Goal: Task Accomplishment & Management: Use online tool/utility

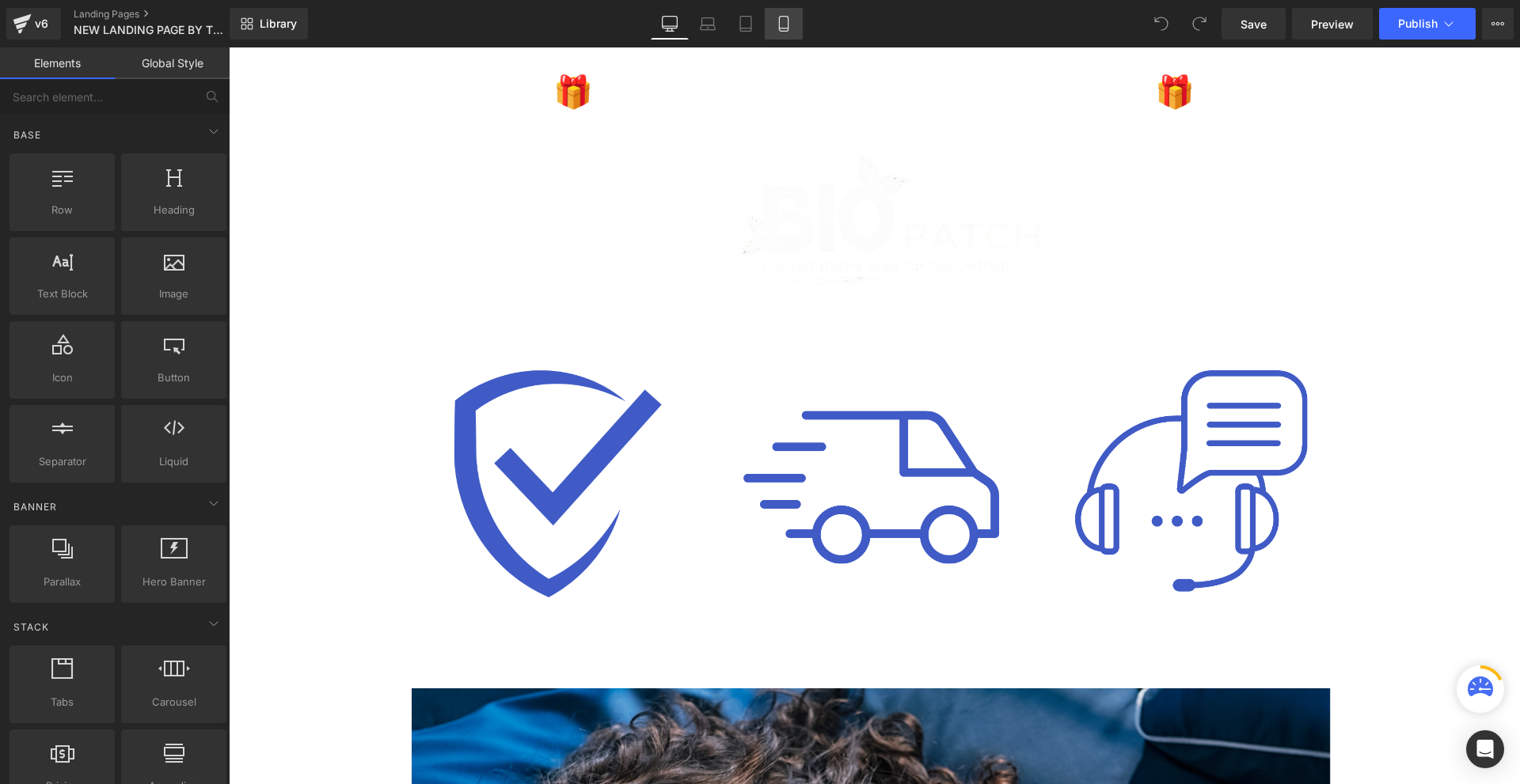
click at [774, 23] on link "Mobile" at bounding box center [783, 23] width 38 height 32
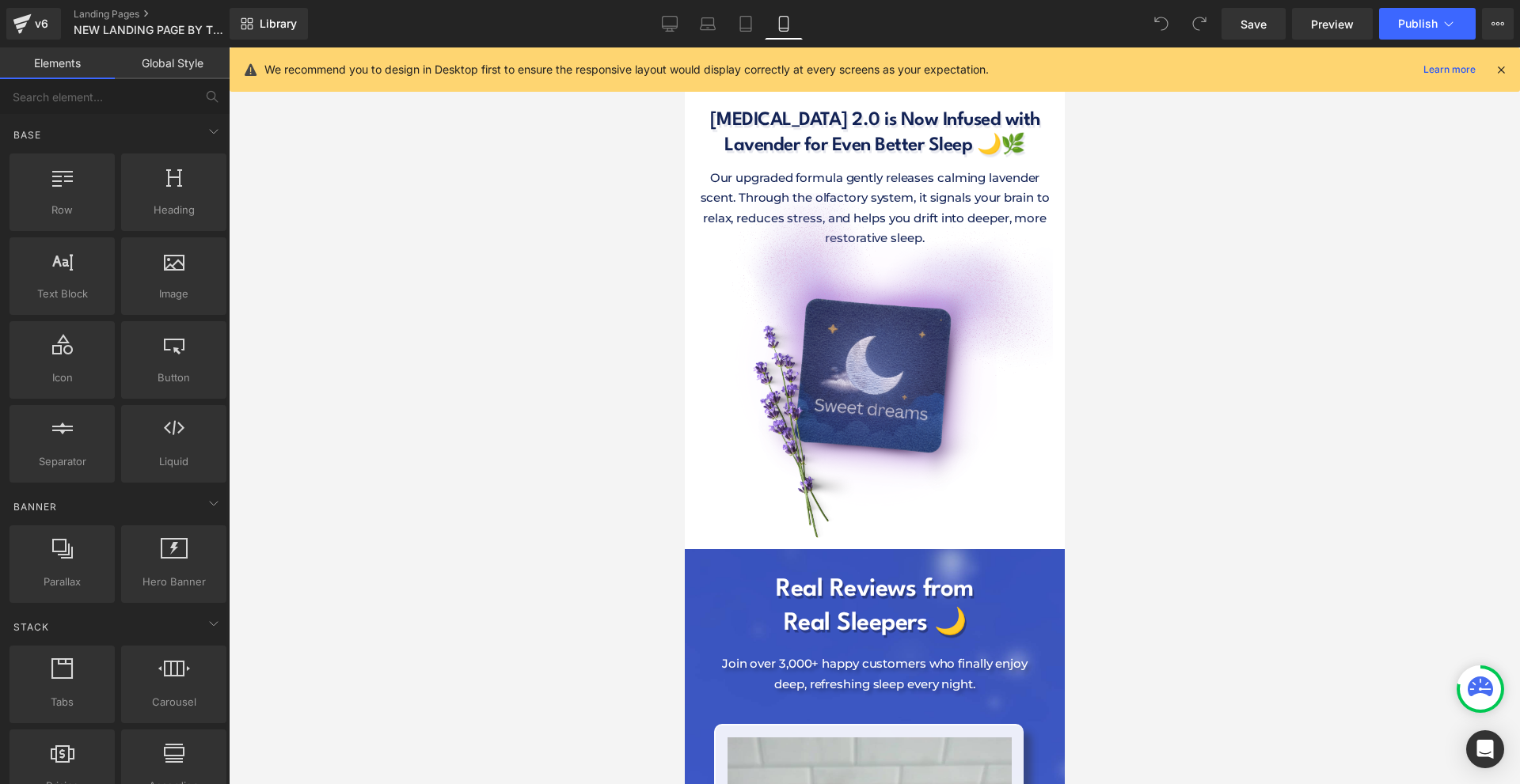
scroll to position [5145, 0]
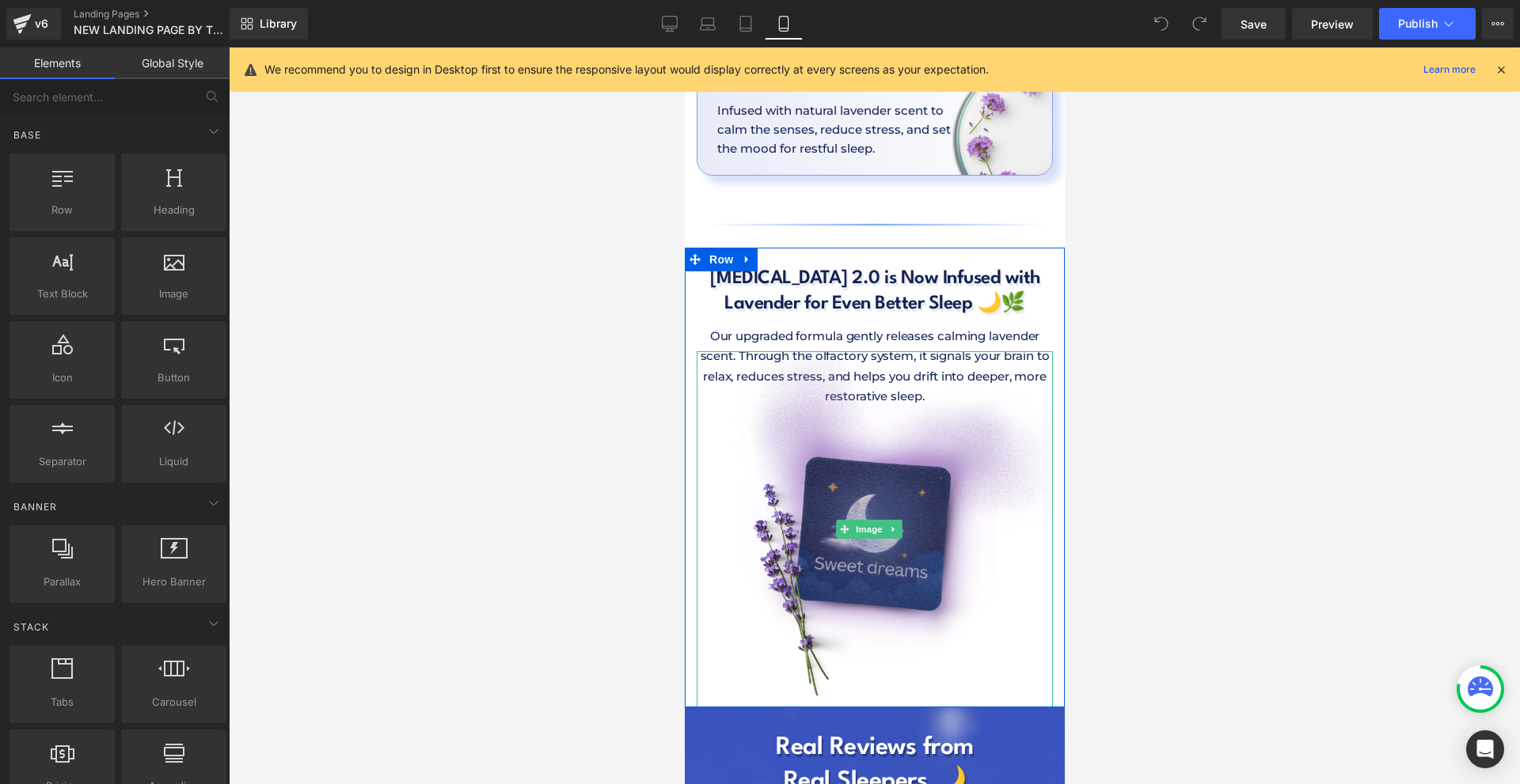
click at [980, 417] on img at bounding box center [874, 530] width 357 height 356
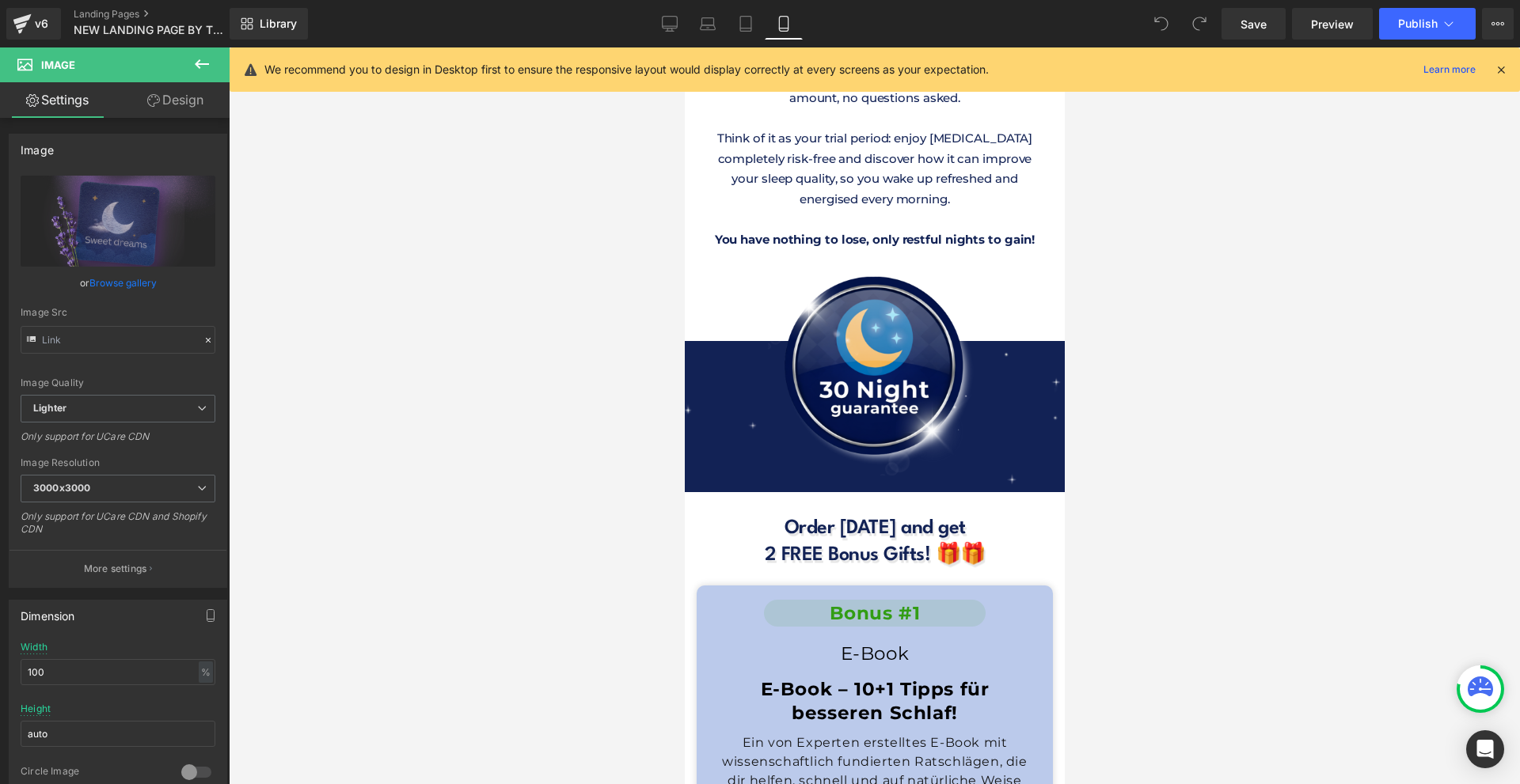
scroll to position [13908, 0]
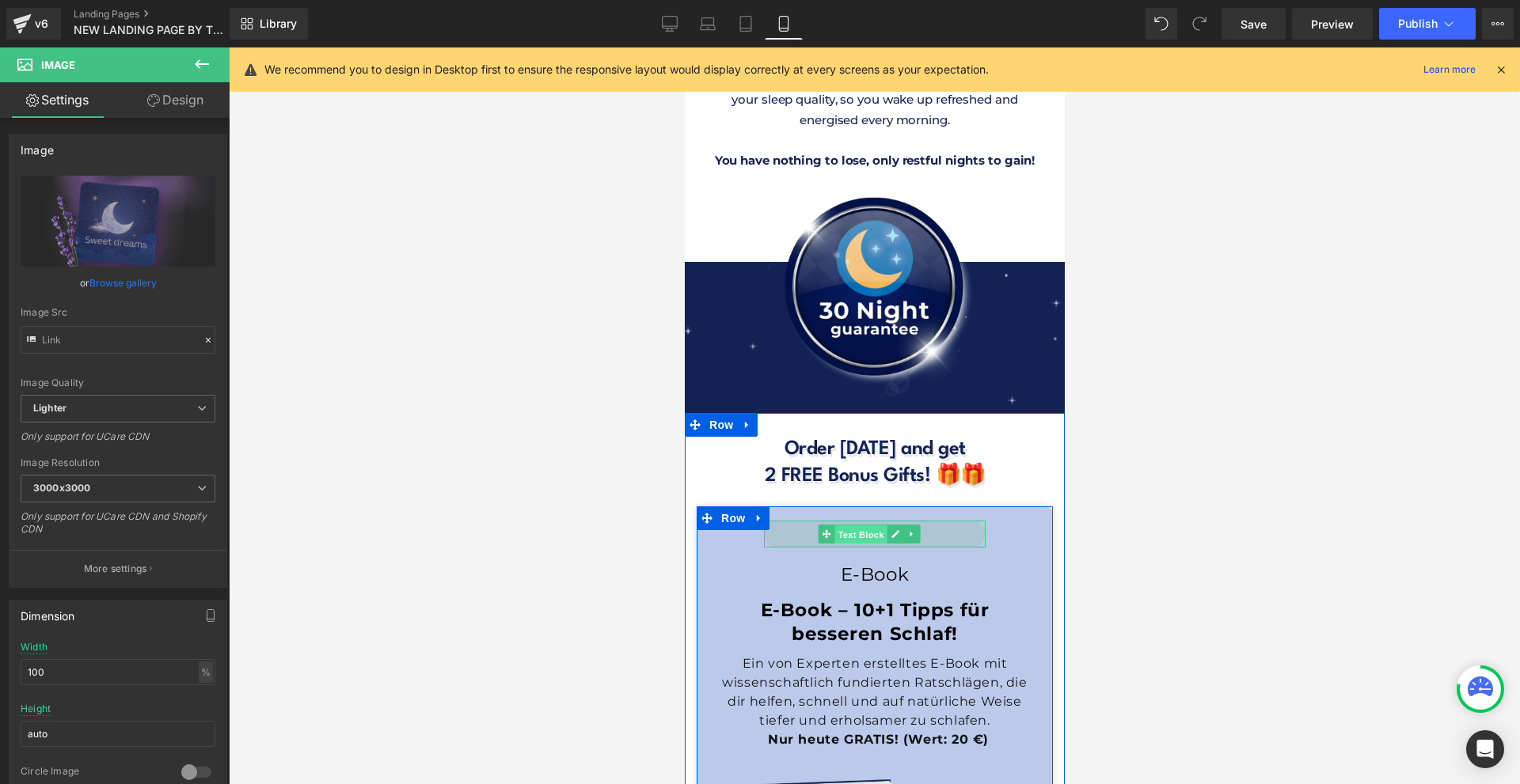
click at [853, 526] on span "Text Block" at bounding box center [860, 535] width 52 height 19
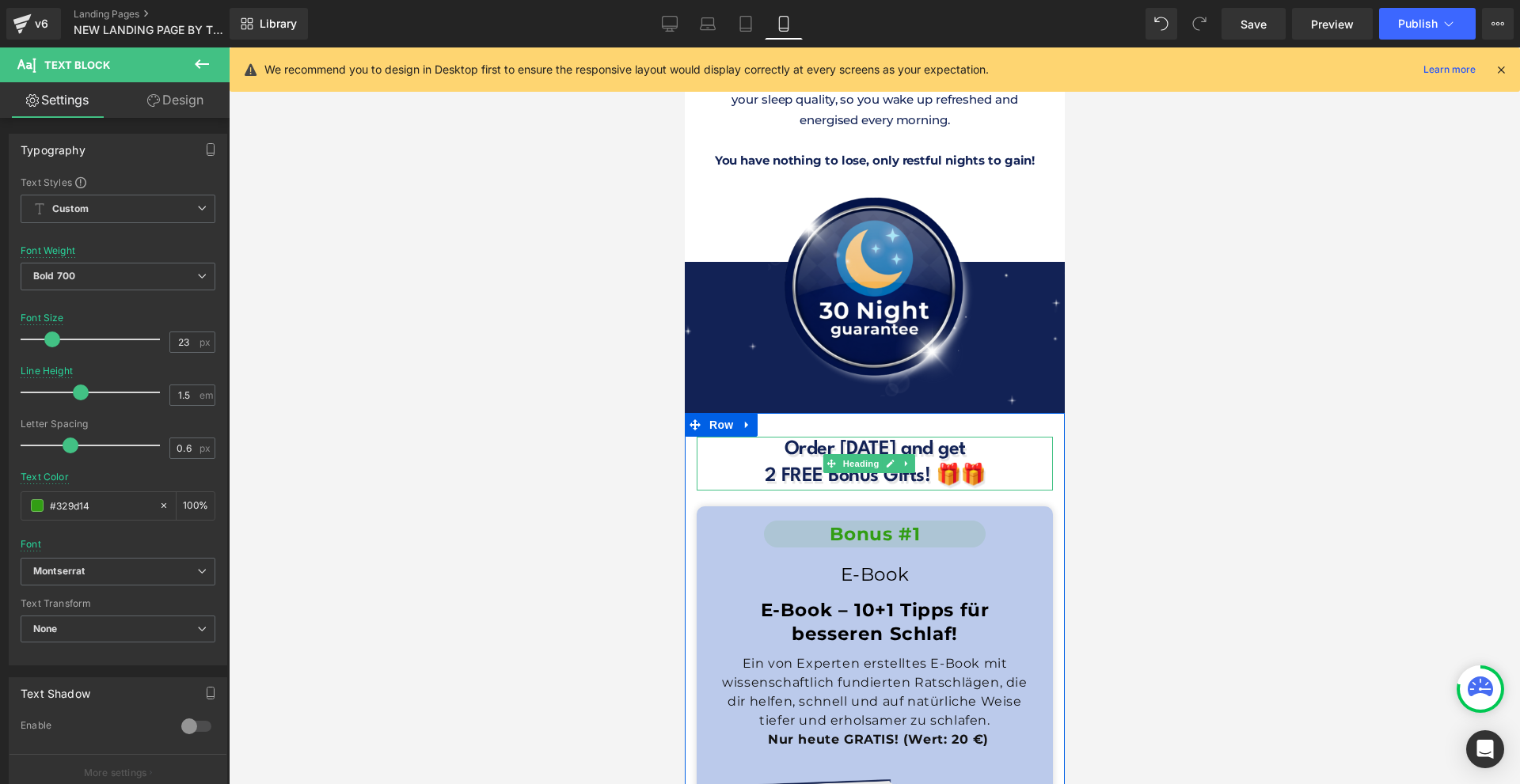
scroll to position [14066, 0]
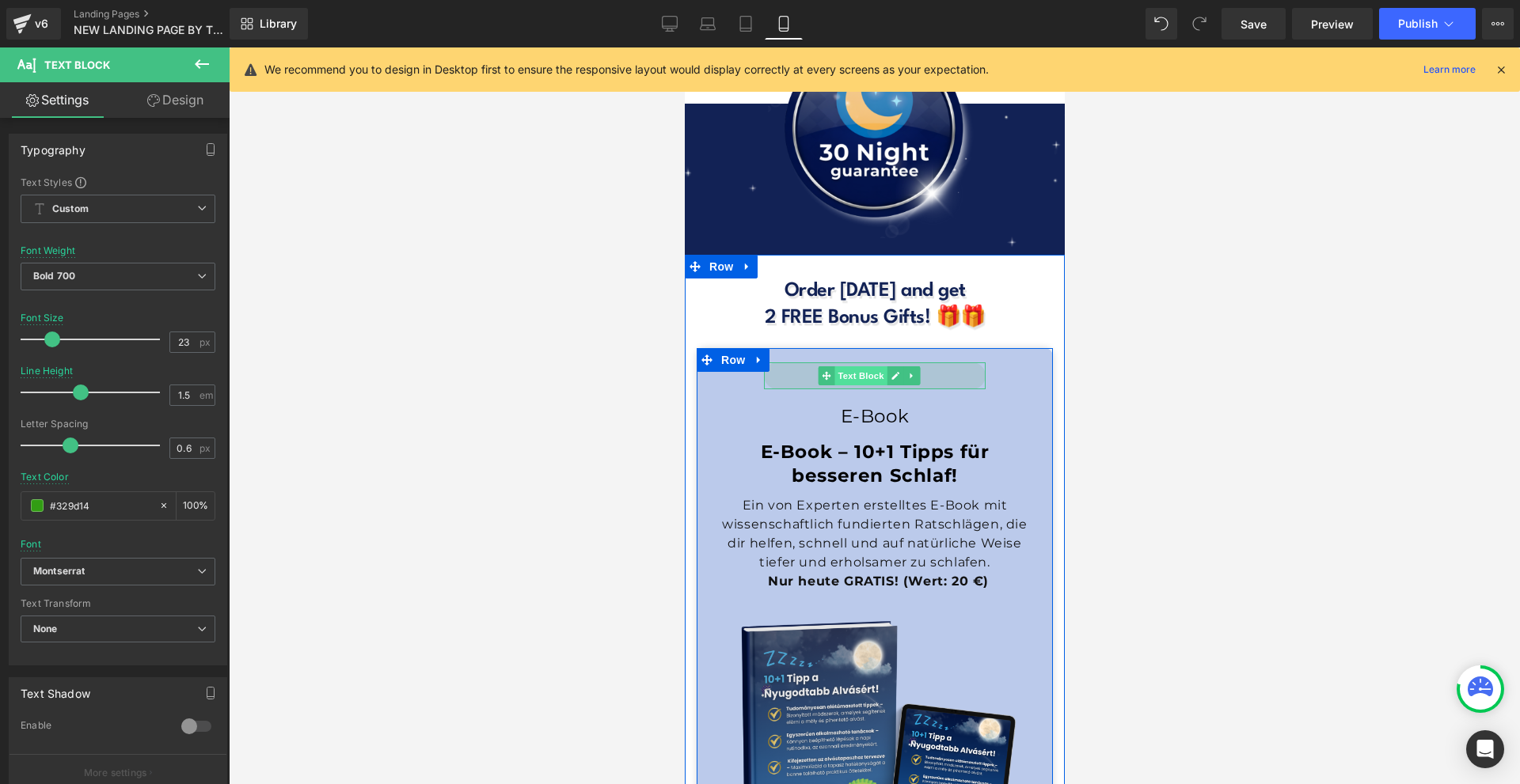
click at [842, 367] on span "Text Block" at bounding box center [860, 376] width 52 height 19
click at [857, 367] on span "Text Block" at bounding box center [860, 376] width 52 height 19
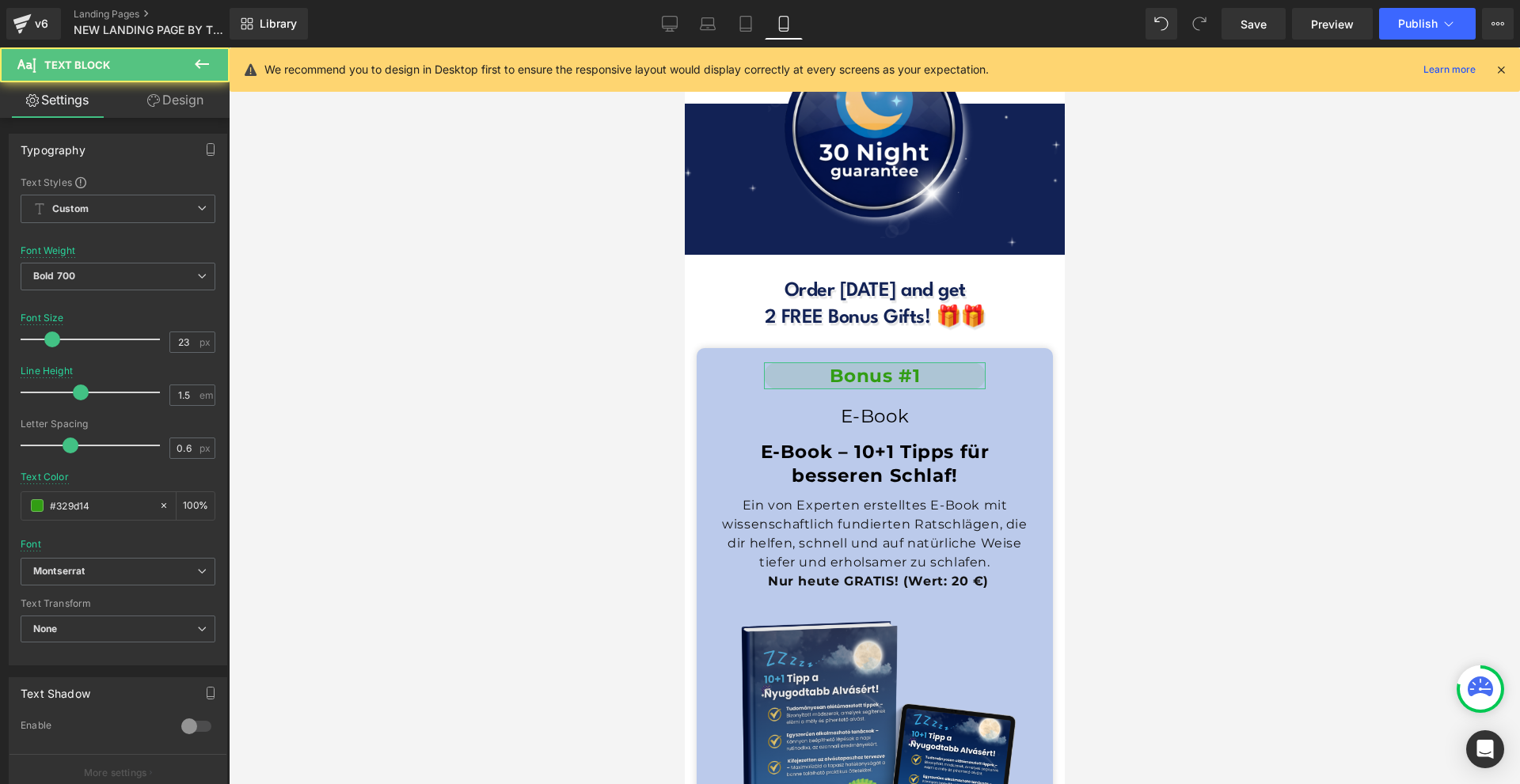
click at [186, 97] on link "Design" at bounding box center [175, 100] width 115 height 36
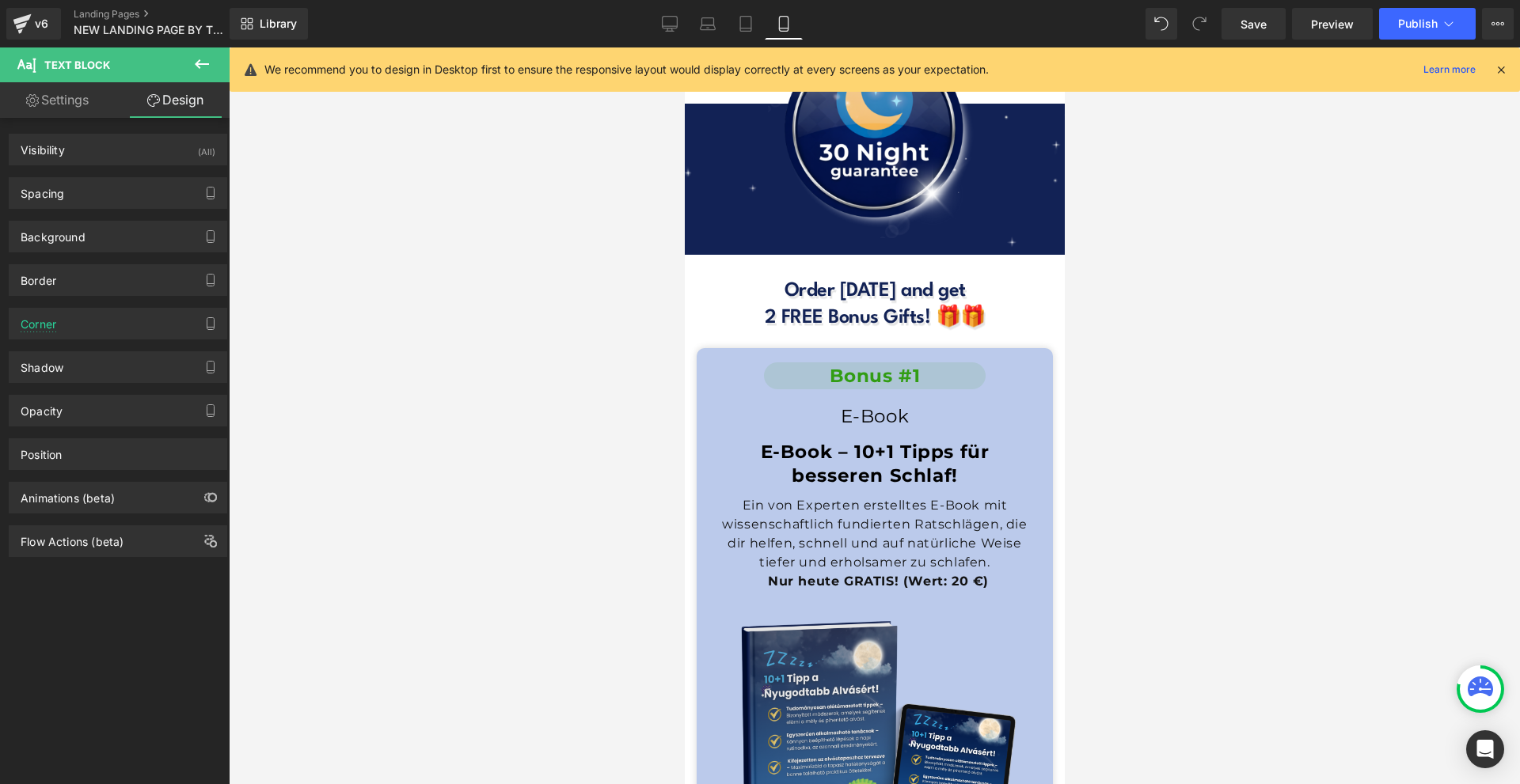
click at [1505, 69] on icon at bounding box center [1500, 69] width 14 height 14
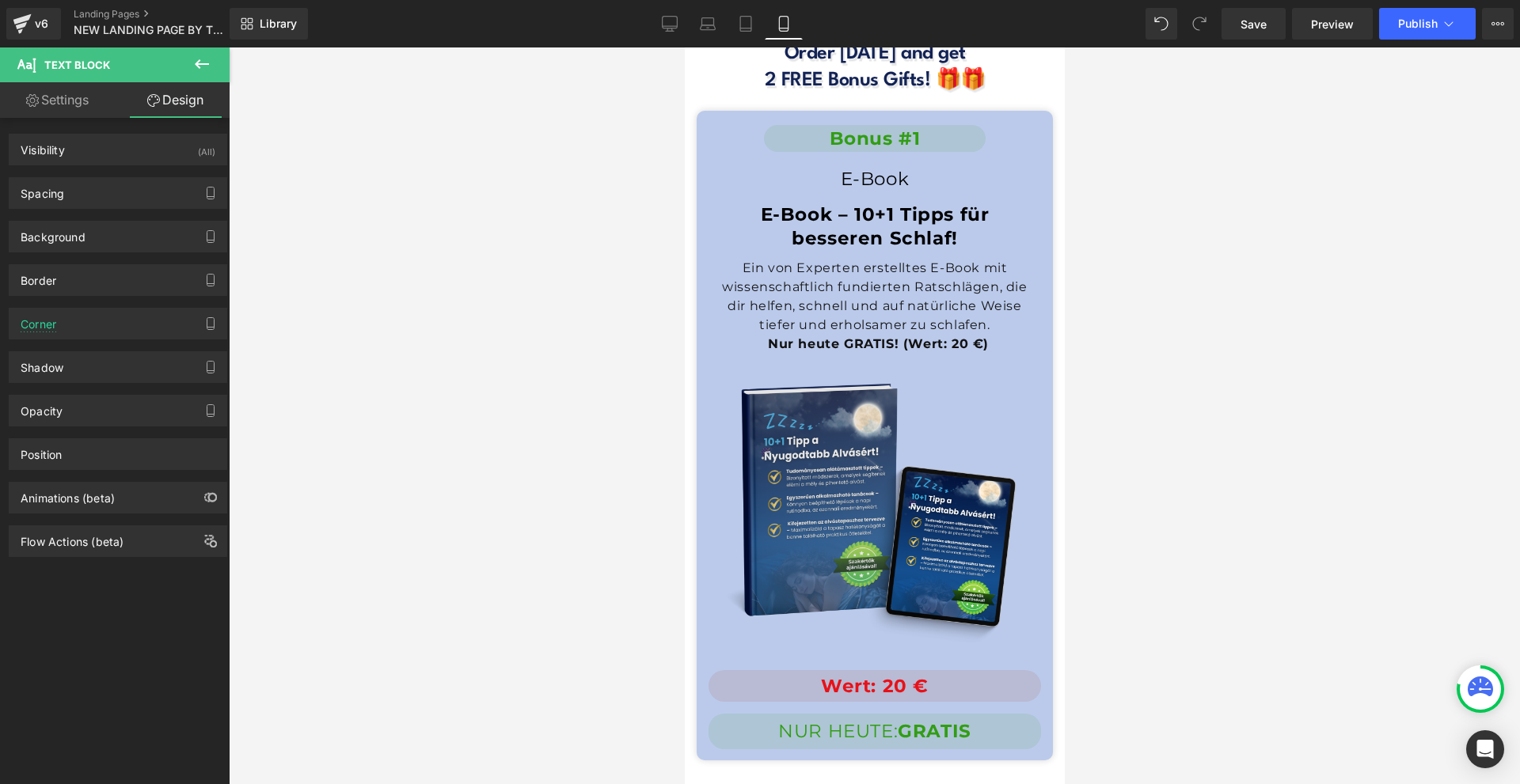
scroll to position [14383, 0]
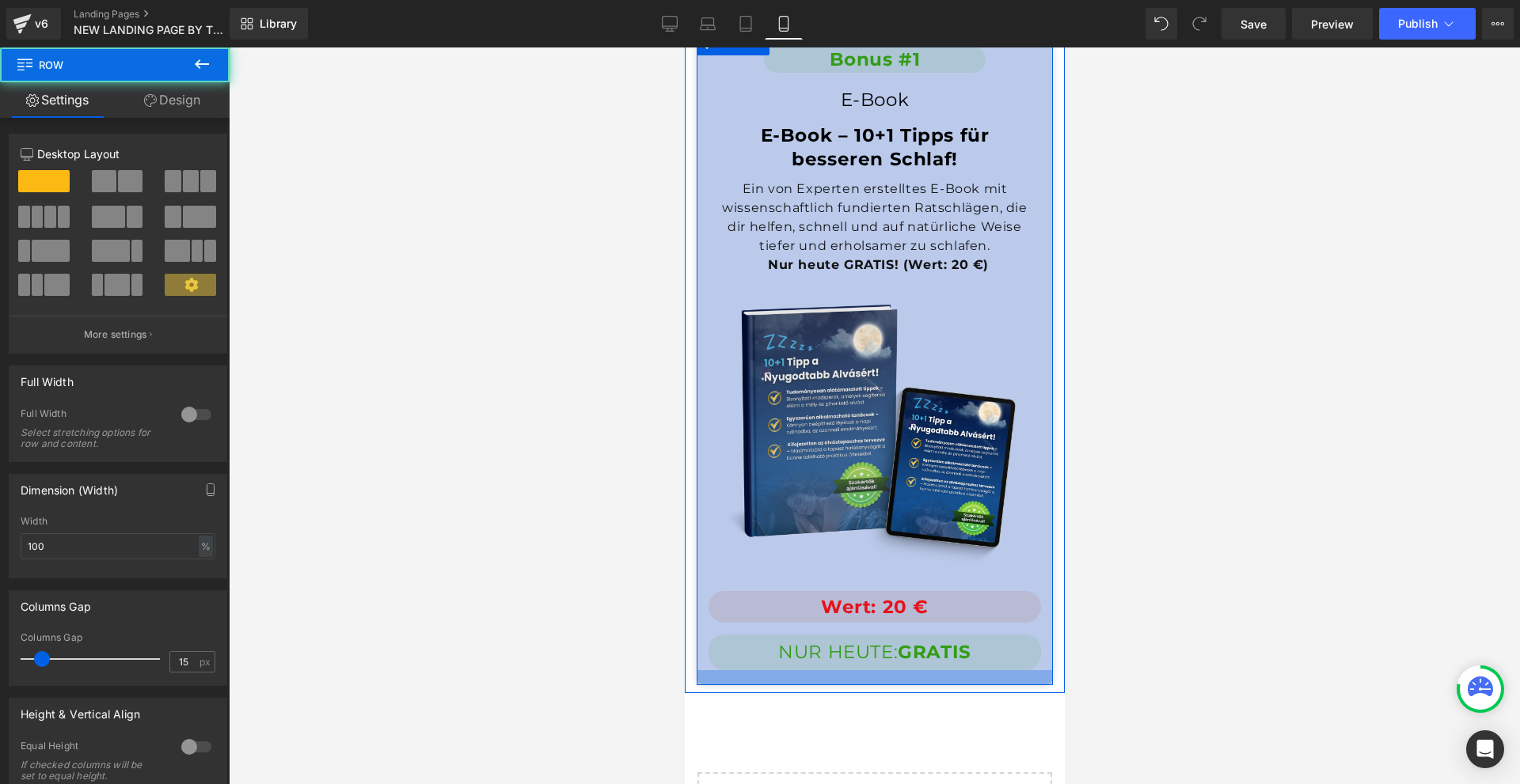
drag, startPoint x: 908, startPoint y: 498, endPoint x: 918, endPoint y: 504, distance: 11.7
click at [911, 671] on div at bounding box center [874, 678] width 357 height 15
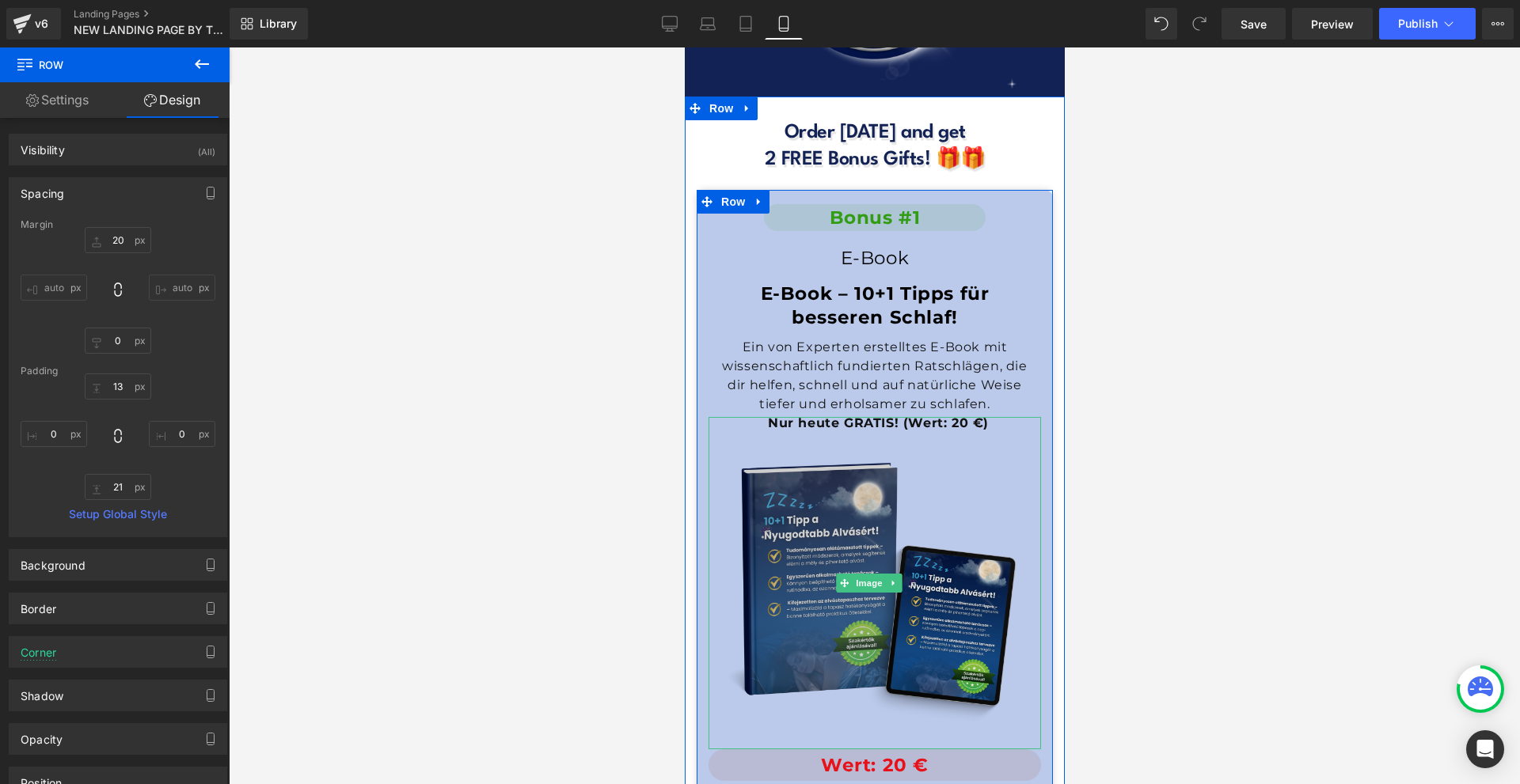
scroll to position [14146, 0]
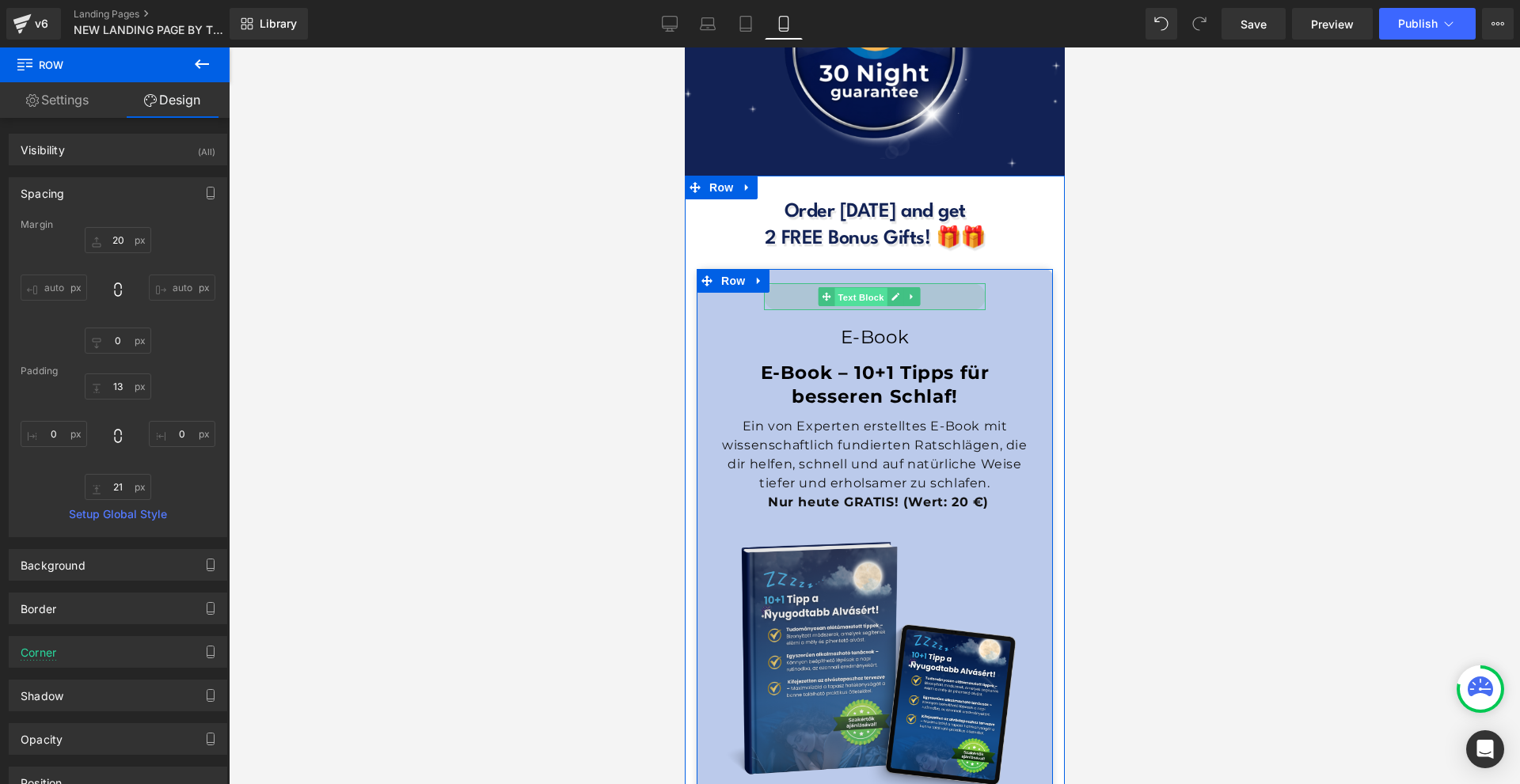
click at [843, 288] on span "Text Block" at bounding box center [860, 298] width 52 height 19
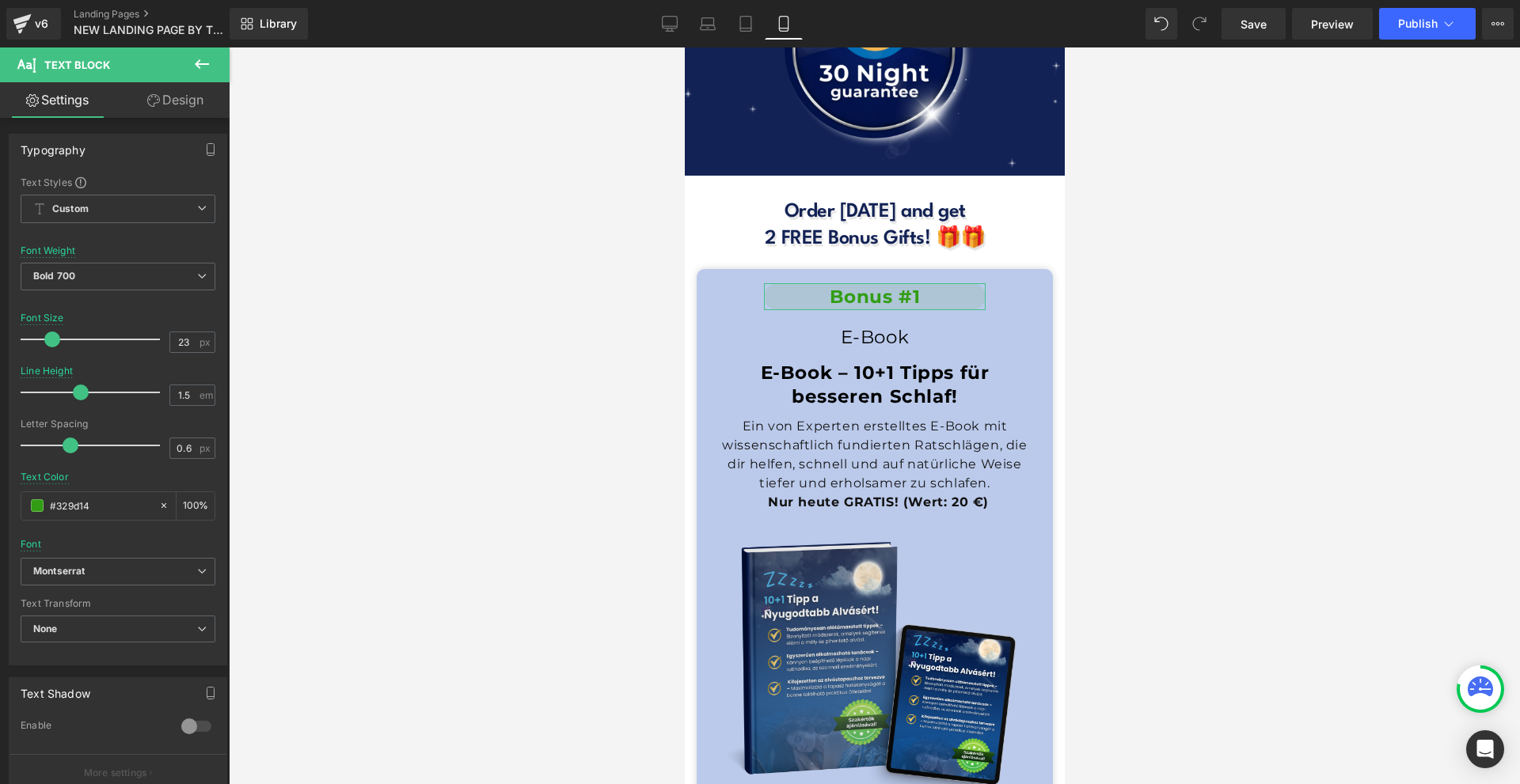
click at [178, 90] on link "Design" at bounding box center [175, 100] width 115 height 36
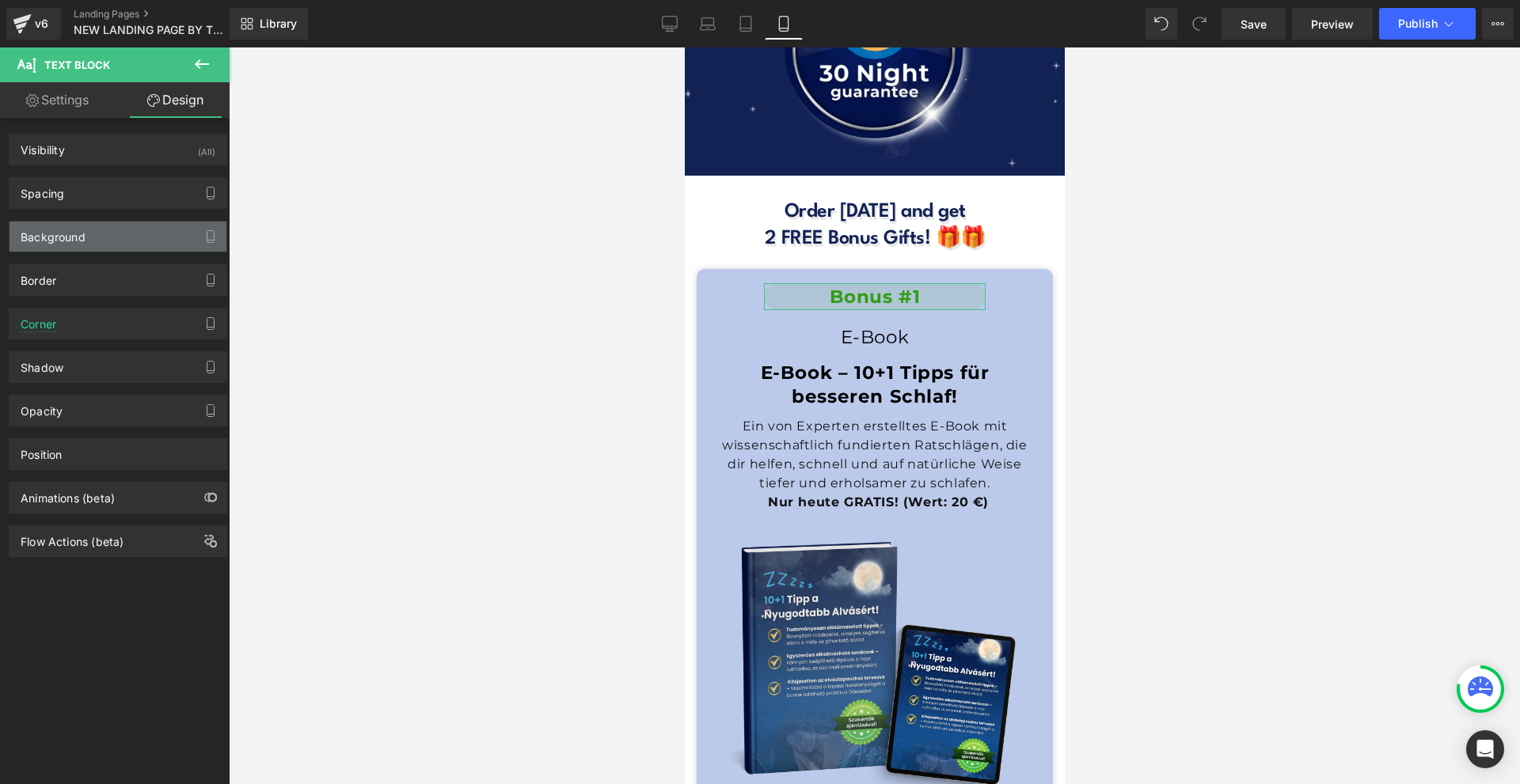
click at [99, 241] on div "Background" at bounding box center [118, 237] width 217 height 30
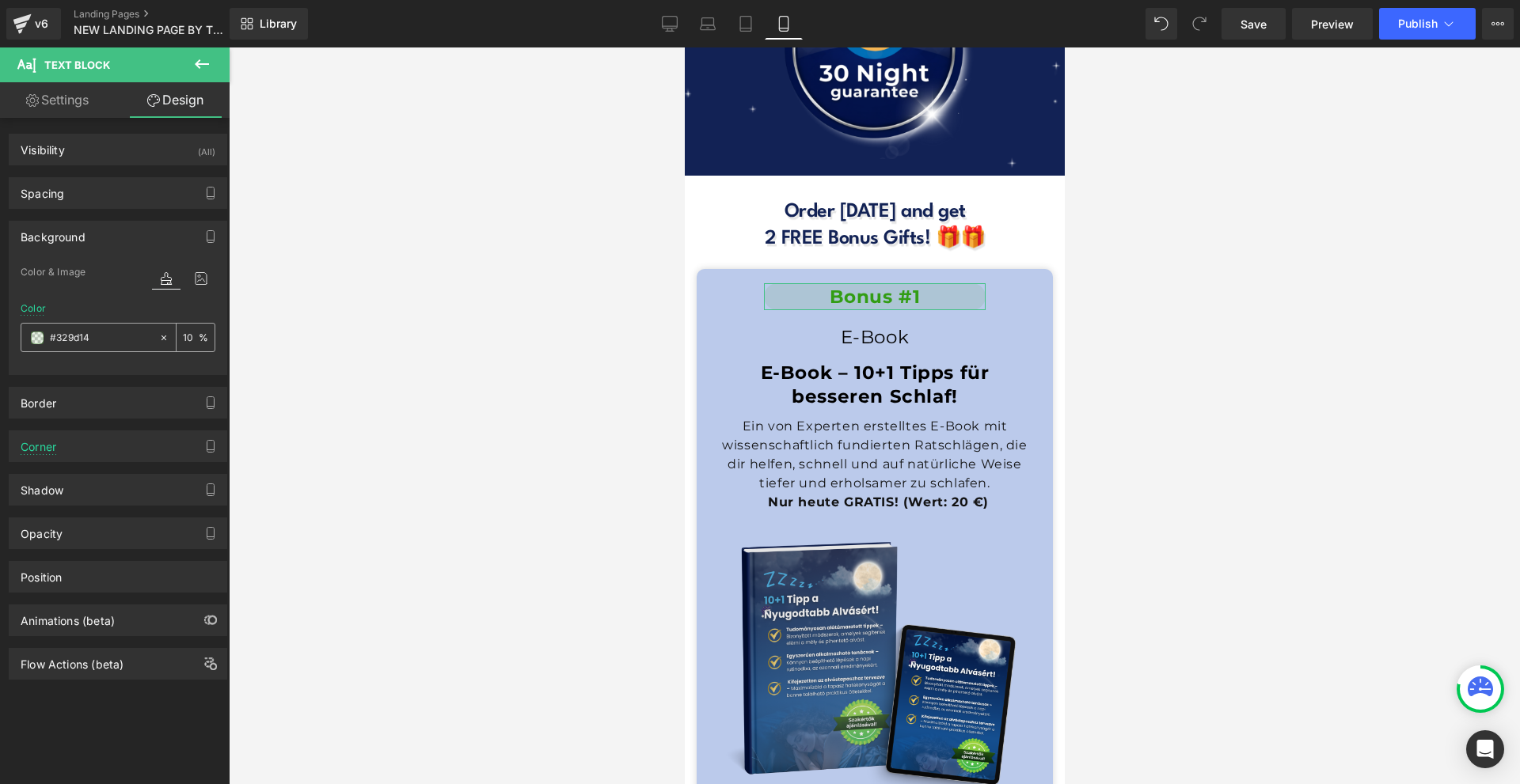
click at [35, 342] on span at bounding box center [37, 338] width 13 height 13
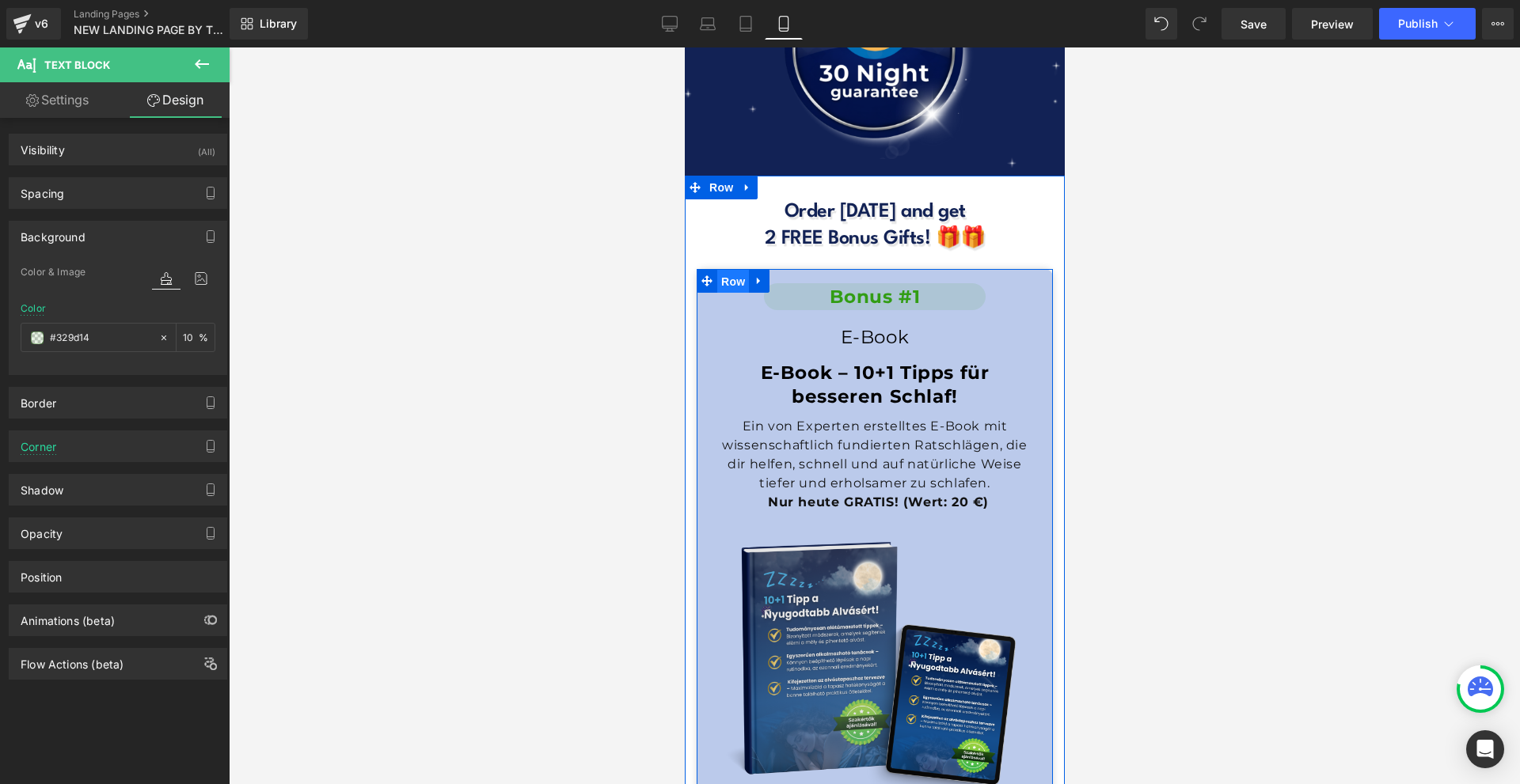
click at [730, 269] on span "Row" at bounding box center [733, 281] width 32 height 23
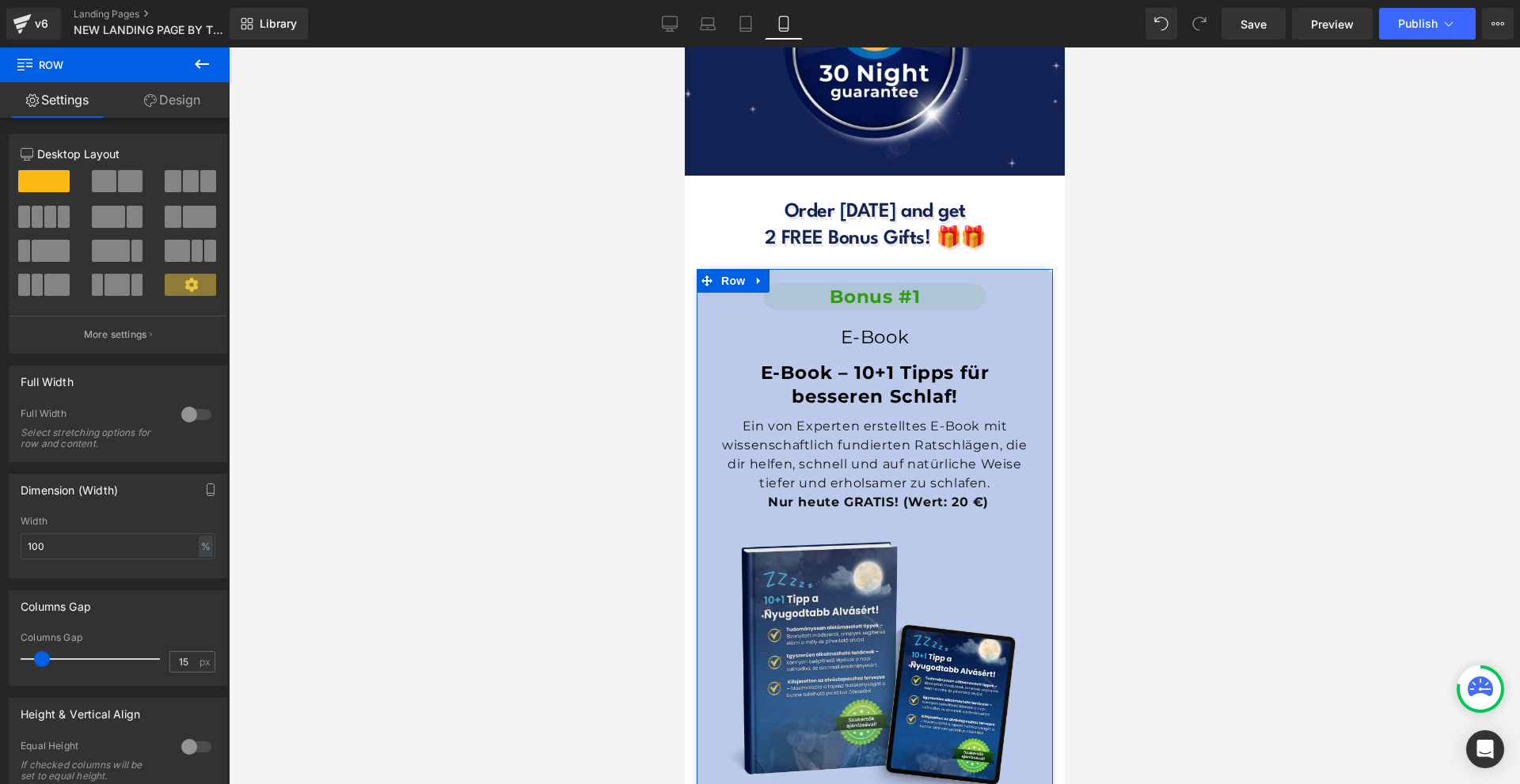
click at [149, 102] on icon at bounding box center [151, 101] width 13 height 13
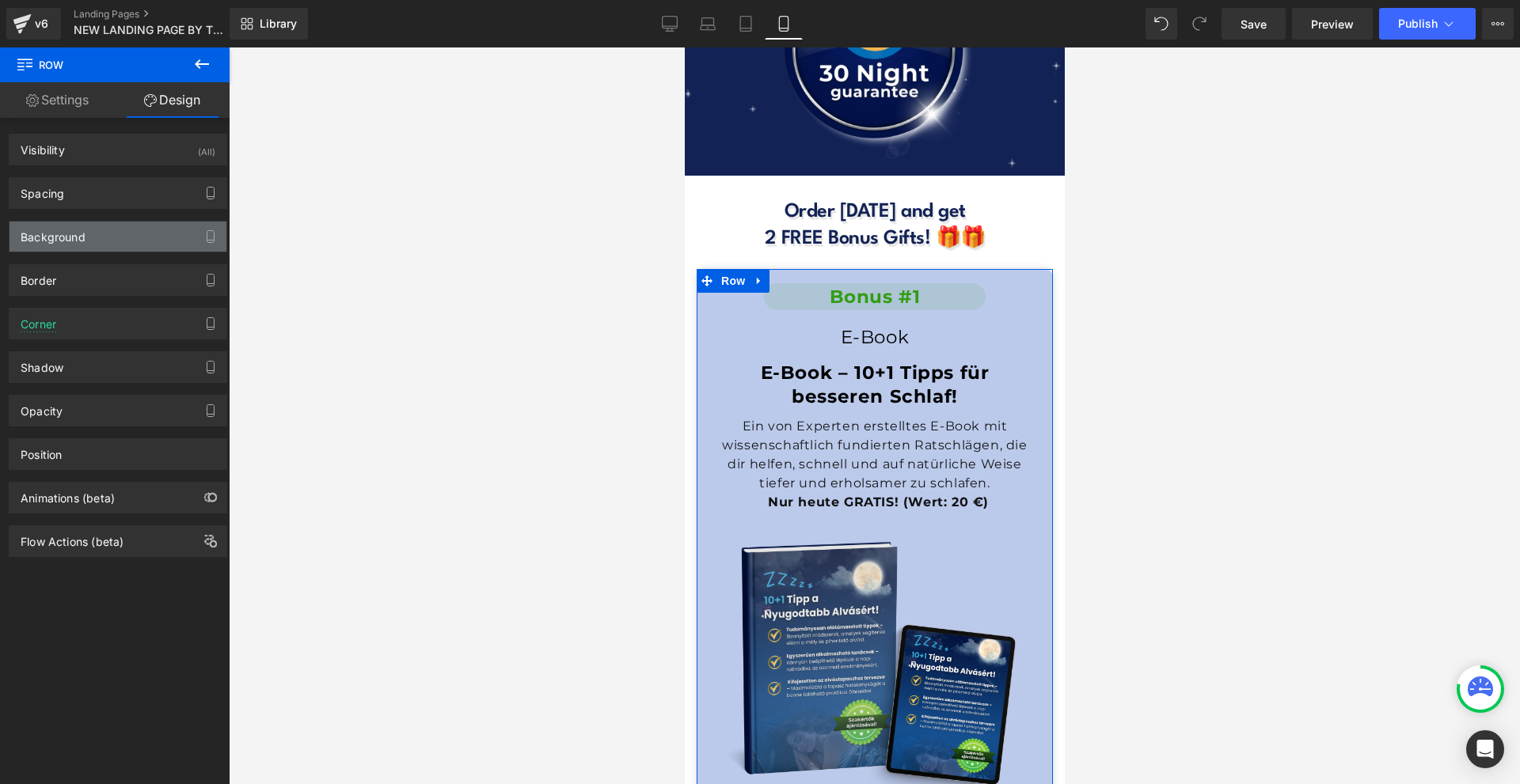
click at [110, 236] on div "Background" at bounding box center [118, 237] width 217 height 30
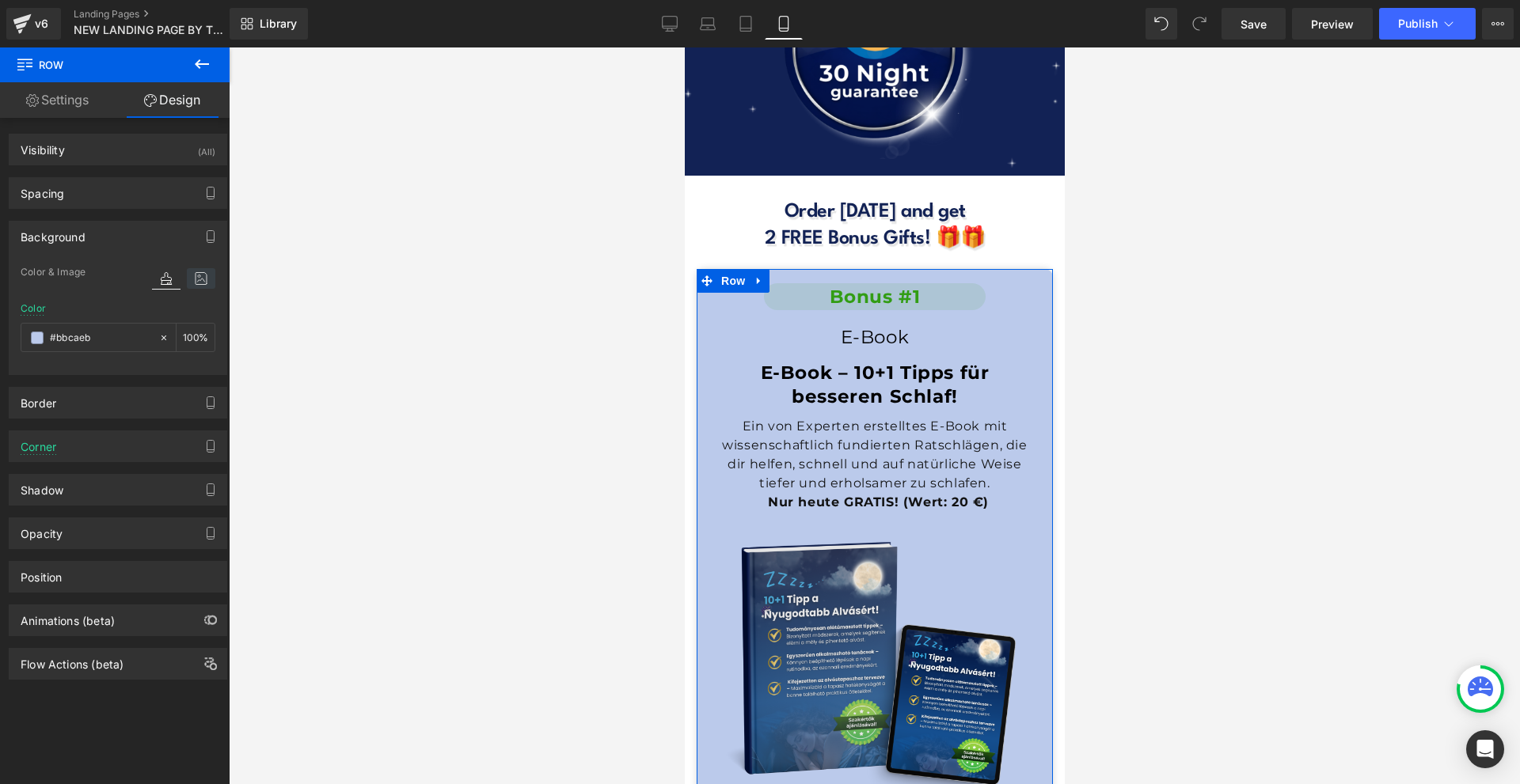
click at [188, 275] on icon at bounding box center [201, 279] width 28 height 21
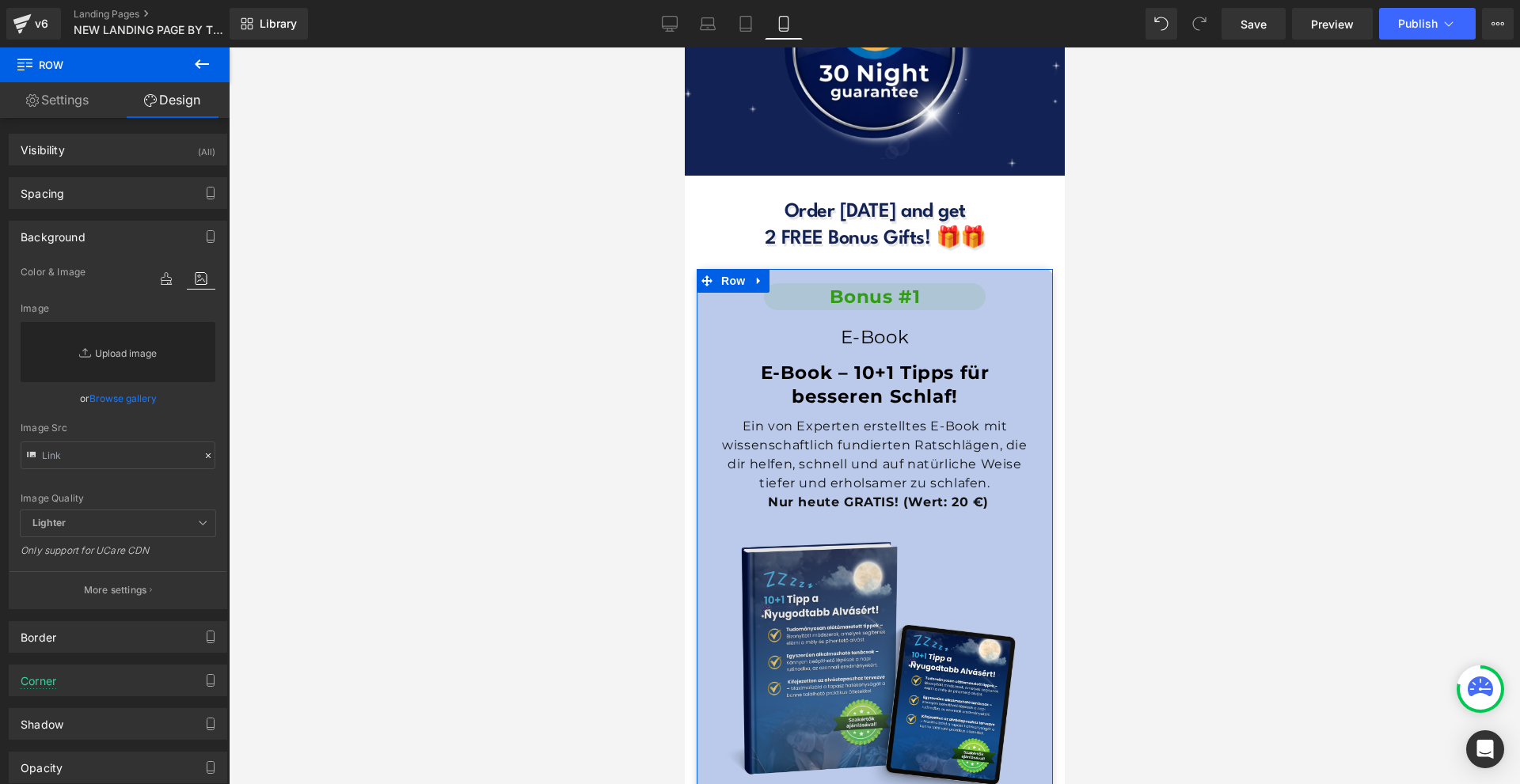
click at [97, 343] on link "Replace Image" at bounding box center [118, 352] width 195 height 60
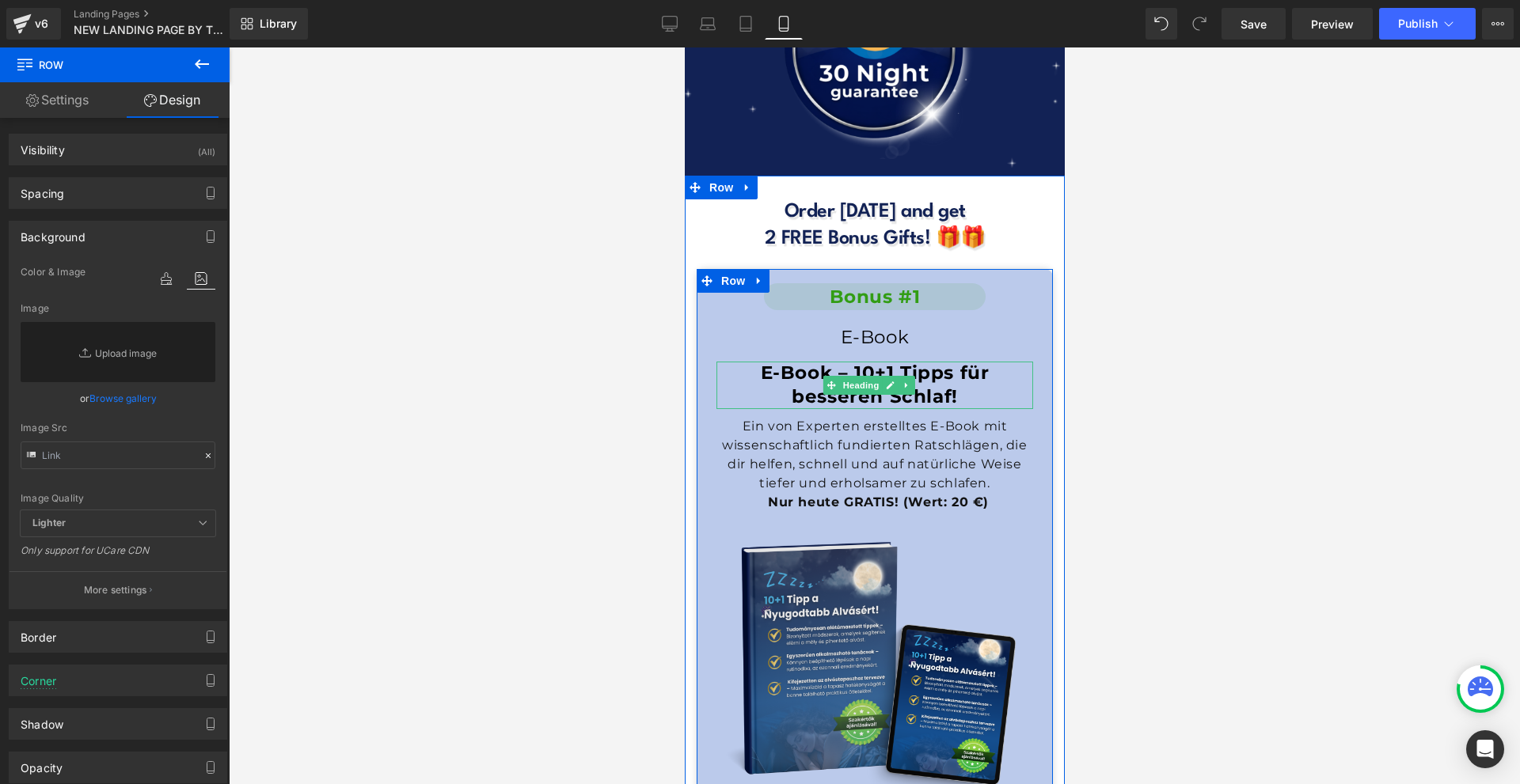
scroll to position [13908, 0]
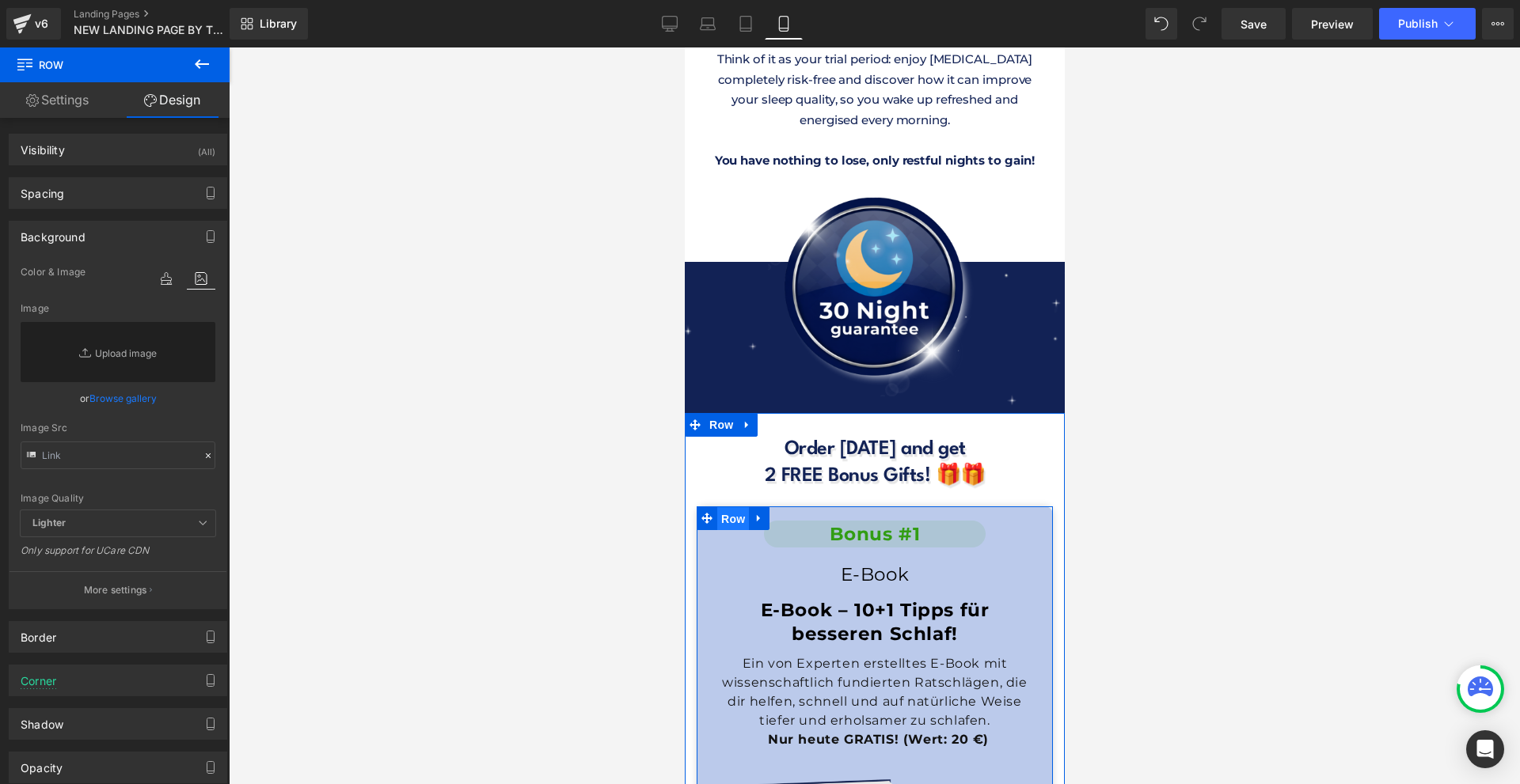
click at [734, 507] on span "Row" at bounding box center [733, 518] width 32 height 23
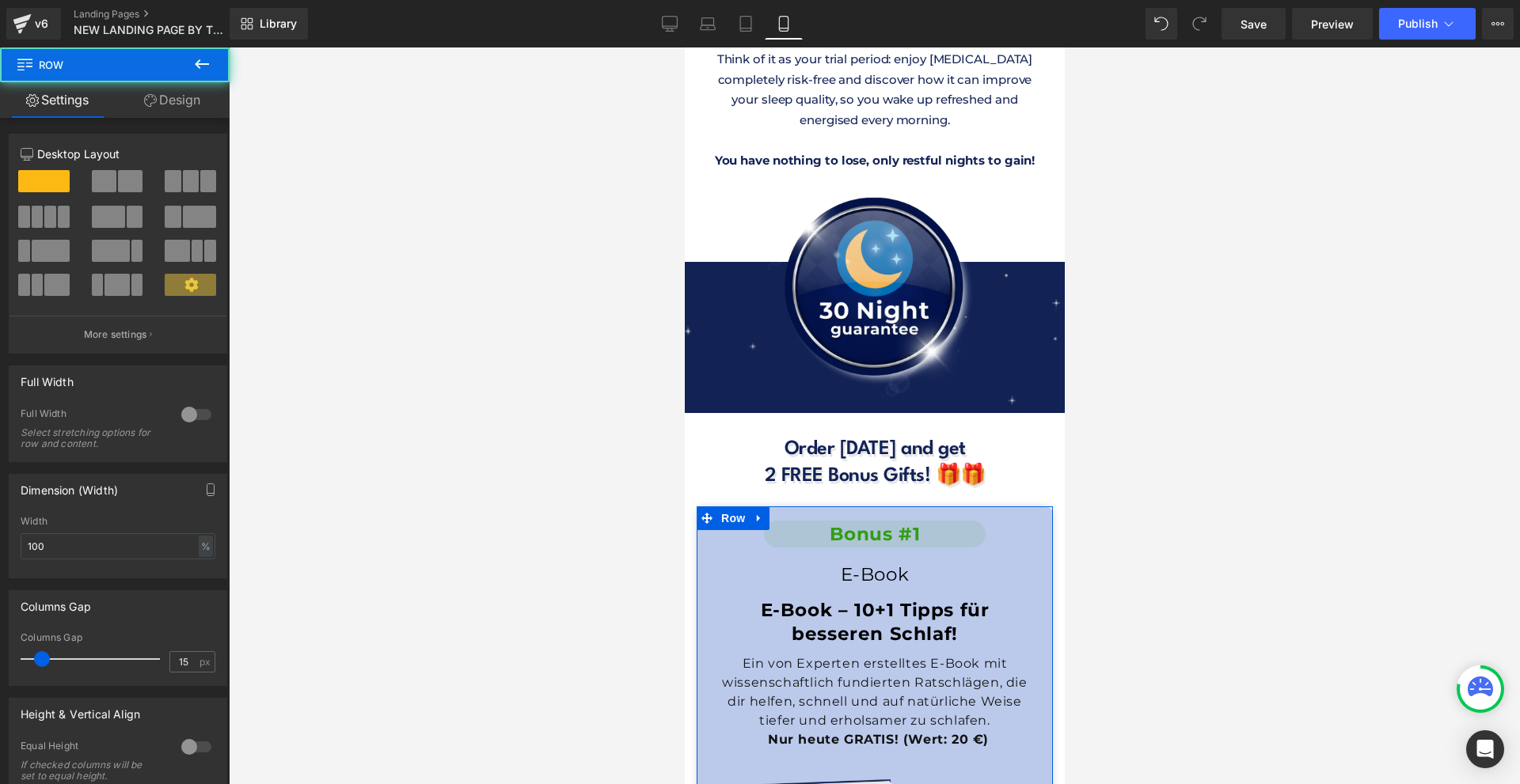
click at [188, 102] on link "Design" at bounding box center [172, 100] width 115 height 36
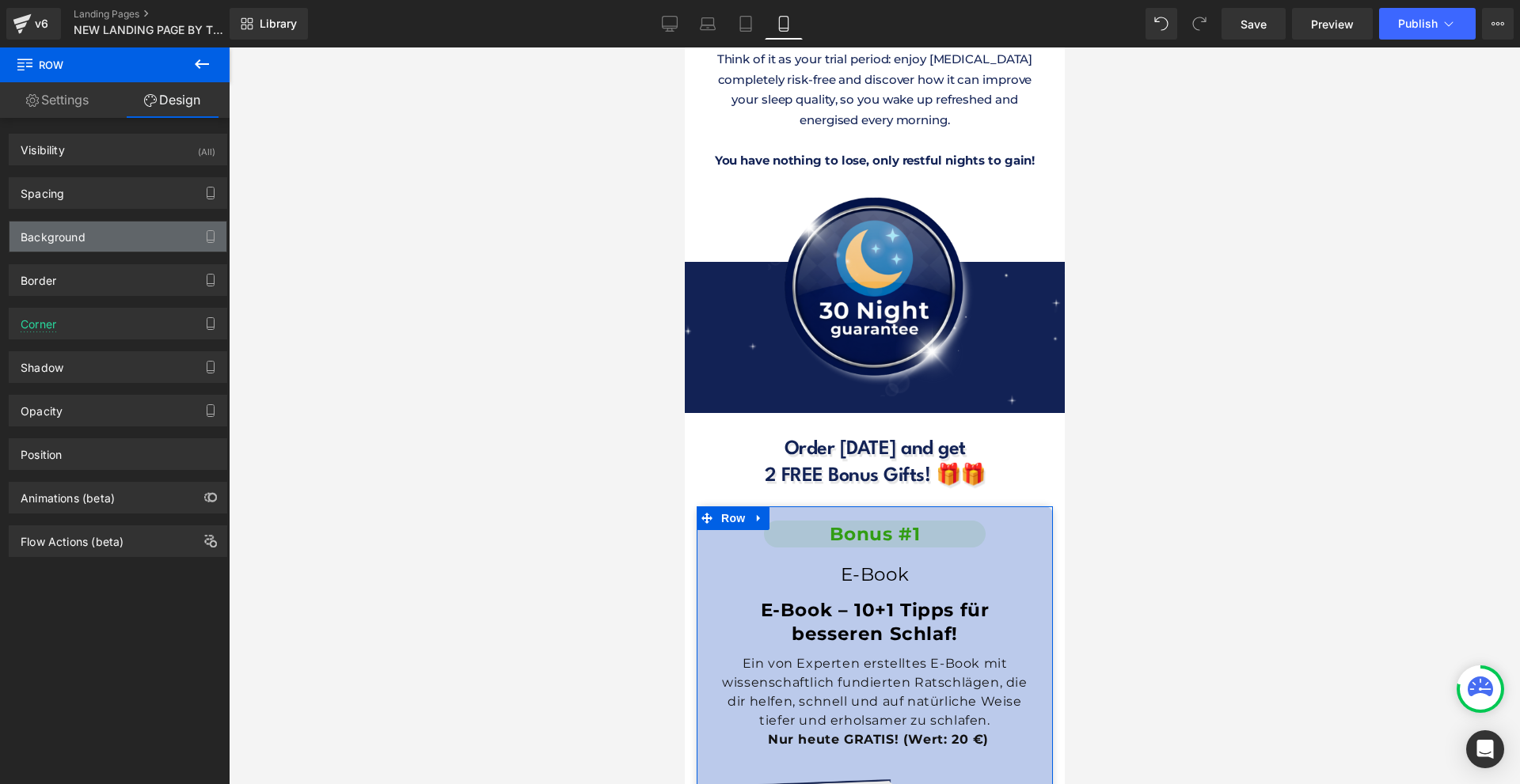
click at [108, 239] on div "Background" at bounding box center [118, 237] width 217 height 30
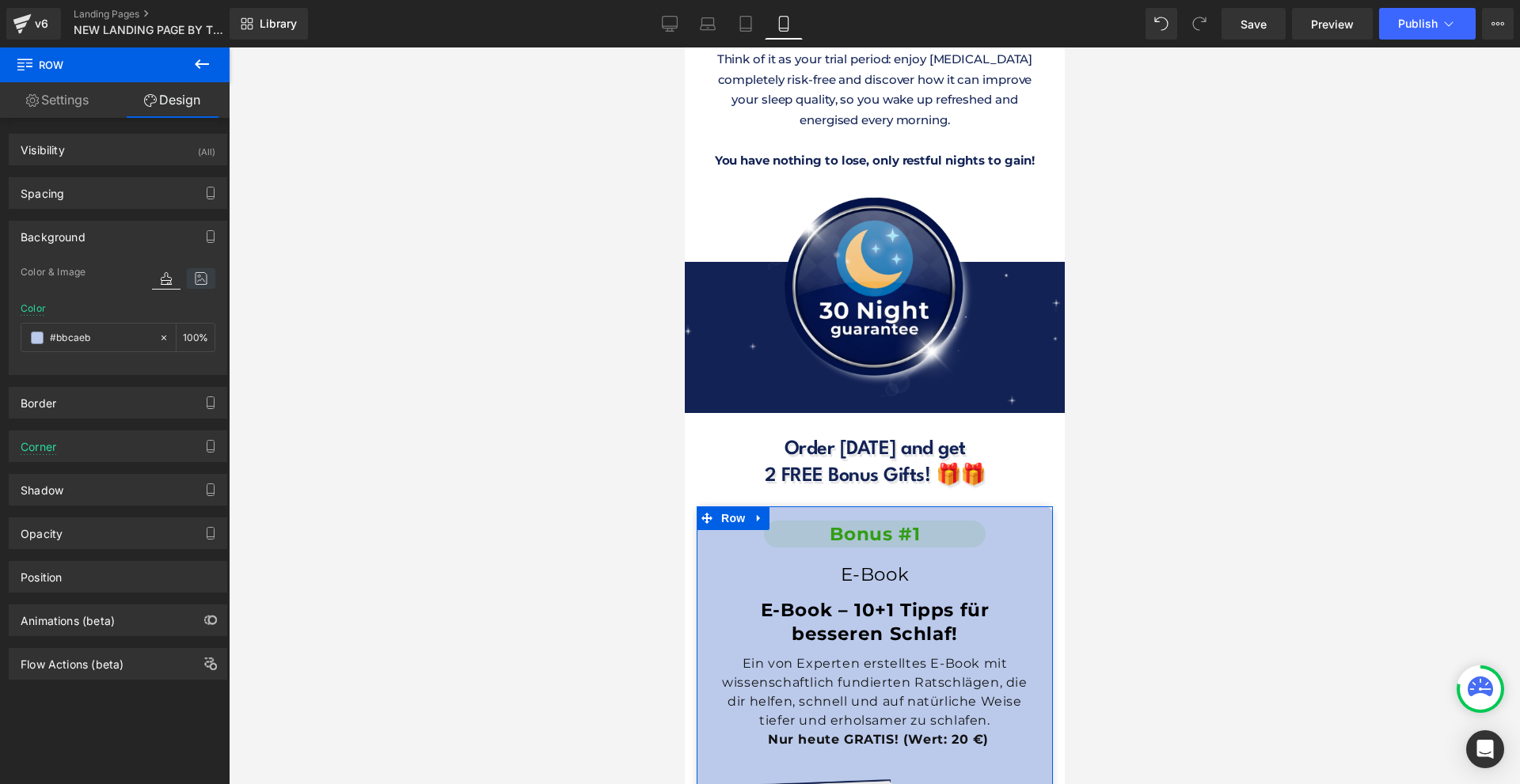
click at [197, 275] on icon at bounding box center [201, 279] width 28 height 21
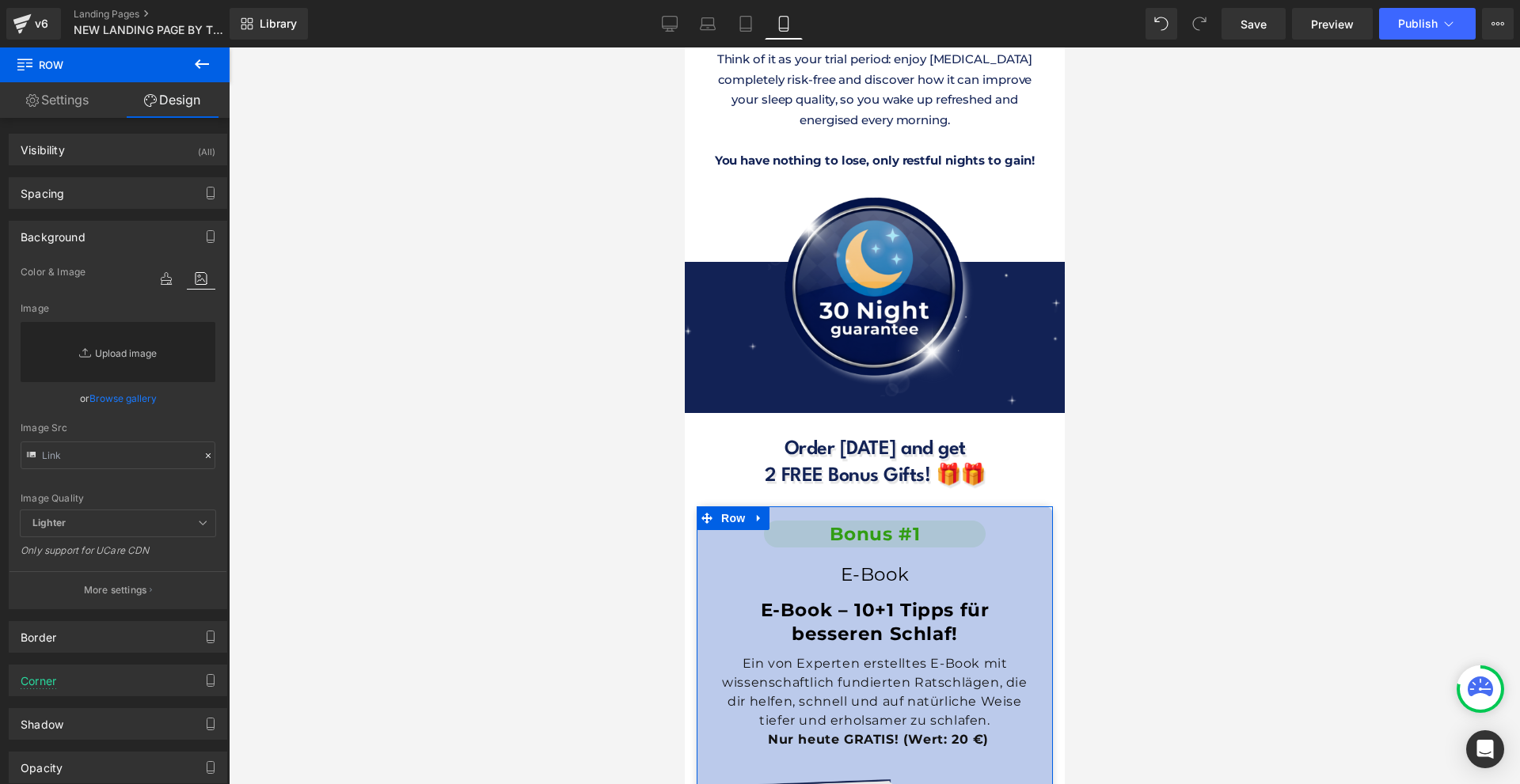
click at [135, 350] on link "Replace Image" at bounding box center [118, 352] width 195 height 60
type input "C:\fakepath\Névtelen (500 x 1200 képpont) (1000 x 1600 képpont) - 2025-09-16T18…"
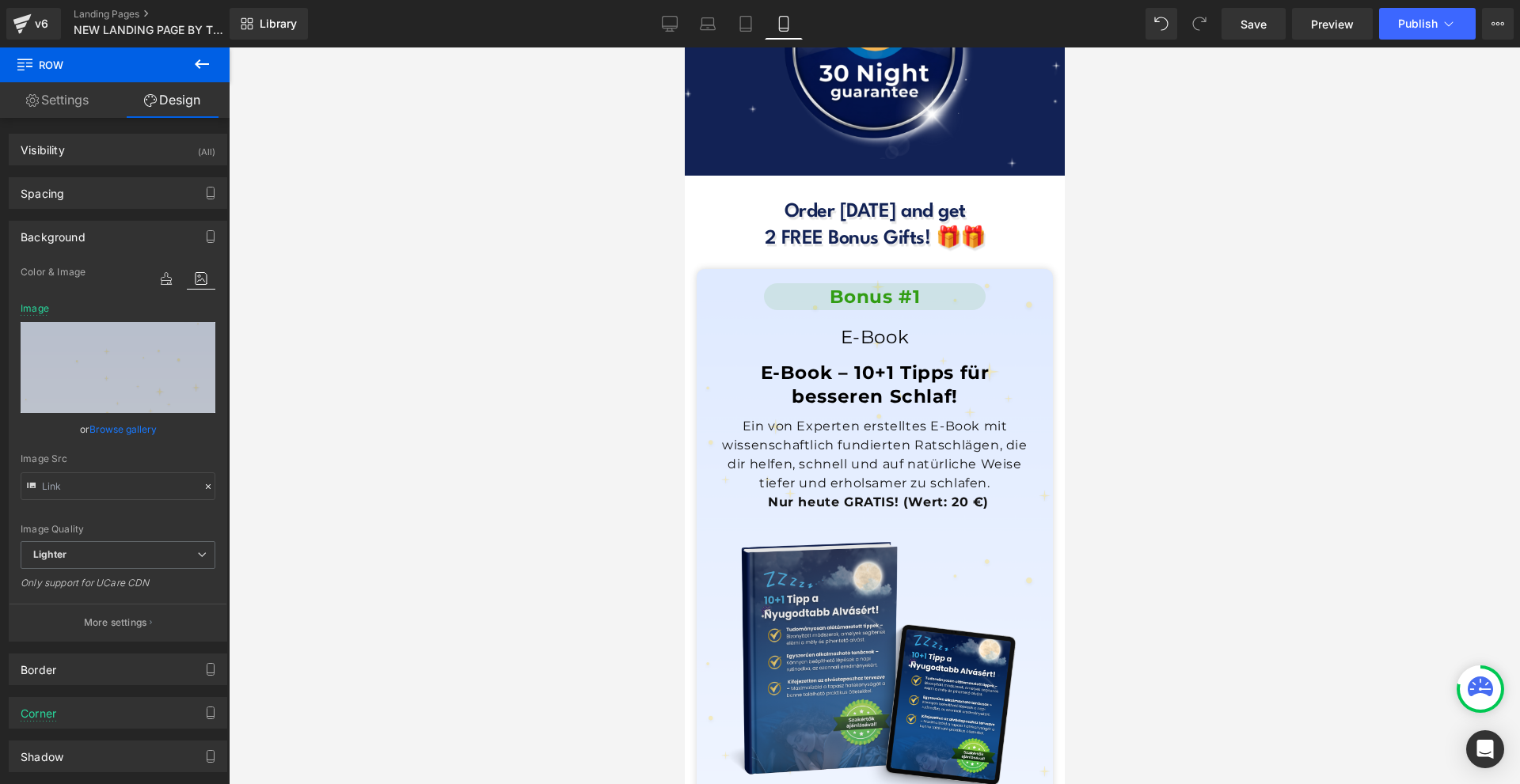
scroll to position [14224, 0]
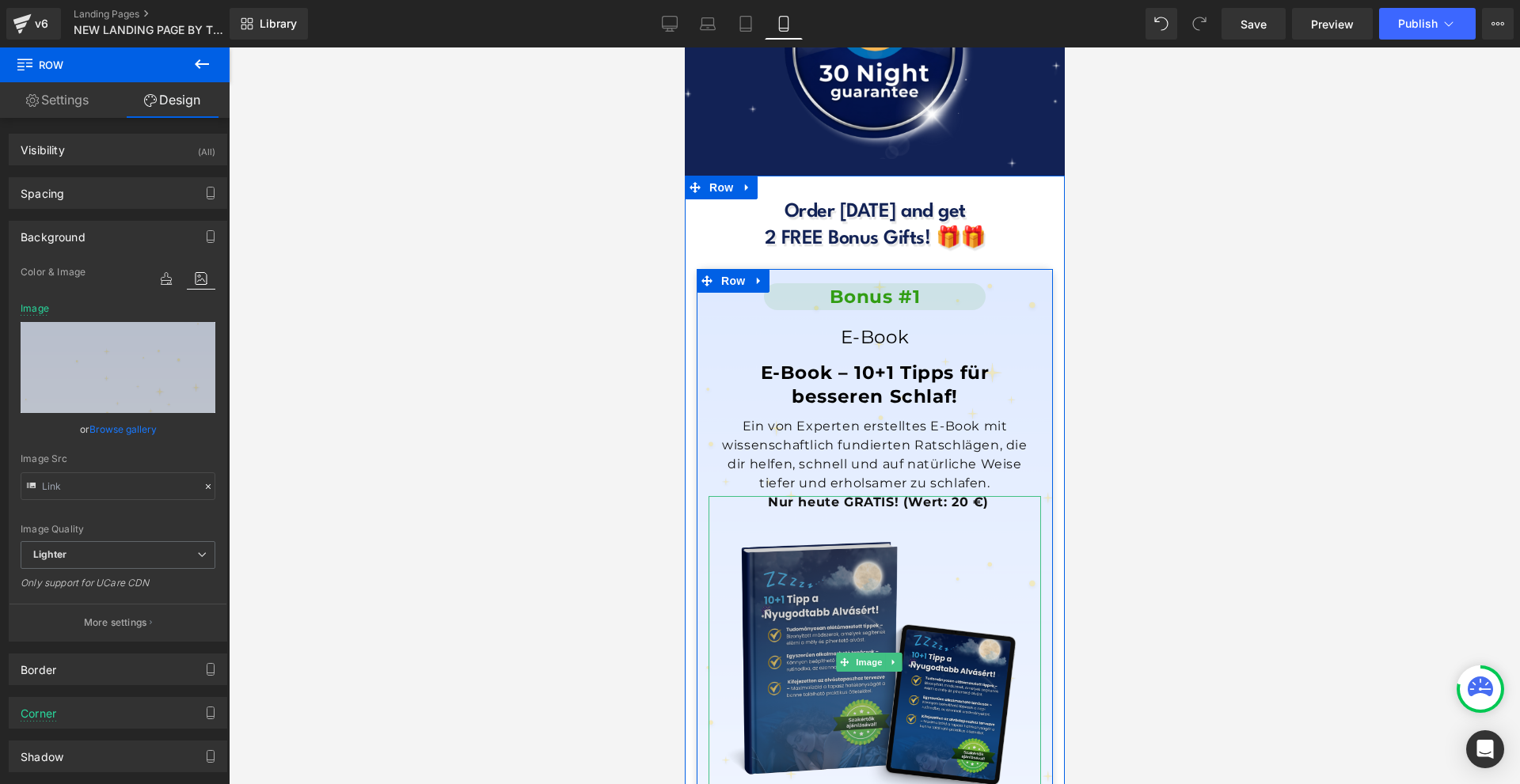
scroll to position [14066, 0]
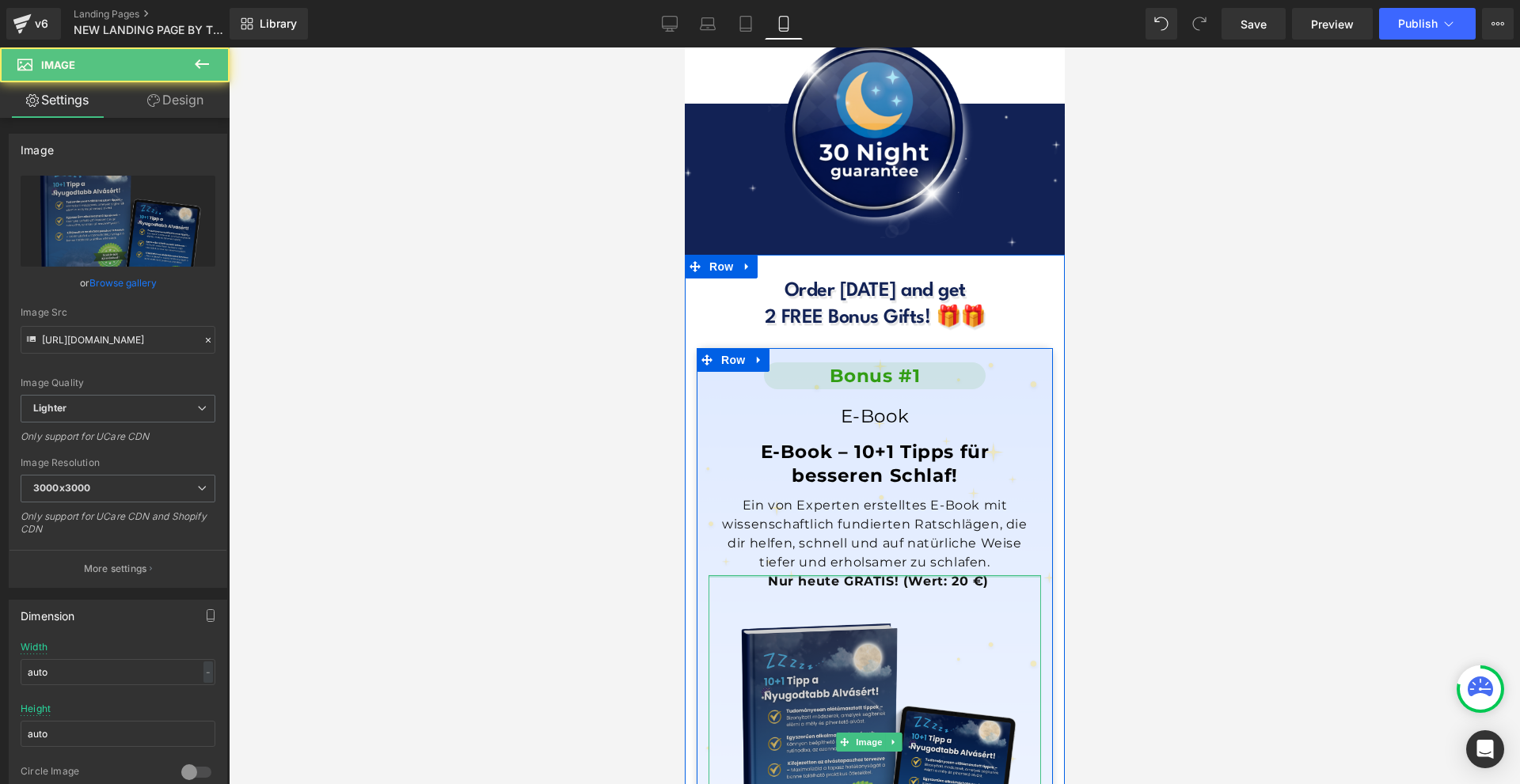
click at [923, 575] on div "Image" at bounding box center [873, 743] width 332 height 335
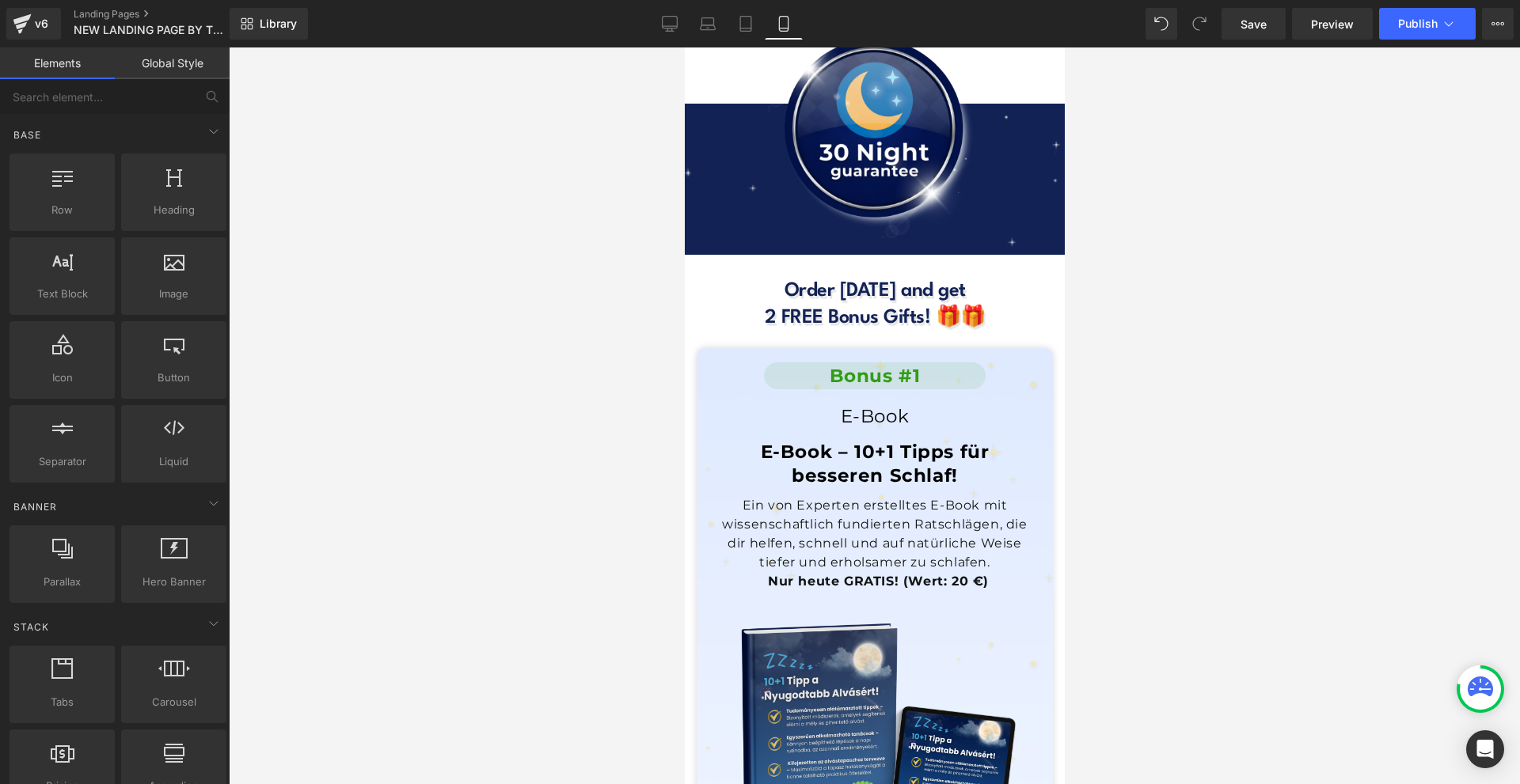
click at [1200, 404] on div at bounding box center [874, 416] width 1292 height 737
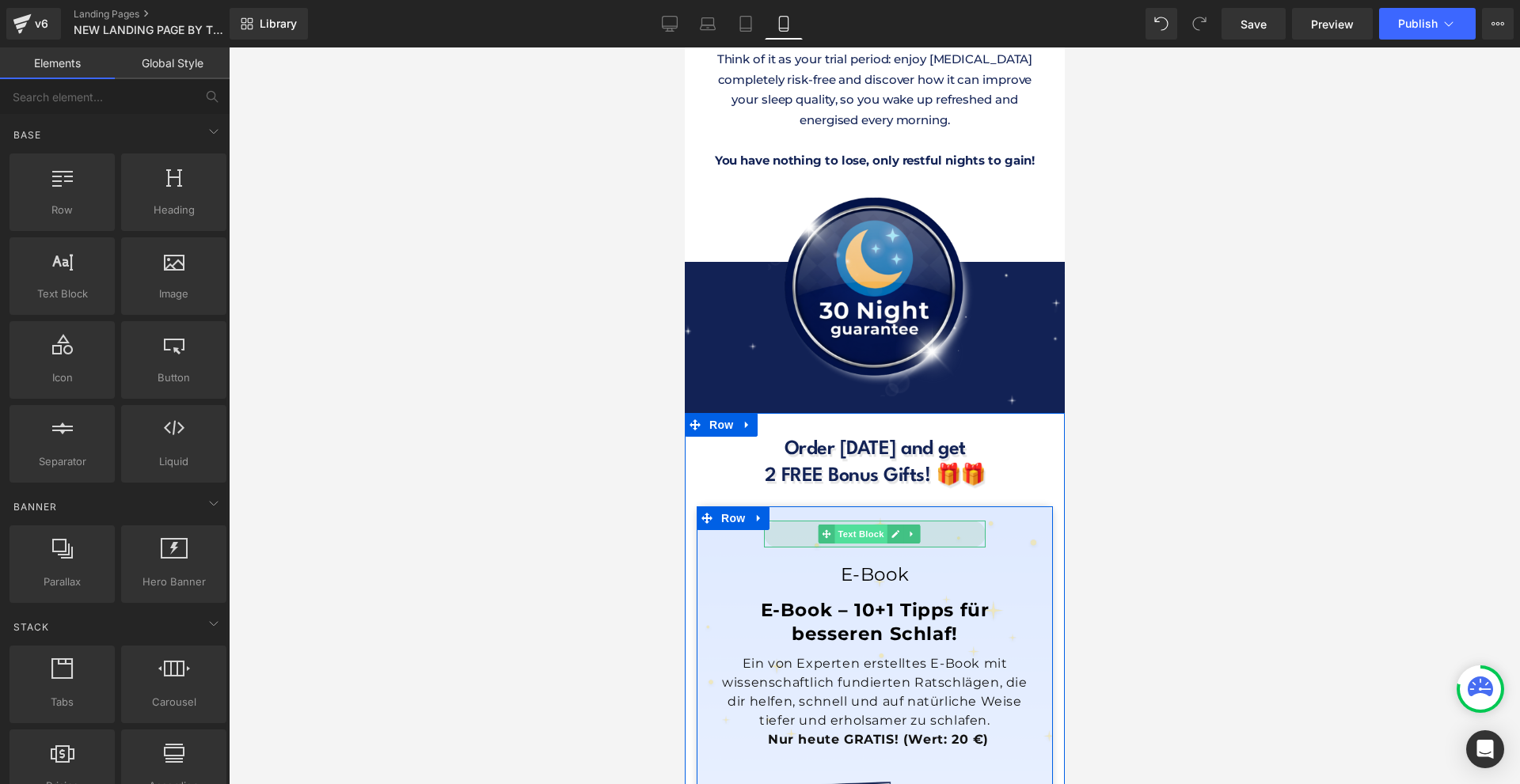
click at [863, 525] on span "Text Block" at bounding box center [860, 534] width 52 height 19
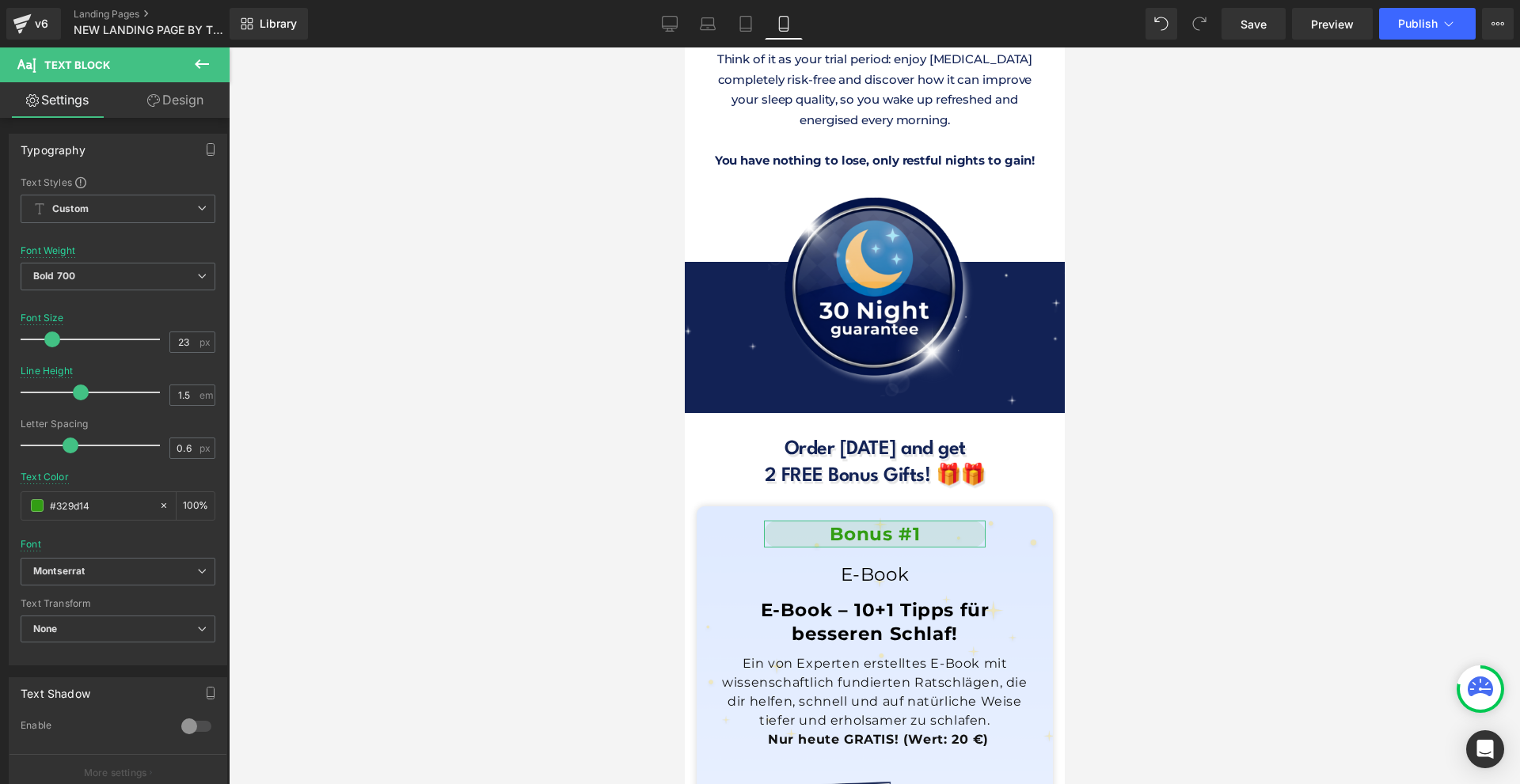
click at [155, 89] on link "Design" at bounding box center [175, 100] width 115 height 36
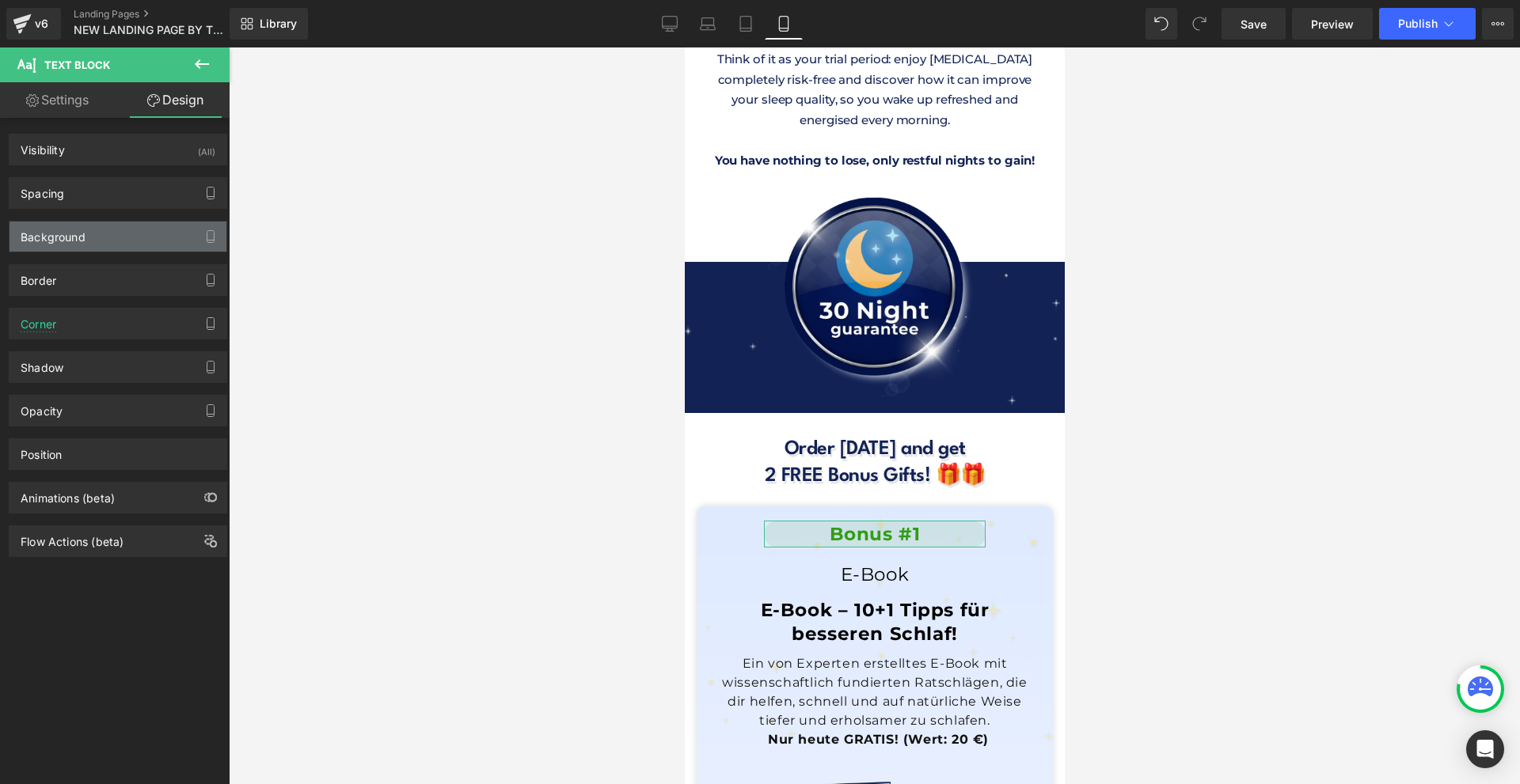
click at [103, 250] on div "Background" at bounding box center [118, 237] width 217 height 30
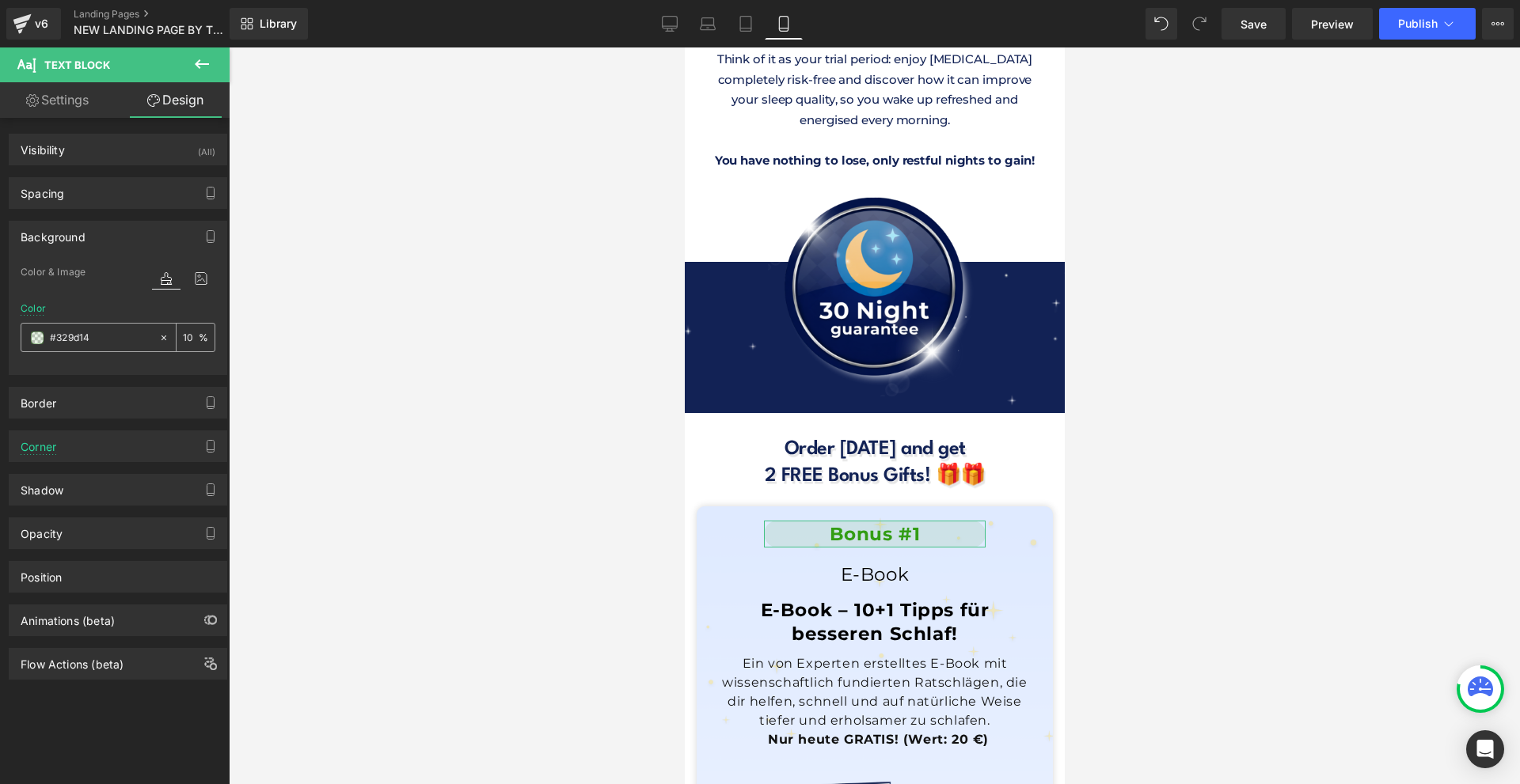
click at [37, 339] on span at bounding box center [37, 338] width 13 height 13
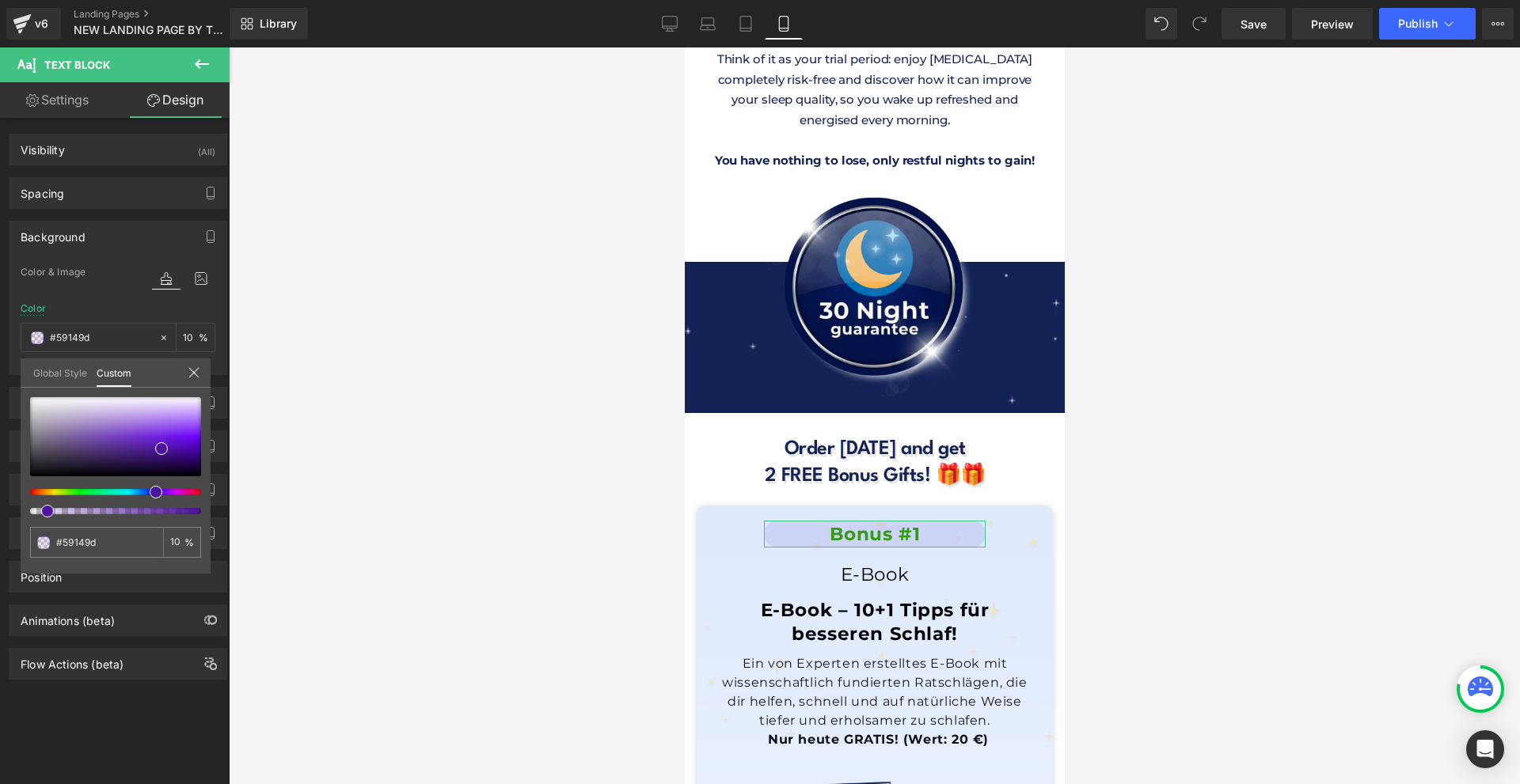
drag, startPoint x: 153, startPoint y: 491, endPoint x: 139, endPoint y: 493, distance: 14.1
click at [139, 493] on div at bounding box center [109, 492] width 171 height 7
drag, startPoint x: 170, startPoint y: 456, endPoint x: 176, endPoint y: 438, distance: 19.0
click at [176, 438] on div at bounding box center [115, 437] width 171 height 80
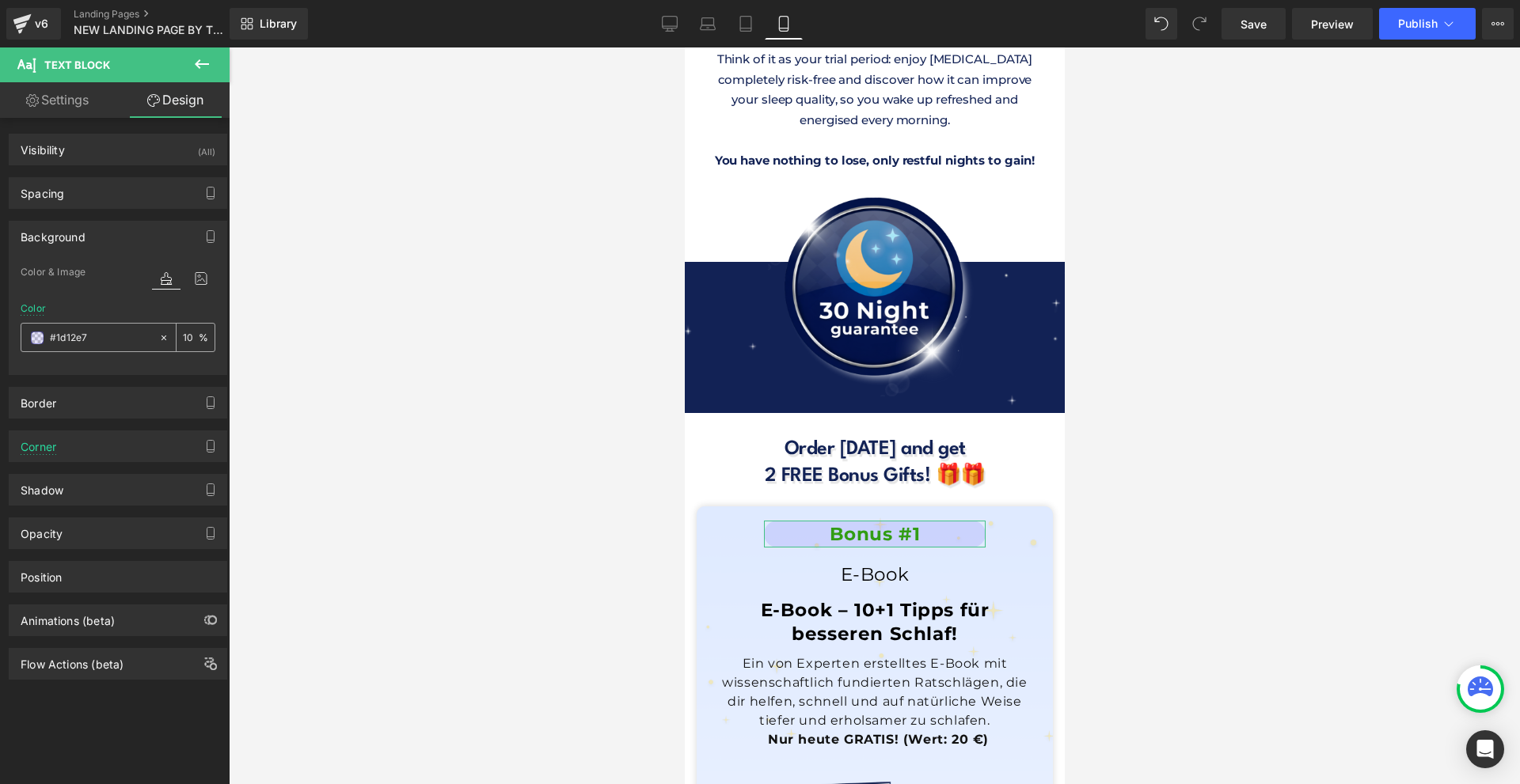
click at [184, 335] on input "10" at bounding box center [190, 337] width 16 height 18
type input "100"
click at [34, 335] on span at bounding box center [37, 338] width 13 height 13
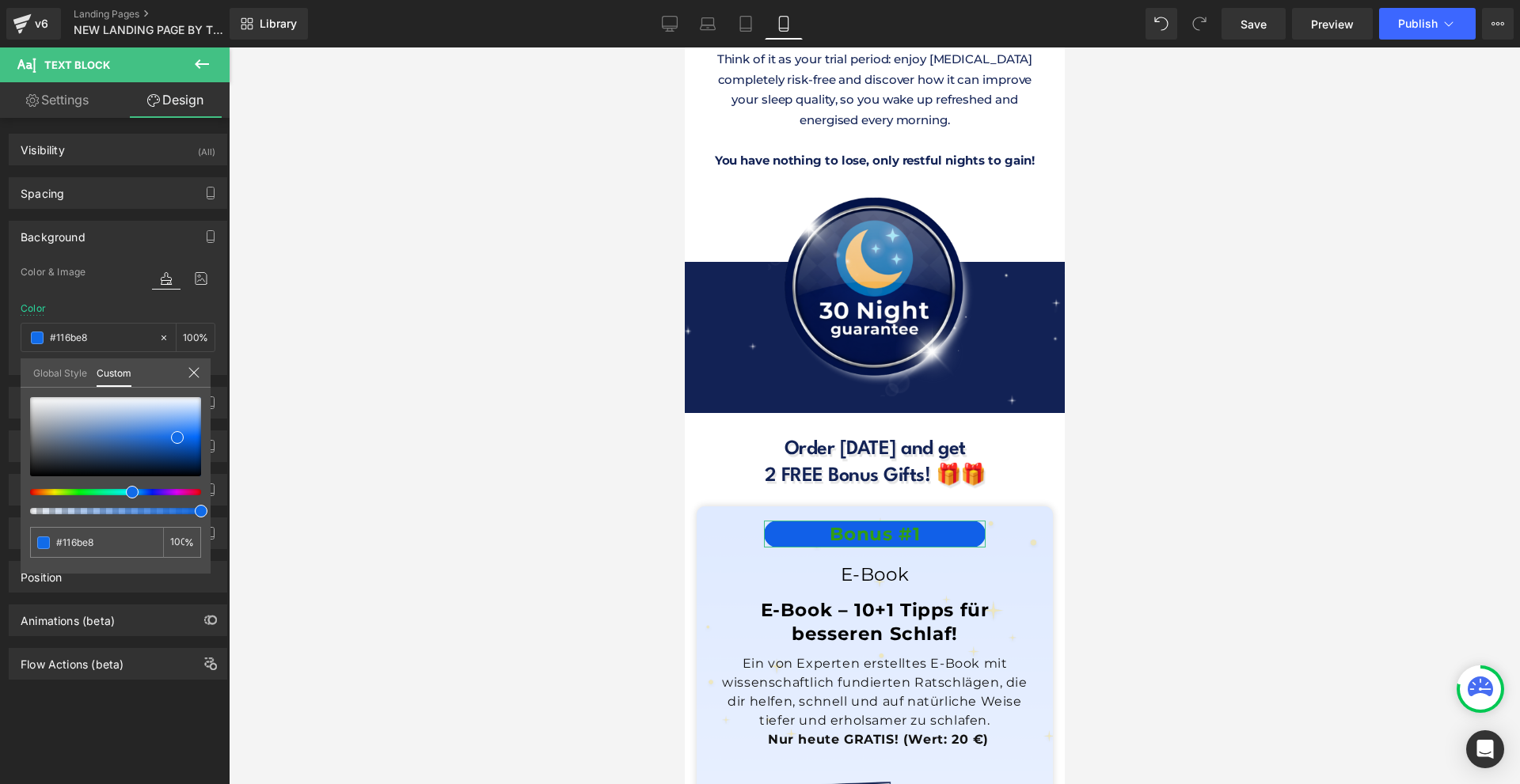
drag, startPoint x: 147, startPoint y: 491, endPoint x: 127, endPoint y: 486, distance: 20.6
click at [126, 498] on div at bounding box center [115, 456] width 171 height 117
drag, startPoint x: 182, startPoint y: 438, endPoint x: 180, endPoint y: 414, distance: 24.1
click at [180, 414] on span at bounding box center [176, 414] width 13 height 13
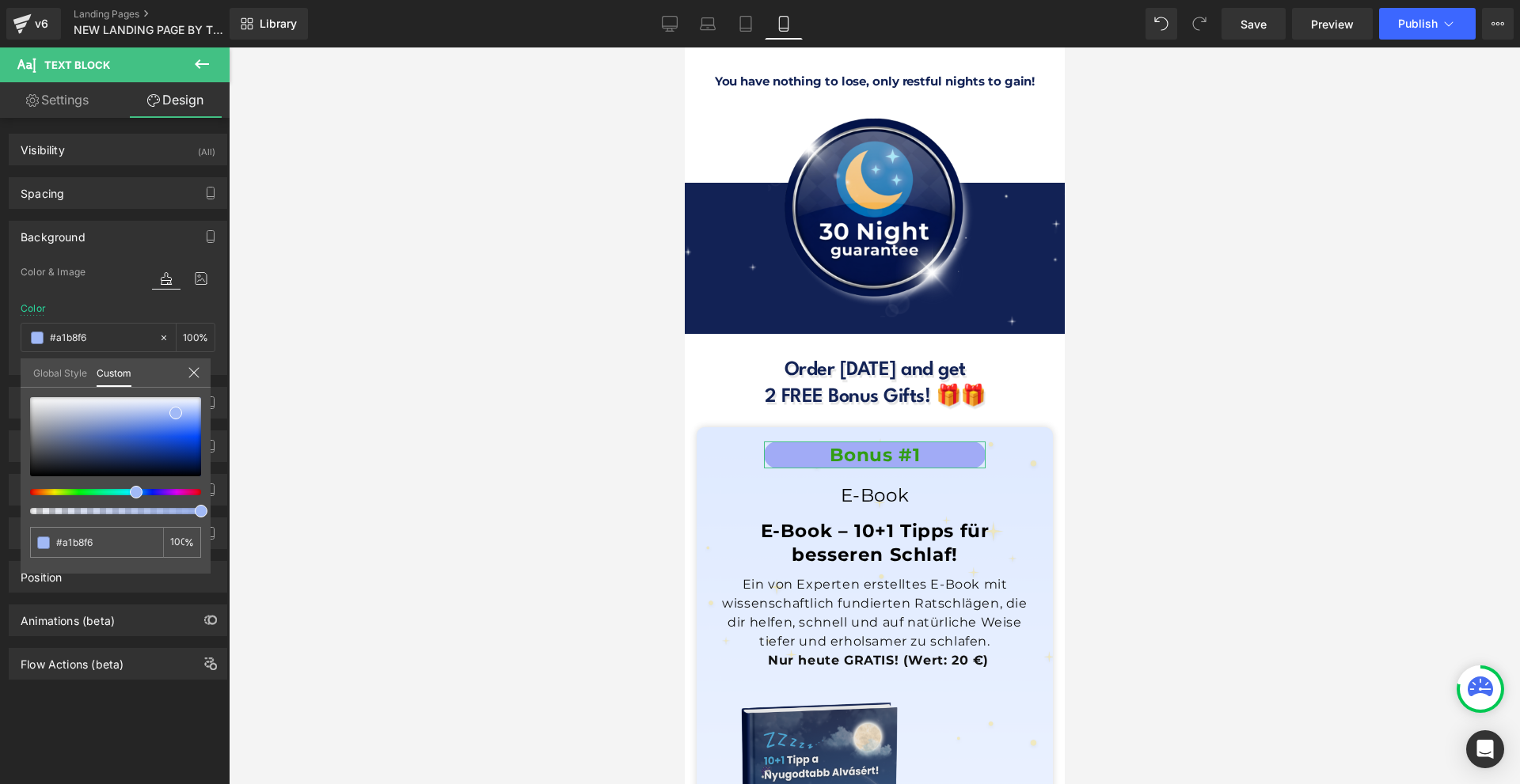
click at [128, 495] on div at bounding box center [109, 492] width 171 height 7
drag, startPoint x: 175, startPoint y: 414, endPoint x: 182, endPoint y: 431, distance: 18.4
click at [182, 431] on span at bounding box center [183, 431] width 13 height 13
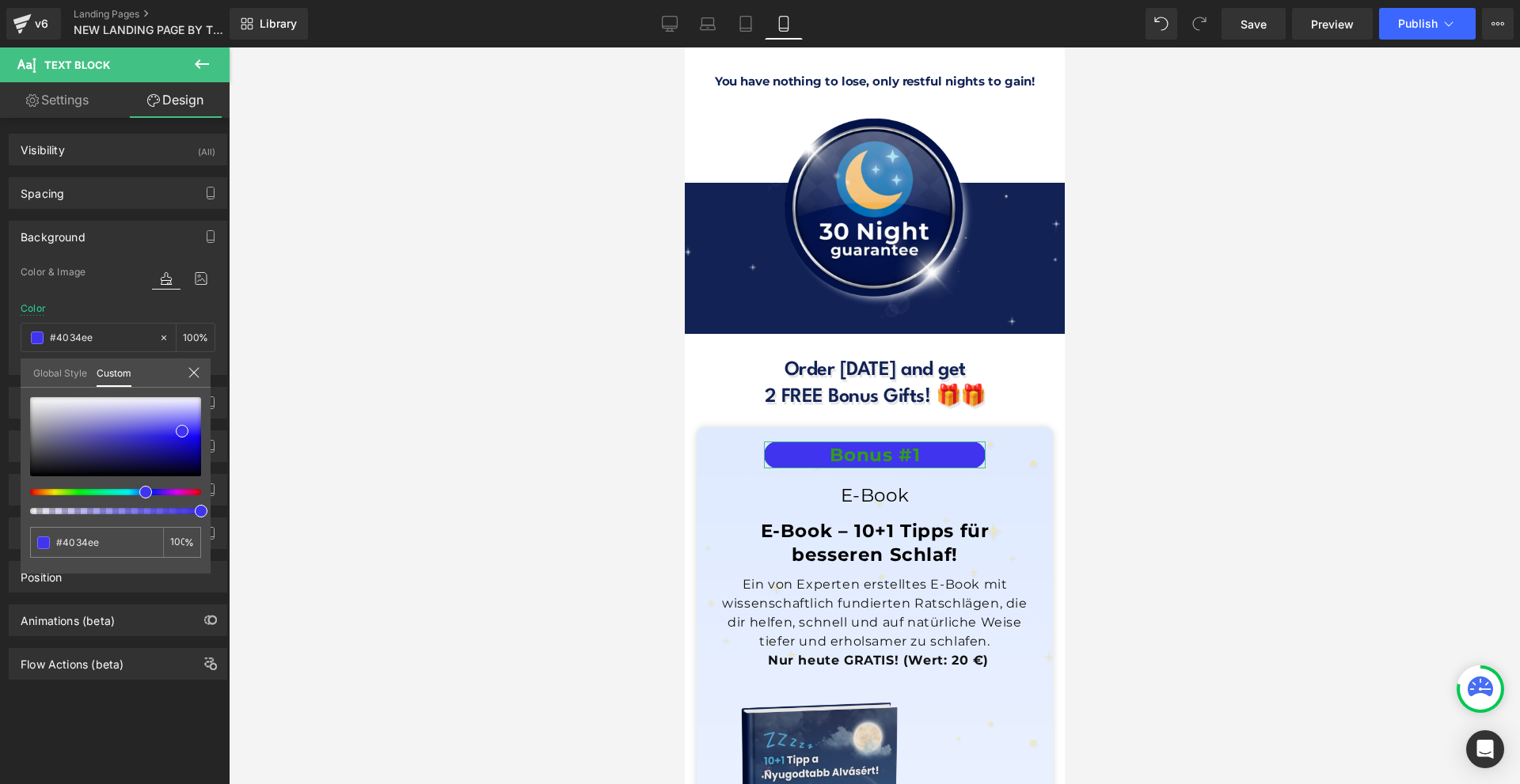
click at [140, 491] on span at bounding box center [146, 492] width 13 height 13
click at [173, 433] on span at bounding box center [180, 431] width 13 height 13
drag, startPoint x: 145, startPoint y: 492, endPoint x: 136, endPoint y: 492, distance: 9.0
click at [137, 492] on span at bounding box center [143, 492] width 13 height 13
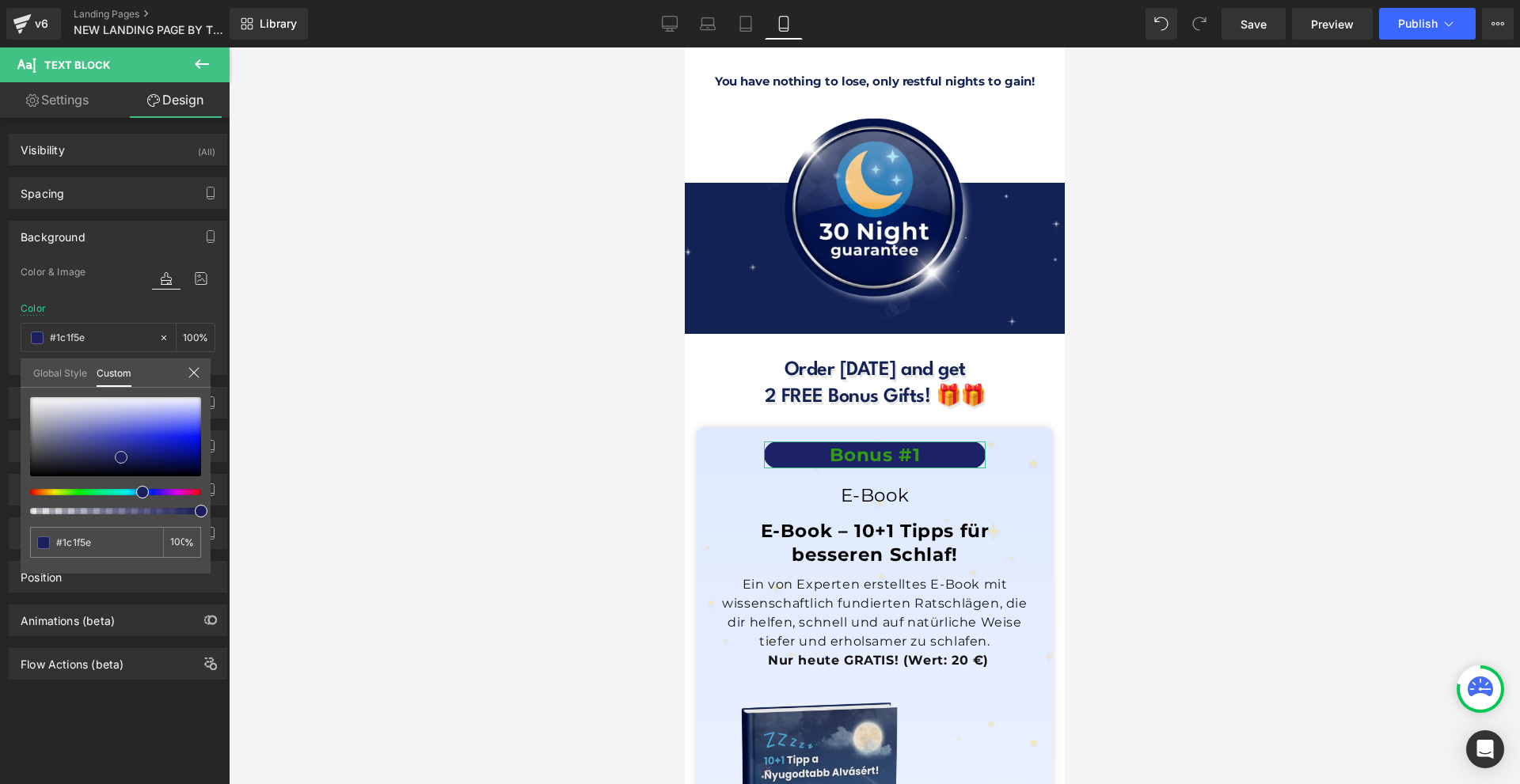
drag, startPoint x: 183, startPoint y: 429, endPoint x: 123, endPoint y: 454, distance: 65.0
click at [123, 454] on span at bounding box center [122, 457] width 13 height 13
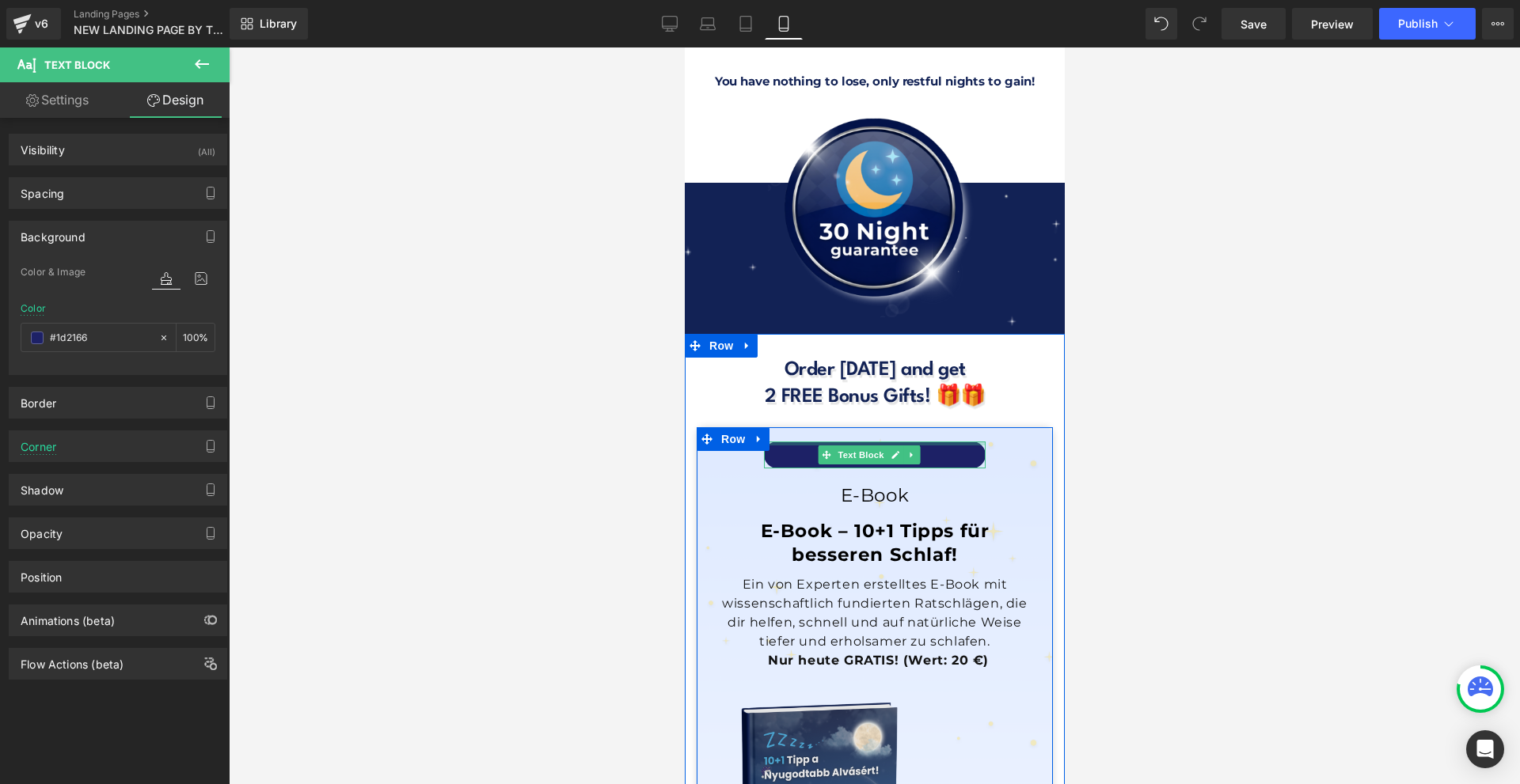
click at [901, 442] on div "Bonus #1 Text Block" at bounding box center [874, 456] width 222 height 28
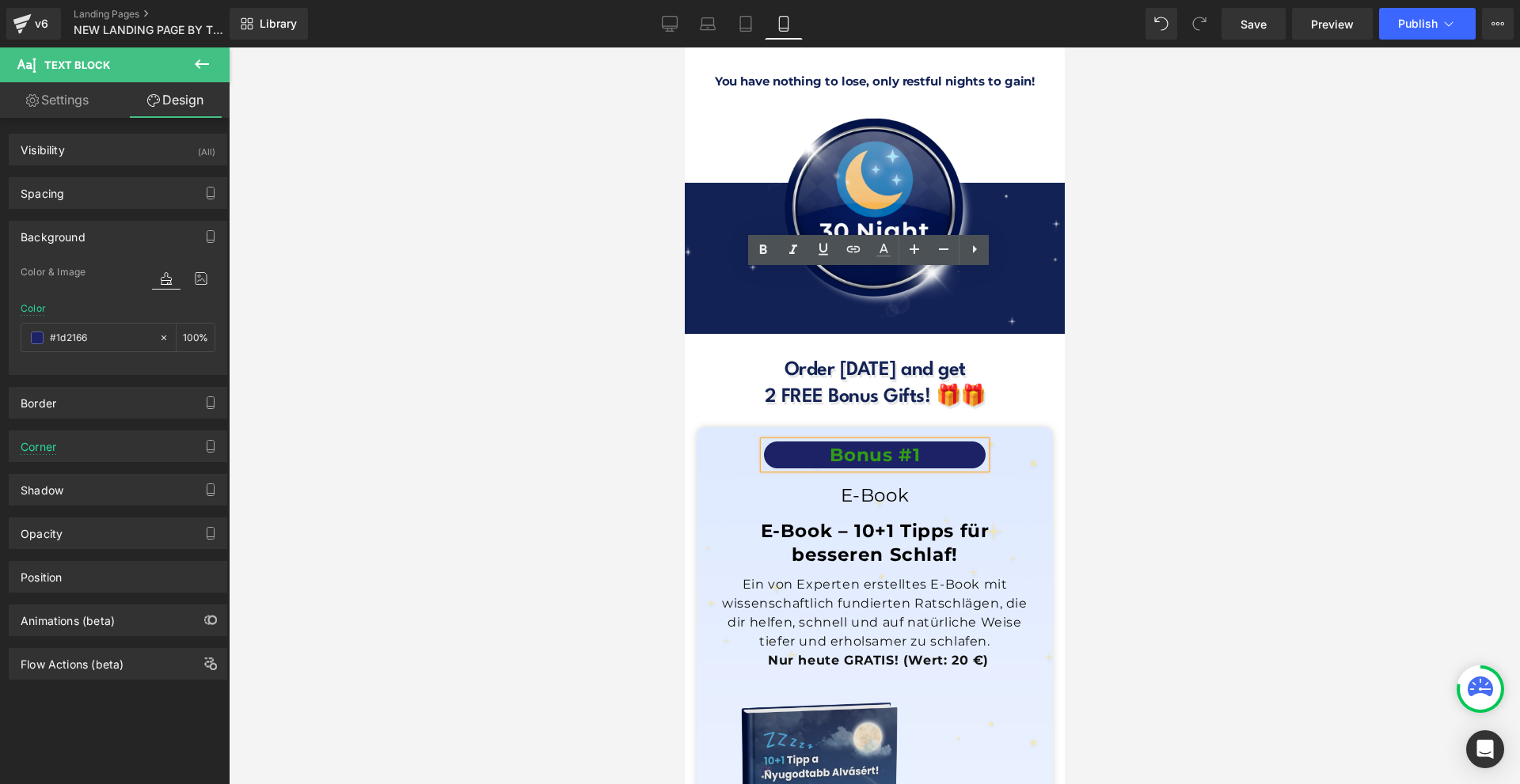
click at [895, 442] on p "Bonus #1" at bounding box center [874, 456] width 206 height 28
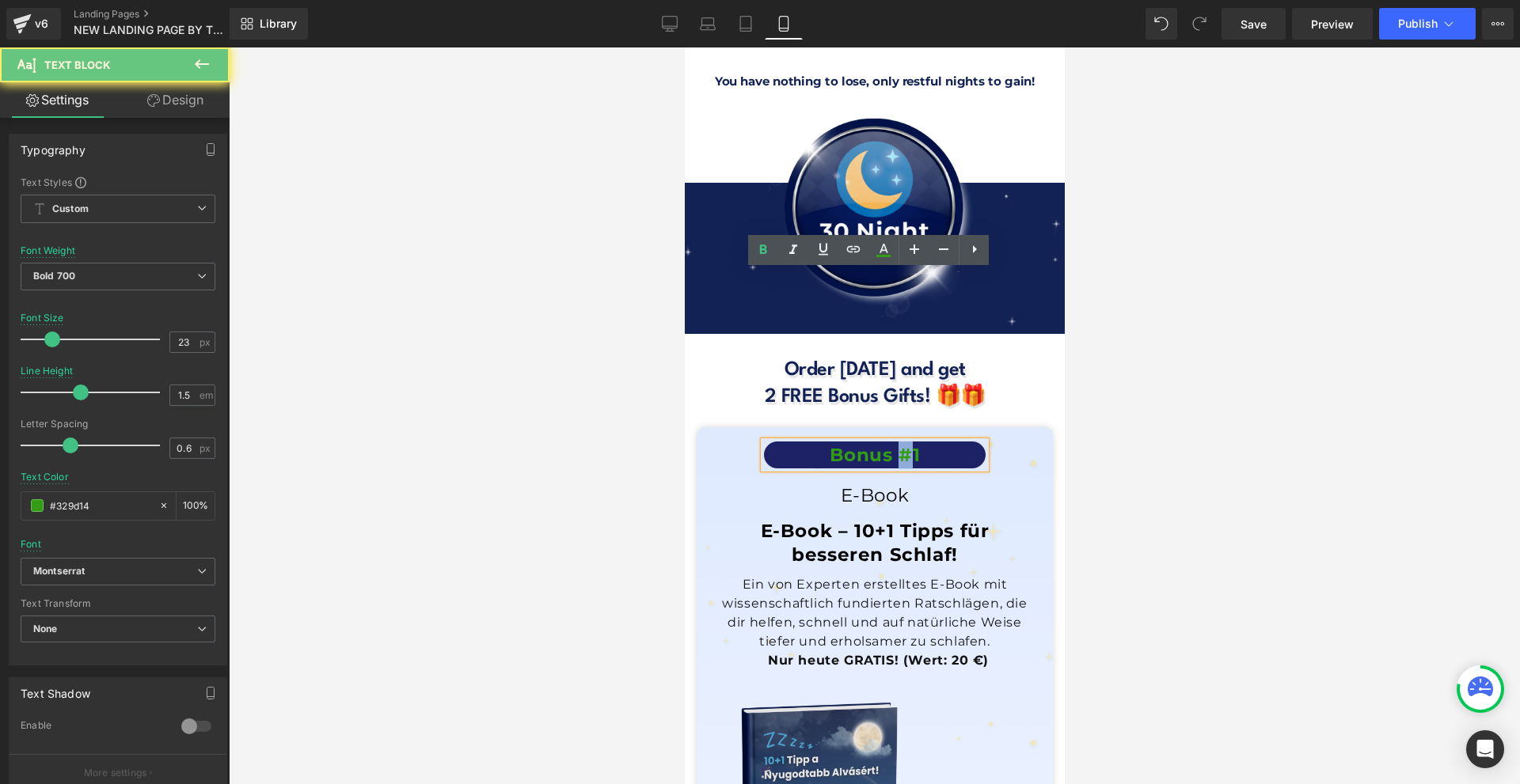
click at [895, 442] on p "Bonus #1" at bounding box center [874, 456] width 206 height 28
click at [887, 256] on icon at bounding box center [884, 255] width 14 height 3
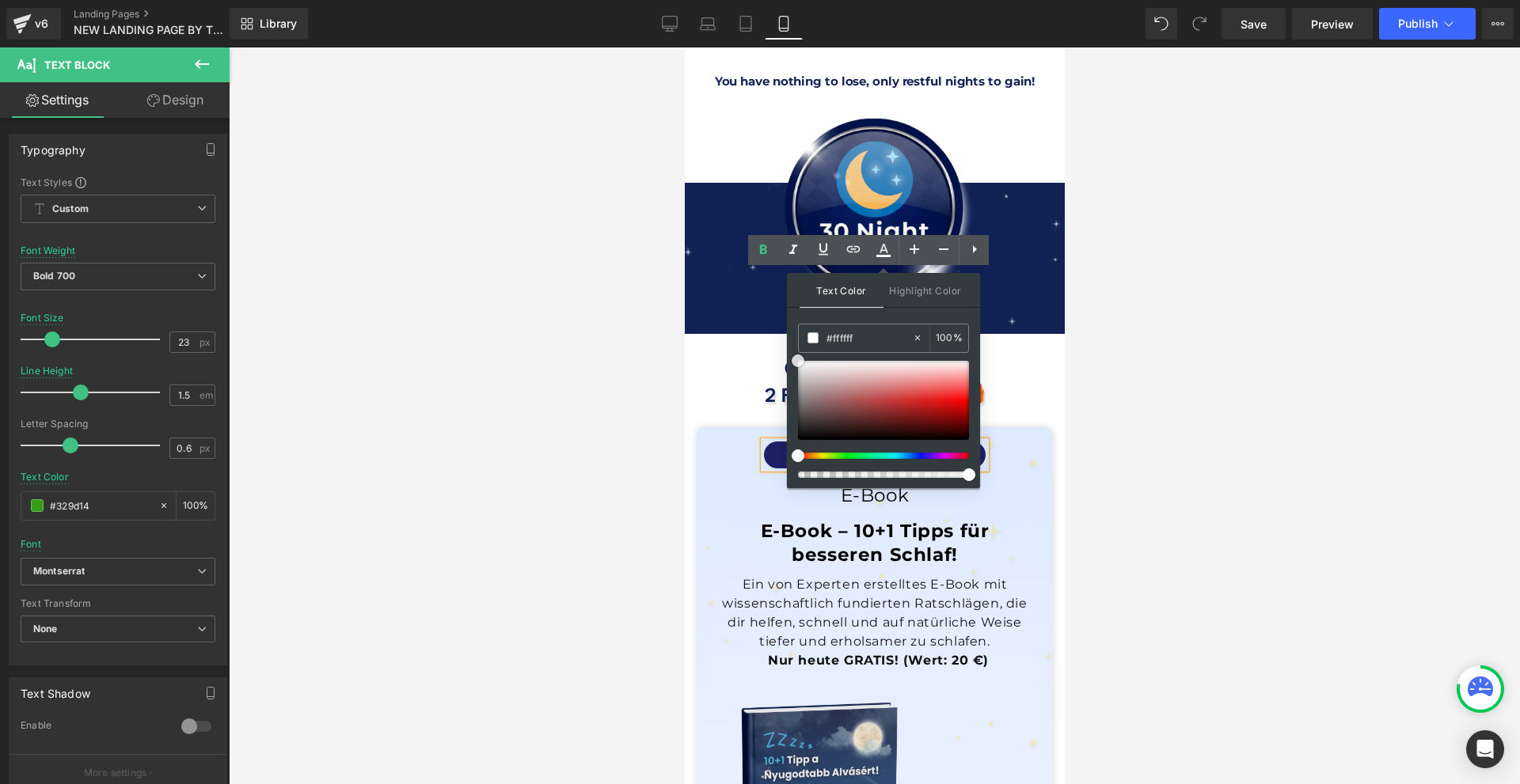
drag, startPoint x: 1507, startPoint y: 424, endPoint x: 745, endPoint y: 275, distance: 776.4
click at [769, 442] on div "Bonus #1" at bounding box center [874, 456] width 222 height 28
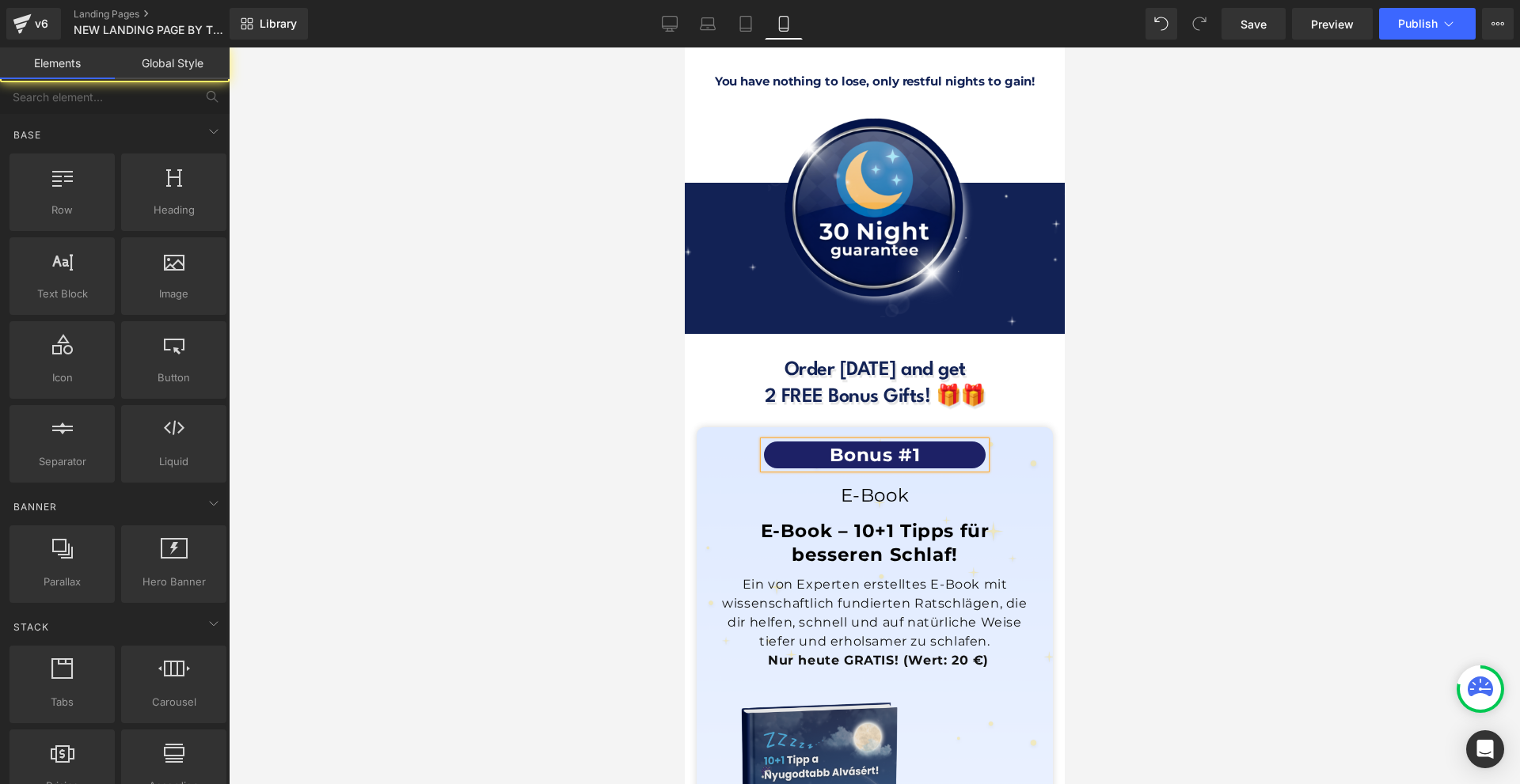
click at [1139, 327] on div at bounding box center [874, 416] width 1292 height 737
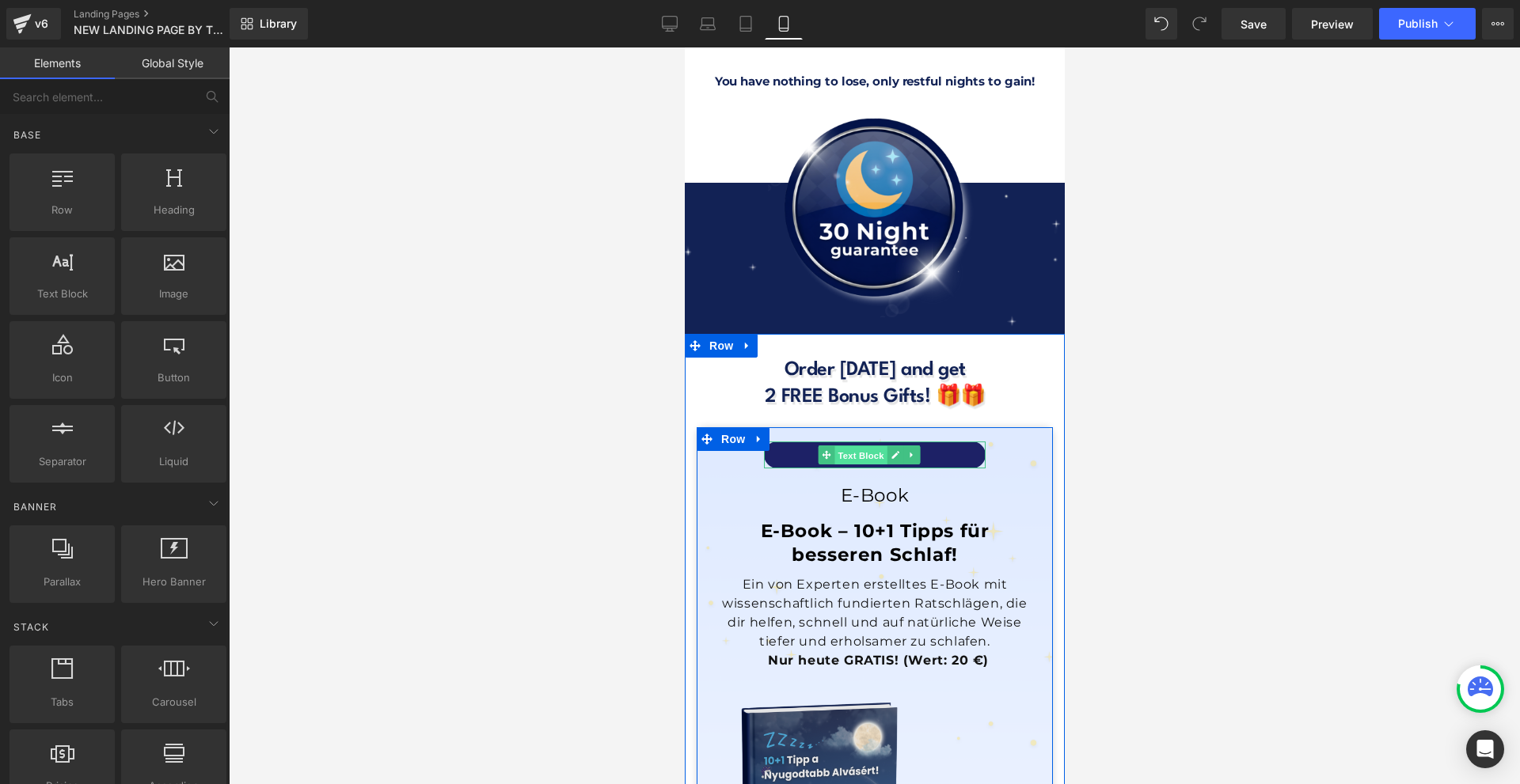
click at [860, 446] on span "Text Block" at bounding box center [860, 456] width 52 height 19
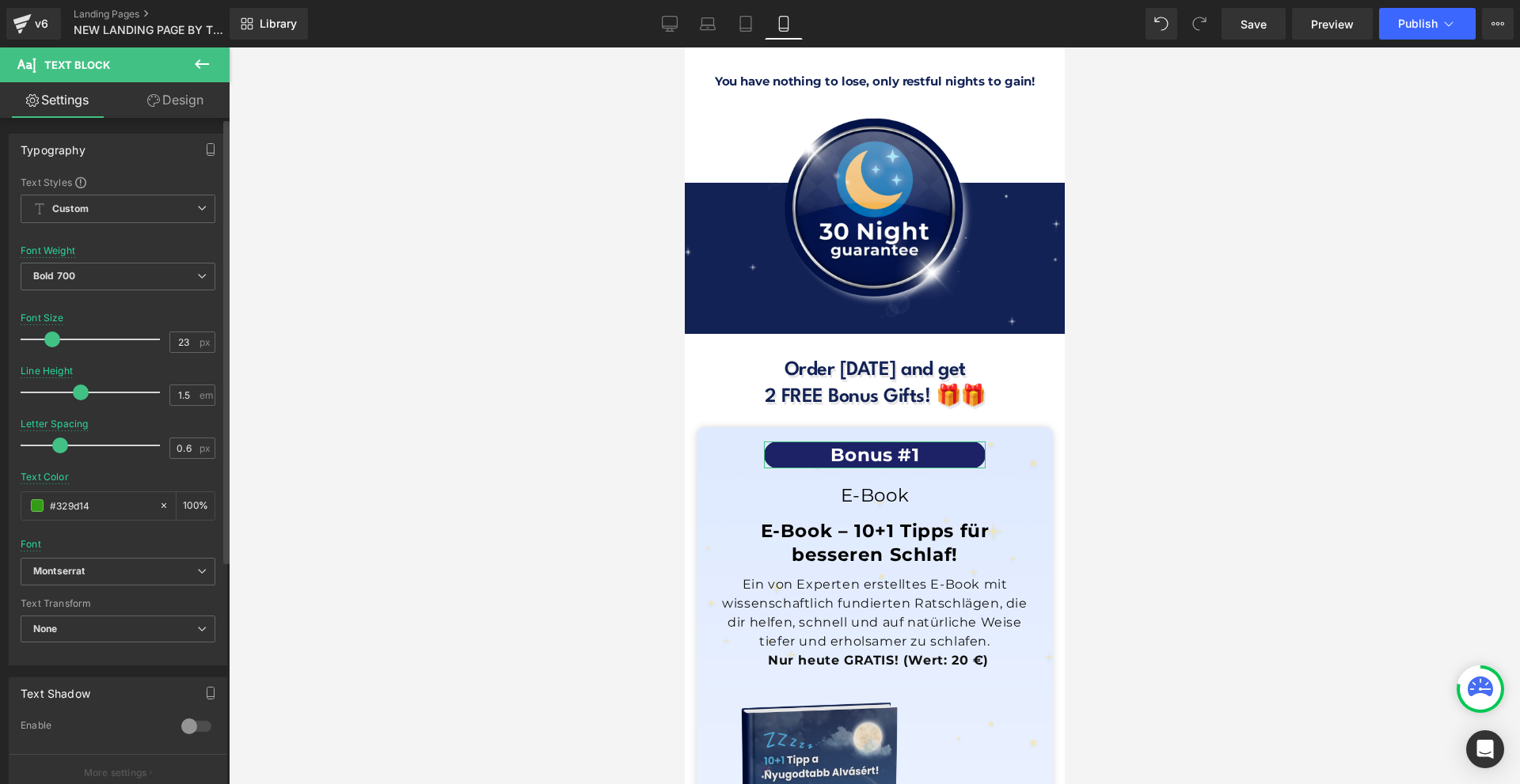
drag, startPoint x: 66, startPoint y: 443, endPoint x: 56, endPoint y: 449, distance: 11.7
click at [56, 449] on span at bounding box center [60, 445] width 16 height 16
click at [80, 577] on icon "Montserrat" at bounding box center [59, 572] width 51 height 13
click at [95, 542] on div "Font Default [GEOGRAPHIC_DATA] Bangers Bebas Neue Bungee Spice Poppins [PERSON_…" at bounding box center [118, 367] width 195 height 383
drag, startPoint x: 34, startPoint y: 550, endPoint x: 67, endPoint y: 544, distance: 33.5
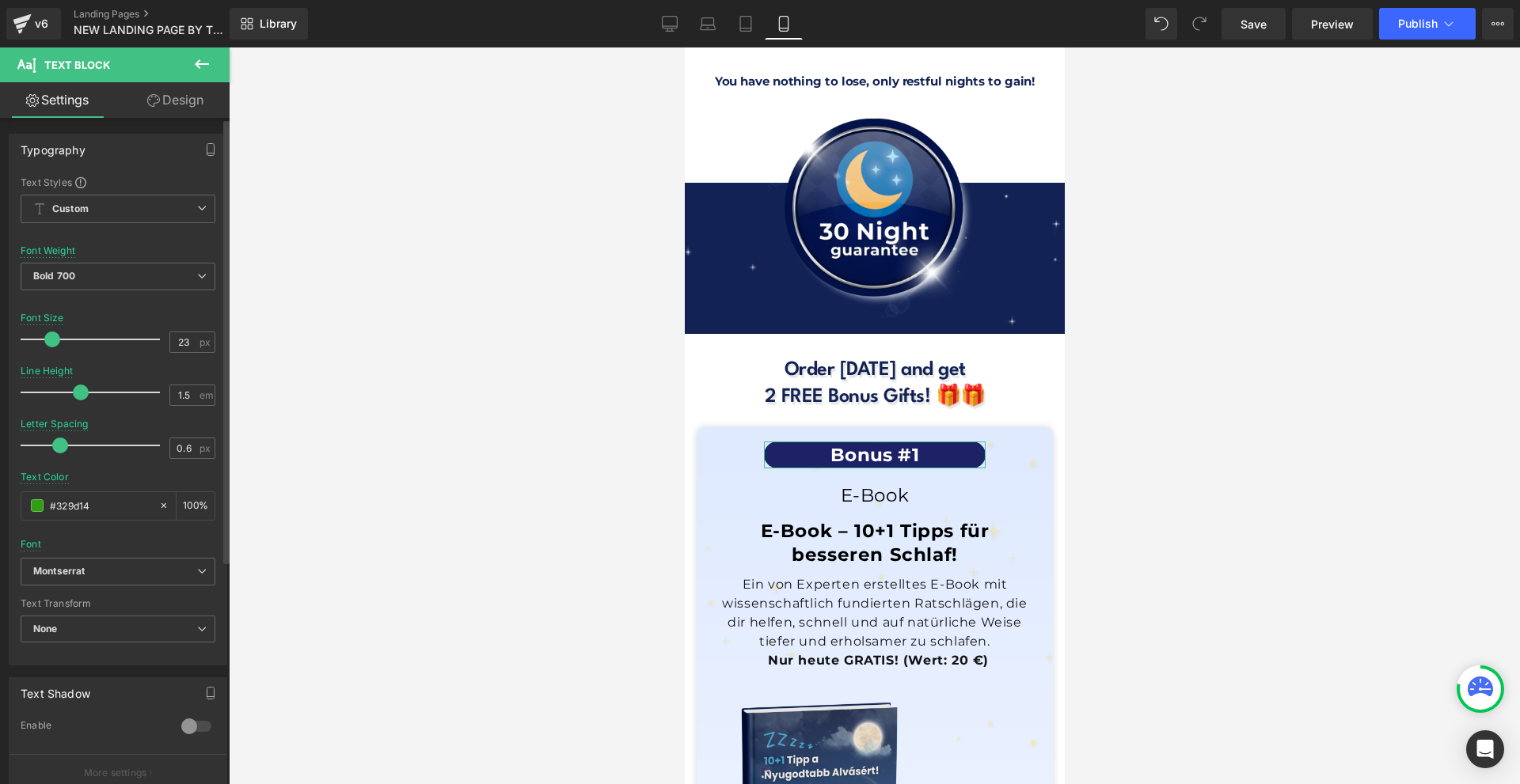
click at [67, 544] on div "Font Default [GEOGRAPHIC_DATA] Bangers Bebas Neue Bungee Spice Poppins [PERSON_…" at bounding box center [118, 367] width 195 height 383
click at [83, 565] on icon "Montserrat" at bounding box center [59, 572] width 51 height 13
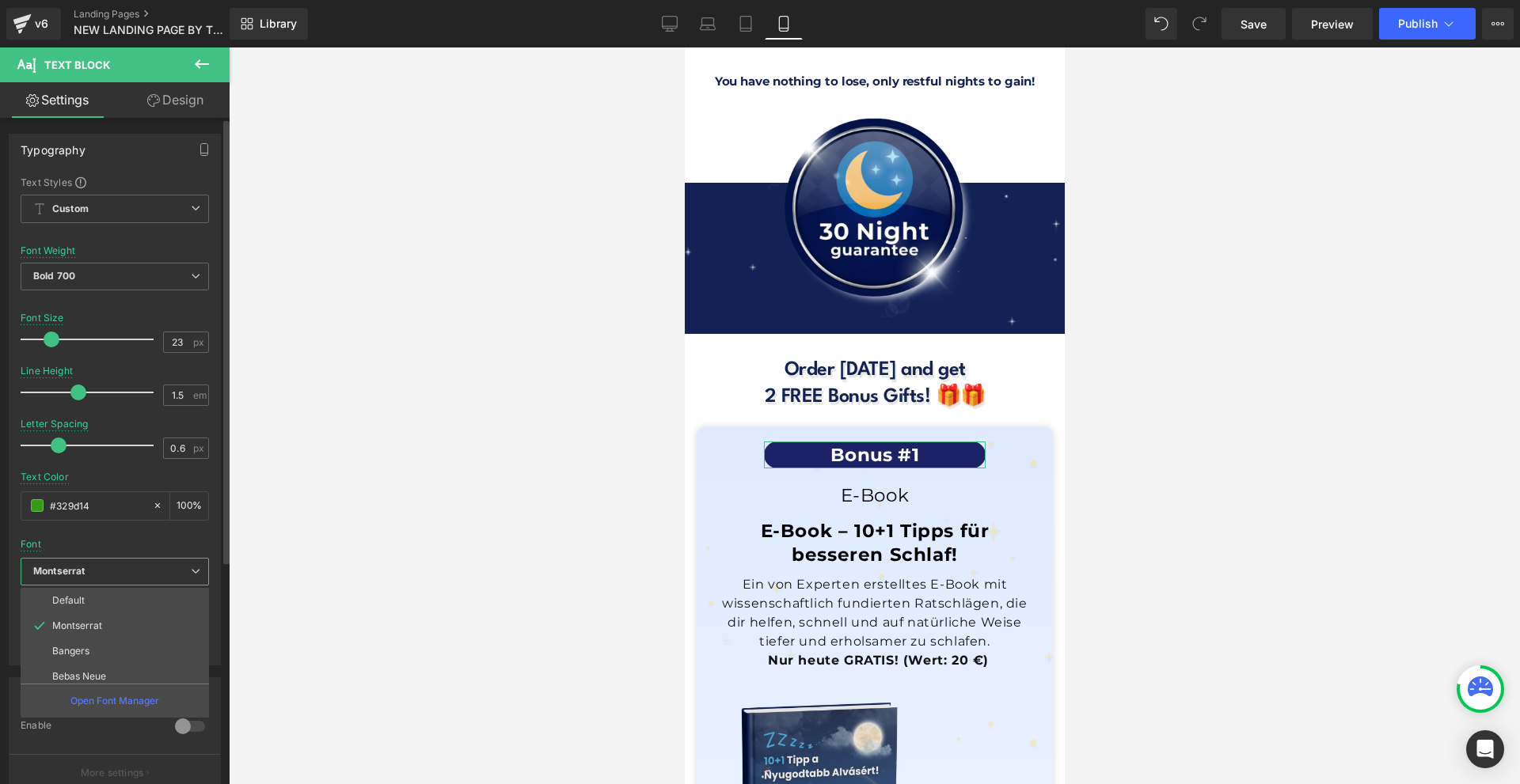
click at [110, 546] on div "Font Default [GEOGRAPHIC_DATA] Bangers Bebas Neue Bungee Spice Poppins [PERSON_…" at bounding box center [114, 367] width 188 height 383
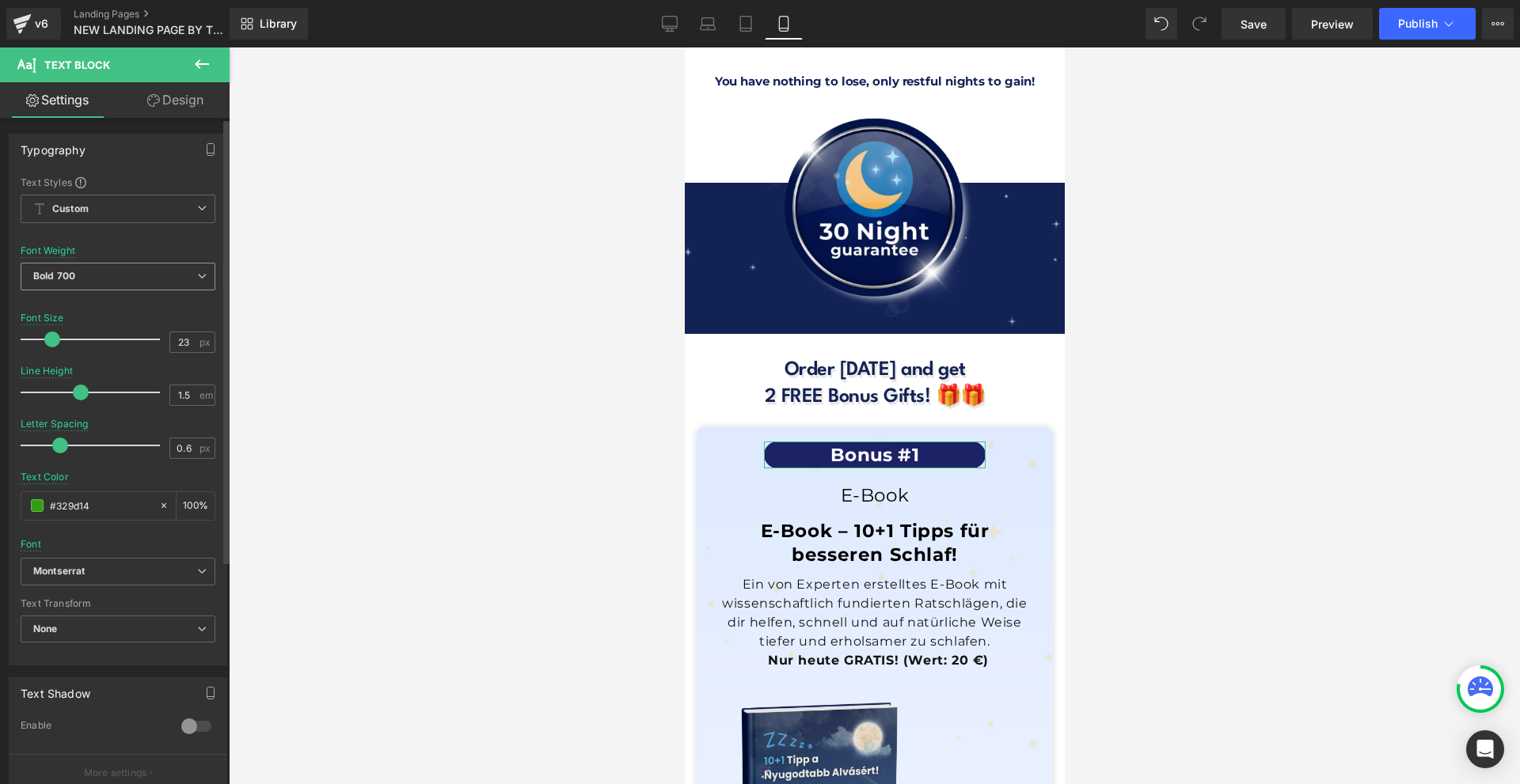
click at [105, 278] on span "Bold 700" at bounding box center [118, 277] width 195 height 28
click at [110, 250] on div "Font Weight Bold 700 Thin 100 Semi Thin 200 Light 300 Regular 400 Medium 500 Se…" at bounding box center [118, 277] width 195 height 64
click at [153, 105] on icon at bounding box center [153, 101] width 13 height 13
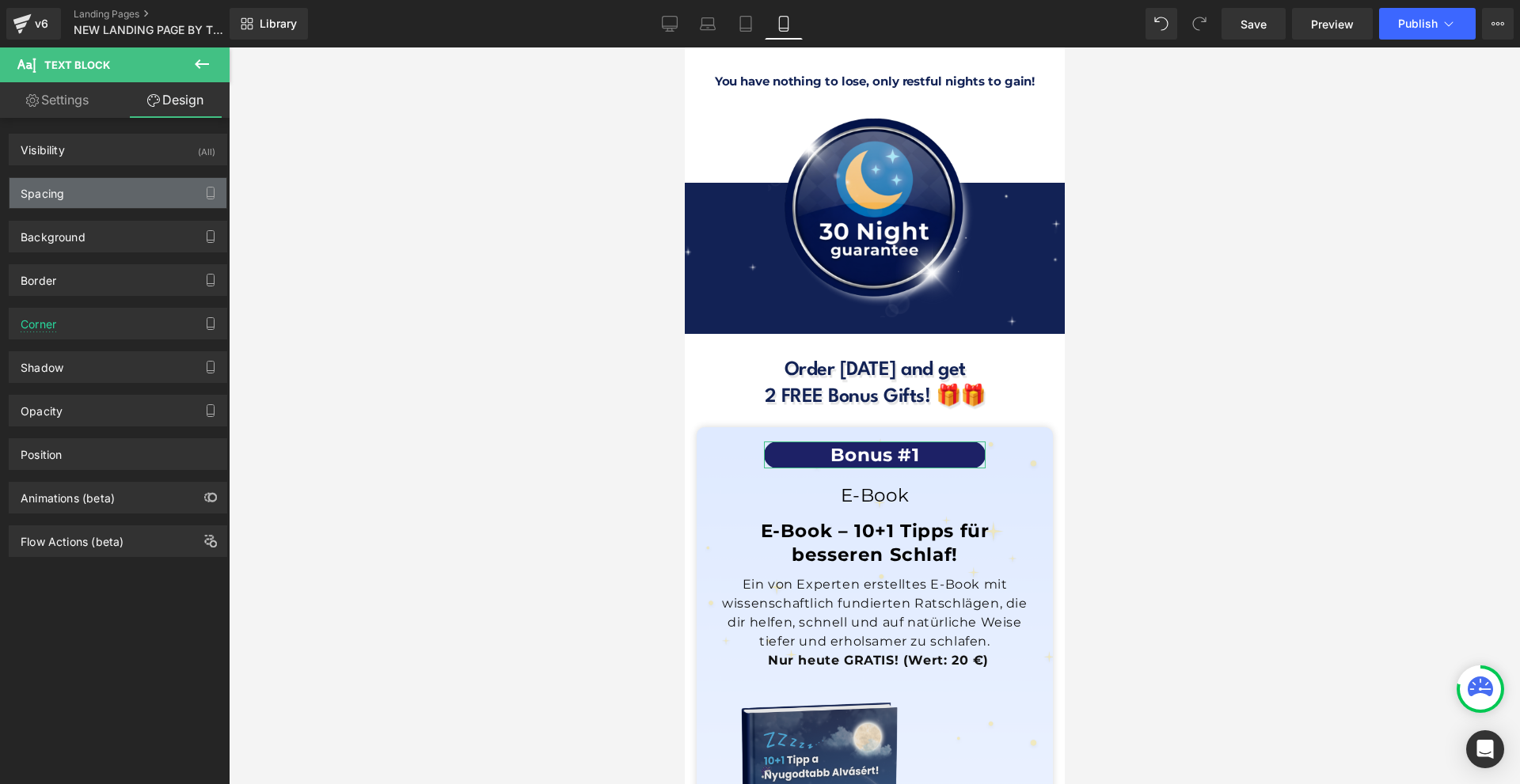
click at [106, 202] on div "Spacing" at bounding box center [118, 193] width 217 height 30
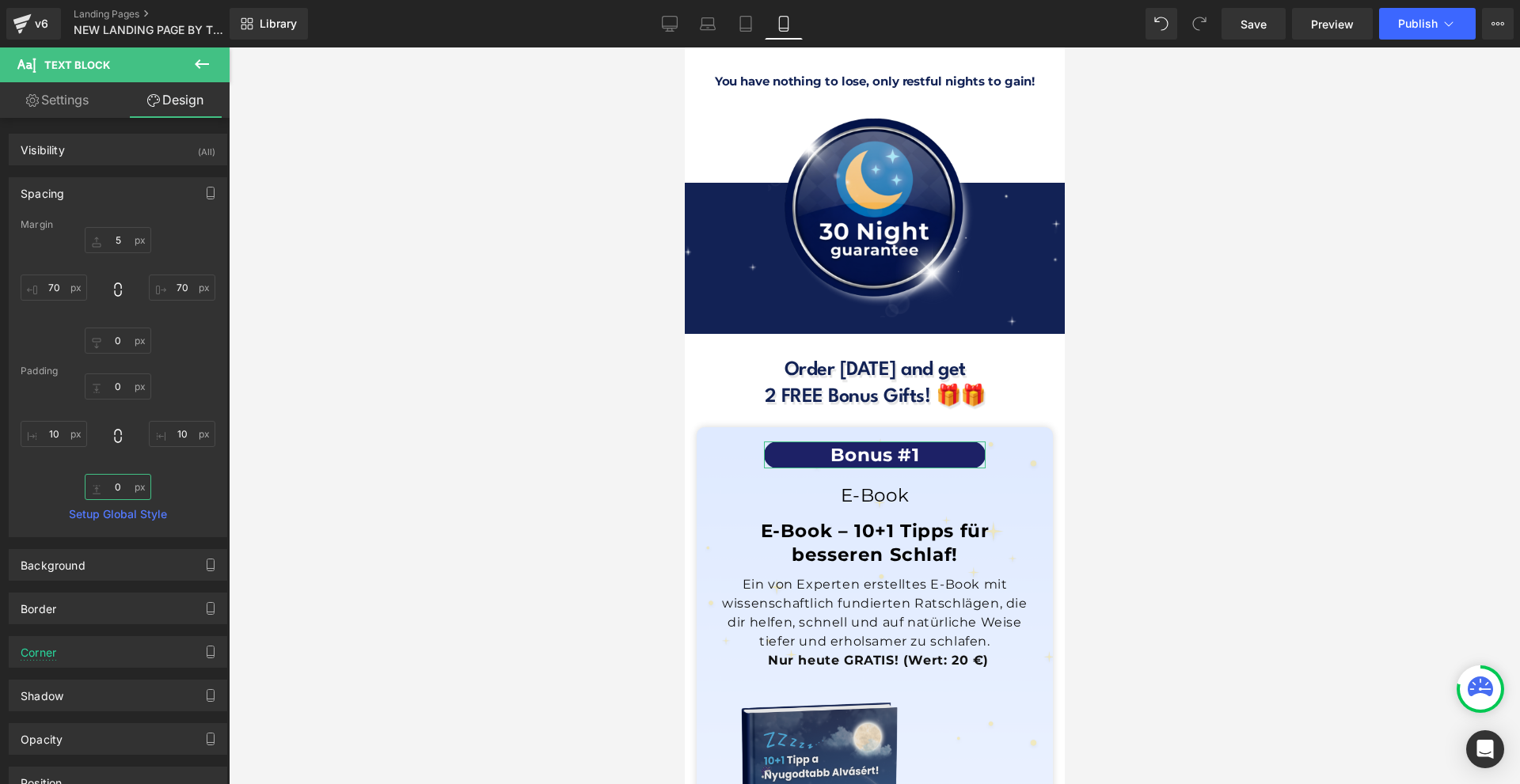
click at [126, 487] on input "0" at bounding box center [118, 487] width 66 height 26
type input "2"
click at [117, 387] on input "0" at bounding box center [118, 386] width 66 height 26
type input "2"
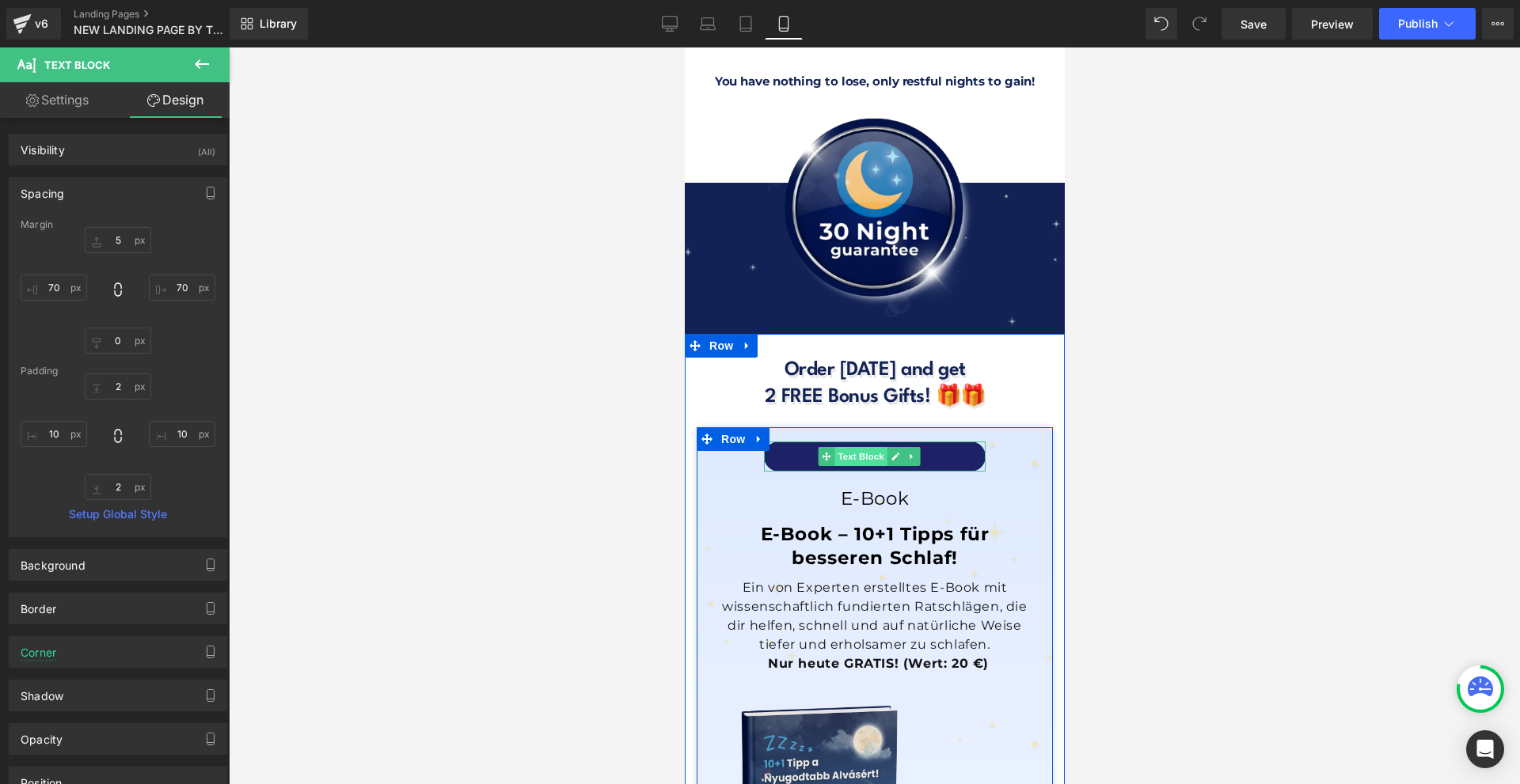
click at [856, 447] on span "Text Block" at bounding box center [860, 457] width 52 height 19
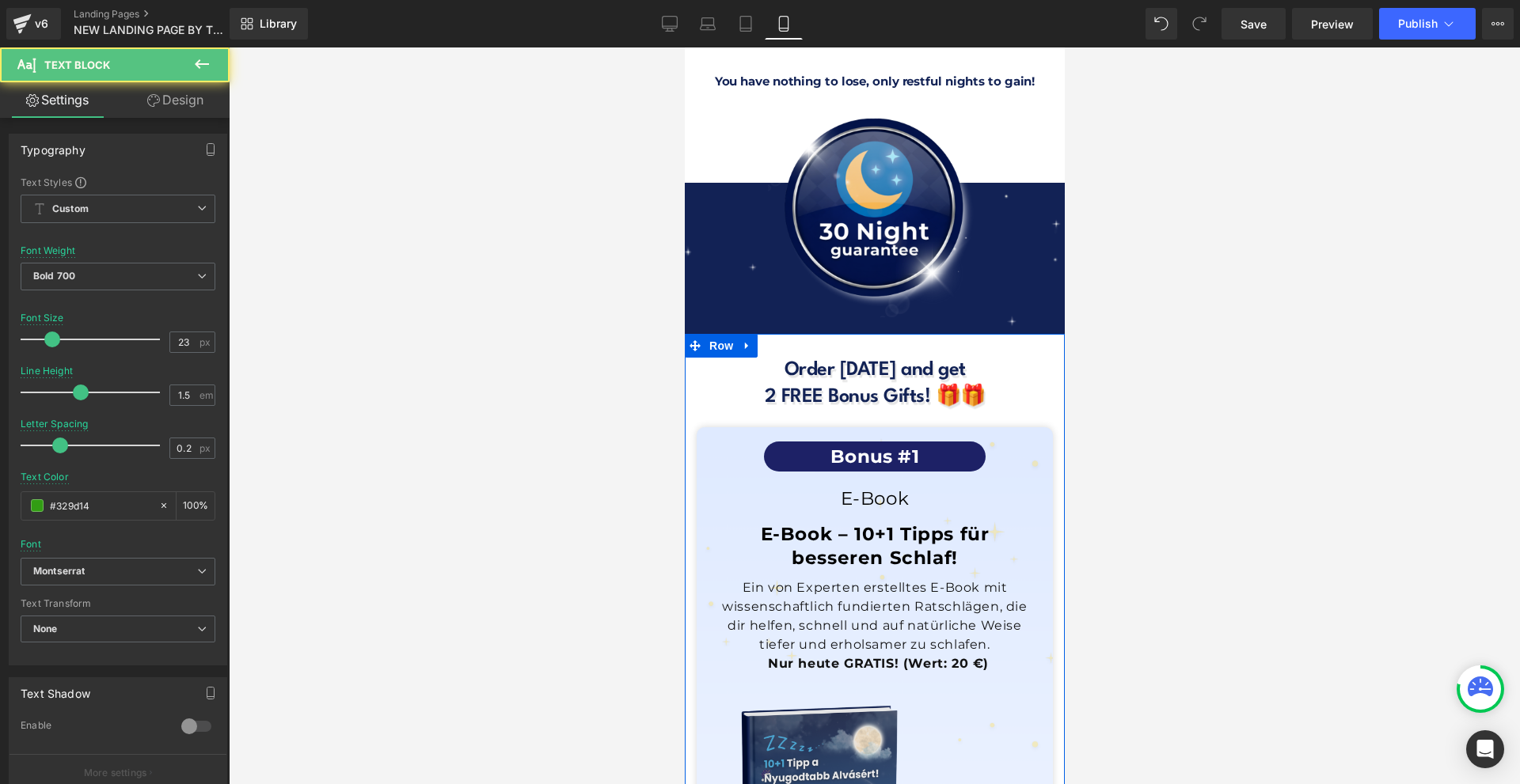
click at [788, 357] on div "Order [DATE] and get 2 FREE Bonus Gifts! 🎁🎁 Heading Bonus #1 Text Block E-Book …" at bounding box center [874, 726] width 380 height 737
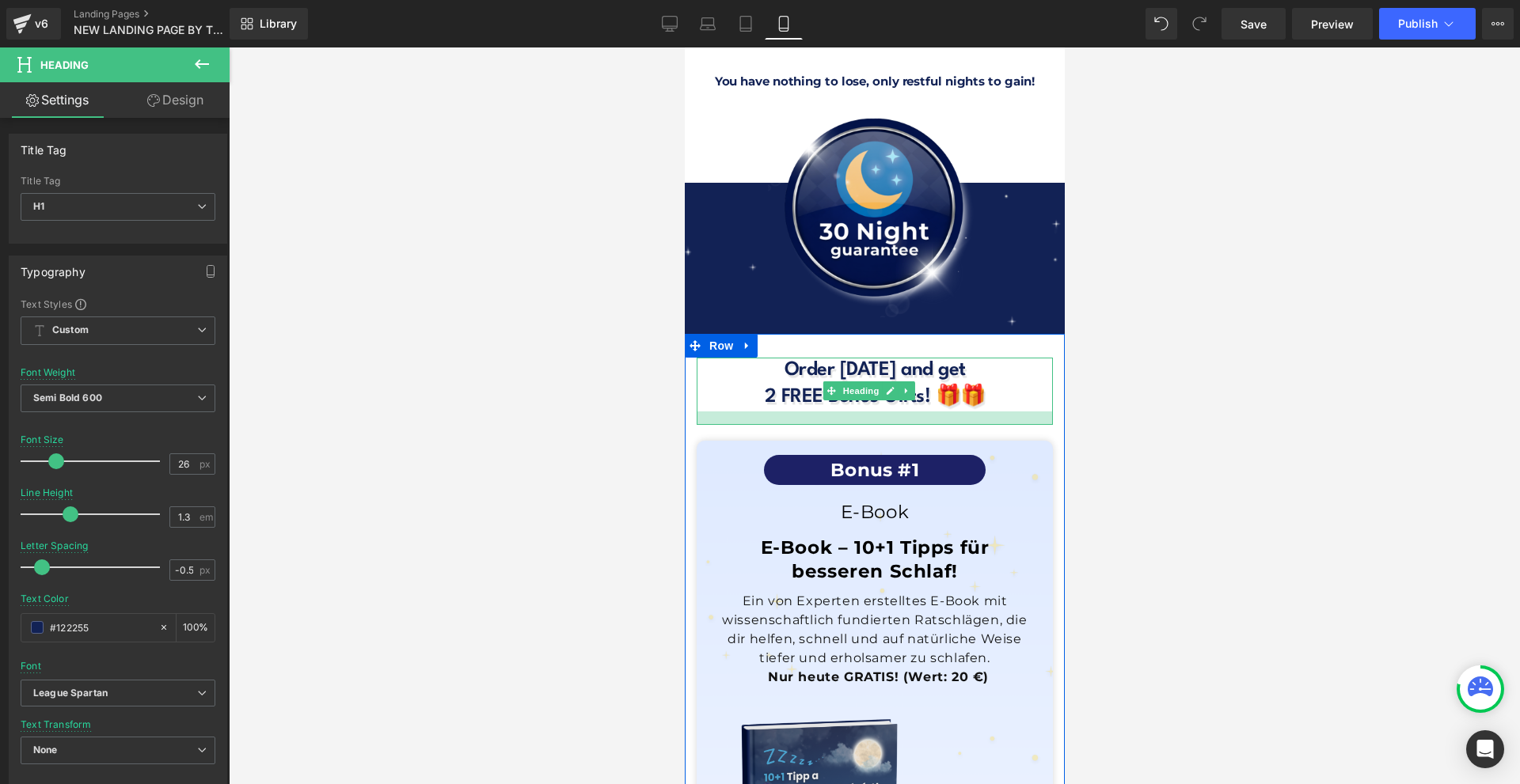
drag, startPoint x: 789, startPoint y: 237, endPoint x: 789, endPoint y: 250, distance: 13.0
click at [789, 412] on div at bounding box center [874, 418] width 357 height 13
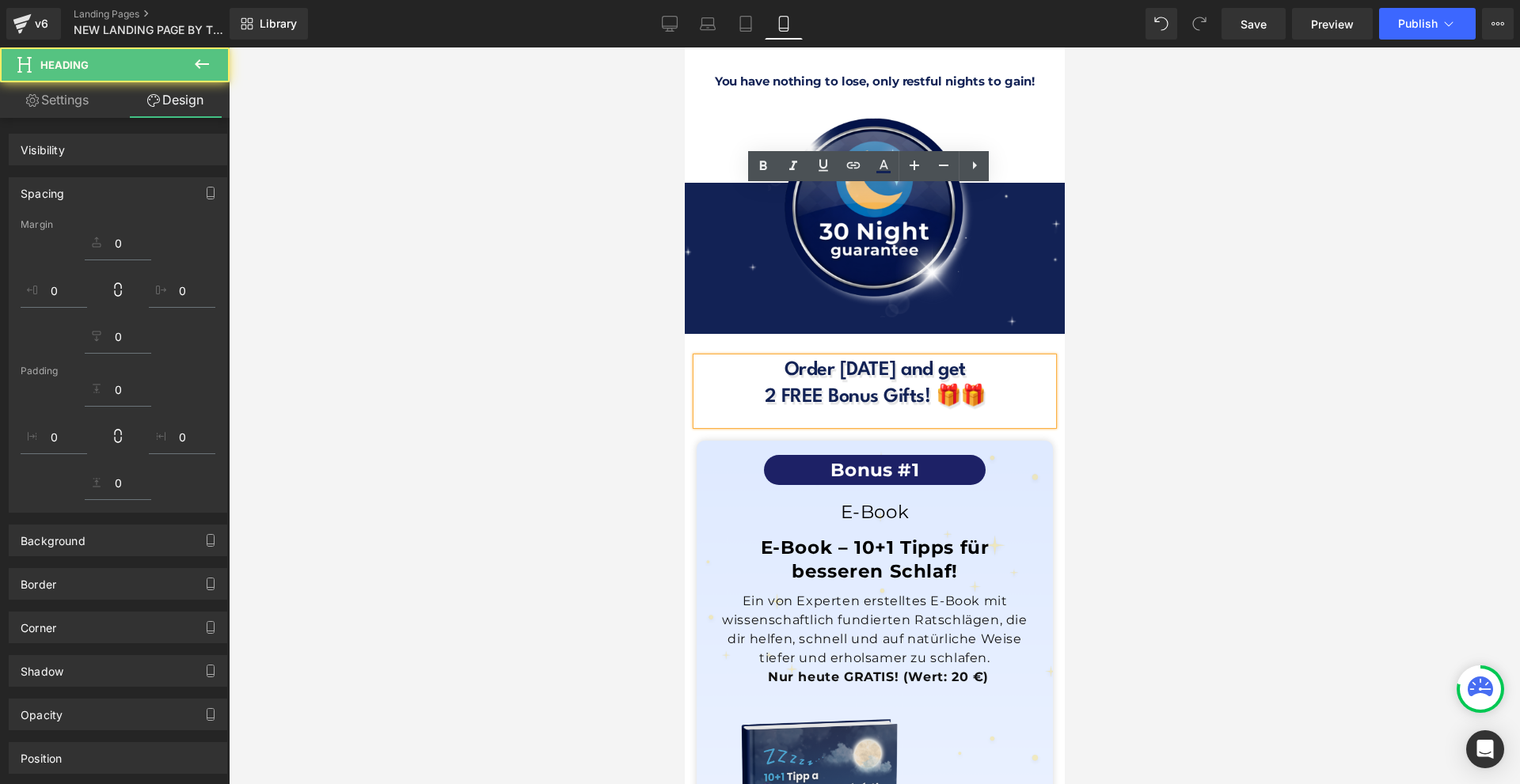
click at [1119, 308] on div at bounding box center [874, 416] width 1292 height 737
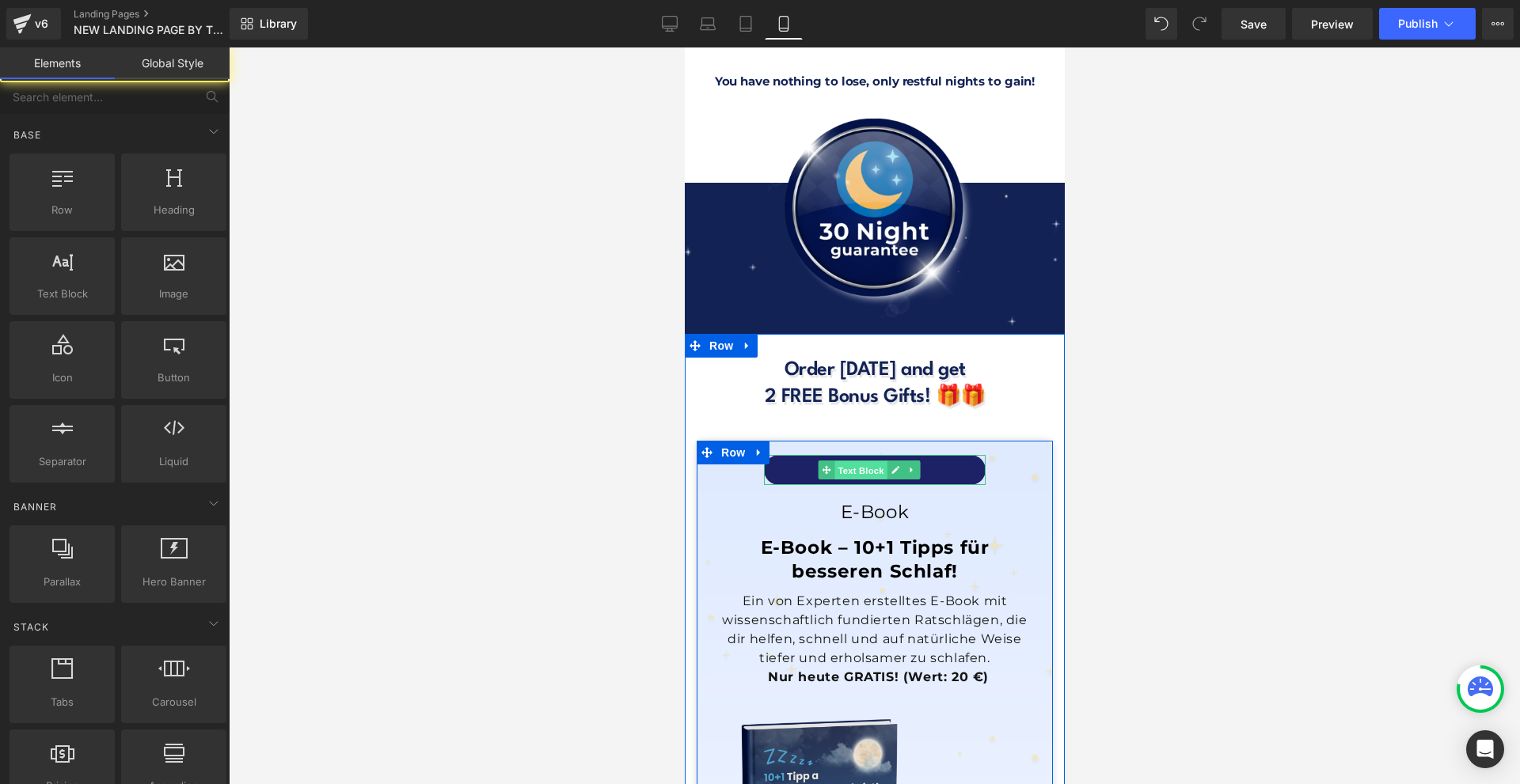
click at [856, 461] on span "Text Block" at bounding box center [860, 471] width 52 height 19
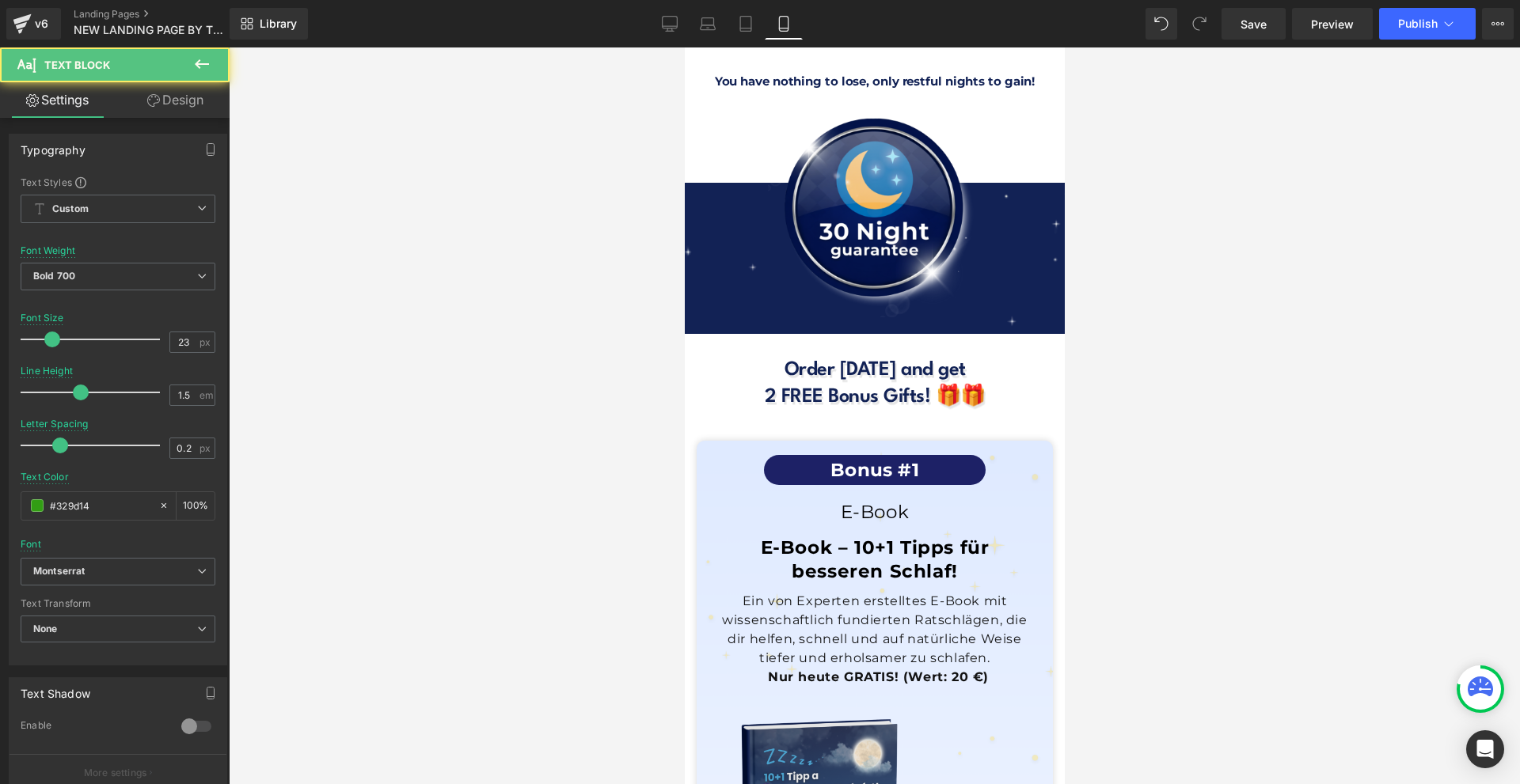
click at [200, 94] on link "Design" at bounding box center [175, 100] width 115 height 36
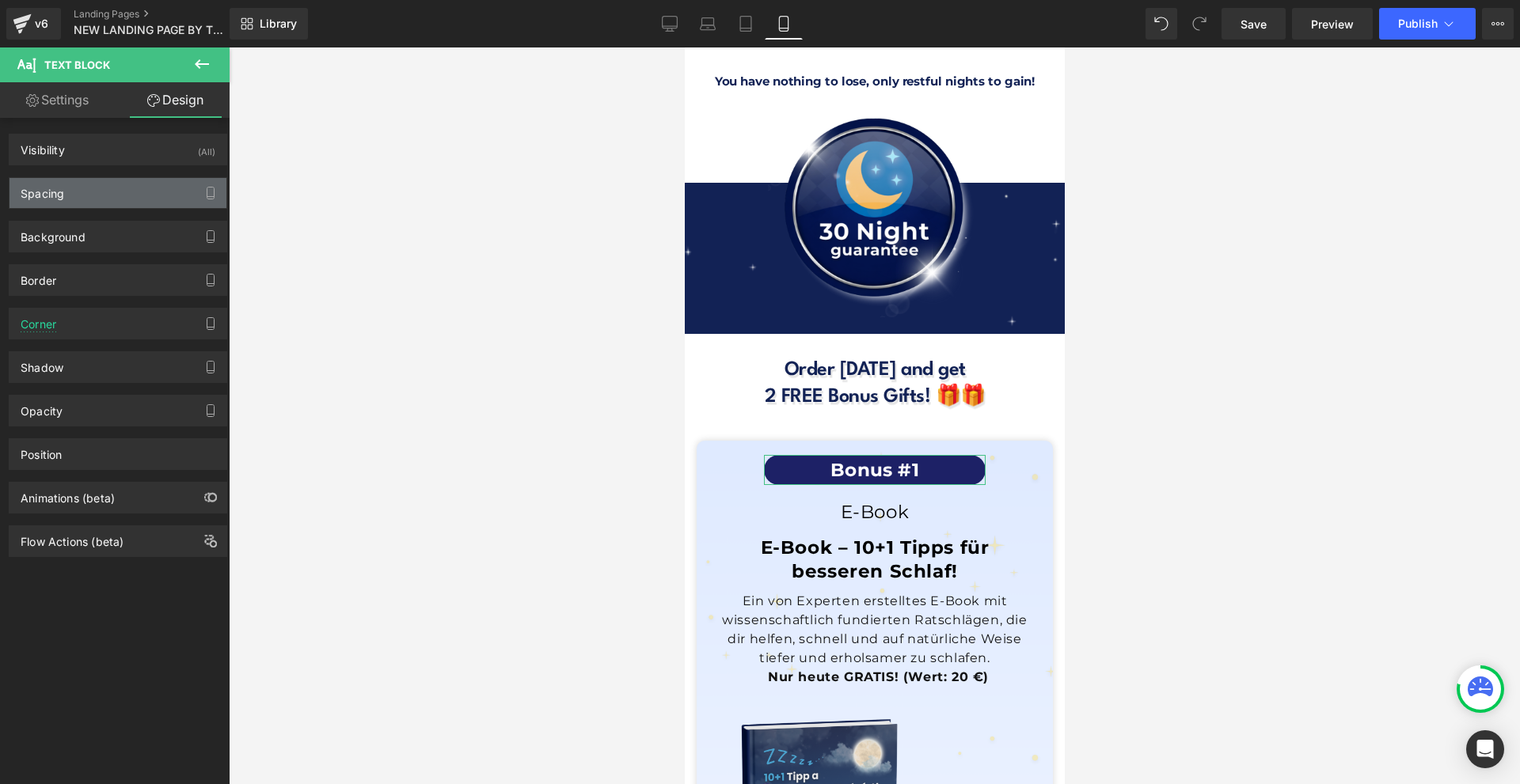
click at [99, 198] on div "Spacing" at bounding box center [118, 193] width 217 height 30
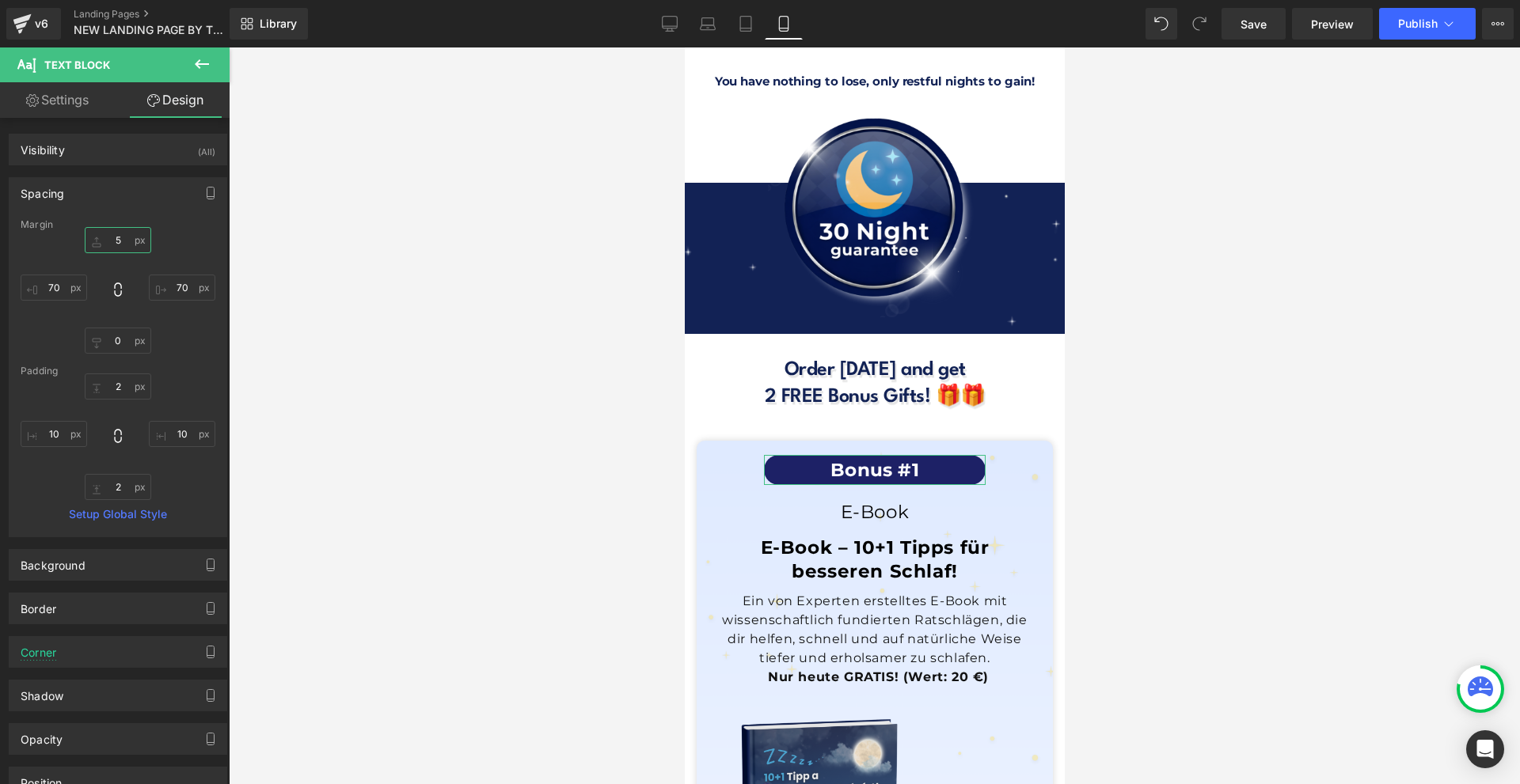
click at [127, 240] on input "5" at bounding box center [118, 240] width 66 height 26
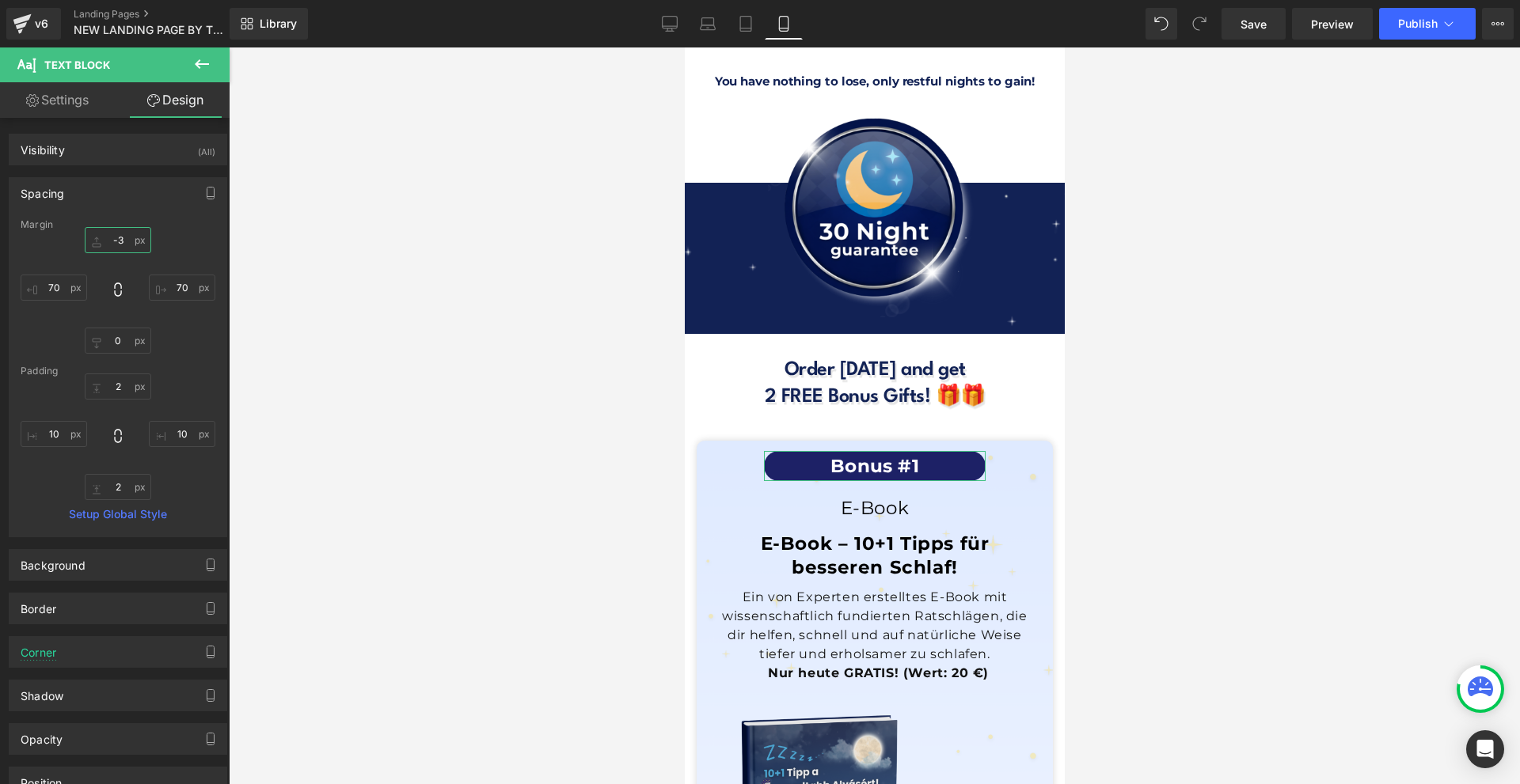
type input "-30"
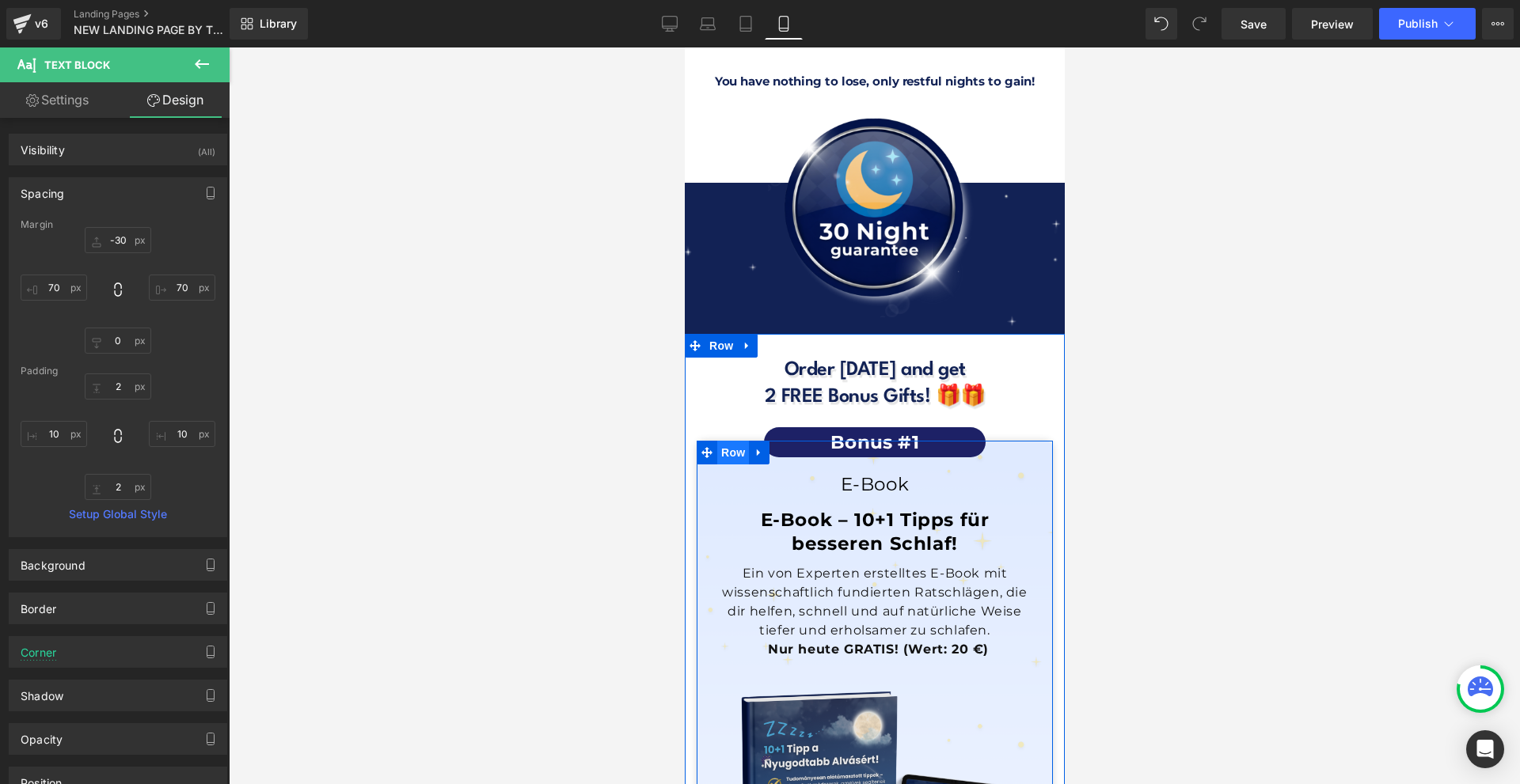
click at [736, 441] on span "Row" at bounding box center [733, 452] width 32 height 23
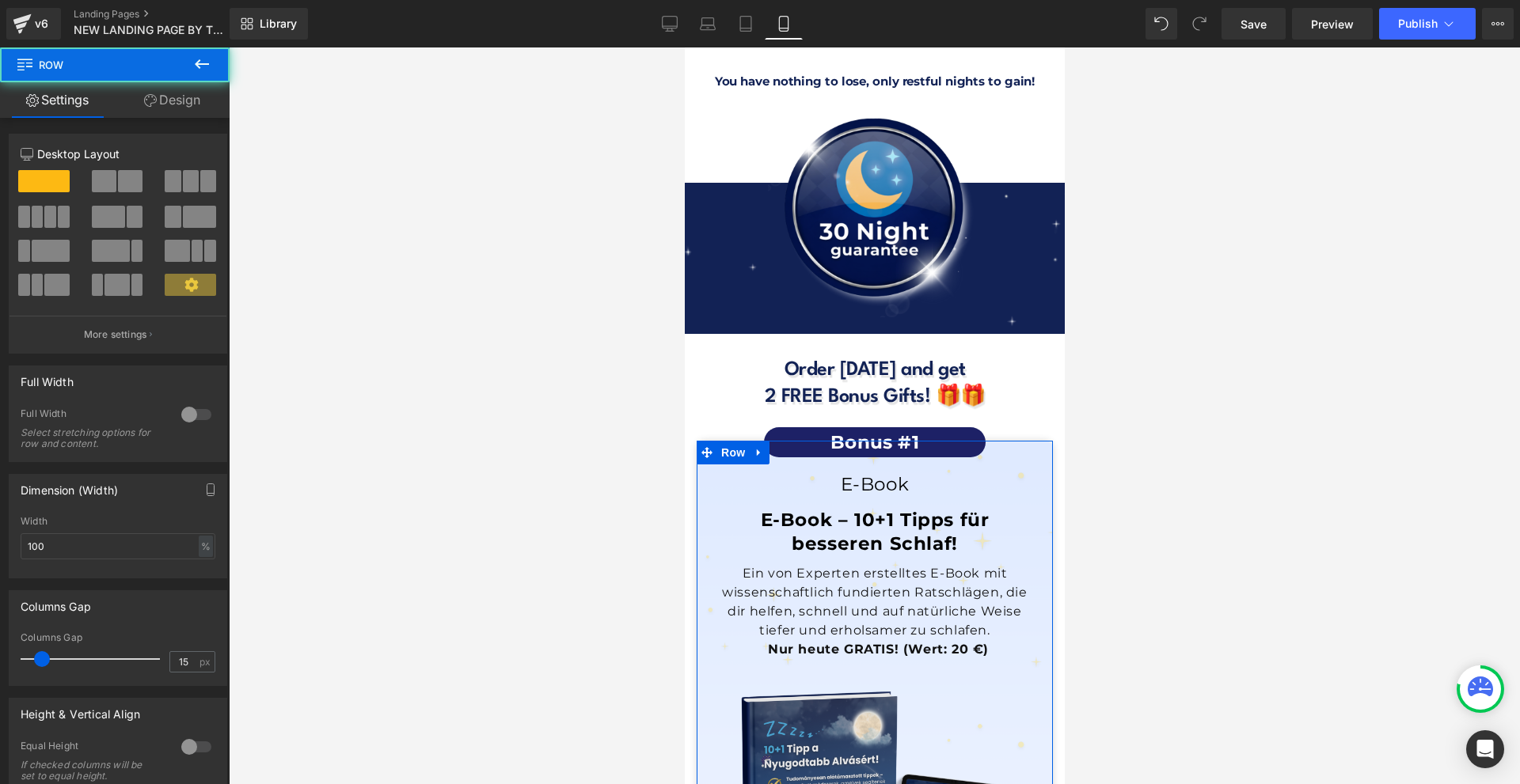
click at [147, 116] on link "Design" at bounding box center [172, 100] width 115 height 36
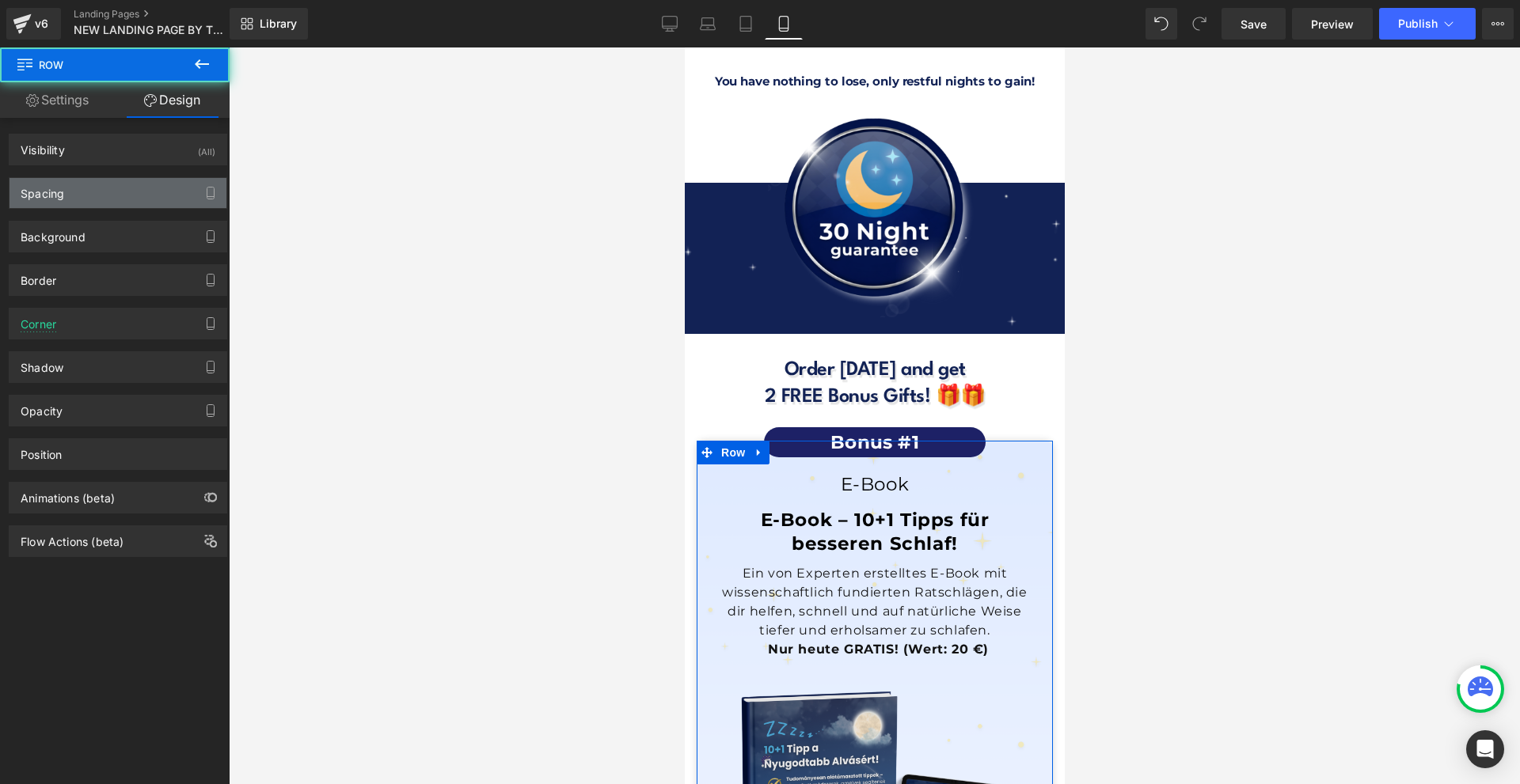
click at [104, 185] on div "Spacing" at bounding box center [118, 193] width 217 height 30
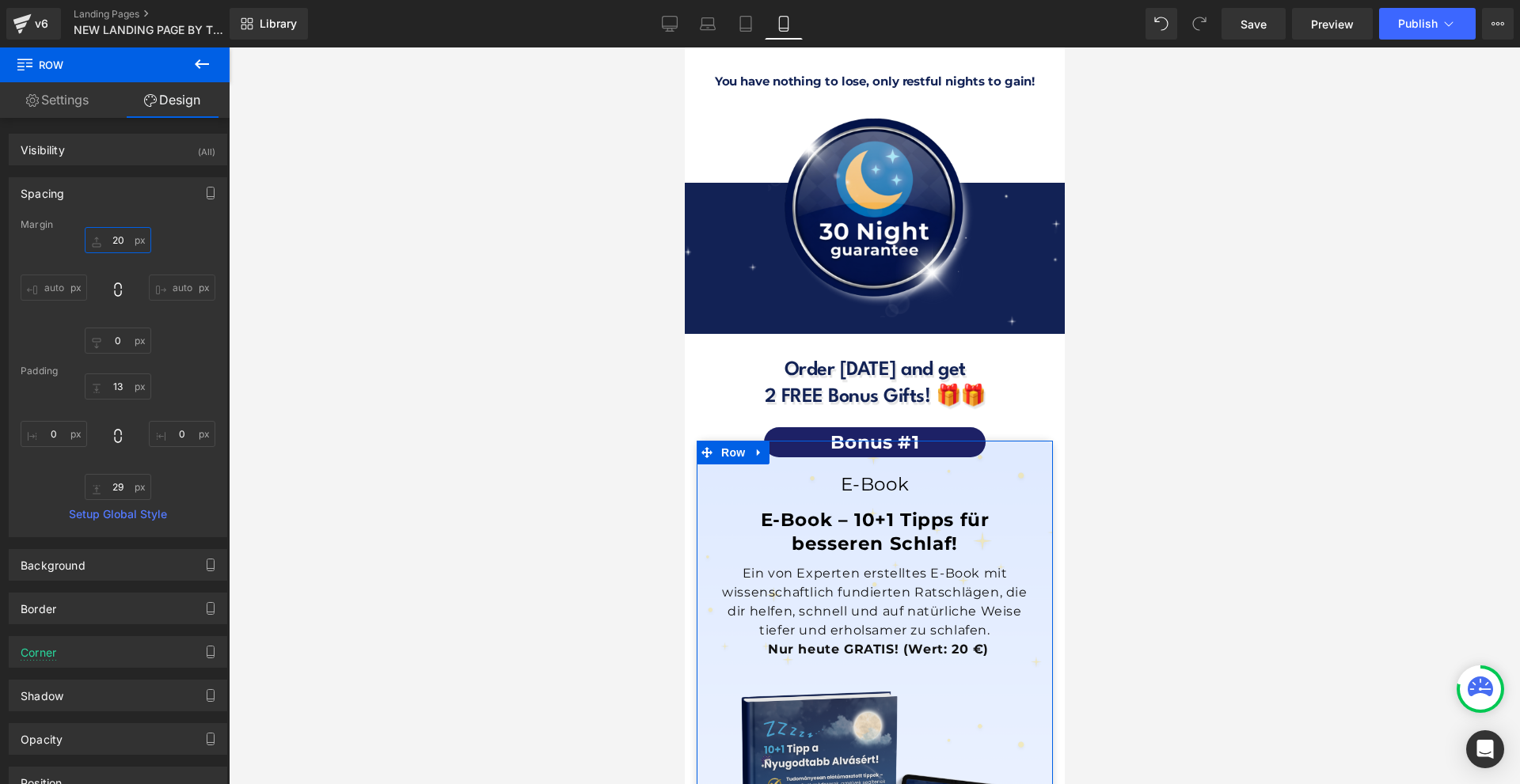
click at [119, 243] on input "20" at bounding box center [118, 240] width 66 height 26
type input "30"
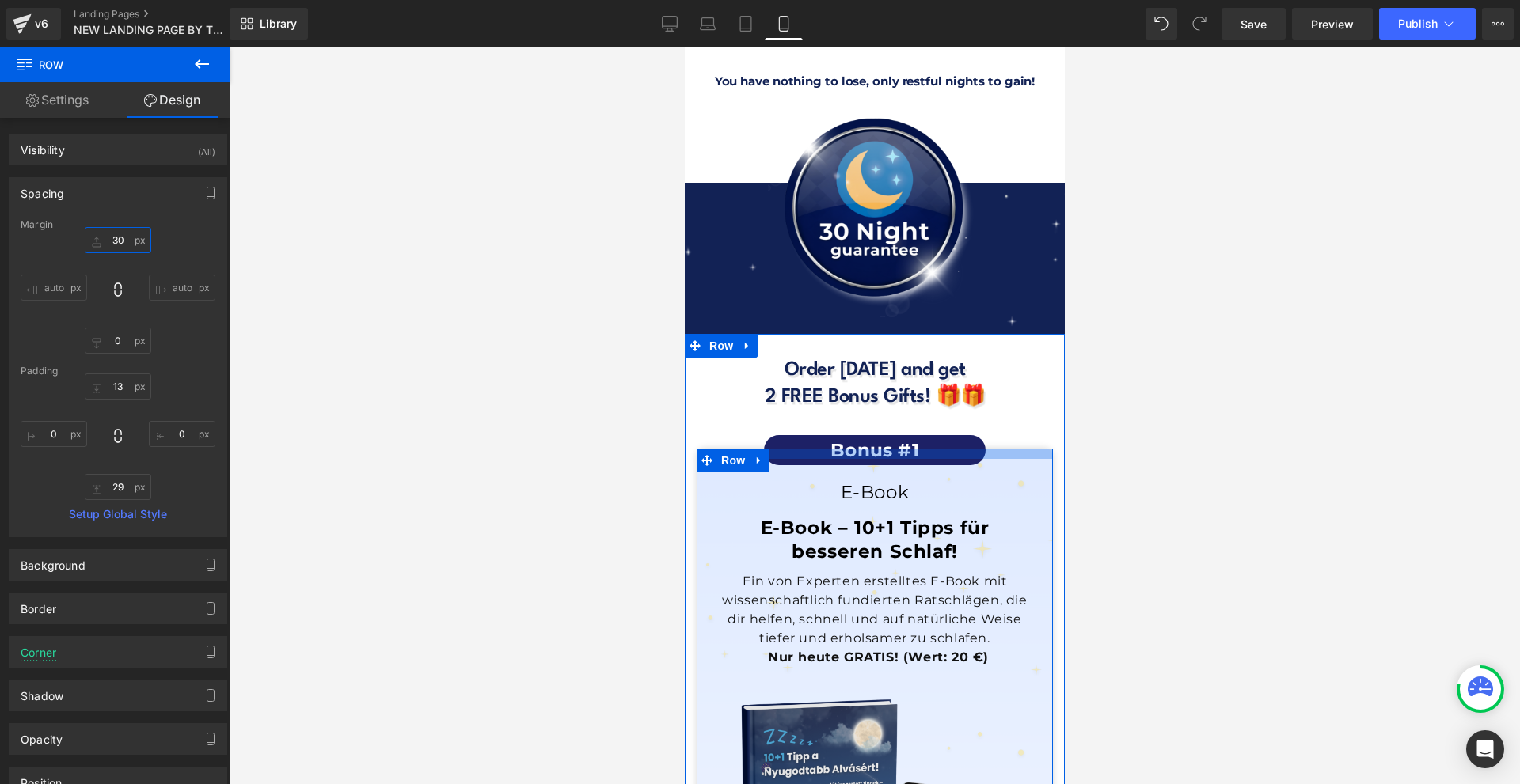
click at [845, 449] on div at bounding box center [874, 454] width 357 height 10
click at [849, 441] on span "Text Block" at bounding box center [860, 450] width 52 height 19
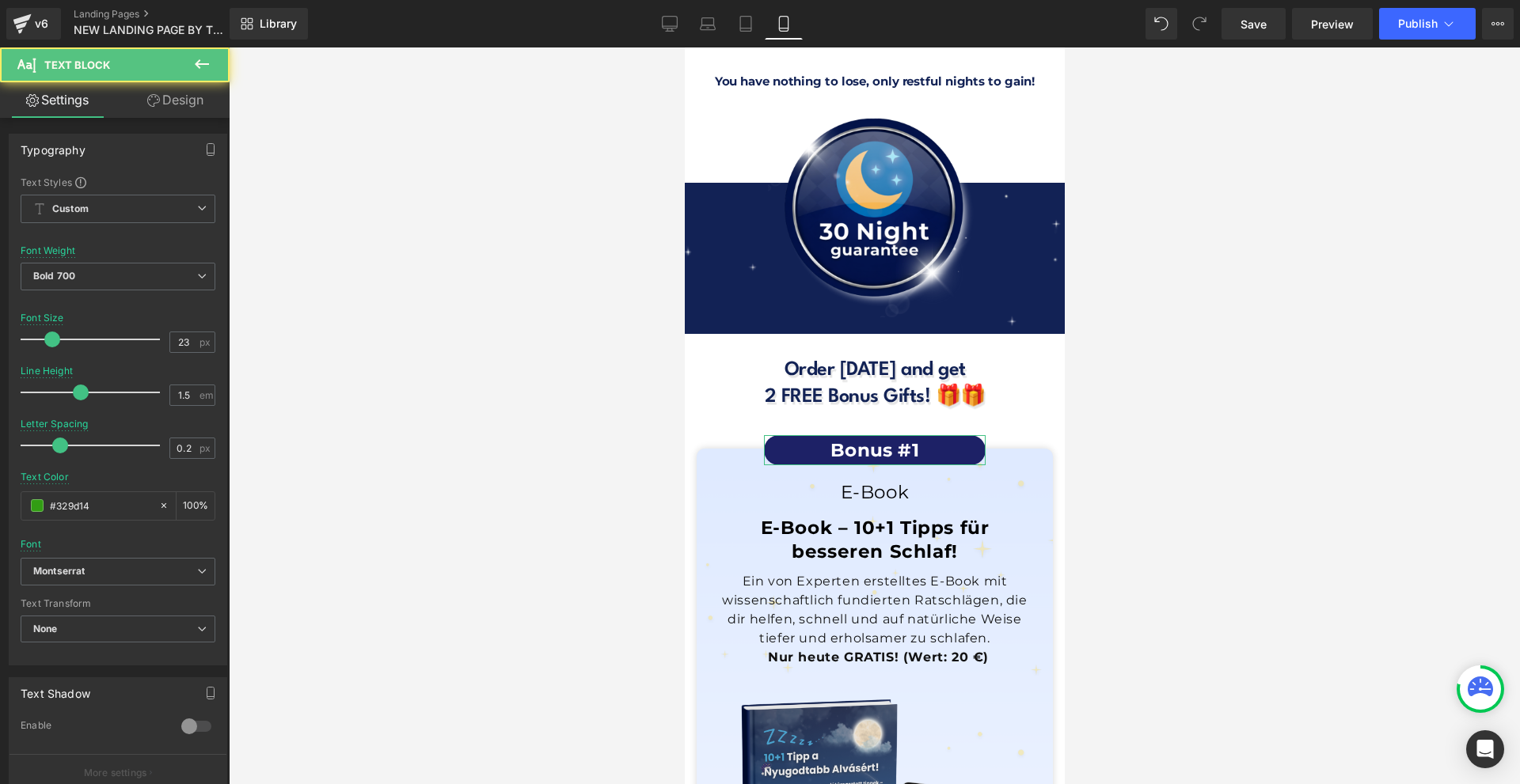
click at [180, 106] on link "Design" at bounding box center [175, 100] width 115 height 36
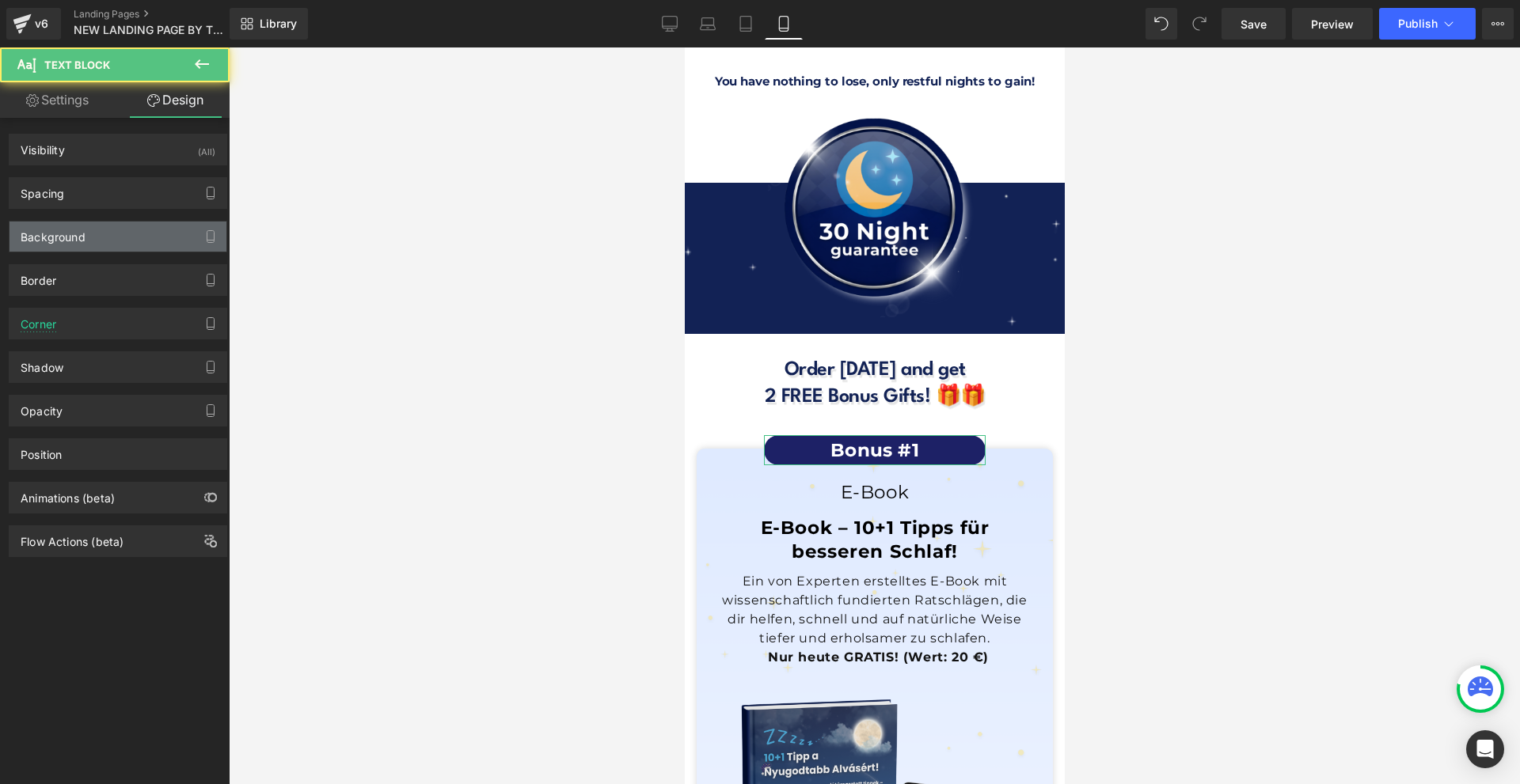
click at [116, 245] on div "Background" at bounding box center [118, 237] width 217 height 30
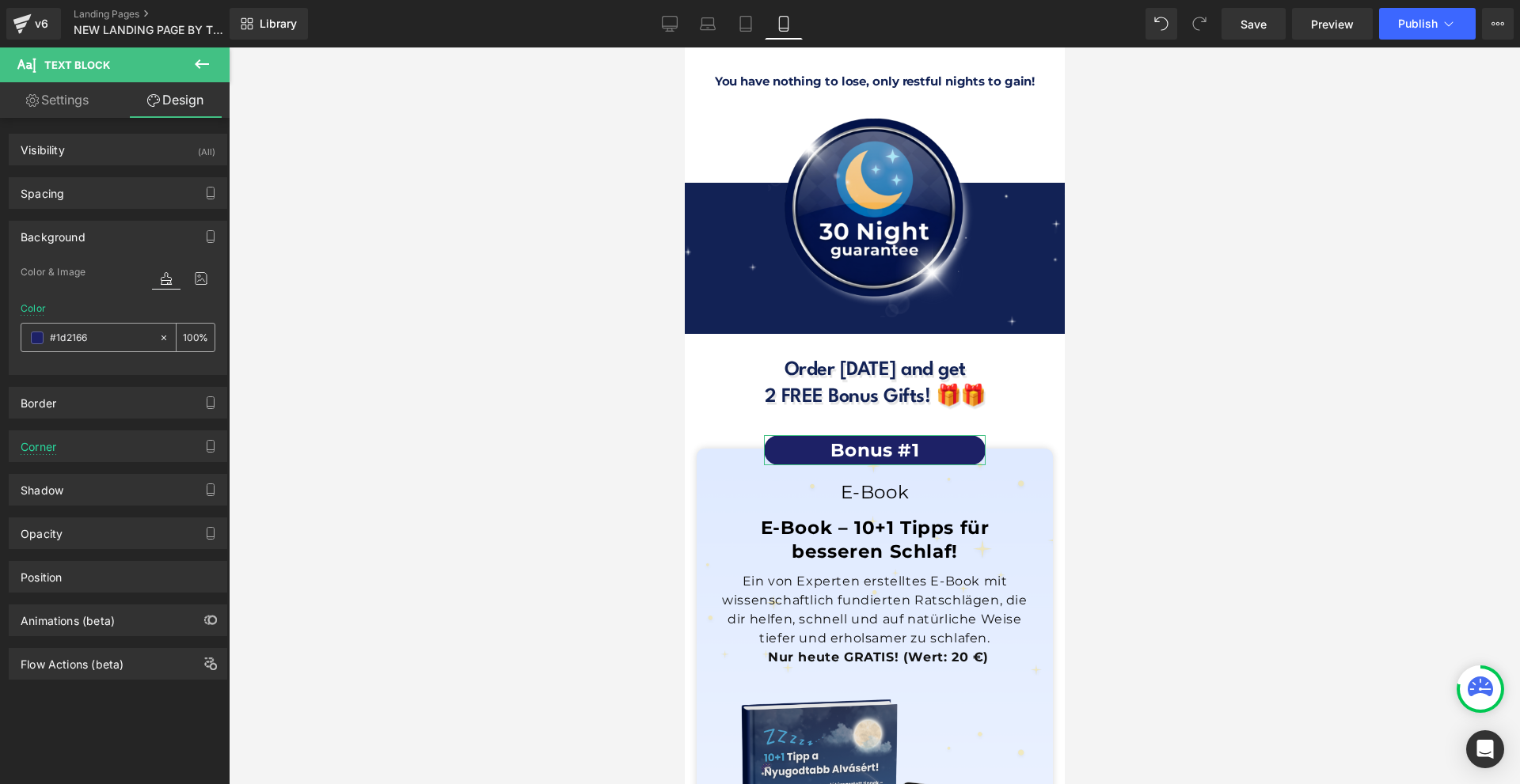
click at [91, 329] on input "#1d2166" at bounding box center [100, 338] width 101 height 18
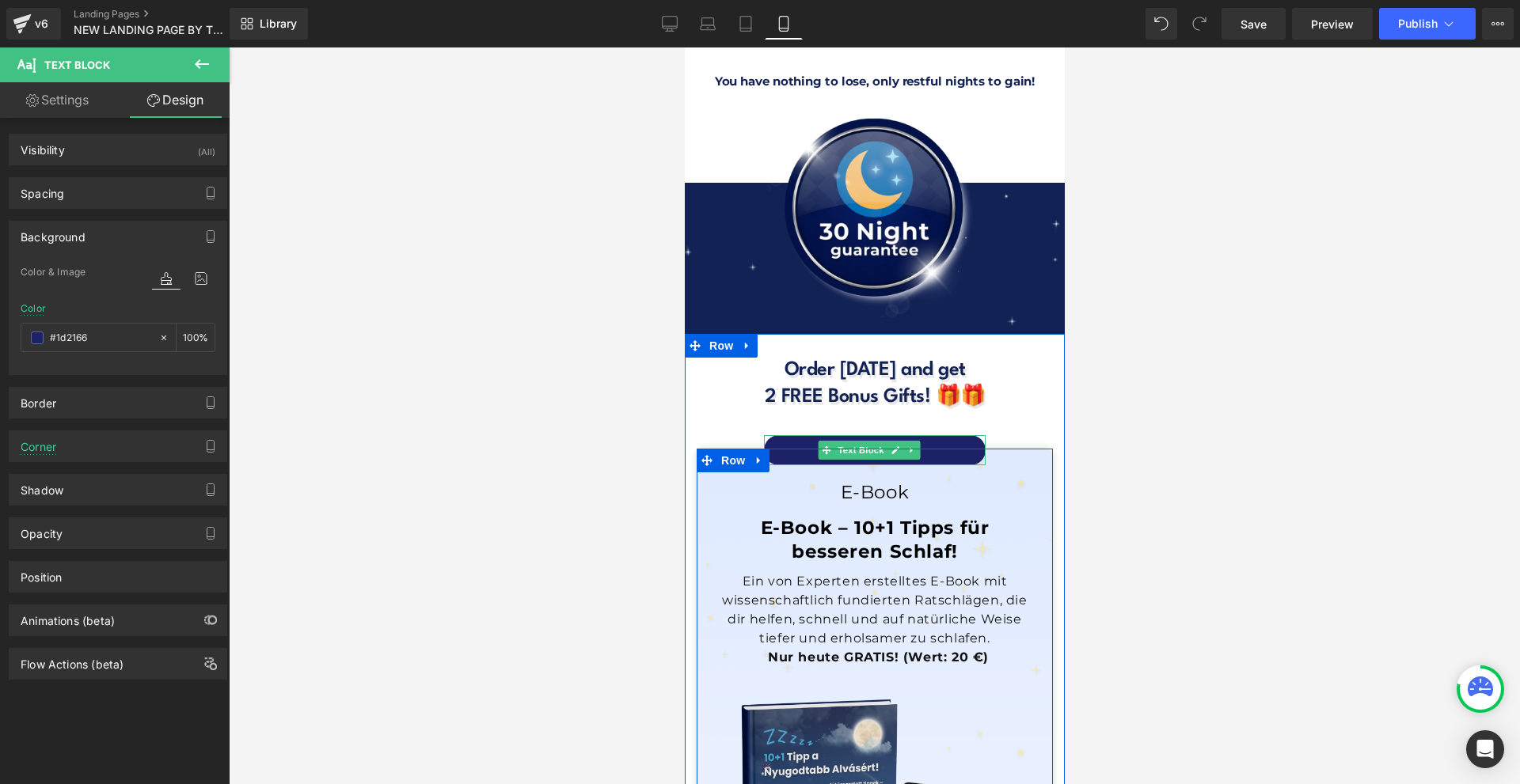
click at [870, 440] on span "Bonus #1" at bounding box center [874, 451] width 89 height 22
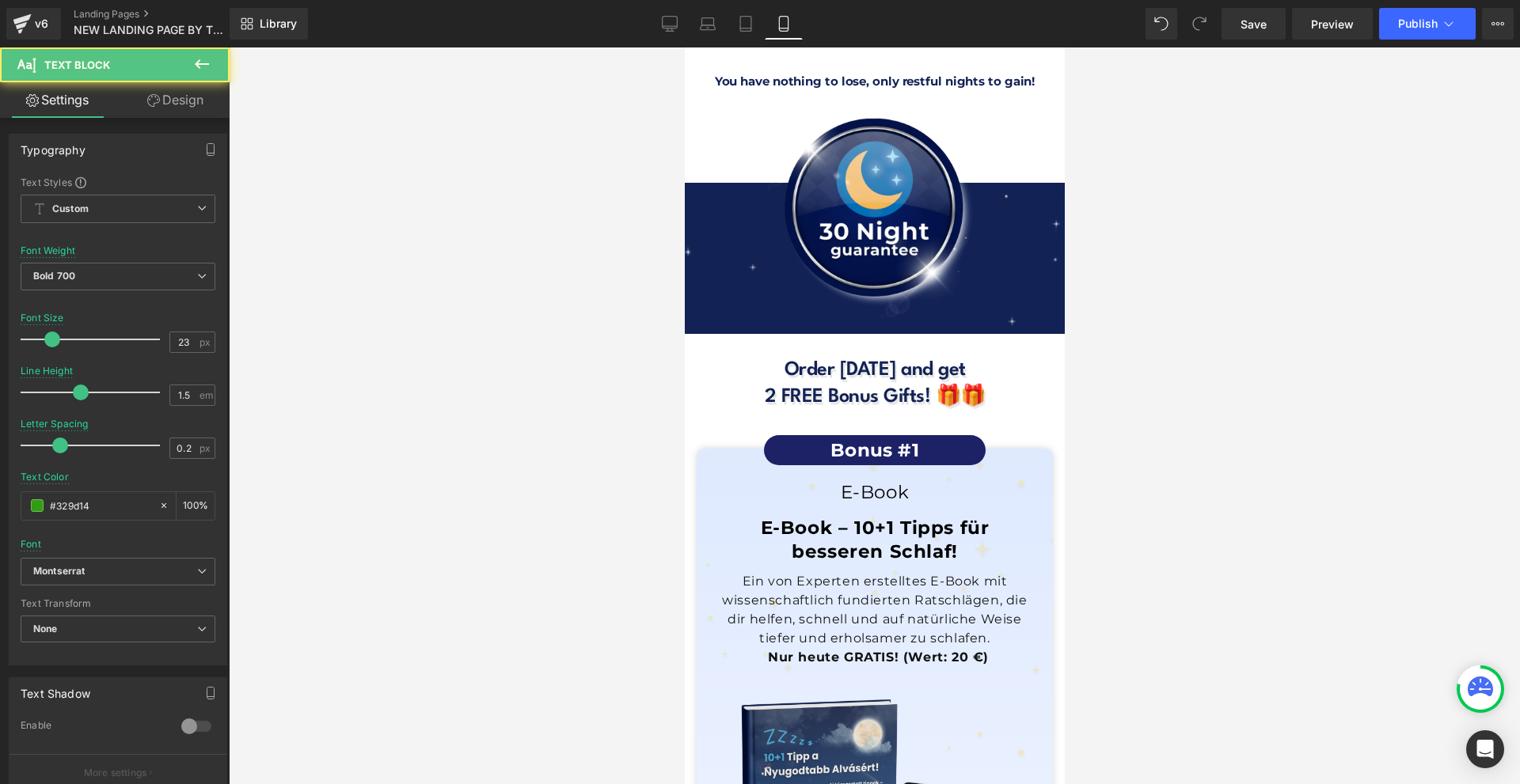
click at [193, 104] on link "Design" at bounding box center [175, 100] width 115 height 36
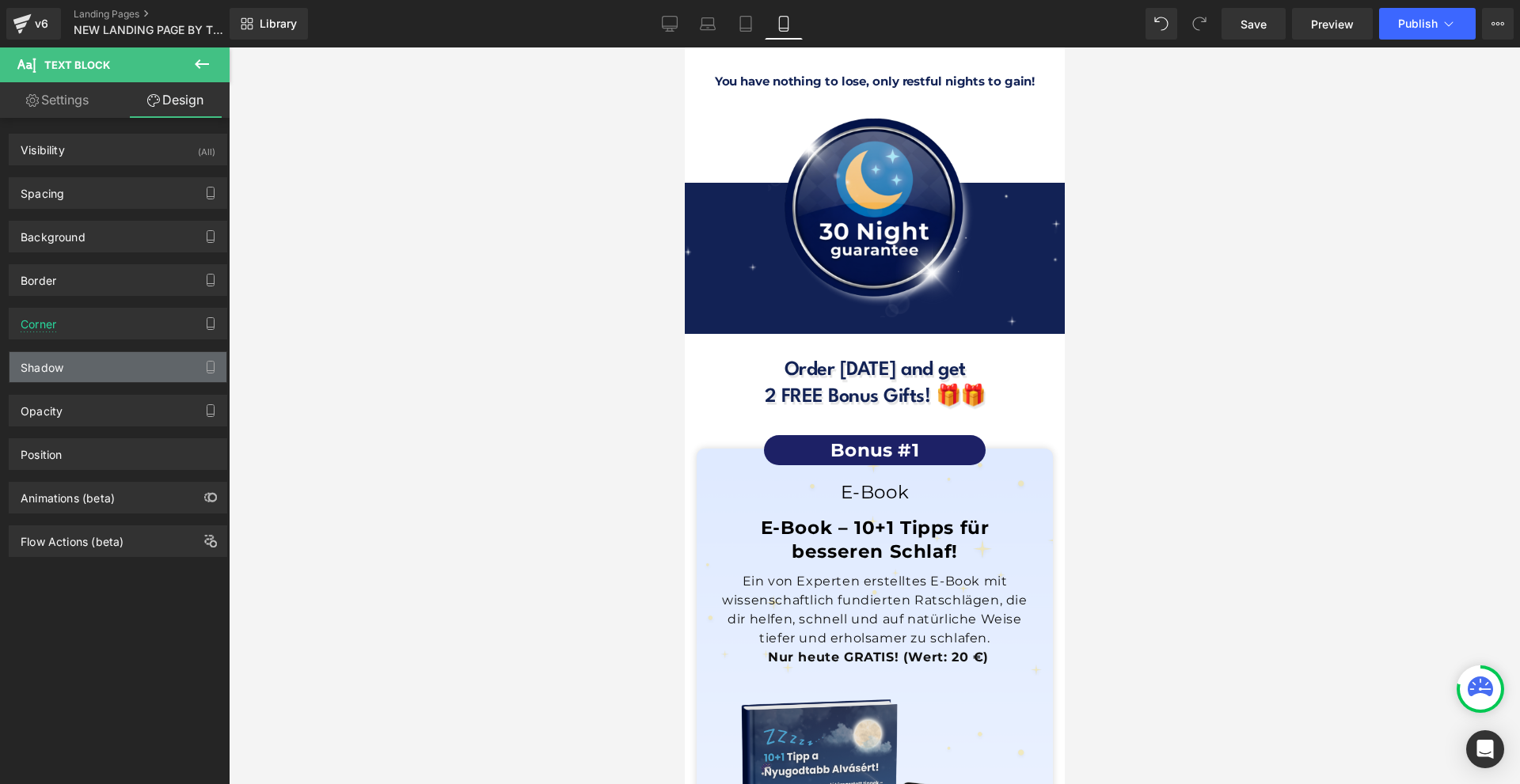
click at [95, 358] on div "Shadow" at bounding box center [118, 367] width 217 height 30
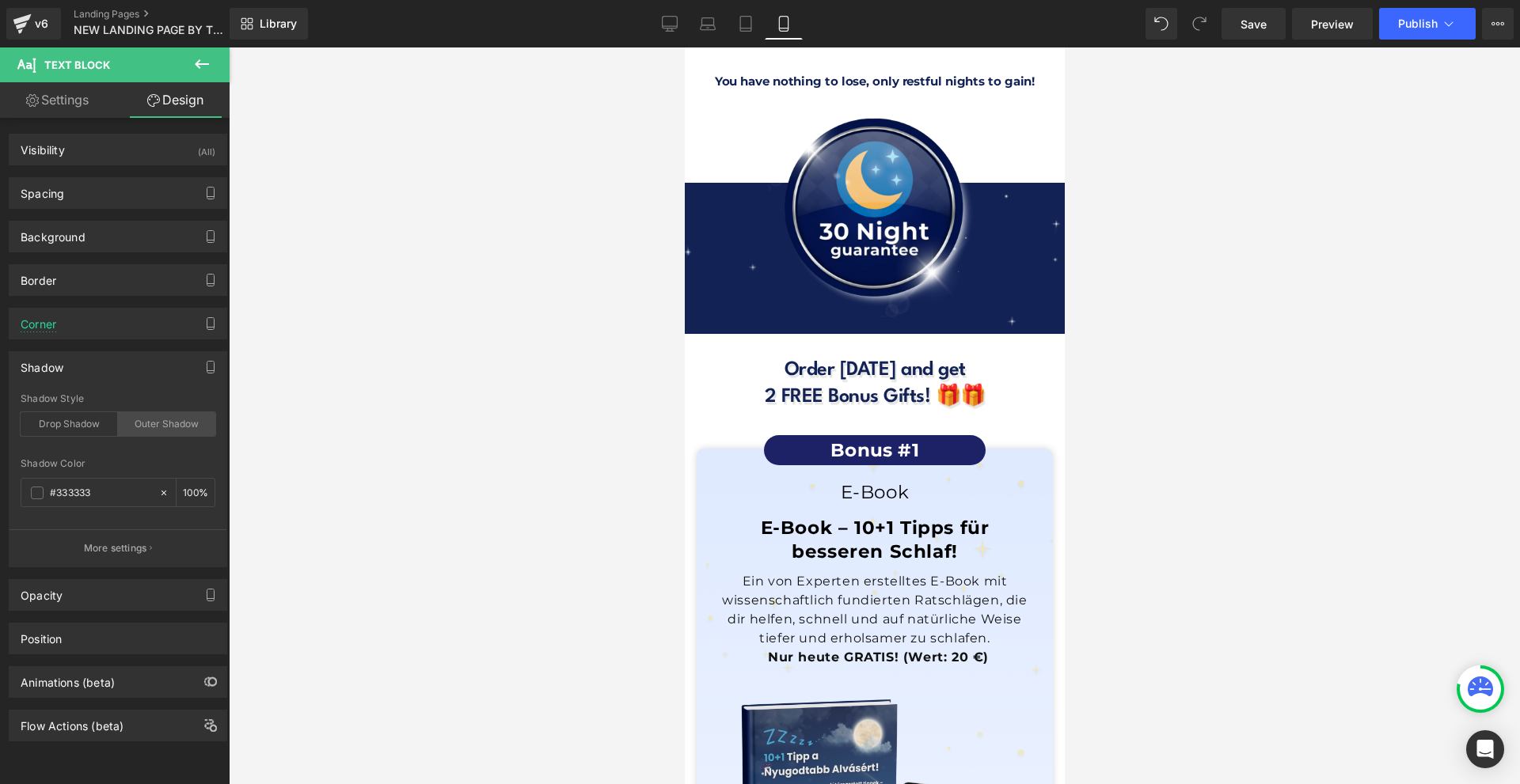
click at [136, 425] on div "Outer Shadow" at bounding box center [167, 424] width 97 height 23
click at [85, 417] on div "Drop Shadow" at bounding box center [69, 424] width 97 height 23
click at [183, 491] on input "number" at bounding box center [190, 492] width 16 height 18
type input "100"
click at [104, 490] on input "text" at bounding box center [100, 493] width 101 height 18
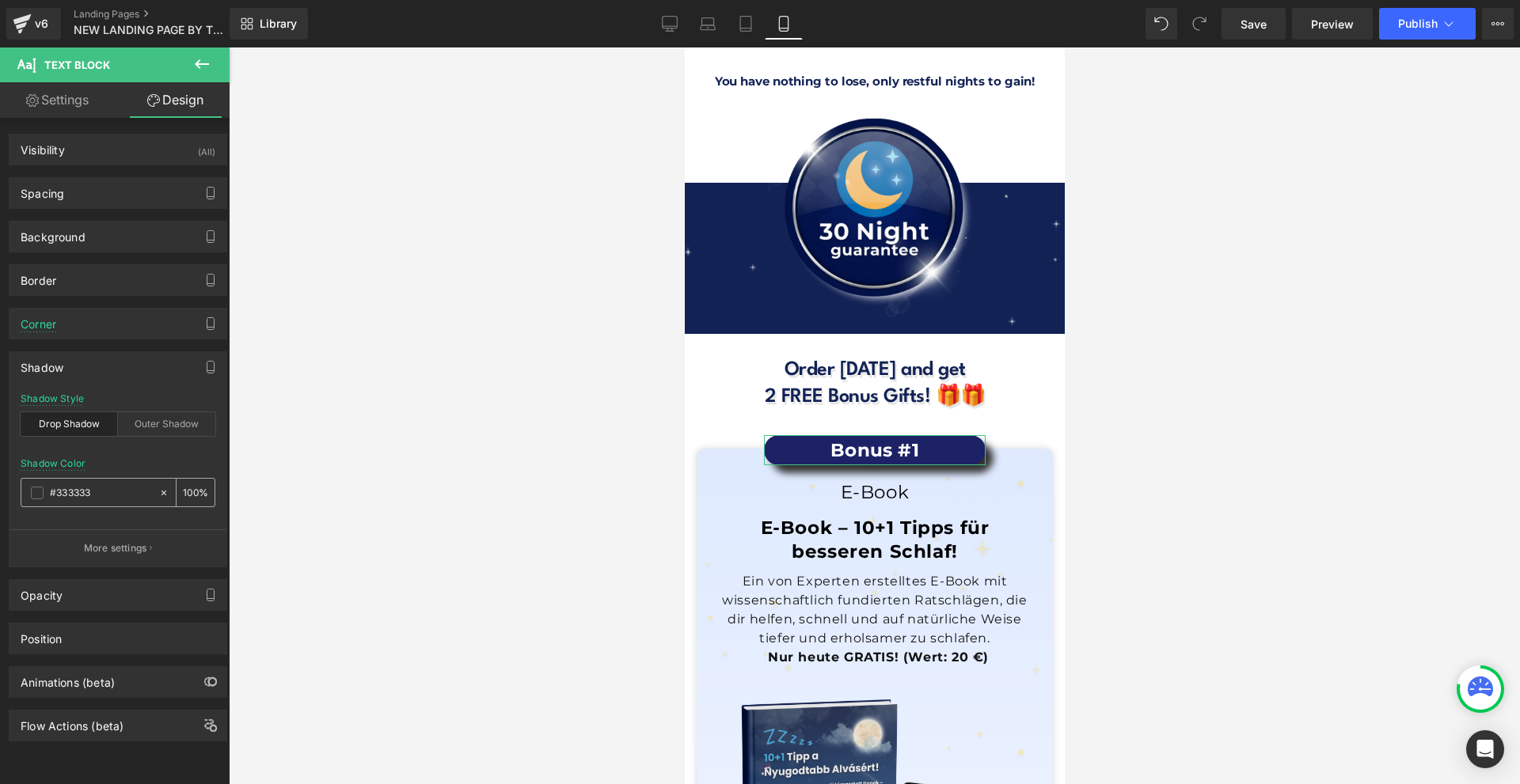
click at [104, 490] on input "text" at bounding box center [100, 493] width 101 height 18
paste input "1d2166"
type input "#1d2166"
click at [186, 492] on input "100" at bounding box center [190, 492] width 16 height 18
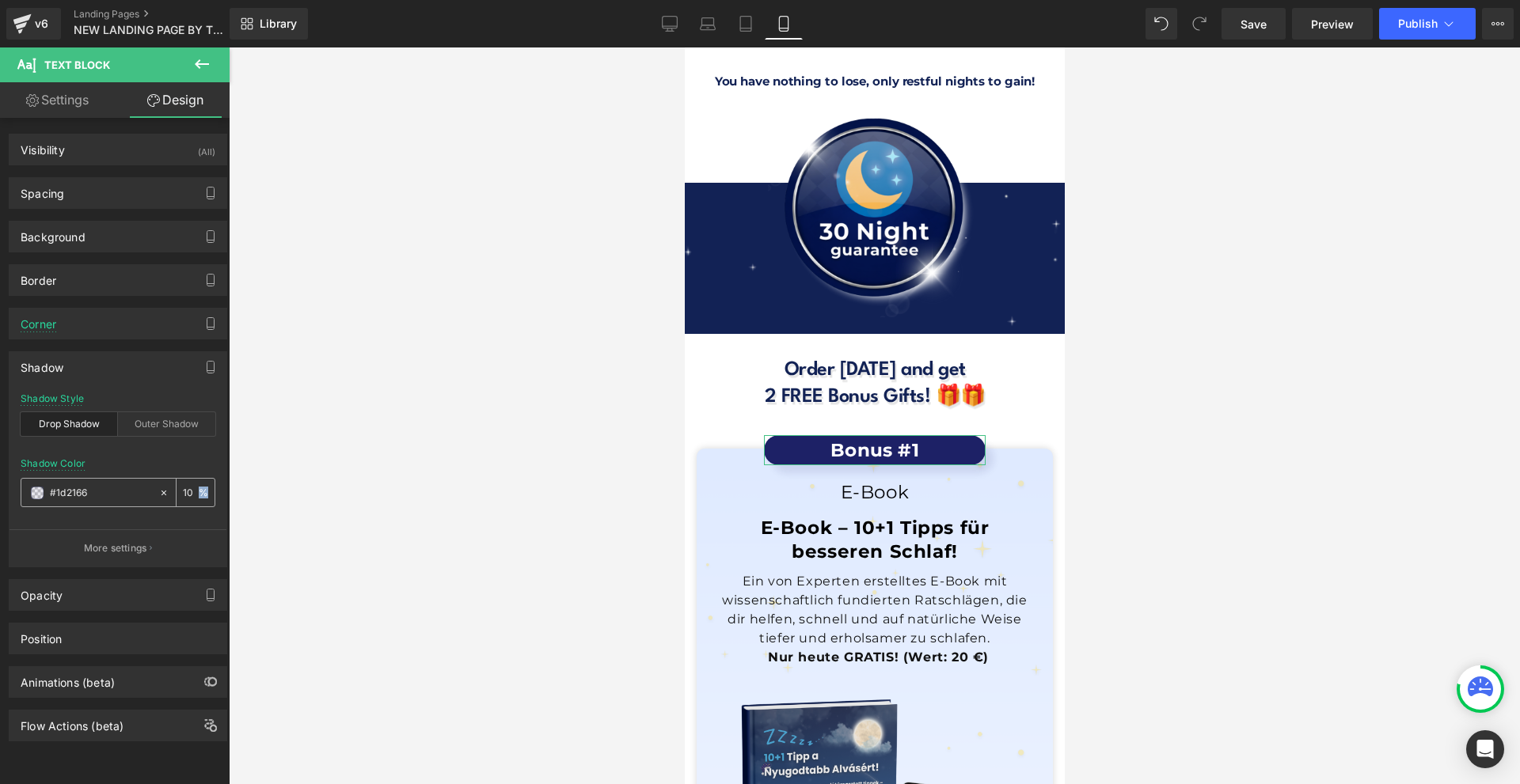
click at [198, 489] on div "10 %" at bounding box center [196, 493] width 38 height 28
click at [194, 494] on div "10 %" at bounding box center [196, 493] width 38 height 28
click at [189, 494] on input "10" at bounding box center [190, 492] width 16 height 18
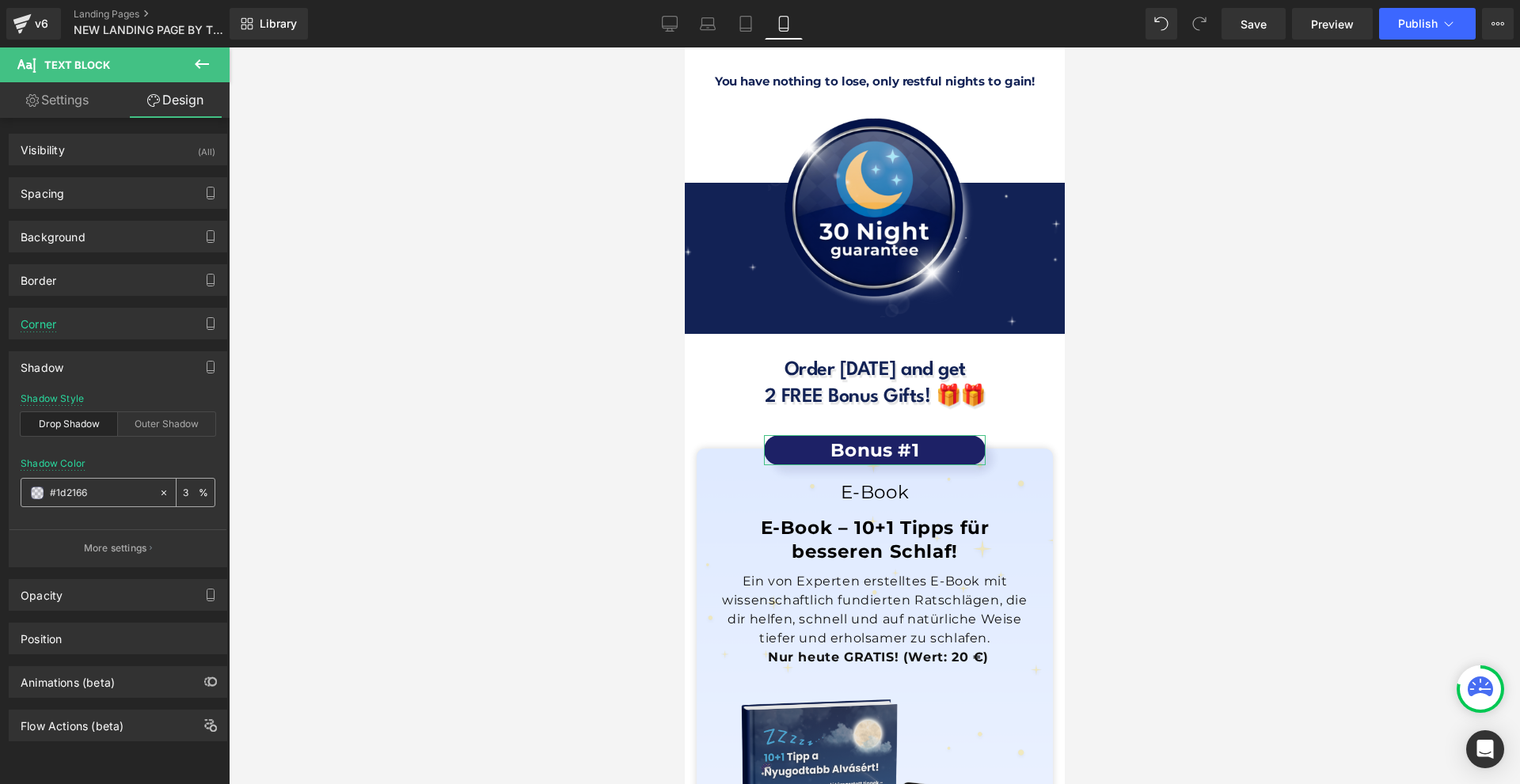
type input "30"
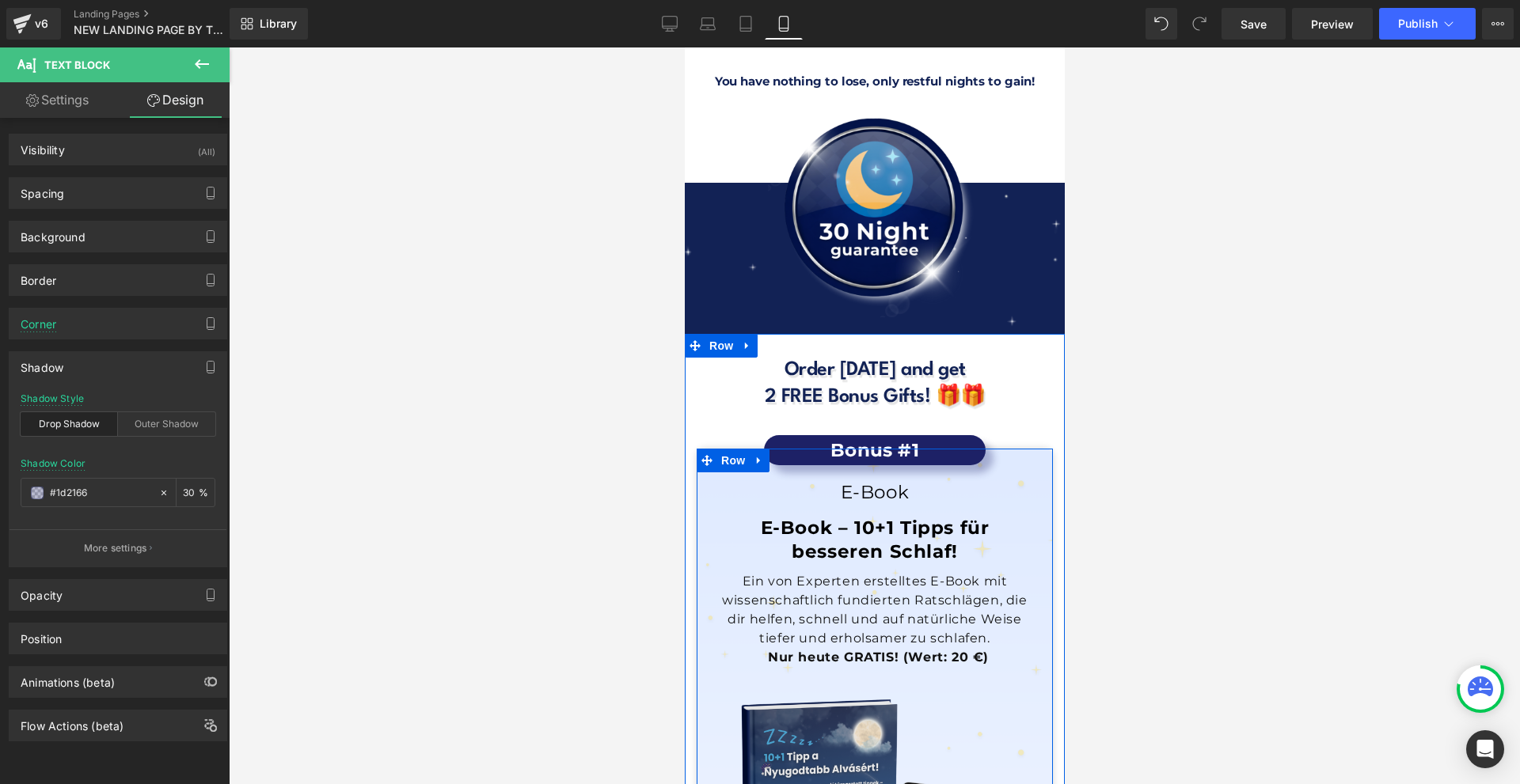
click at [886, 459] on div "Bonus #1 Text Block E-Book Heading E-Book – 10+1 Tipps für besseren Schlaf! Hea…" at bounding box center [874, 762] width 357 height 606
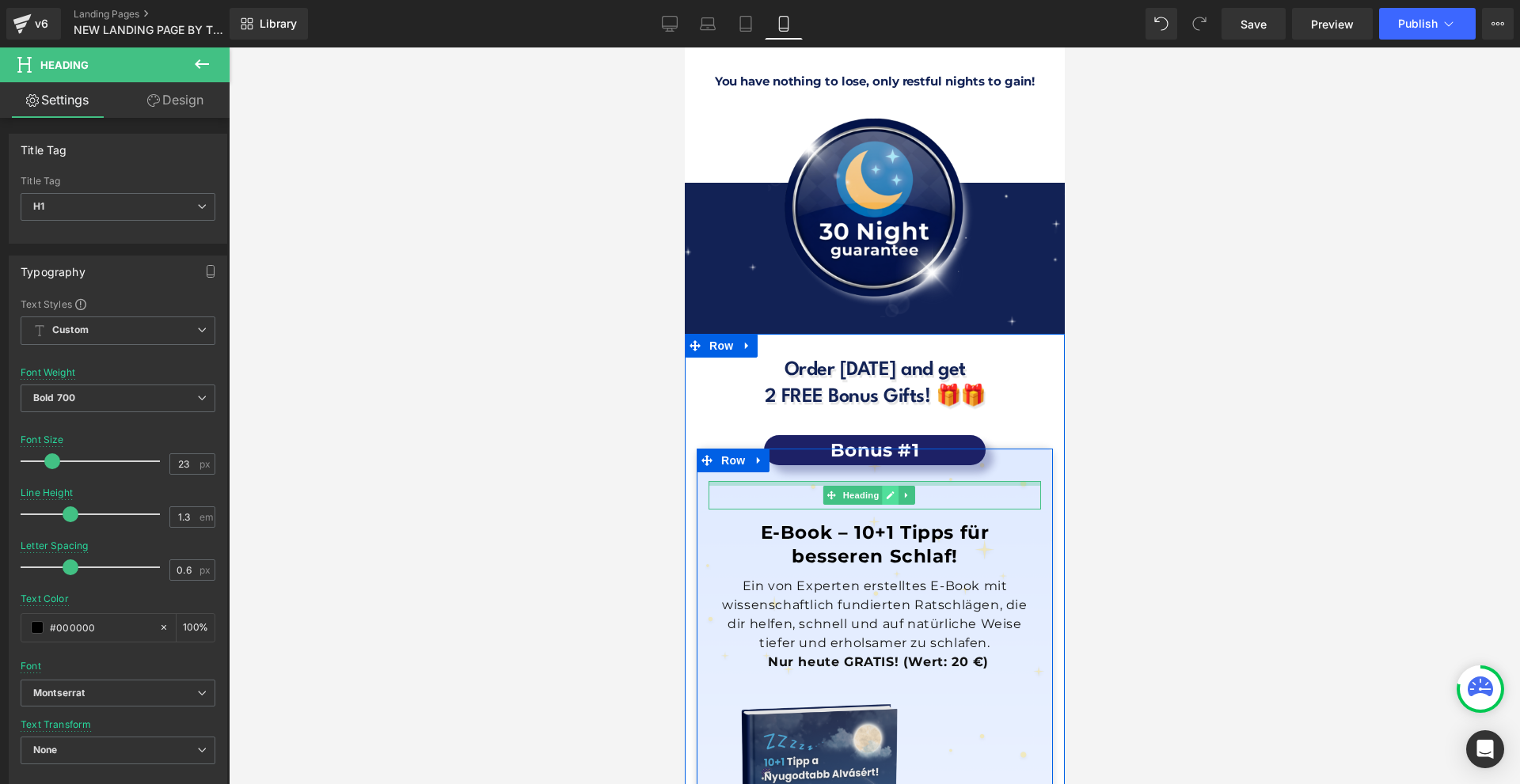
drag, startPoint x: 885, startPoint y: 312, endPoint x: 1880, endPoint y: 438, distance: 1002.9
click at [885, 481] on div "E-Book Heading" at bounding box center [873, 495] width 332 height 28
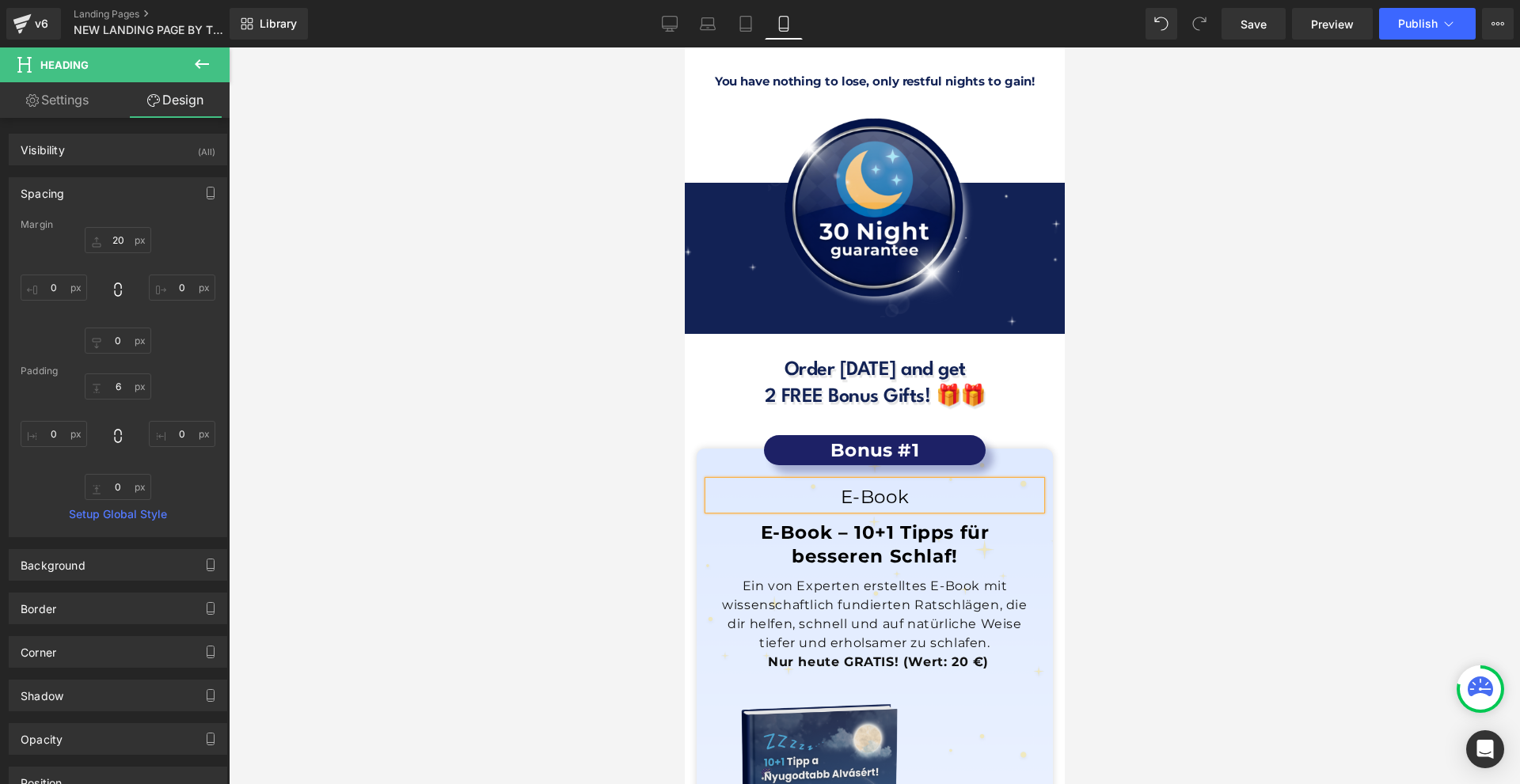
click at [1230, 403] on div at bounding box center [874, 416] width 1292 height 737
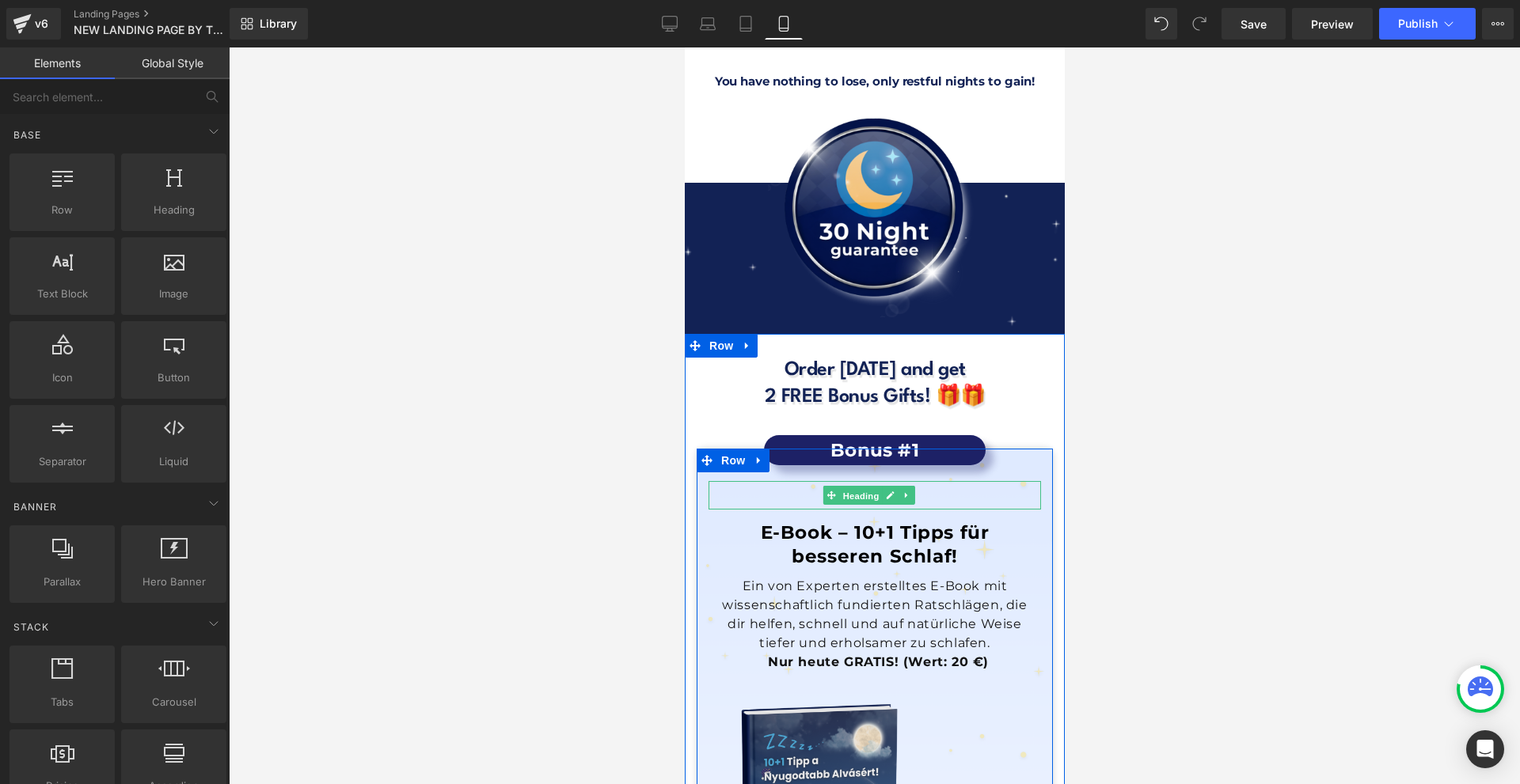
click at [866, 486] on span "Heading" at bounding box center [860, 496] width 43 height 19
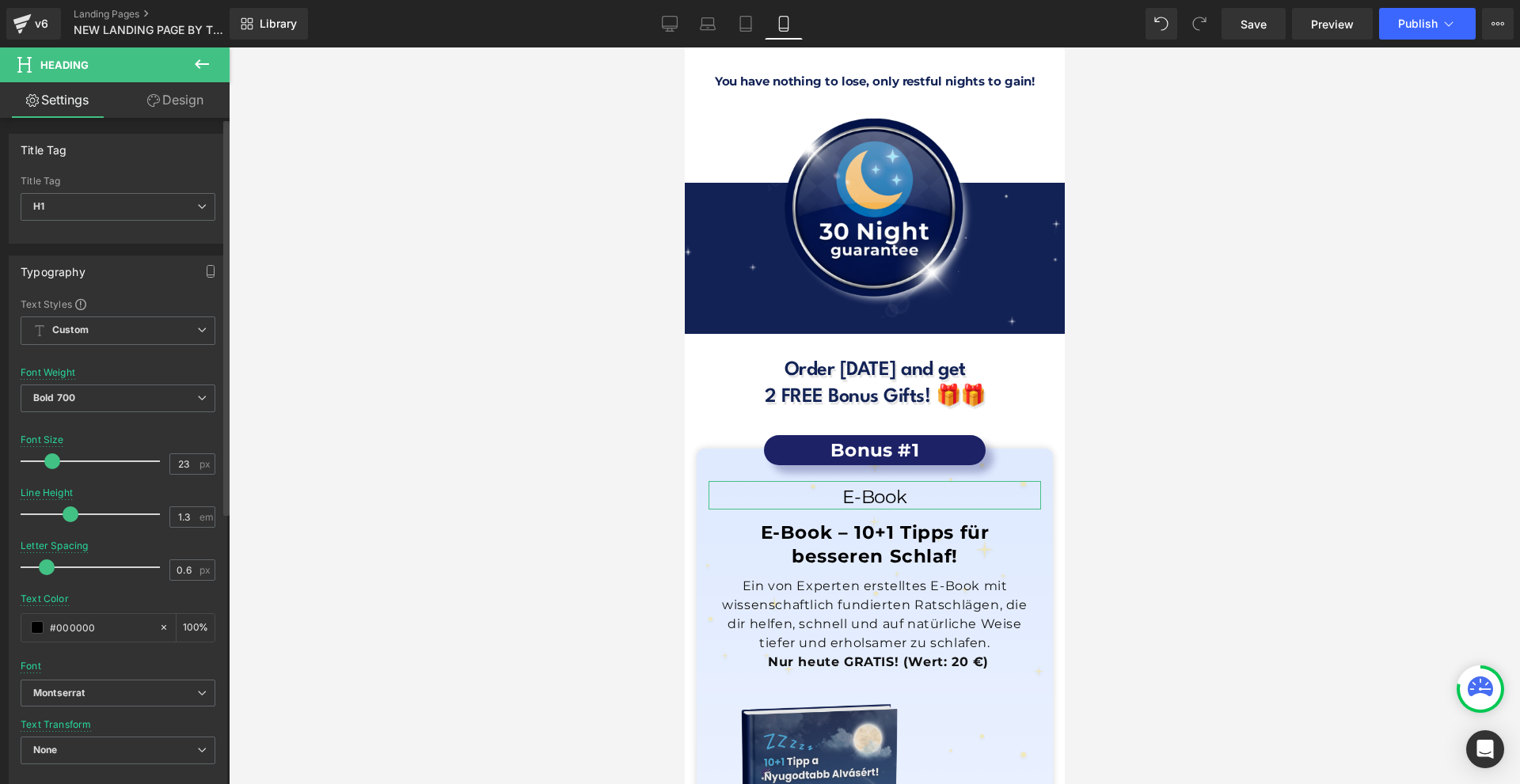
drag, startPoint x: 73, startPoint y: 566, endPoint x: 50, endPoint y: 569, distance: 23.2
click at [50, 569] on span at bounding box center [46, 567] width 16 height 16
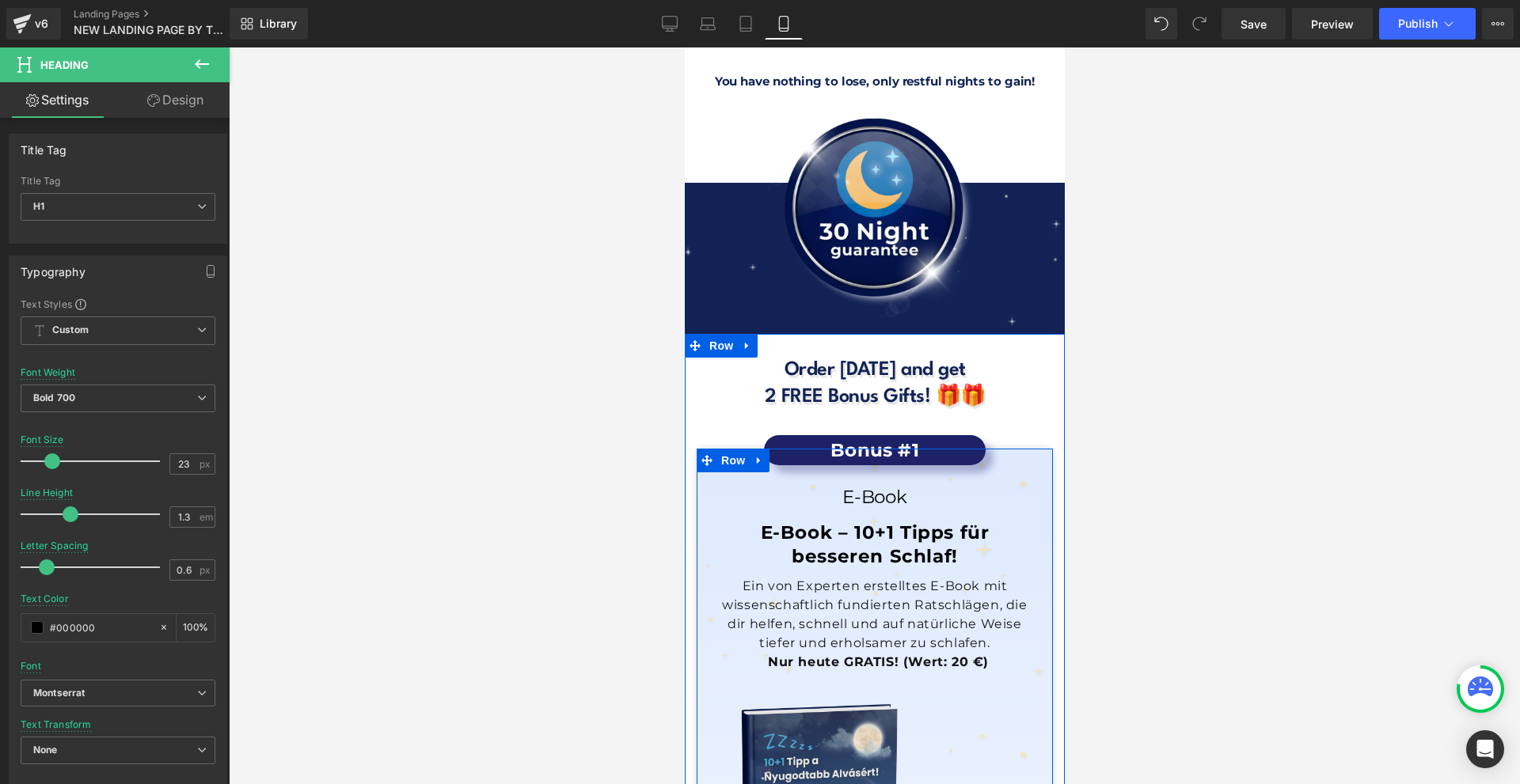
scroll to position [14066, 0]
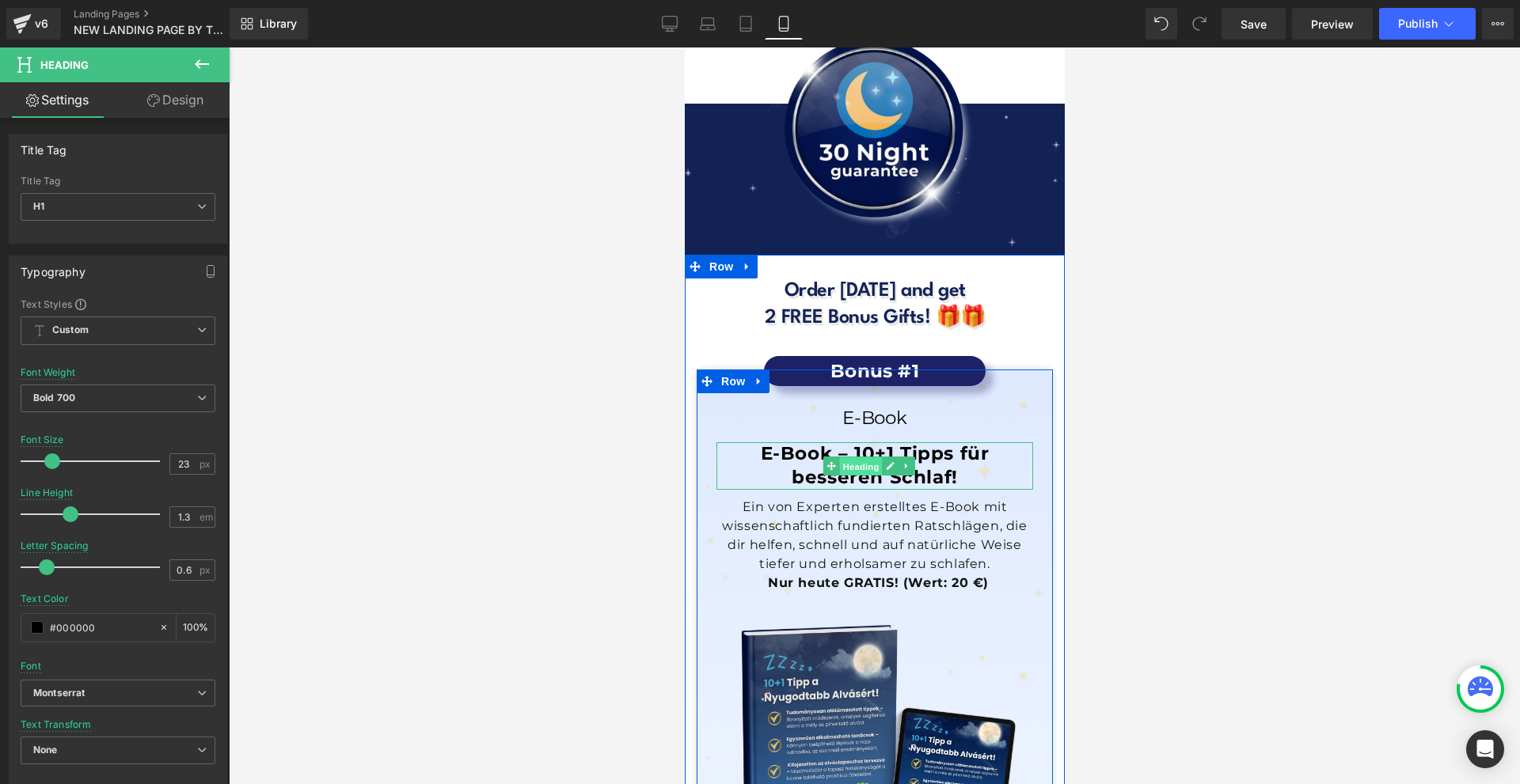
click at [846, 457] on span "Heading" at bounding box center [860, 467] width 43 height 19
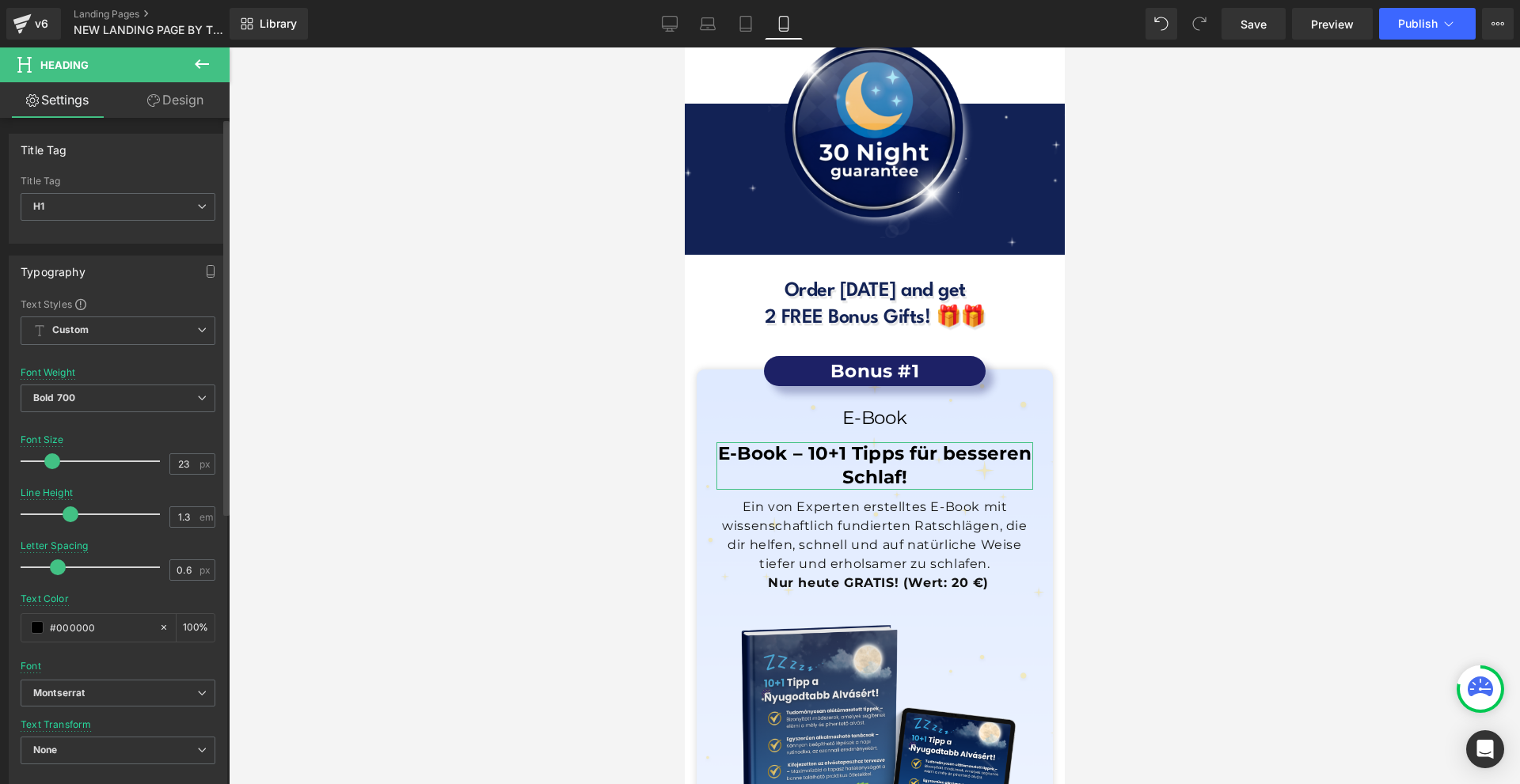
drag, startPoint x: 66, startPoint y: 567, endPoint x: 53, endPoint y: 568, distance: 13.0
click at [53, 568] on span at bounding box center [57, 567] width 16 height 16
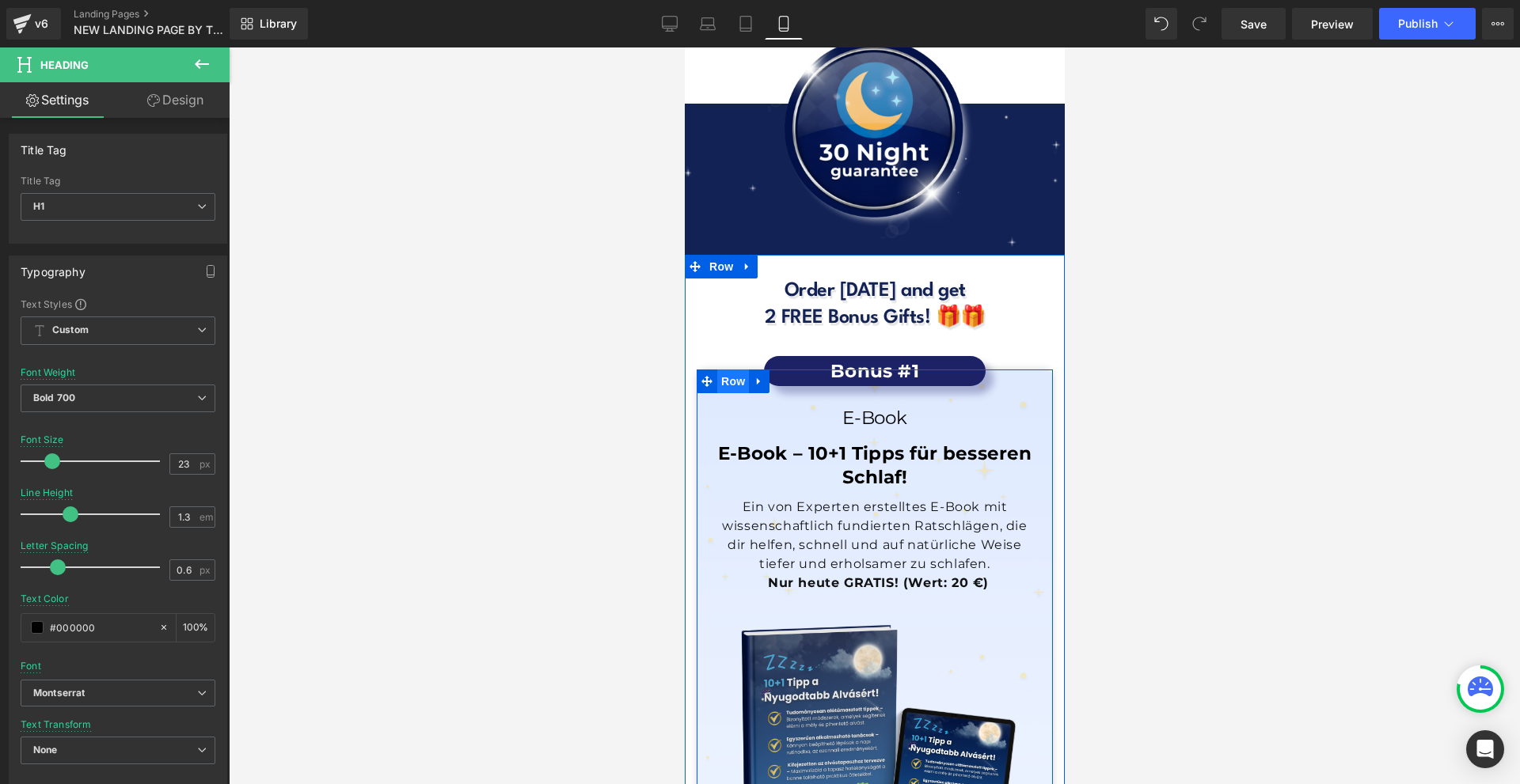
click at [718, 370] on span "Row" at bounding box center [733, 381] width 32 height 23
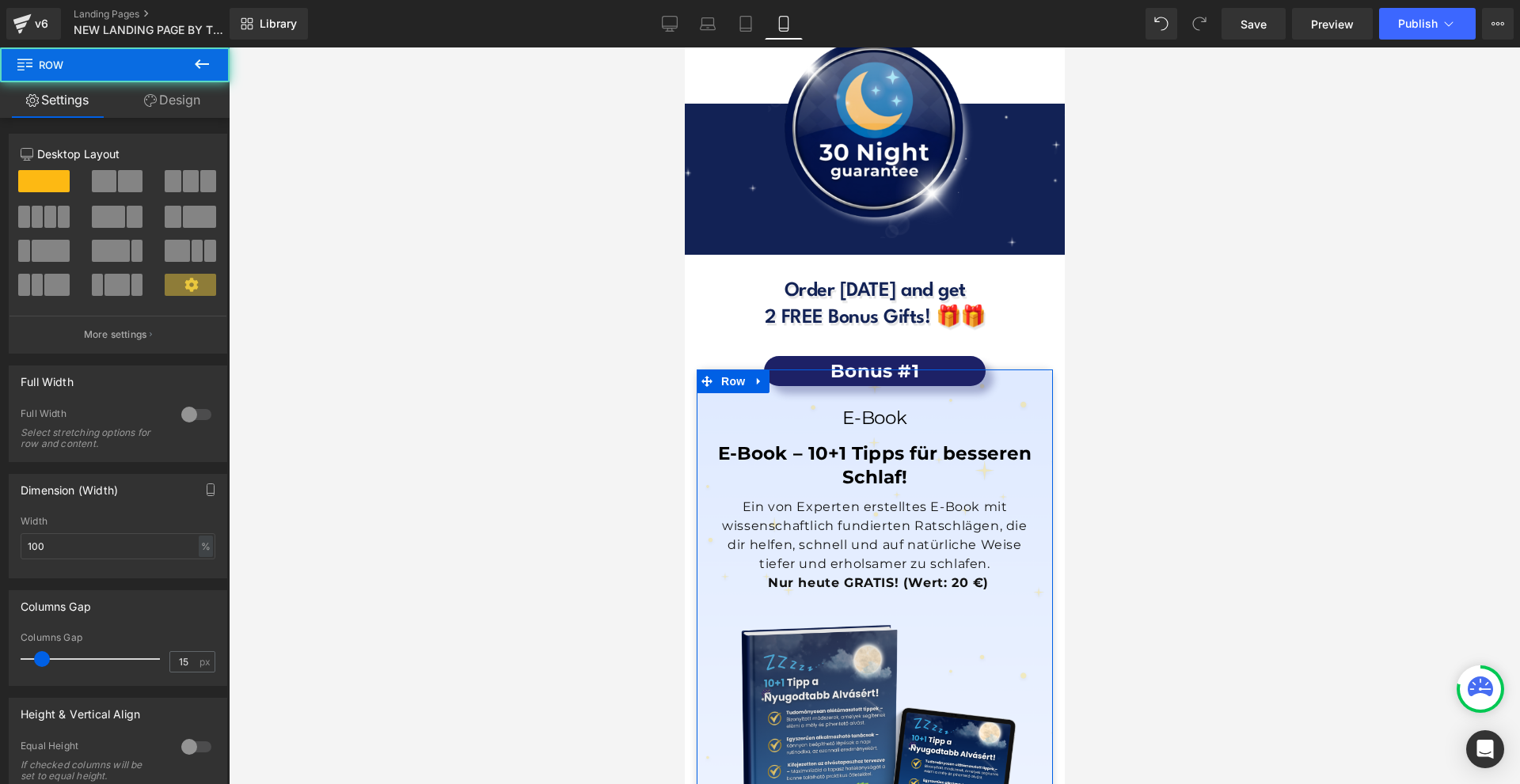
click at [151, 111] on link "Design" at bounding box center [172, 100] width 115 height 36
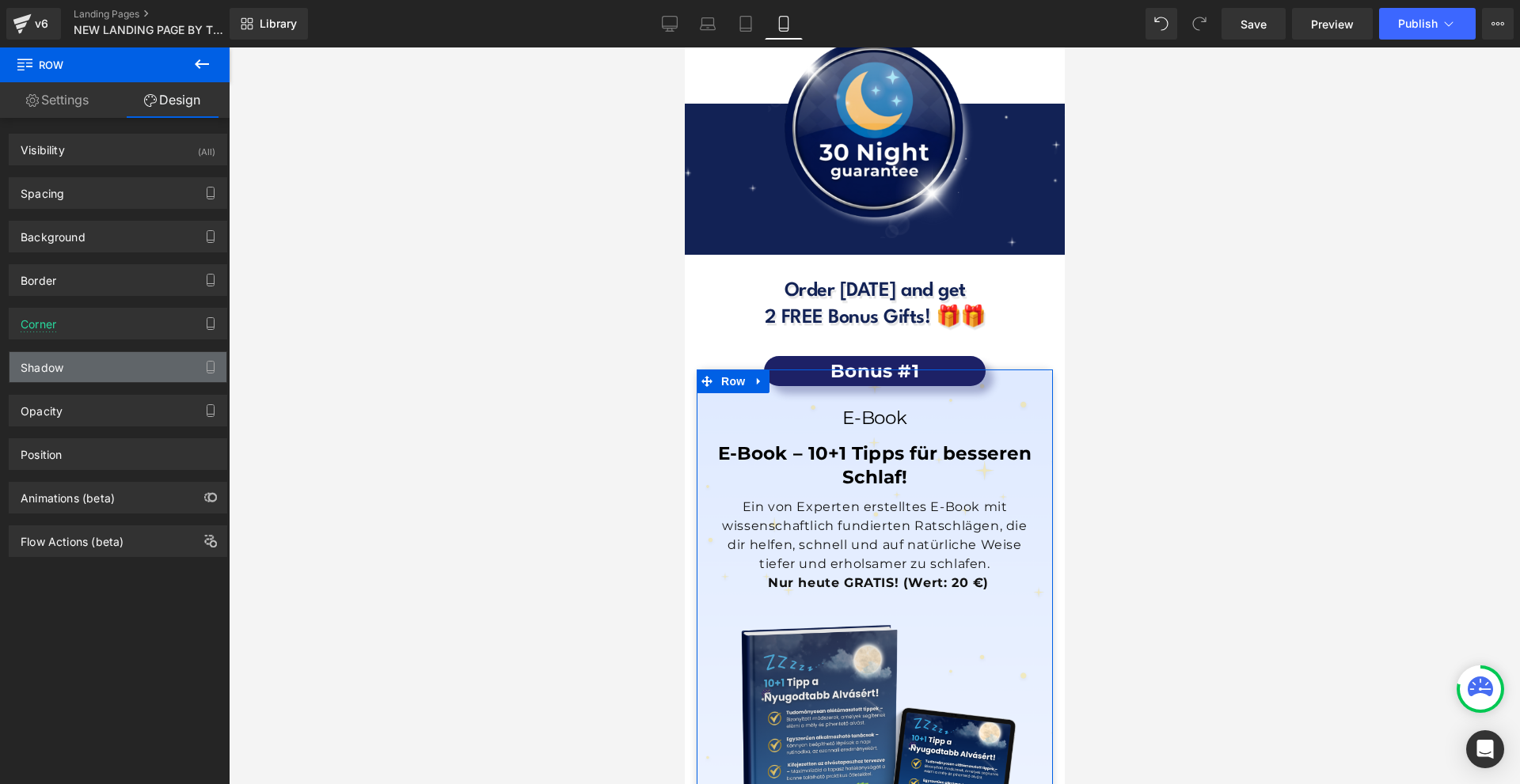
click at [85, 354] on div "Shadow" at bounding box center [118, 367] width 217 height 30
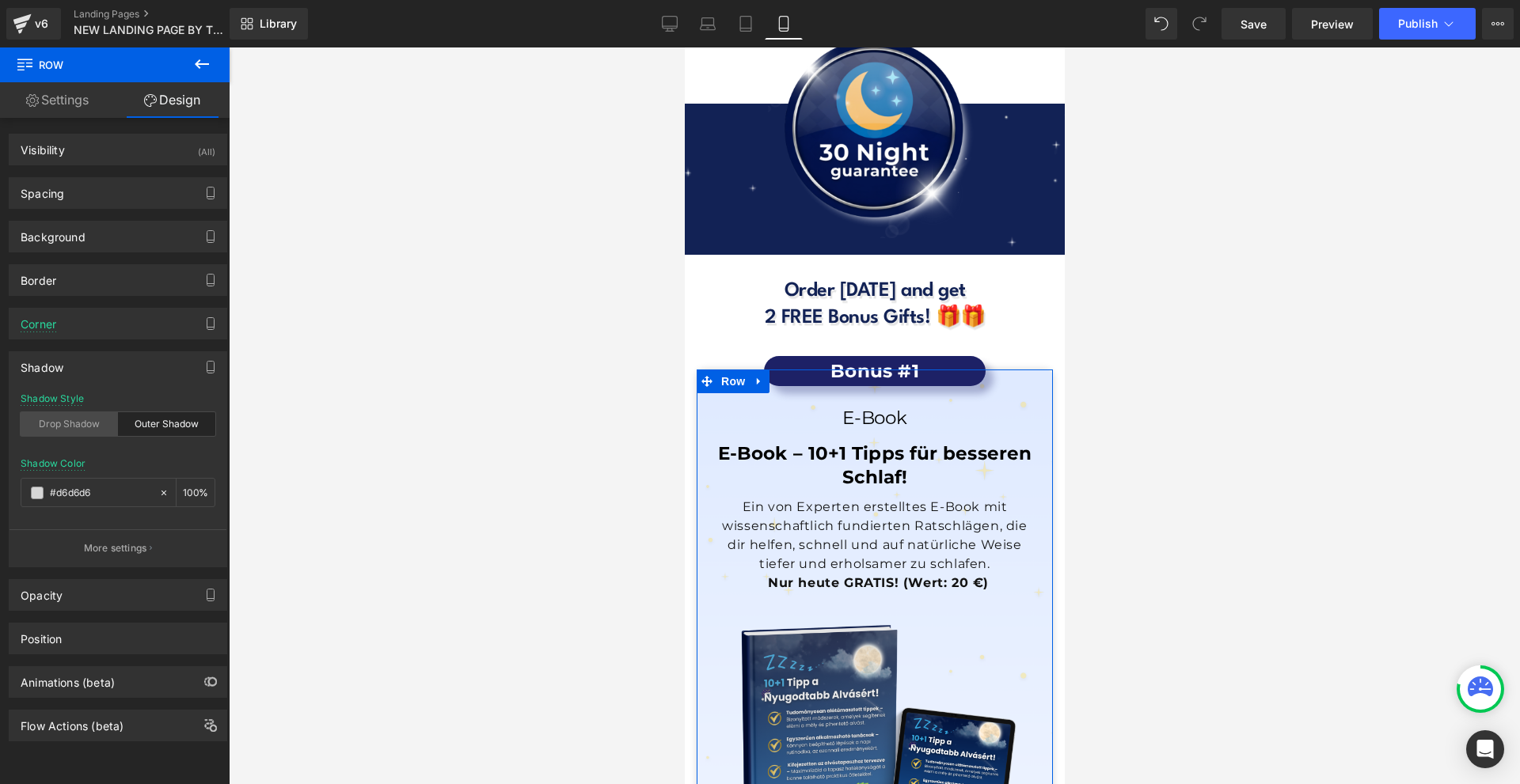
click at [87, 431] on div "Drop Shadow" at bounding box center [69, 424] width 97 height 23
click at [183, 494] on input "100" at bounding box center [190, 492] width 16 height 18
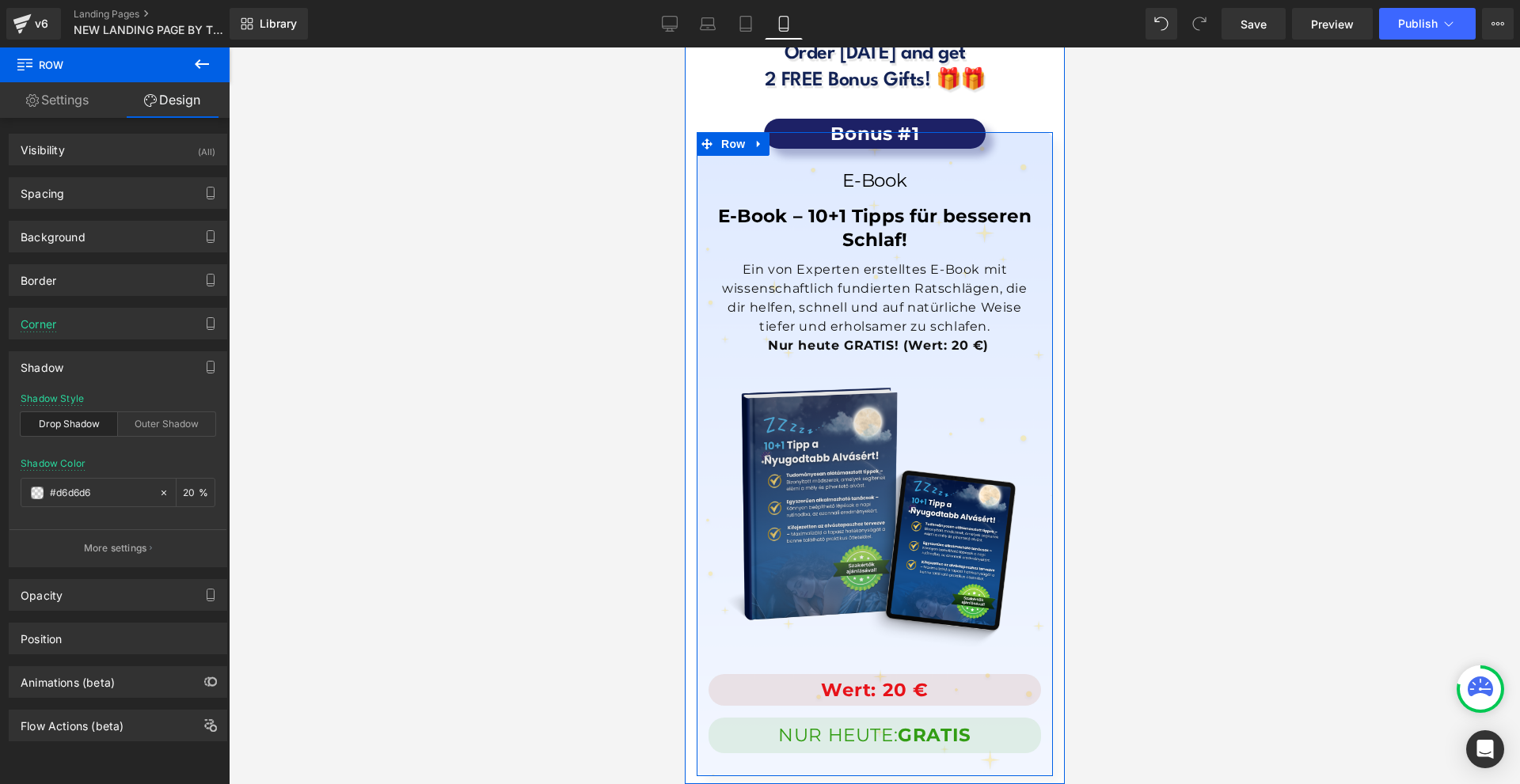
scroll to position [14383, 0]
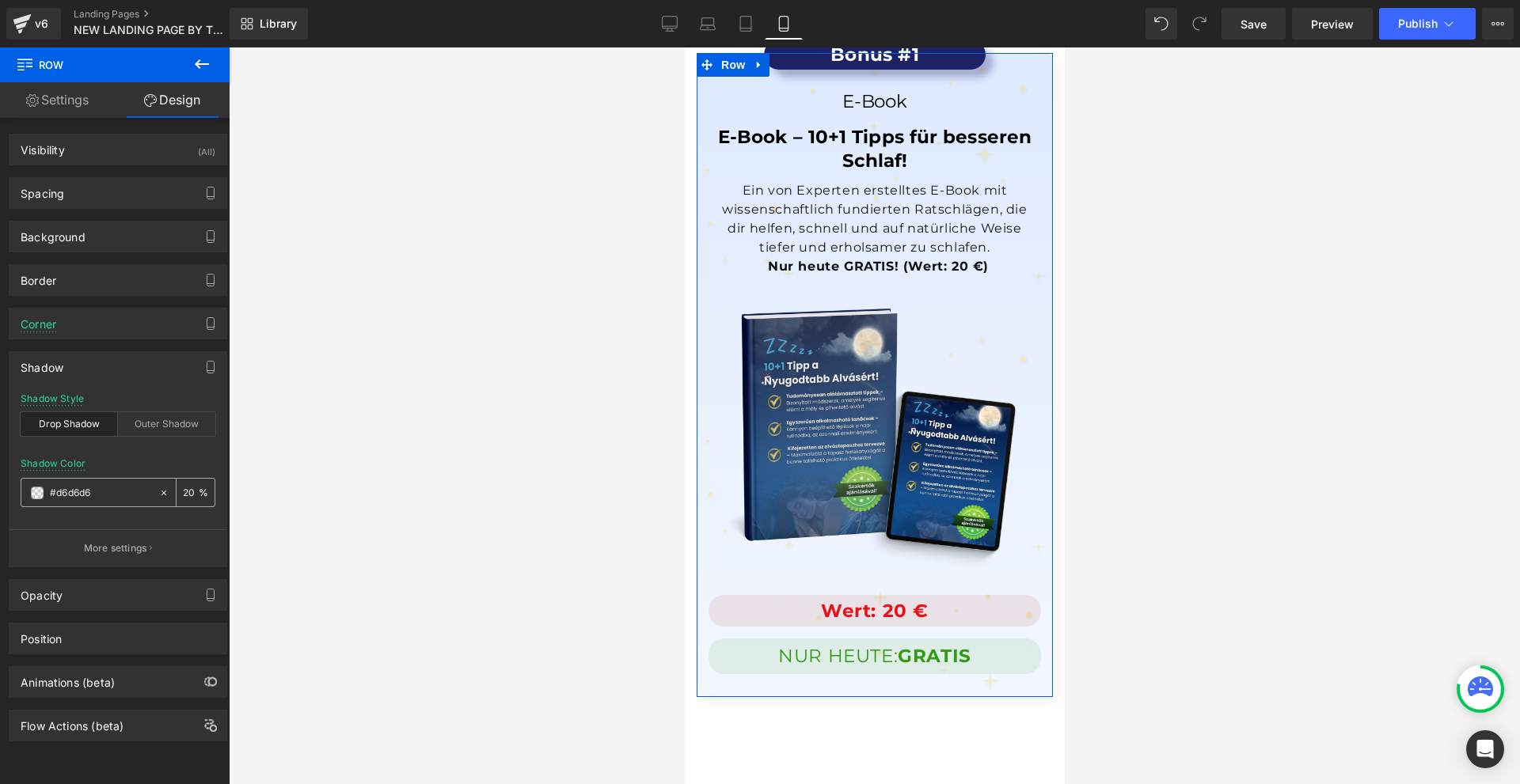
click at [183, 488] on input "20" at bounding box center [190, 492] width 16 height 18
click at [35, 495] on span at bounding box center [37, 493] width 13 height 13
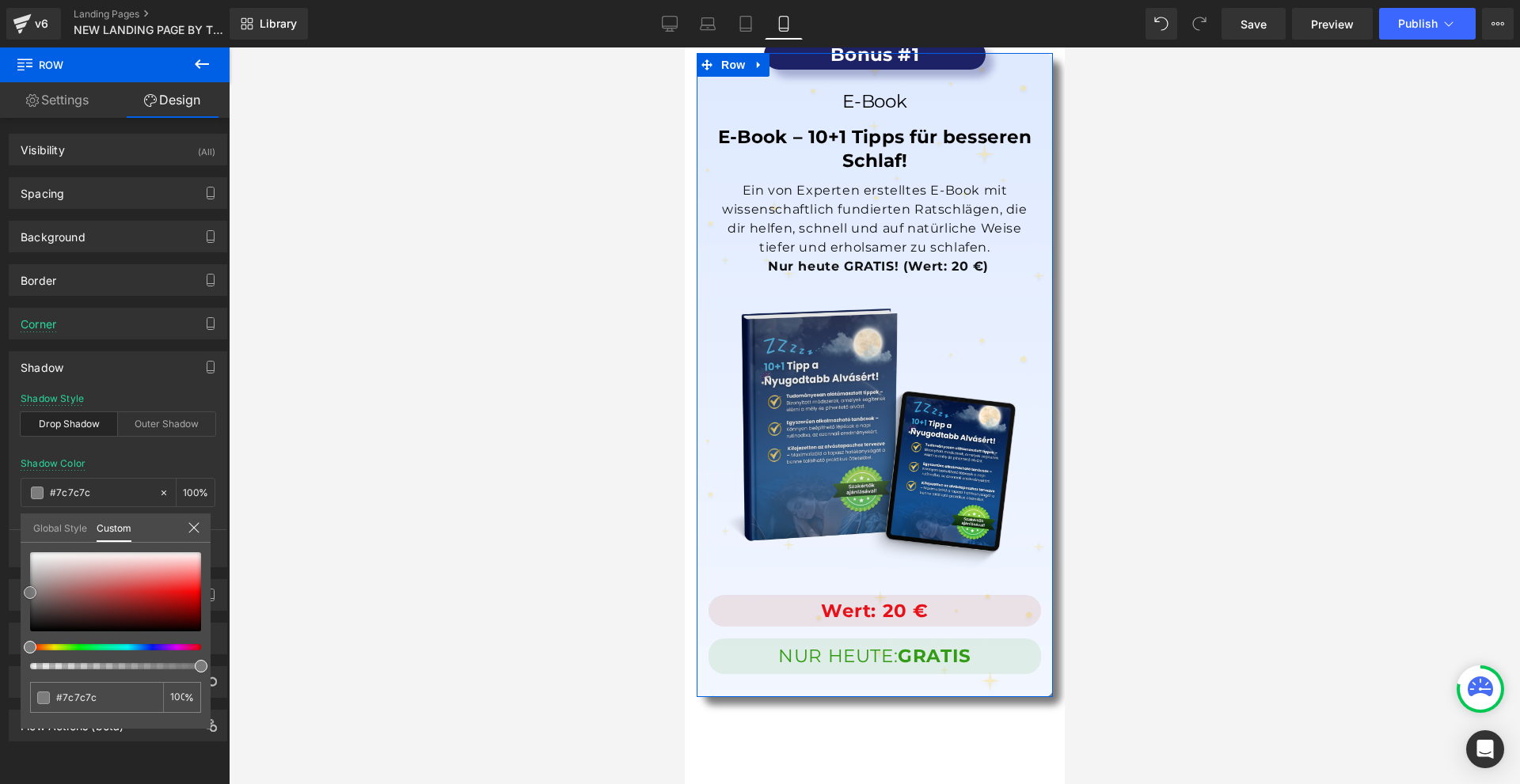
drag, startPoint x: 31, startPoint y: 567, endPoint x: 22, endPoint y: 594, distance: 28.5
click at [21, 594] on div "#d6d6d6 100 %" at bounding box center [115, 641] width 190 height 177
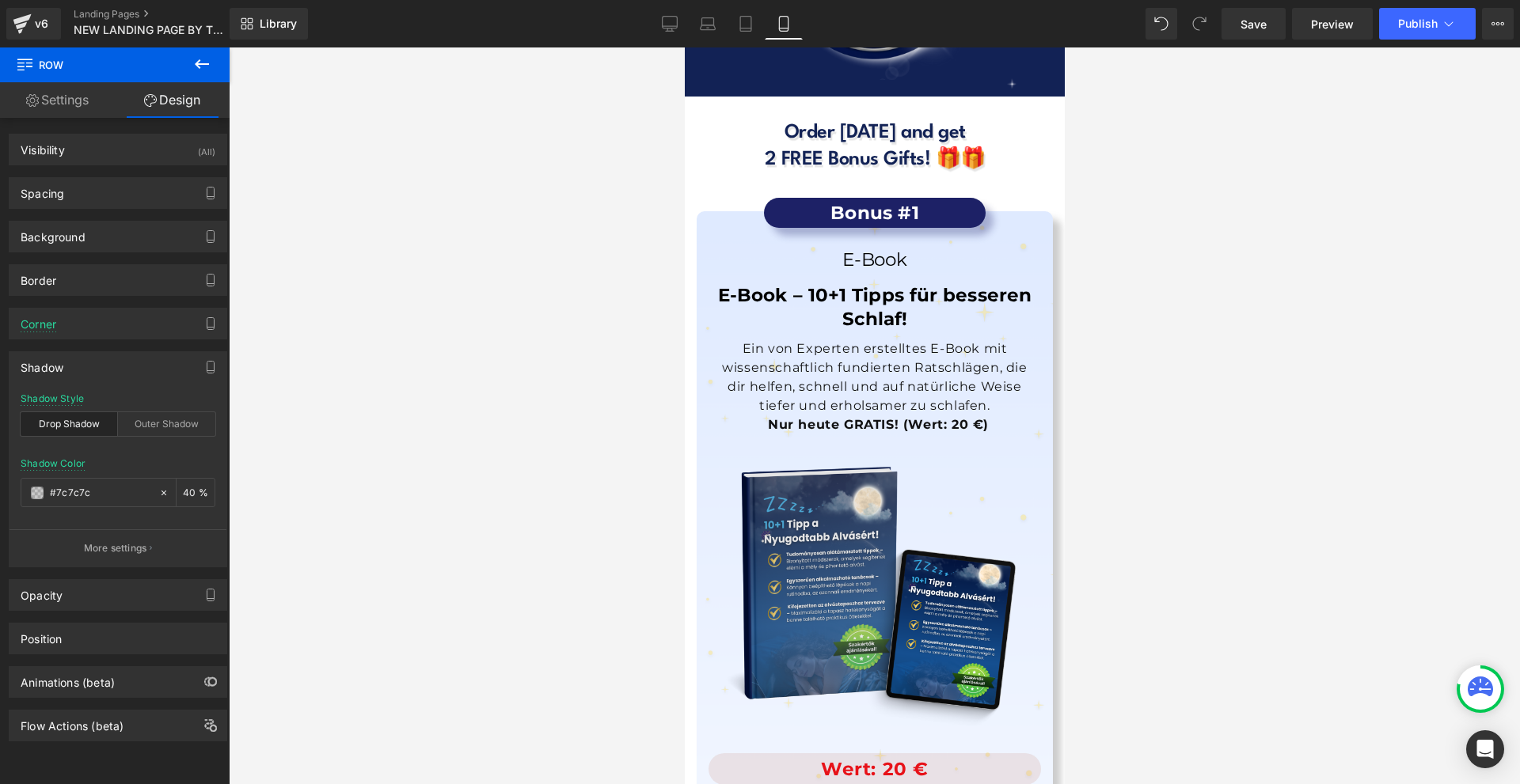
scroll to position [13988, 0]
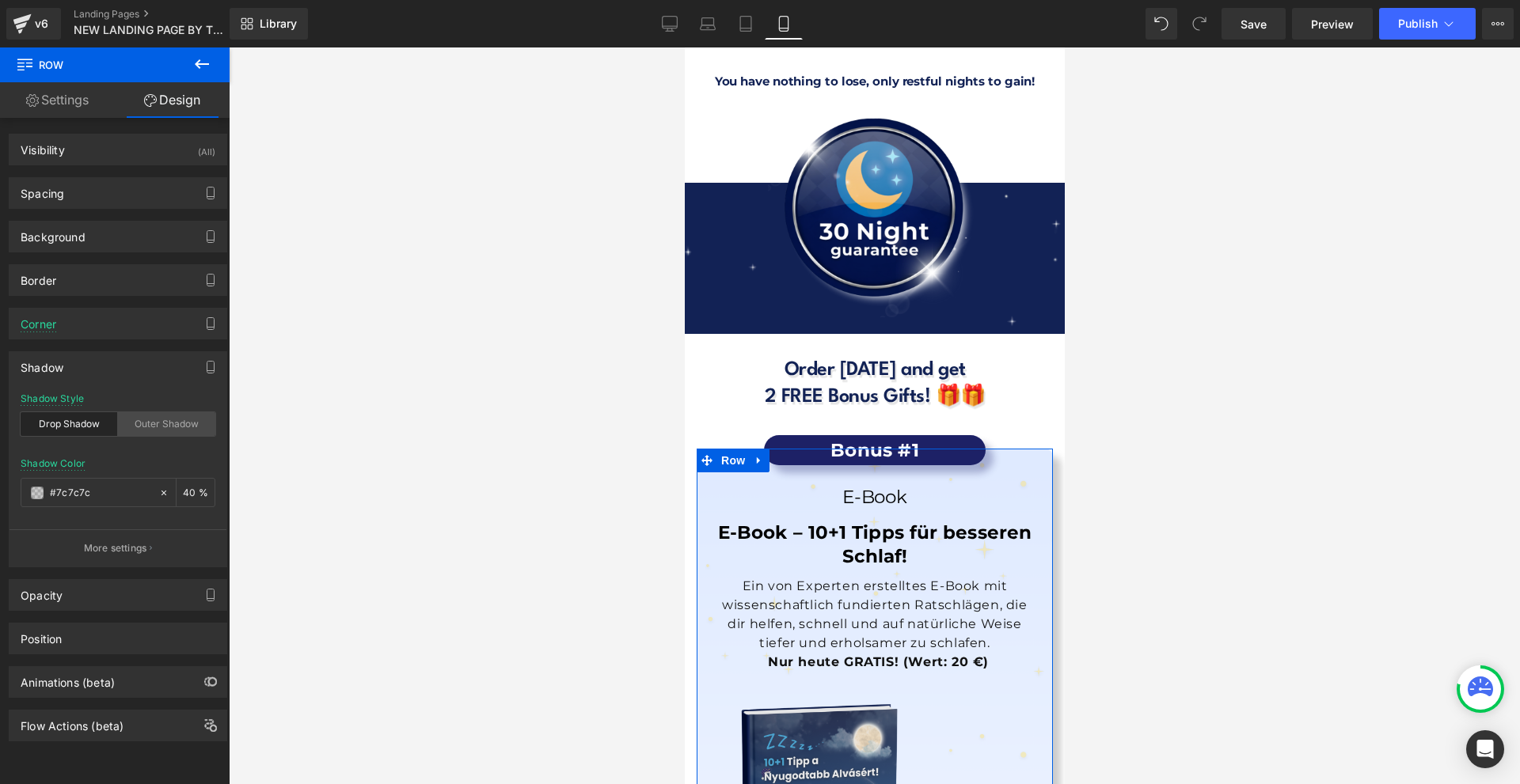
type input "40"
click at [141, 428] on div "Outer Shadow" at bounding box center [167, 424] width 97 height 23
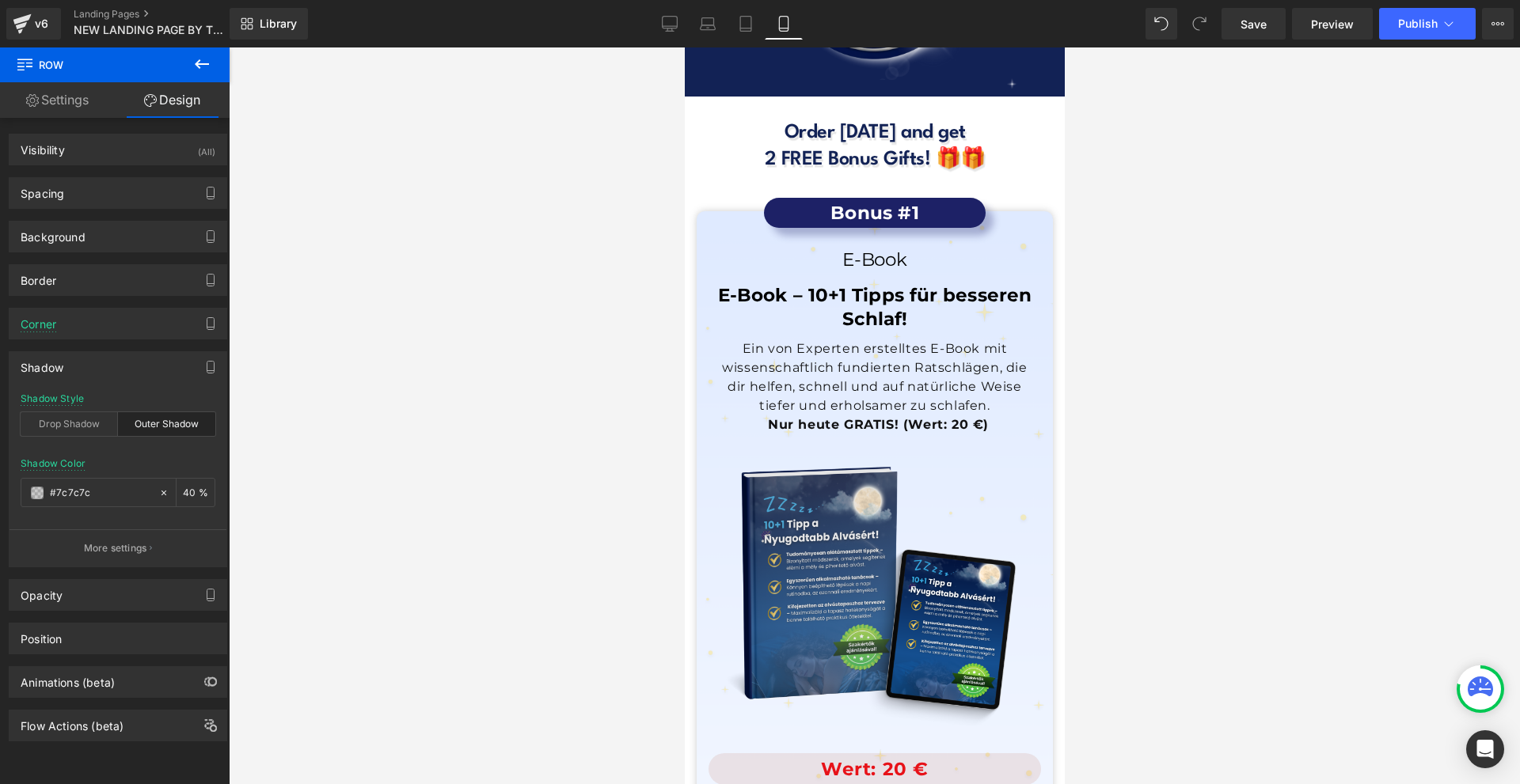
scroll to position [14304, 0]
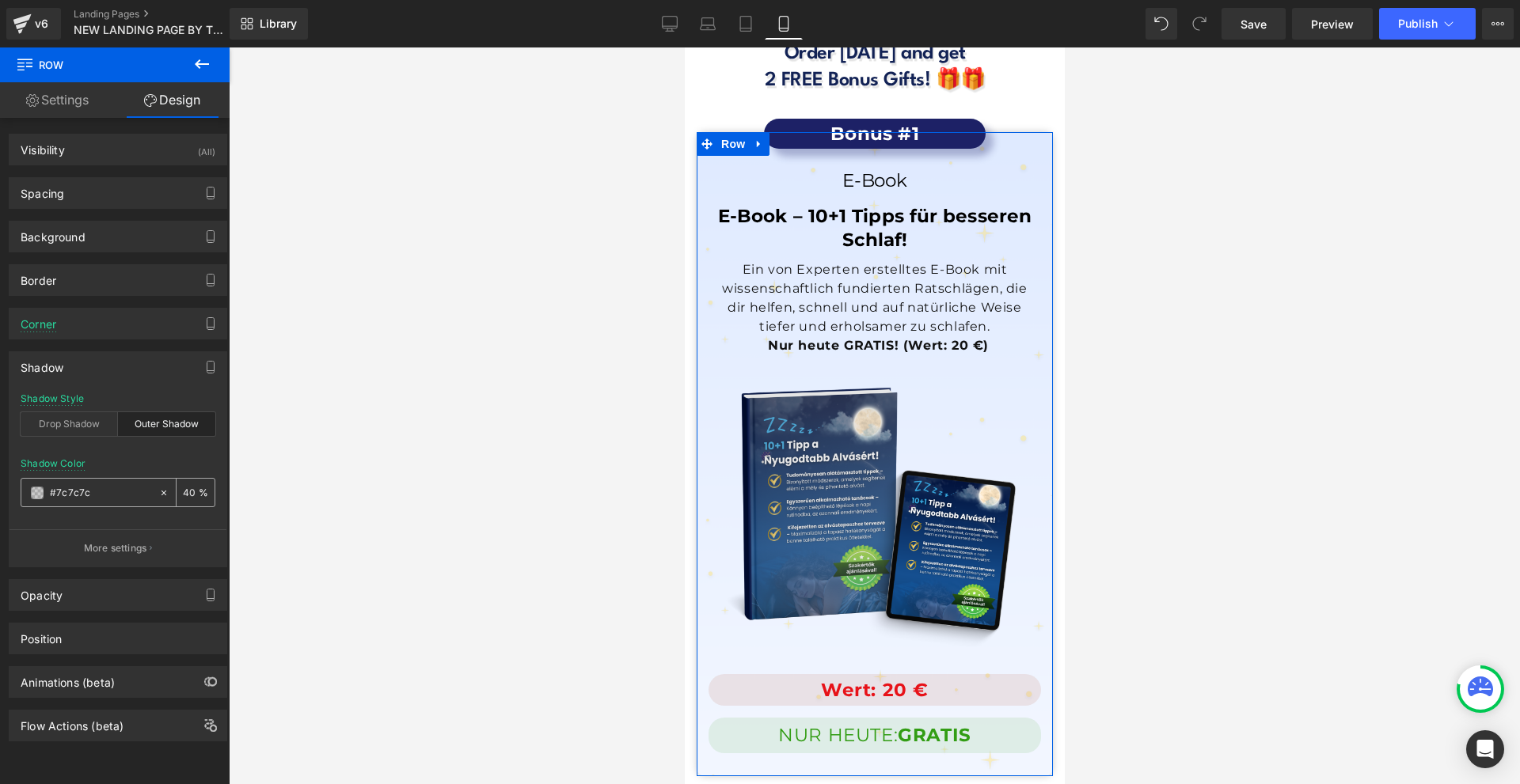
click at [38, 491] on span at bounding box center [37, 493] width 13 height 13
click at [130, 531] on button "More settings" at bounding box center [118, 548] width 217 height 37
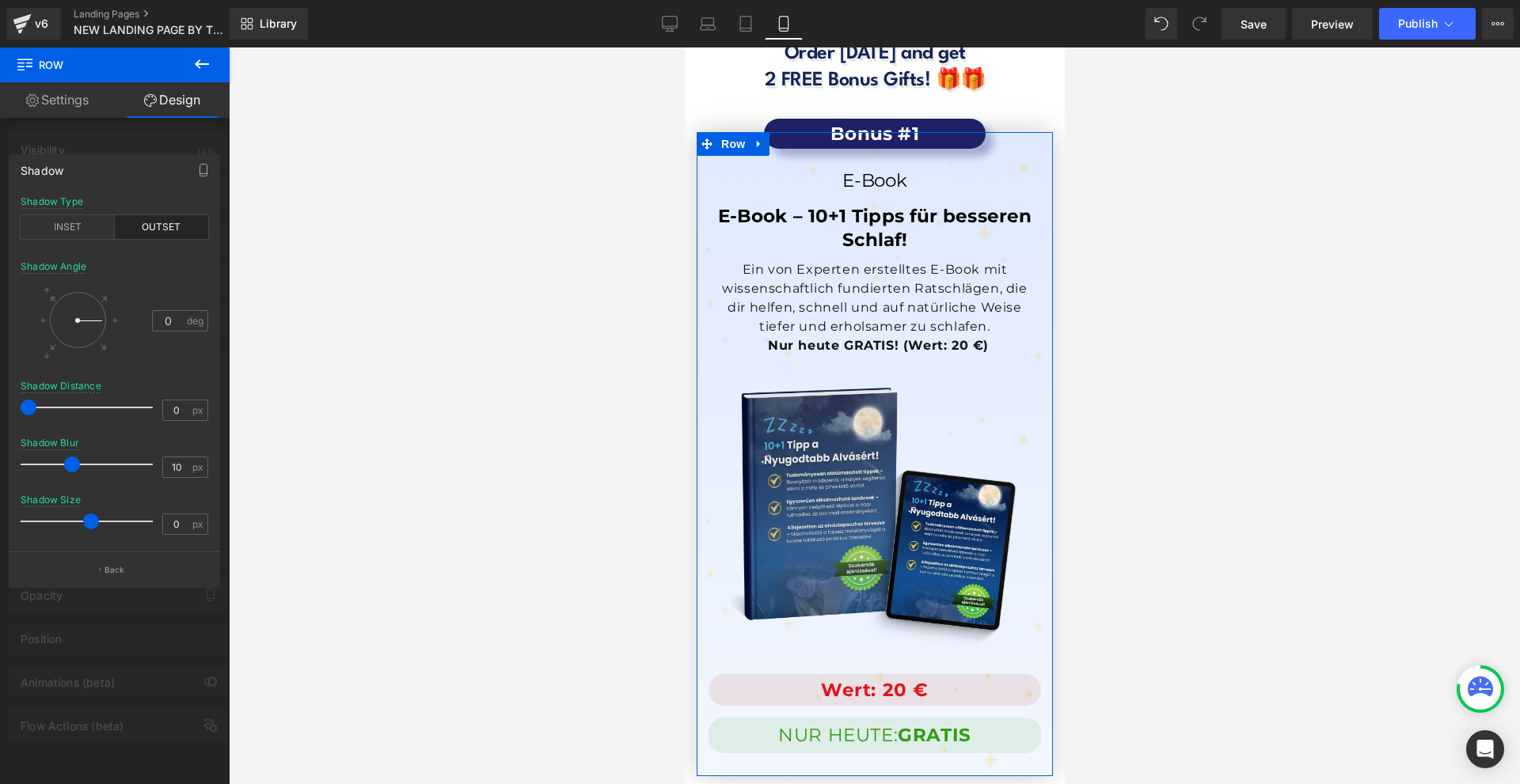
drag, startPoint x: 45, startPoint y: 460, endPoint x: 75, endPoint y: 461, distance: 30.0
click at [75, 461] on span at bounding box center [72, 464] width 16 height 16
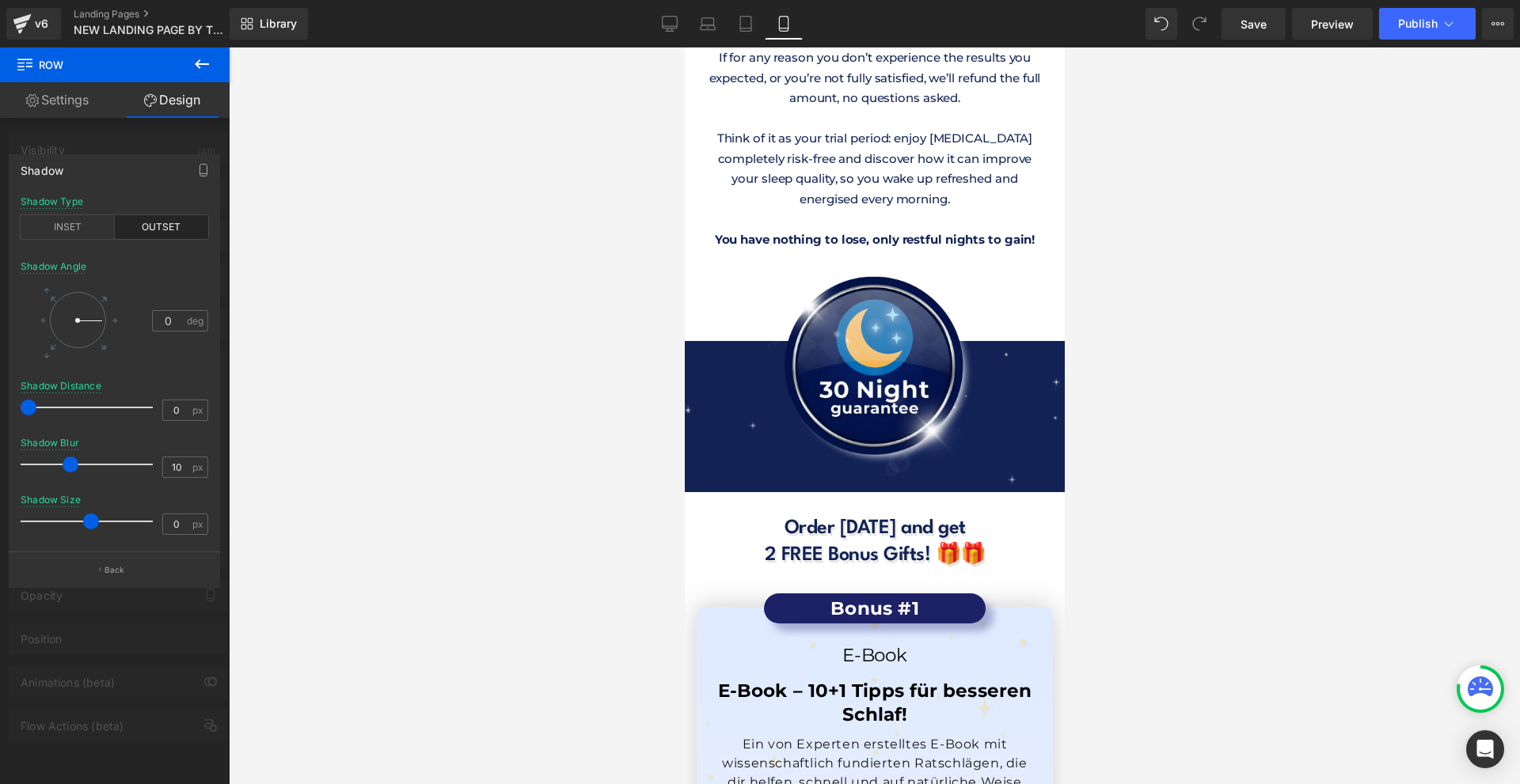
scroll to position [13670, 0]
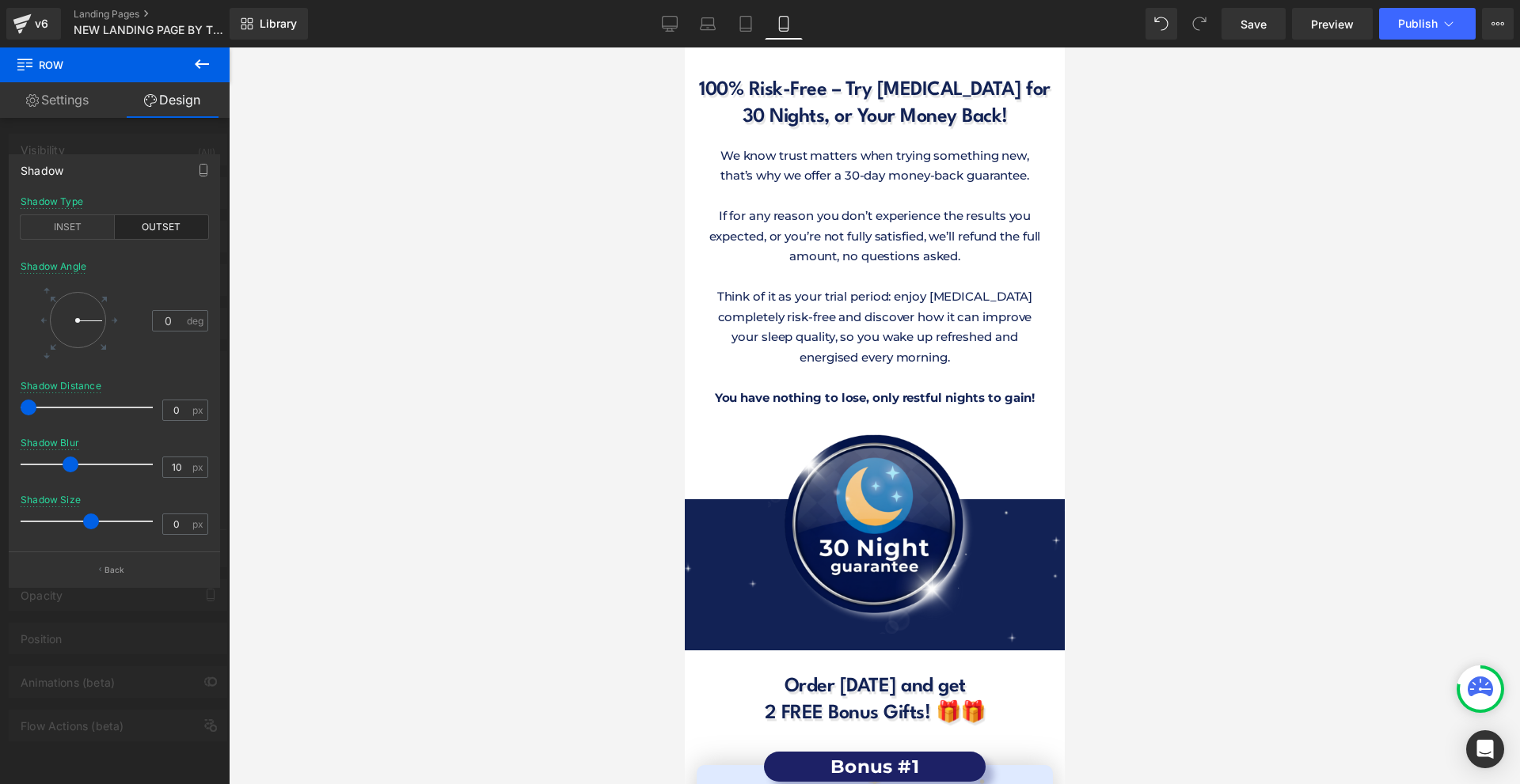
click at [727, 353] on div at bounding box center [874, 416] width 380 height 737
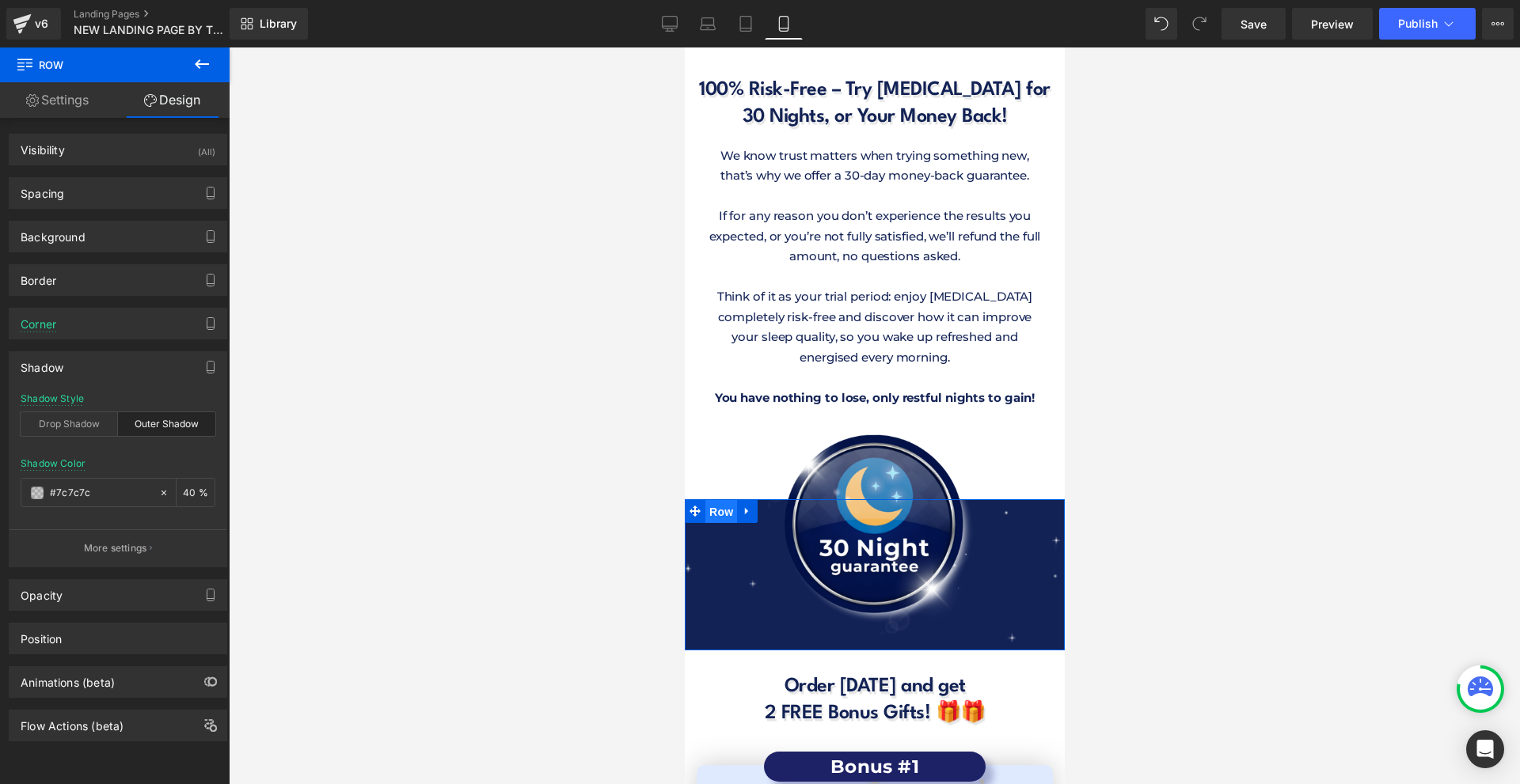
click at [721, 501] on span "Row" at bounding box center [721, 512] width 32 height 23
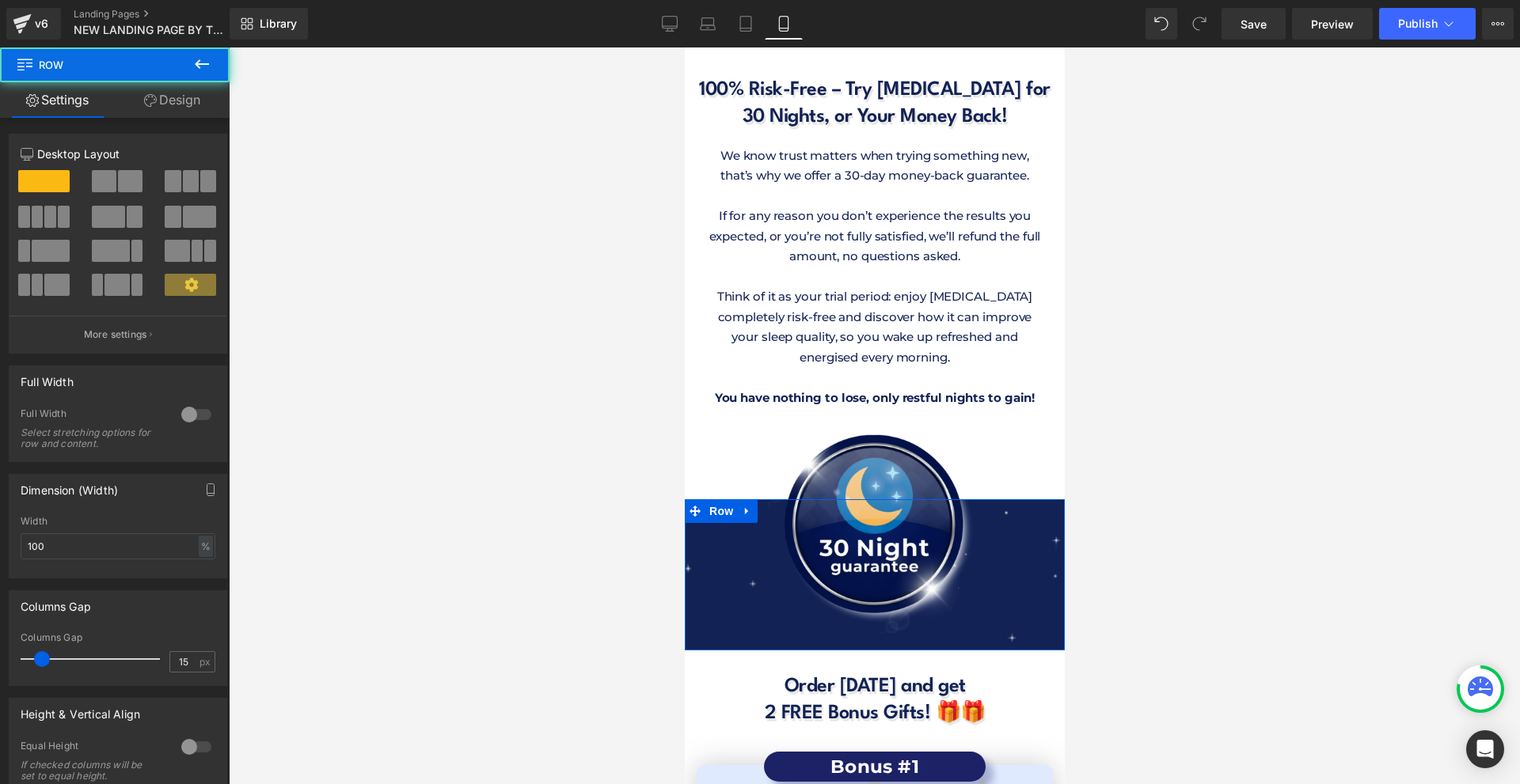
click at [187, 101] on link "Design" at bounding box center [172, 100] width 115 height 36
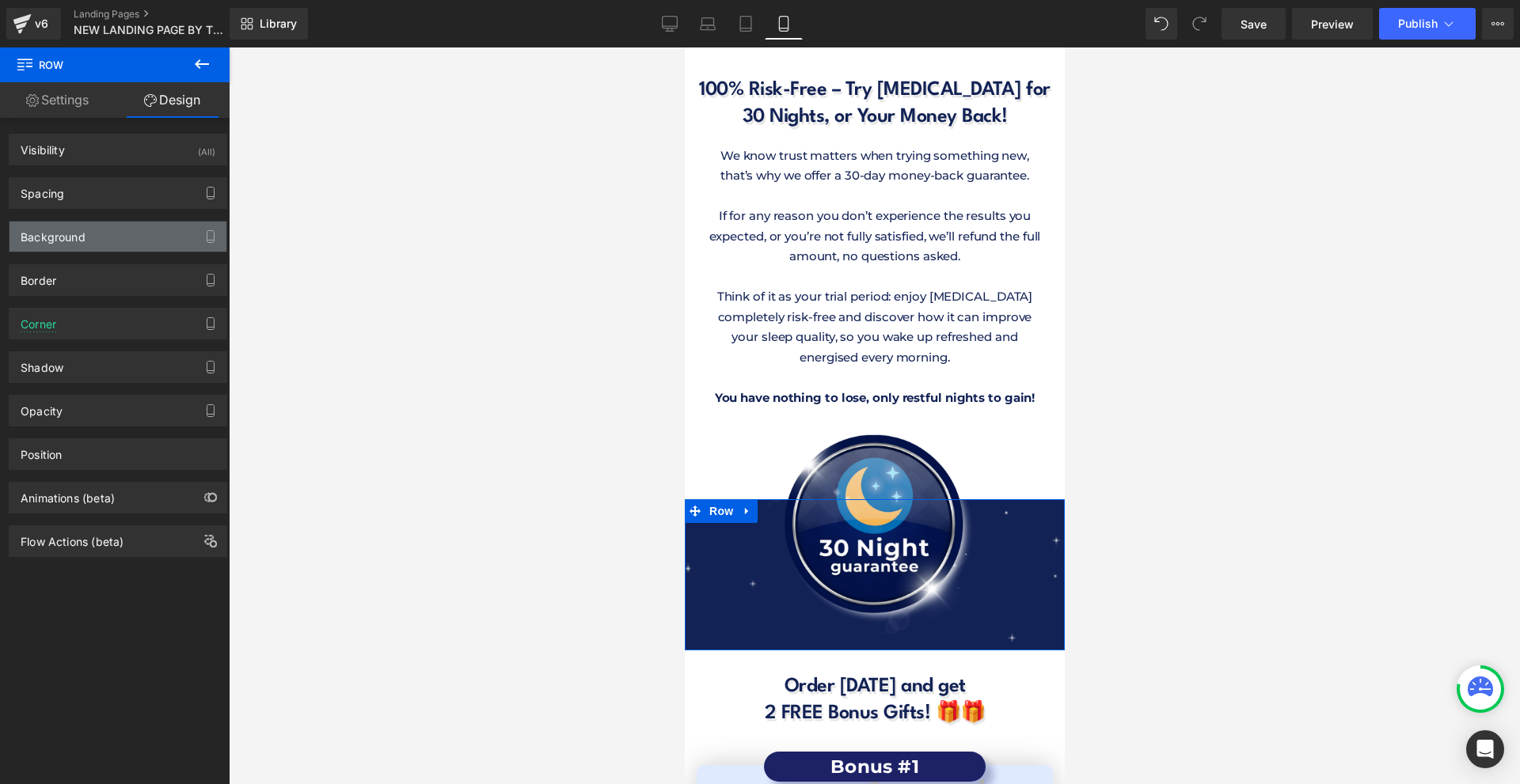
click at [126, 231] on div "Background" at bounding box center [118, 237] width 217 height 30
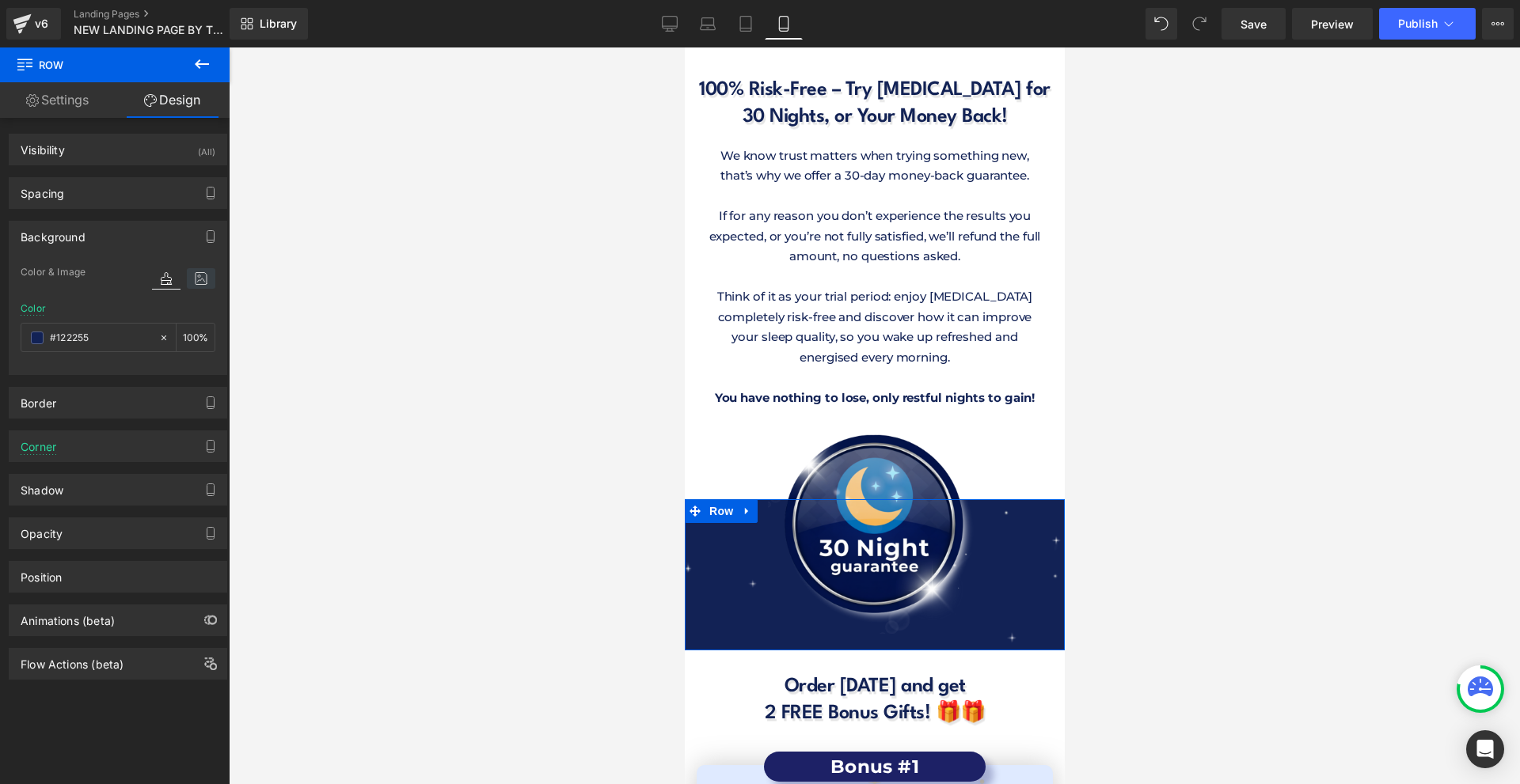
click at [191, 280] on icon at bounding box center [201, 279] width 28 height 21
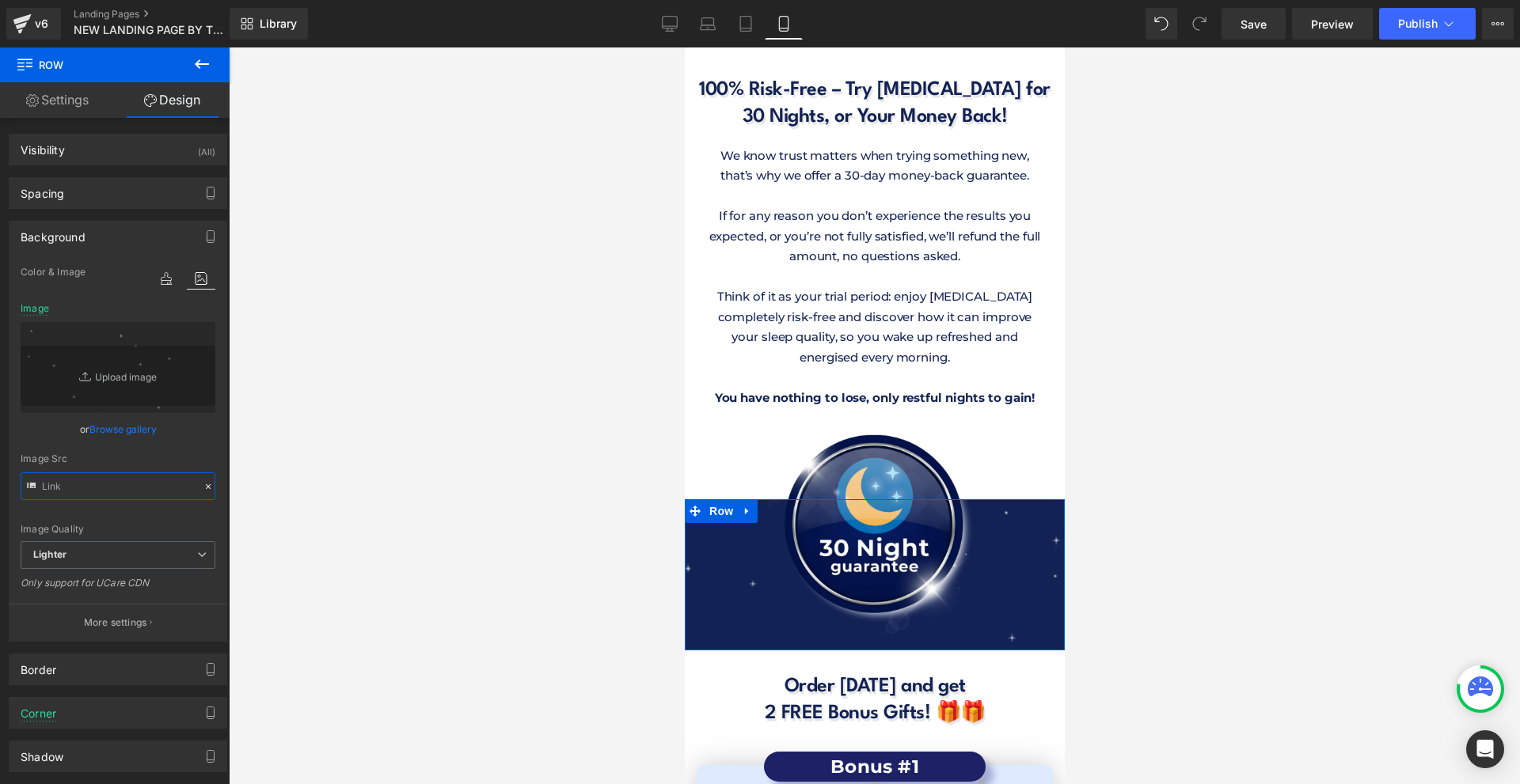
click at [119, 486] on input "text" at bounding box center [118, 486] width 195 height 28
type input "[URL][DOMAIN_NAME]"
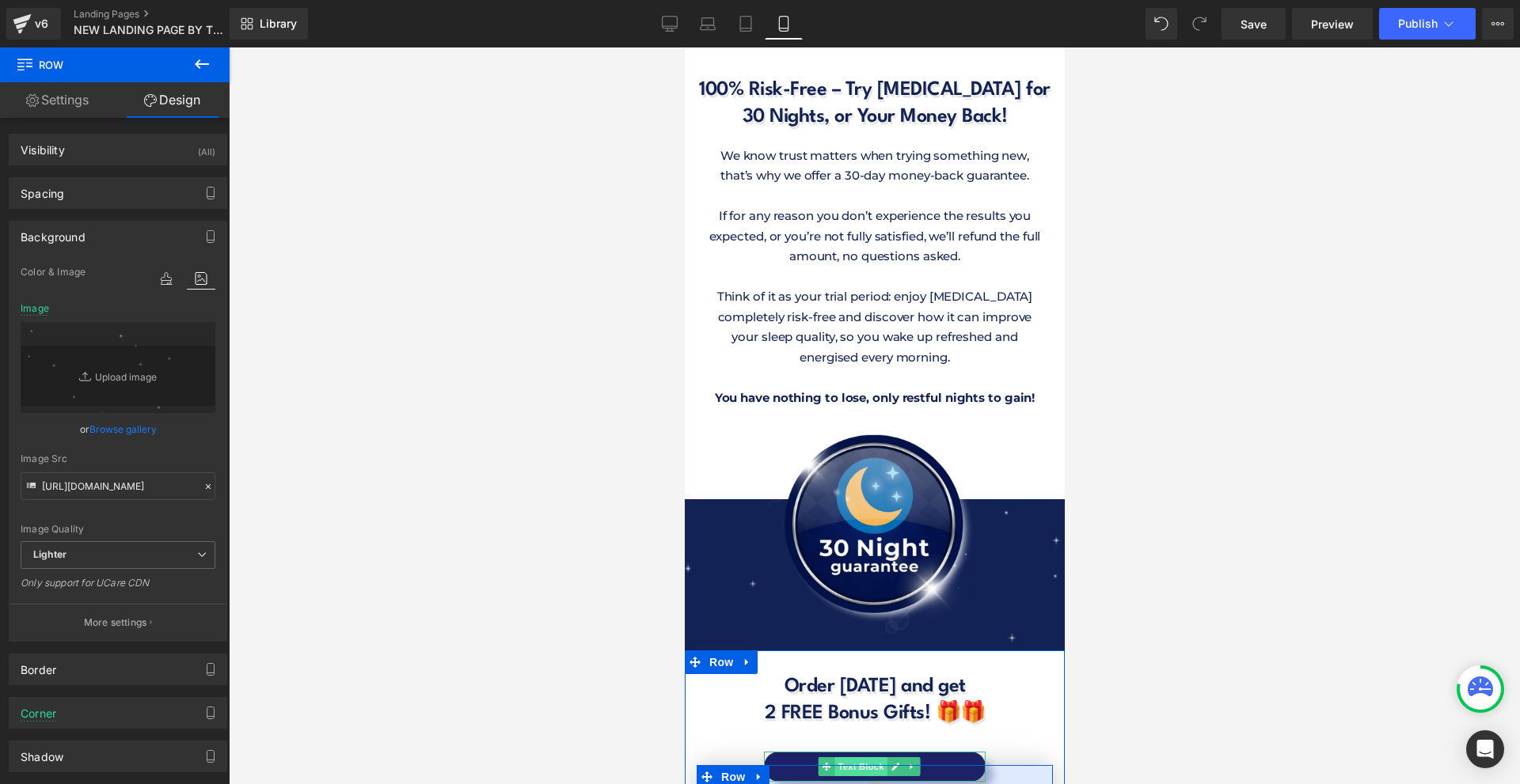
click at [842, 758] on span "Text Block" at bounding box center [860, 767] width 52 height 19
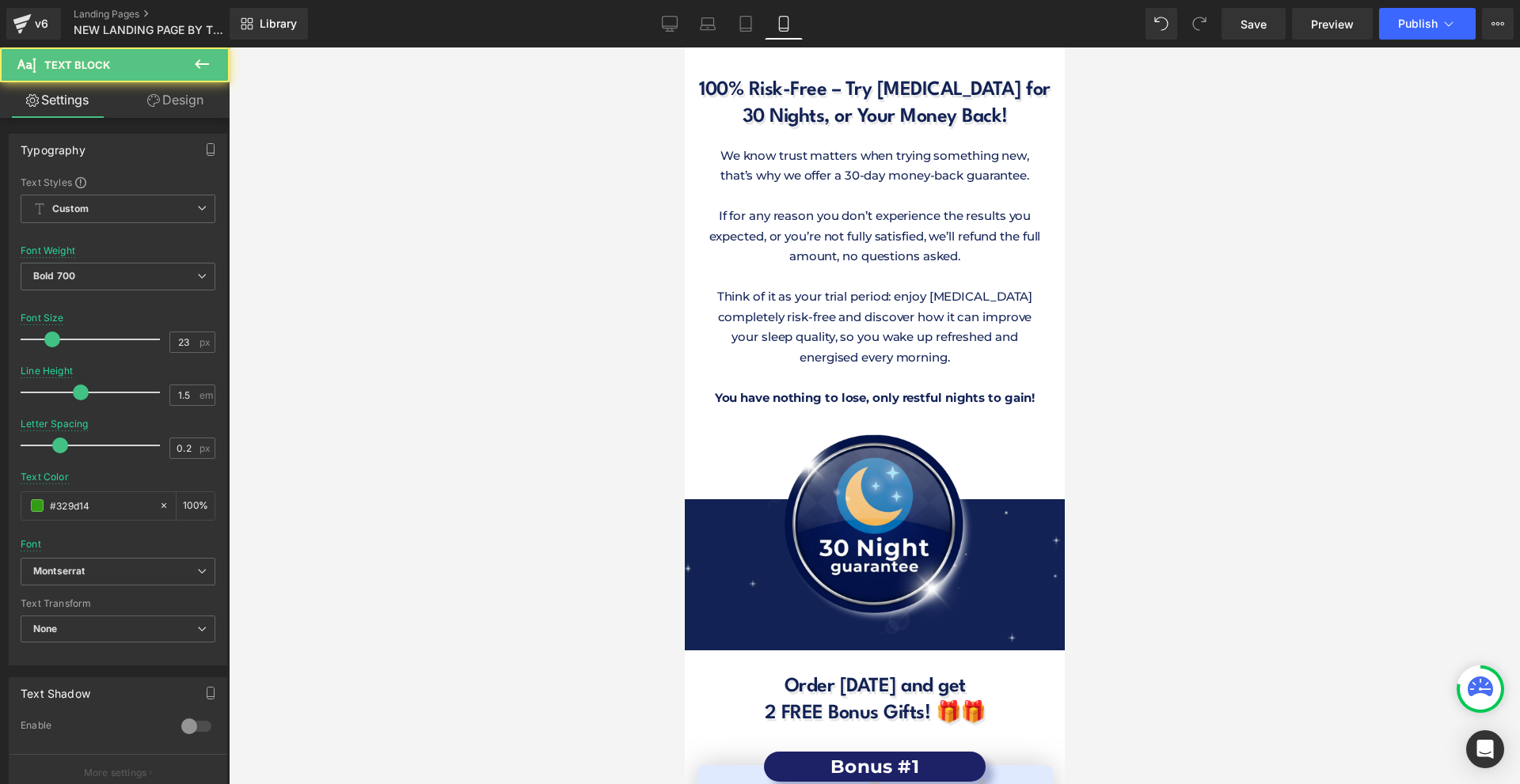
click at [198, 98] on link "Design" at bounding box center [175, 100] width 115 height 36
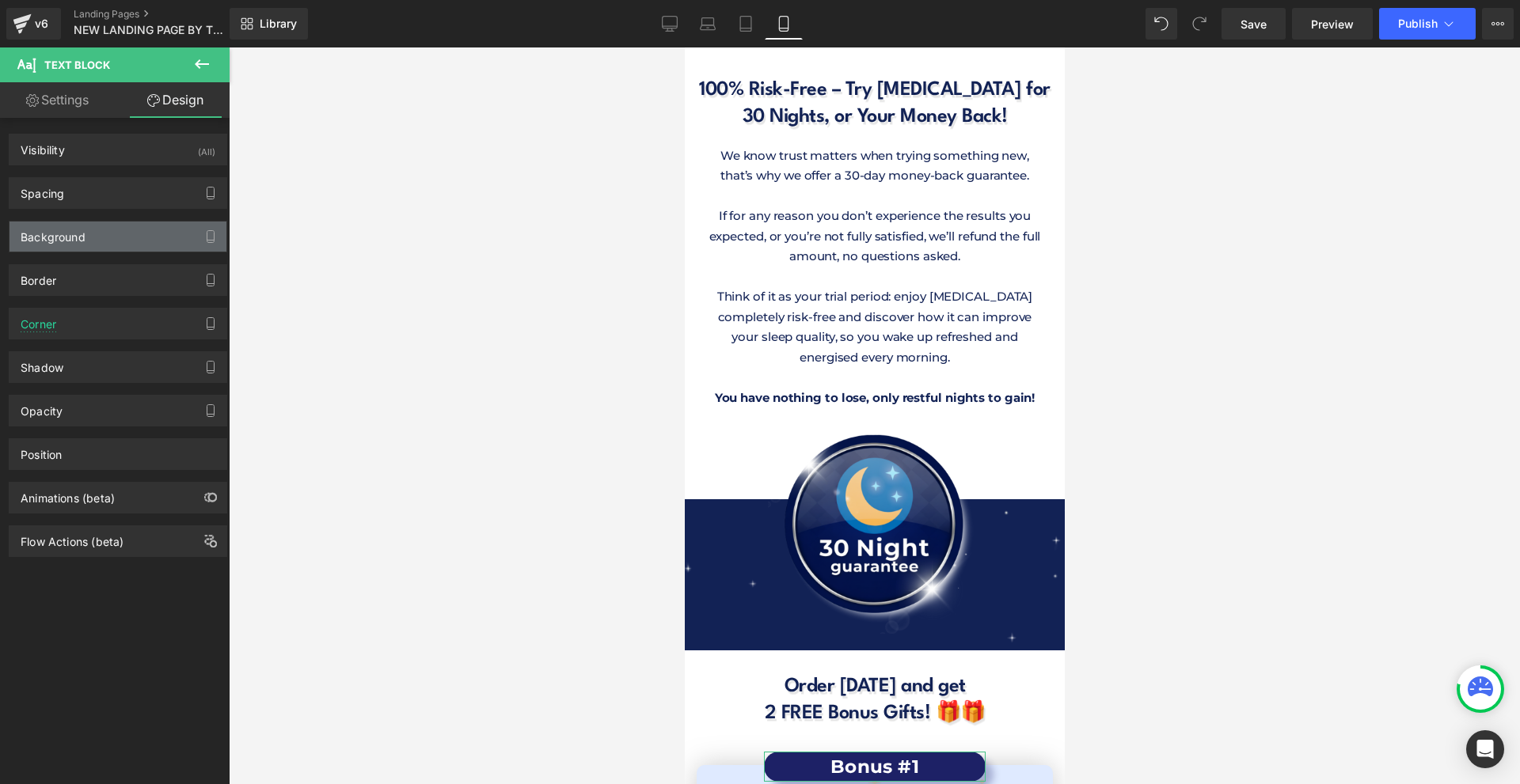
click at [106, 236] on div "Background" at bounding box center [118, 237] width 217 height 30
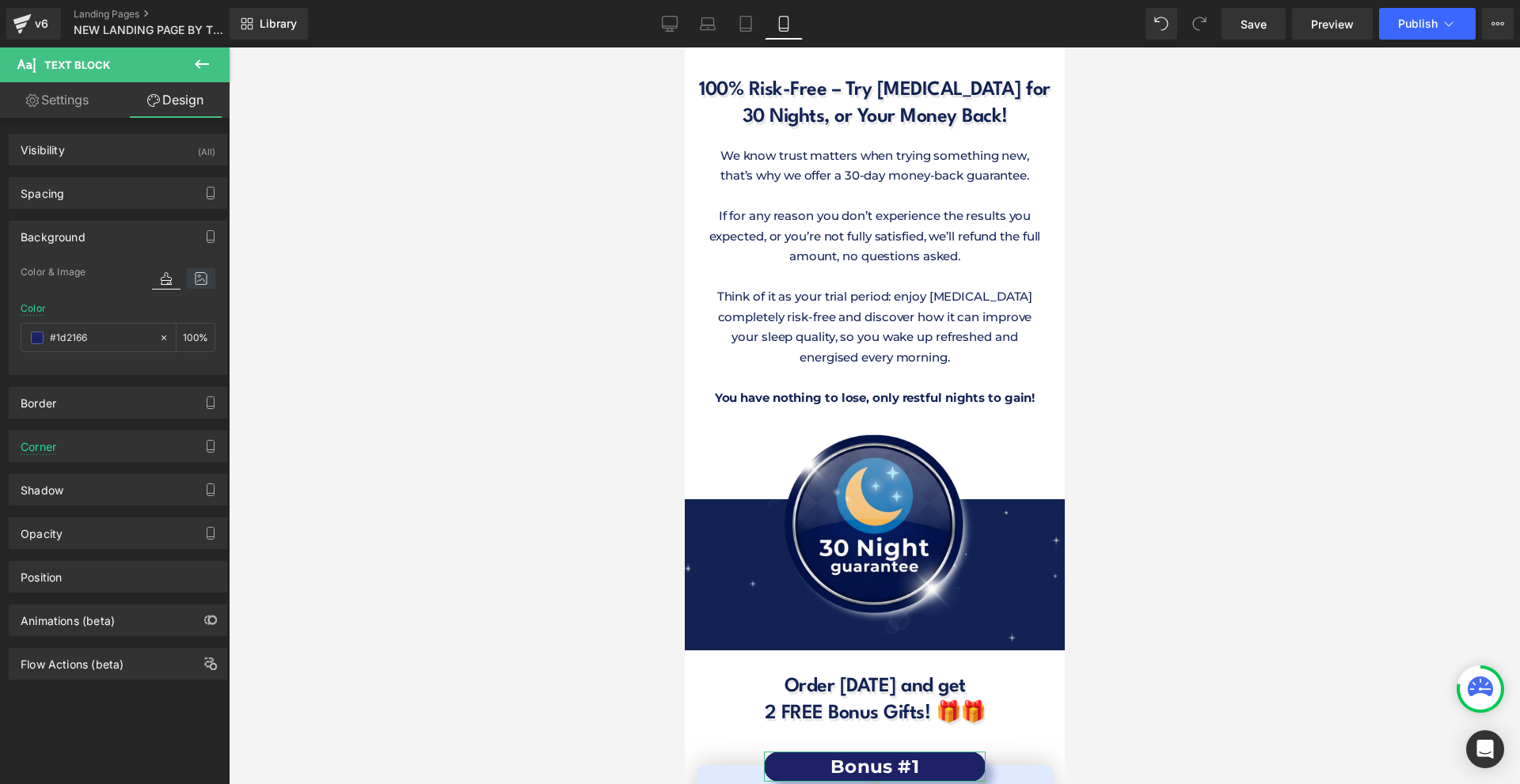
click at [192, 284] on icon at bounding box center [201, 279] width 28 height 21
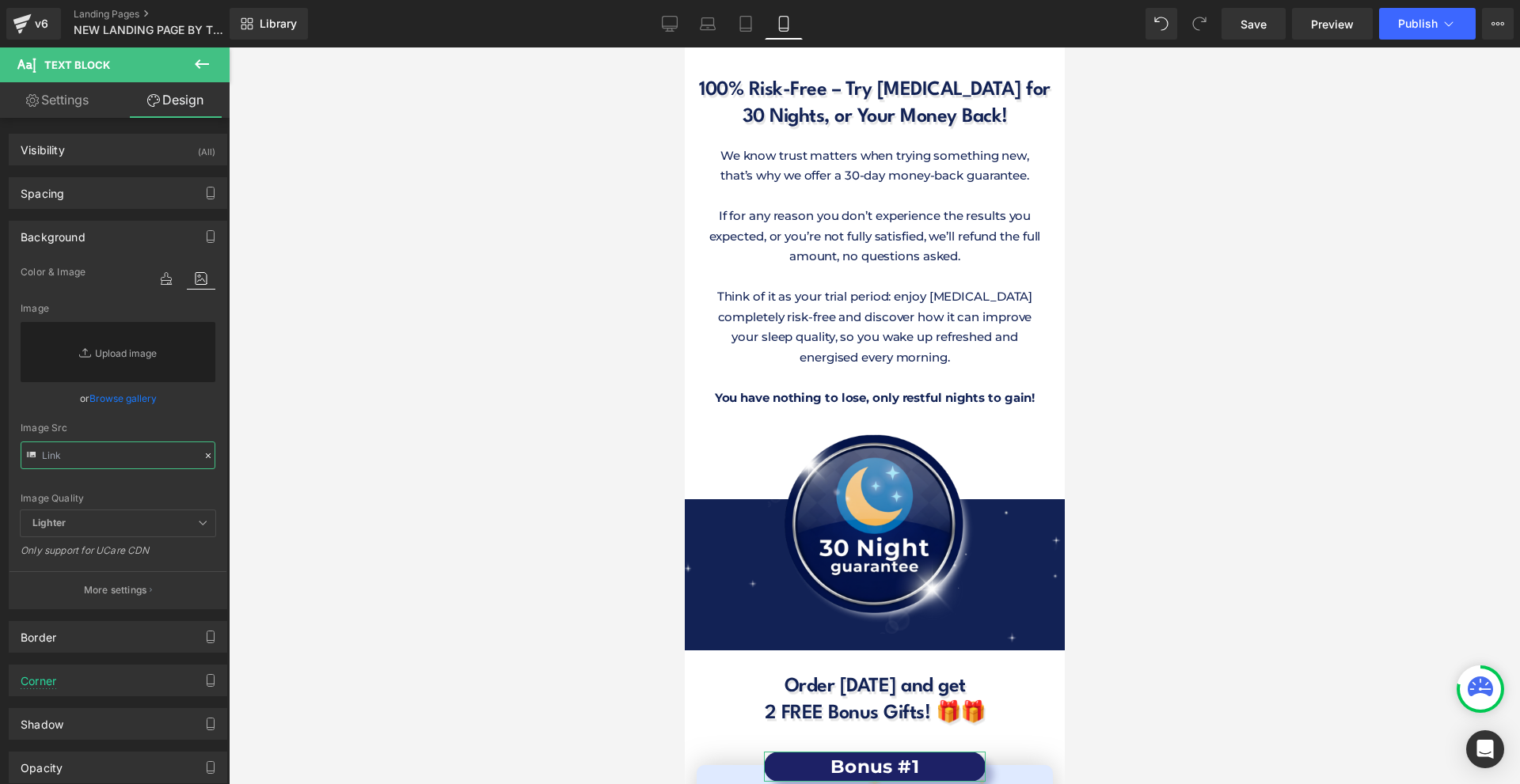
click at [95, 457] on input "text" at bounding box center [118, 456] width 195 height 28
paste input "[URL][DOMAIN_NAME]"
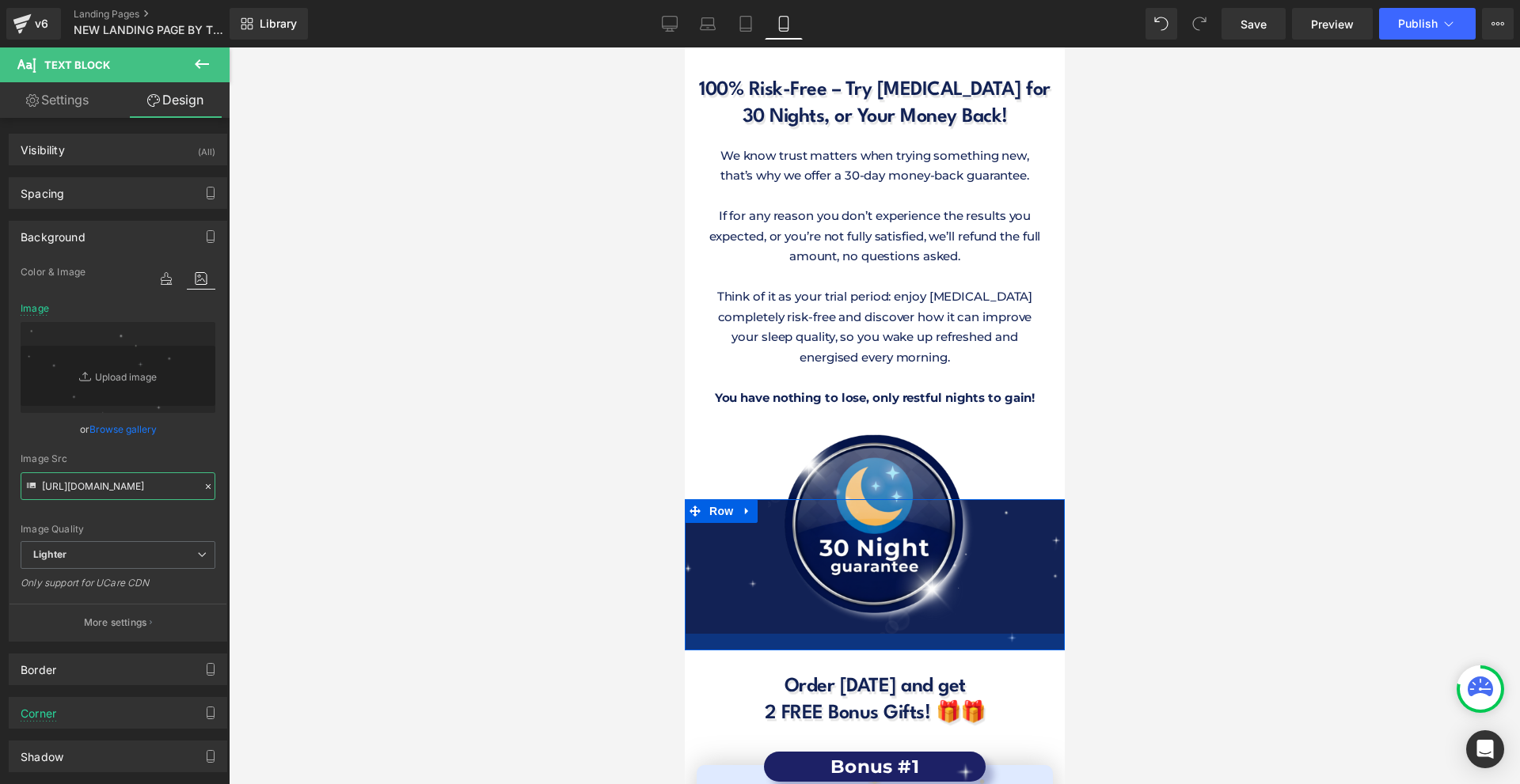
scroll to position [13750, 0]
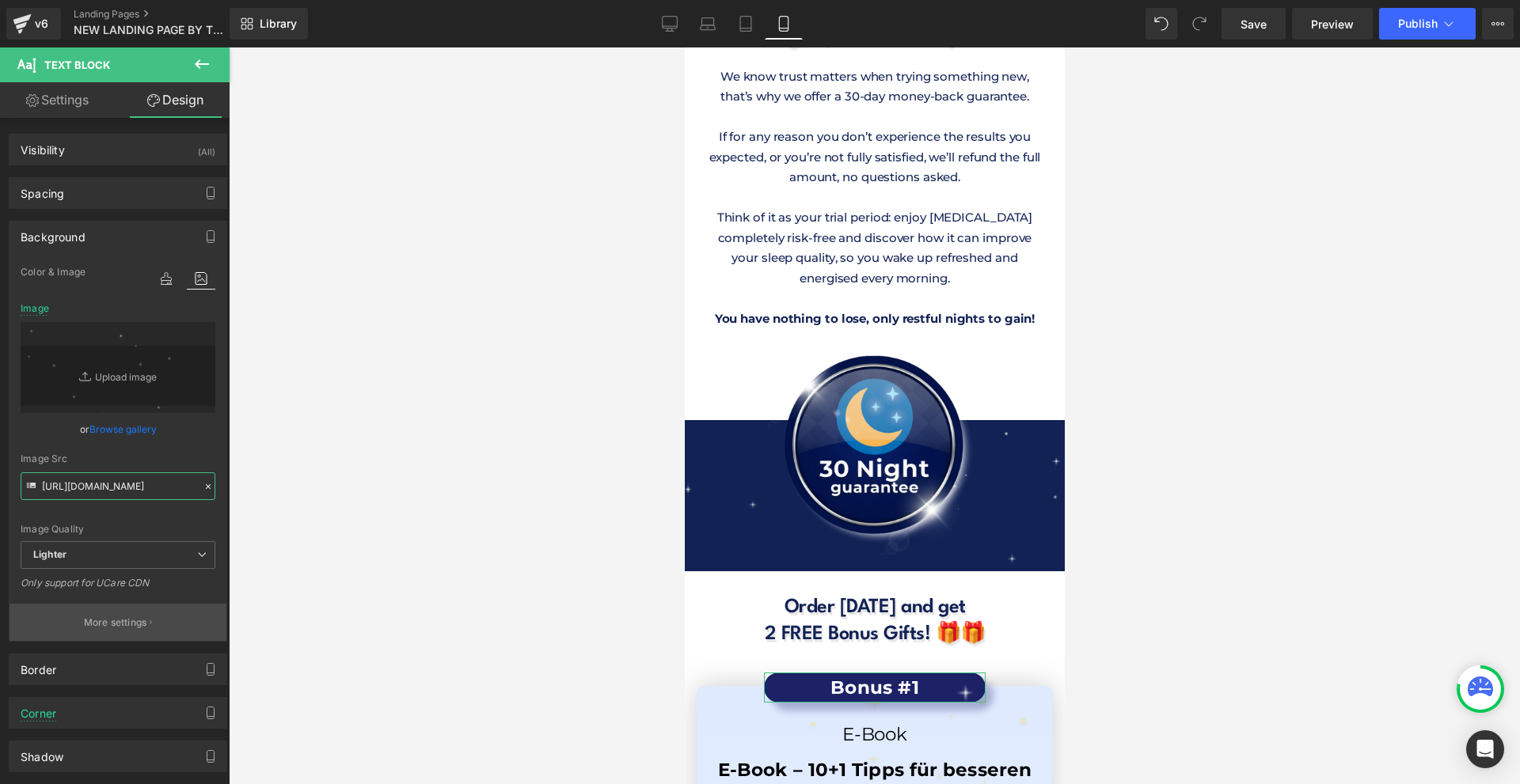
type input "[URL][DOMAIN_NAME]"
click at [138, 611] on button "More settings" at bounding box center [118, 623] width 217 height 37
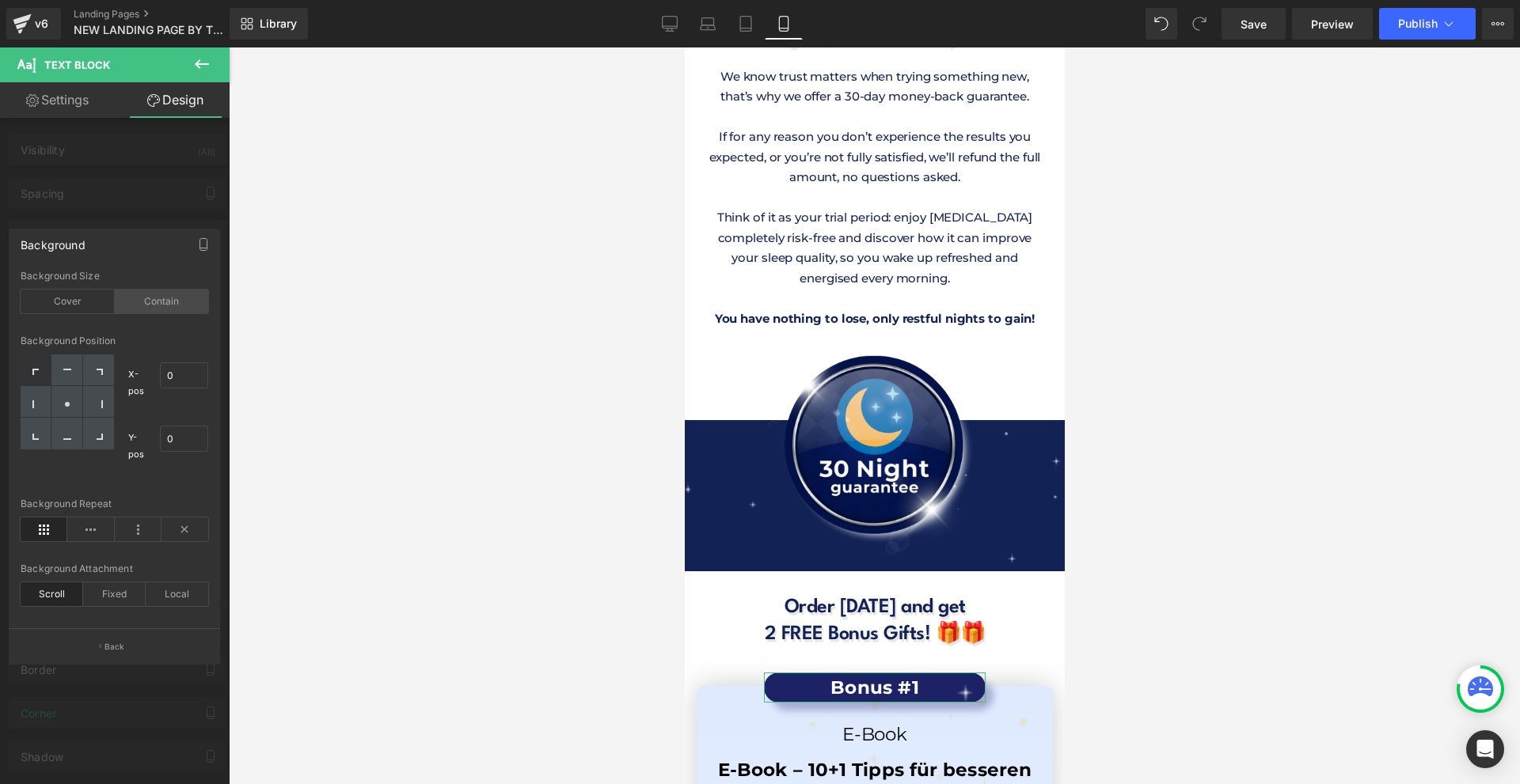
click at [137, 311] on div "Contain" at bounding box center [162, 301] width 95 height 23
click at [75, 306] on div "Cover" at bounding box center [67, 301] width 95 height 23
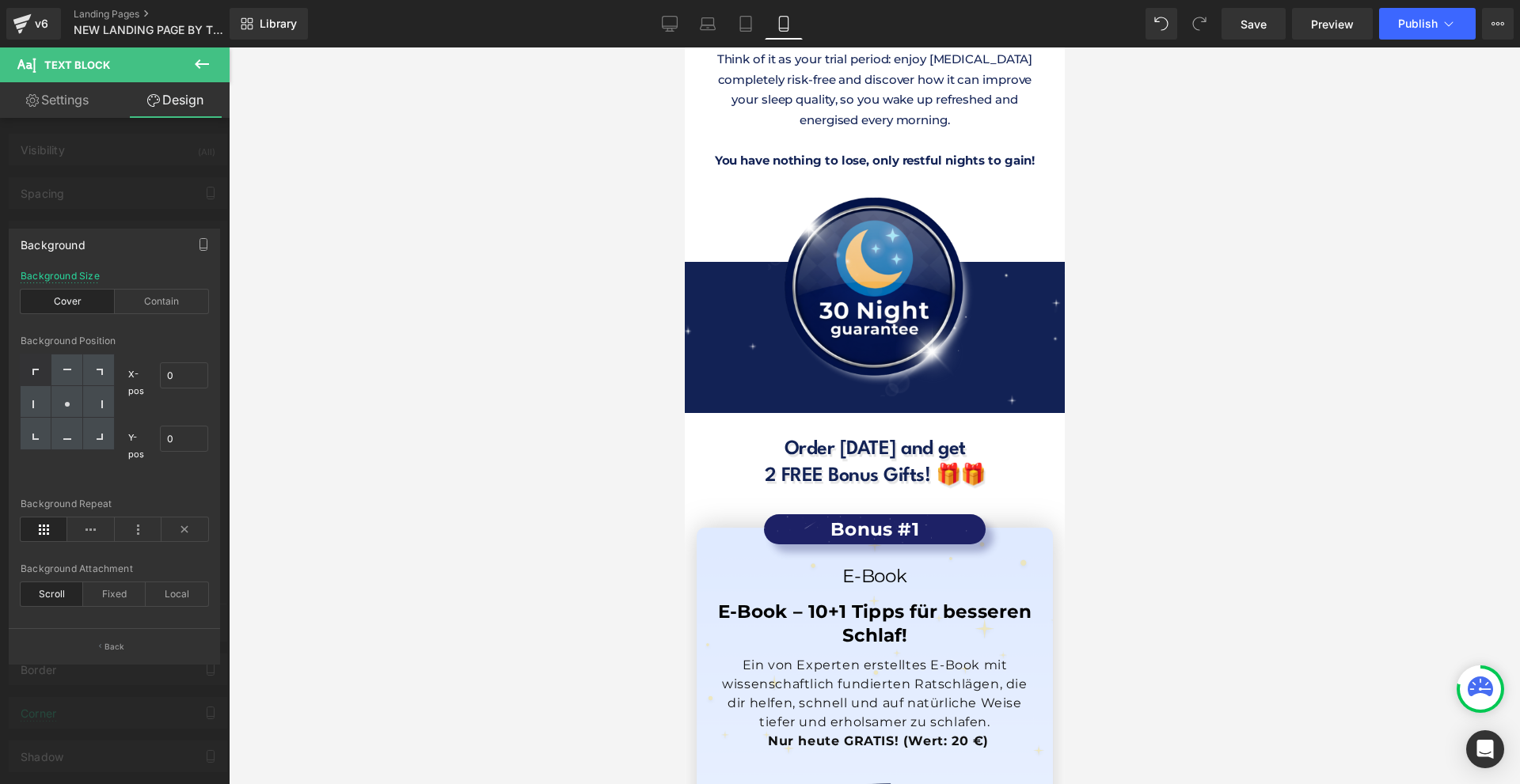
scroll to position [14066, 0]
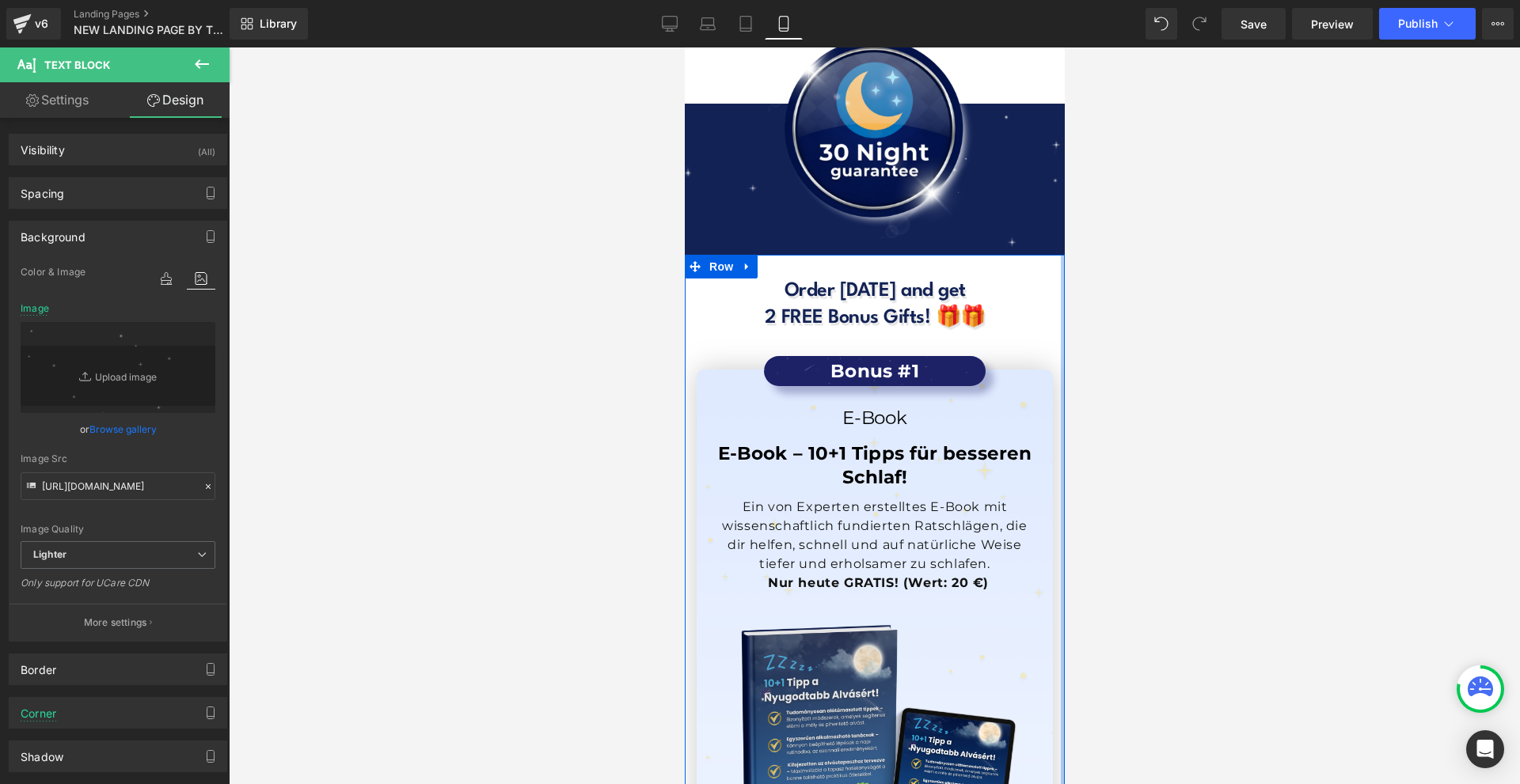
scroll to position [14146, 0]
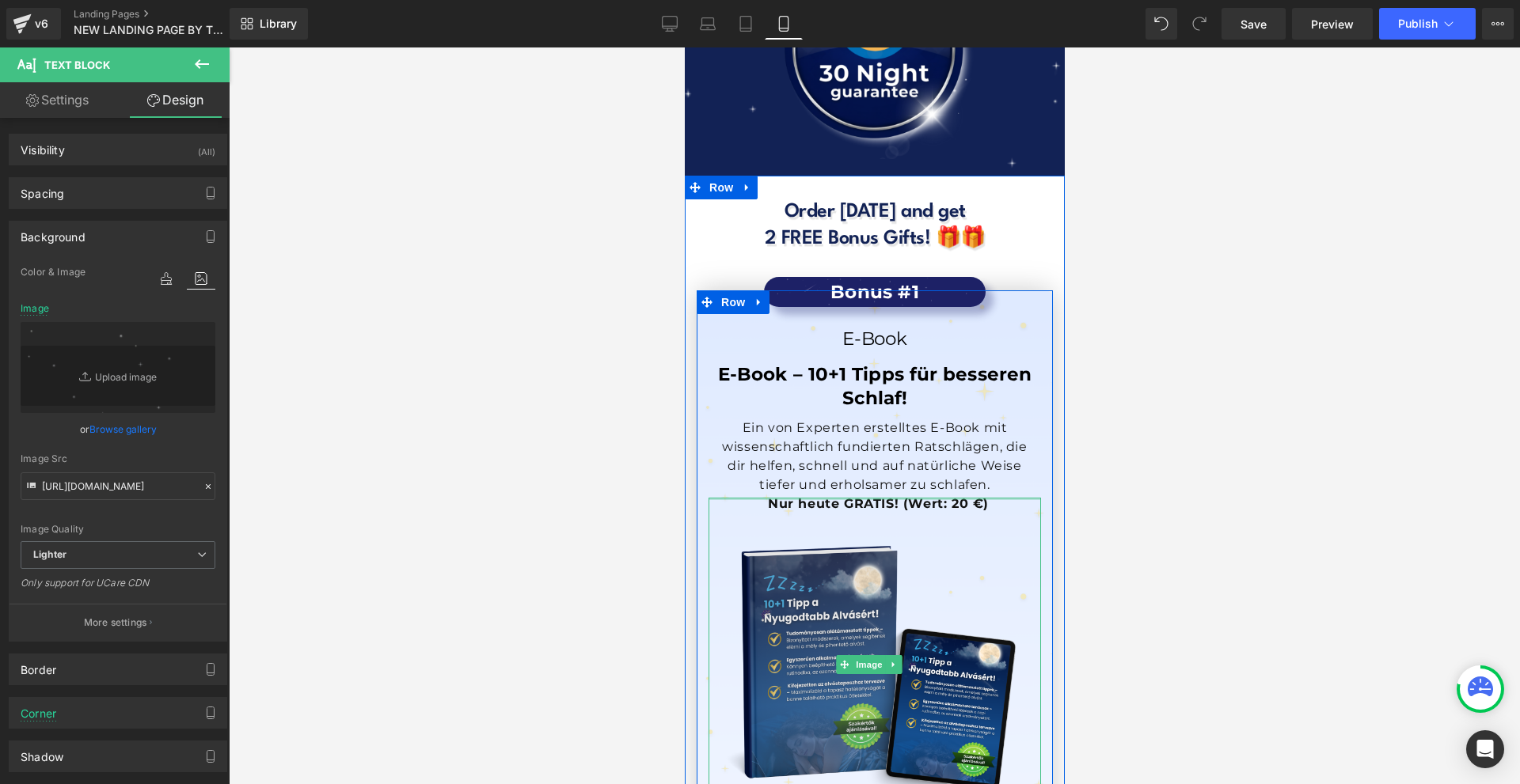
click at [974, 419] on p "Ein von Experten erstelltes E-Book mit wissenschaftlich fundierten Ratschlägen,…" at bounding box center [874, 457] width 316 height 76
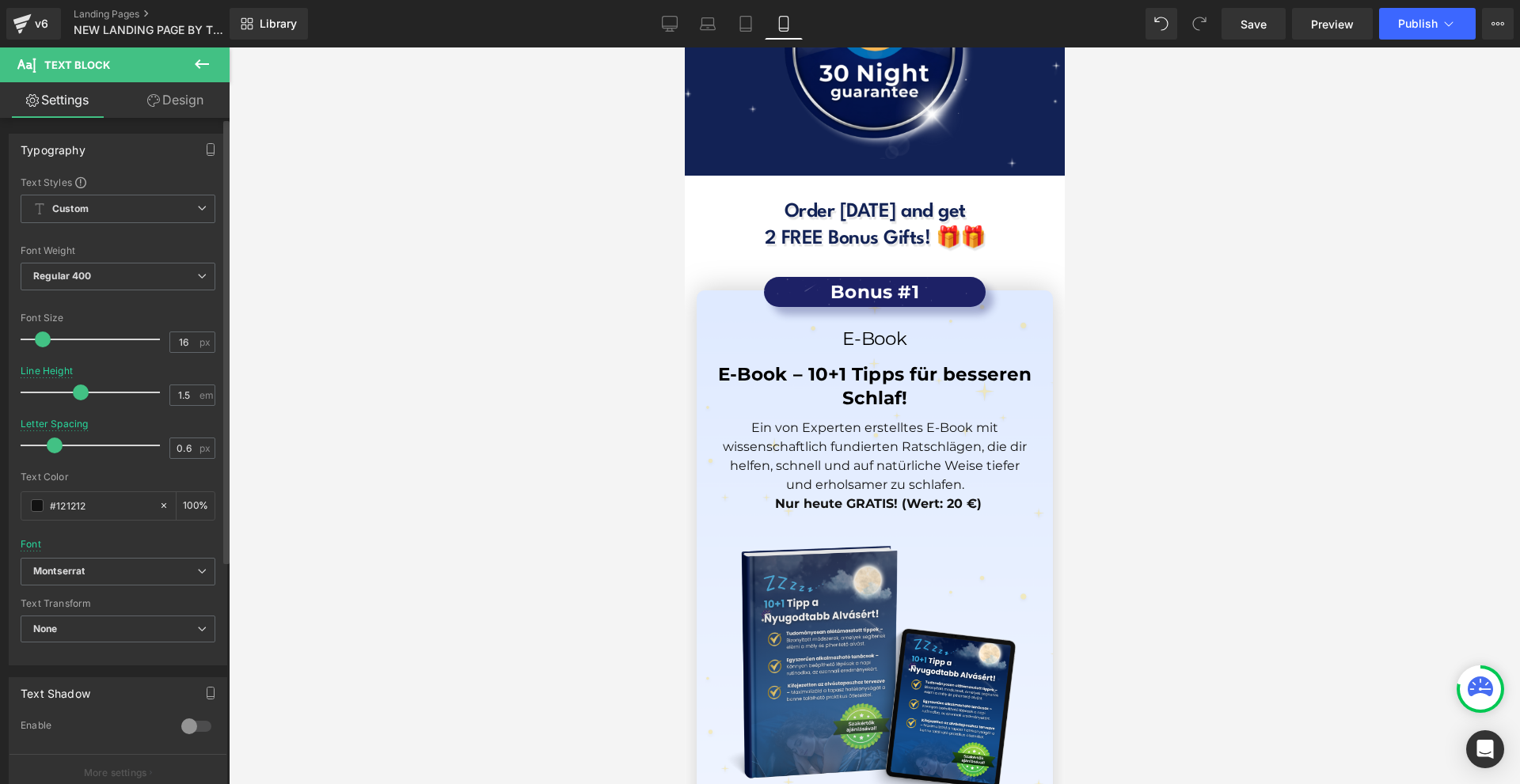
drag, startPoint x: 67, startPoint y: 443, endPoint x: 53, endPoint y: 444, distance: 14.0
click at [53, 444] on span at bounding box center [54, 445] width 16 height 16
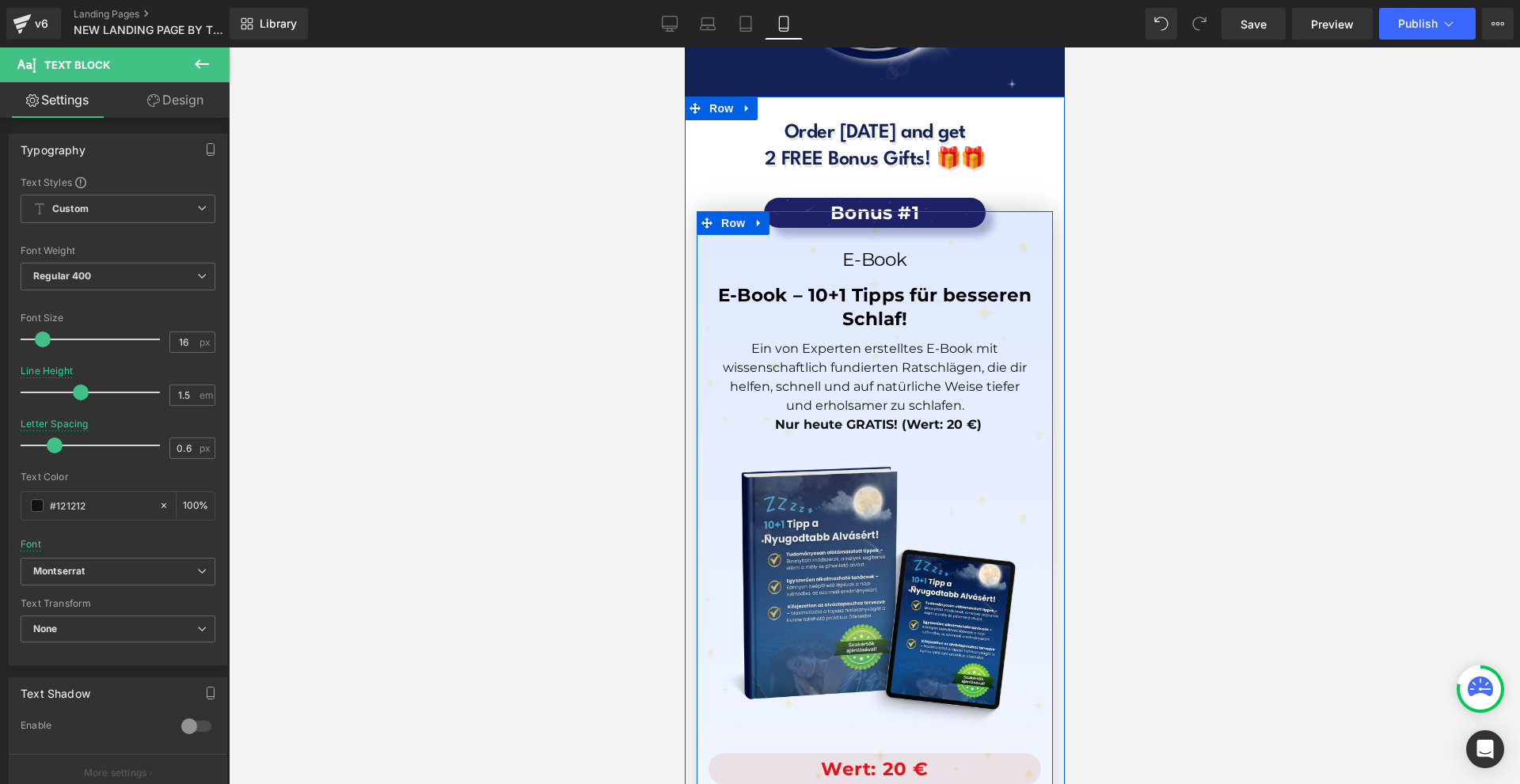
scroll to position [13908, 0]
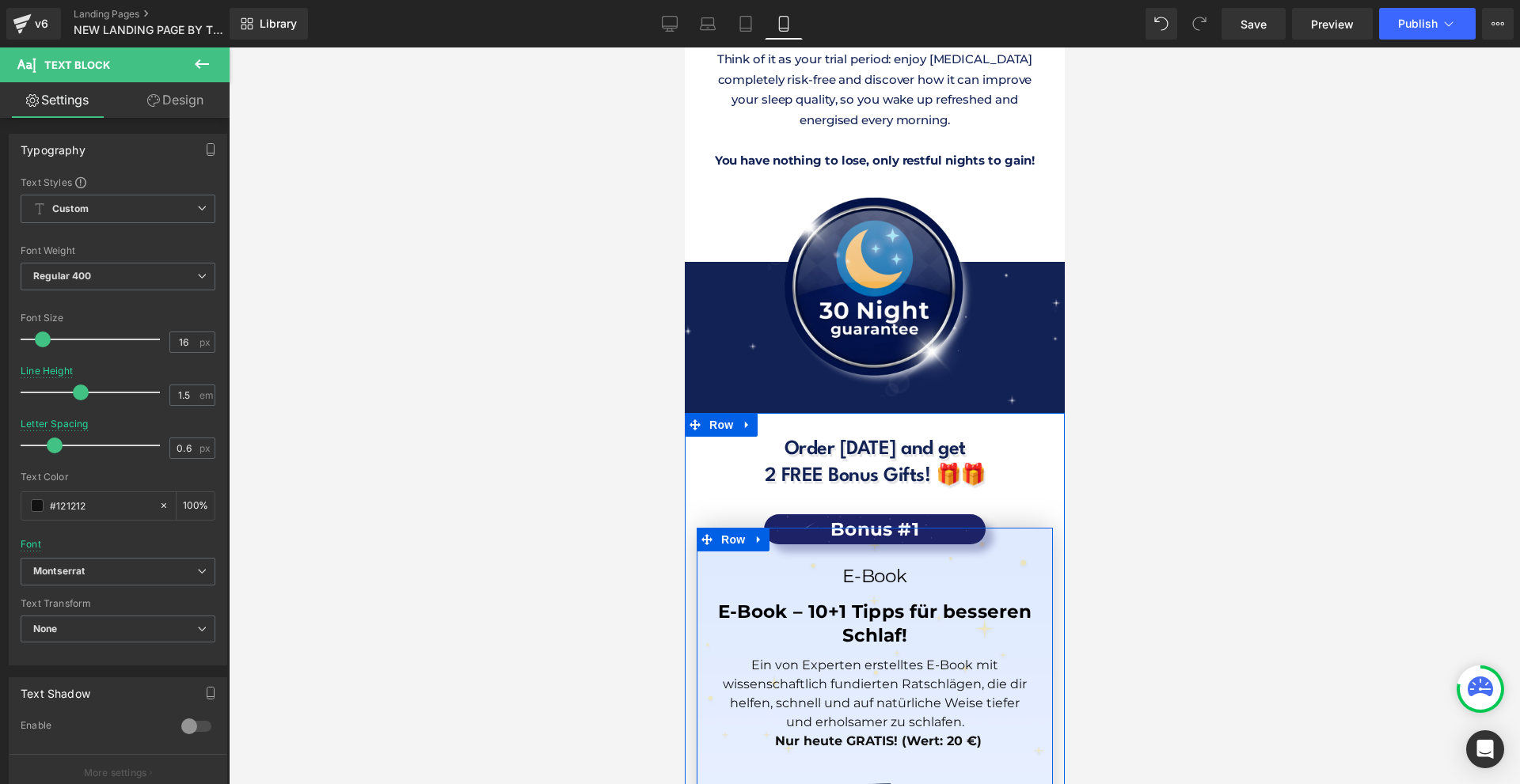
click at [759, 528] on link at bounding box center [758, 539] width 21 height 23
click at [779, 534] on icon at bounding box center [780, 540] width 11 height 11
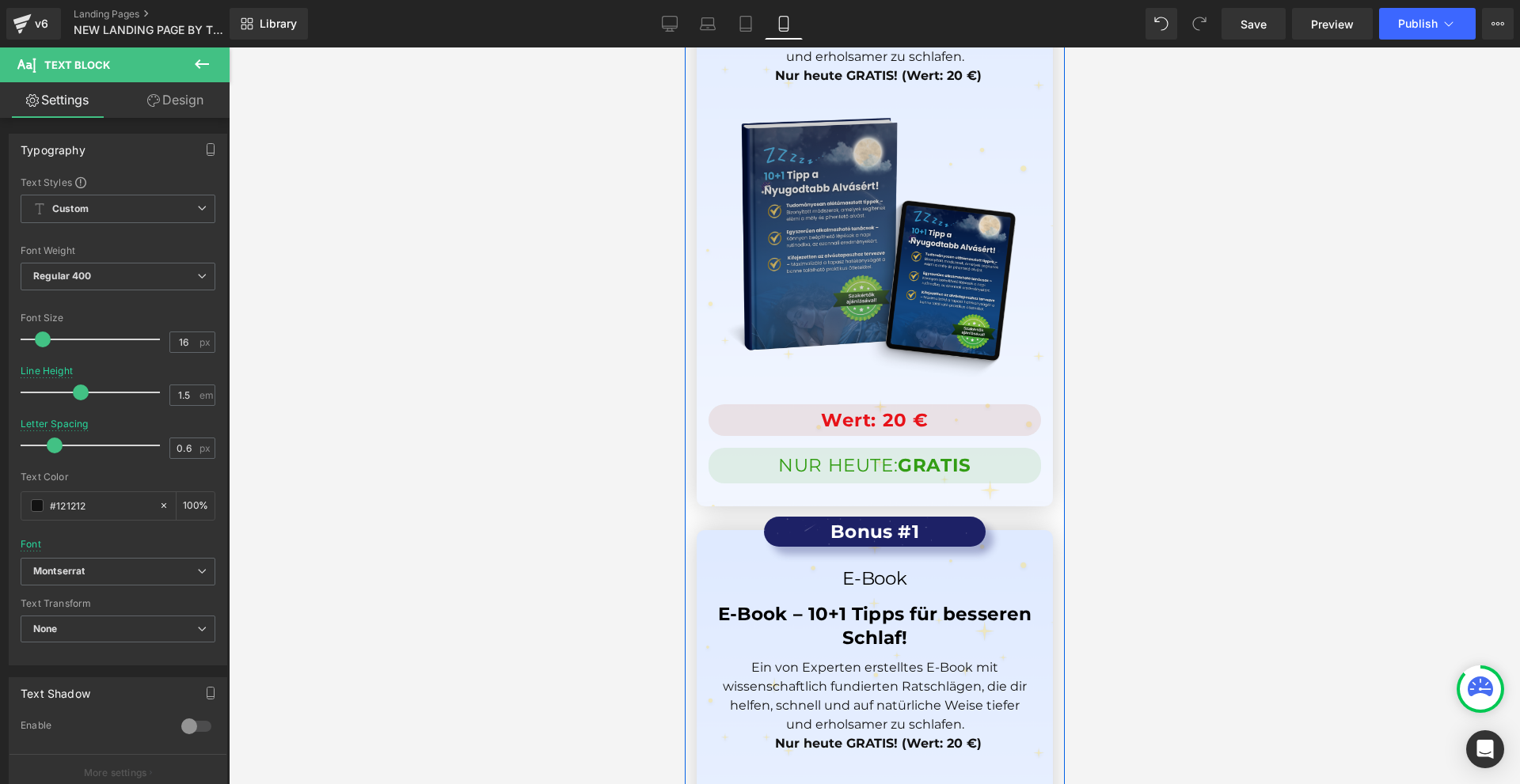
scroll to position [14495, 0]
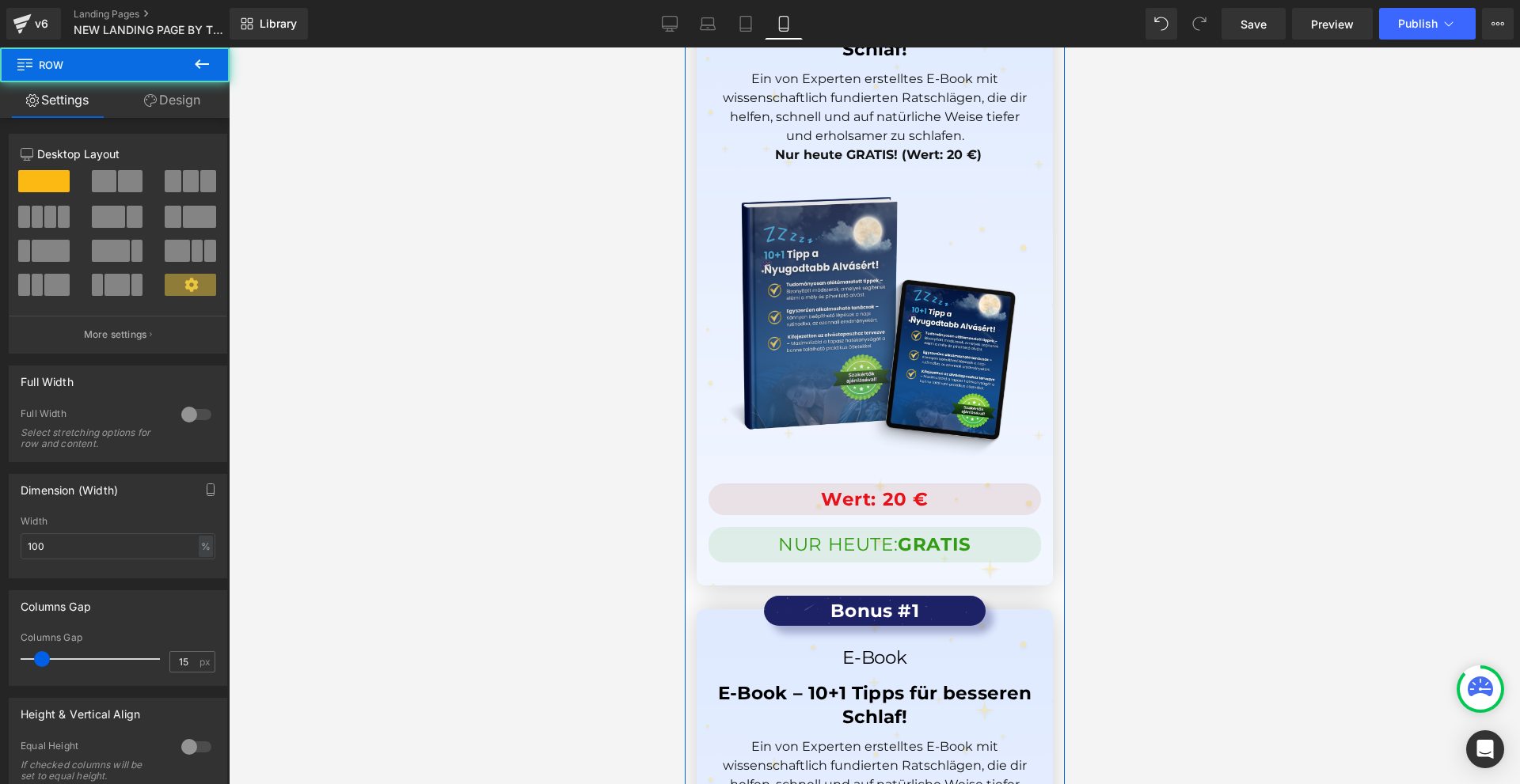
click at [727, 425] on div "Order [DATE] and get 2 FREE Bonus Gifts! 🎁🎁 Heading Bonus #1 Text Block E-Book …" at bounding box center [874, 552] width 380 height 1403
click at [726, 610] on span "Row" at bounding box center [733, 621] width 32 height 23
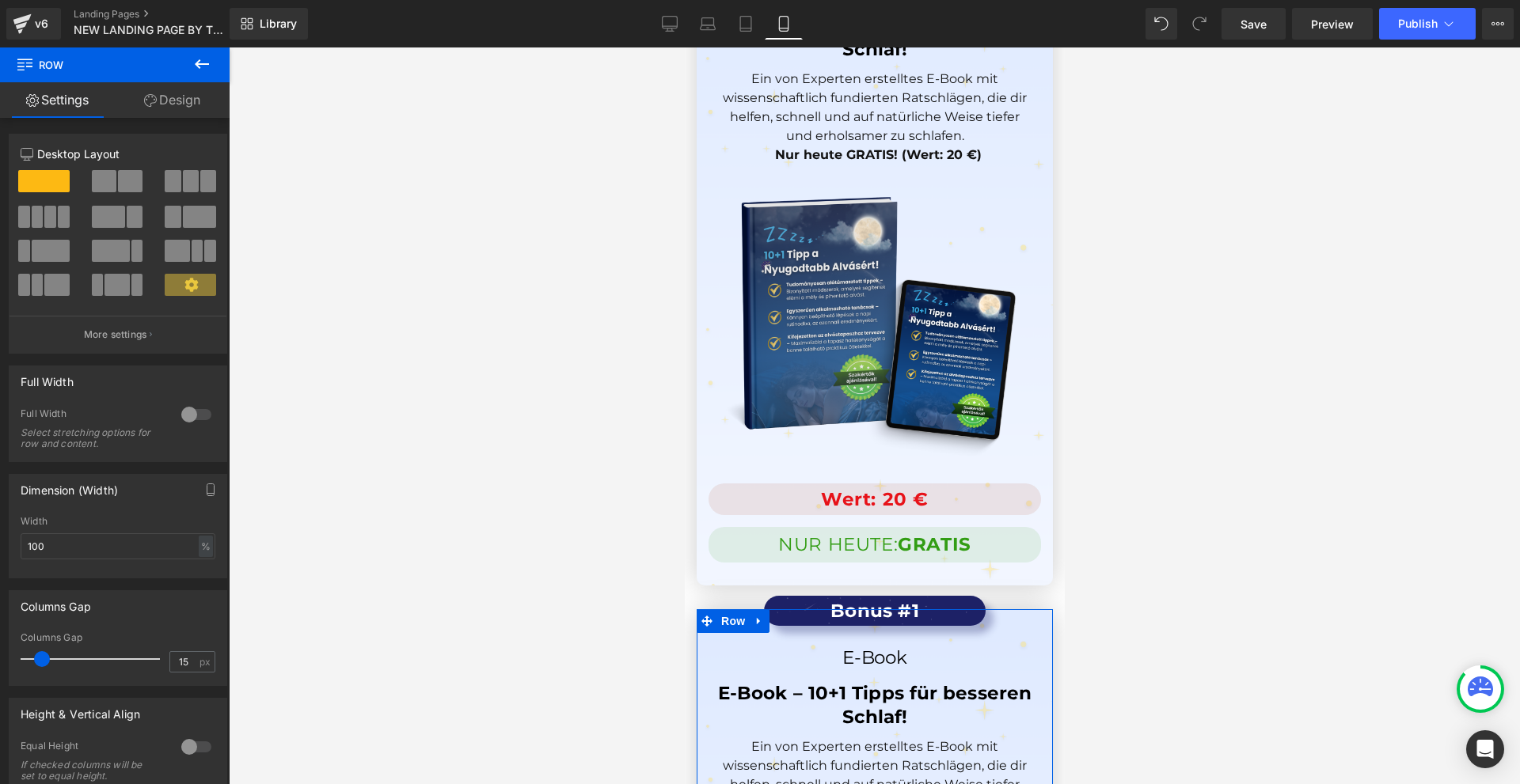
click at [197, 106] on link "Design" at bounding box center [172, 100] width 115 height 36
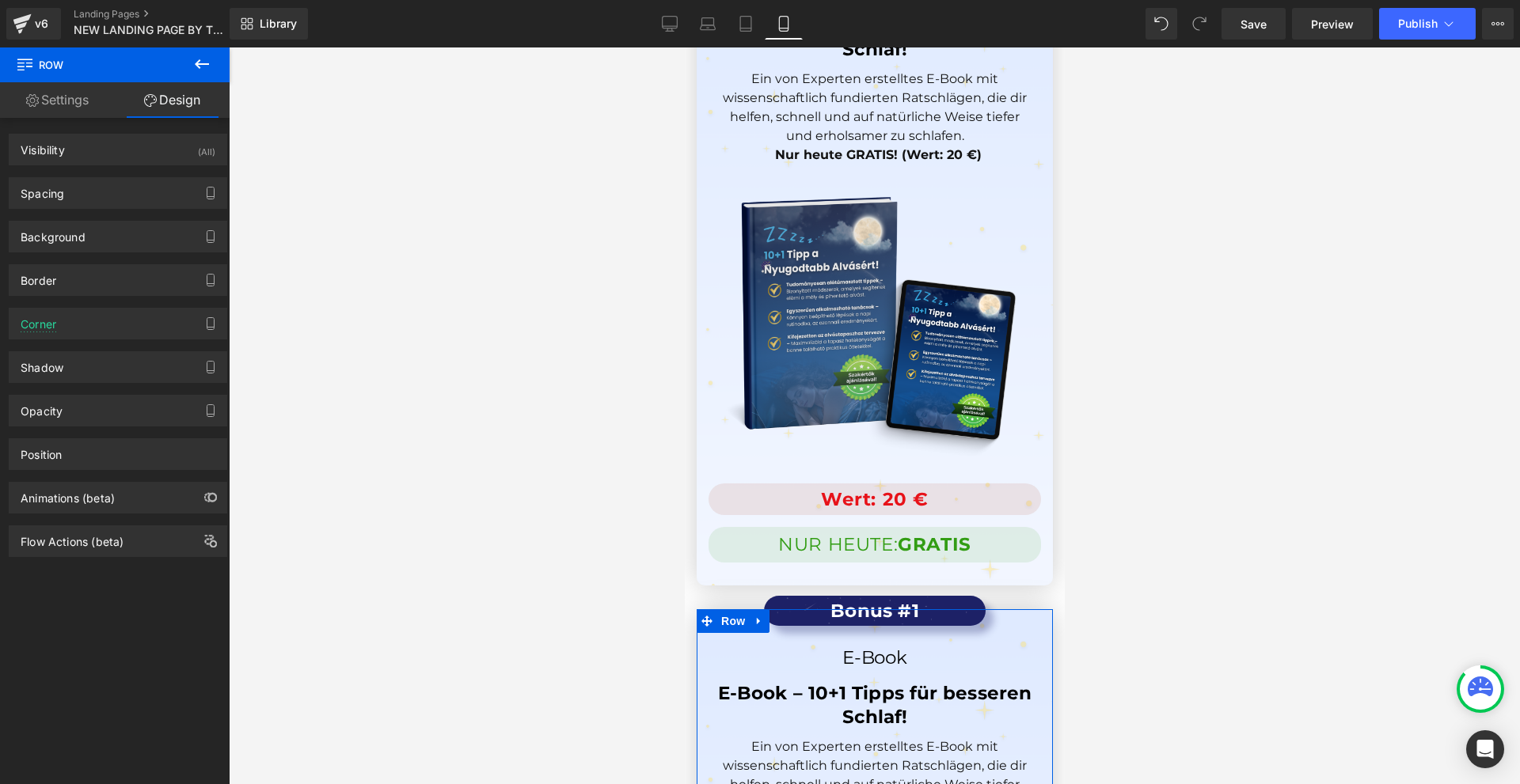
click at [143, 211] on div "Background Color & Image color Color #bbcaeb 100 % Image Replace Image Upload i…" at bounding box center [118, 230] width 237 height 44
click at [131, 198] on div "Spacing" at bounding box center [118, 193] width 217 height 30
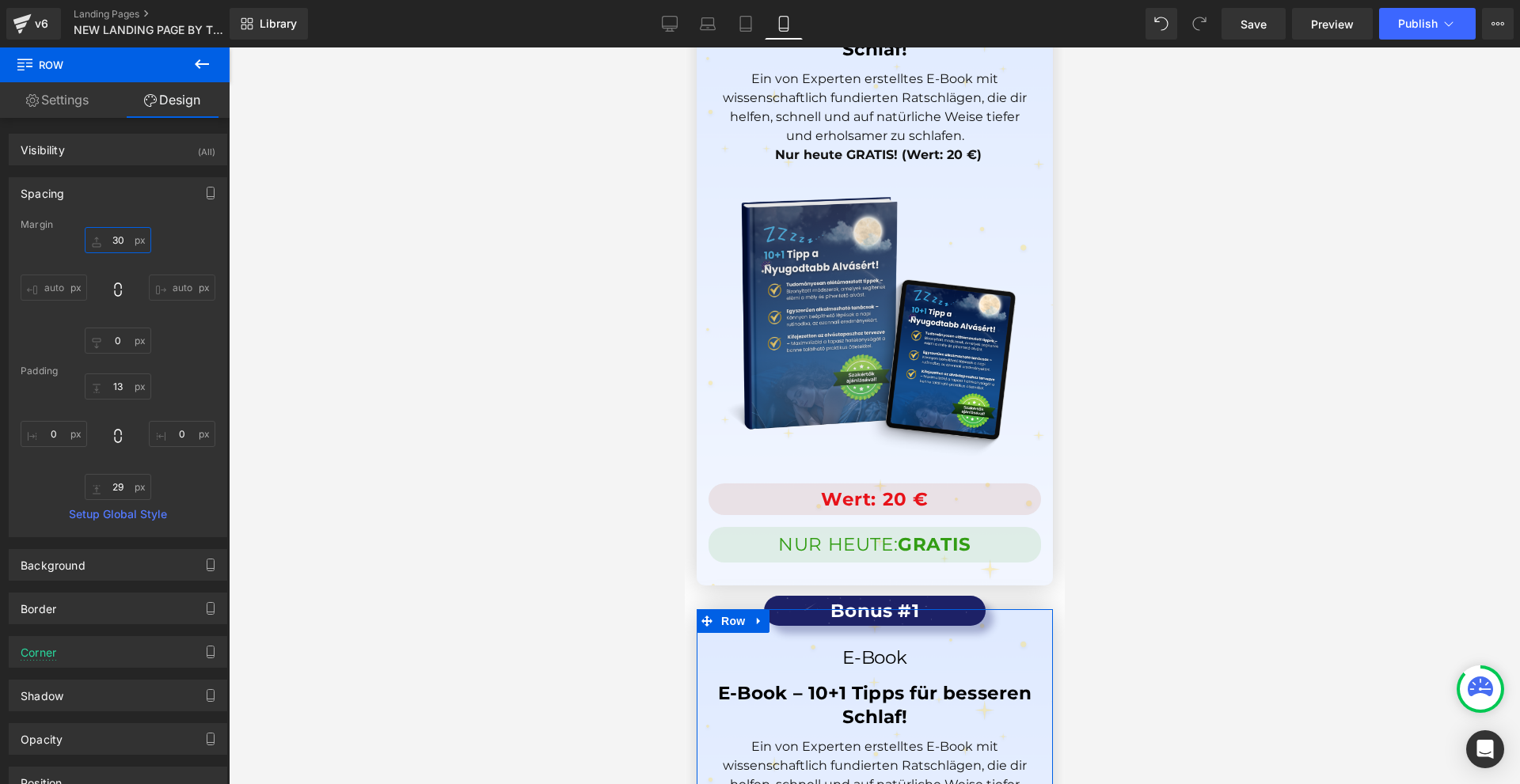
click at [134, 234] on input "30" at bounding box center [118, 240] width 66 height 26
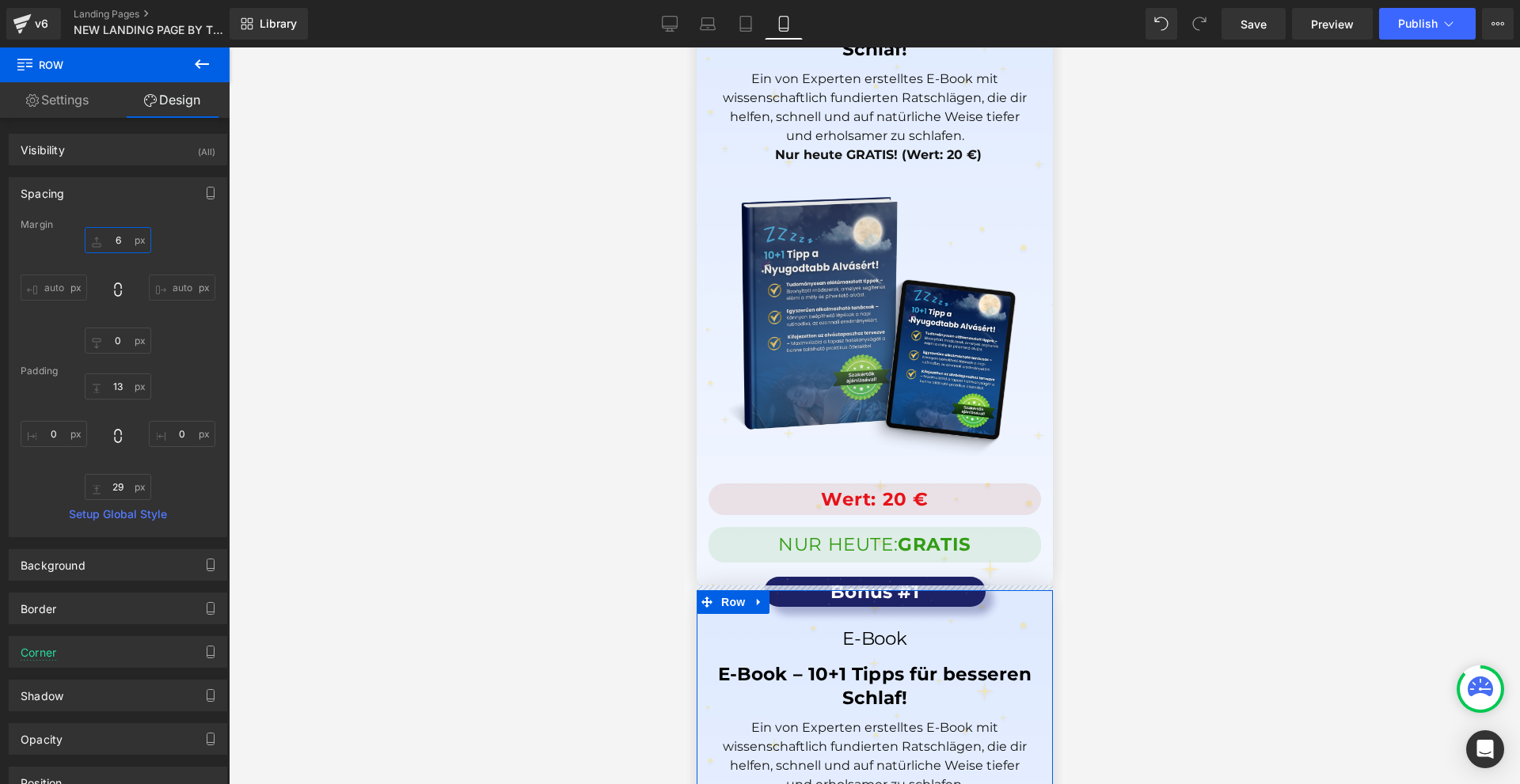
type input "60"
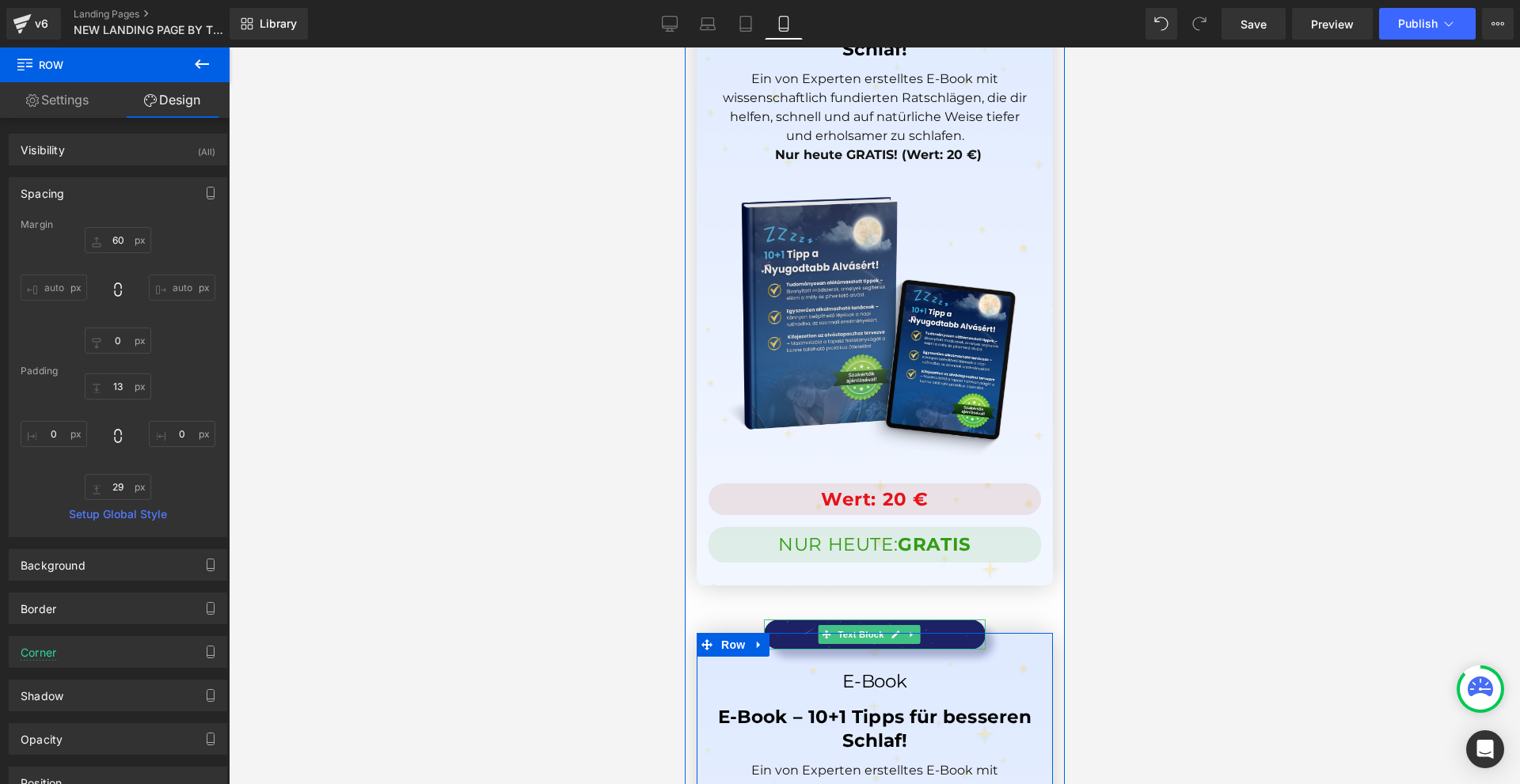
click at [928, 621] on p "Bonus #1" at bounding box center [874, 635] width 206 height 28
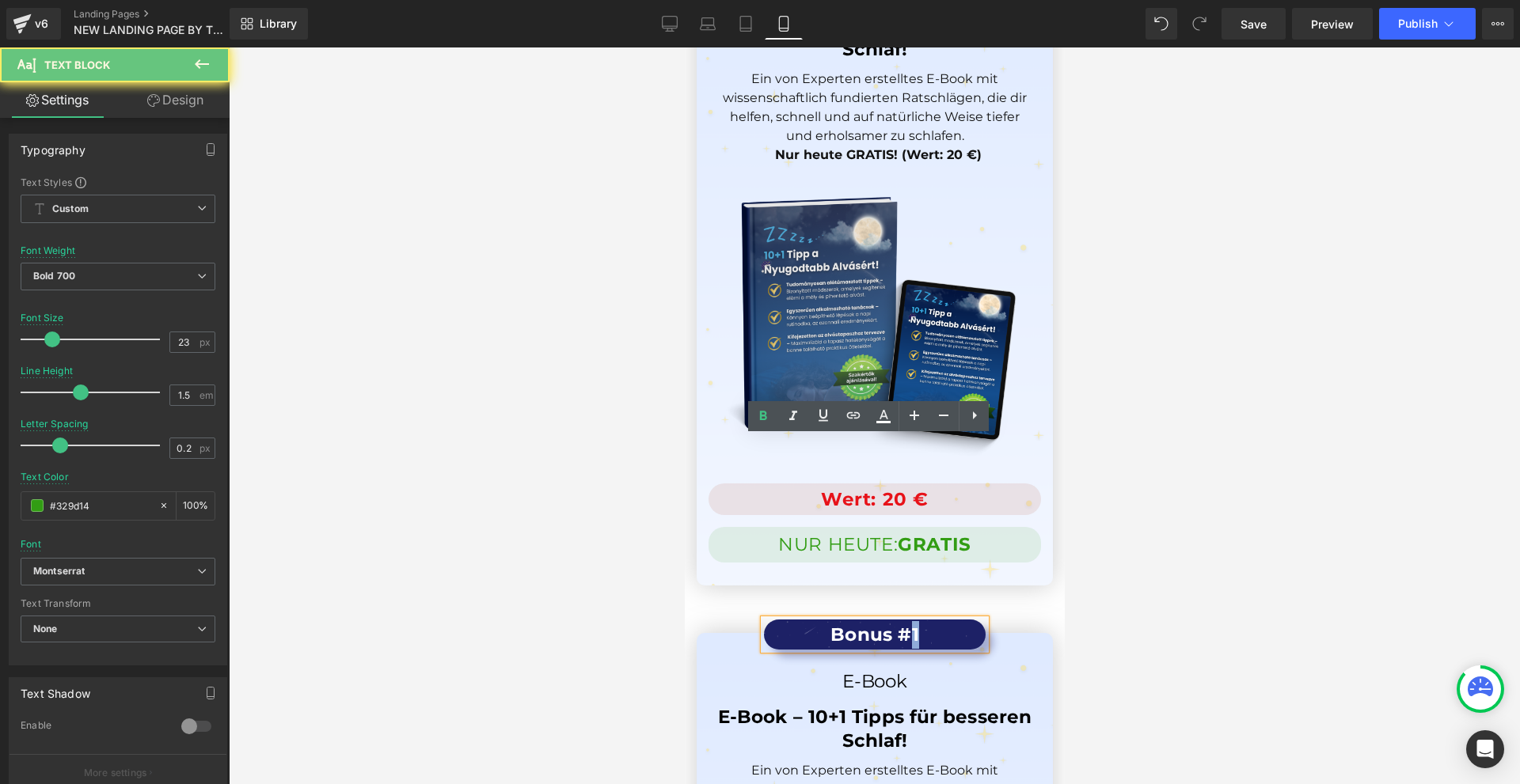
drag, startPoint x: 915, startPoint y: 448, endPoint x: 906, endPoint y: 449, distance: 9.1
click at [906, 621] on p "Bonus #1" at bounding box center [874, 635] width 206 height 28
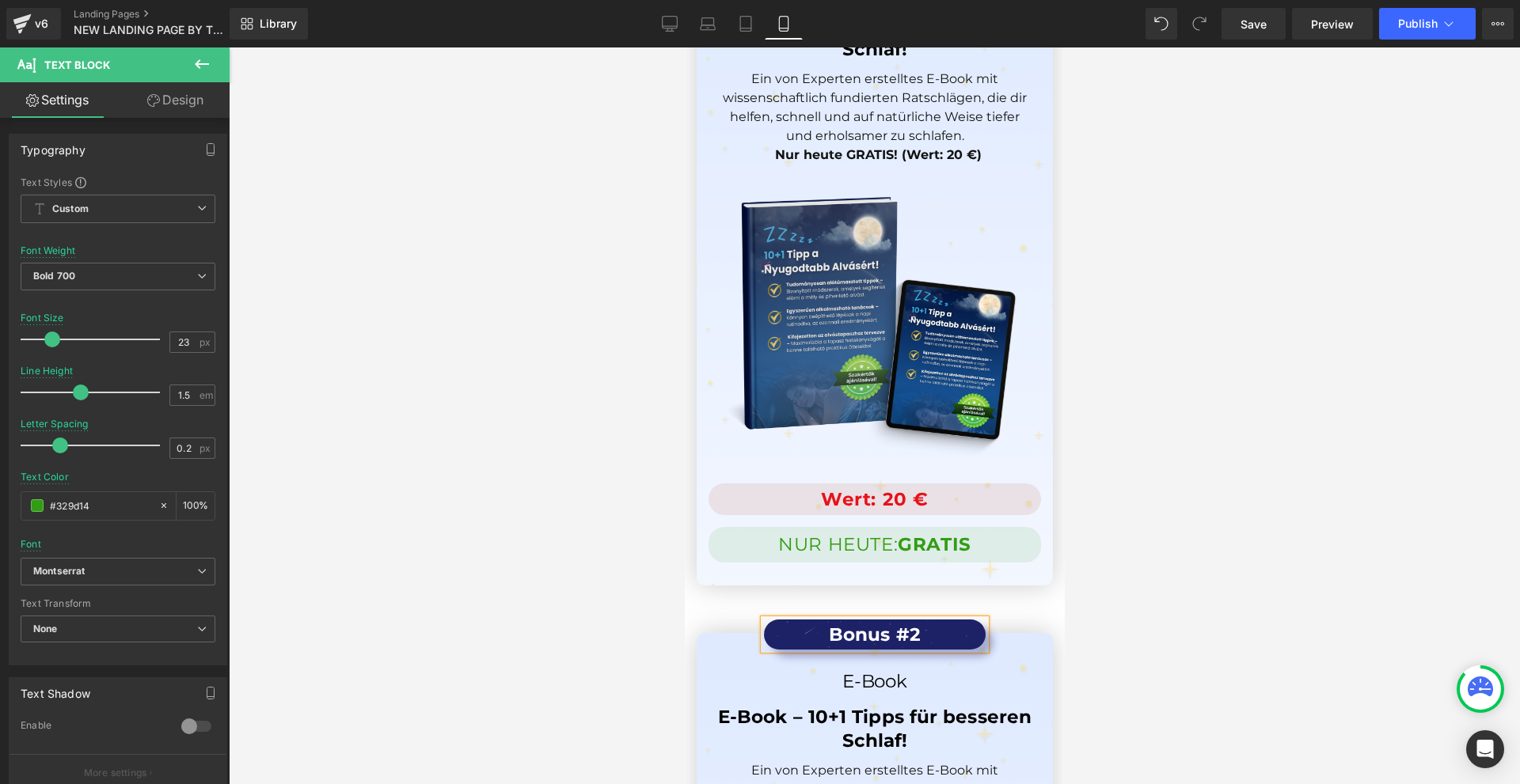
click at [1072, 460] on div at bounding box center [874, 416] width 1292 height 737
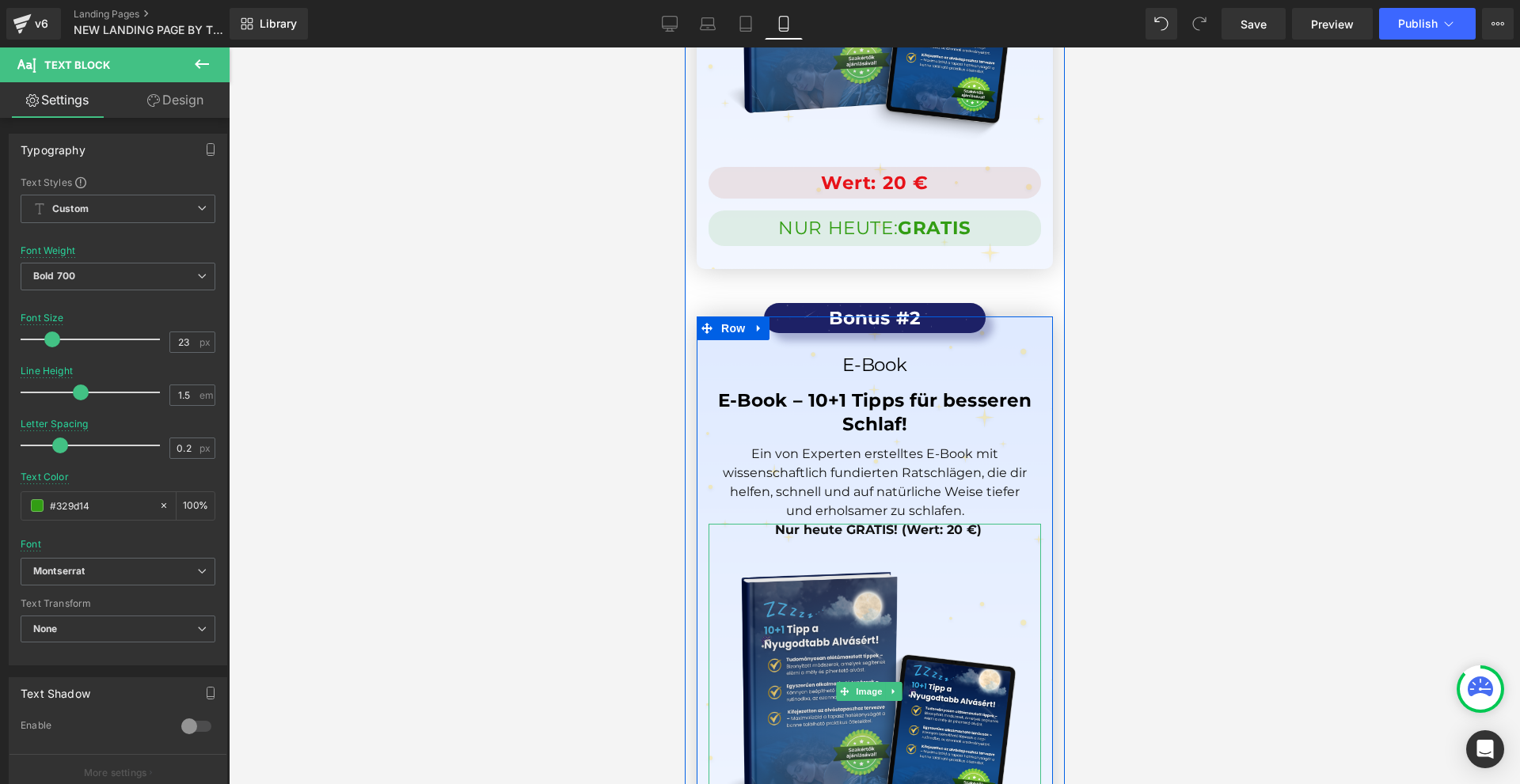
scroll to position [14969, 0]
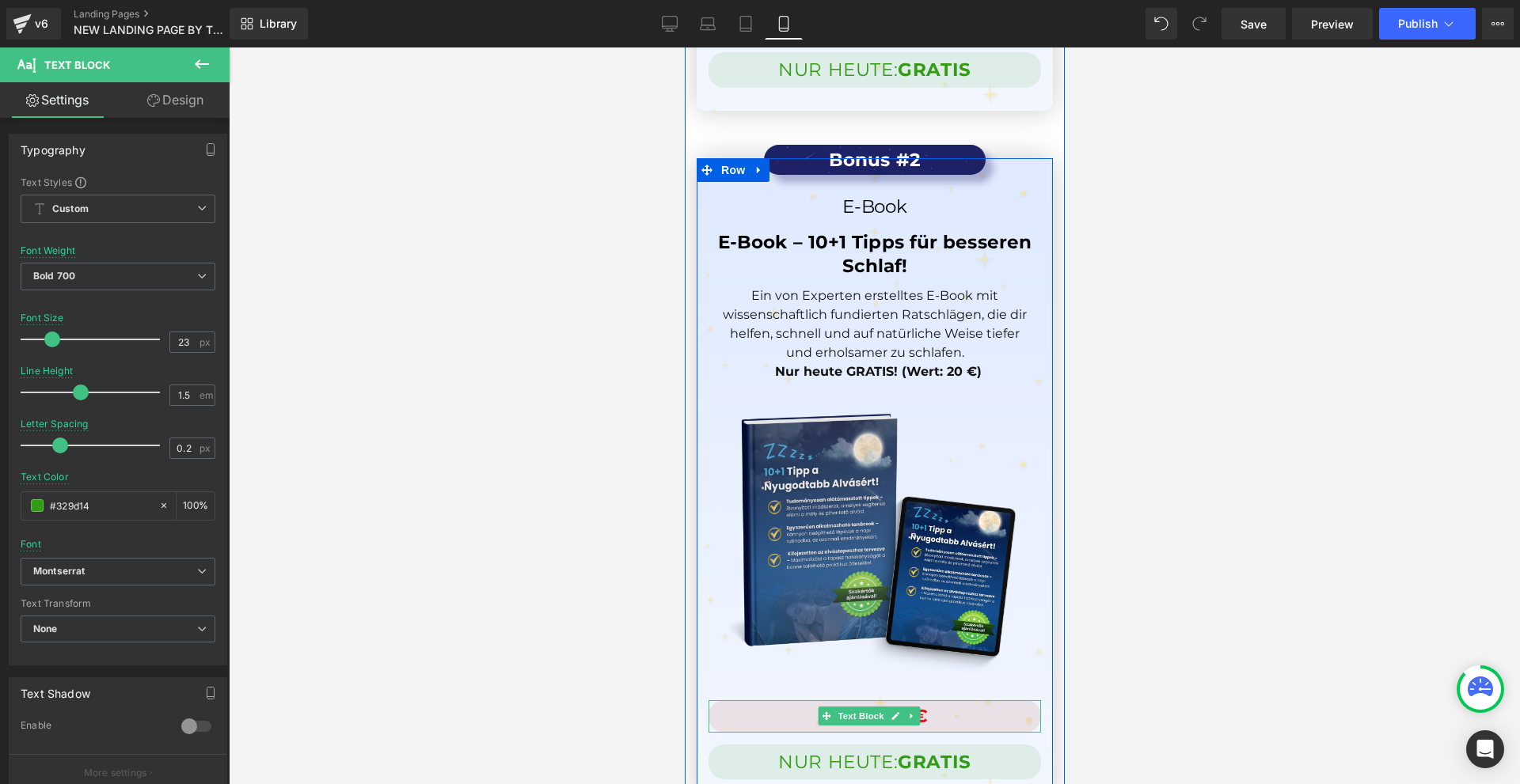
click at [936, 703] on p "Wert: 20 €" at bounding box center [874, 717] width 316 height 28
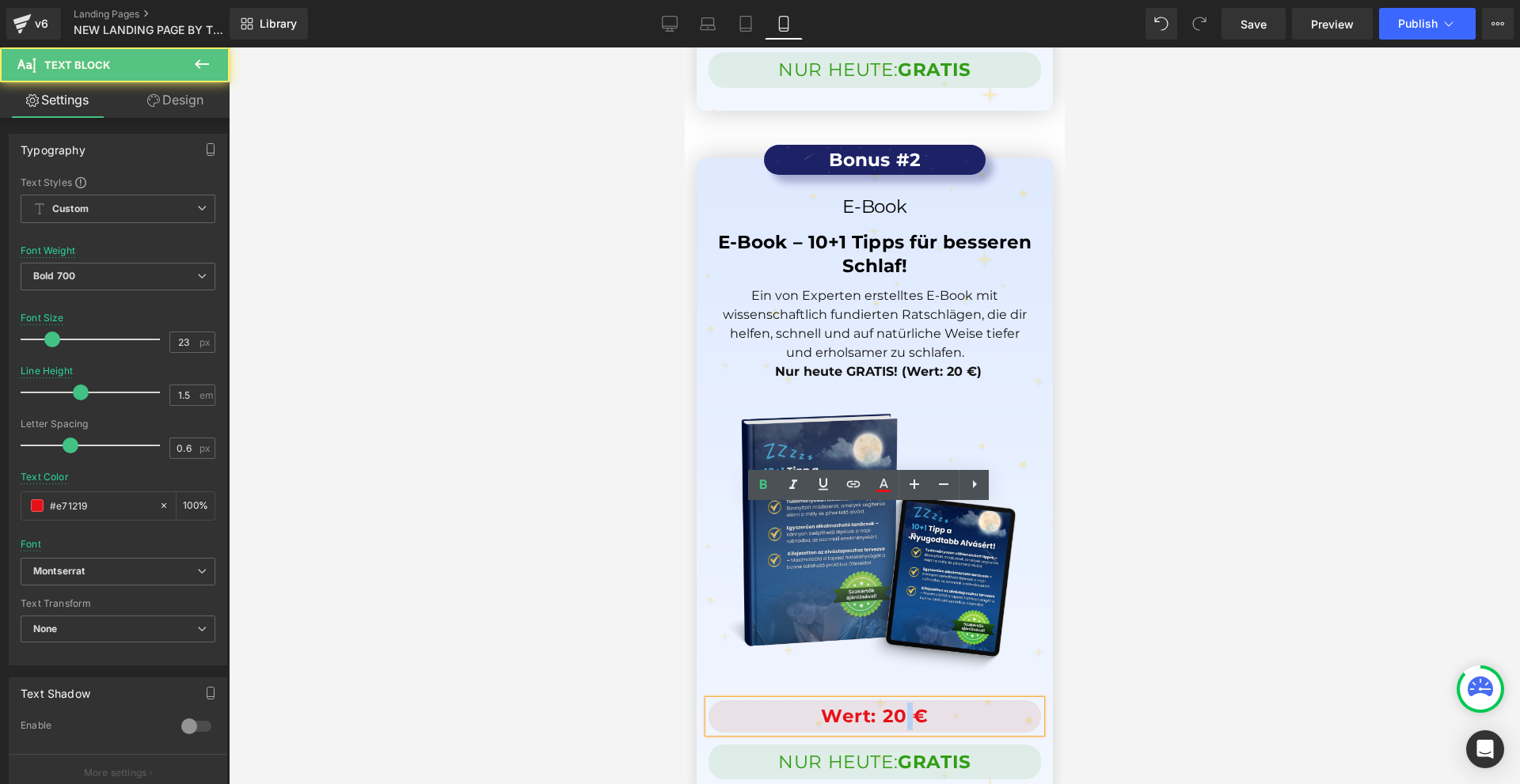
drag, startPoint x: 909, startPoint y: 519, endPoint x: 899, endPoint y: 520, distance: 10.0
click at [899, 703] on p "Wert: 20 €" at bounding box center [874, 717] width 316 height 28
click at [933, 703] on p "Wert: 20 €" at bounding box center [874, 717] width 316 height 28
drag, startPoint x: 940, startPoint y: 522, endPoint x: 977, endPoint y: 522, distance: 37.0
click at [977, 703] on p "Wert: 20 €" at bounding box center [874, 717] width 316 height 28
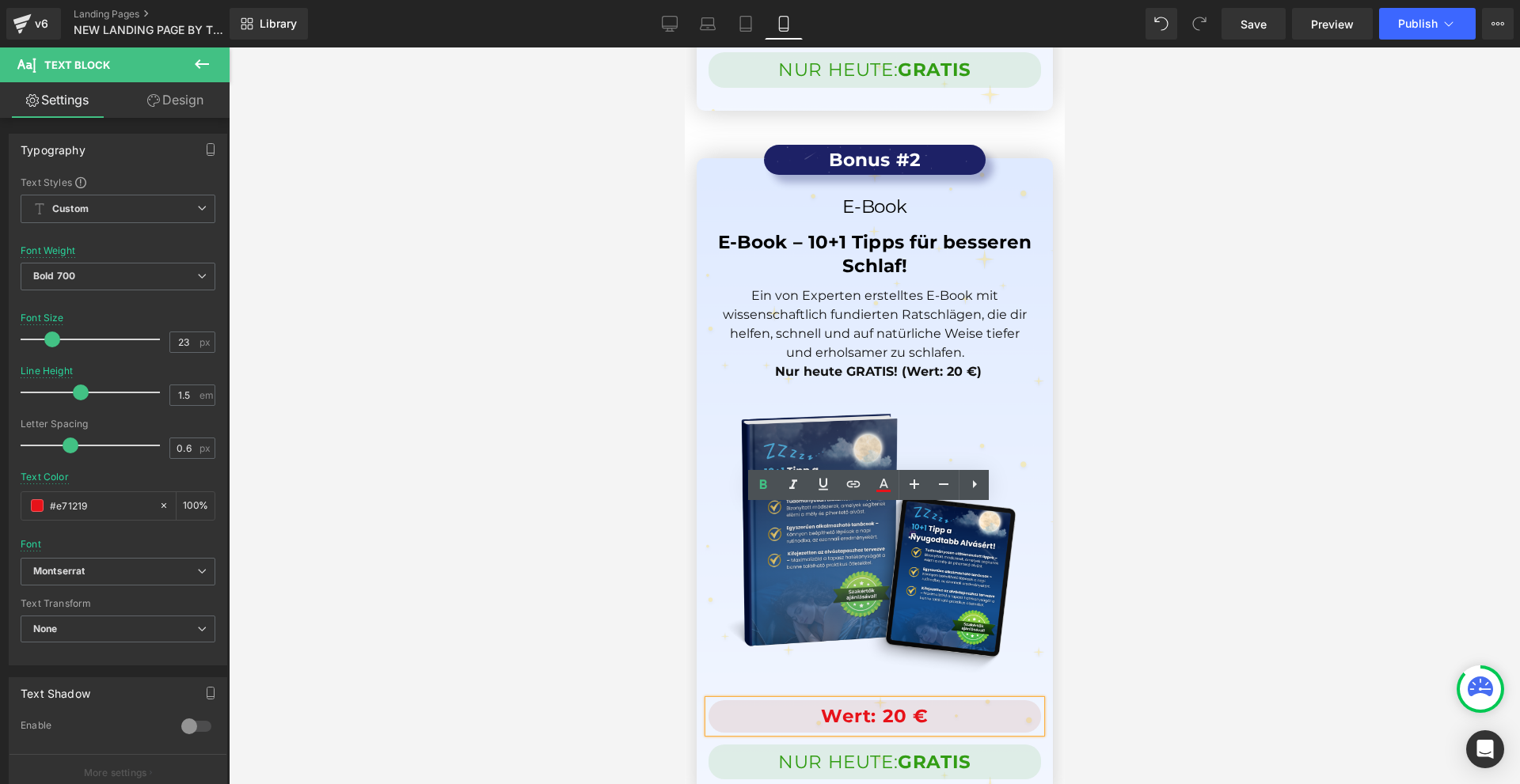
click at [1188, 505] on div at bounding box center [874, 416] width 1292 height 737
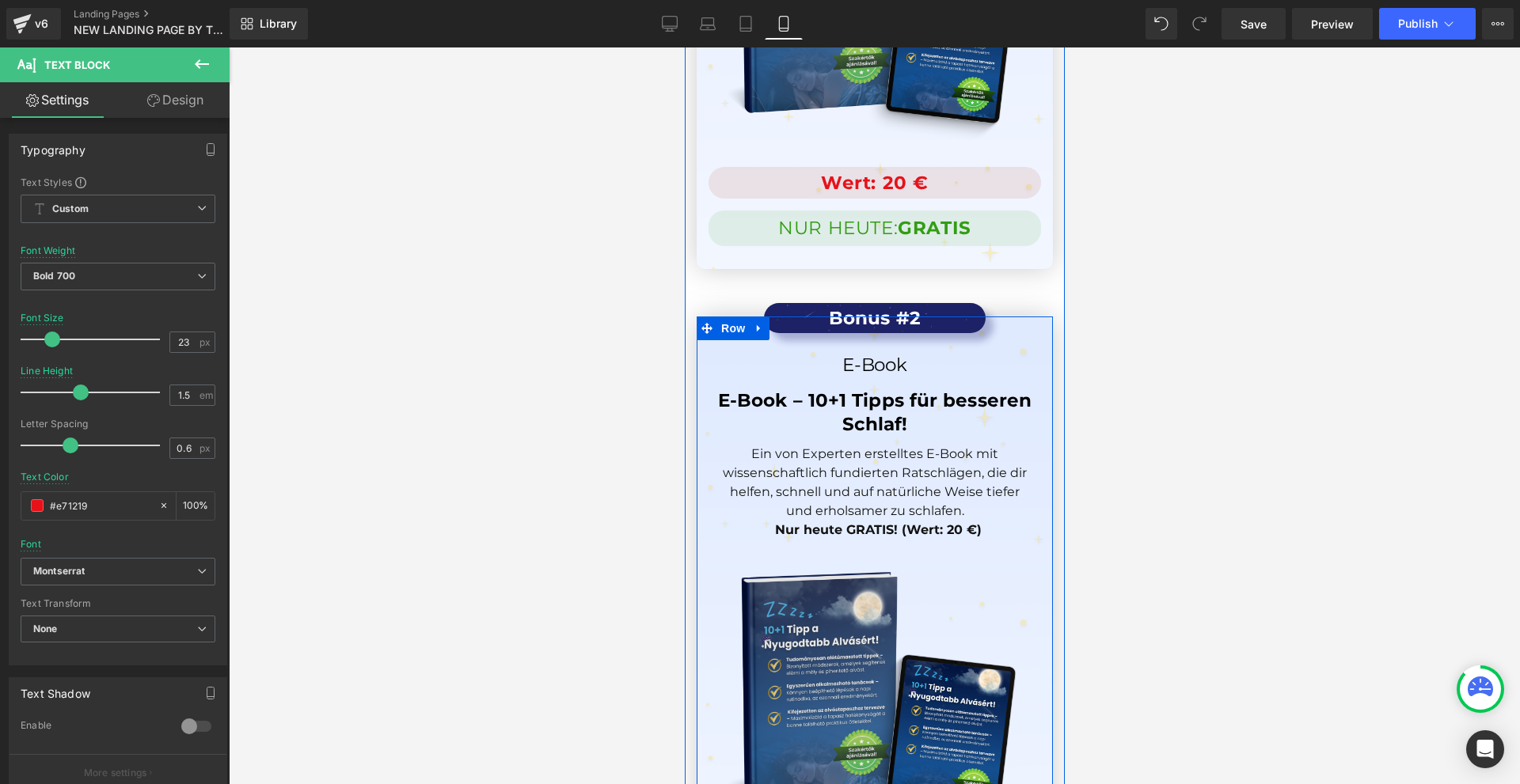
scroll to position [14732, 0]
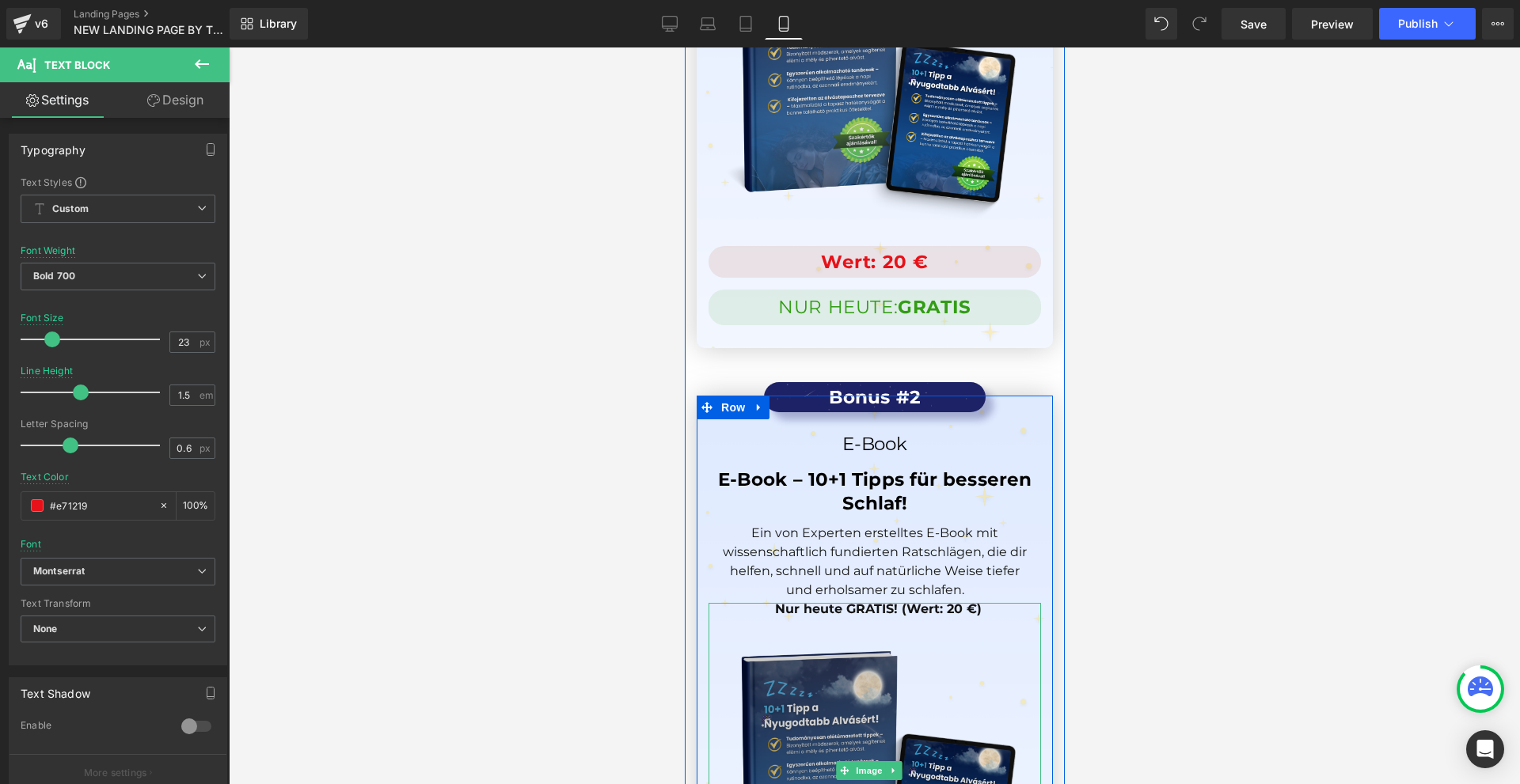
click at [959, 603] on img at bounding box center [873, 771] width 332 height 335
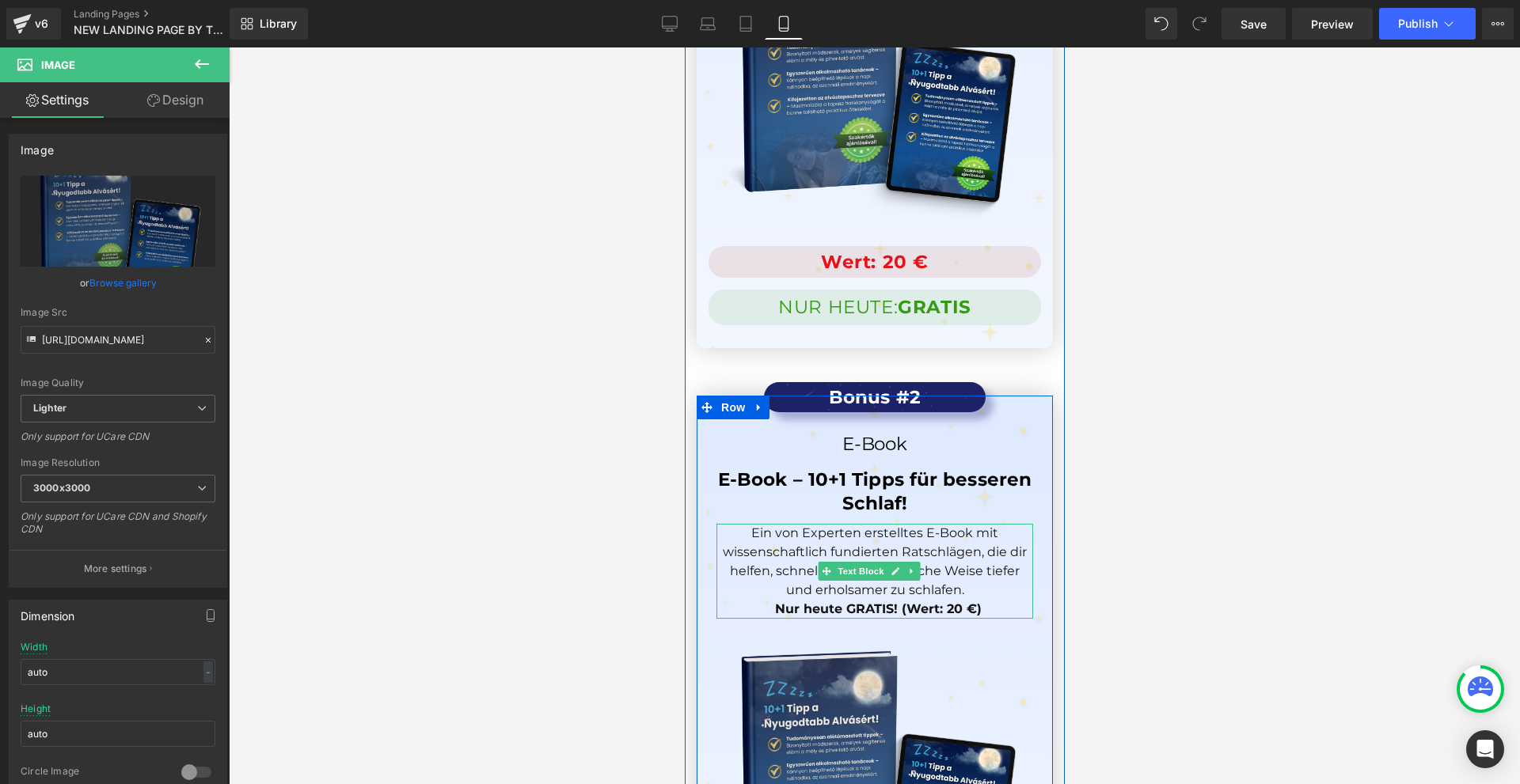
click at [960, 524] on p "Ein von Experten erstelltes E-Book mit wissenschaftlich fundierten Ratschlägen,…" at bounding box center [874, 561] width 316 height 76
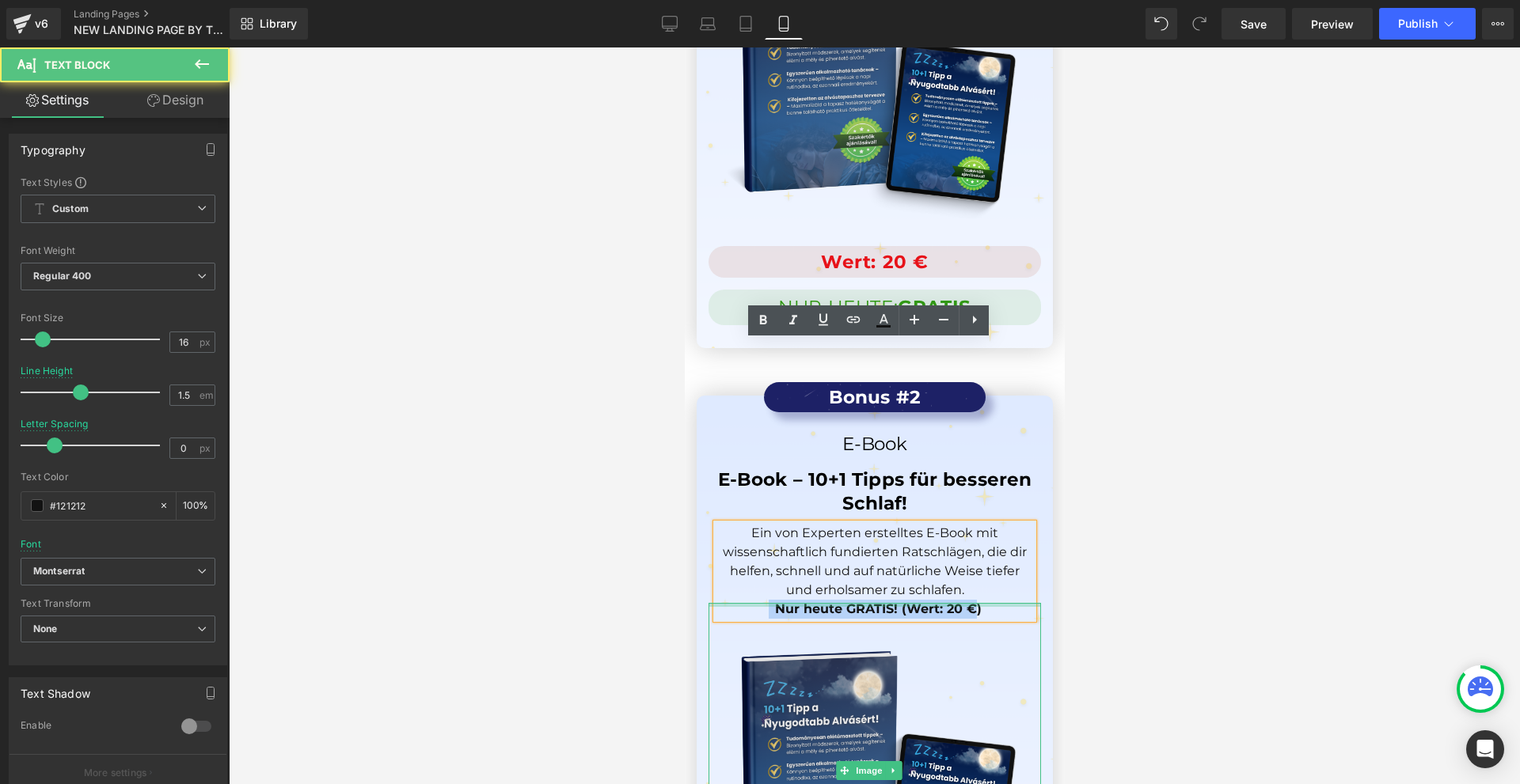
drag, startPoint x: 980, startPoint y: 416, endPoint x: 965, endPoint y: 424, distance: 17.0
click at [965, 424] on div "Bonus #2 Text Block E-Book Heading E-Book – 10+1 Tipps für besseren Schlaf! Hea…" at bounding box center [874, 711] width 357 height 611
click at [977, 524] on p "Ein von Experten erstelltes E-Book mit wissenschaftlich fundierten Ratschlägen,…" at bounding box center [874, 561] width 316 height 76
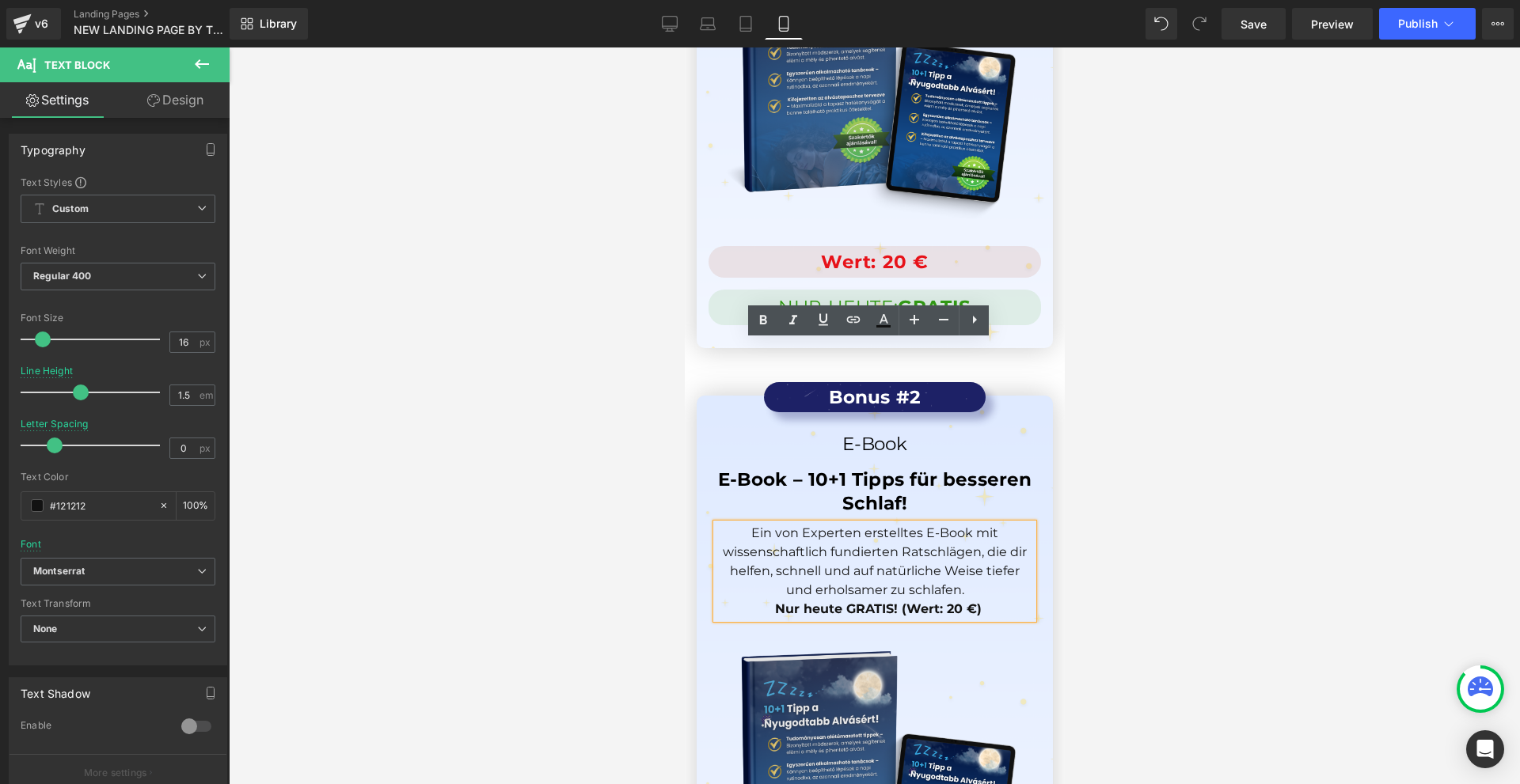
click at [984, 524] on p "Ein von Experten erstelltes E-Book mit wissenschaftlich fundierten Ratschlägen,…" at bounding box center [874, 561] width 316 height 76
click at [986, 524] on p "Ein von Experten erstelltes E-Book mit wissenschaftlich fundierten Ratschlägen,…" at bounding box center [874, 561] width 316 height 76
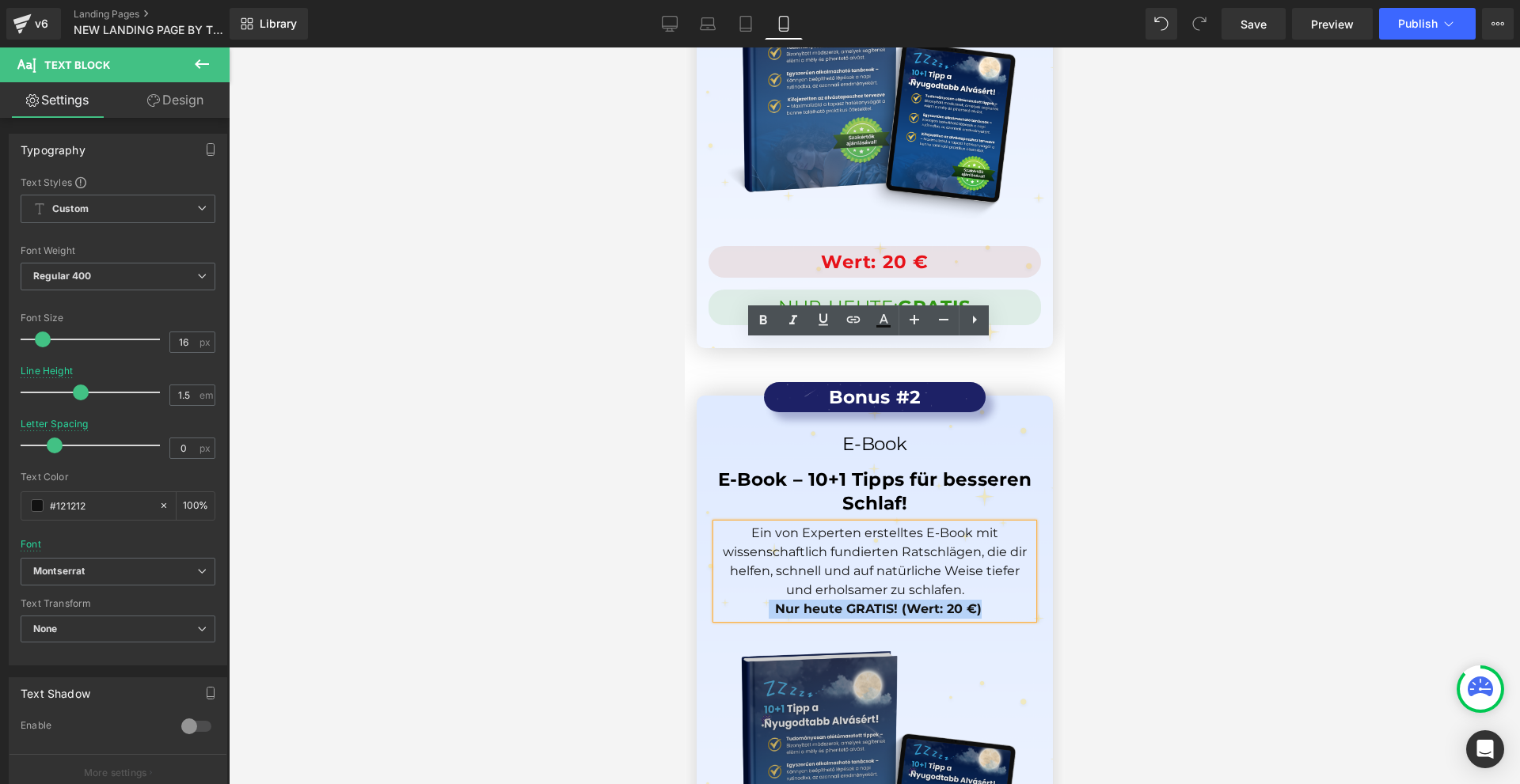
drag, startPoint x: 983, startPoint y: 417, endPoint x: 996, endPoint y: 427, distance: 16.4
click at [996, 427] on div "Bonus #2 Text Block E-Book Heading E-Book – 10+1 Tipps für besseren Schlaf! Hea…" at bounding box center [874, 711] width 357 height 611
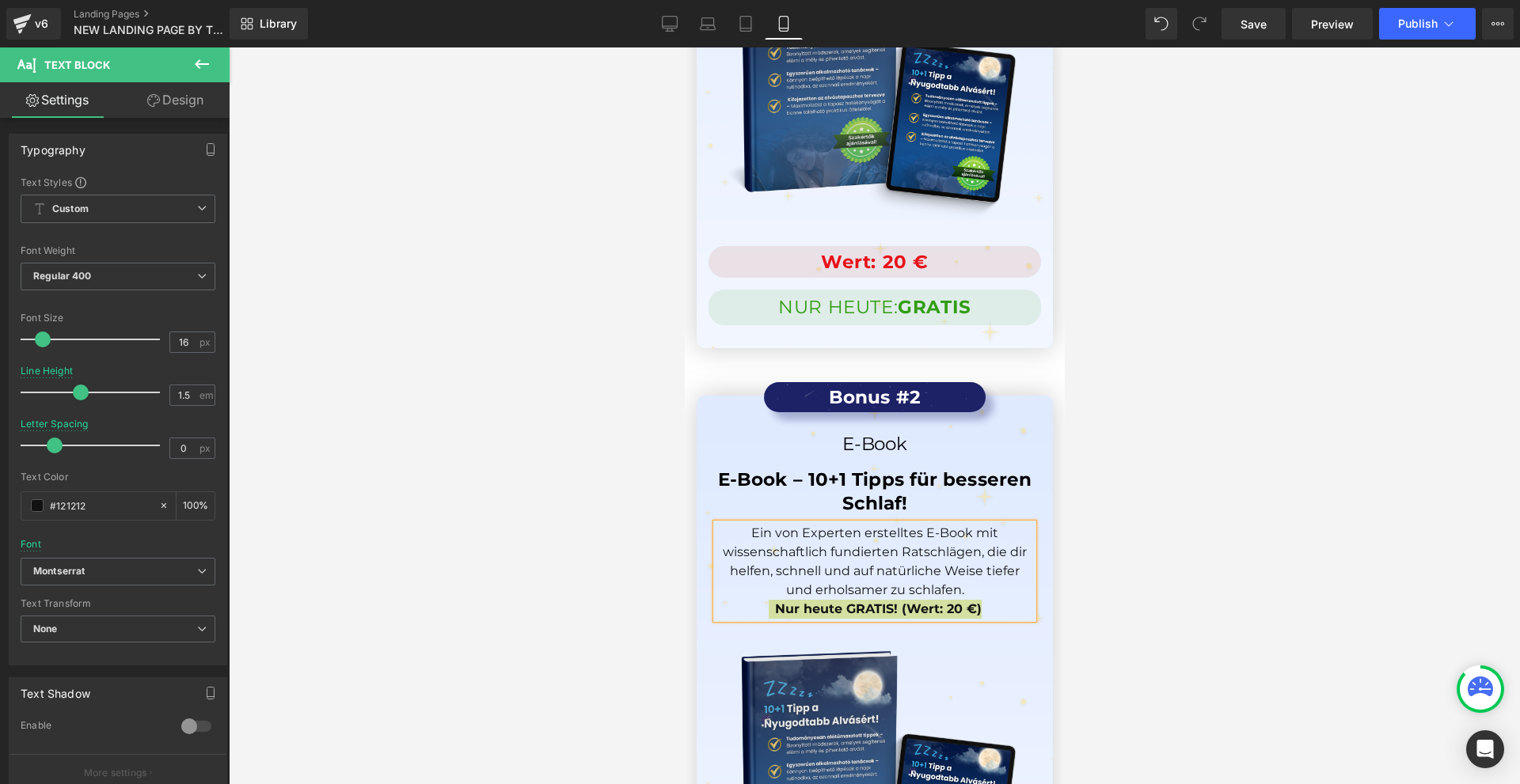
click at [1098, 424] on div at bounding box center [874, 416] width 1292 height 737
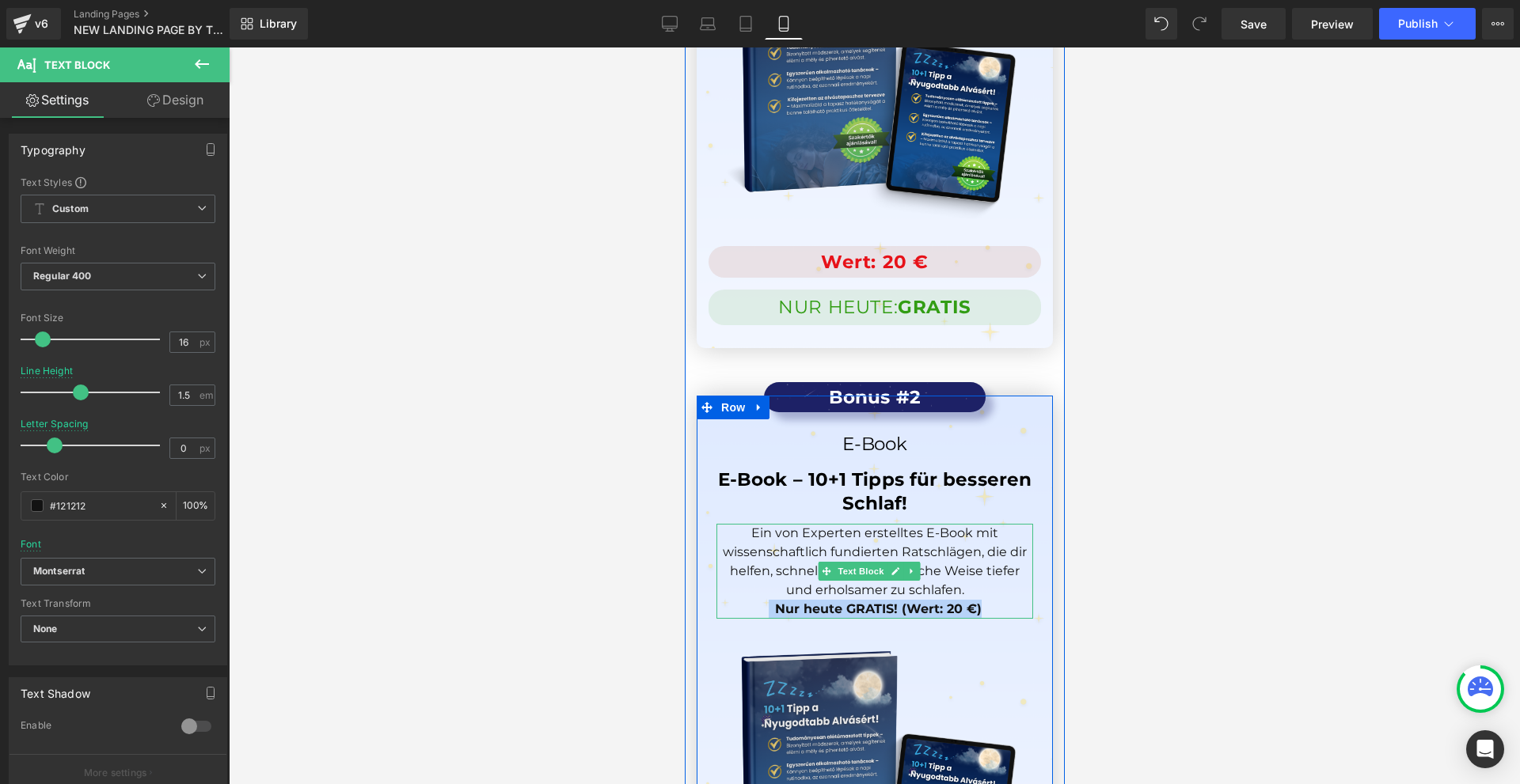
click at [982, 524] on p "Ein von Experten erstelltes E-Book mit wissenschaftlich fundierten Ratschlägen,…" at bounding box center [874, 561] width 316 height 76
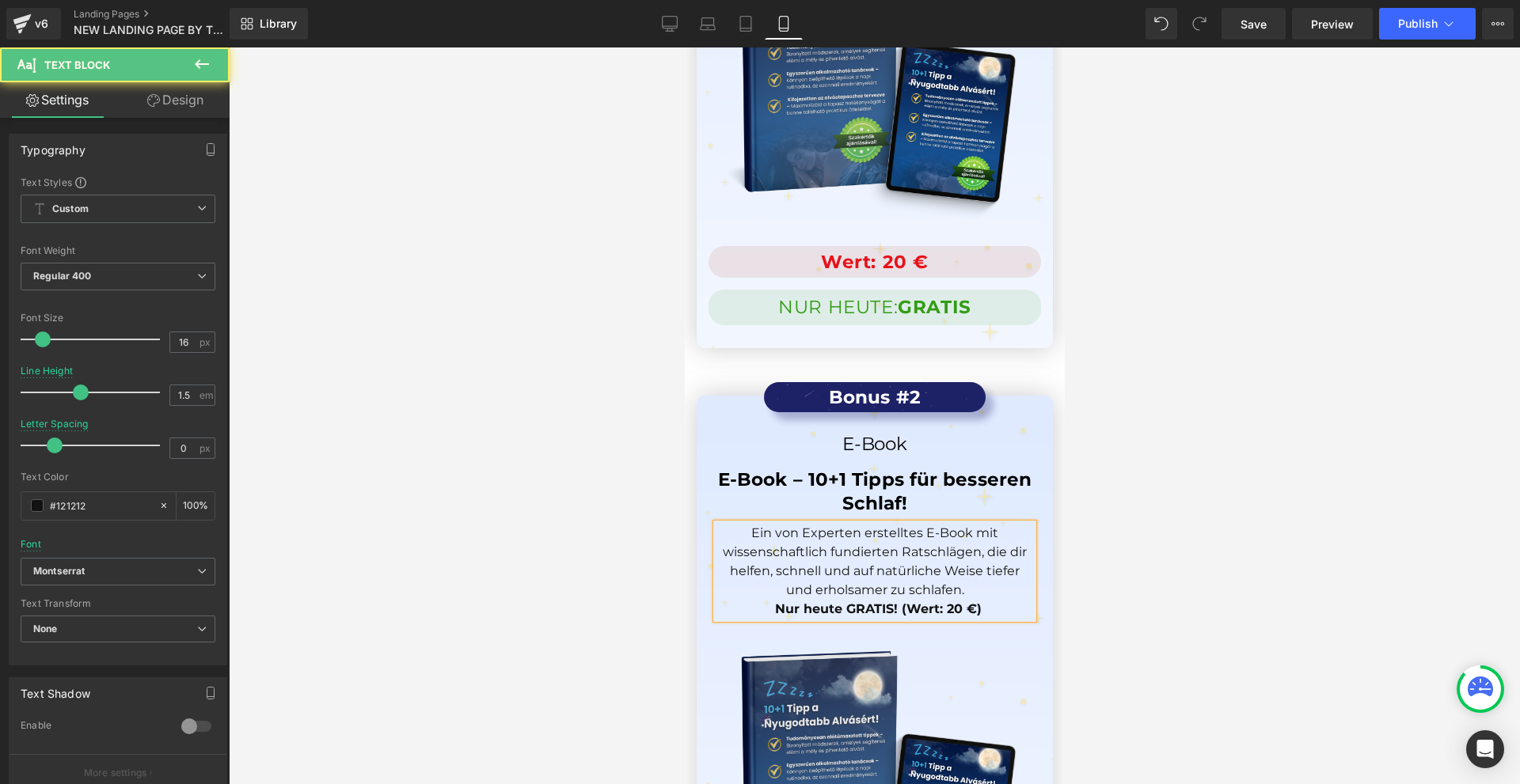
drag, startPoint x: 1070, startPoint y: 414, endPoint x: 378, endPoint y: 366, distance: 693.7
click at [1070, 414] on div at bounding box center [874, 416] width 1292 height 737
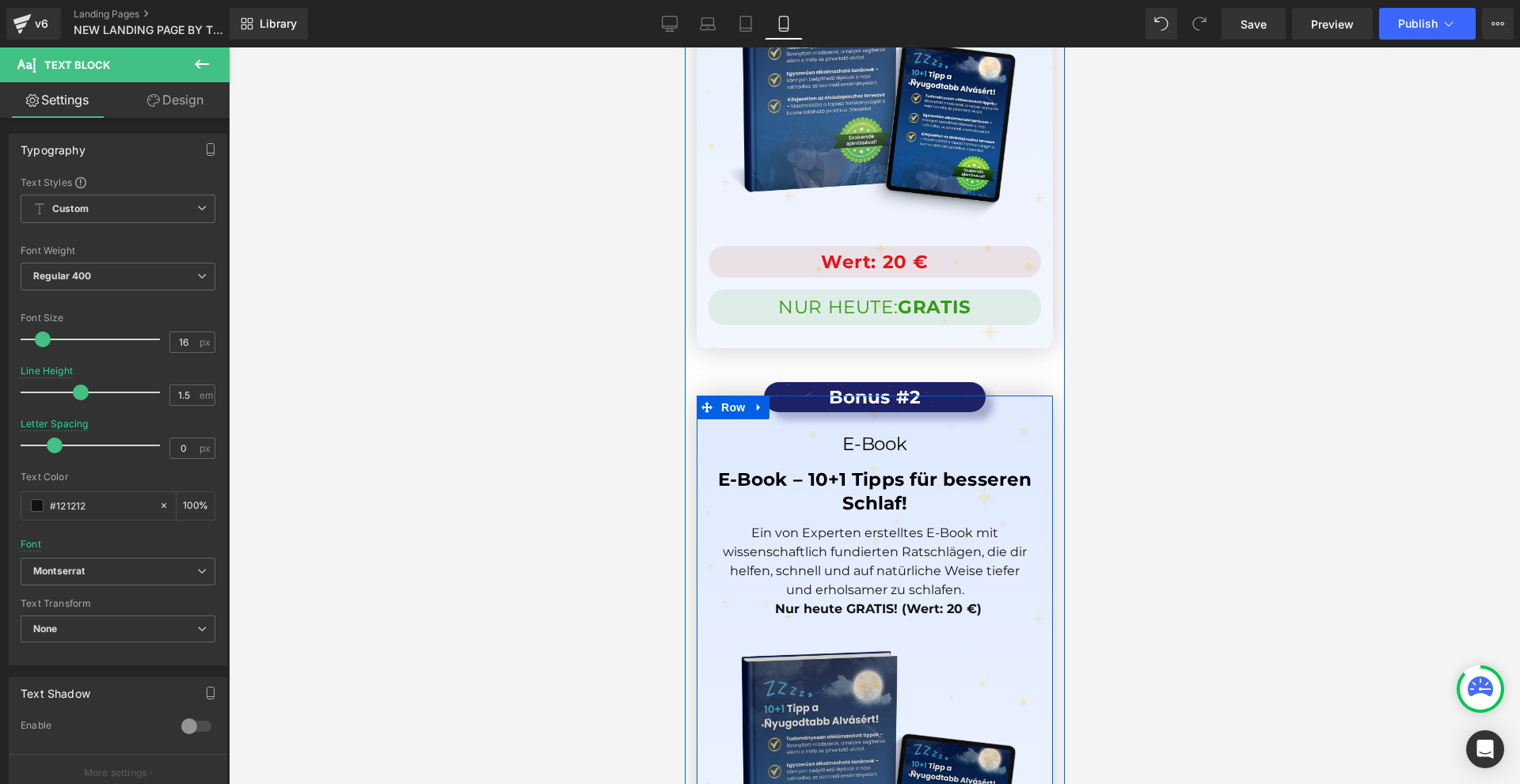
scroll to position [14969, 0]
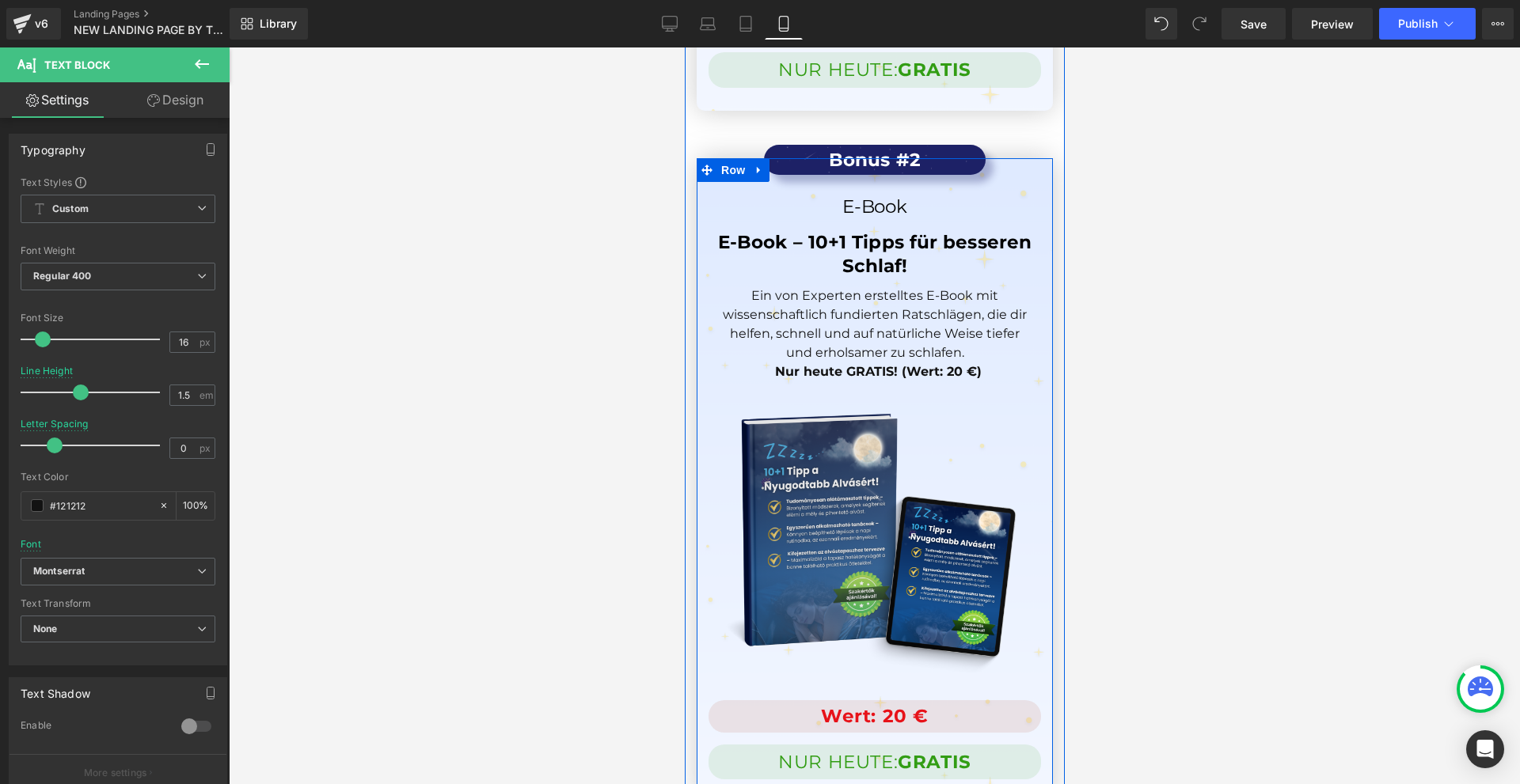
click at [854, 706] on span "Text Block" at bounding box center [860, 716] width 52 height 19
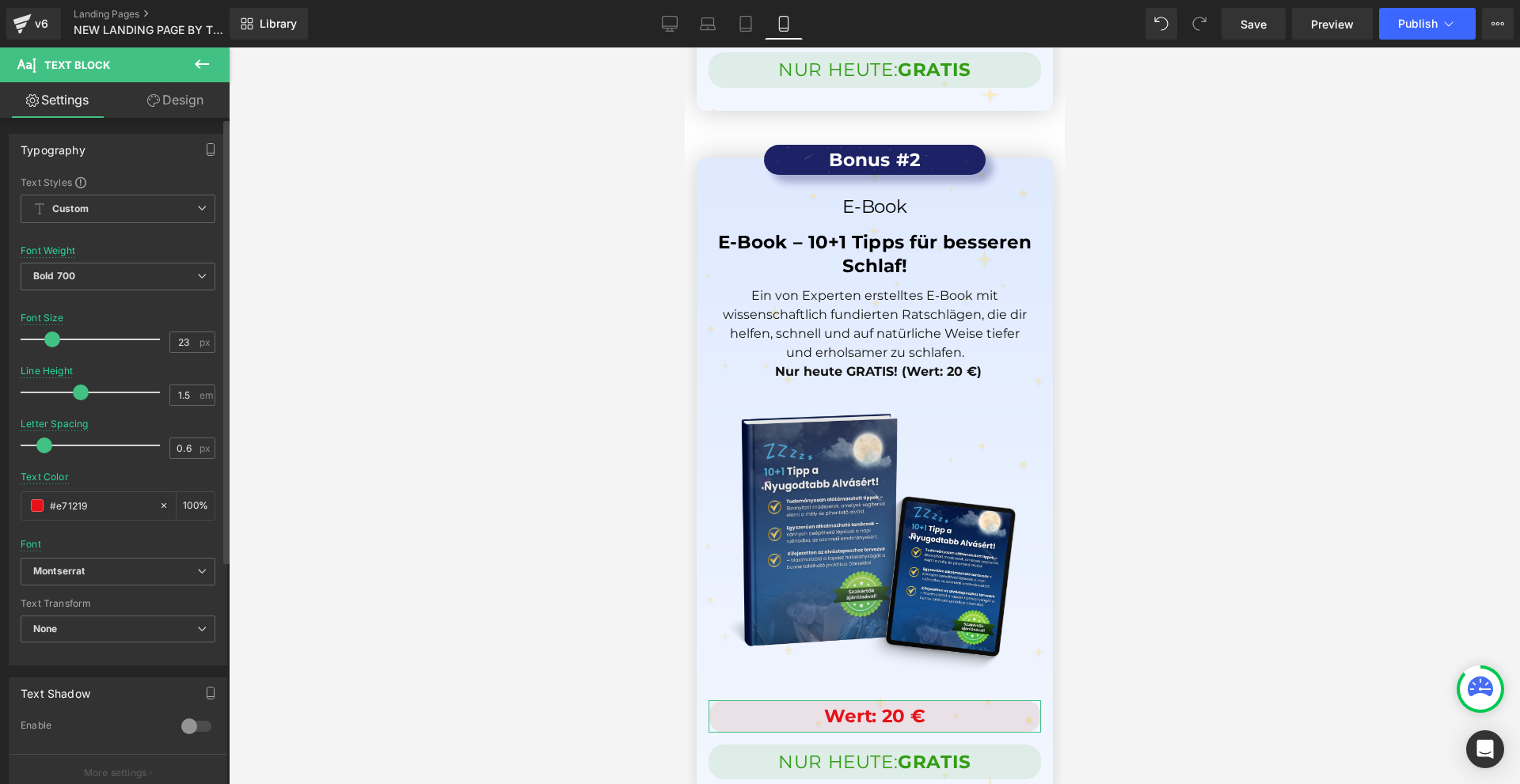
drag, startPoint x: 74, startPoint y: 443, endPoint x: 52, endPoint y: 445, distance: 22.1
click at [52, 445] on span at bounding box center [44, 445] width 16 height 16
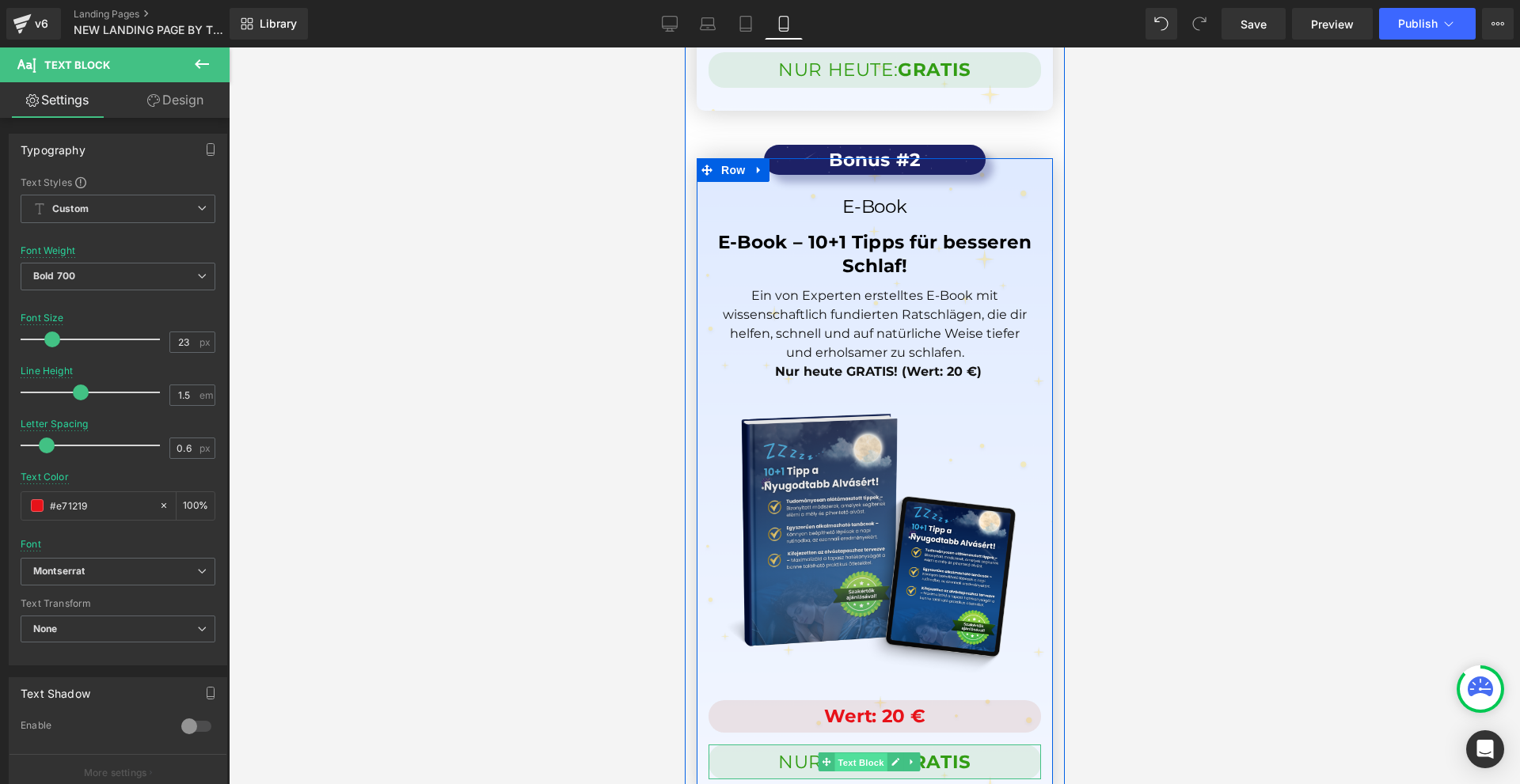
click at [851, 753] on span "Text Block" at bounding box center [860, 762] width 52 height 19
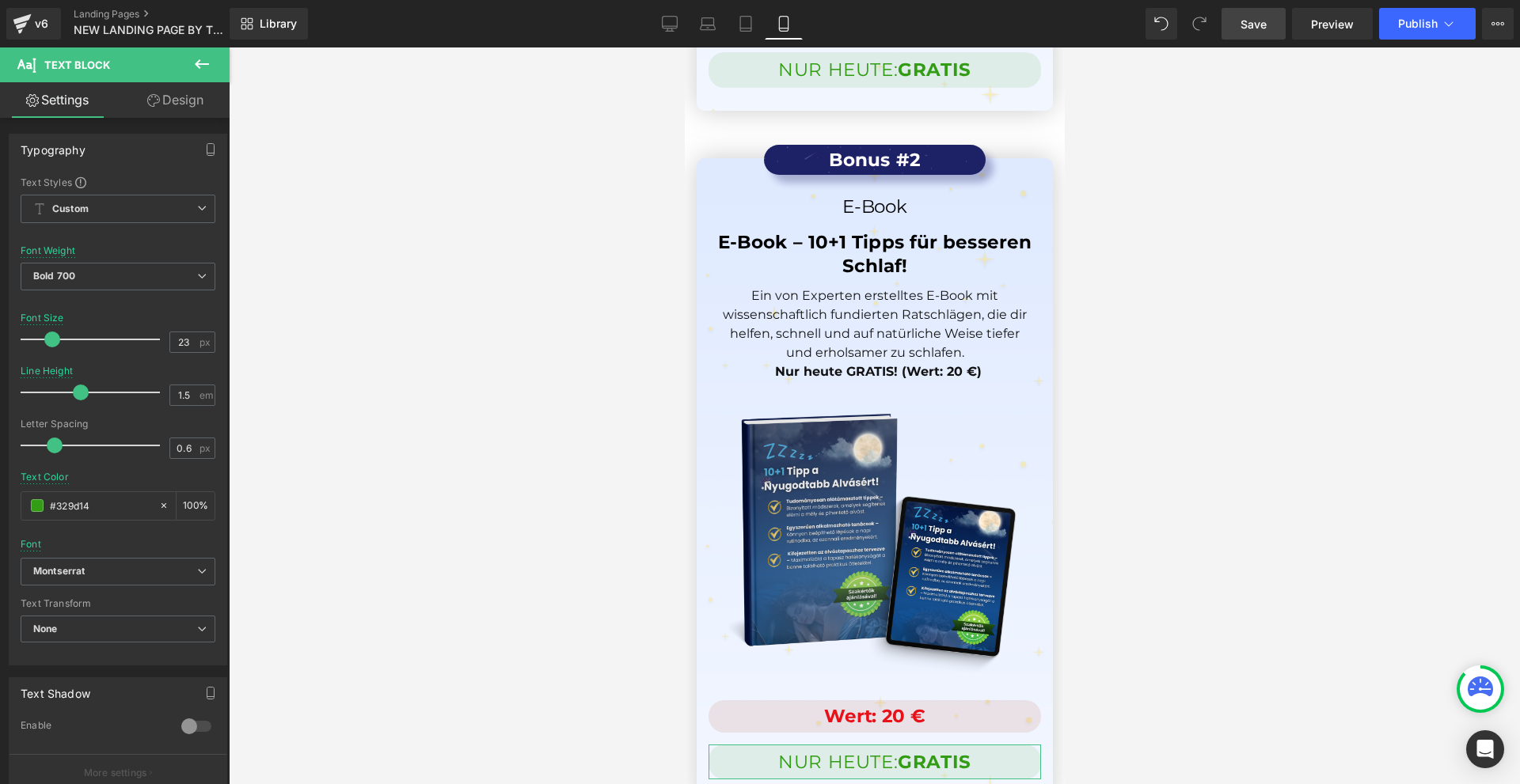
drag, startPoint x: 60, startPoint y: 444, endPoint x: 1239, endPoint y: 36, distance: 1247.6
click at [62, 448] on span at bounding box center [54, 445] width 16 height 16
click at [49, 443] on div at bounding box center [94, 445] width 131 height 32
click at [358, 425] on div at bounding box center [874, 416] width 1292 height 737
click at [1239, 36] on link "Save" at bounding box center [1253, 23] width 65 height 32
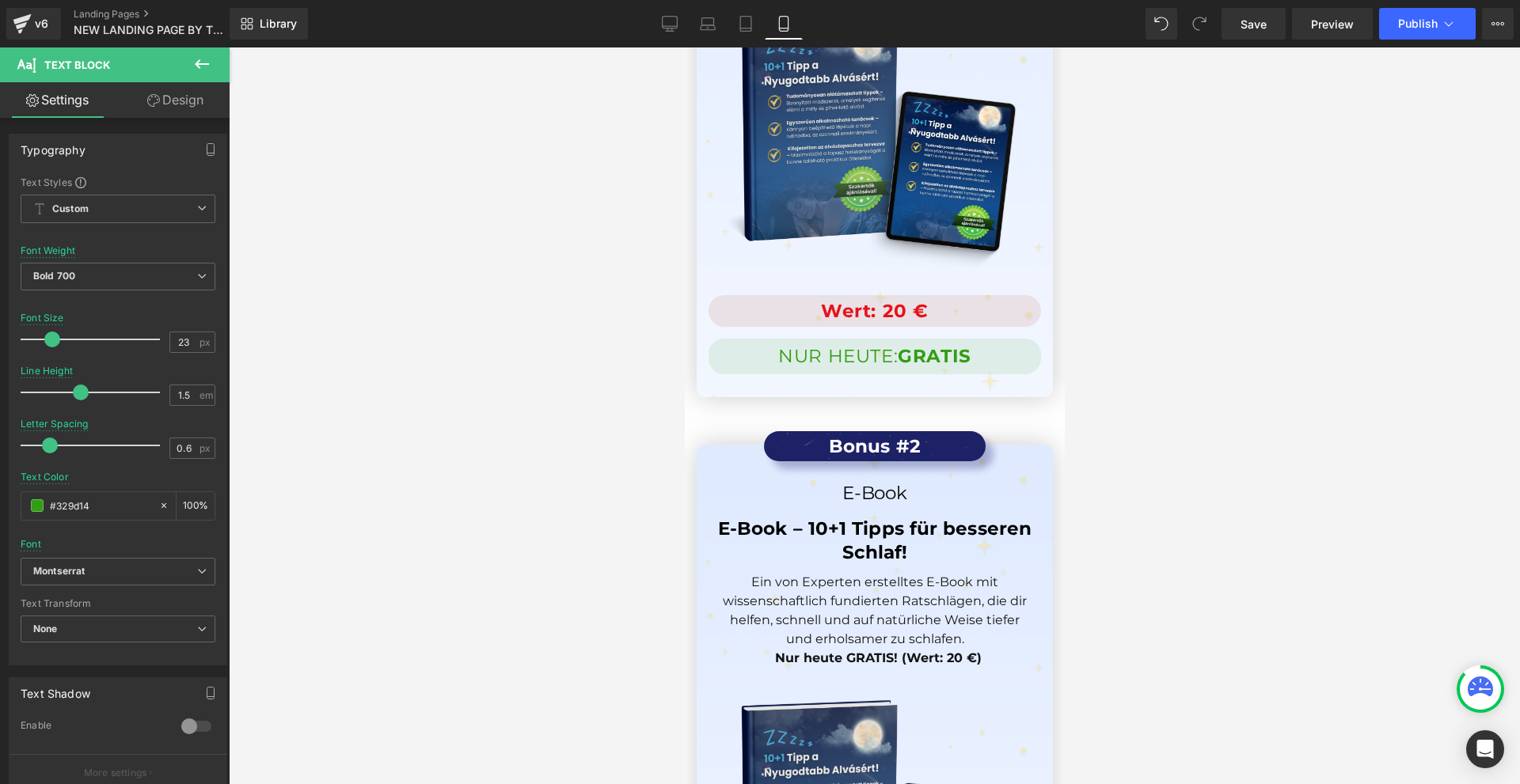
scroll to position [14604, 0]
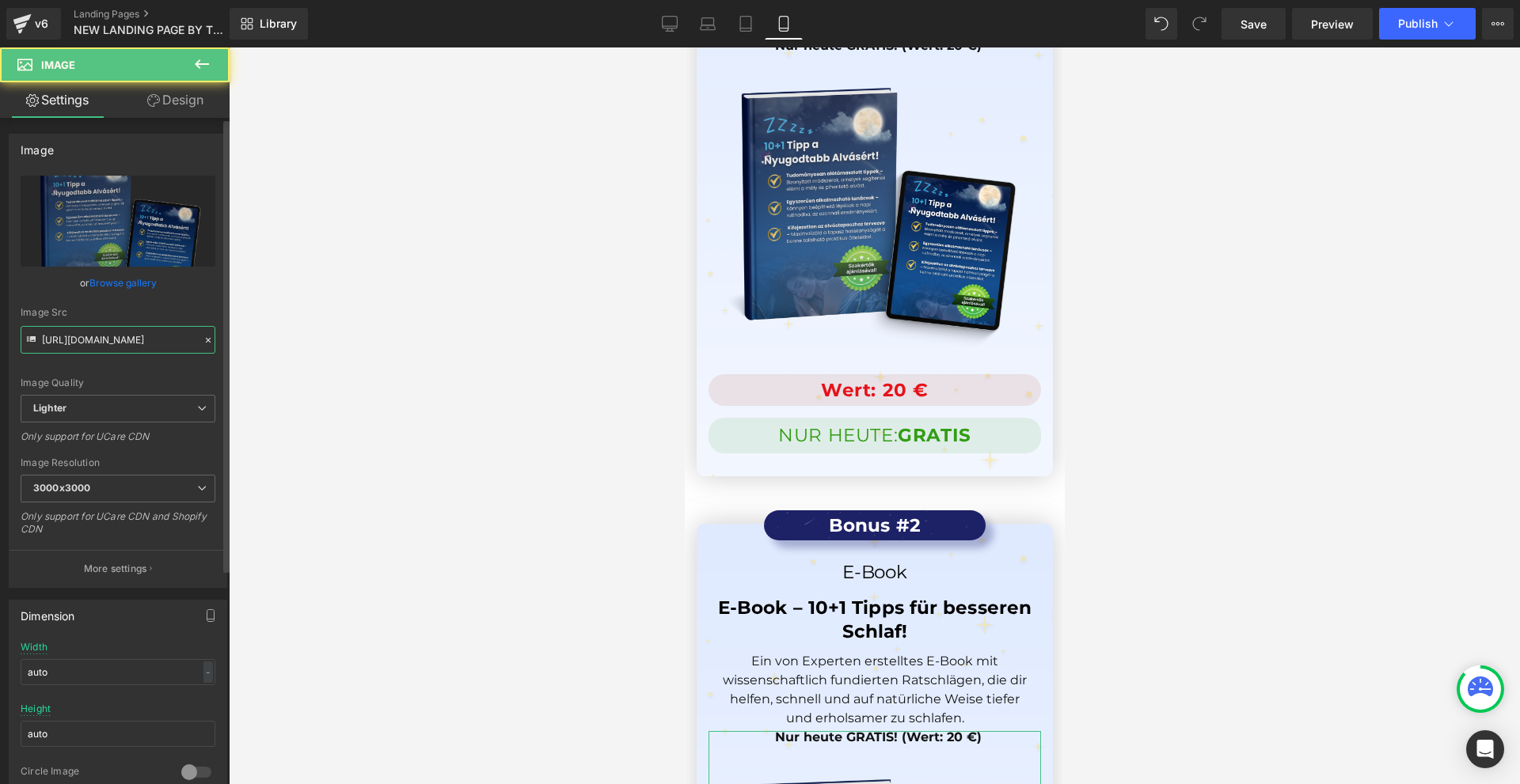
click at [106, 350] on input "[URL][DOMAIN_NAME]" at bounding box center [118, 341] width 195 height 28
paste input "0d42773e-e977-4166-a54b-d2fec8bb3ae2/-/format/auto/-/preview/3000x3000/-/qualit…"
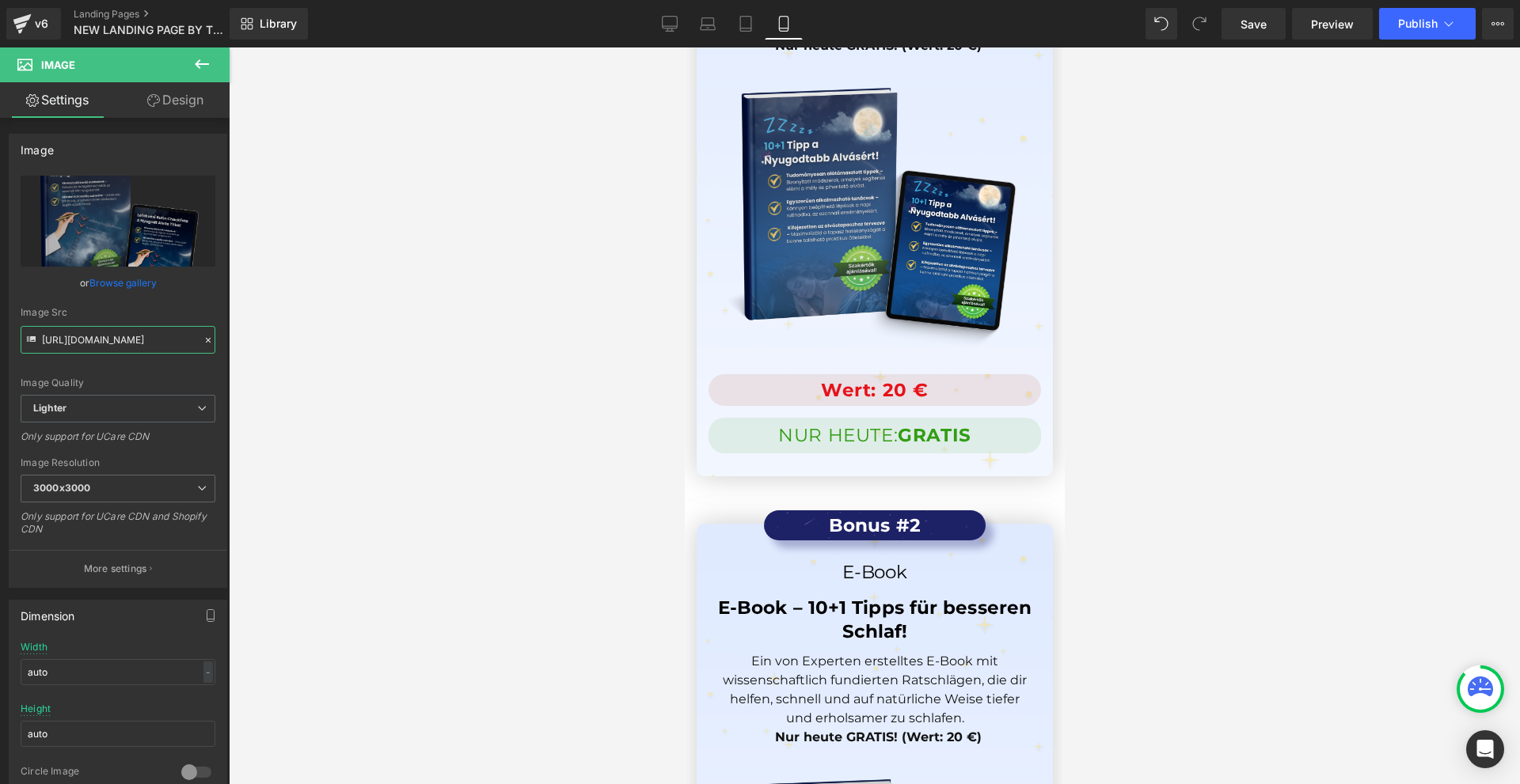
scroll to position [14762, 0]
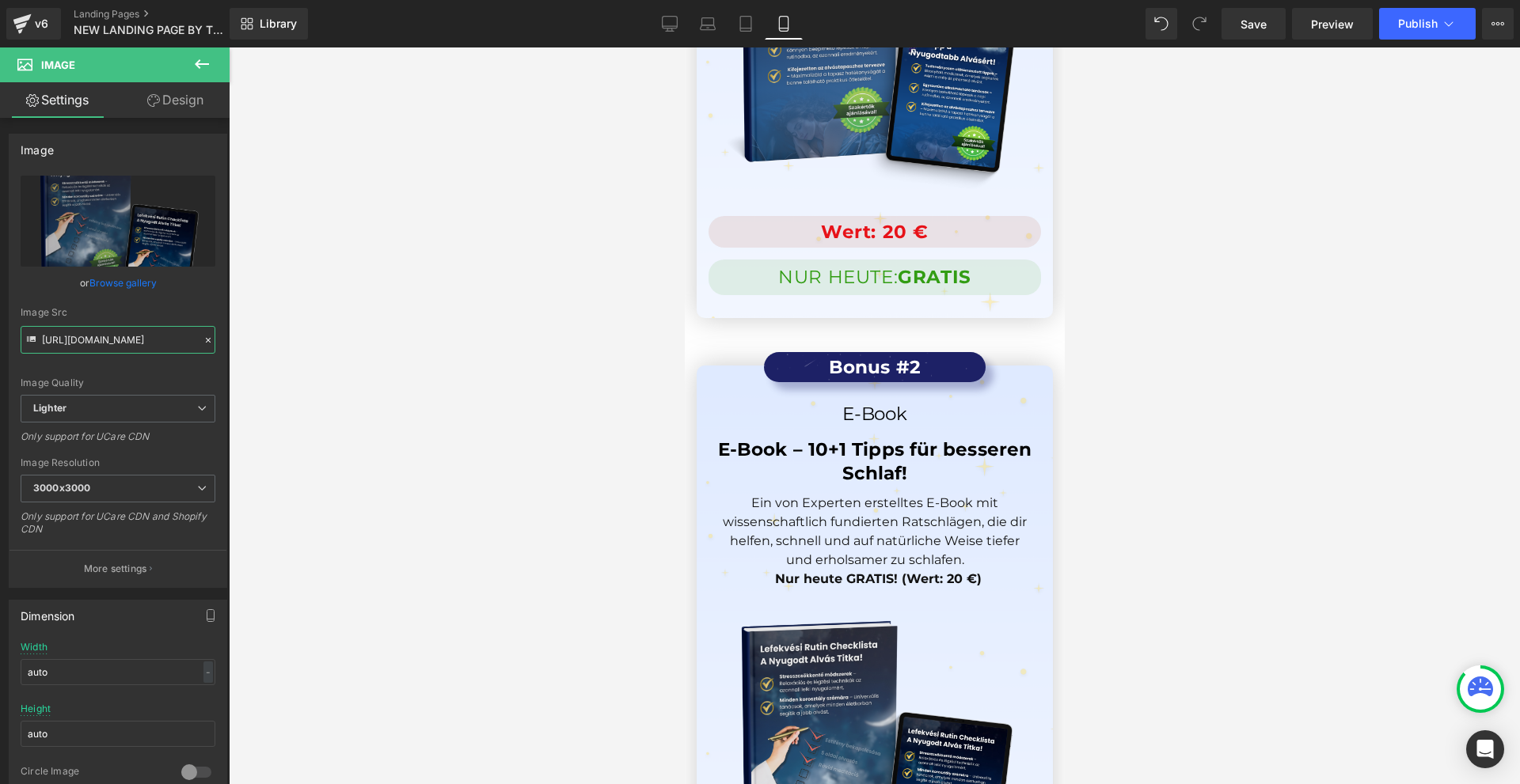
type input "[URL][DOMAIN_NAME]"
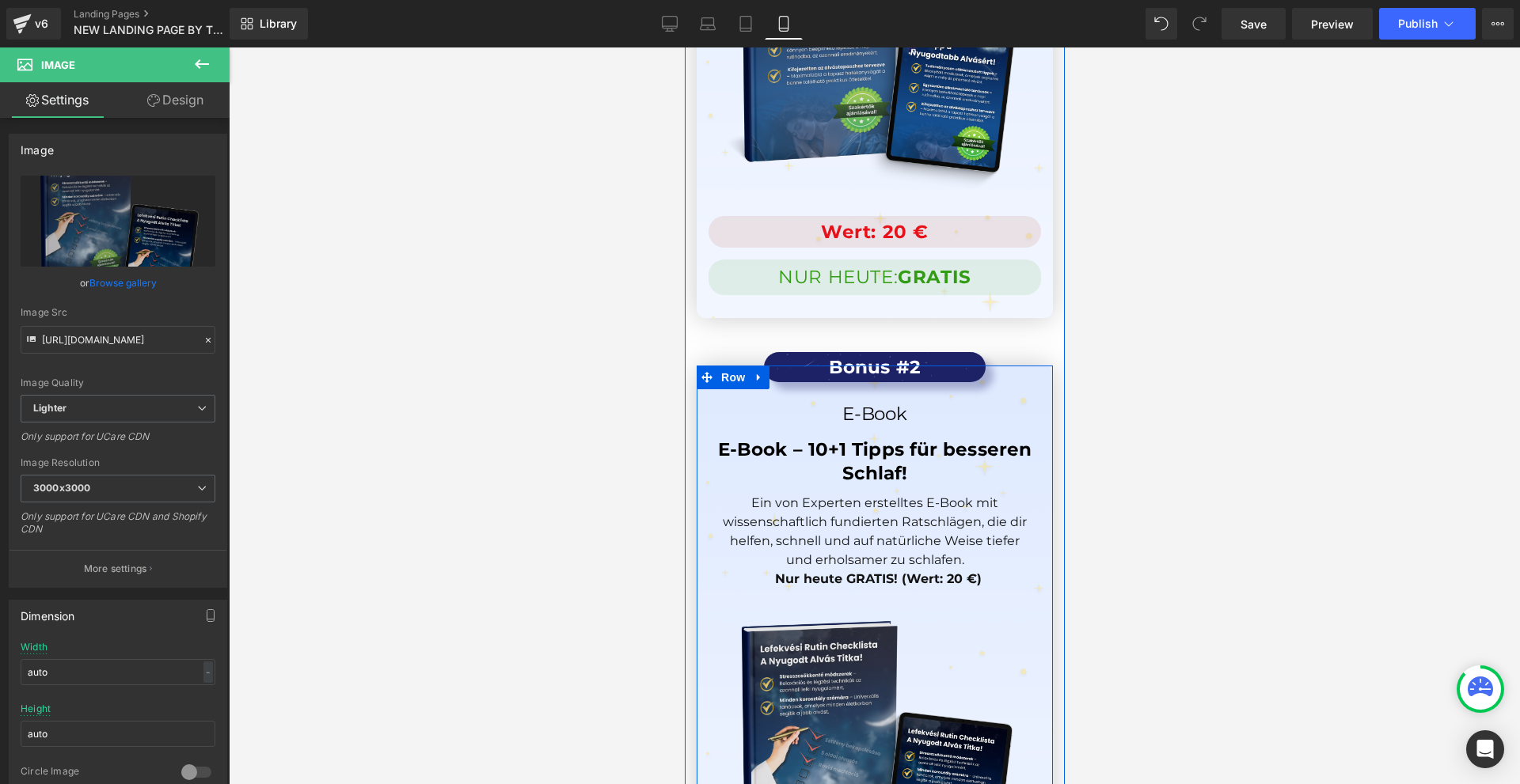
click at [784, 439] on h1 "E-Book – 10+1 Tipps für besseren Schlaf!" at bounding box center [874, 462] width 316 height 48
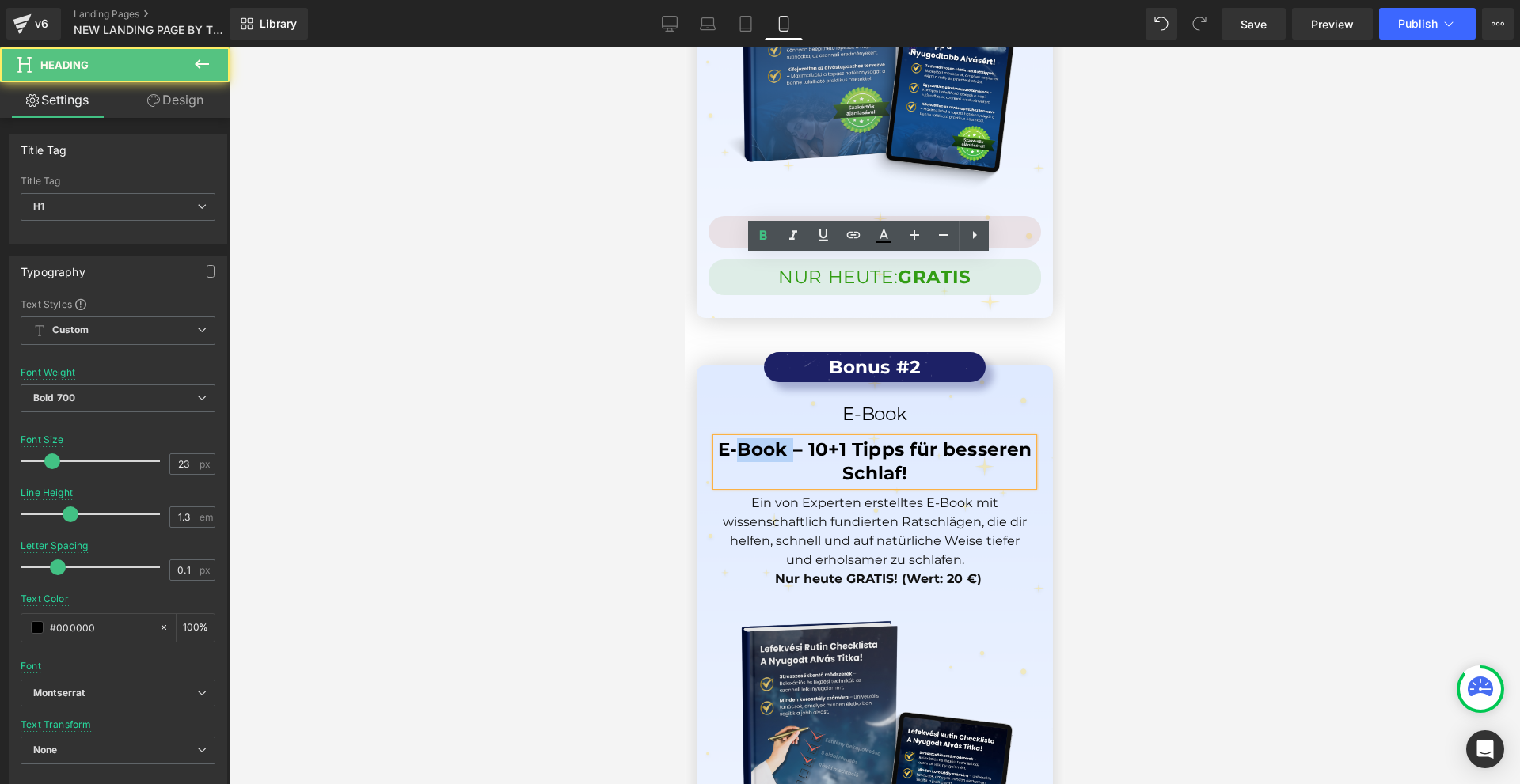
click at [784, 439] on h1 "E-Book – 10+1 Tipps für besseren Schlaf!" at bounding box center [874, 462] width 316 height 48
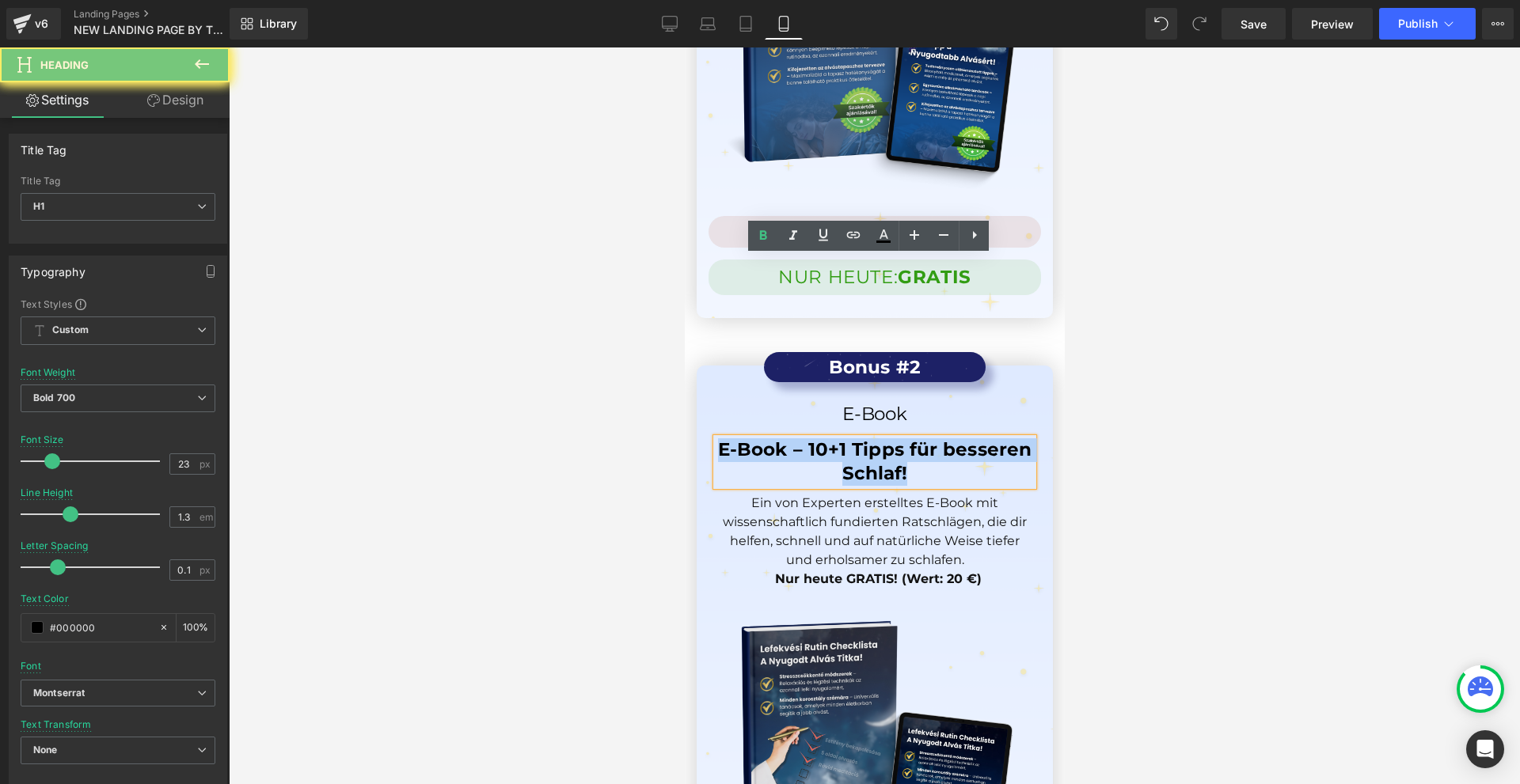
click at [784, 439] on h1 "E-Book – 10+1 Tipps für besseren Schlaf!" at bounding box center [874, 462] width 316 height 48
paste div
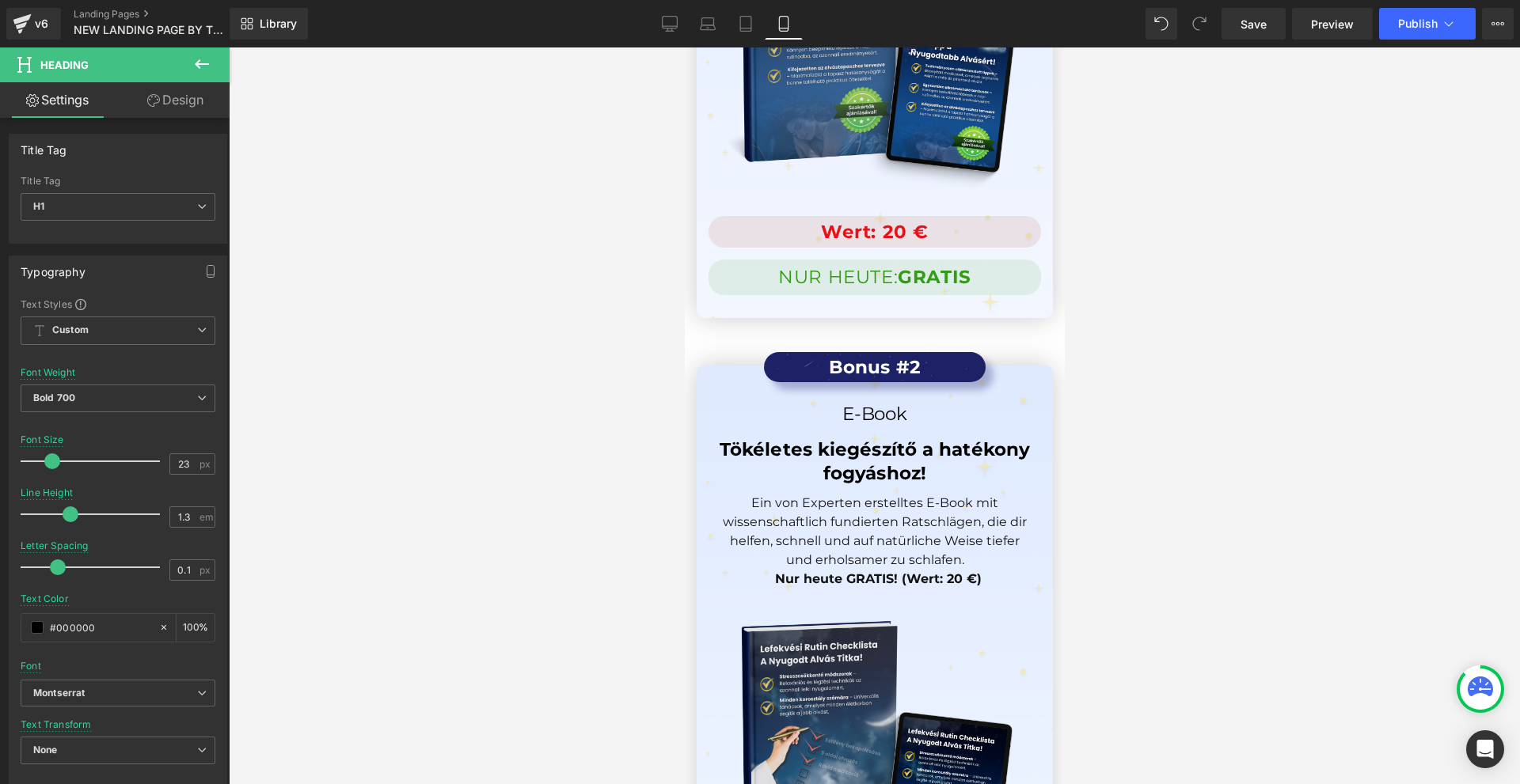
click at [1136, 347] on div at bounding box center [874, 416] width 1292 height 737
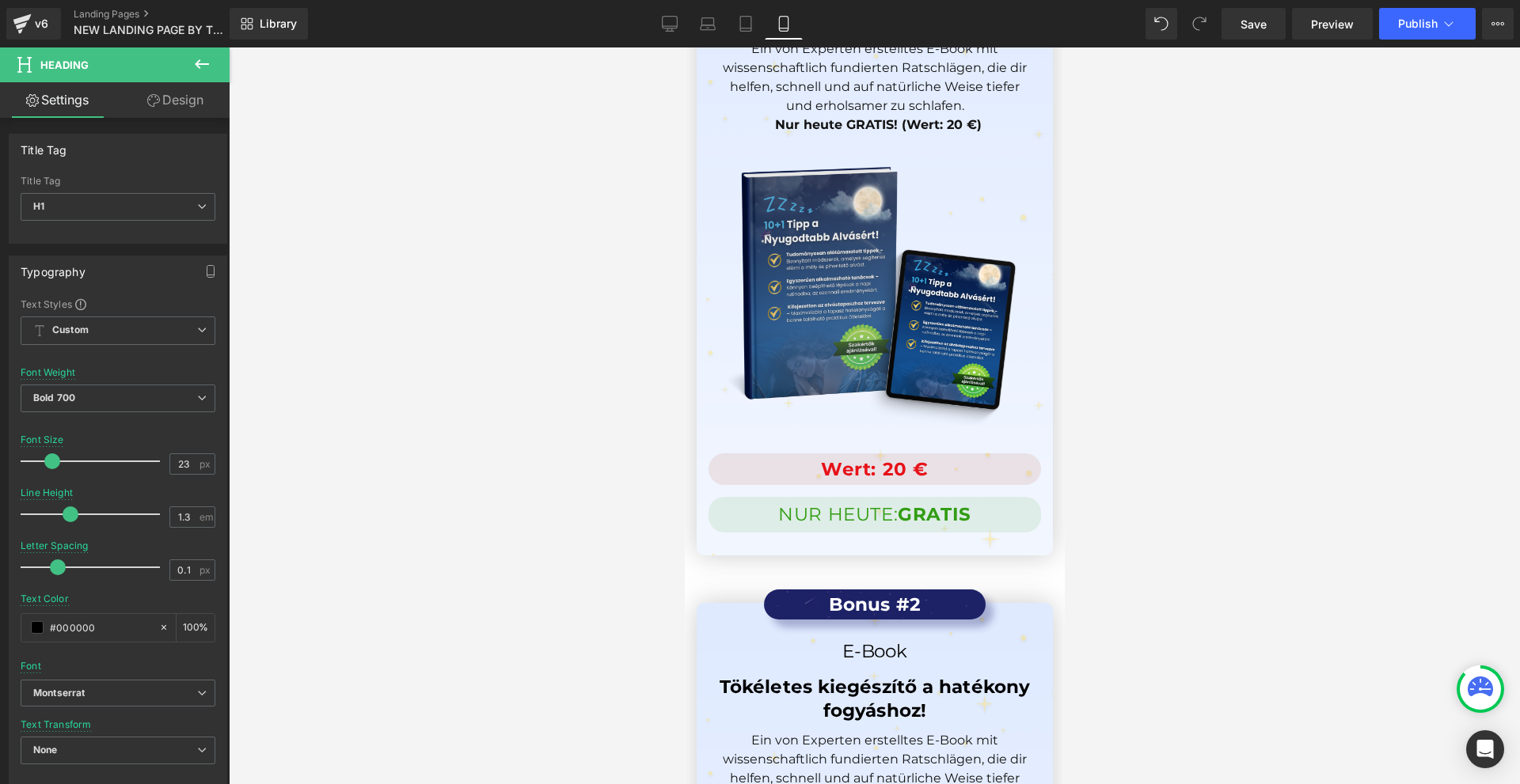
scroll to position [14049, 0]
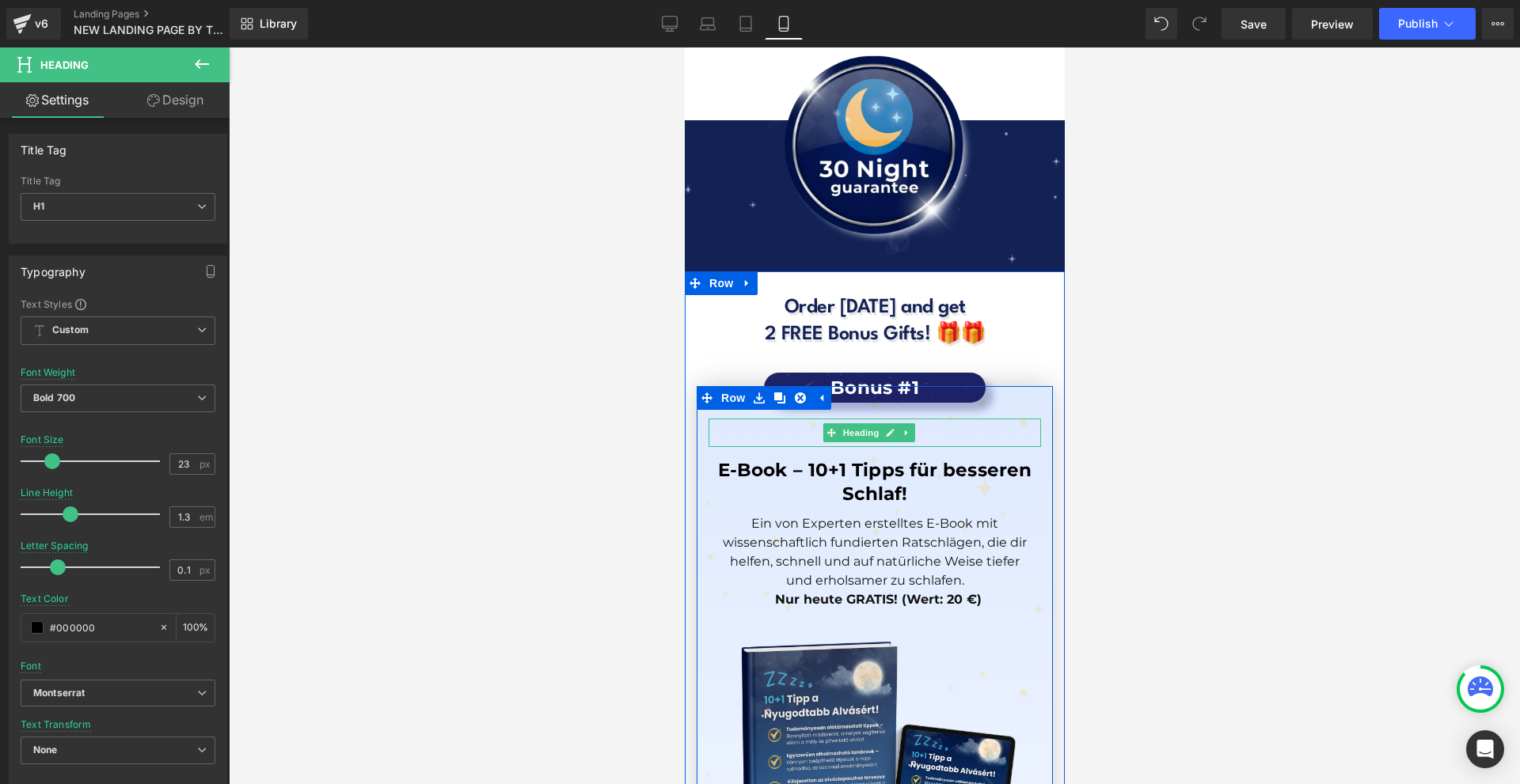
click at [933, 424] on h1 "E-Book" at bounding box center [873, 435] width 332 height 23
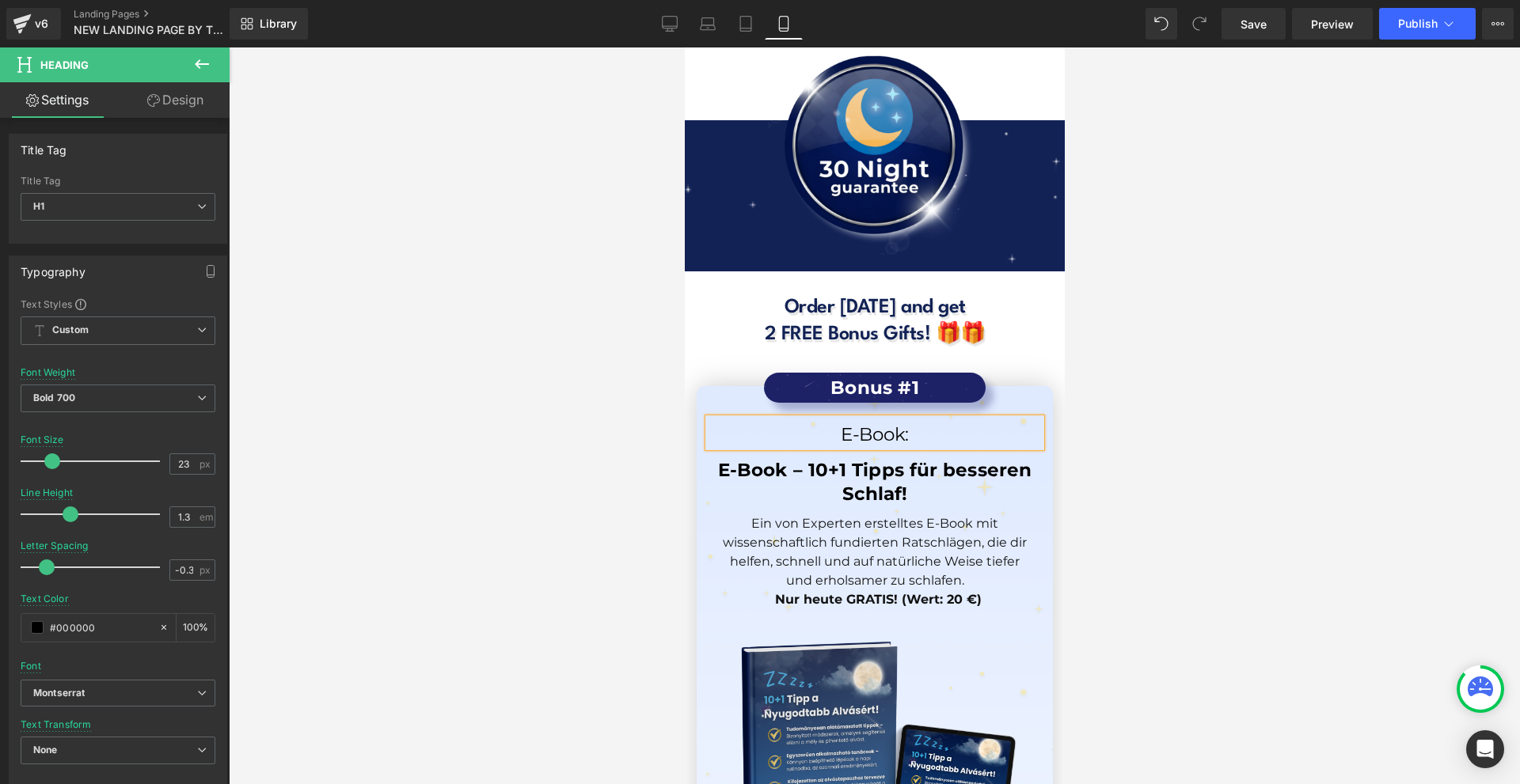
click at [1245, 350] on div at bounding box center [874, 416] width 1292 height 737
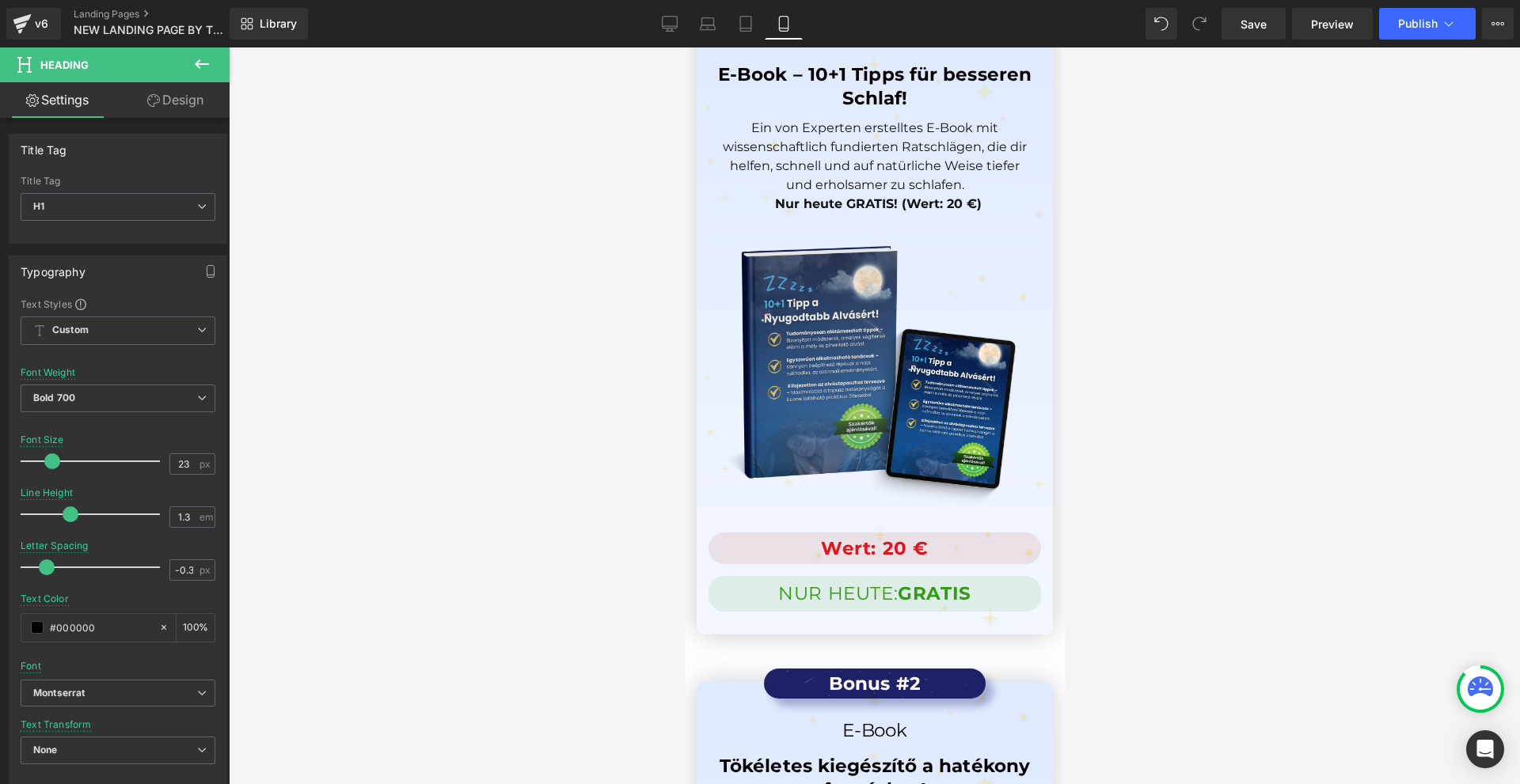
scroll to position [14683, 0]
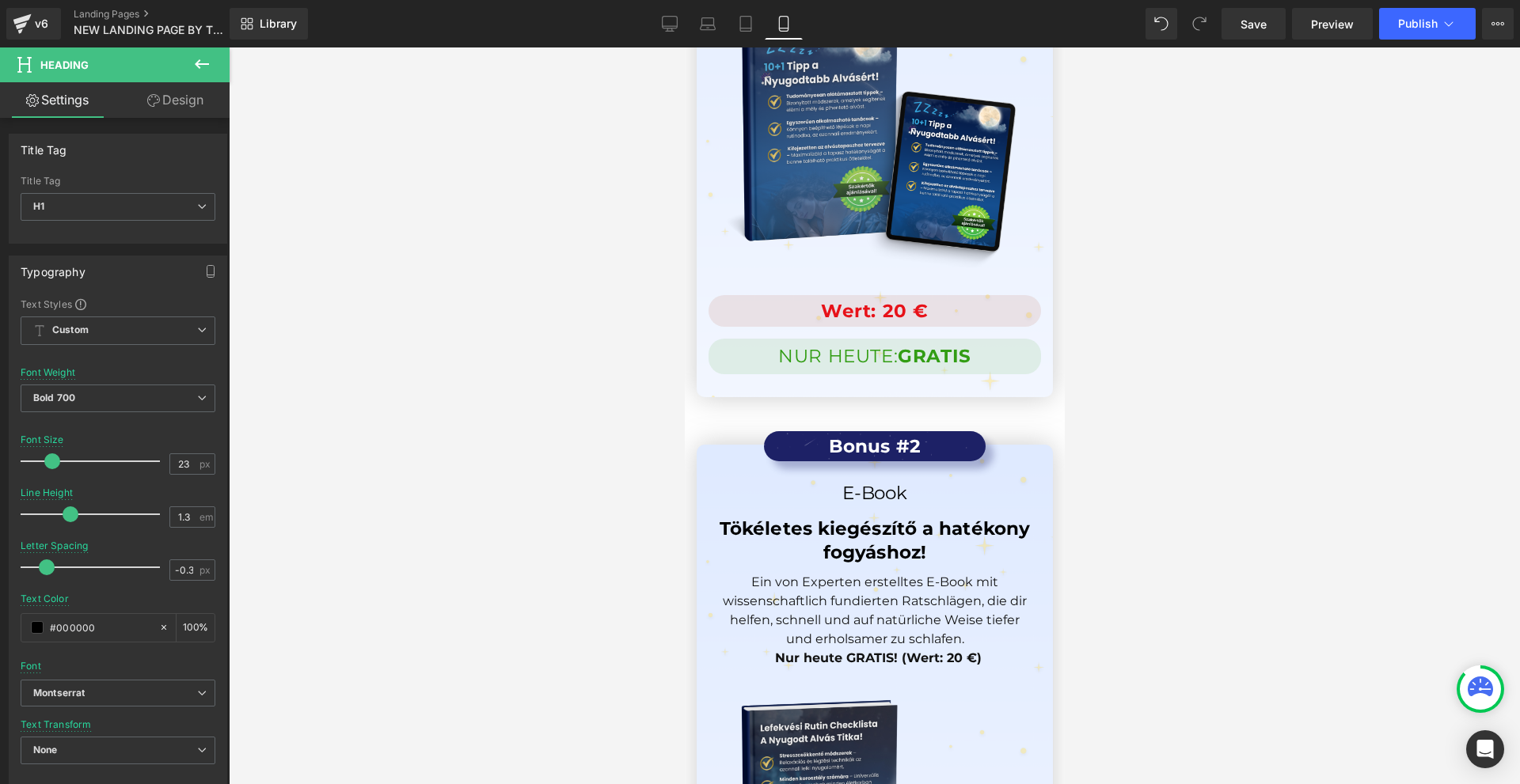
click at [933, 482] on h1 "E-Book" at bounding box center [873, 493] width 332 height 23
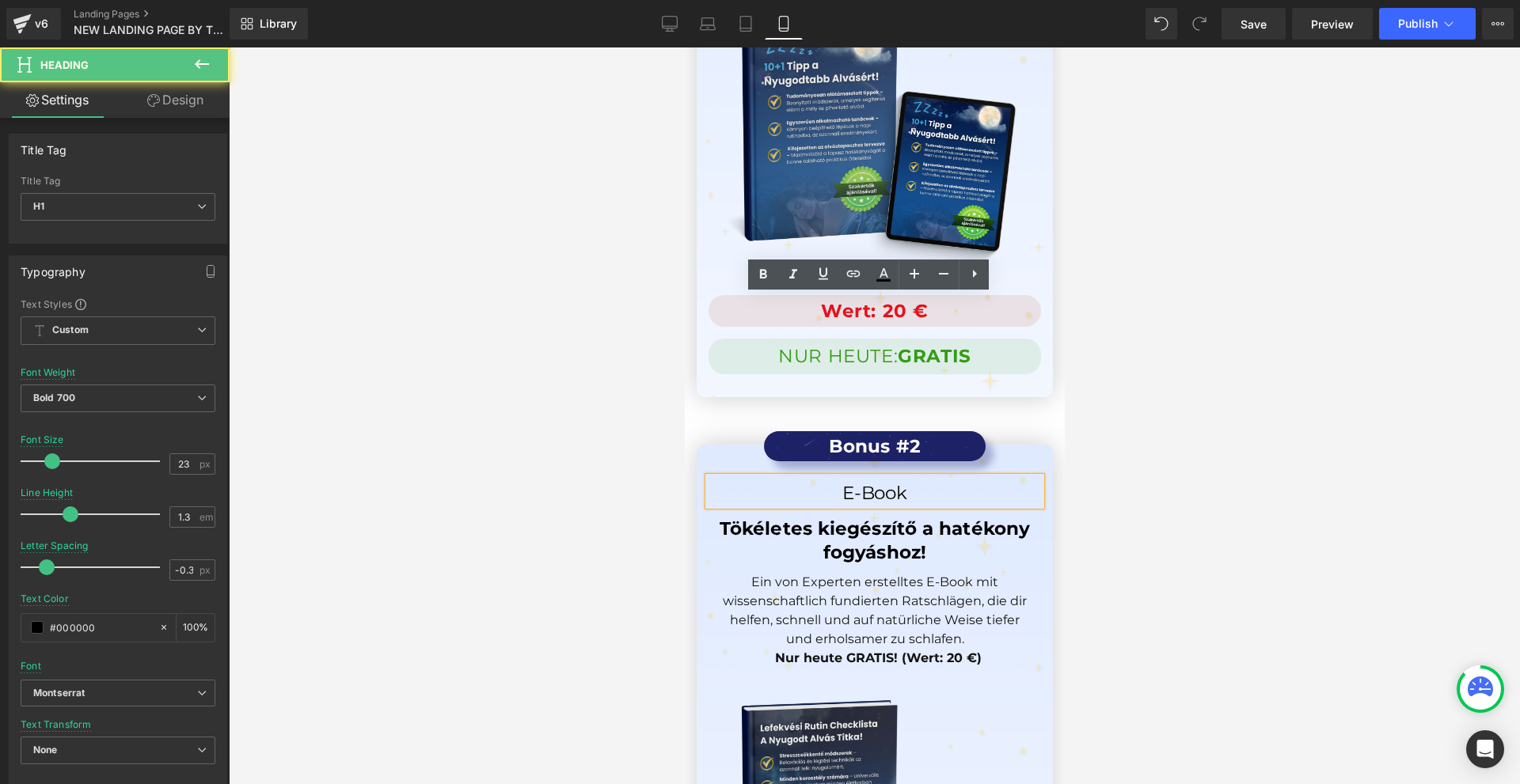
click at [933, 482] on h1 "E-Book" at bounding box center [873, 493] width 332 height 23
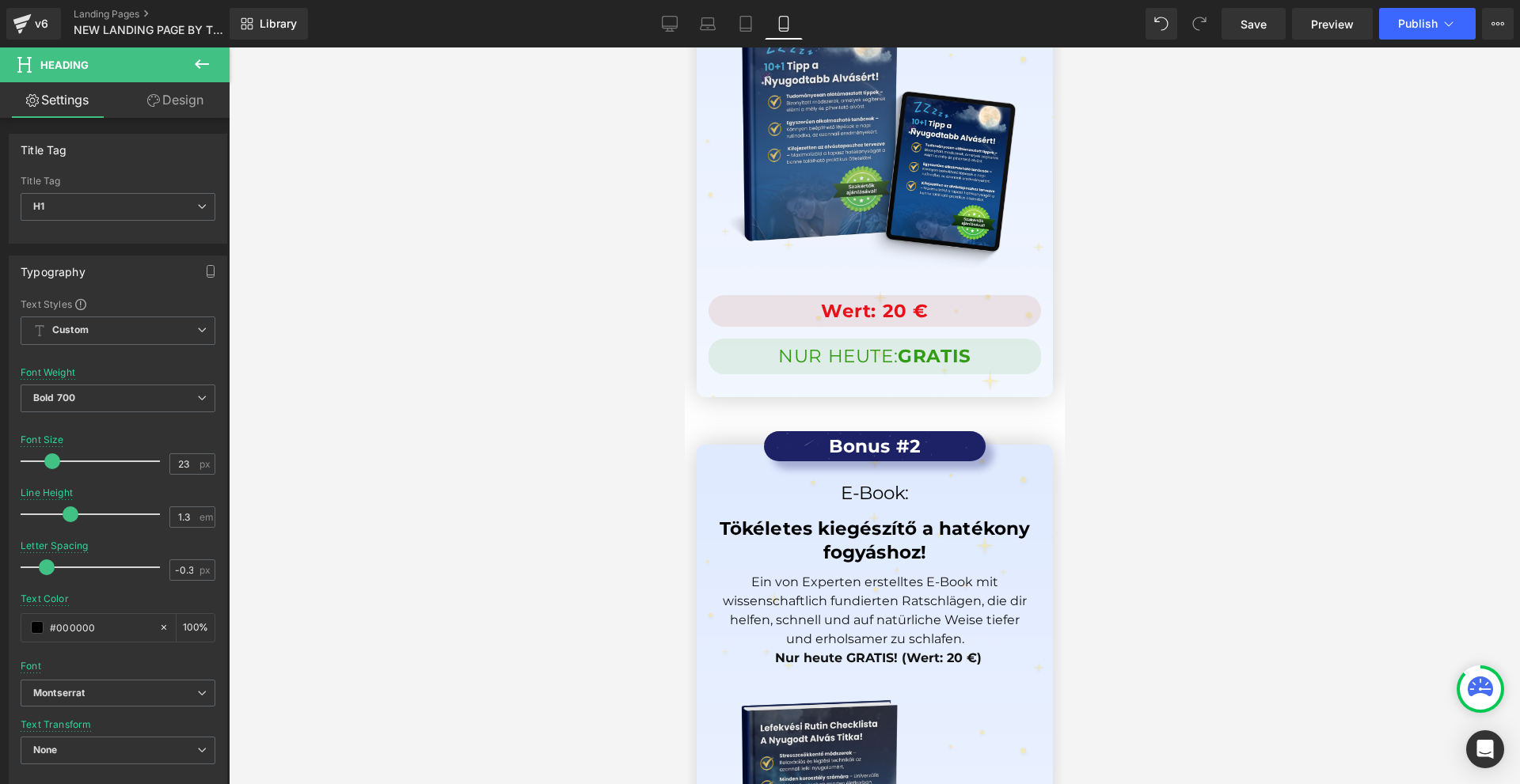
click at [1178, 298] on div at bounding box center [874, 416] width 1292 height 737
click at [197, 72] on icon at bounding box center [202, 64] width 19 height 19
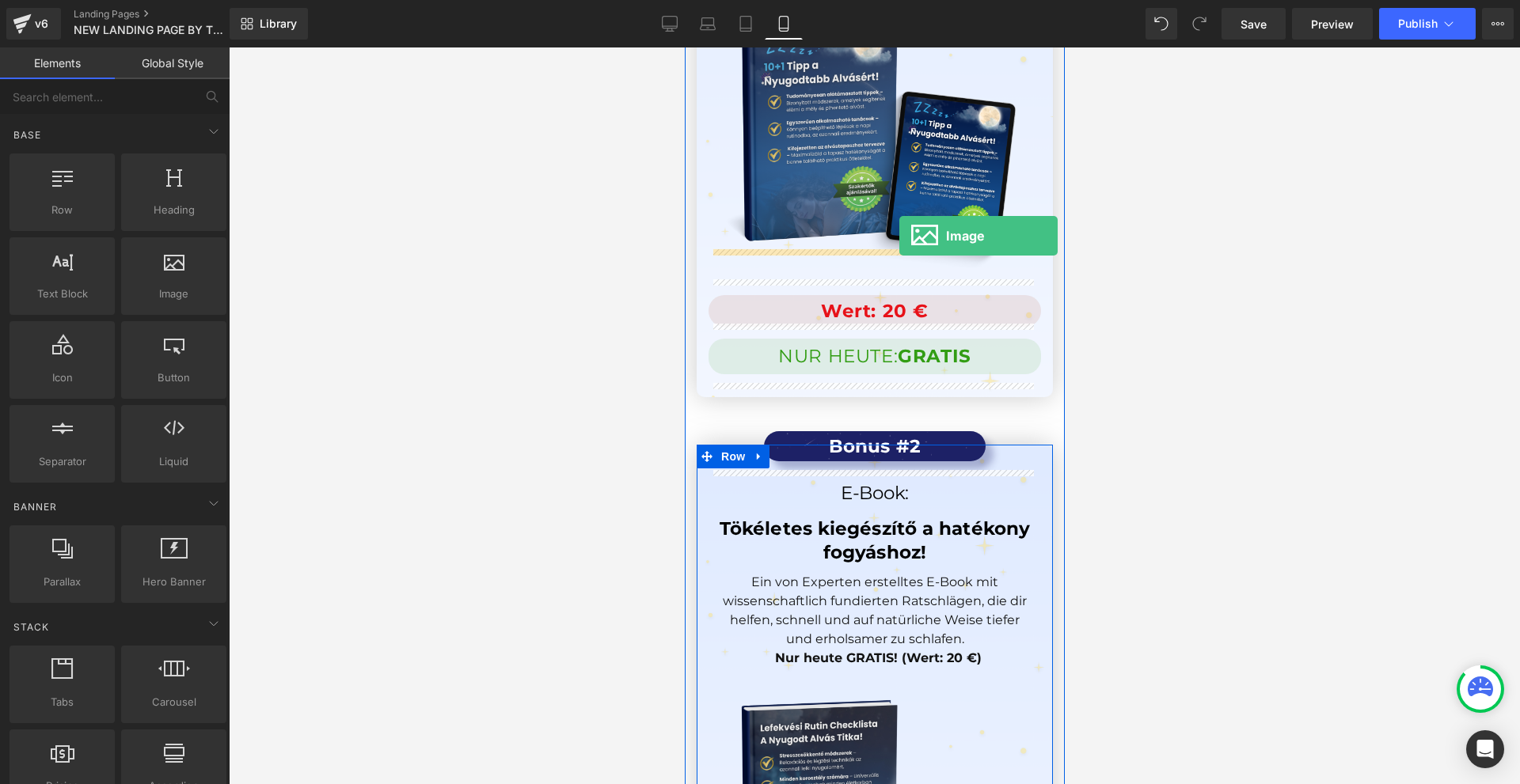
drag, startPoint x: 1147, startPoint y: 320, endPoint x: 897, endPoint y: 238, distance: 263.1
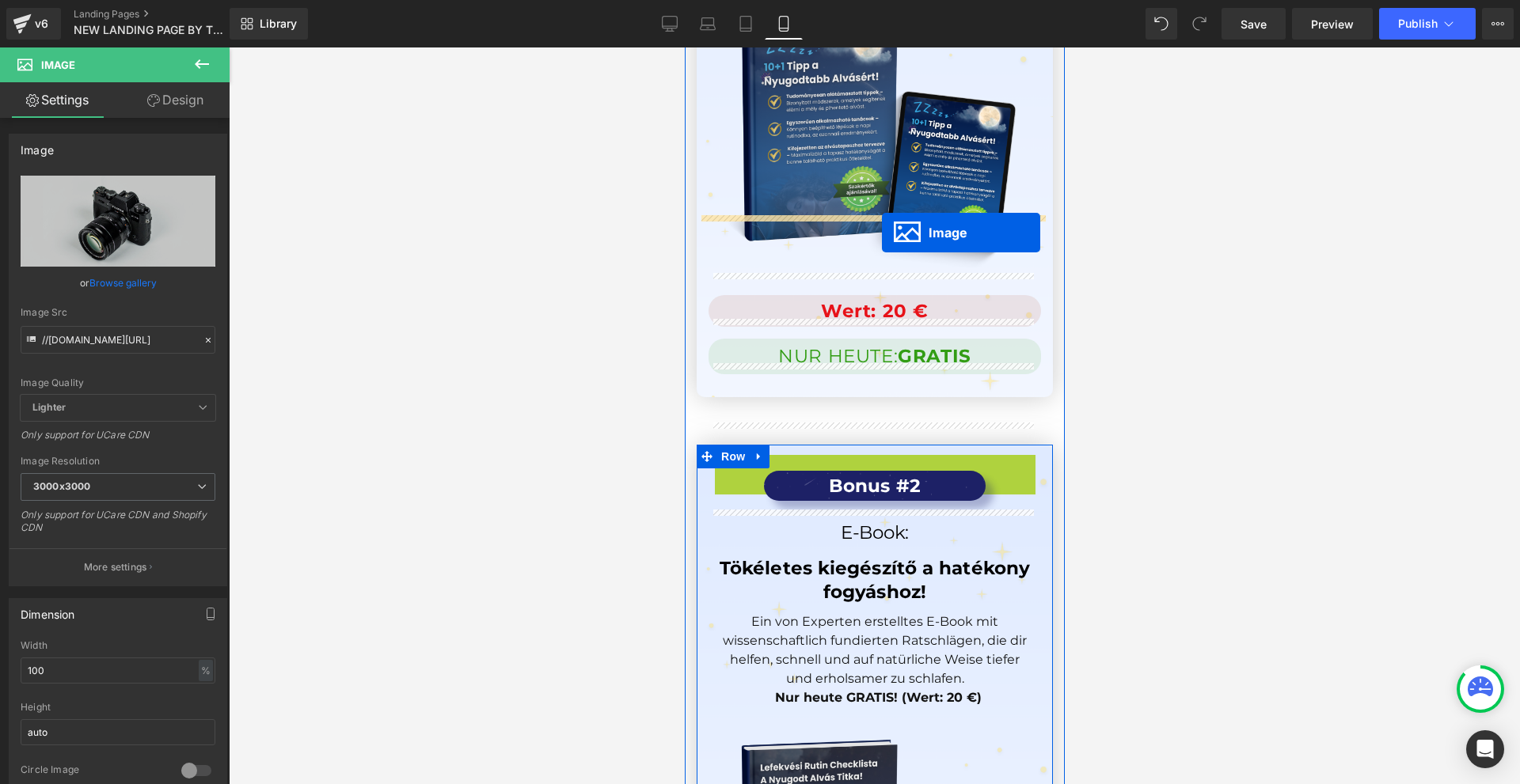
drag, startPoint x: 878, startPoint y: 372, endPoint x: 882, endPoint y: 233, distance: 139.1
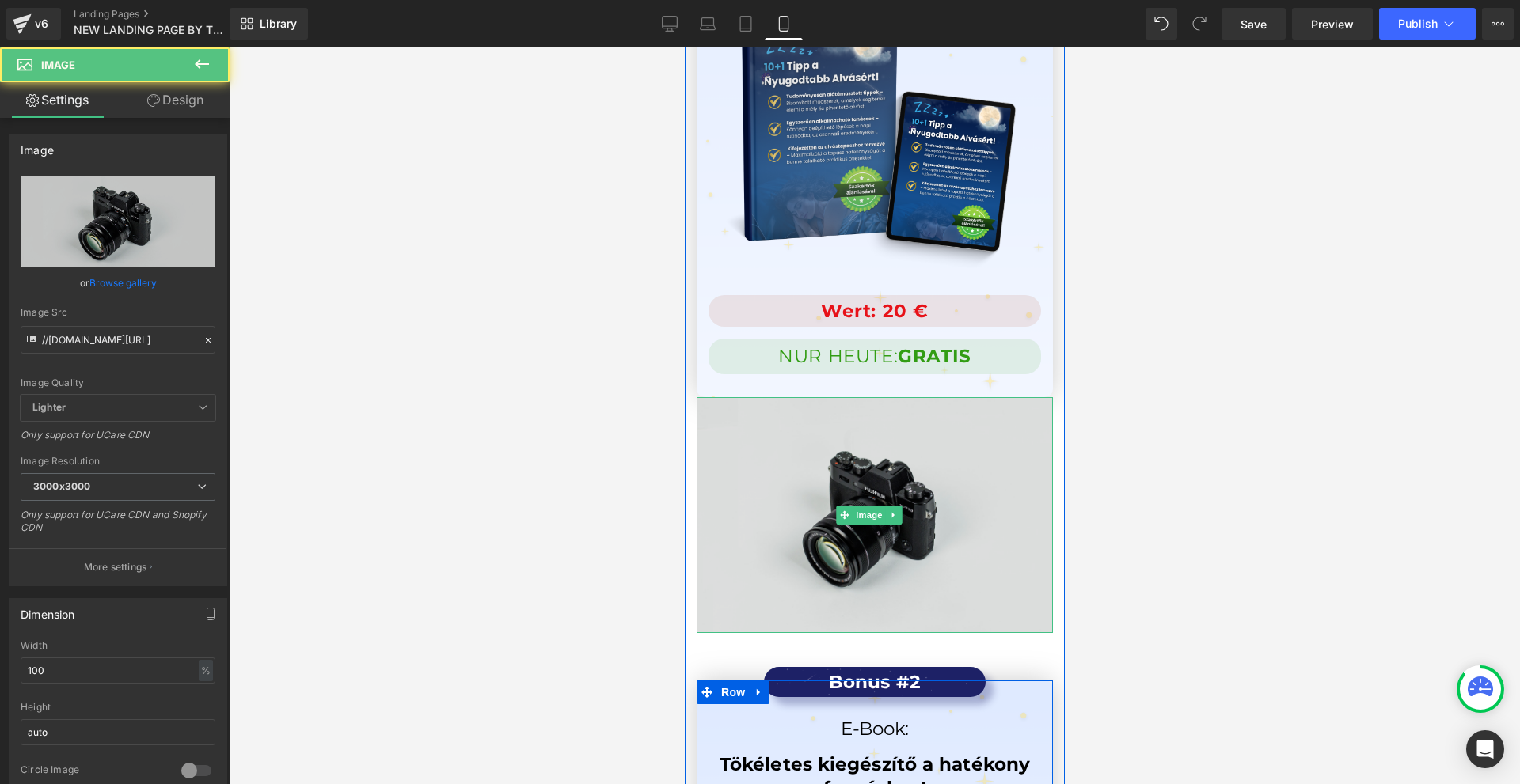
click at [841, 398] on img at bounding box center [874, 515] width 357 height 236
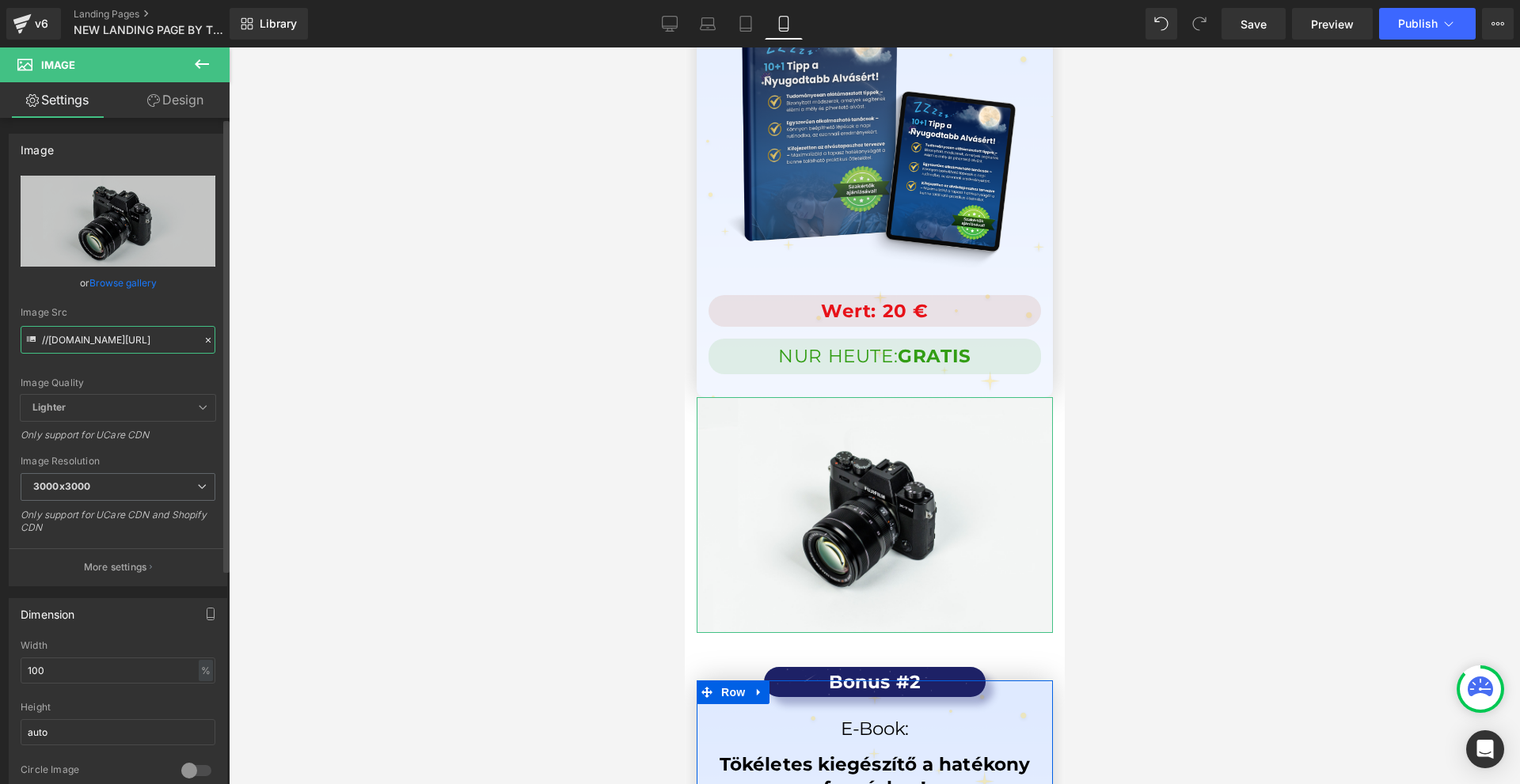
click at [105, 332] on input "//[DOMAIN_NAME][URL]" at bounding box center [118, 341] width 195 height 28
paste input "[URL][DOMAIN_NAME]"
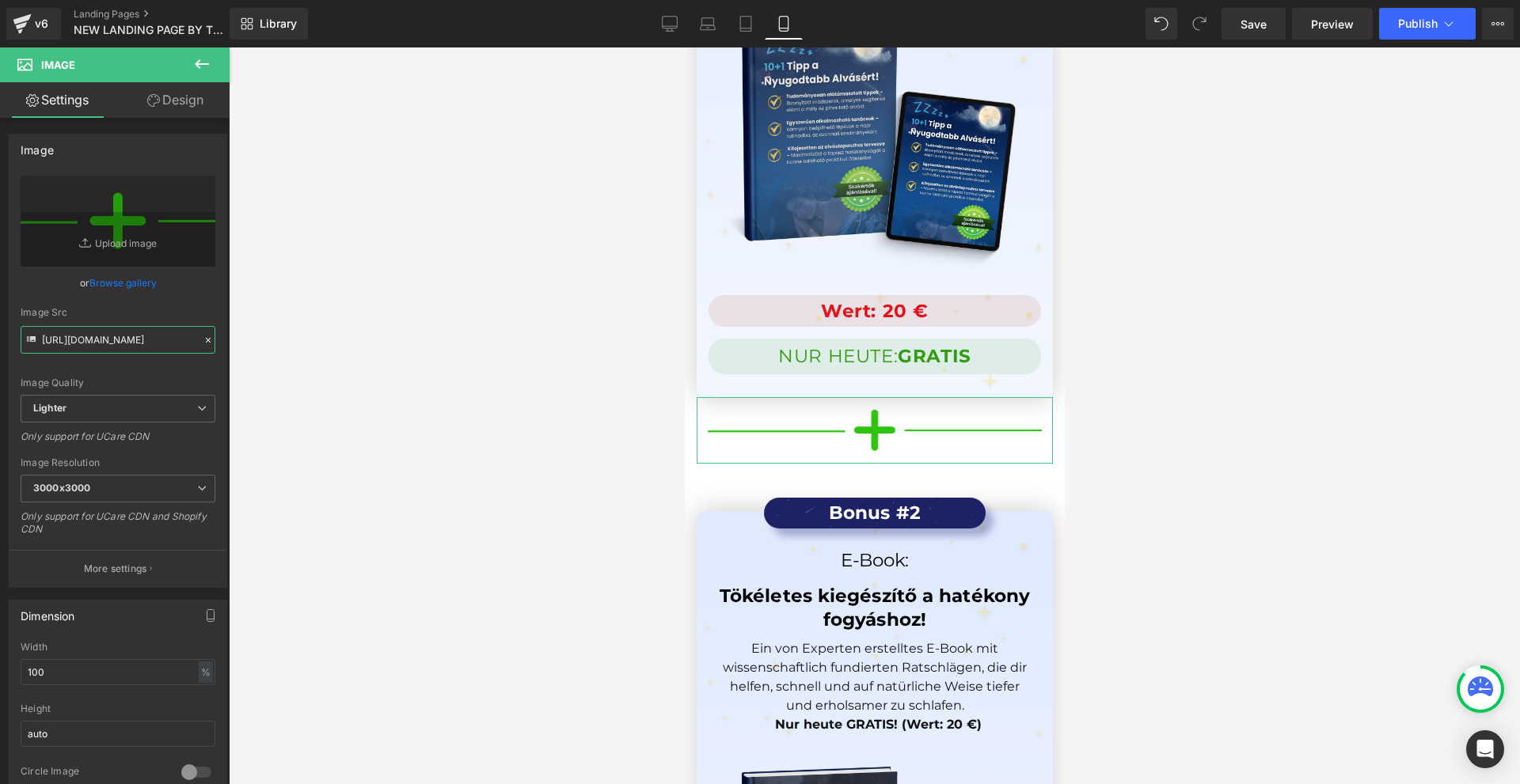
type input "[URL][DOMAIN_NAME]"
click at [177, 108] on link "Design" at bounding box center [175, 100] width 115 height 36
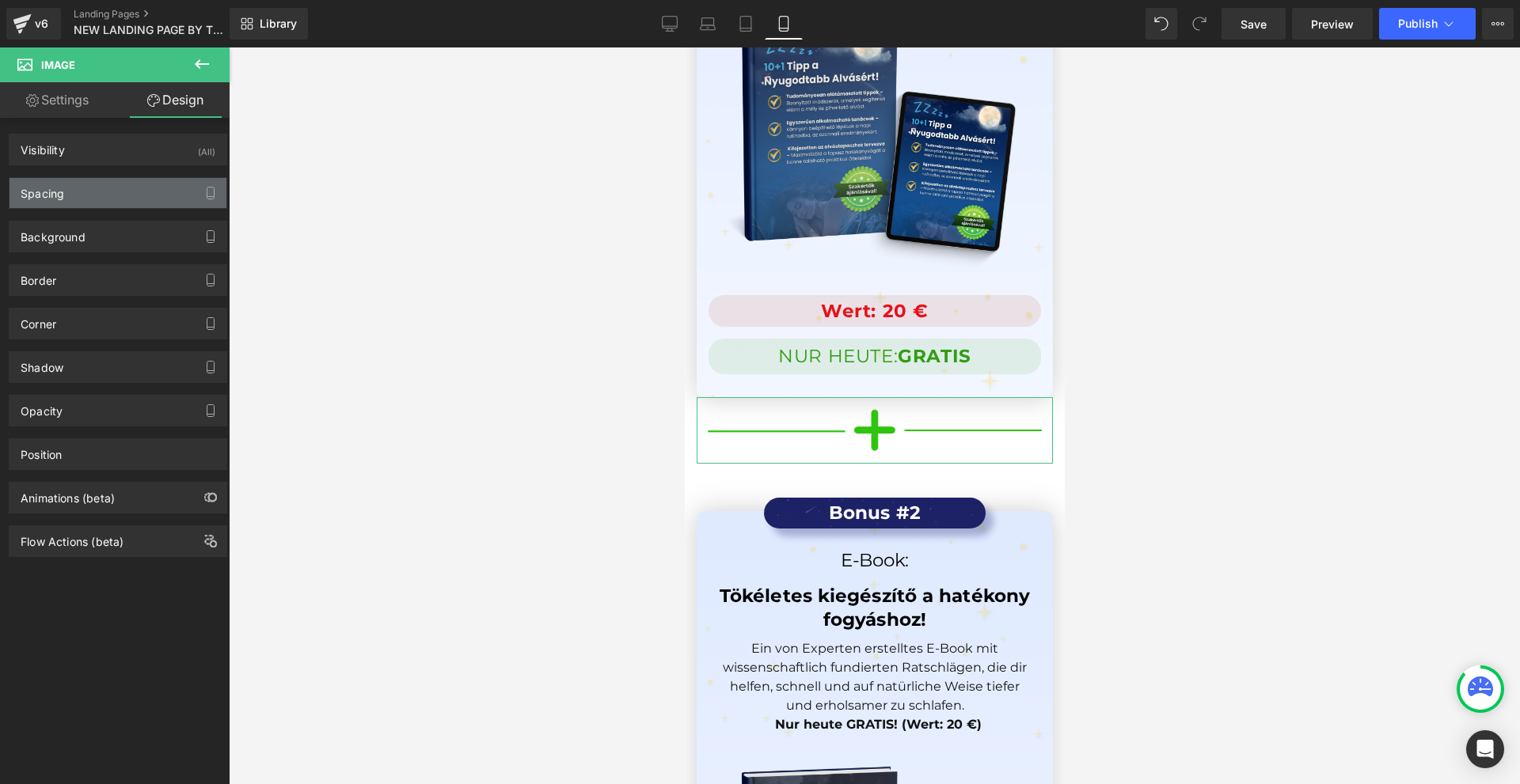
click at [97, 205] on div "Spacing" at bounding box center [118, 193] width 217 height 30
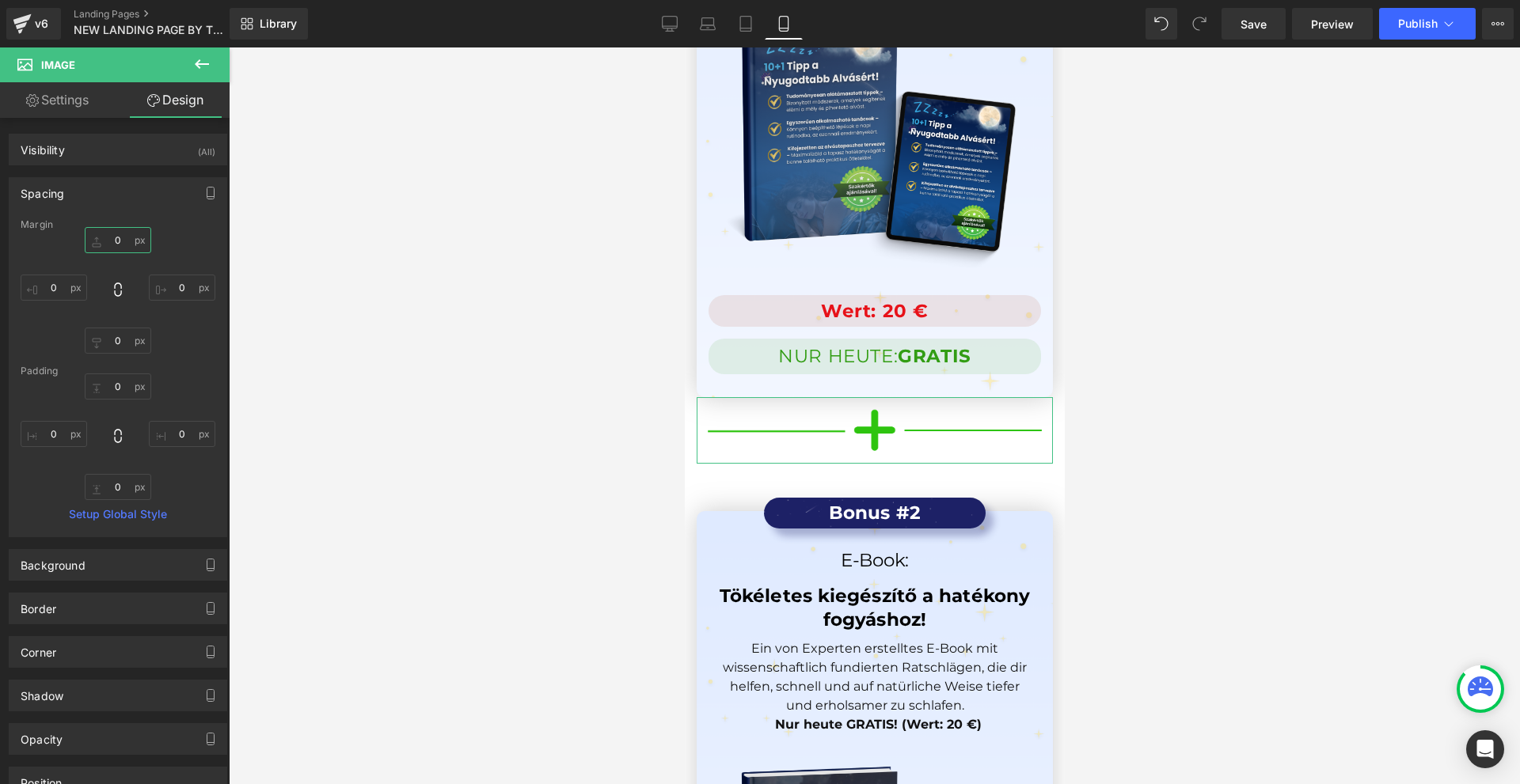
click at [126, 239] on input "0" at bounding box center [118, 240] width 66 height 26
type input "10"
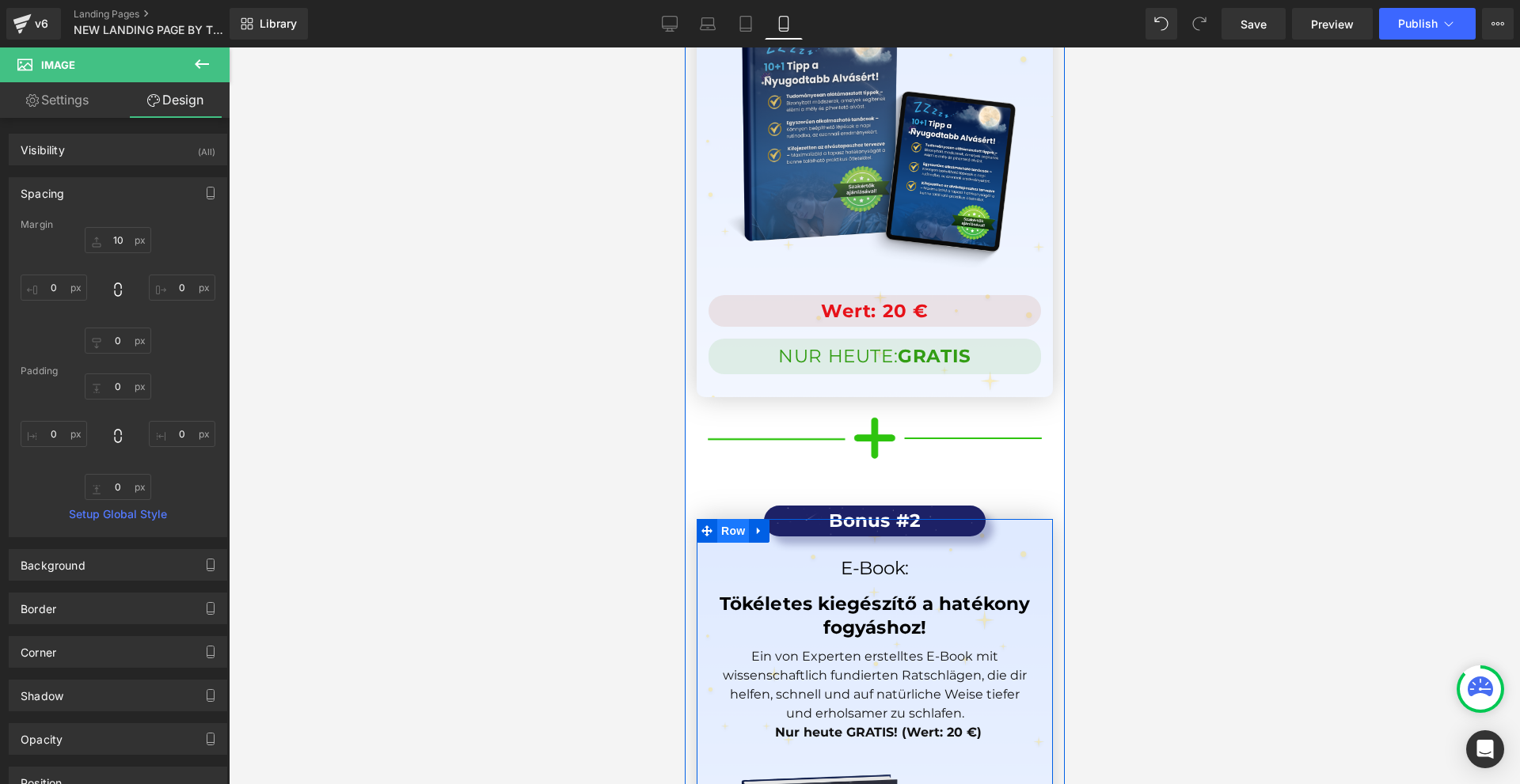
click at [738, 519] on span "Row" at bounding box center [733, 530] width 32 height 23
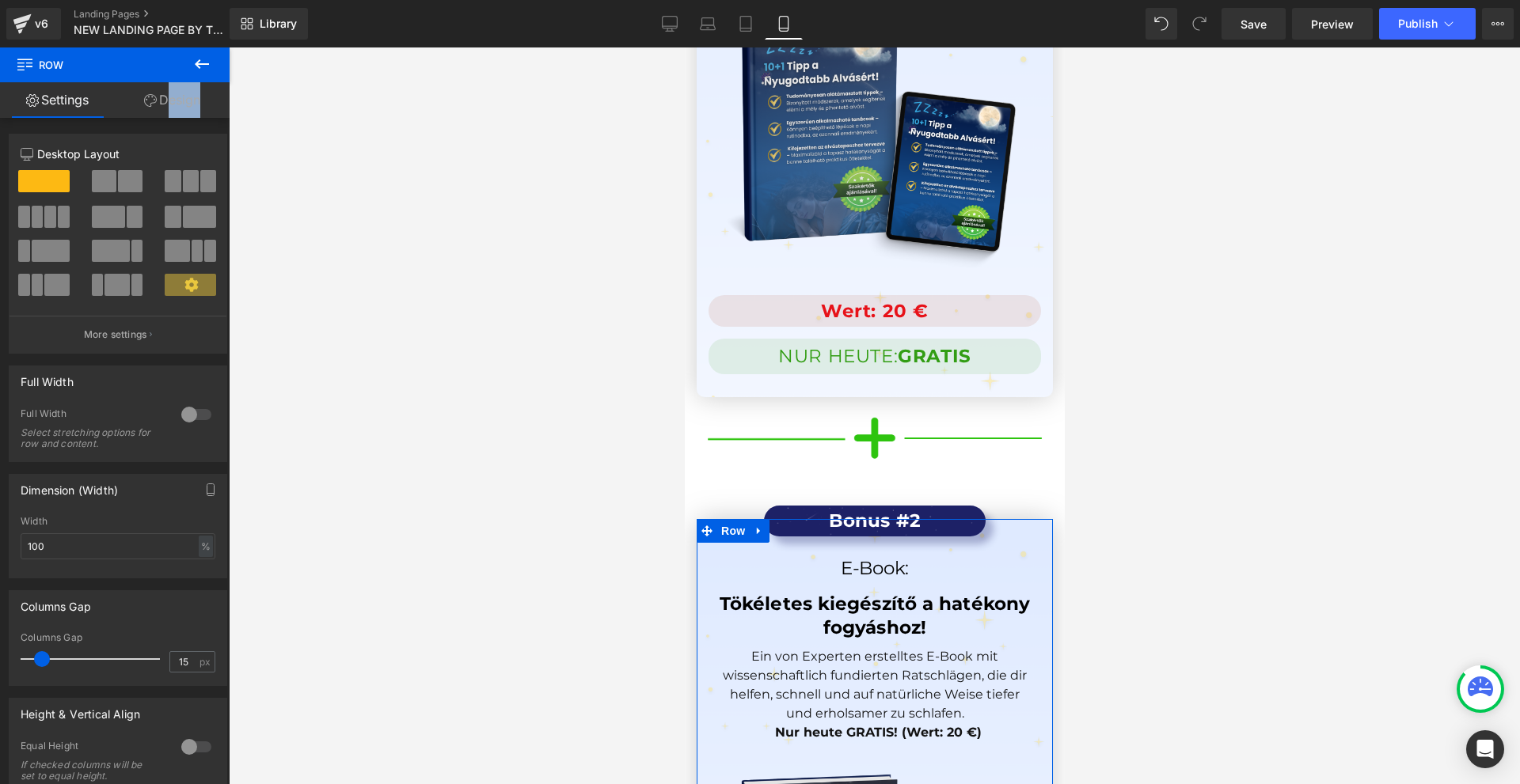
click at [163, 117] on div "Settings Design 12 12 12 Column Size Customizer 12 Desktop Layout Laptop Layout…" at bounding box center [114, 455] width 229 height 745
click at [164, 109] on link "Design" at bounding box center [172, 100] width 115 height 36
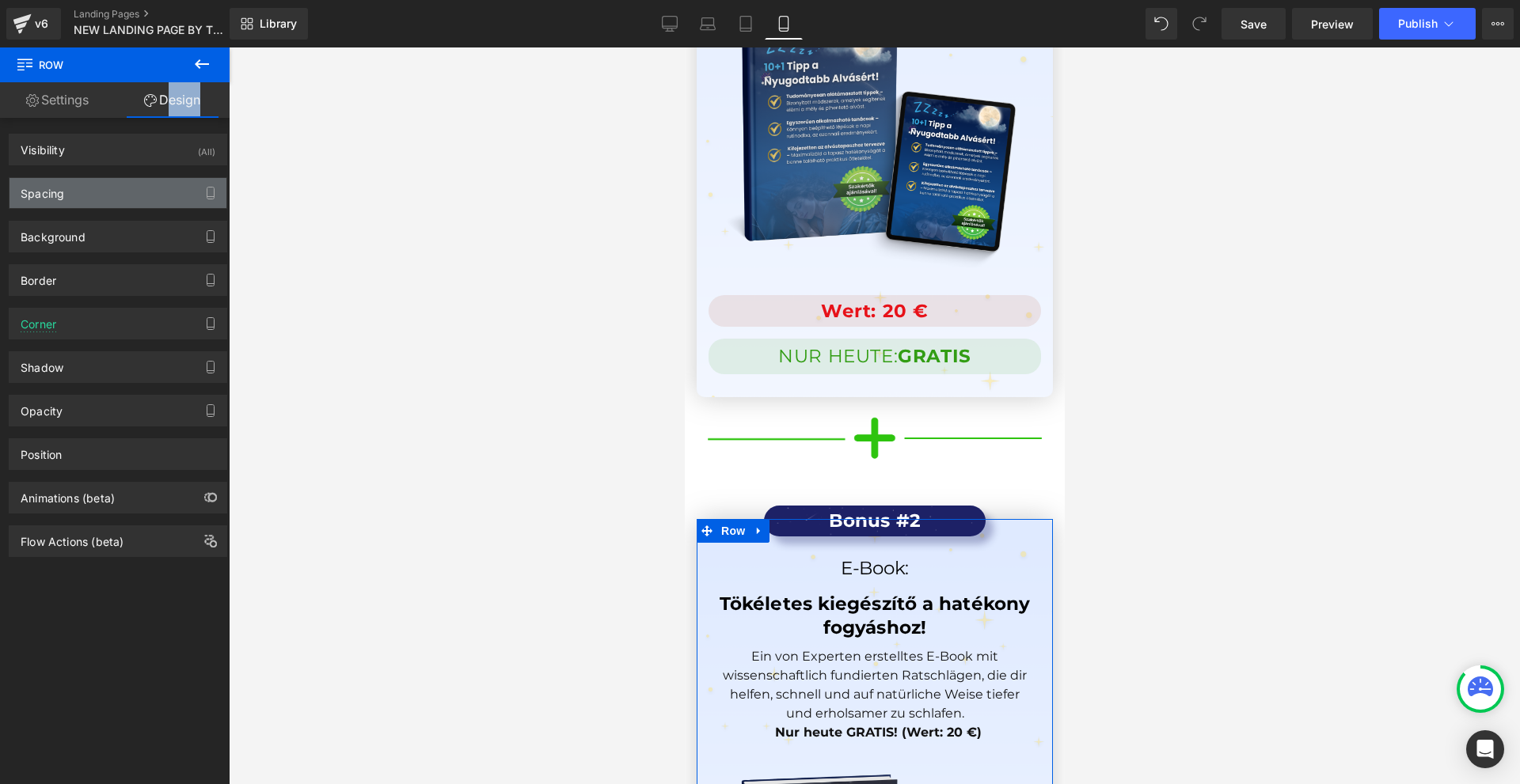
click at [108, 207] on div "Spacing" at bounding box center [118, 193] width 217 height 30
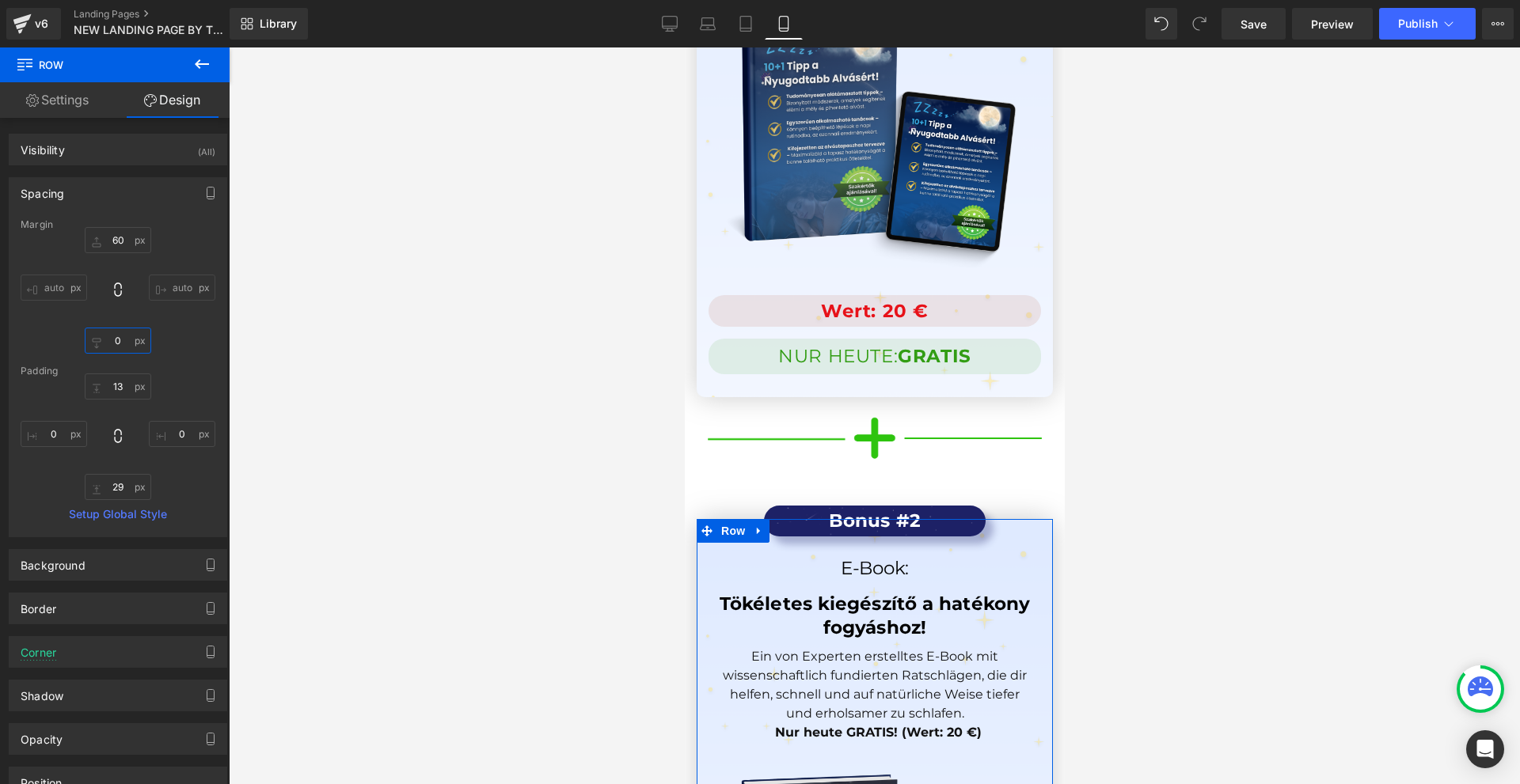
drag, startPoint x: 118, startPoint y: 330, endPoint x: 124, endPoint y: 374, distance: 44.4
click at [118, 331] on input "0" at bounding box center [118, 341] width 66 height 26
click at [124, 383] on input "13" at bounding box center [118, 386] width 66 height 26
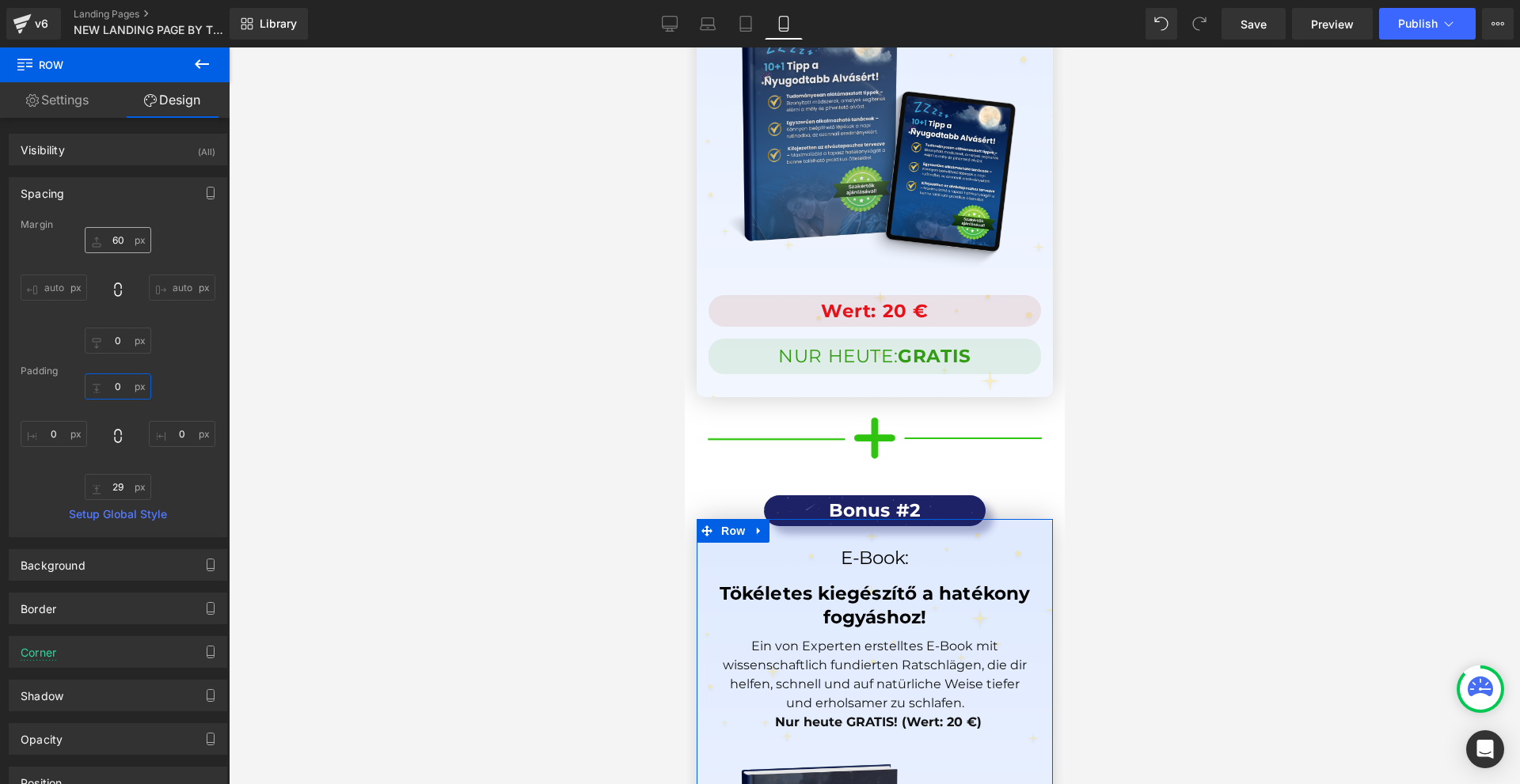
type input "0"
click at [116, 238] on input "0" at bounding box center [118, 240] width 66 height 26
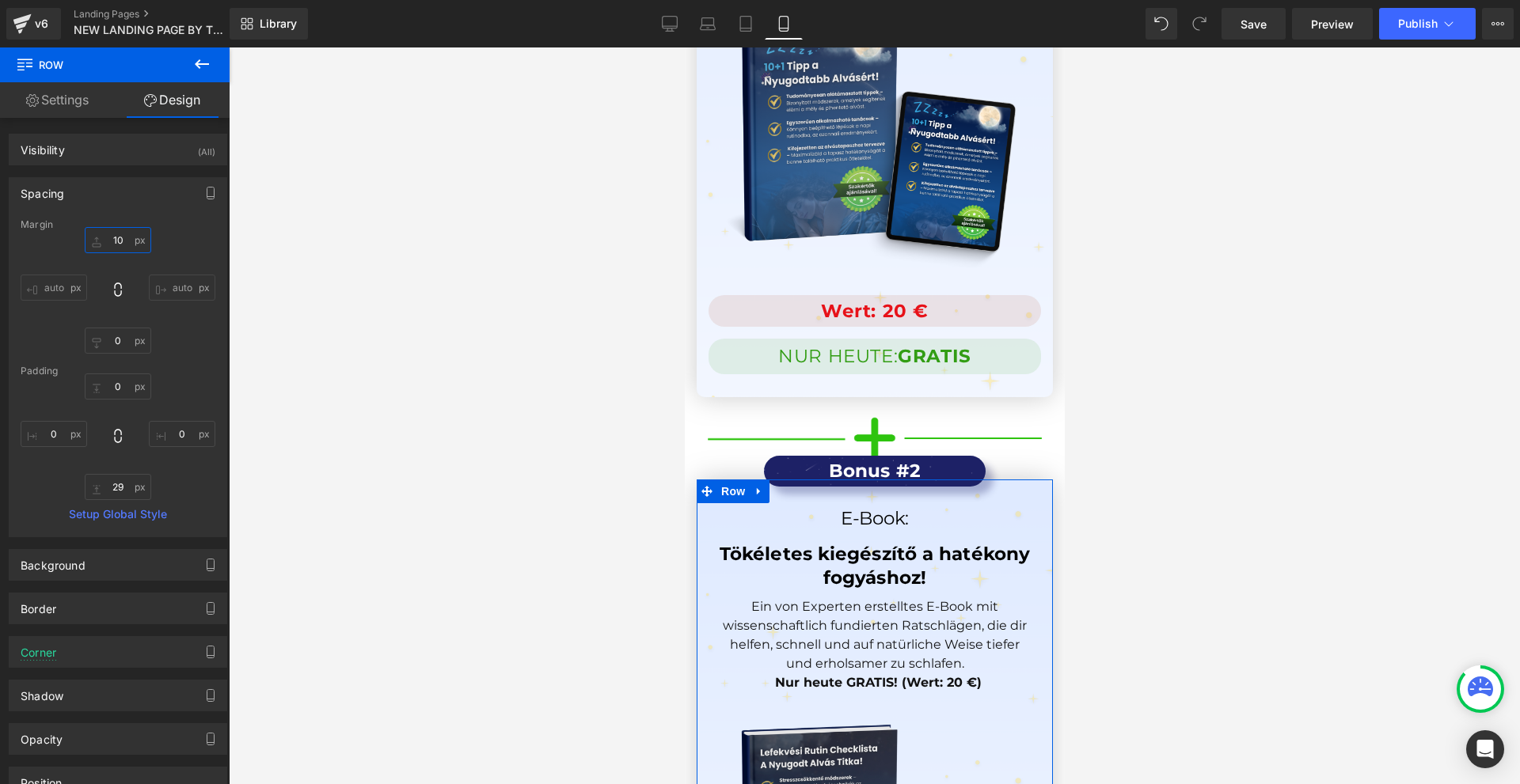
click at [117, 234] on input "10" at bounding box center [118, 240] width 66 height 26
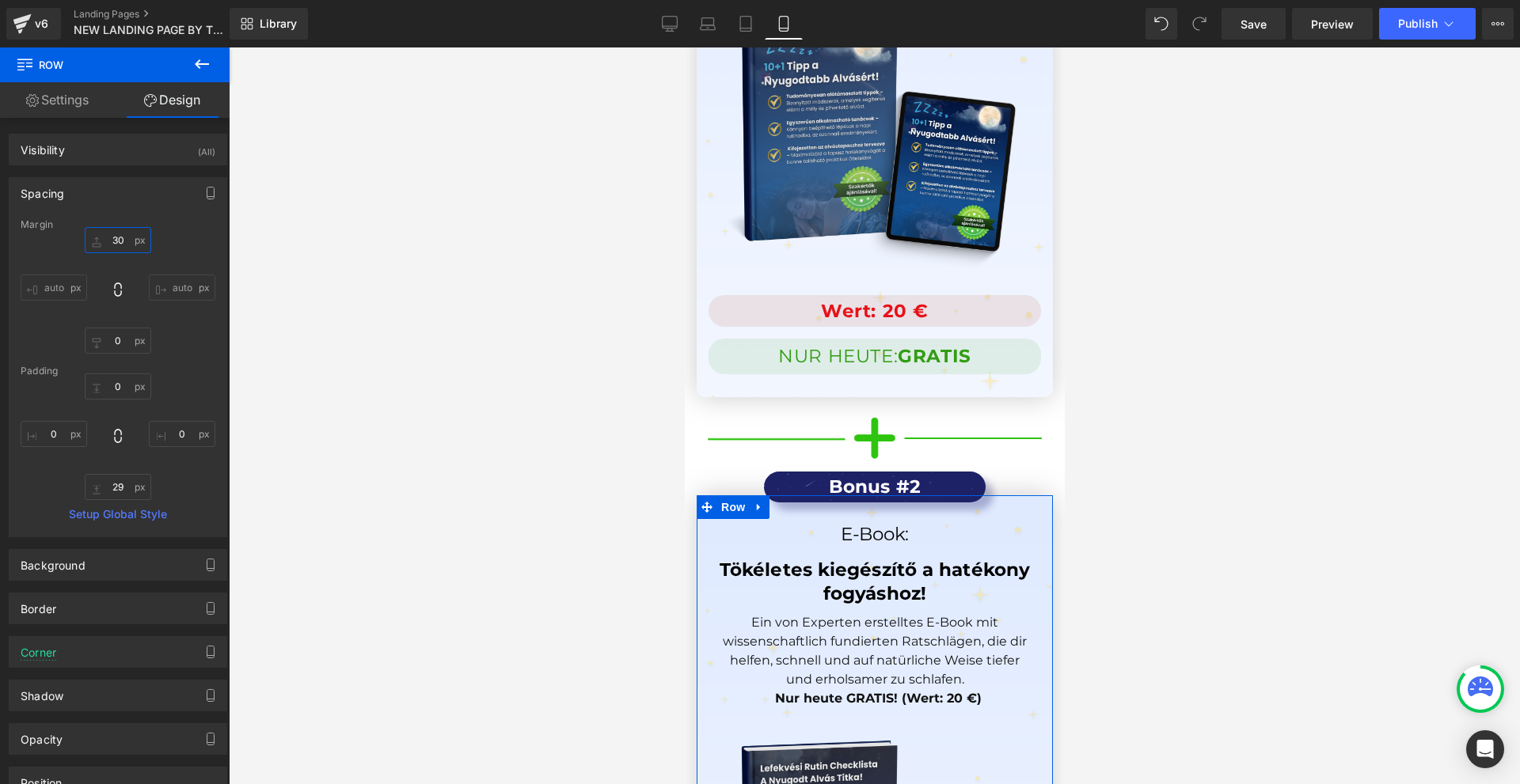
click at [119, 233] on input "30" at bounding box center [118, 240] width 66 height 26
click at [120, 233] on input "30" at bounding box center [118, 240] width 66 height 26
type input "40"
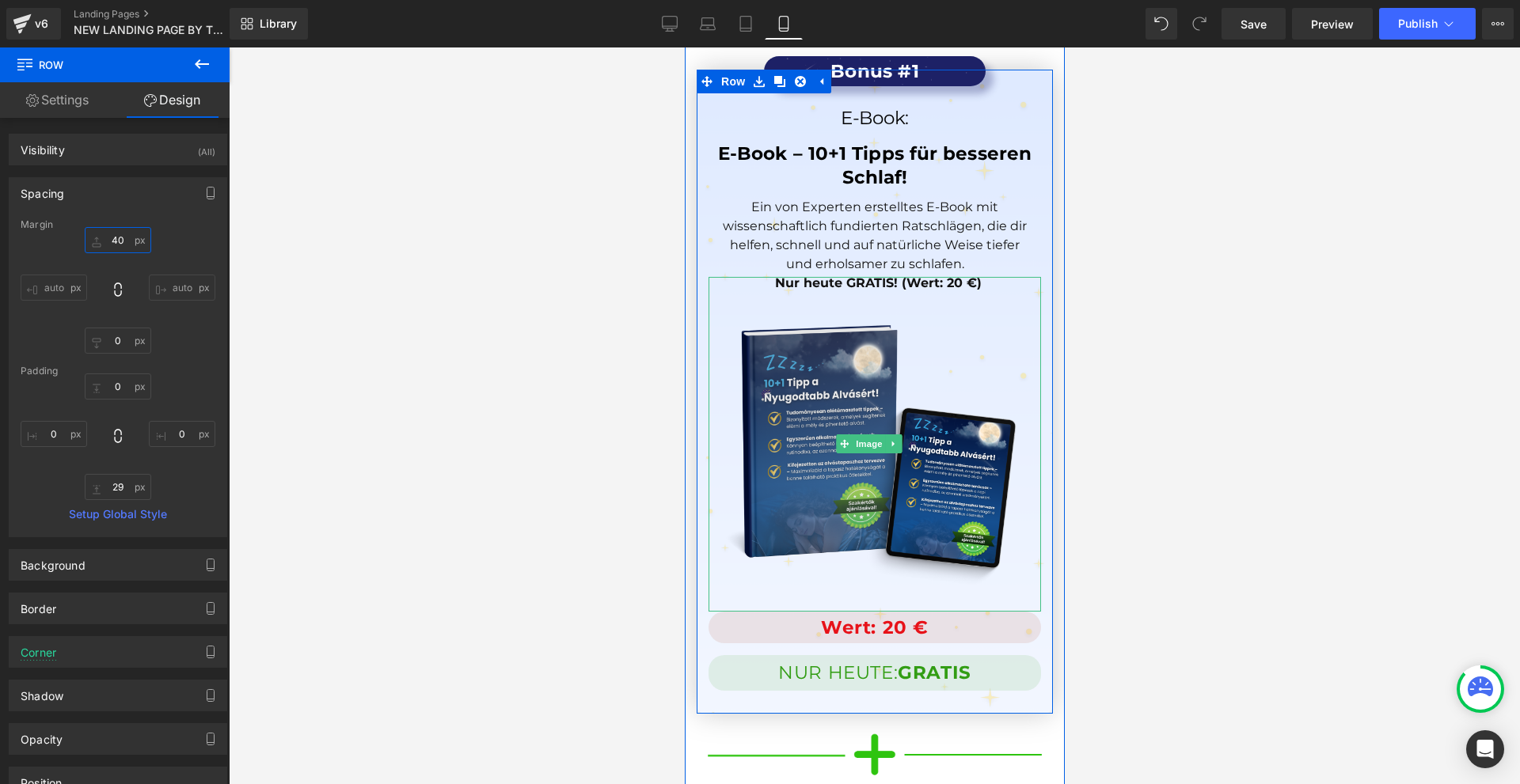
scroll to position [14445, 0]
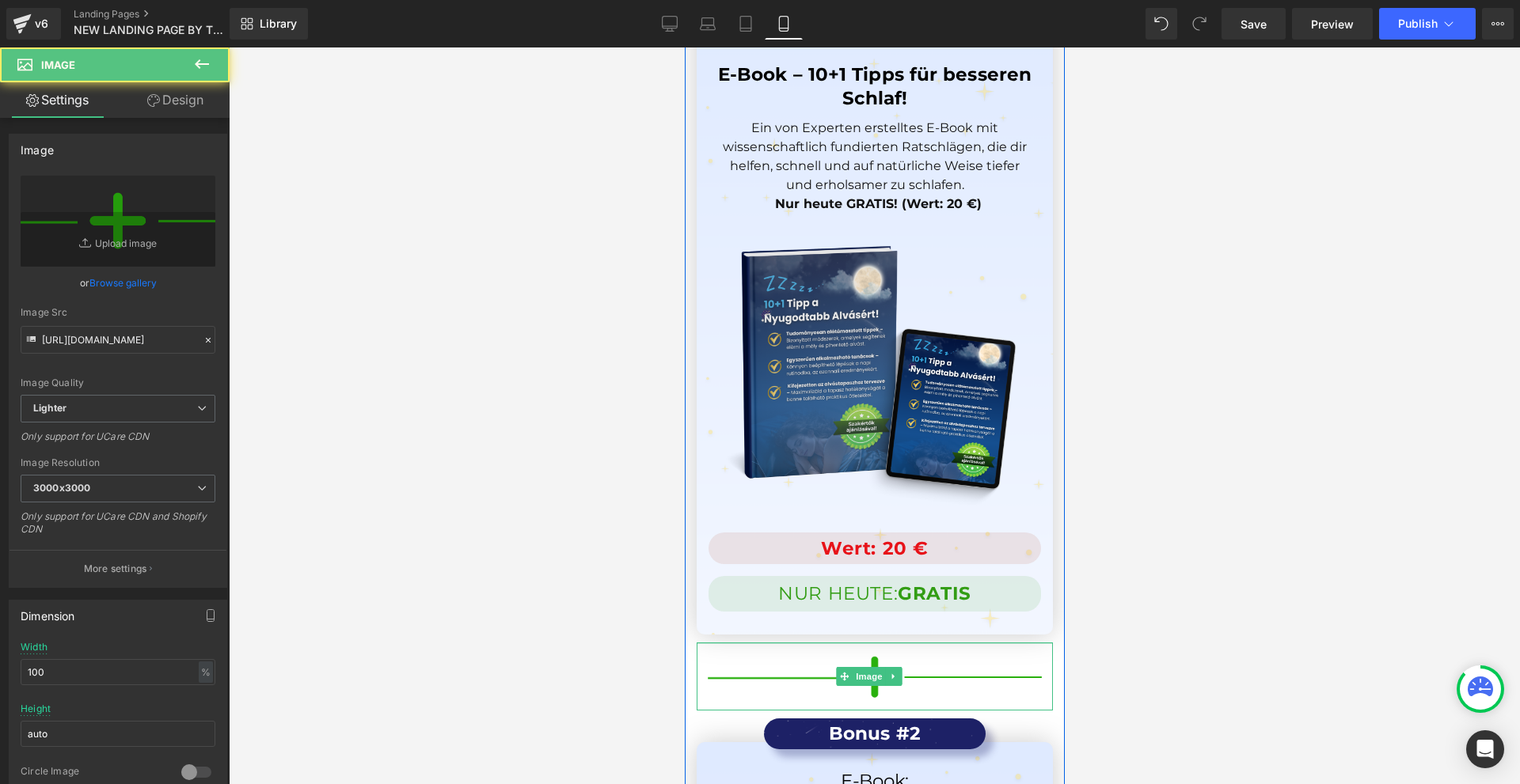
click at [897, 643] on div "Image" at bounding box center [874, 676] width 357 height 68
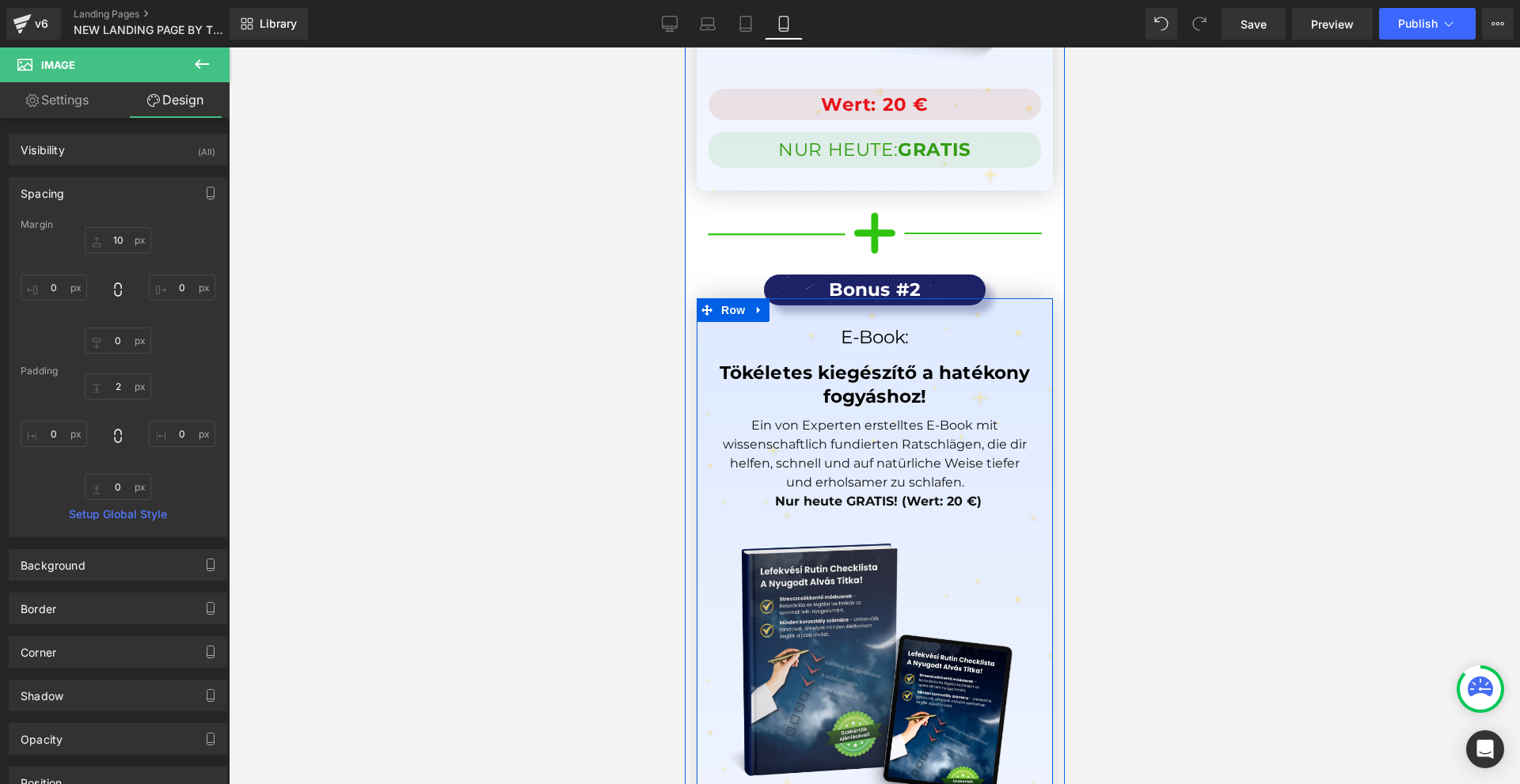
scroll to position [15127, 0]
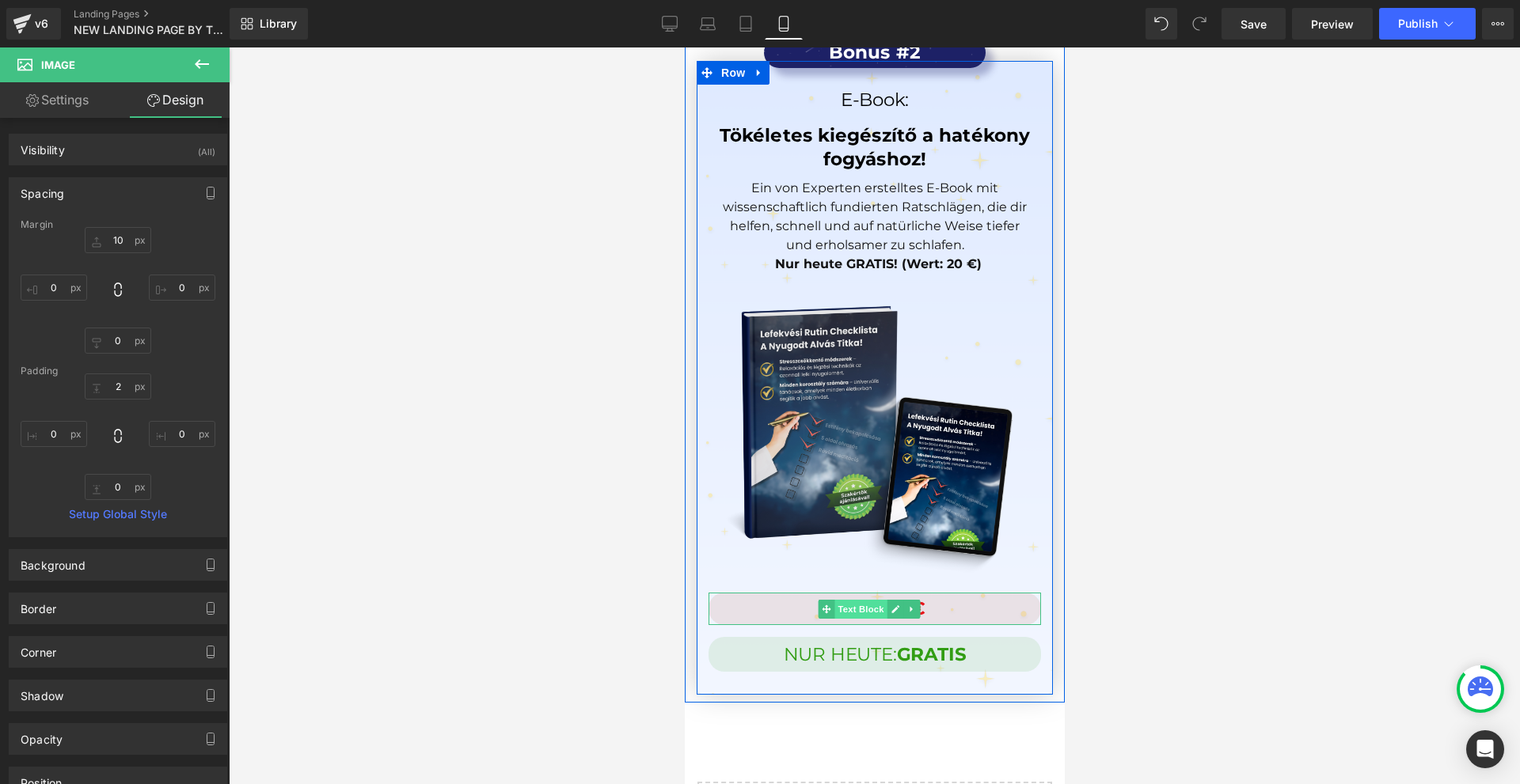
click at [864, 600] on span "Text Block" at bounding box center [860, 609] width 52 height 19
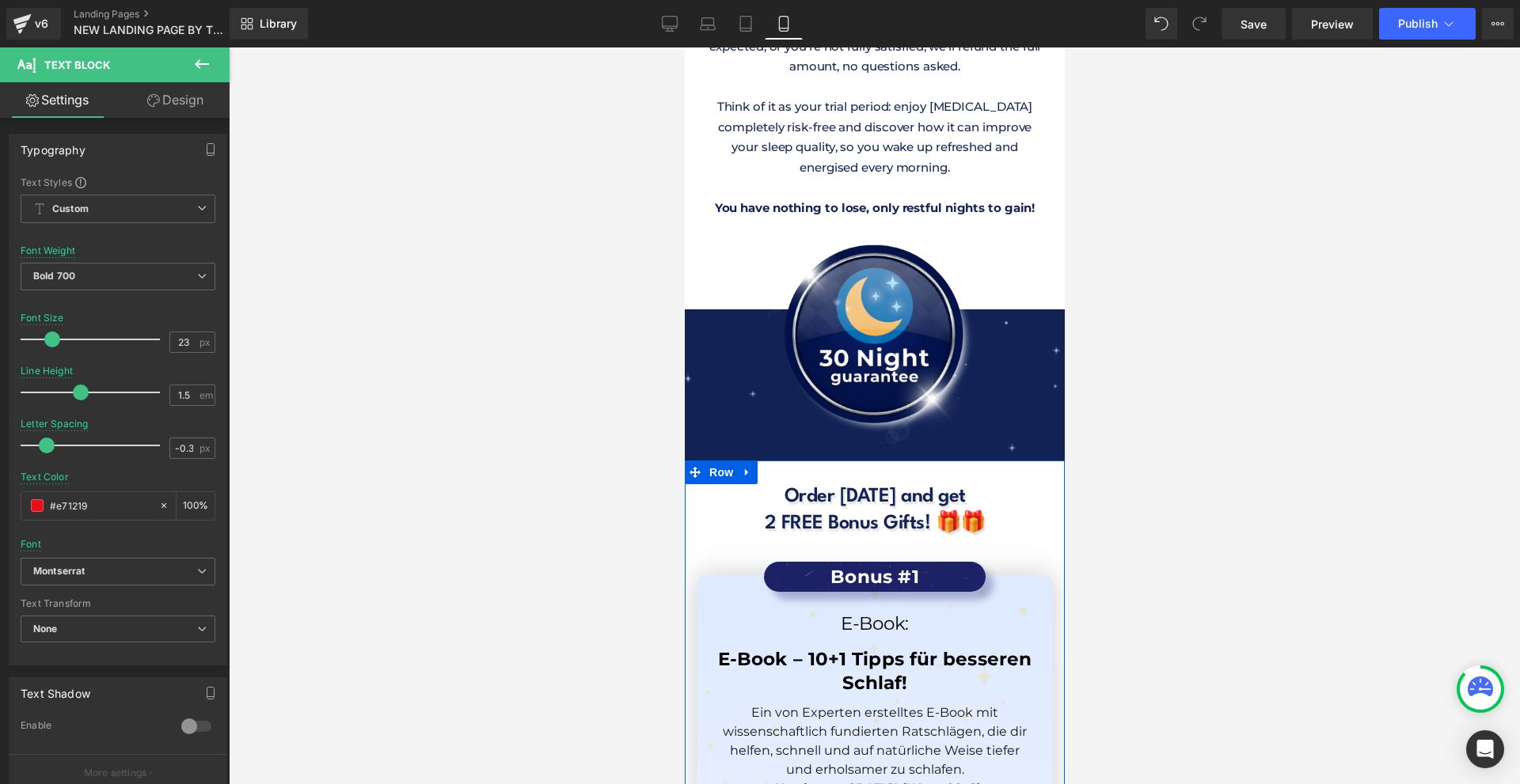
scroll to position [13782, 0]
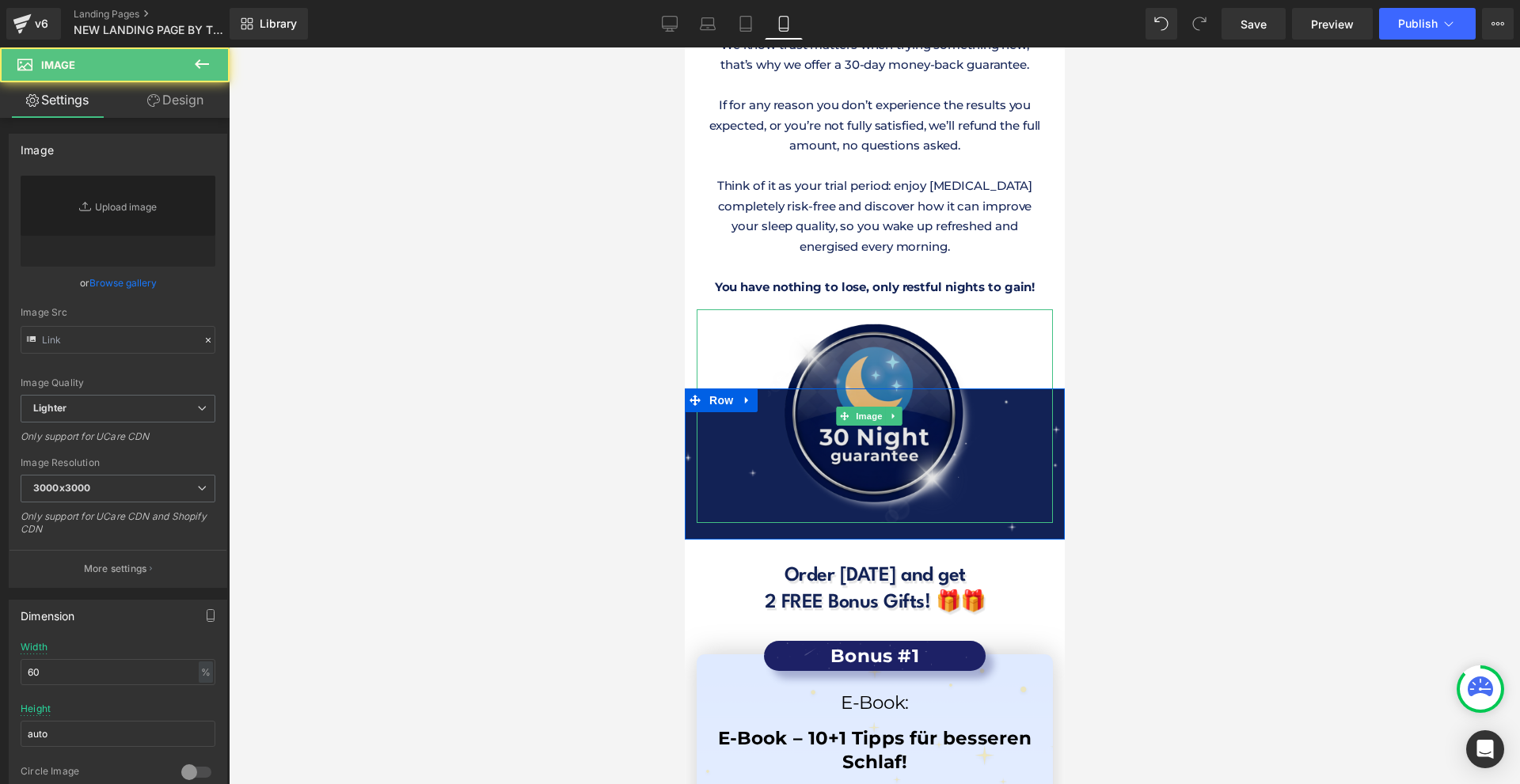
click at [882, 310] on img at bounding box center [874, 416] width 213 height 213
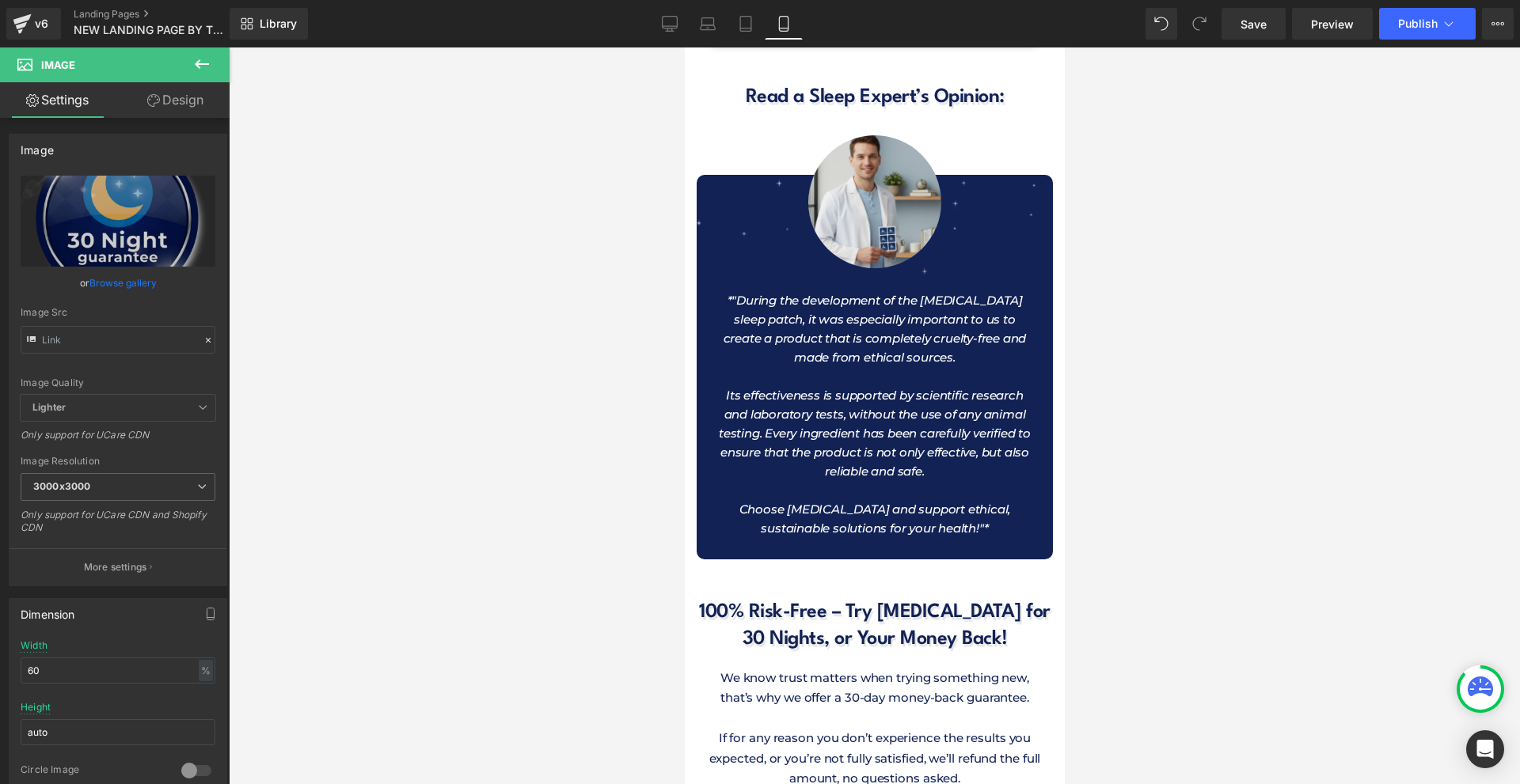
scroll to position [12990, 0]
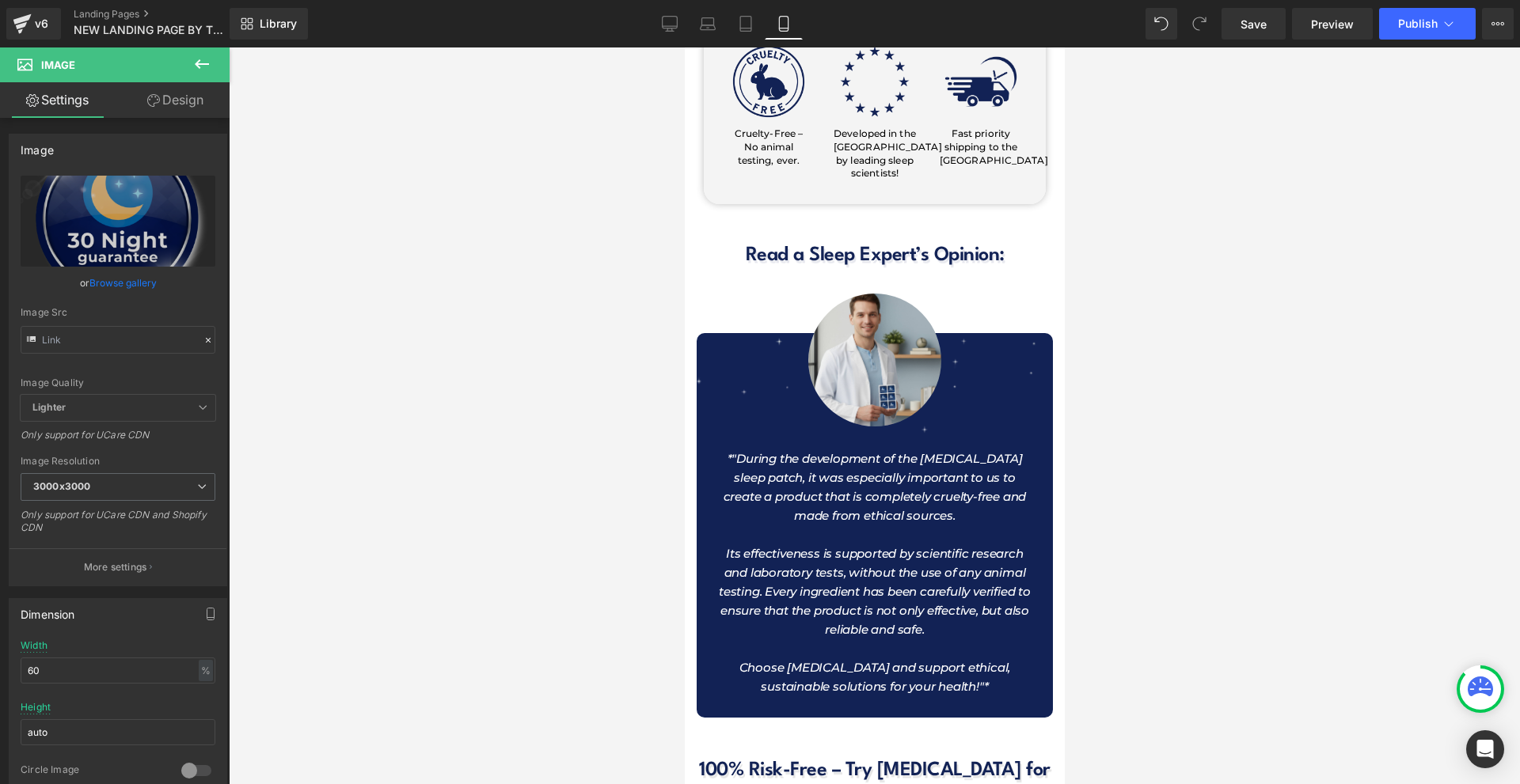
click at [1133, 432] on div at bounding box center [874, 416] width 1292 height 737
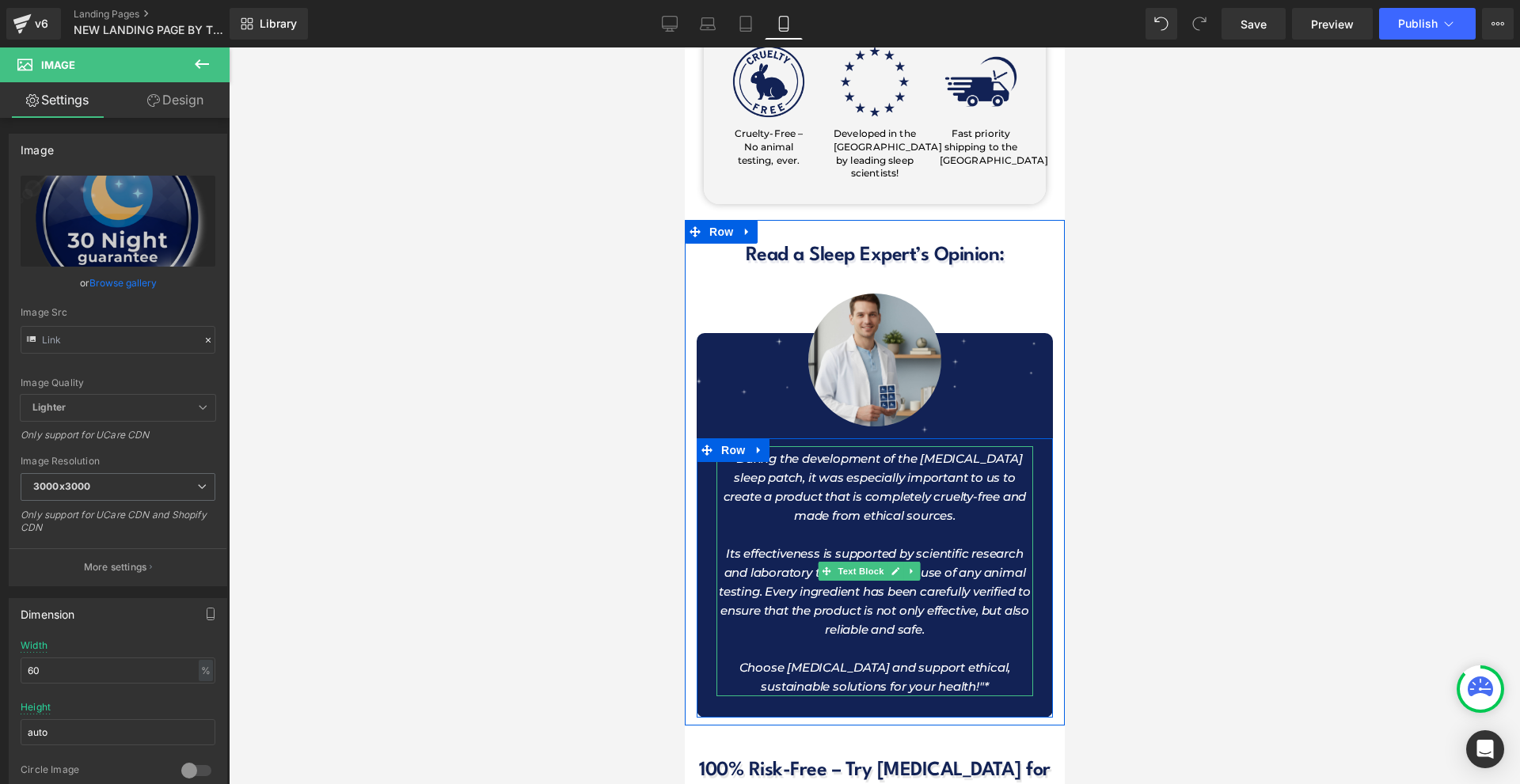
click at [974, 659] on p "Choose [MEDICAL_DATA] and support ethical, sustainable solutions for your healt…" at bounding box center [874, 677] width 316 height 38
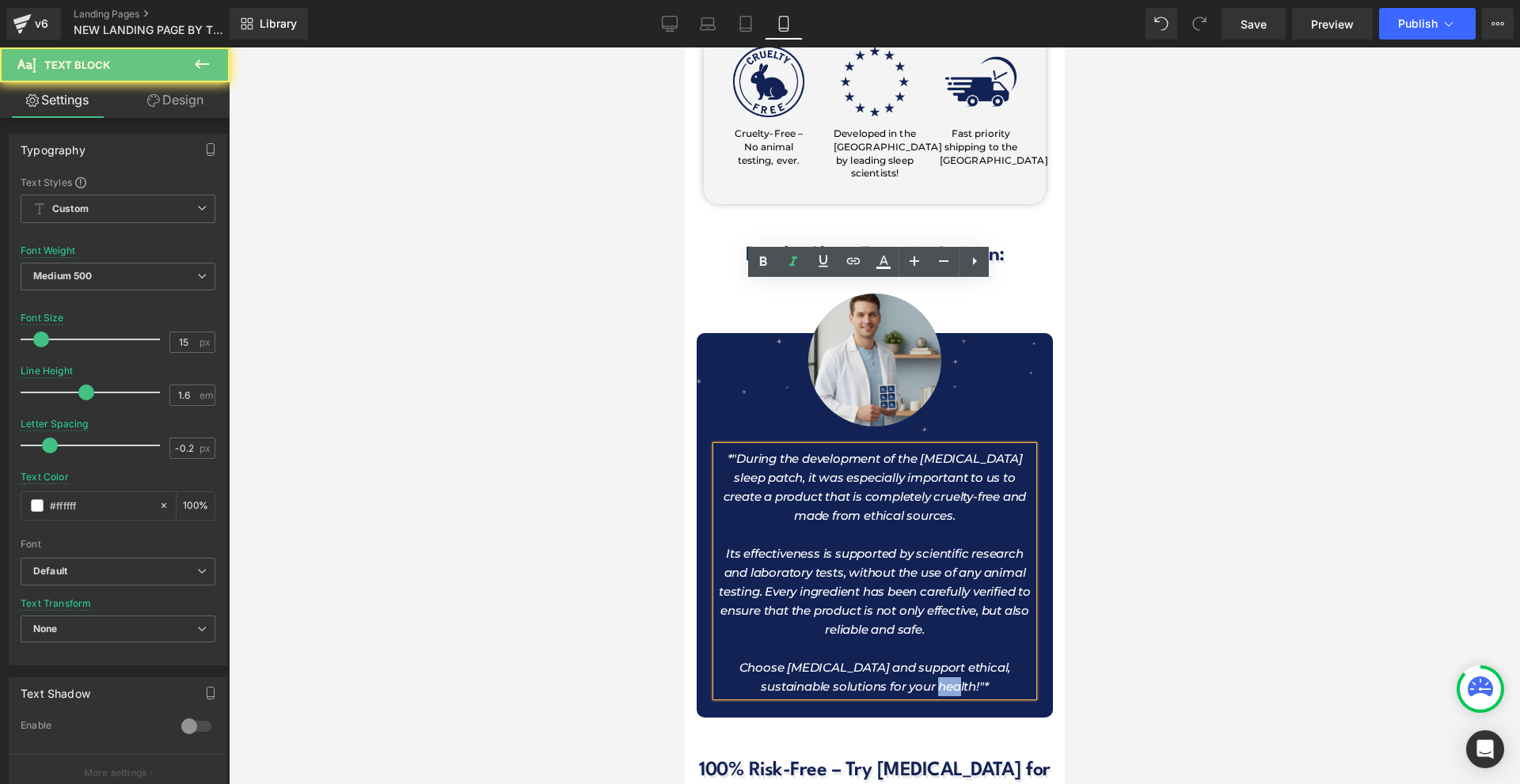
drag, startPoint x: 959, startPoint y: 521, endPoint x: 933, endPoint y: 522, distance: 26.0
click at [933, 659] on p "Choose [MEDICAL_DATA] and support ethical, sustainable solutions for your healt…" at bounding box center [874, 677] width 316 height 38
click at [949, 659] on p "Choose [MEDICAL_DATA] and support ethical, sustainable solutions for your healt…" at bounding box center [874, 677] width 316 height 38
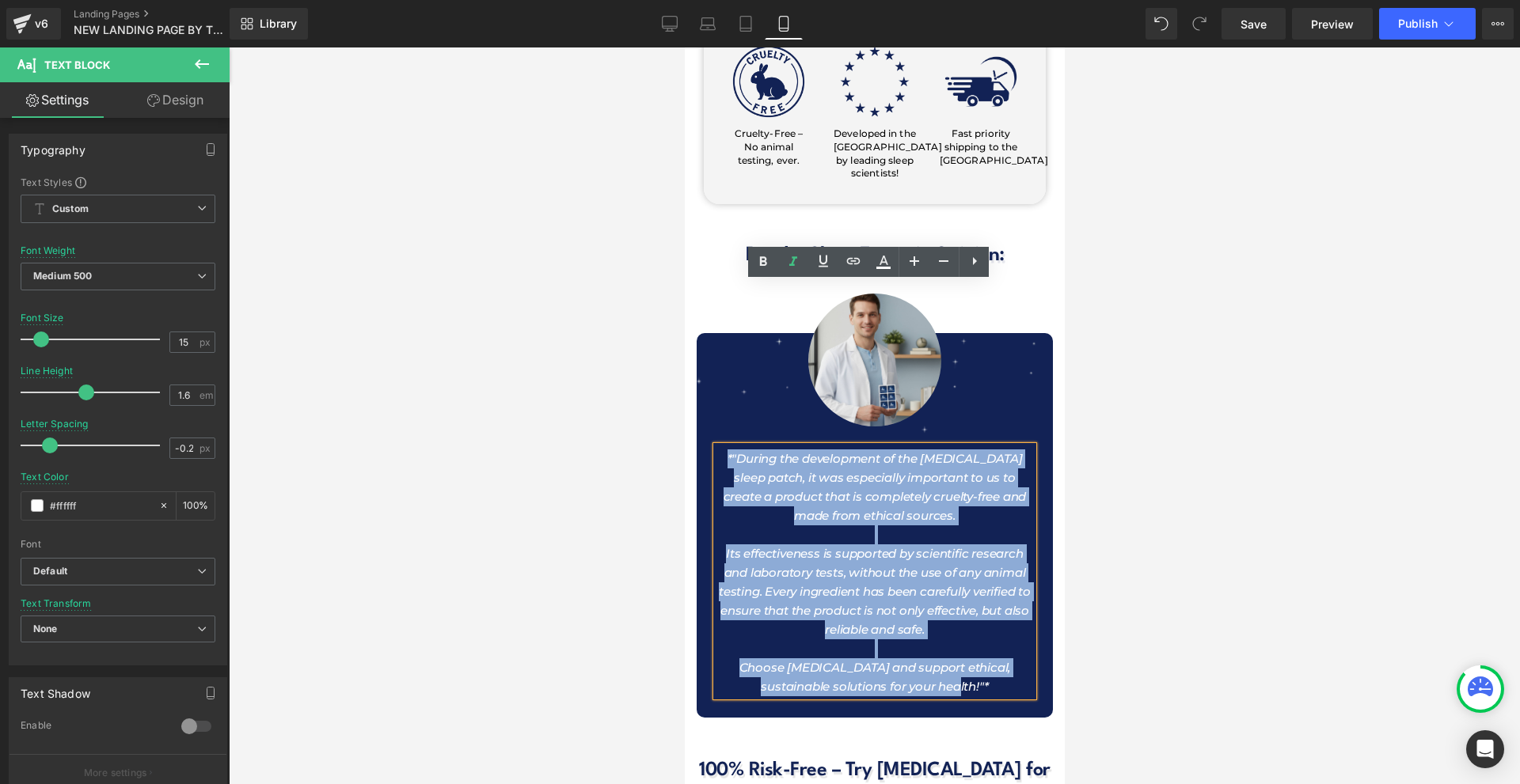
drag, startPoint x: 954, startPoint y: 523, endPoint x: 719, endPoint y: 301, distance: 323.3
click at [719, 446] on div "*"During the development of the [MEDICAL_DATA] sleep patch, it was especially i…" at bounding box center [874, 571] width 316 height 250
click at [994, 451] on span "*"During the development of the [MEDICAL_DATA] sleep patch, it was especially i…" at bounding box center [874, 486] width 303 height 72
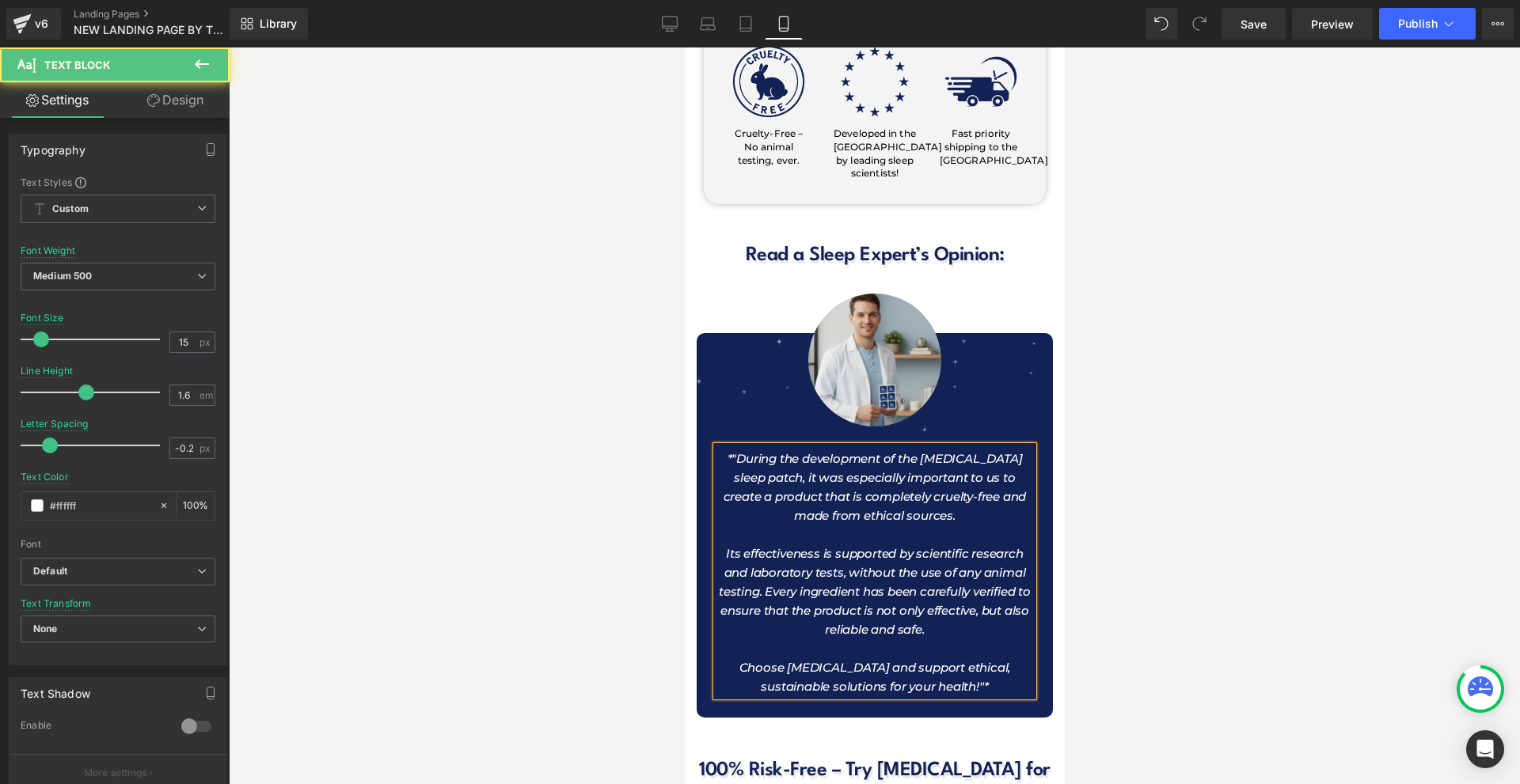
drag, startPoint x: 1087, startPoint y: 323, endPoint x: 1074, endPoint y: 314, distance: 15.8
click at [1078, 317] on div at bounding box center [874, 416] width 1292 height 737
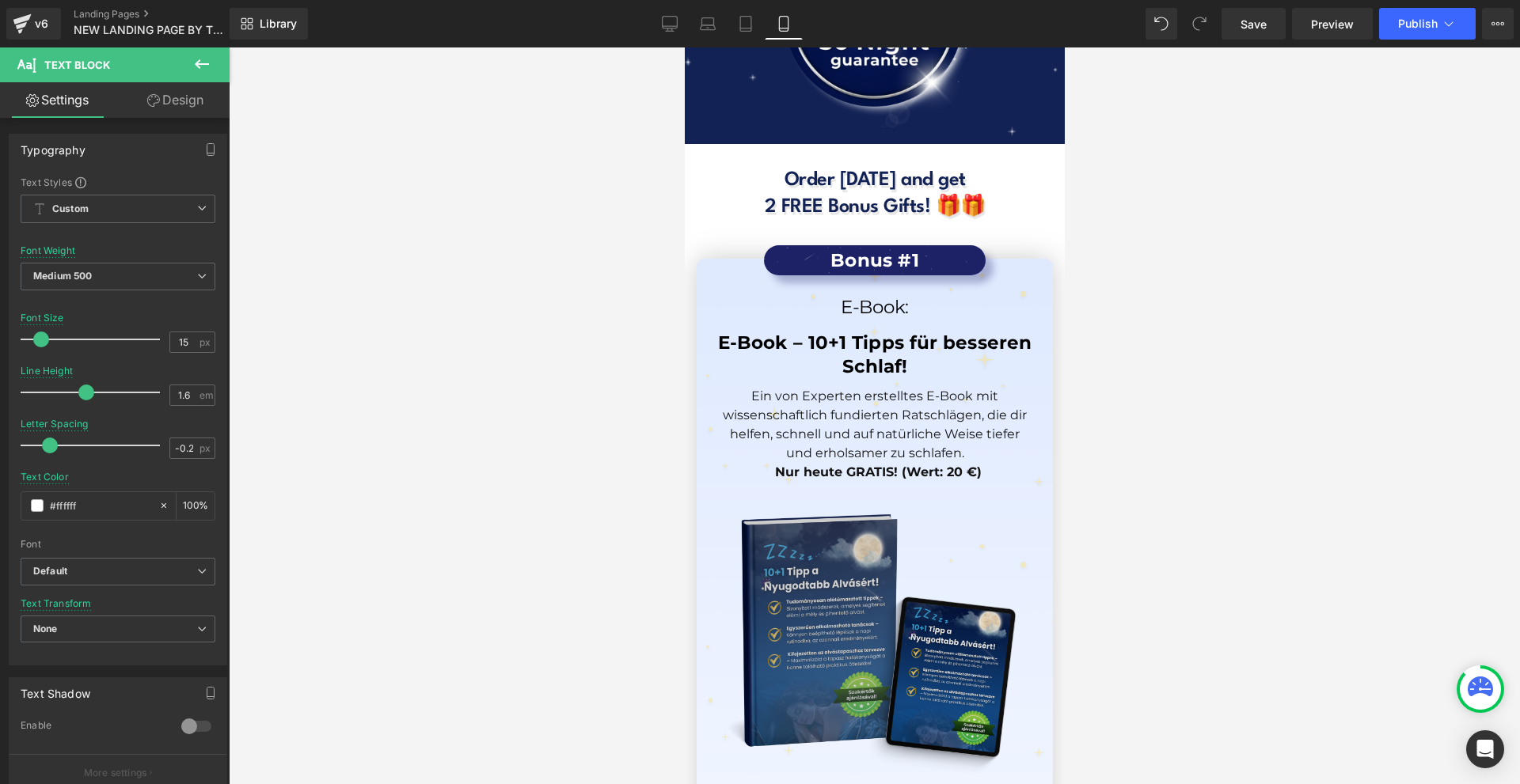
scroll to position [14573, 0]
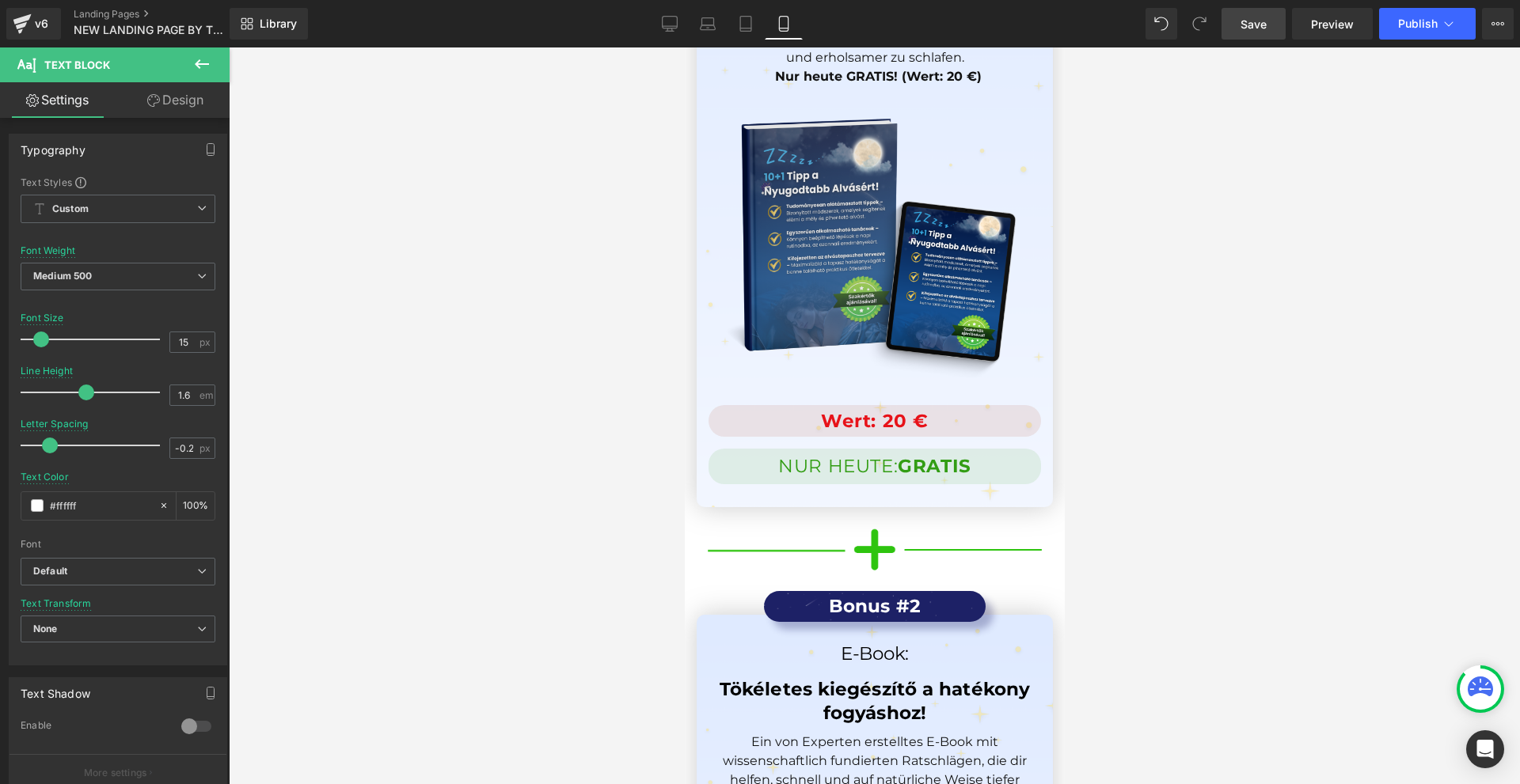
click at [1258, 30] on span "Save" at bounding box center [1254, 24] width 26 height 17
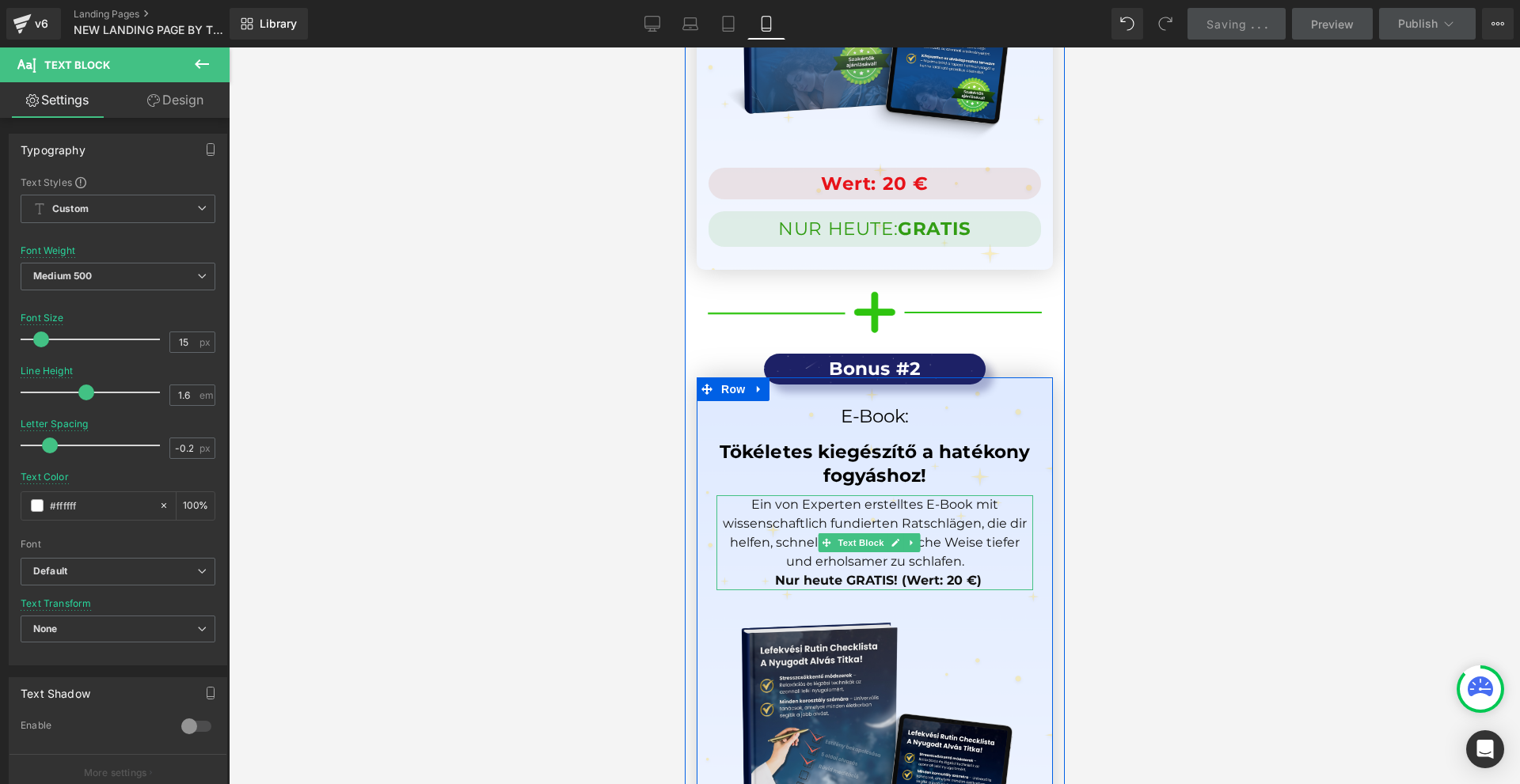
click at [980, 496] on p "Ein von Experten erstelltes E-Book mit wissenschaftlich fundierten Ratschlägen,…" at bounding box center [874, 533] width 316 height 76
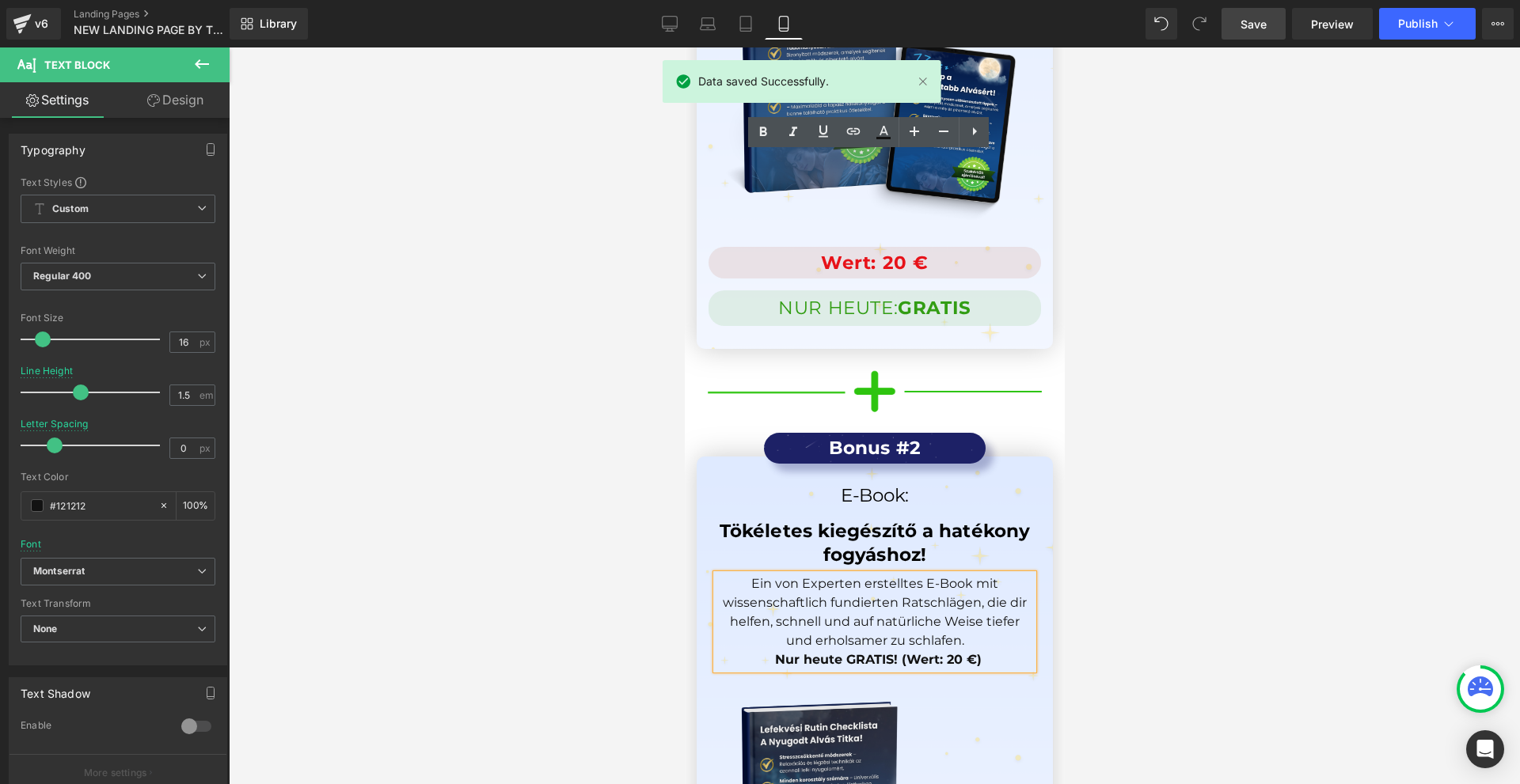
scroll to position [14652, 0]
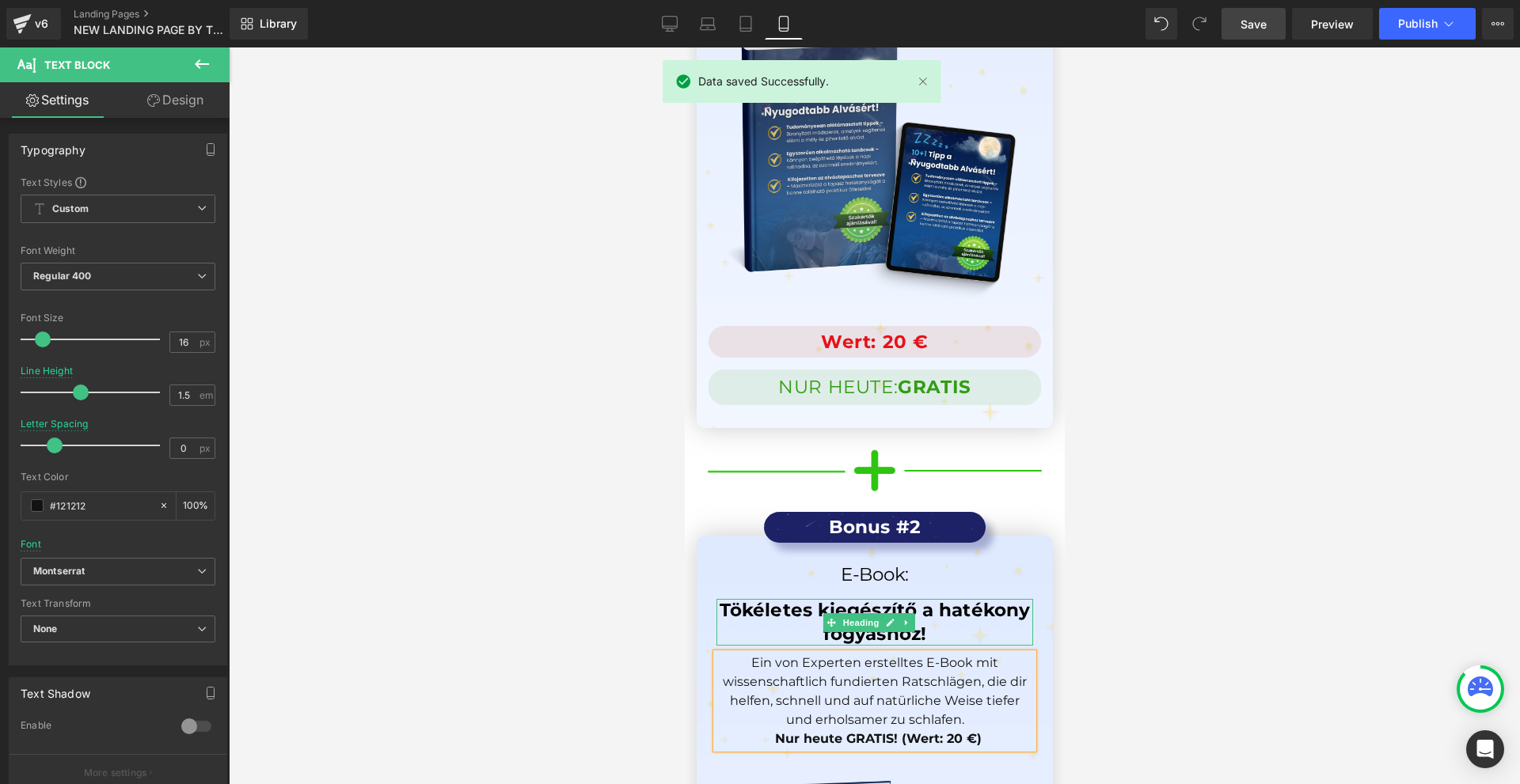
click at [1132, 383] on div at bounding box center [874, 416] width 1292 height 737
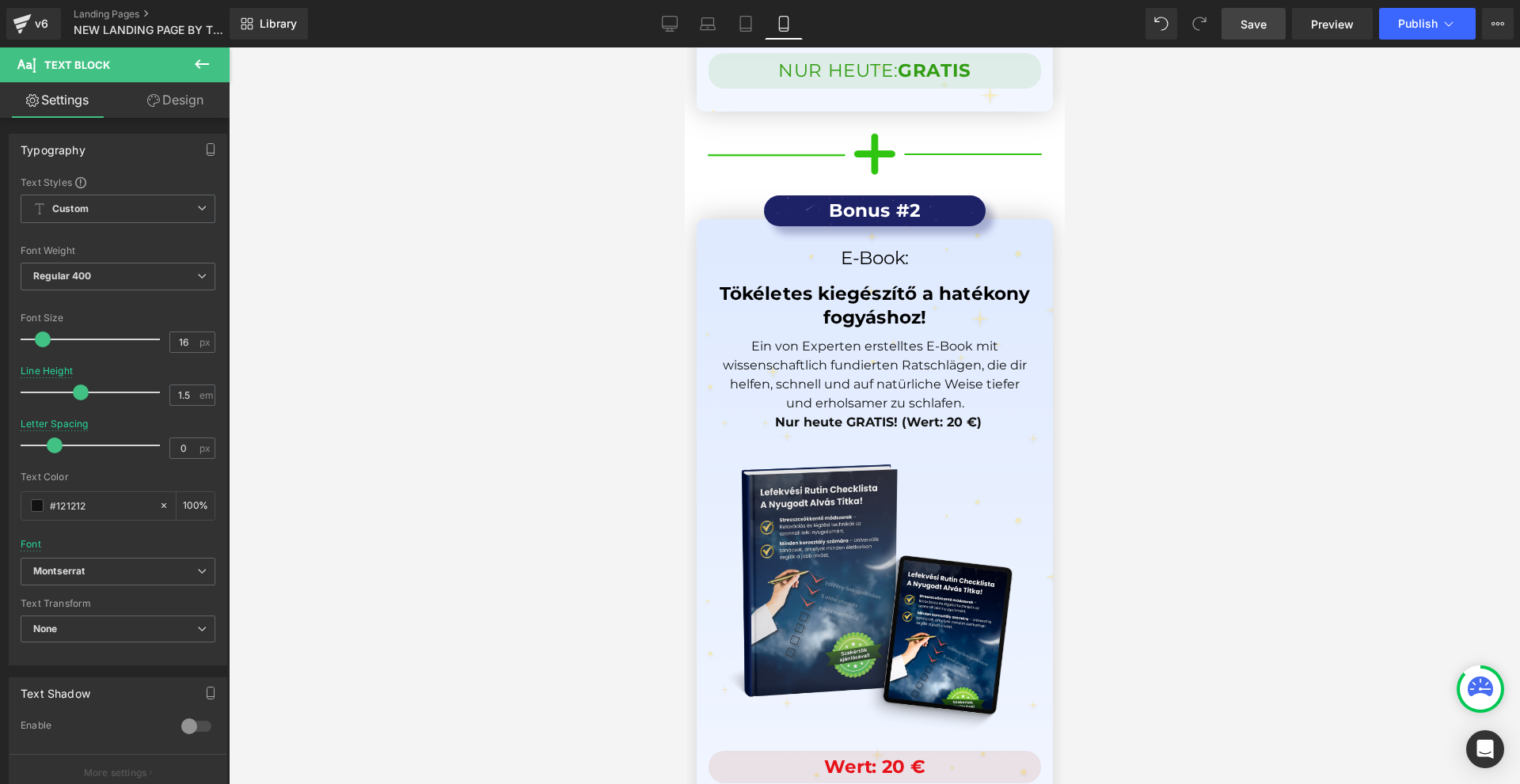
scroll to position [15127, 0]
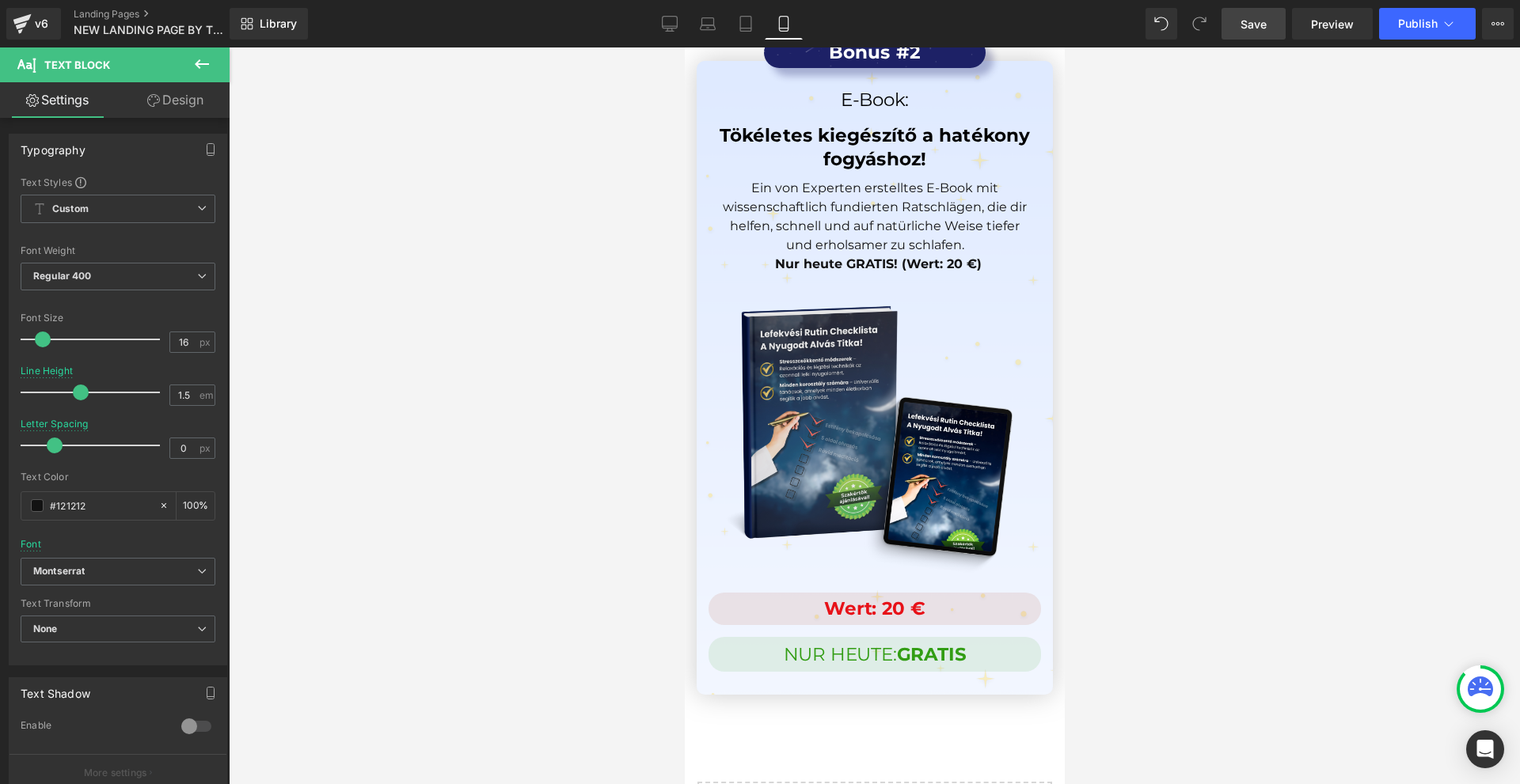
click at [196, 58] on icon at bounding box center [202, 64] width 19 height 19
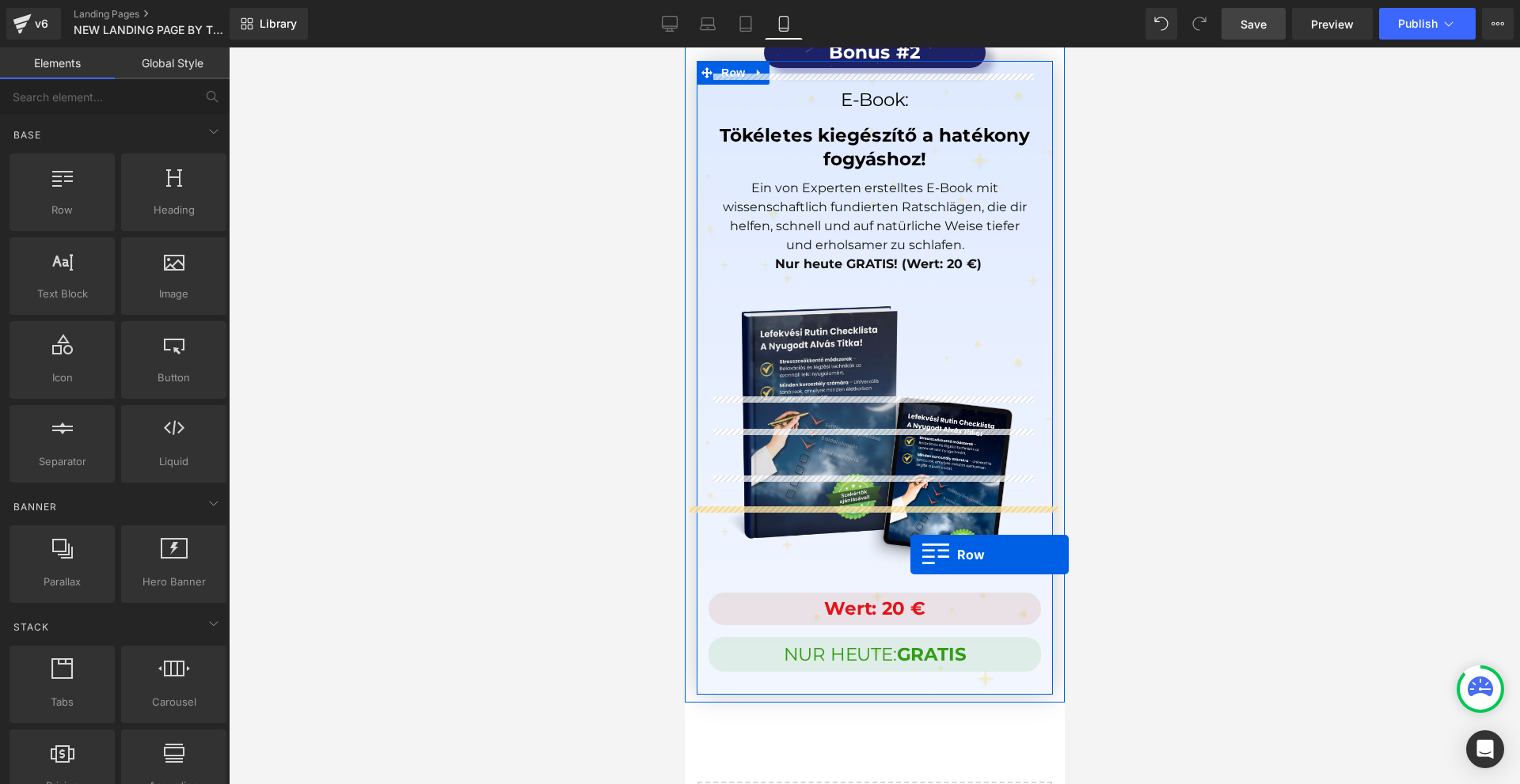
drag, startPoint x: 758, startPoint y: 229, endPoint x: 910, endPoint y: 555, distance: 359.7
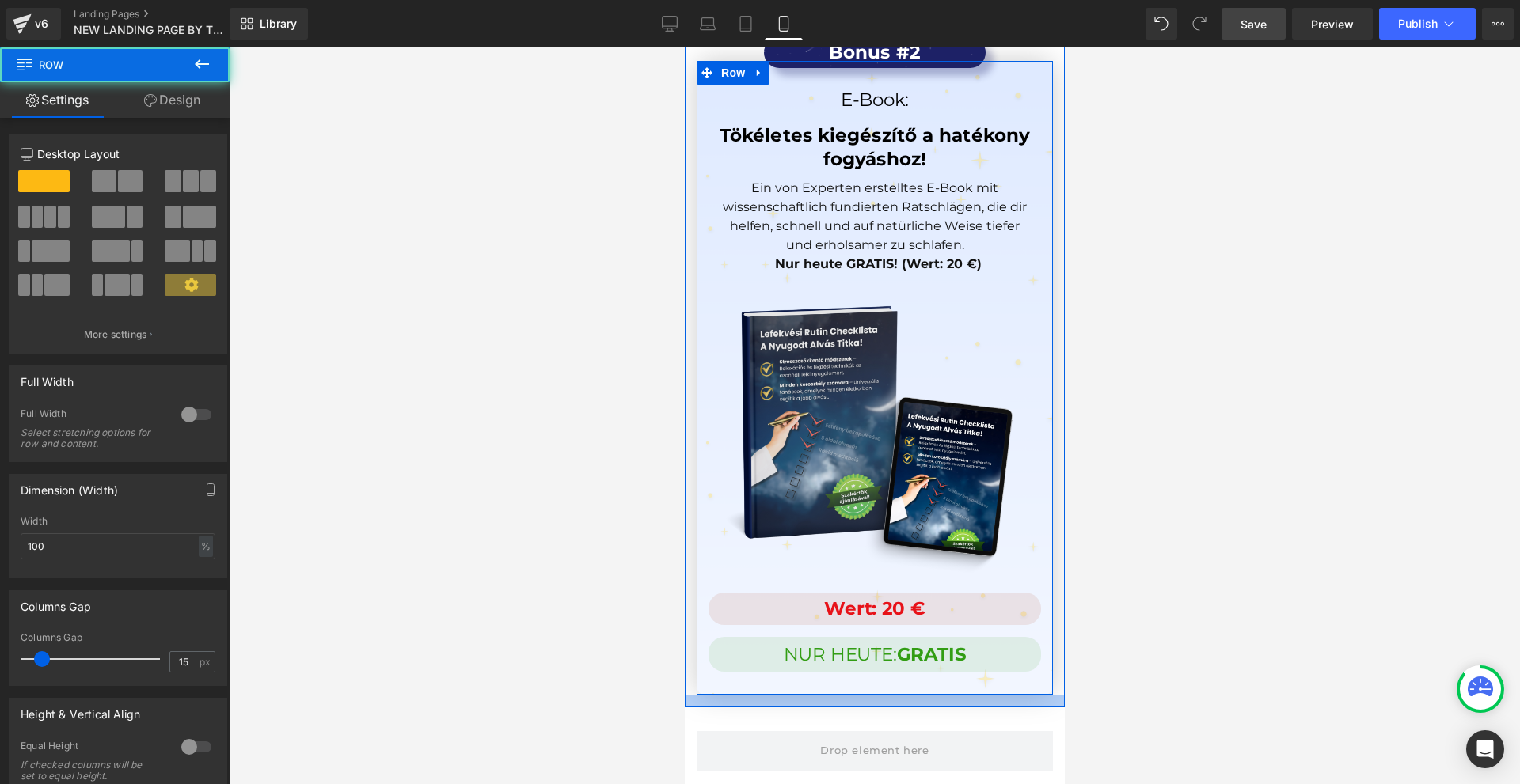
click at [764, 695] on div at bounding box center [874, 702] width 380 height 13
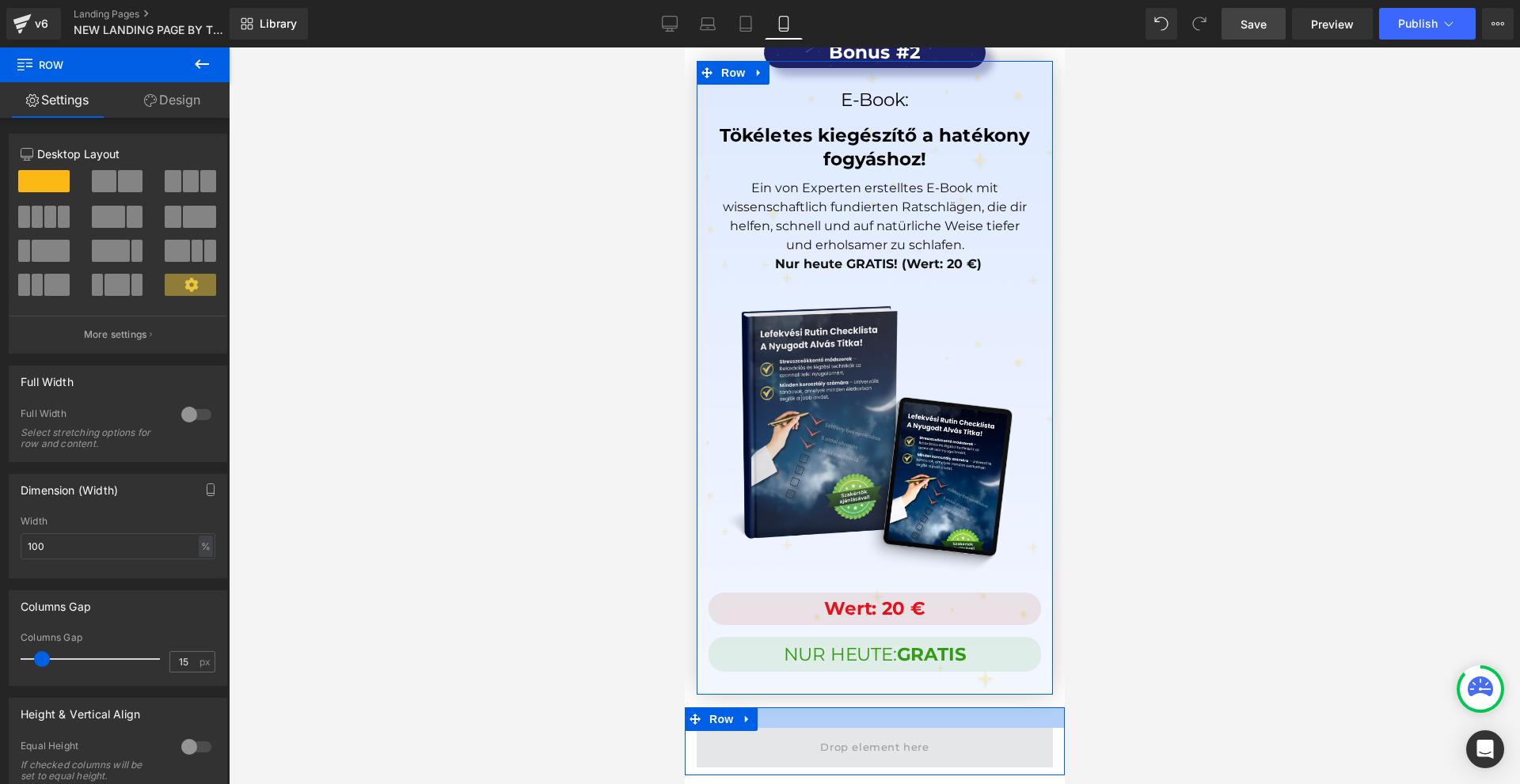
drag, startPoint x: 803, startPoint y: 516, endPoint x: 806, endPoint y: 548, distance: 32.1
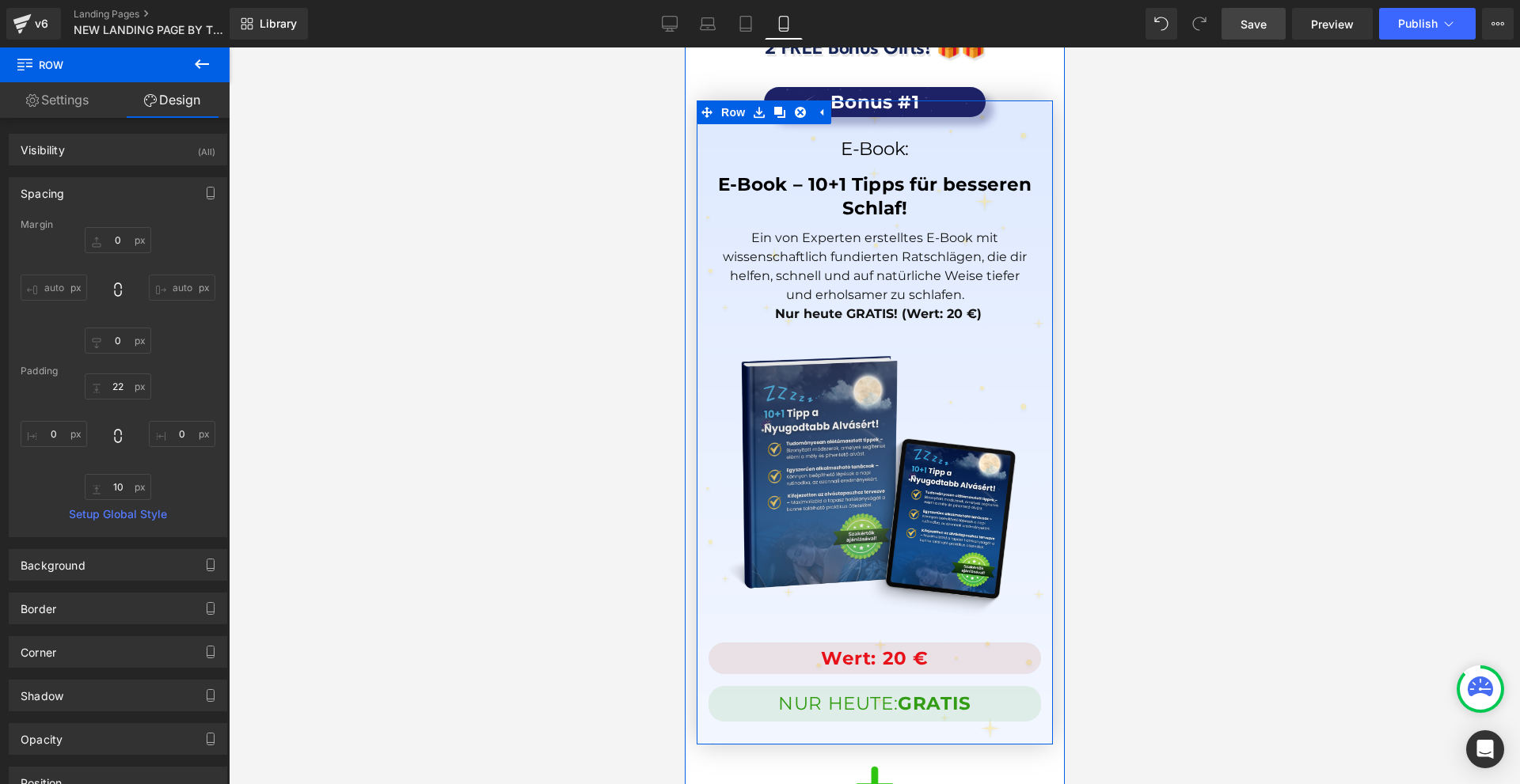
scroll to position [14652, 0]
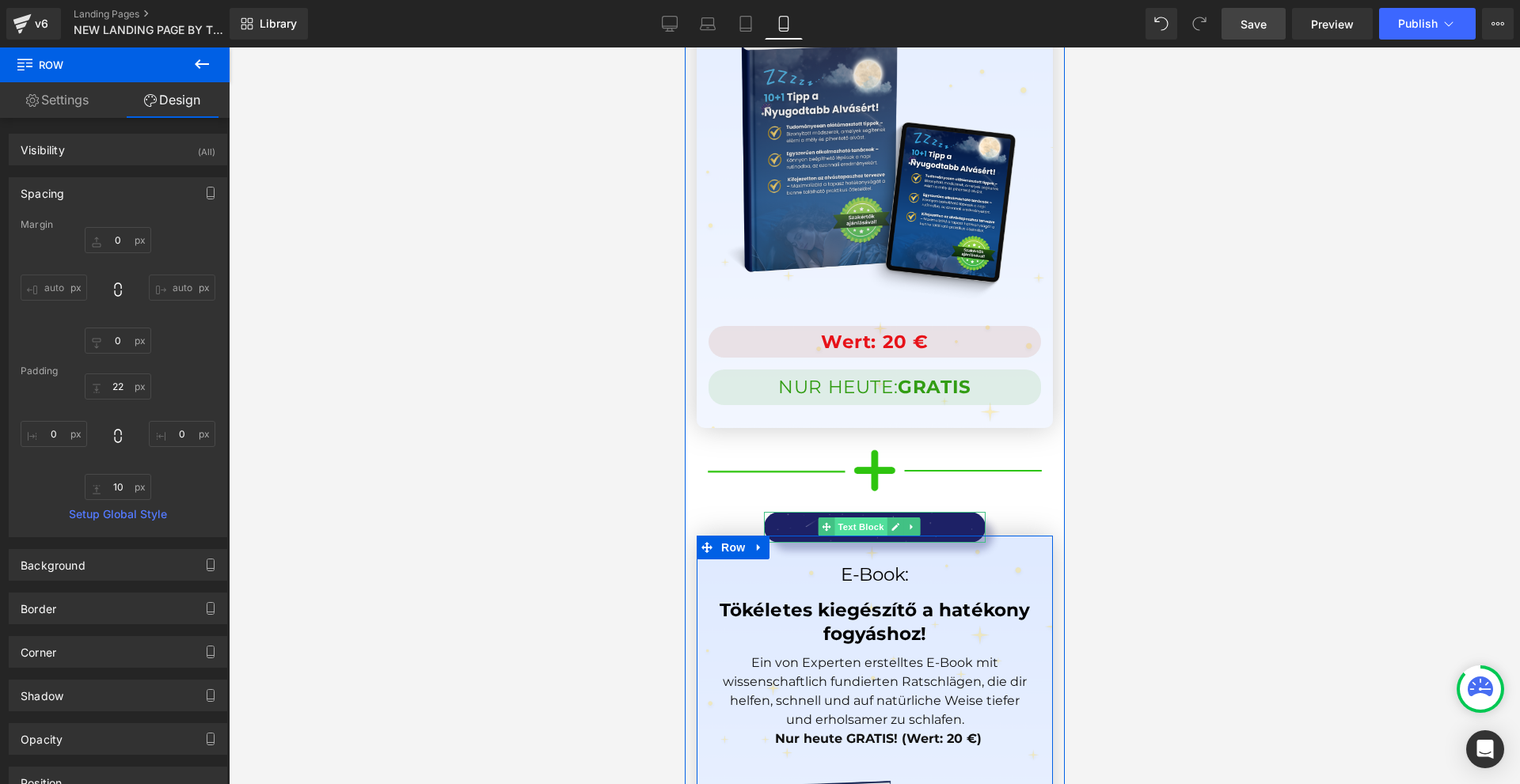
click at [853, 517] on span "Text Block" at bounding box center [860, 527] width 52 height 19
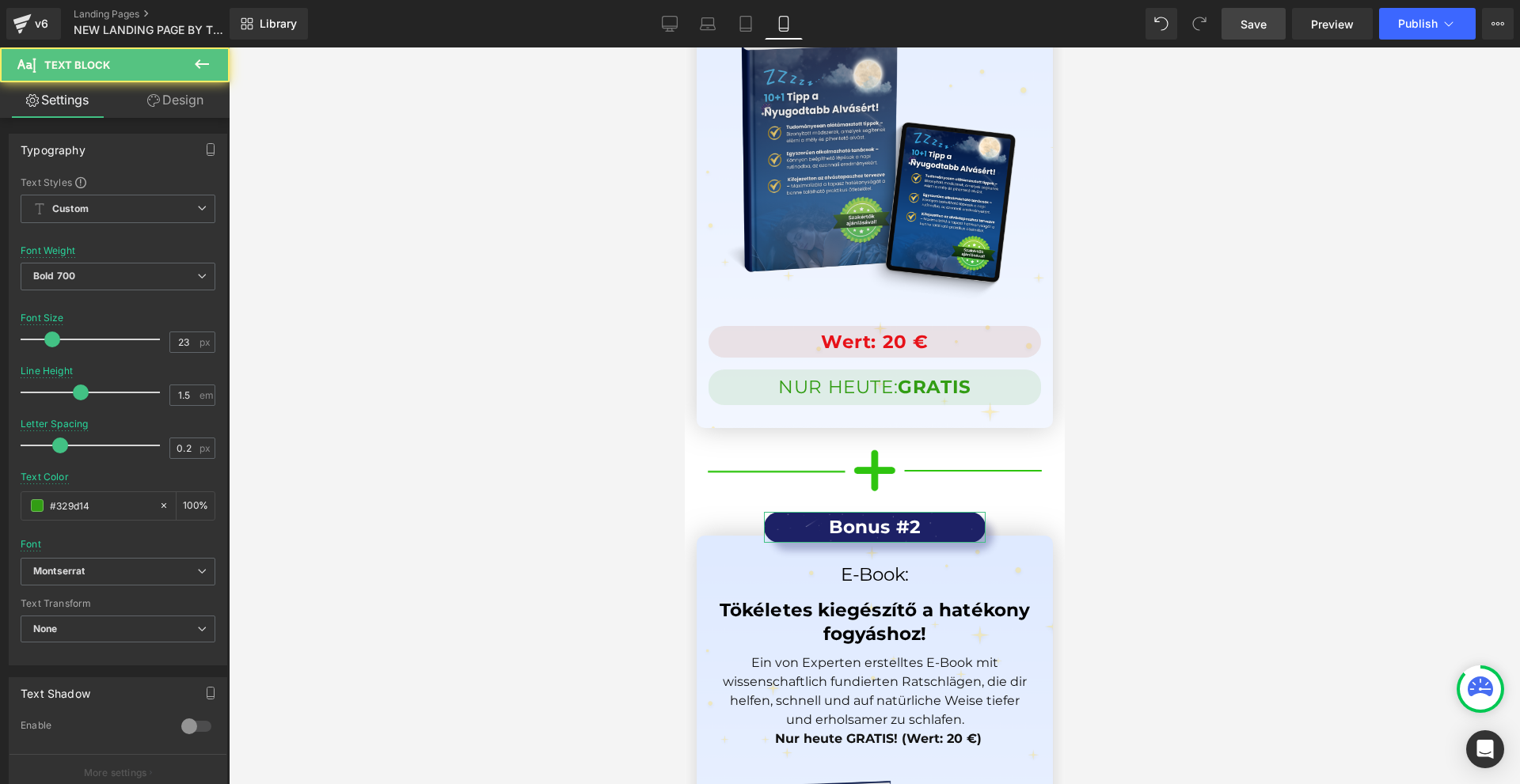
click at [180, 90] on link "Design" at bounding box center [175, 100] width 115 height 36
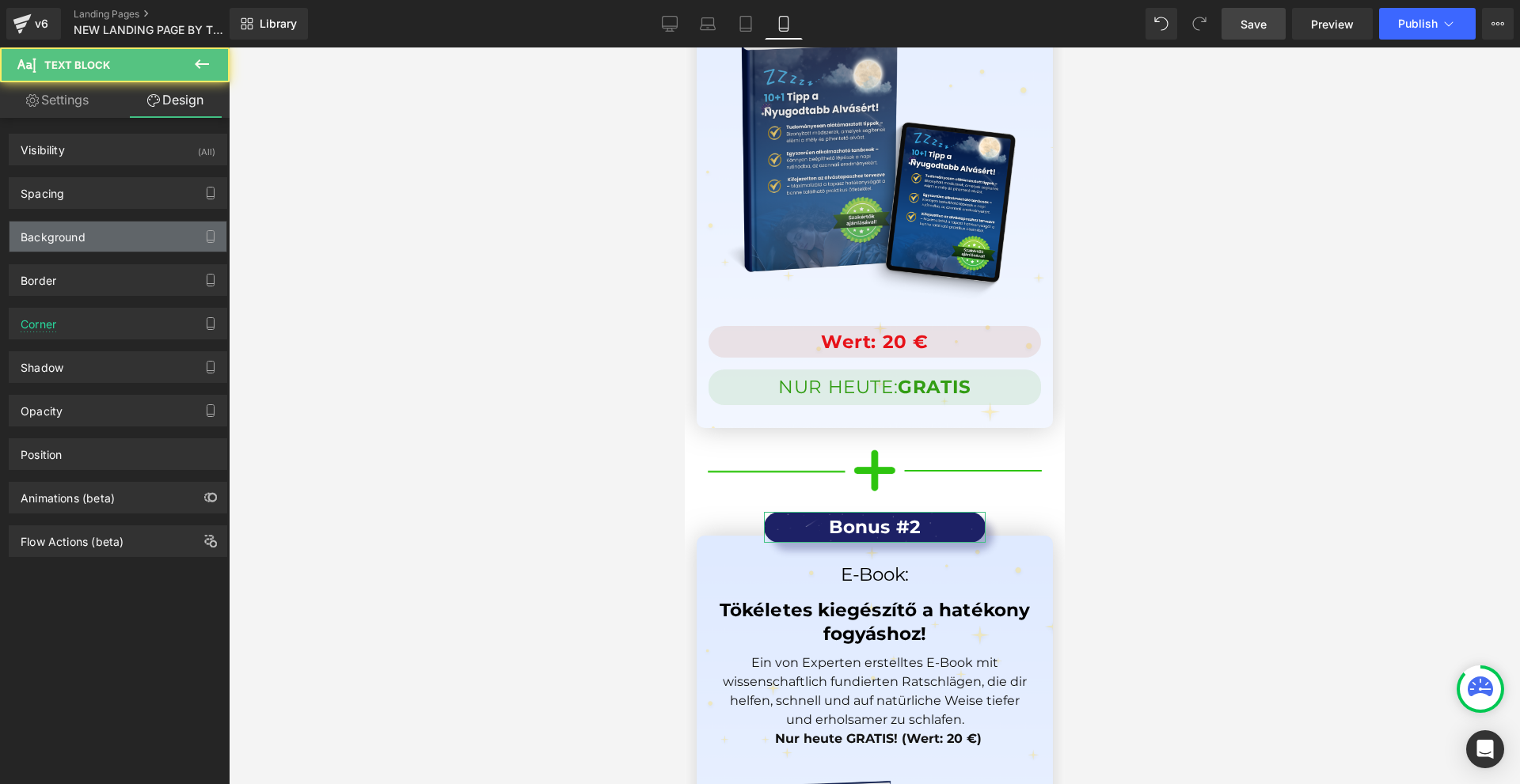
click at [77, 228] on div "Background" at bounding box center [52, 233] width 65 height 22
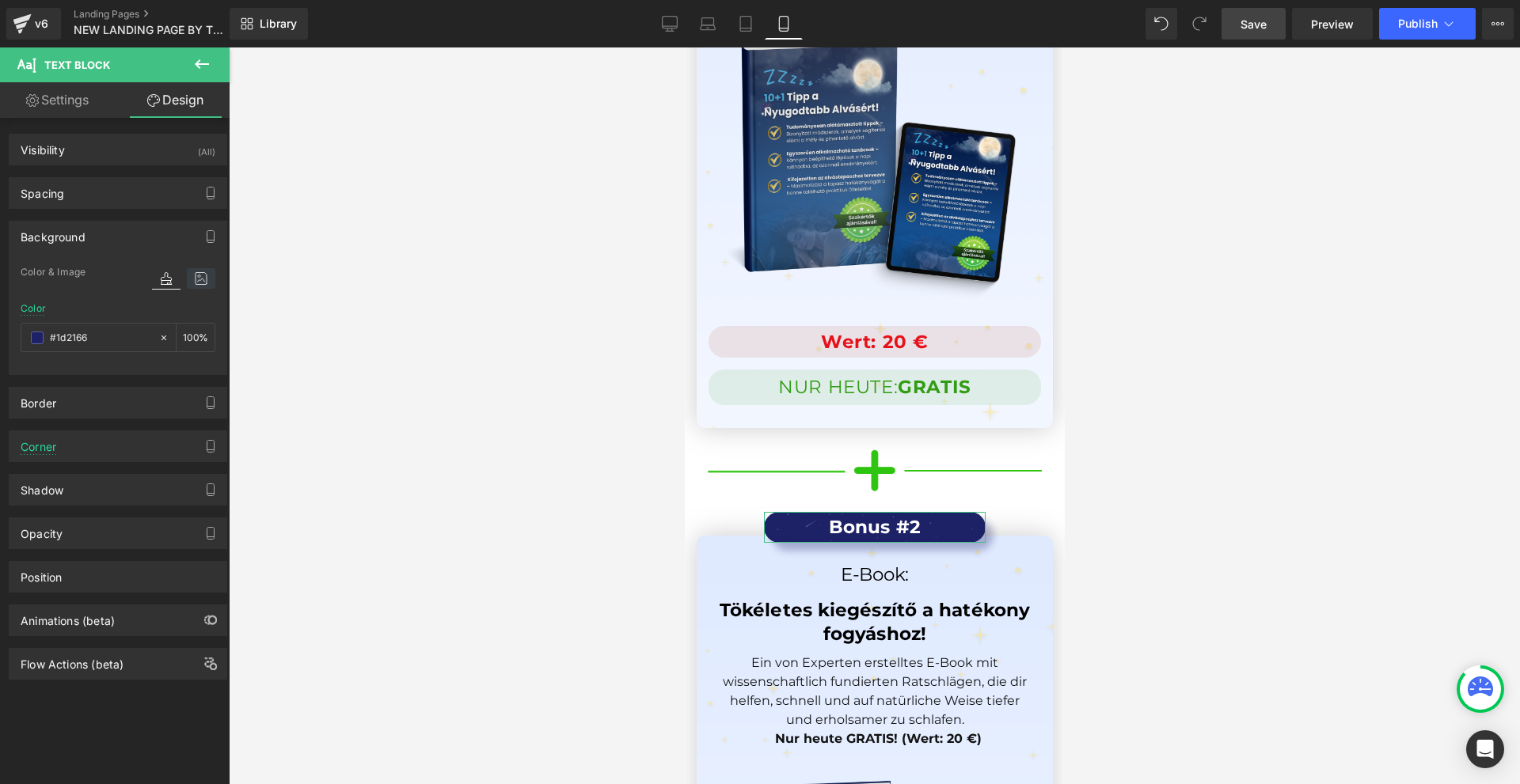
click at [196, 281] on icon at bounding box center [201, 279] width 28 height 21
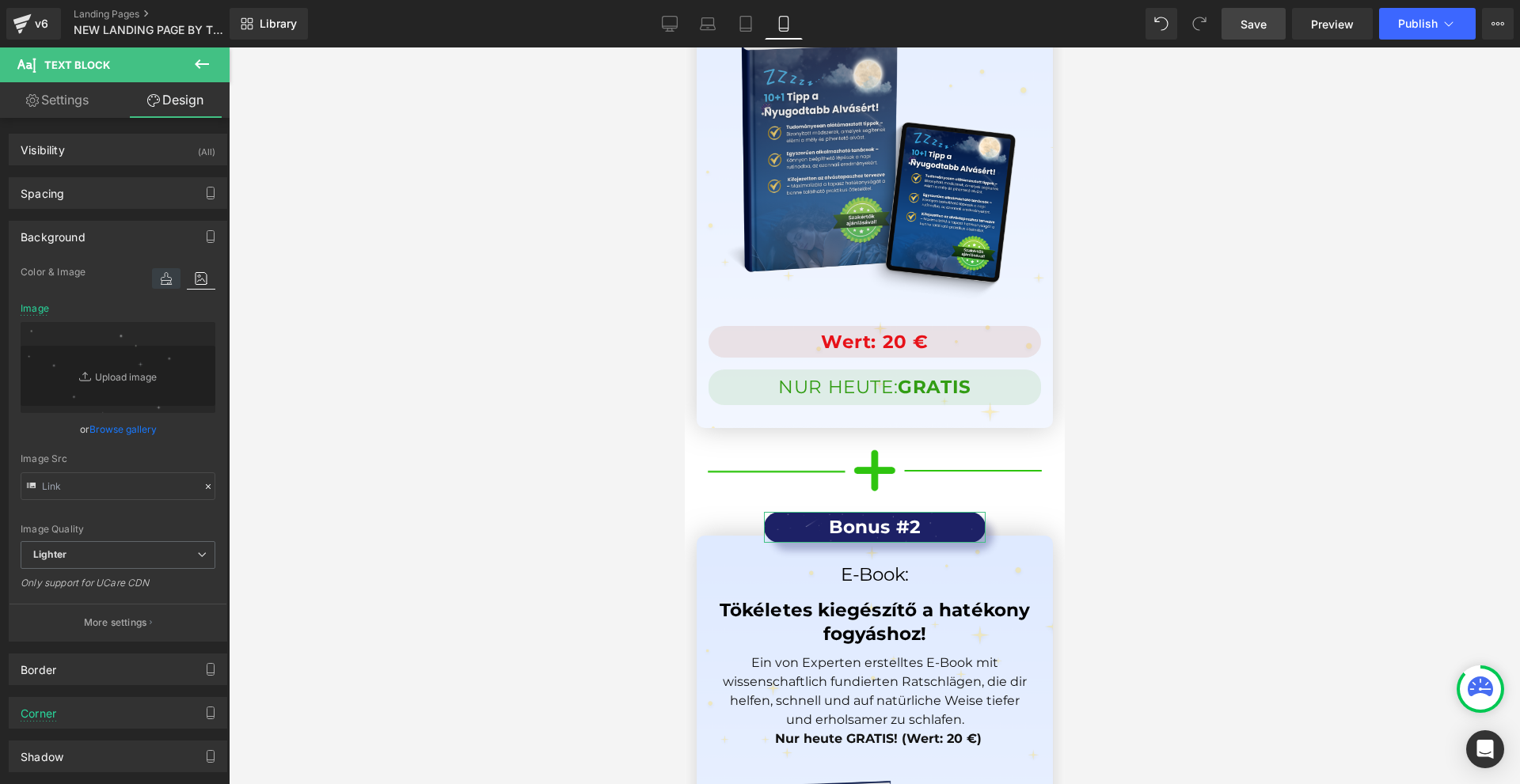
click at [166, 276] on icon at bounding box center [166, 279] width 28 height 21
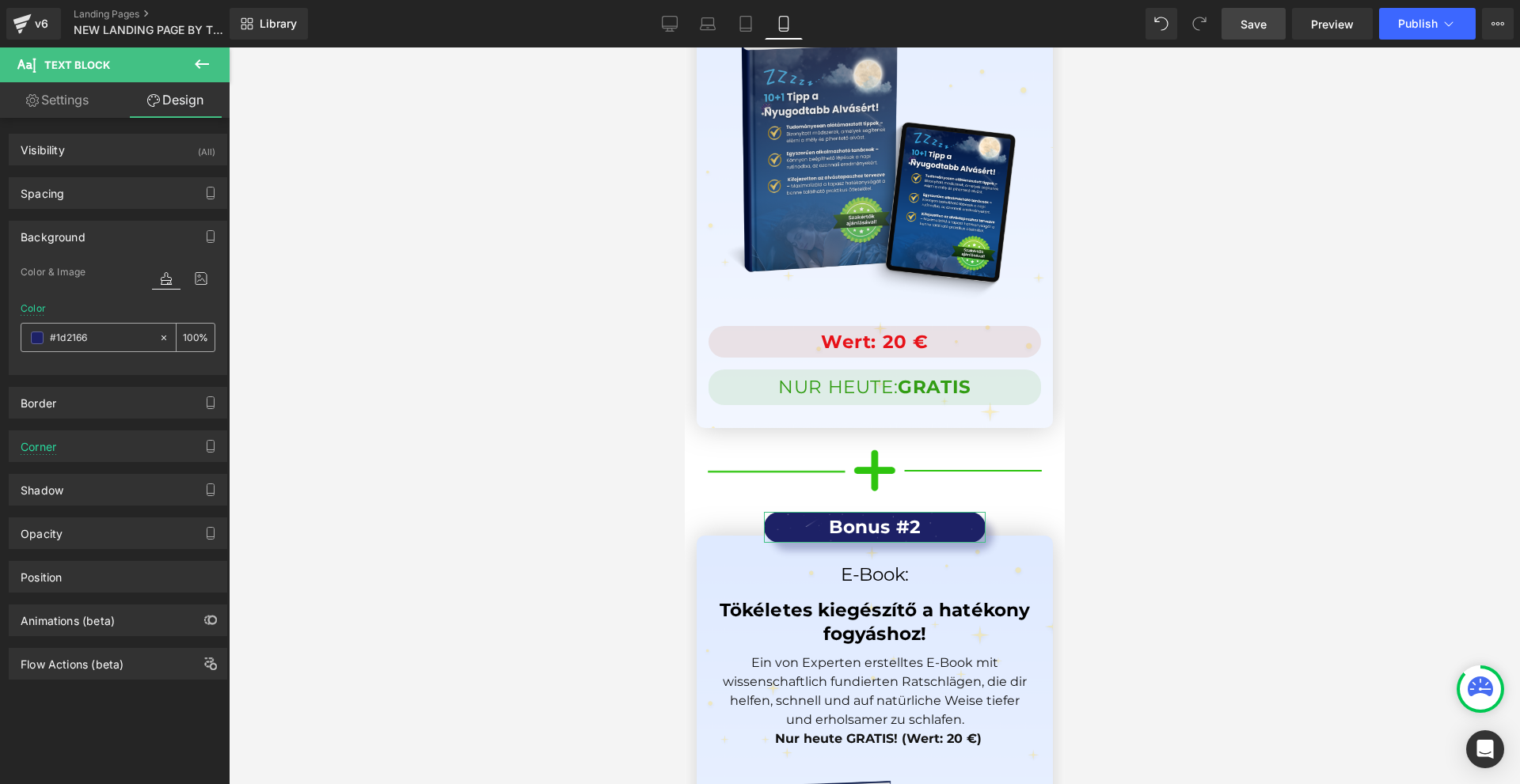
click at [109, 347] on div "#1d2166" at bounding box center [90, 338] width 137 height 28
click at [109, 339] on input "#1d2166" at bounding box center [100, 338] width 101 height 18
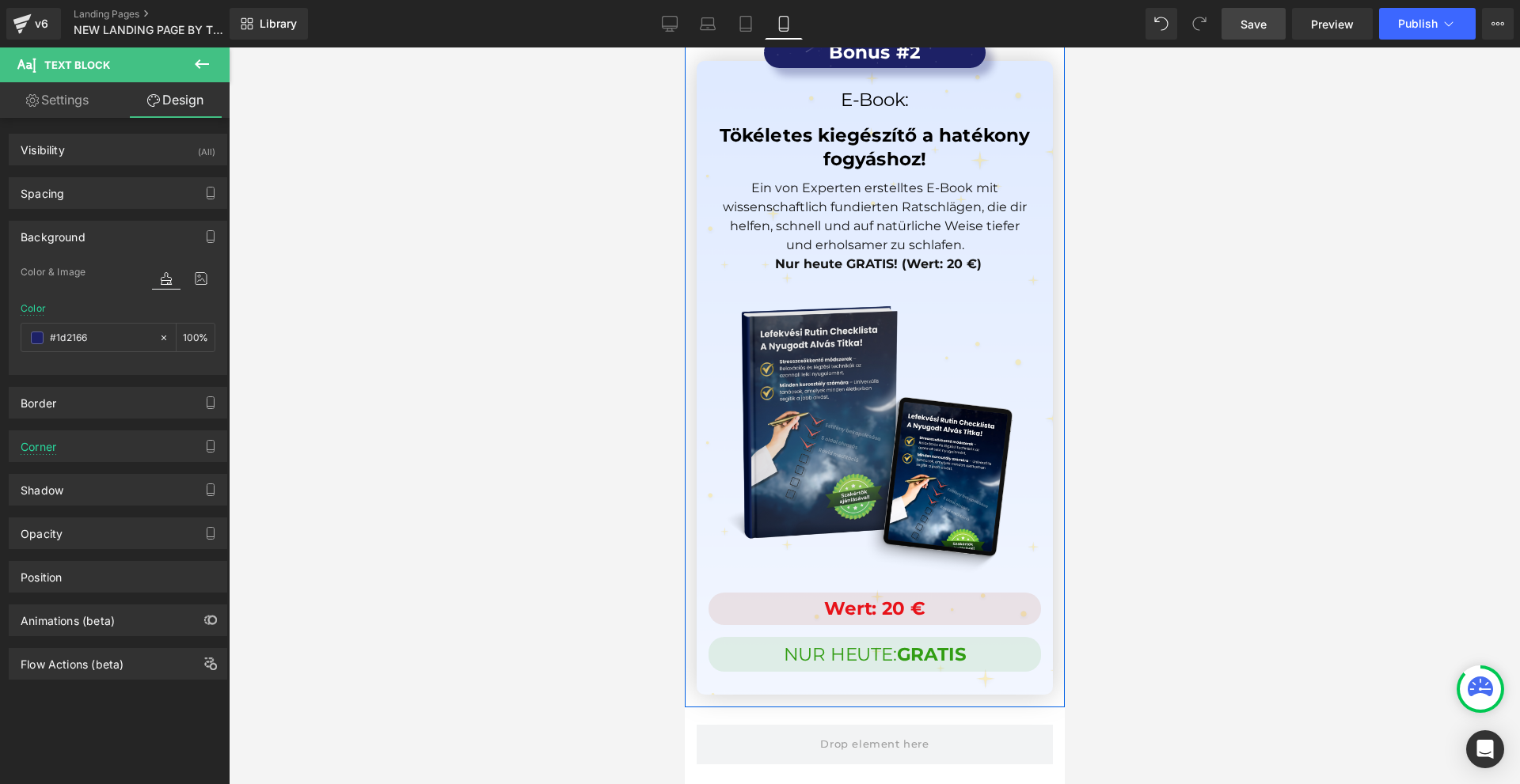
scroll to position [15196, 0]
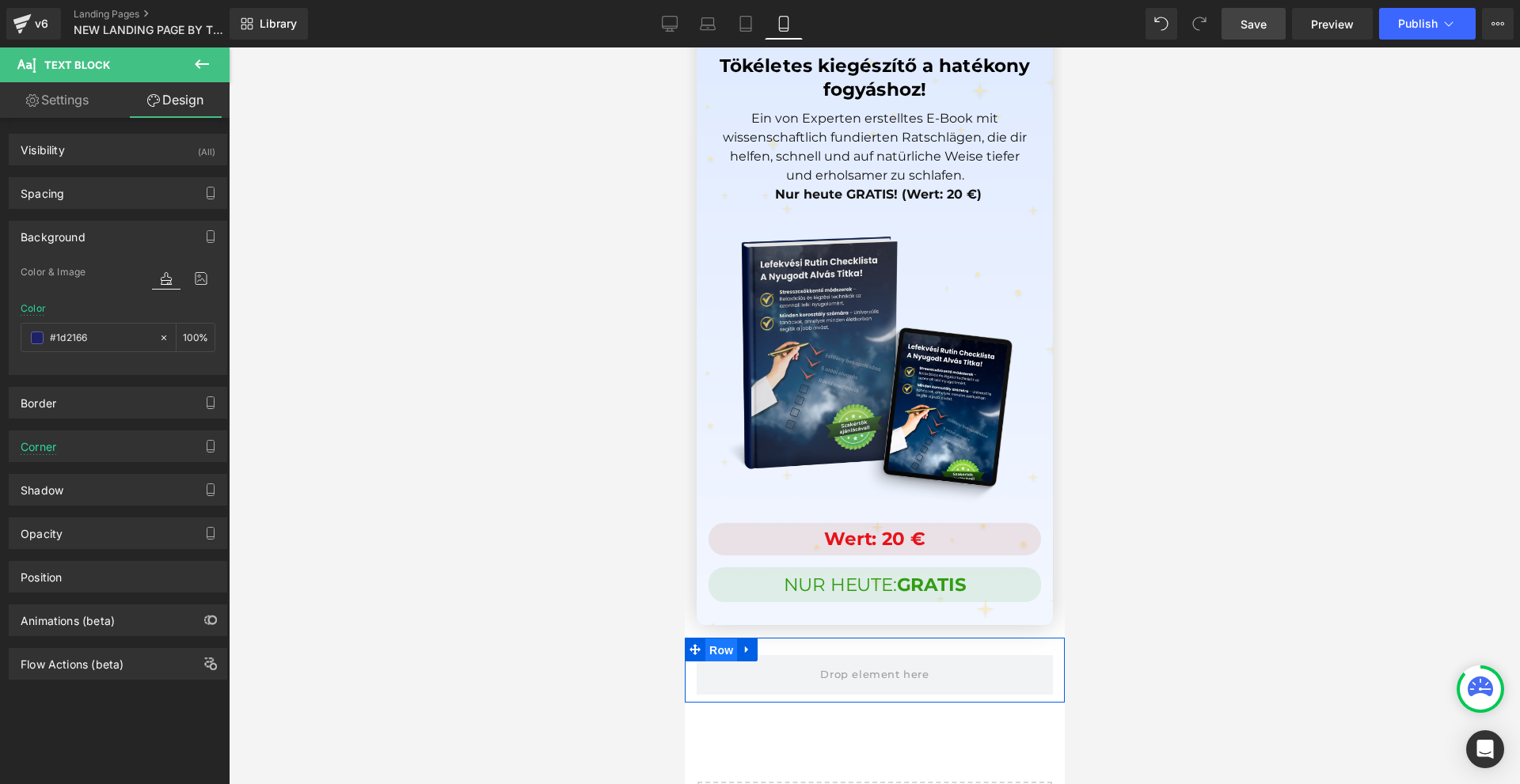
click at [708, 639] on span "Row" at bounding box center [721, 650] width 32 height 23
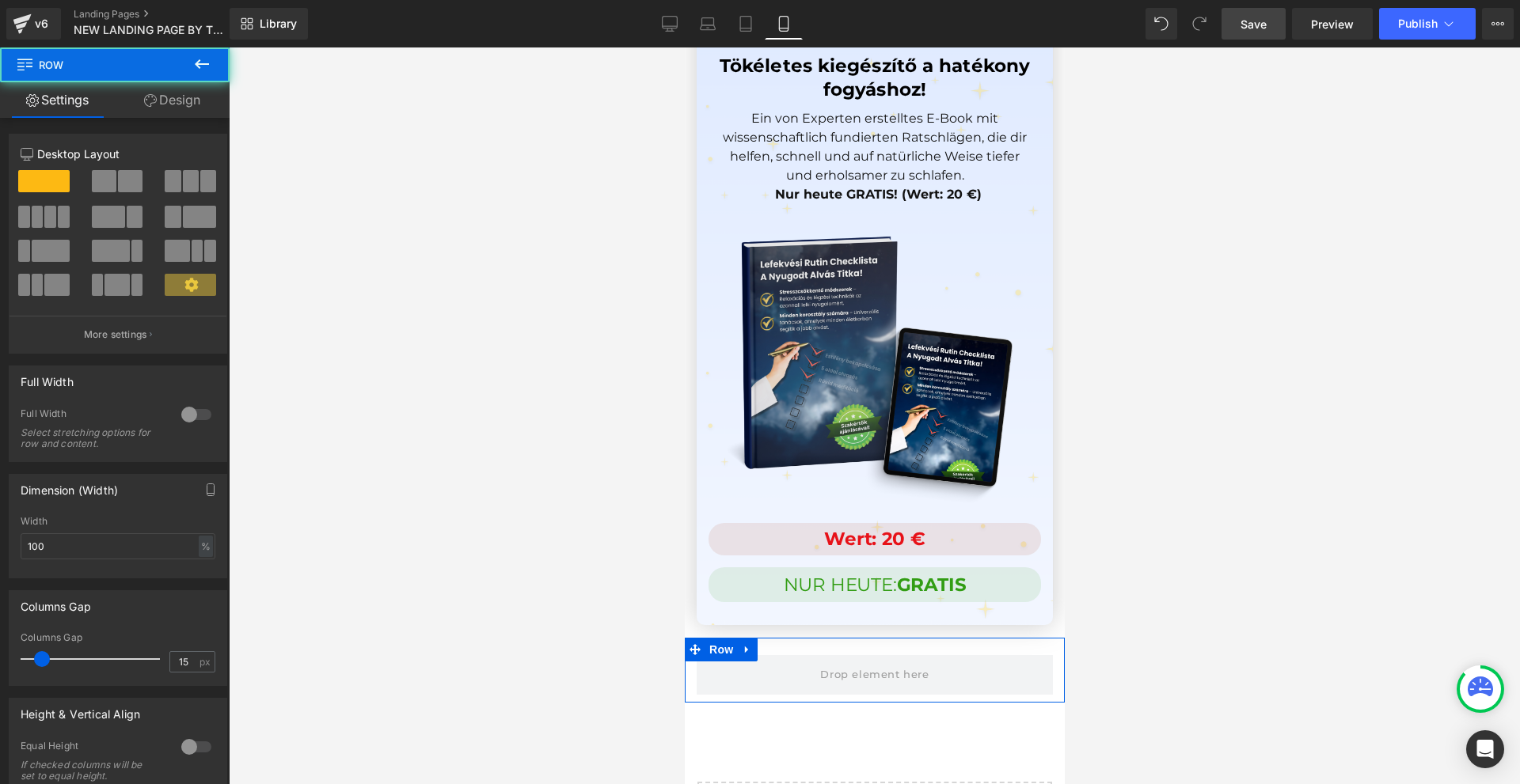
click at [157, 114] on link "Design" at bounding box center [172, 100] width 115 height 36
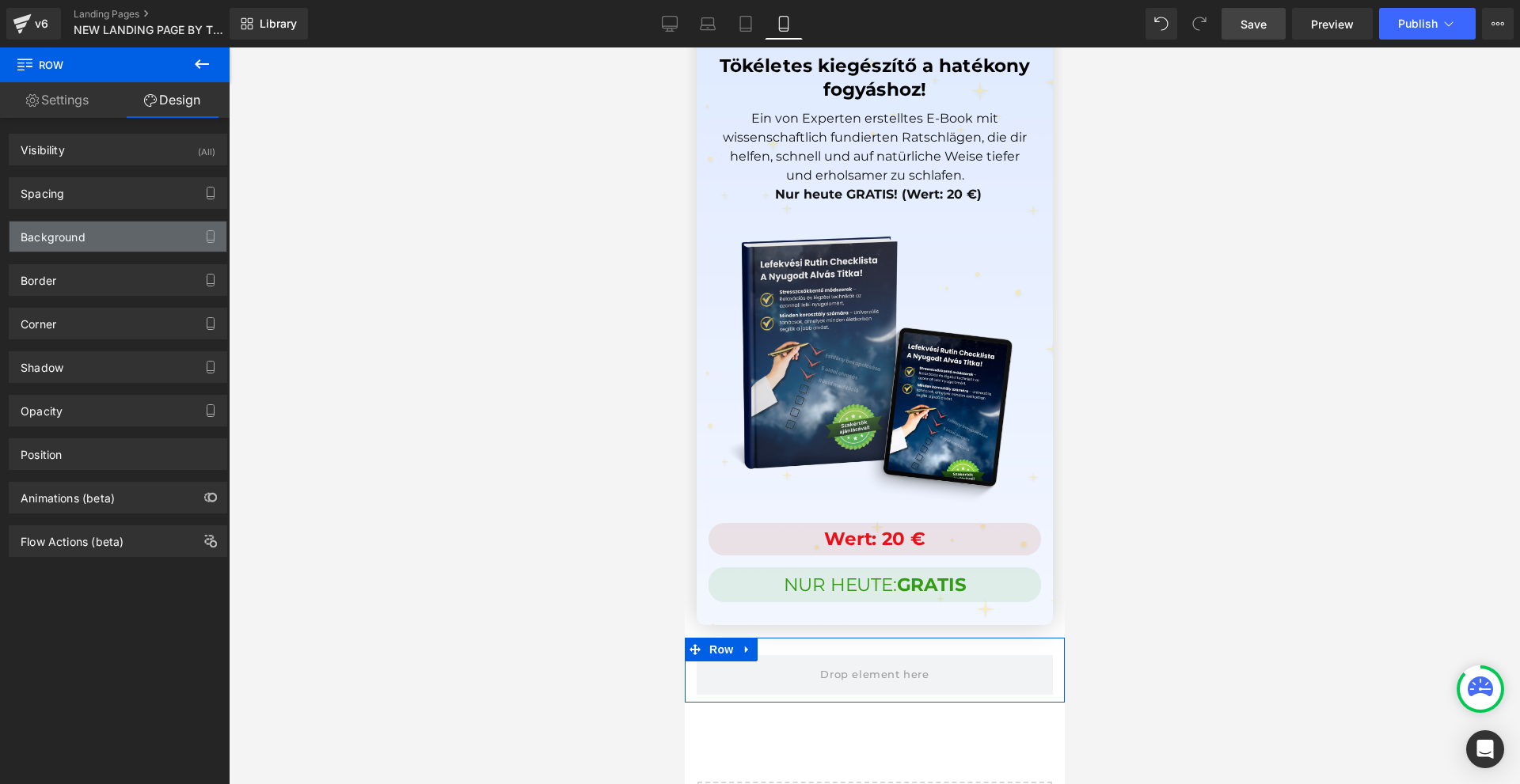
click at [90, 232] on div "Background" at bounding box center [118, 237] width 217 height 30
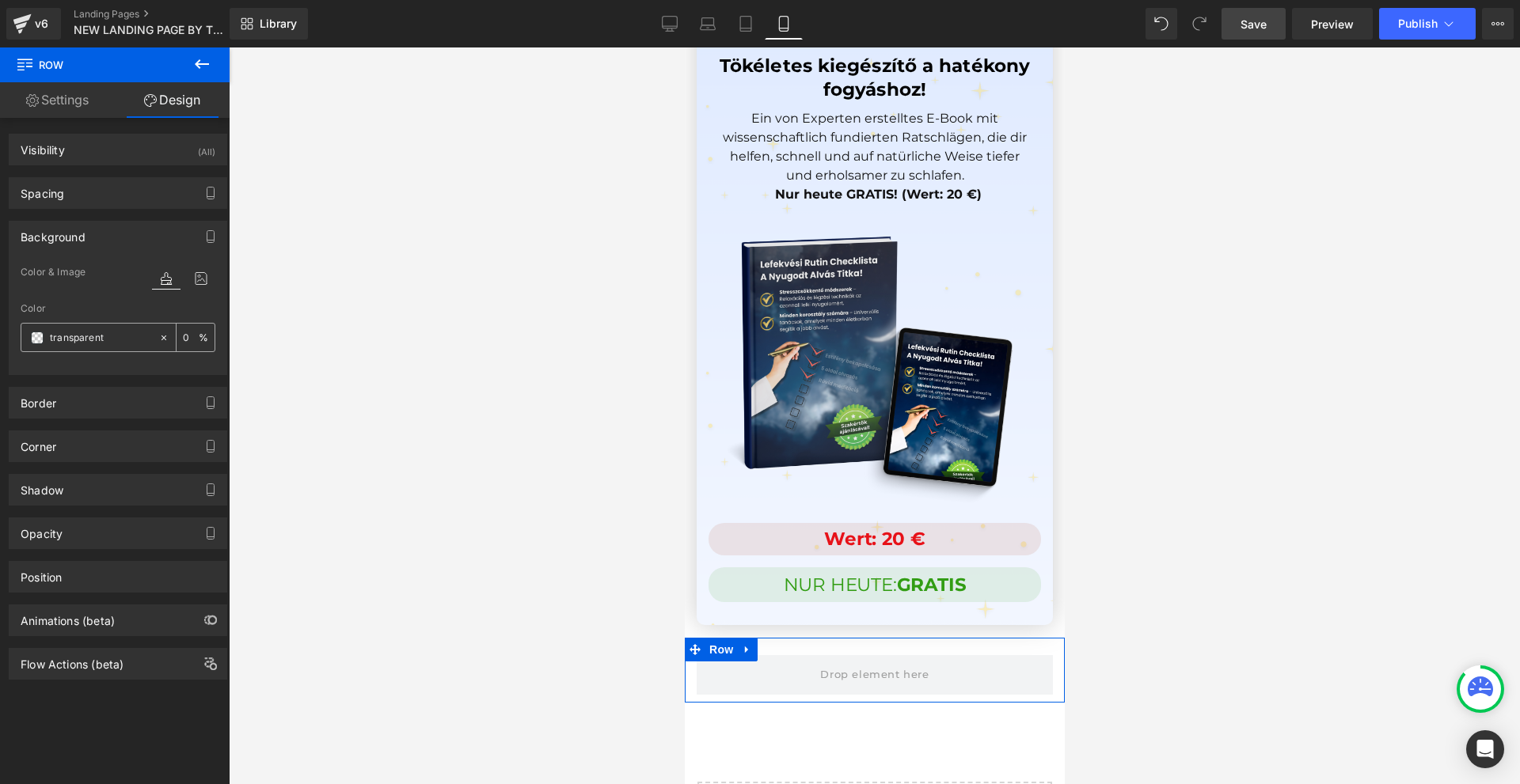
click at [108, 339] on input "transparent" at bounding box center [100, 338] width 101 height 18
paste input "#1d2166"
type input "#1d2166"
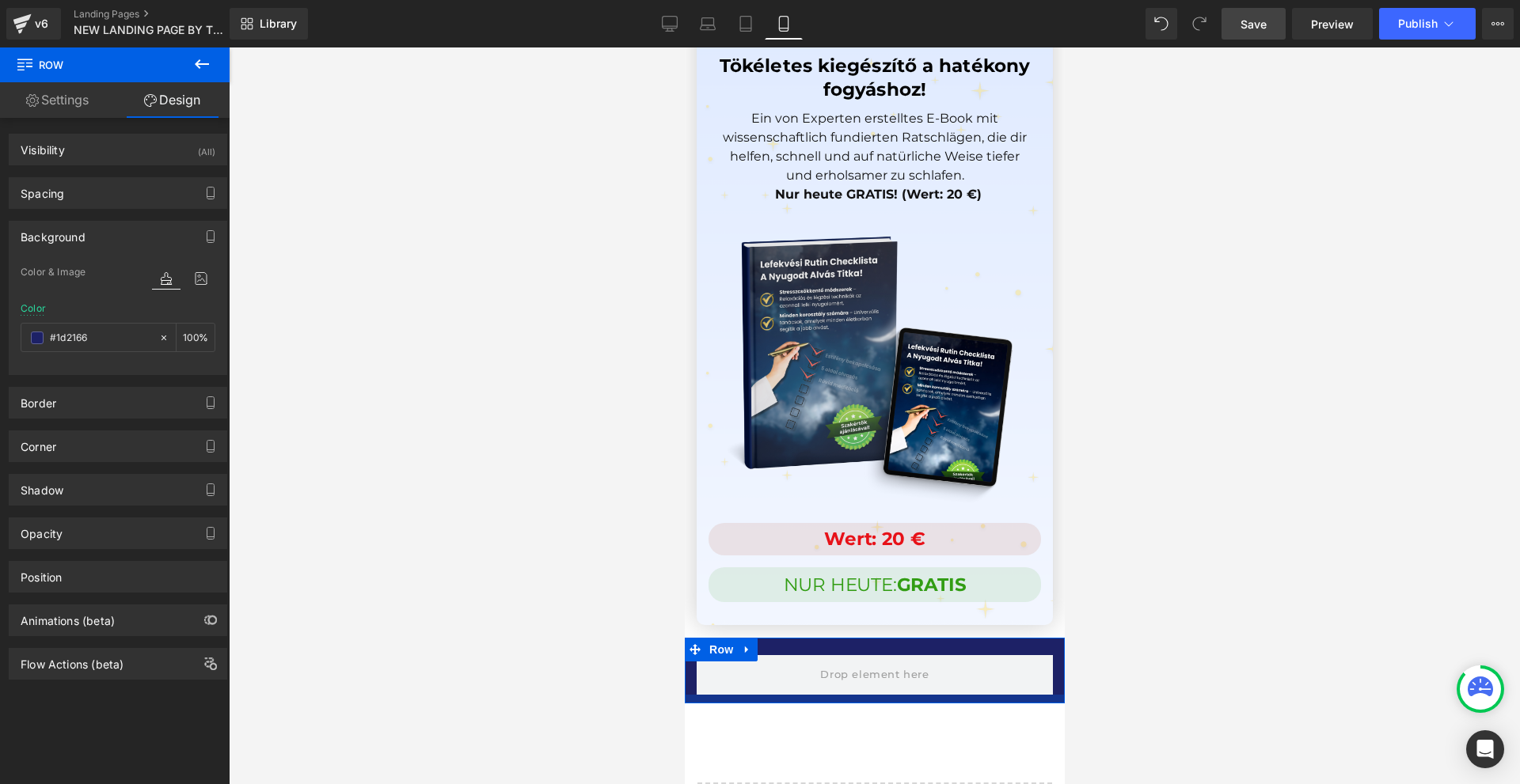
click at [886, 695] on div at bounding box center [874, 699] width 380 height 8
drag, startPoint x: 886, startPoint y: 503, endPoint x: 886, endPoint y: 513, distance: 10.0
click at [887, 695] on div at bounding box center [874, 699] width 380 height 8
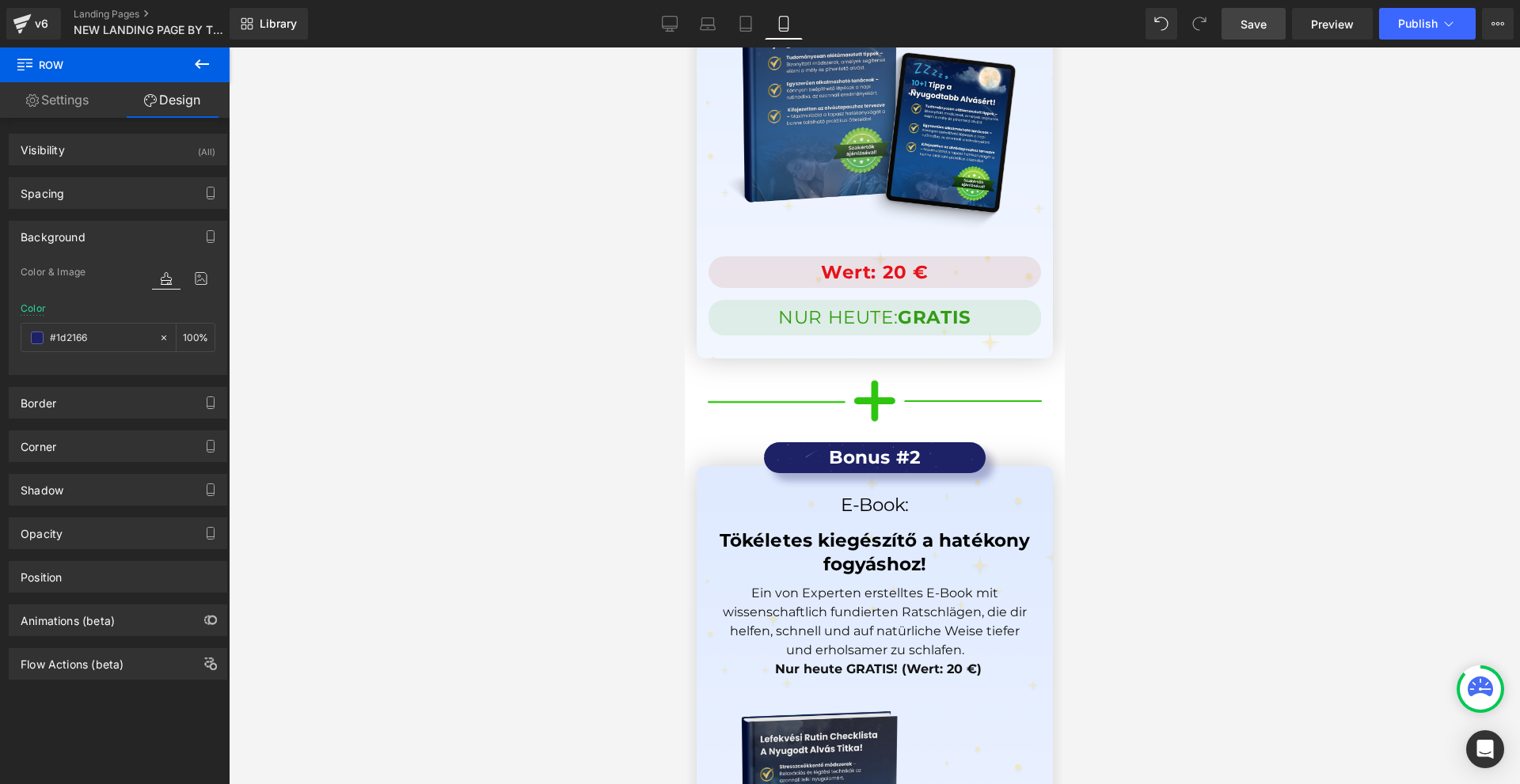
scroll to position [14484, 0]
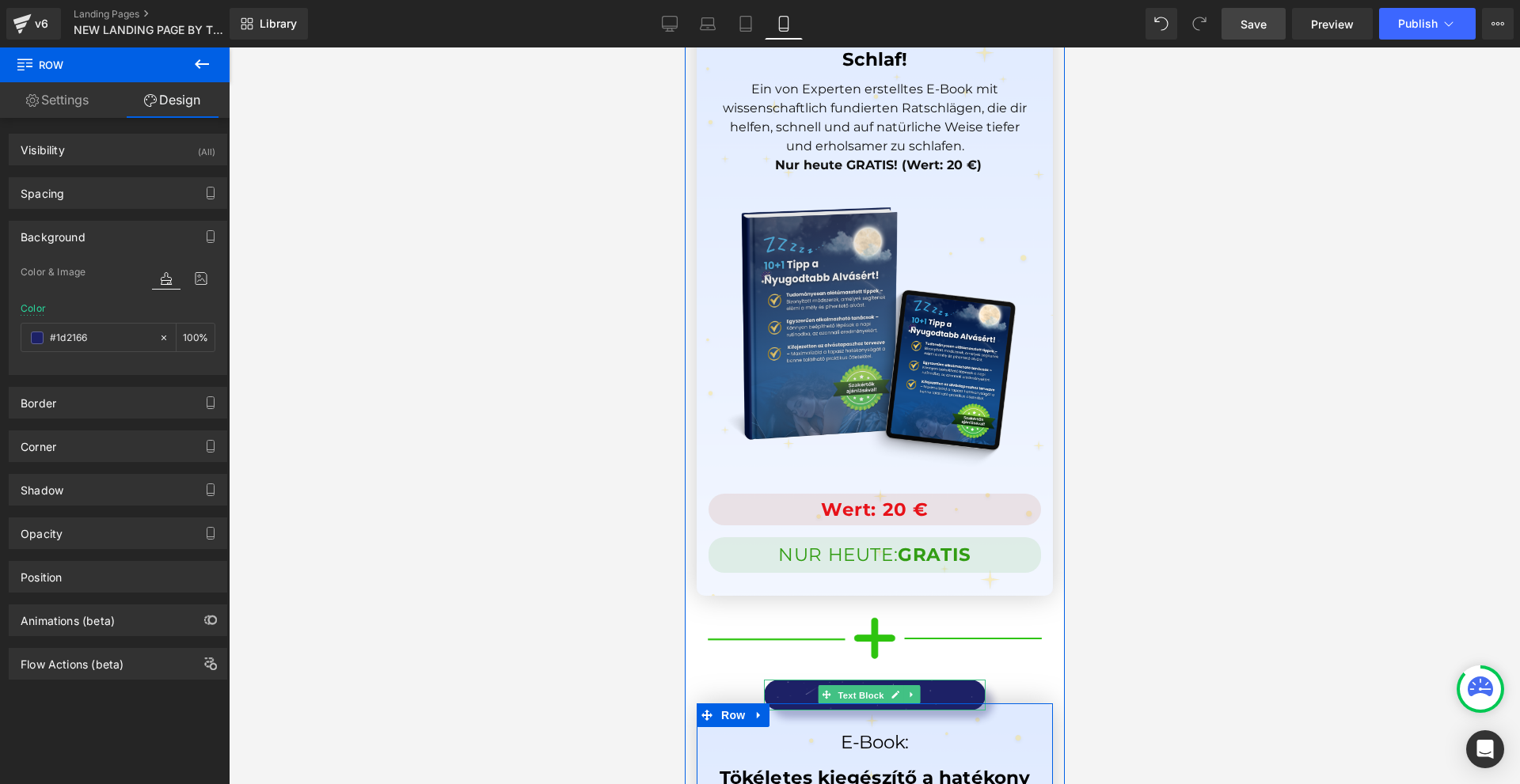
click at [857, 686] on span "Text Block" at bounding box center [860, 695] width 52 height 19
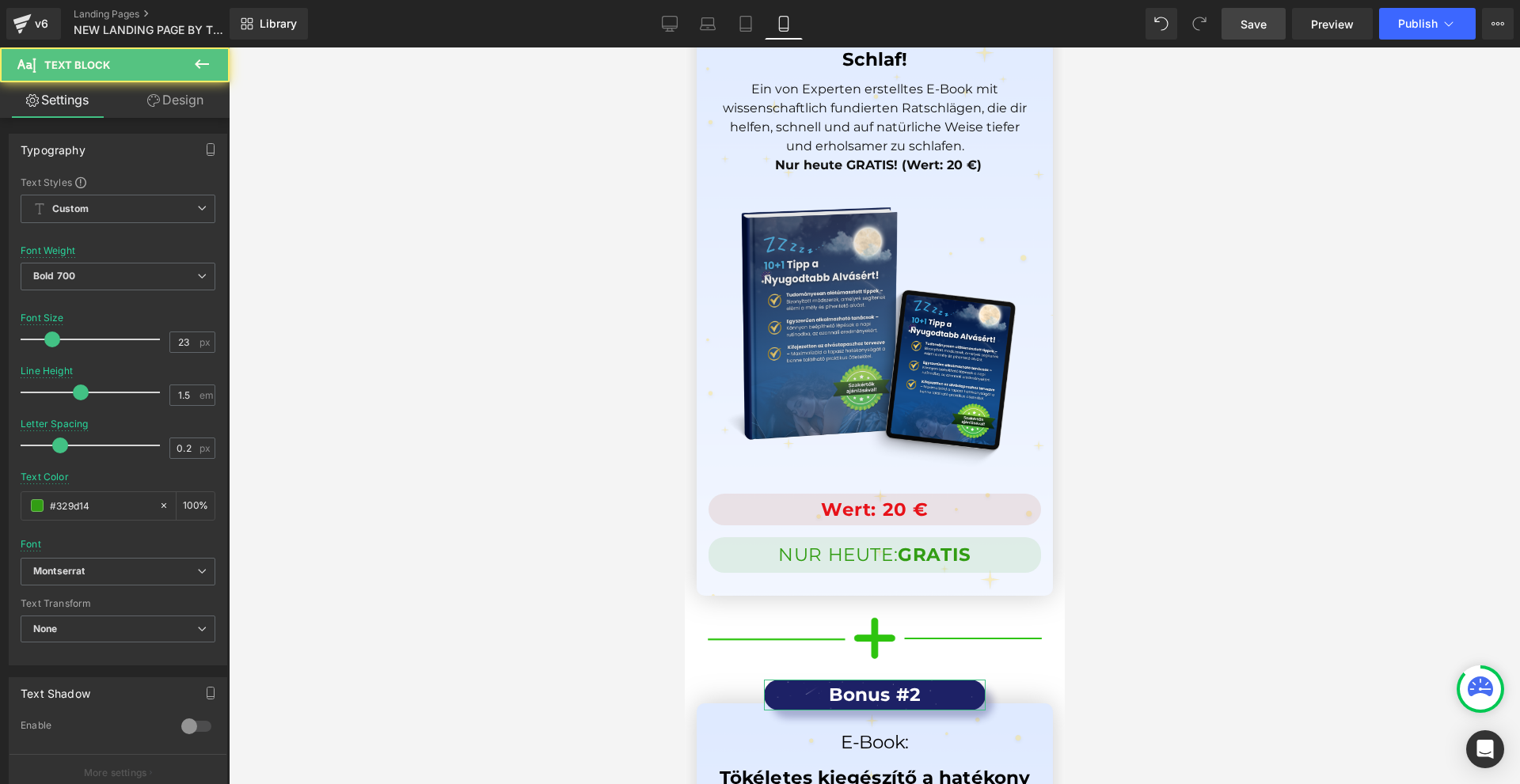
click at [171, 94] on link "Design" at bounding box center [175, 100] width 115 height 36
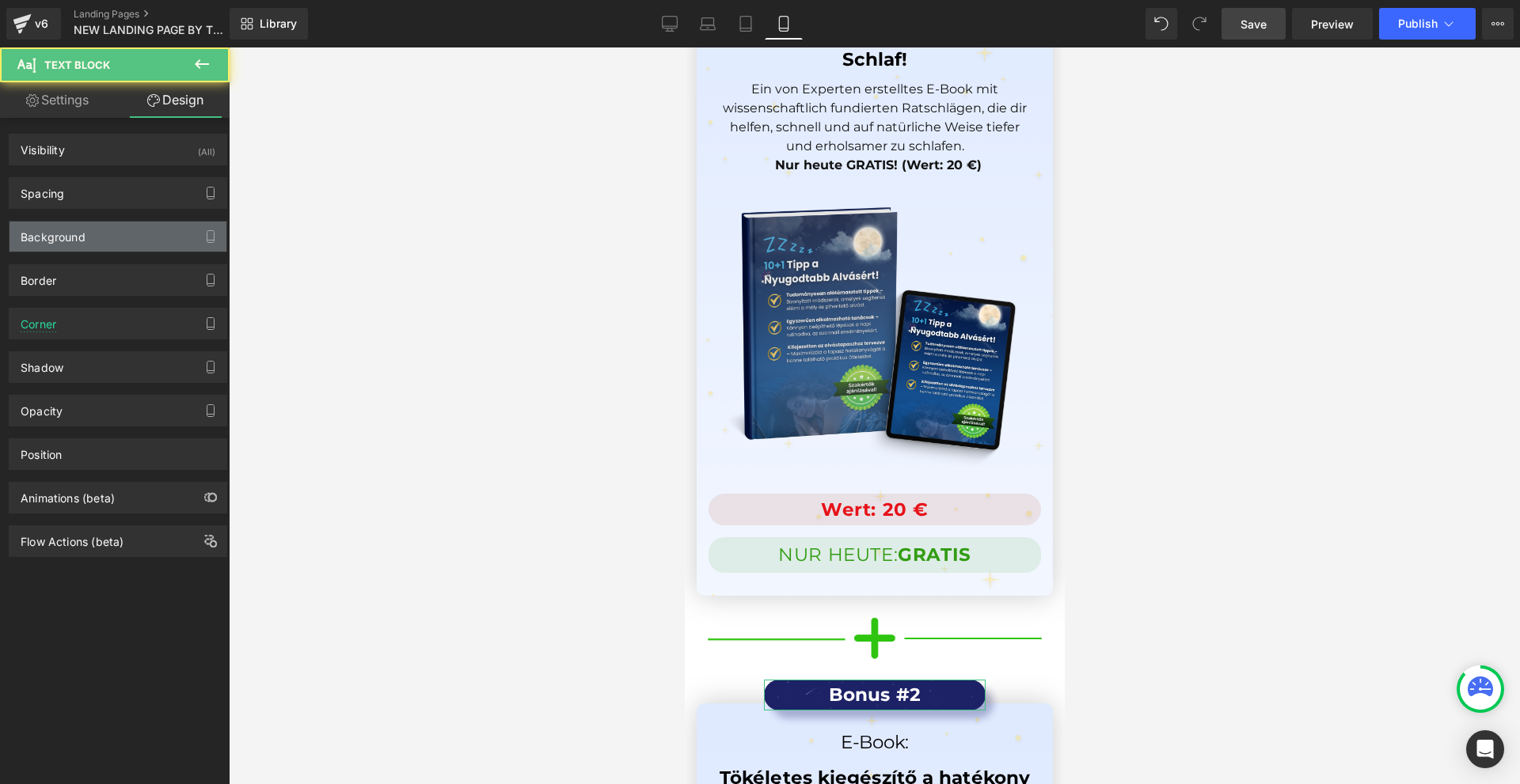
click at [79, 241] on div "Background" at bounding box center [52, 233] width 65 height 22
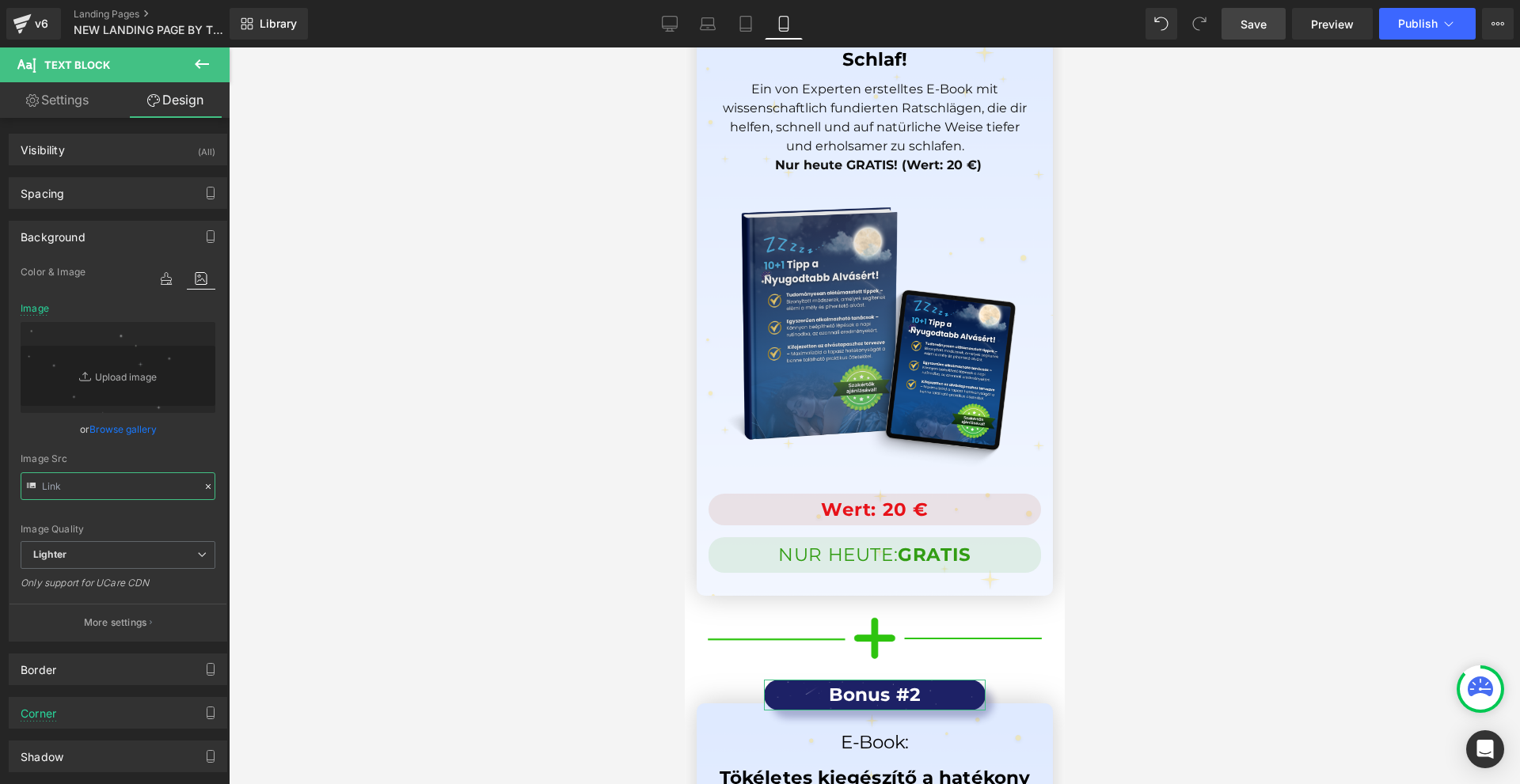
click at [102, 486] on input "text" at bounding box center [118, 486] width 195 height 28
type input "[URL][DOMAIN_NAME]"
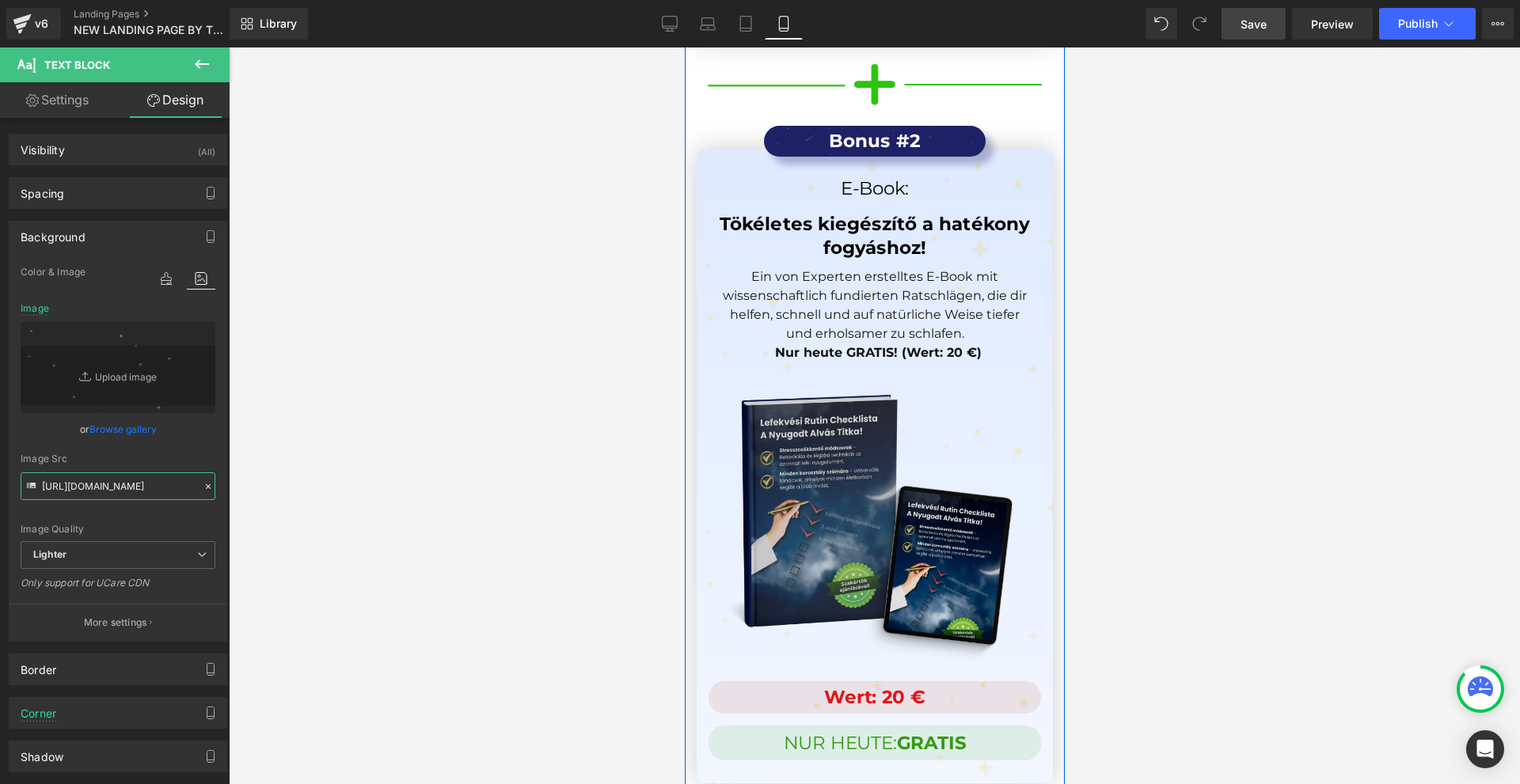
scroll to position [15206, 0]
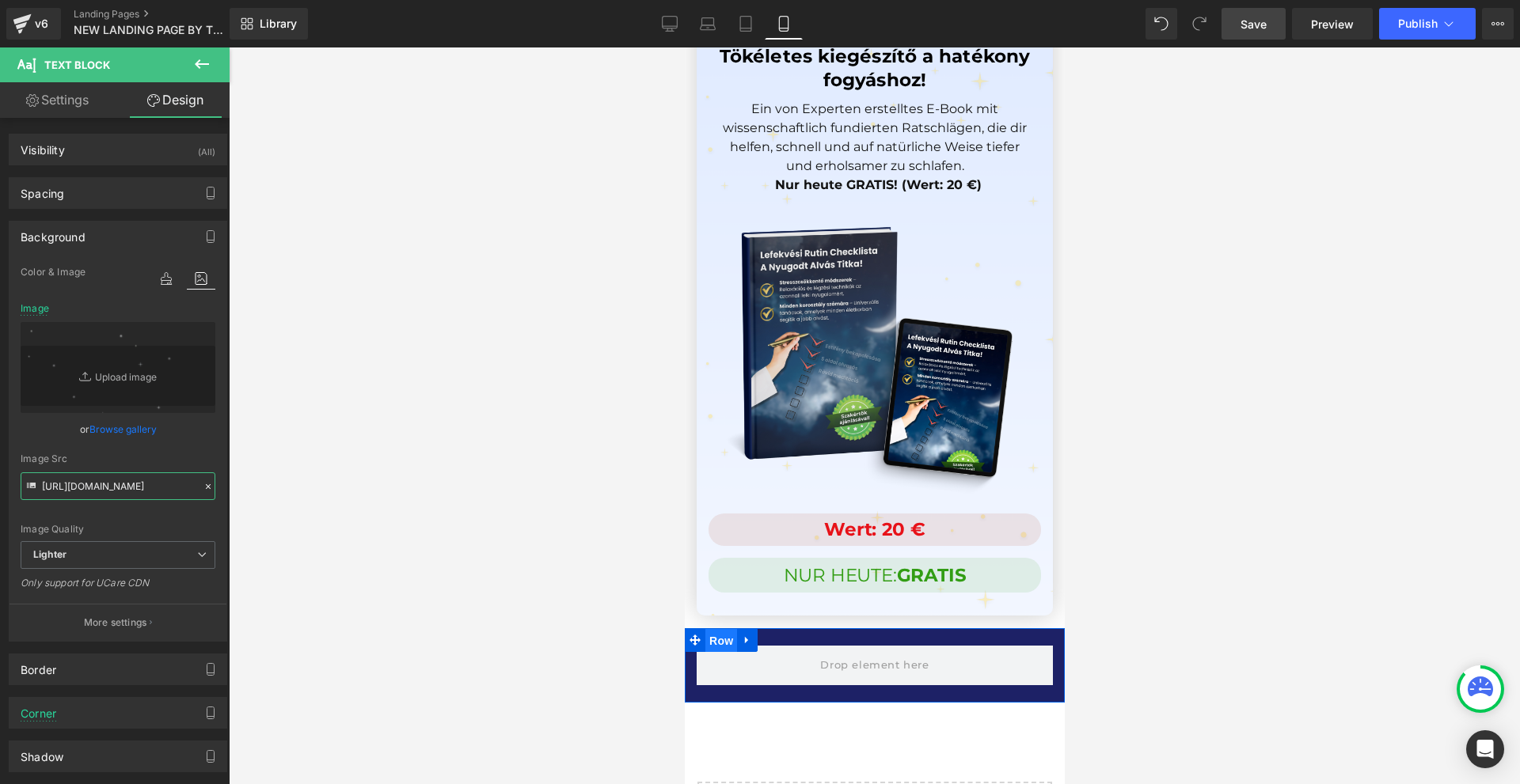
drag, startPoint x: 724, startPoint y: 446, endPoint x: 1366, endPoint y: 494, distance: 643.8
click at [724, 630] on span "Row" at bounding box center [721, 641] width 32 height 23
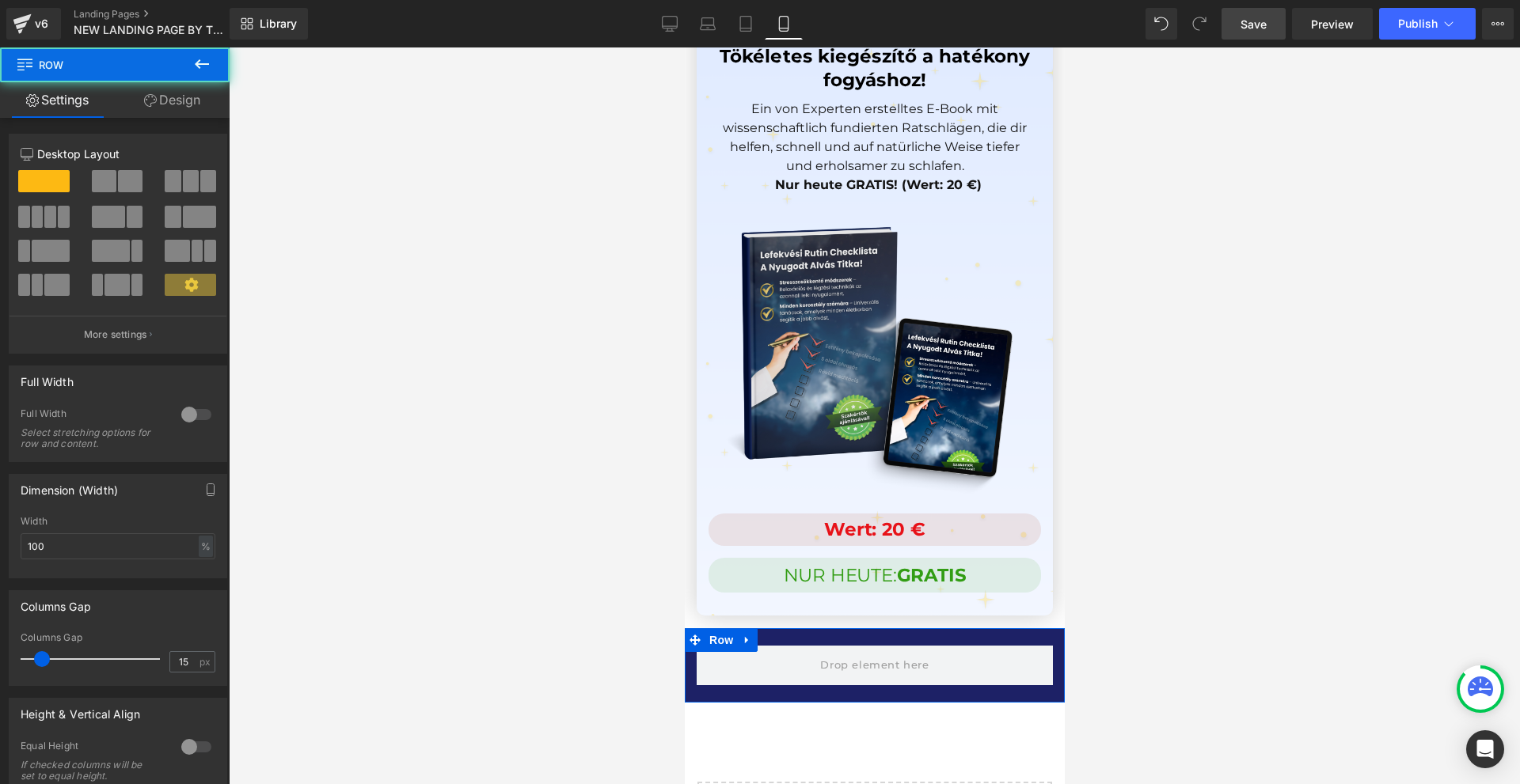
click at [150, 100] on icon at bounding box center [151, 101] width 13 height 13
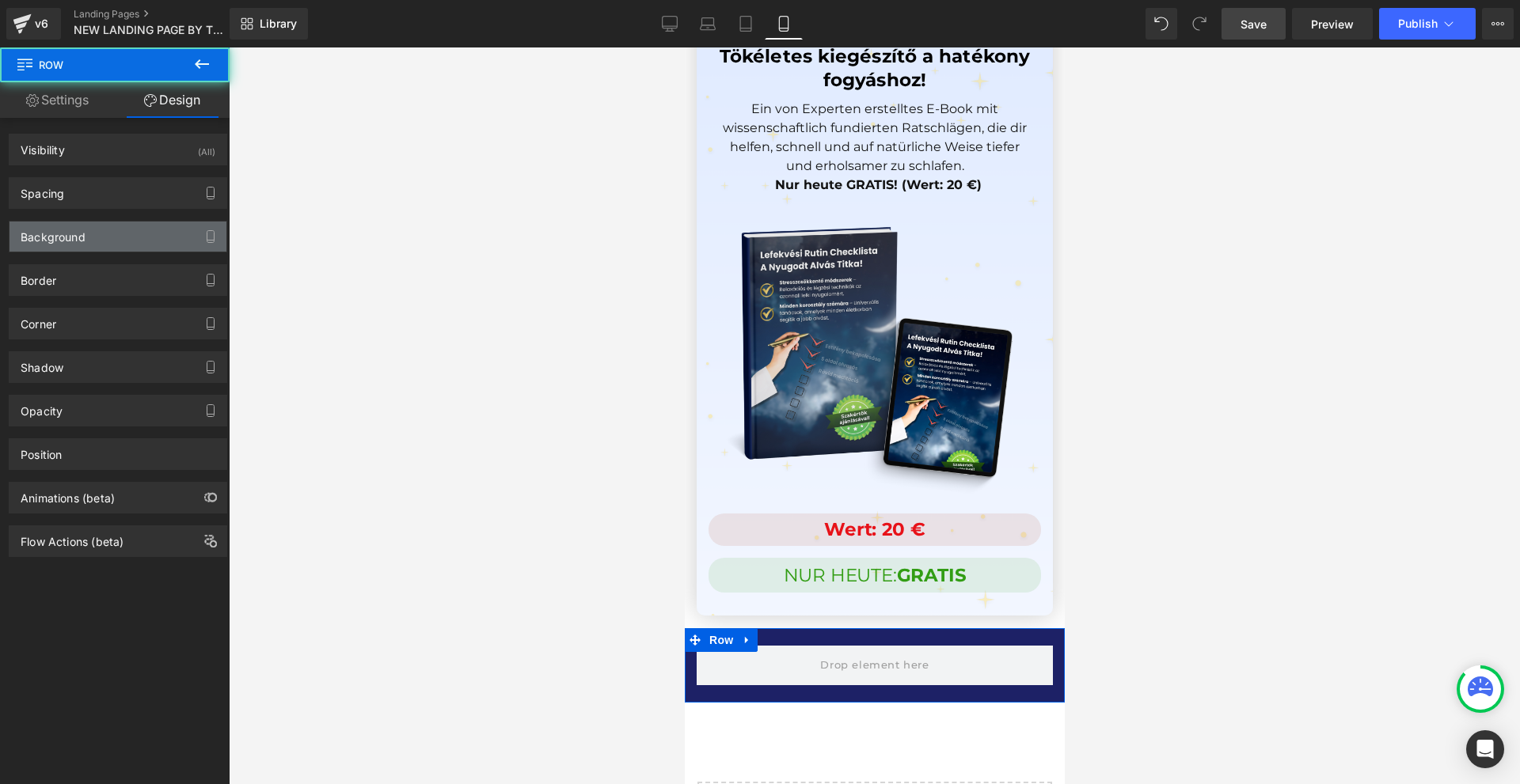
click at [107, 225] on div "Background" at bounding box center [118, 237] width 217 height 30
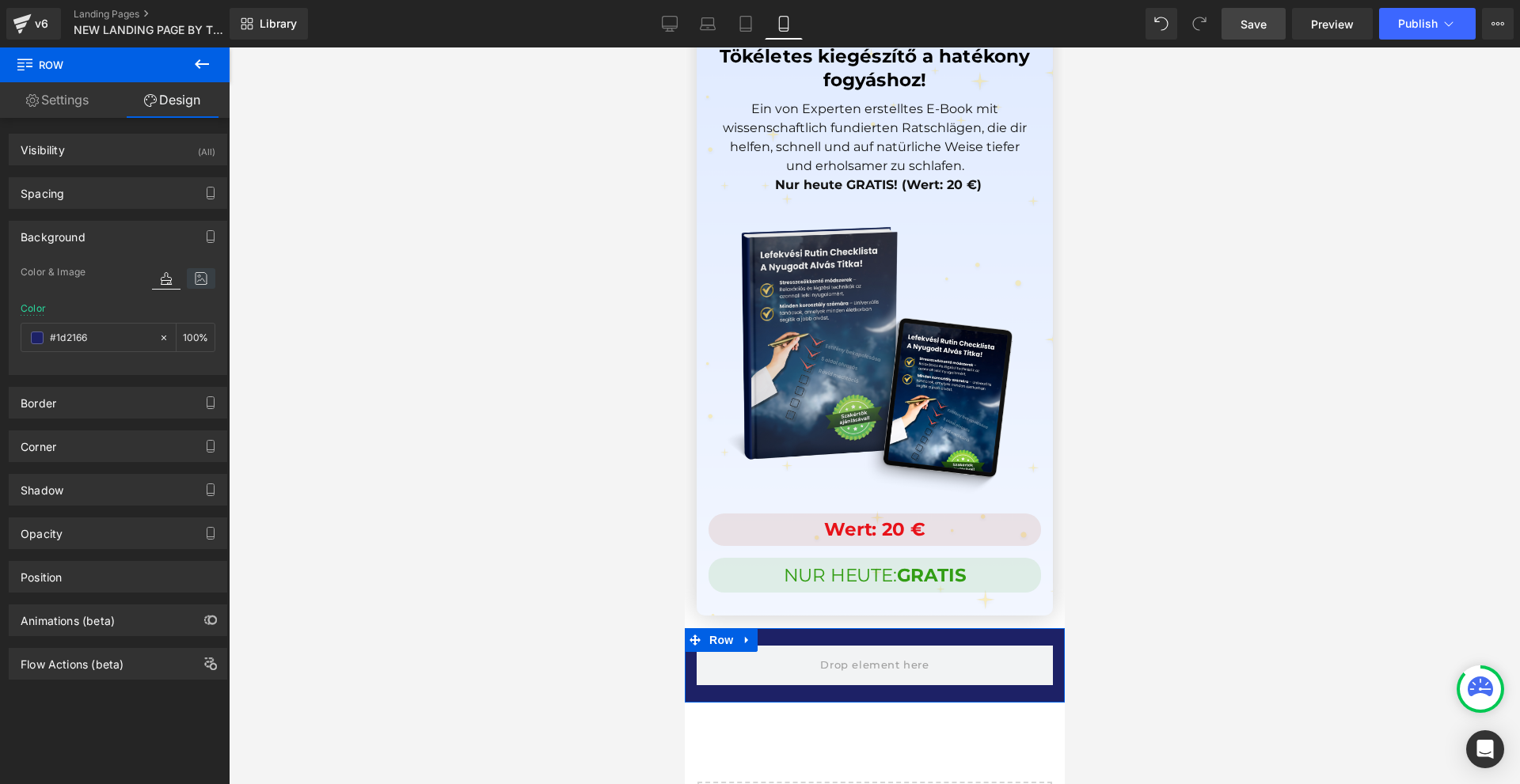
click at [188, 287] on icon at bounding box center [201, 279] width 28 height 21
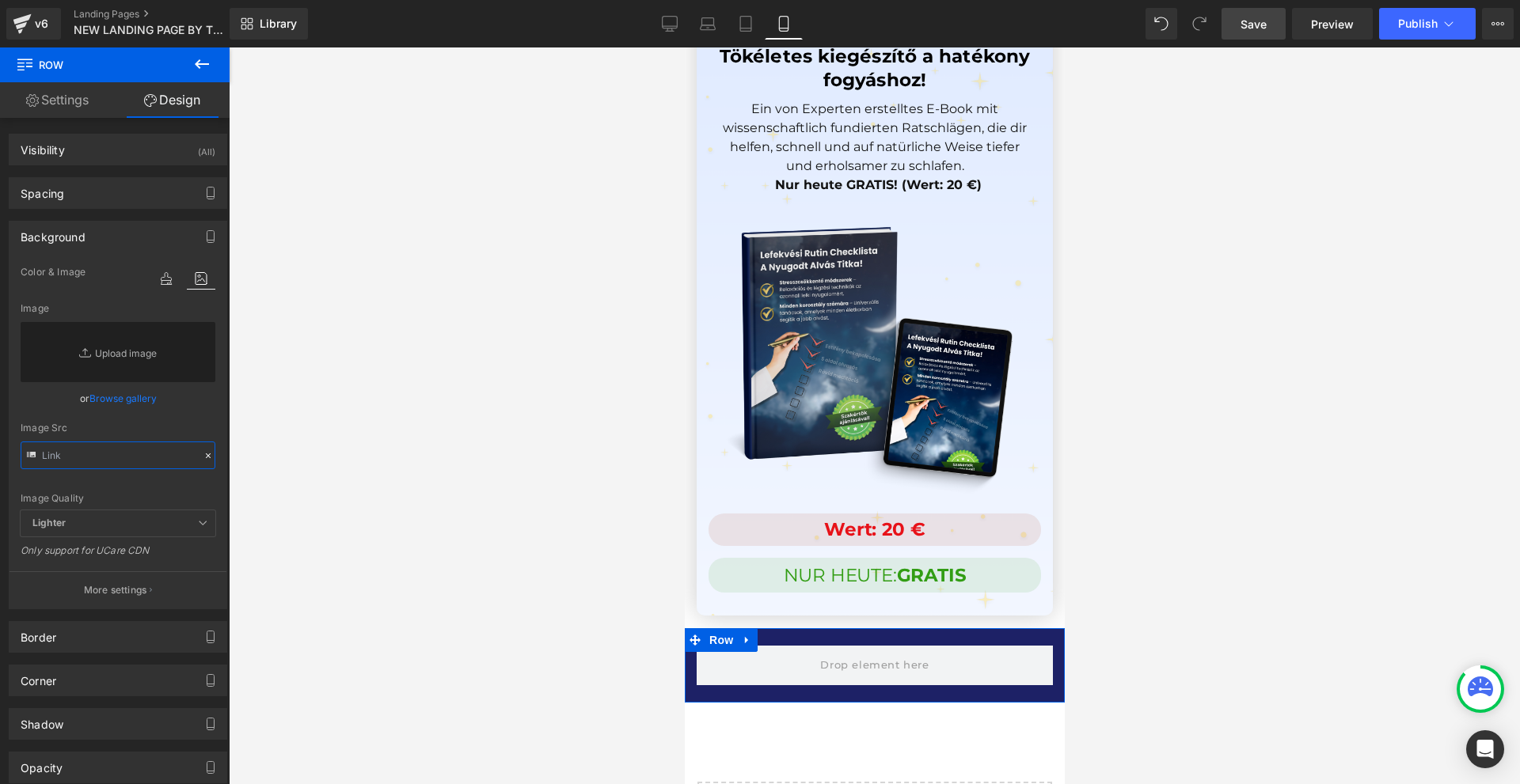
click at [91, 468] on input "text" at bounding box center [118, 456] width 195 height 28
paste input "[URL][DOMAIN_NAME]"
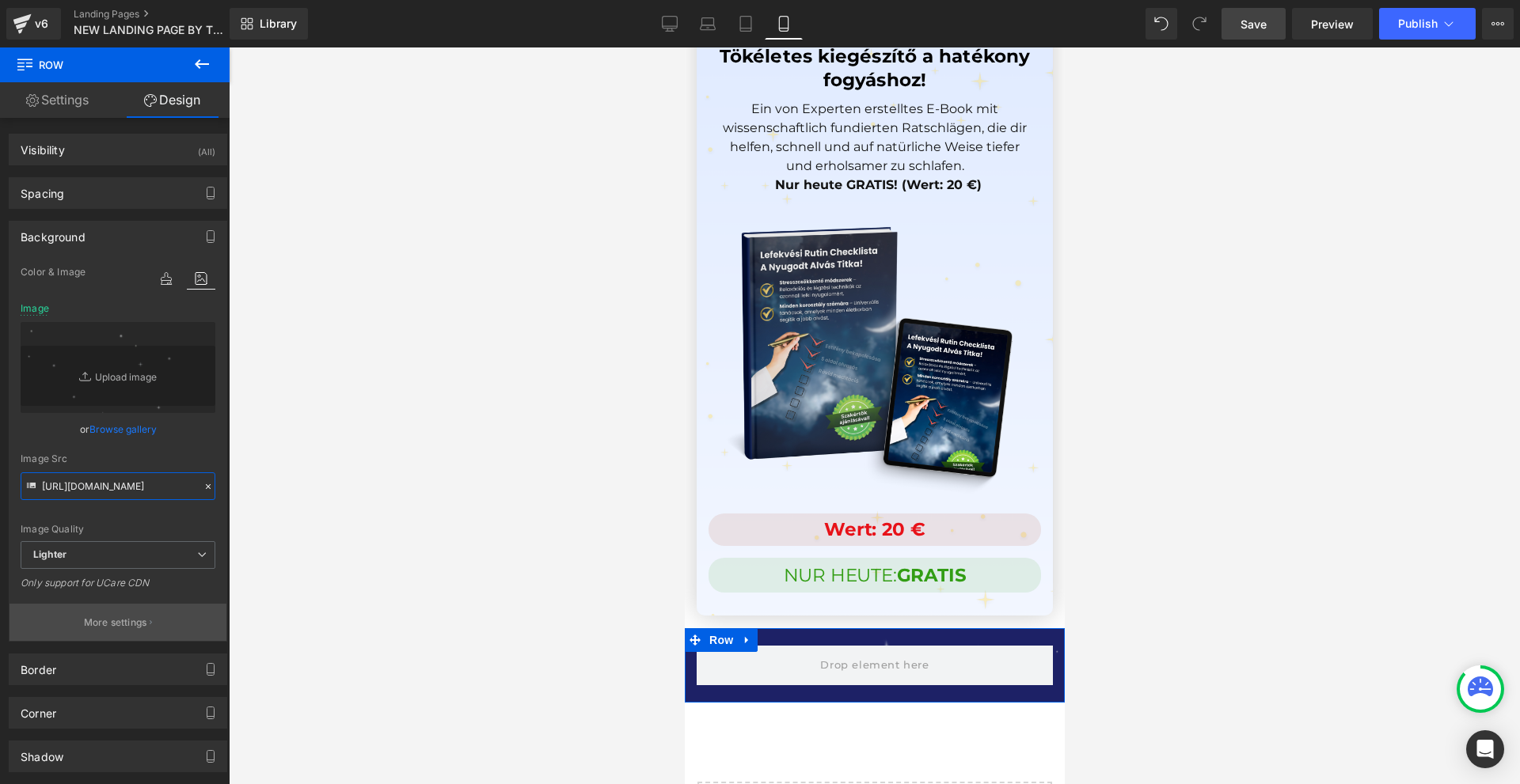
type input "[URL][DOMAIN_NAME]"
click at [139, 614] on button "More settings" at bounding box center [118, 623] width 217 height 37
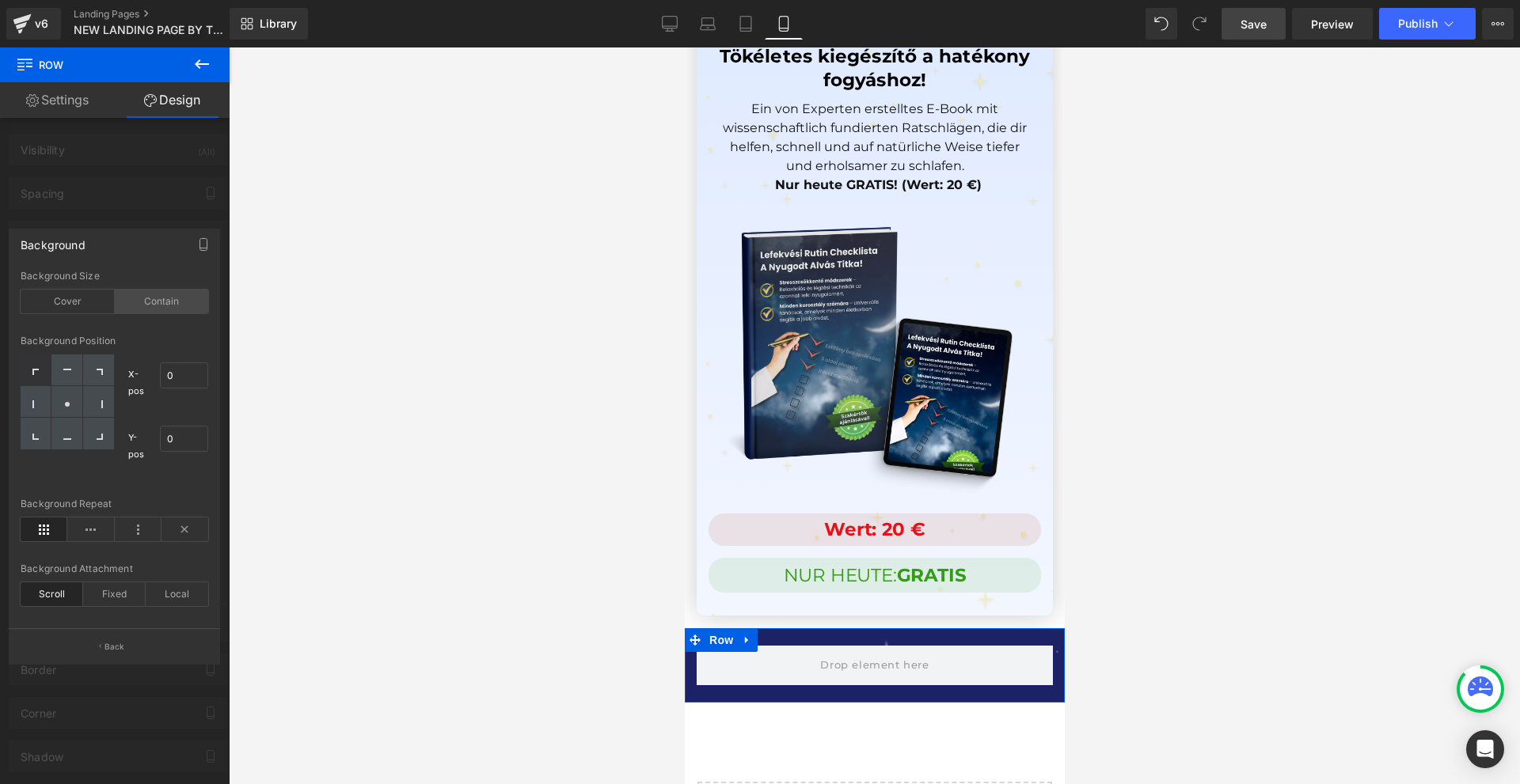
click at [152, 296] on div "Contain" at bounding box center [162, 301] width 95 height 23
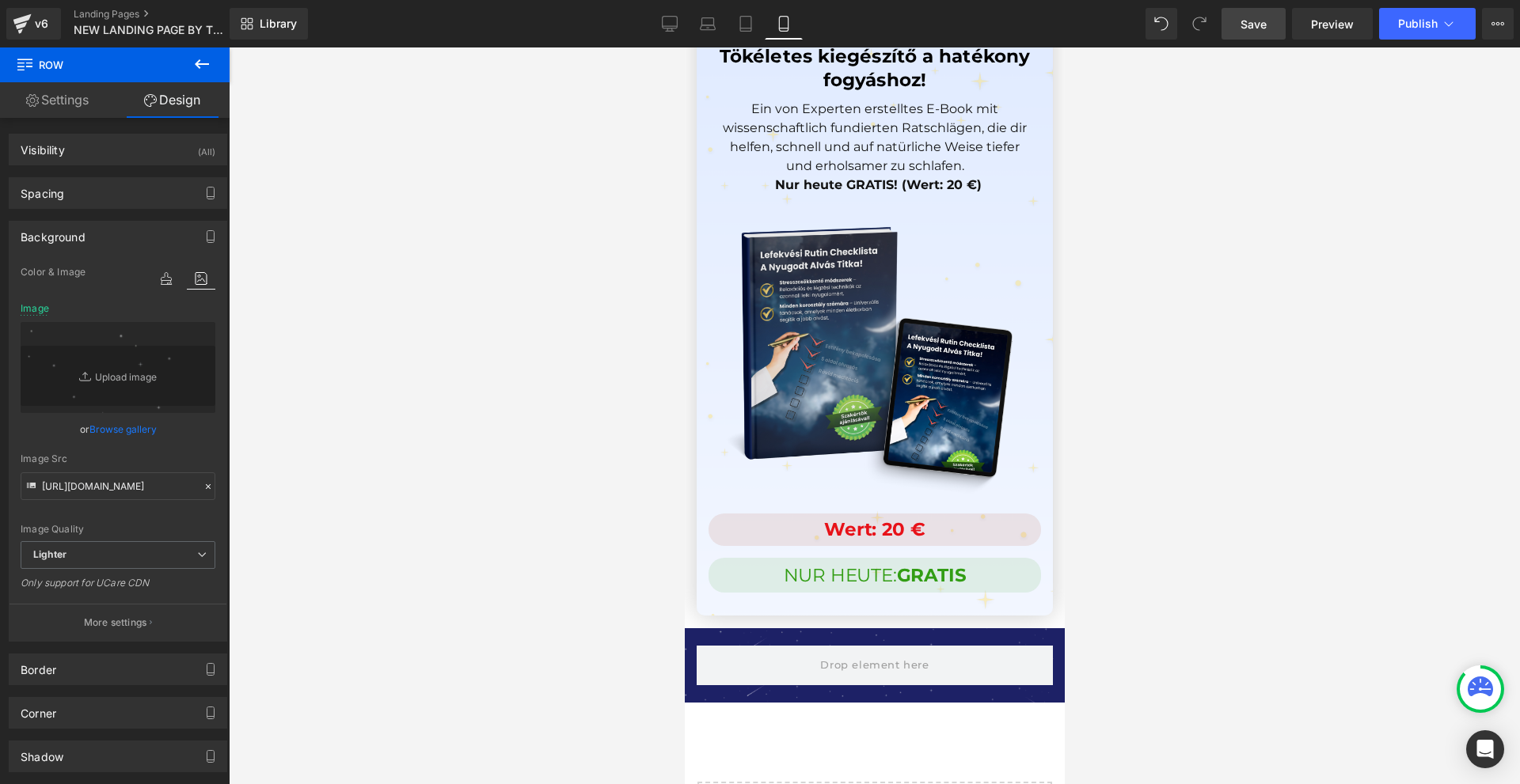
drag, startPoint x: 915, startPoint y: 497, endPoint x: 941, endPoint y: 561, distance: 69.1
click at [941, 686] on div at bounding box center [874, 694] width 380 height 18
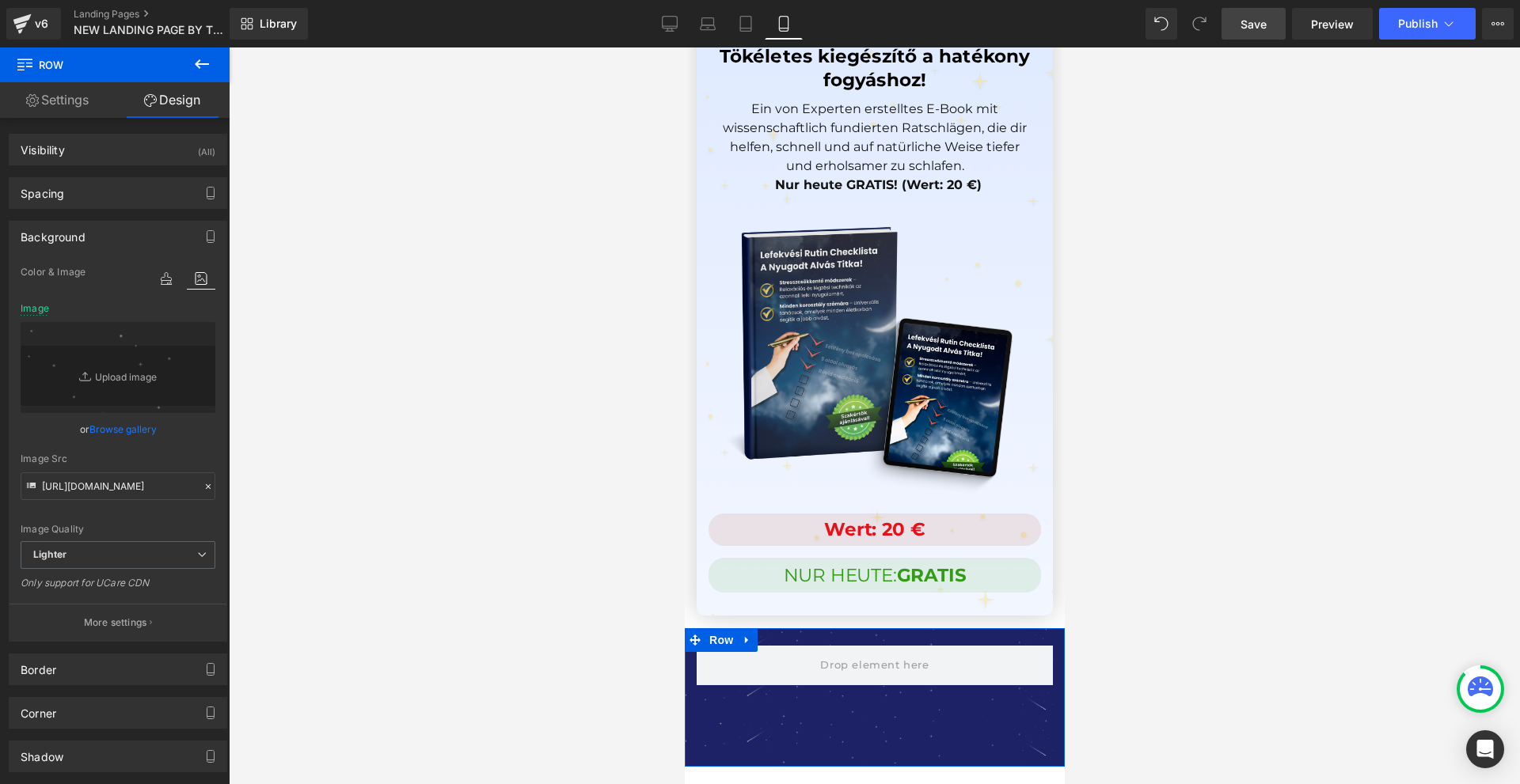
click at [111, 627] on p "More settings" at bounding box center [116, 622] width 64 height 14
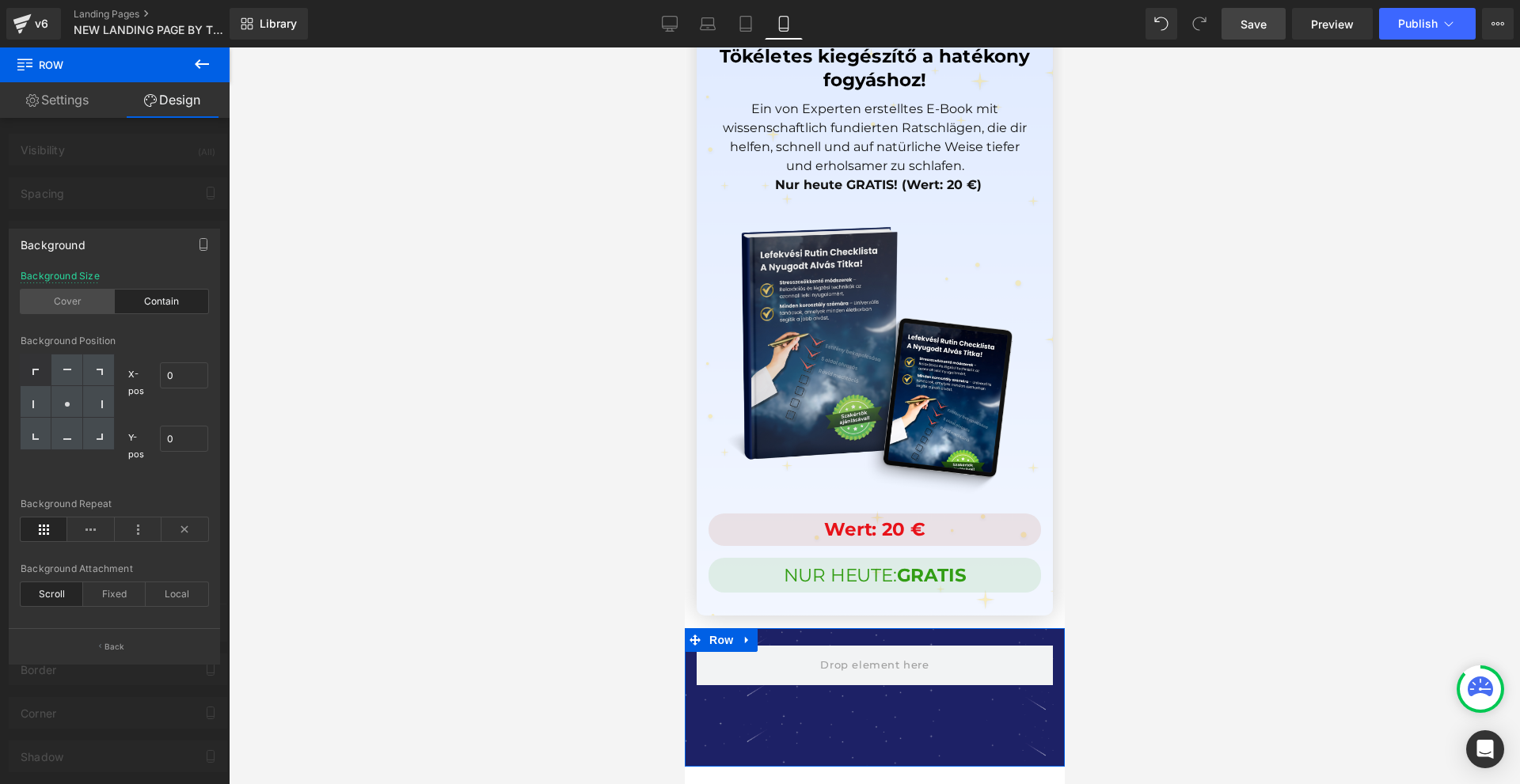
click at [85, 305] on div "Cover" at bounding box center [67, 301] width 95 height 23
click at [168, 312] on div "Contain" at bounding box center [162, 301] width 95 height 23
drag, startPoint x: 902, startPoint y: 558, endPoint x: 913, endPoint y: 559, distance: 11.0
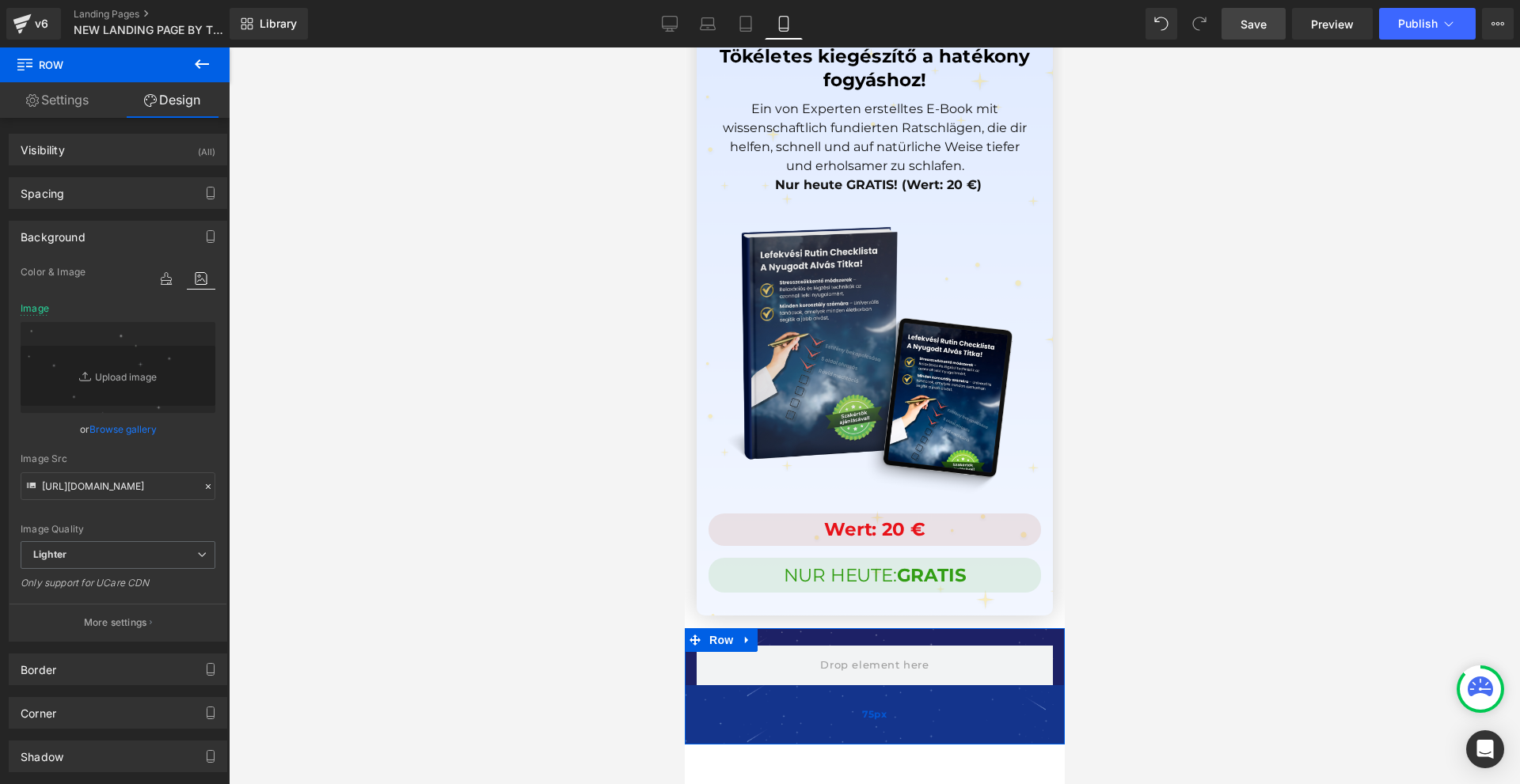
drag, startPoint x: 913, startPoint y: 559, endPoint x: 945, endPoint y: 519, distance: 51.2
click at [945, 686] on div "75px" at bounding box center [874, 715] width 380 height 59
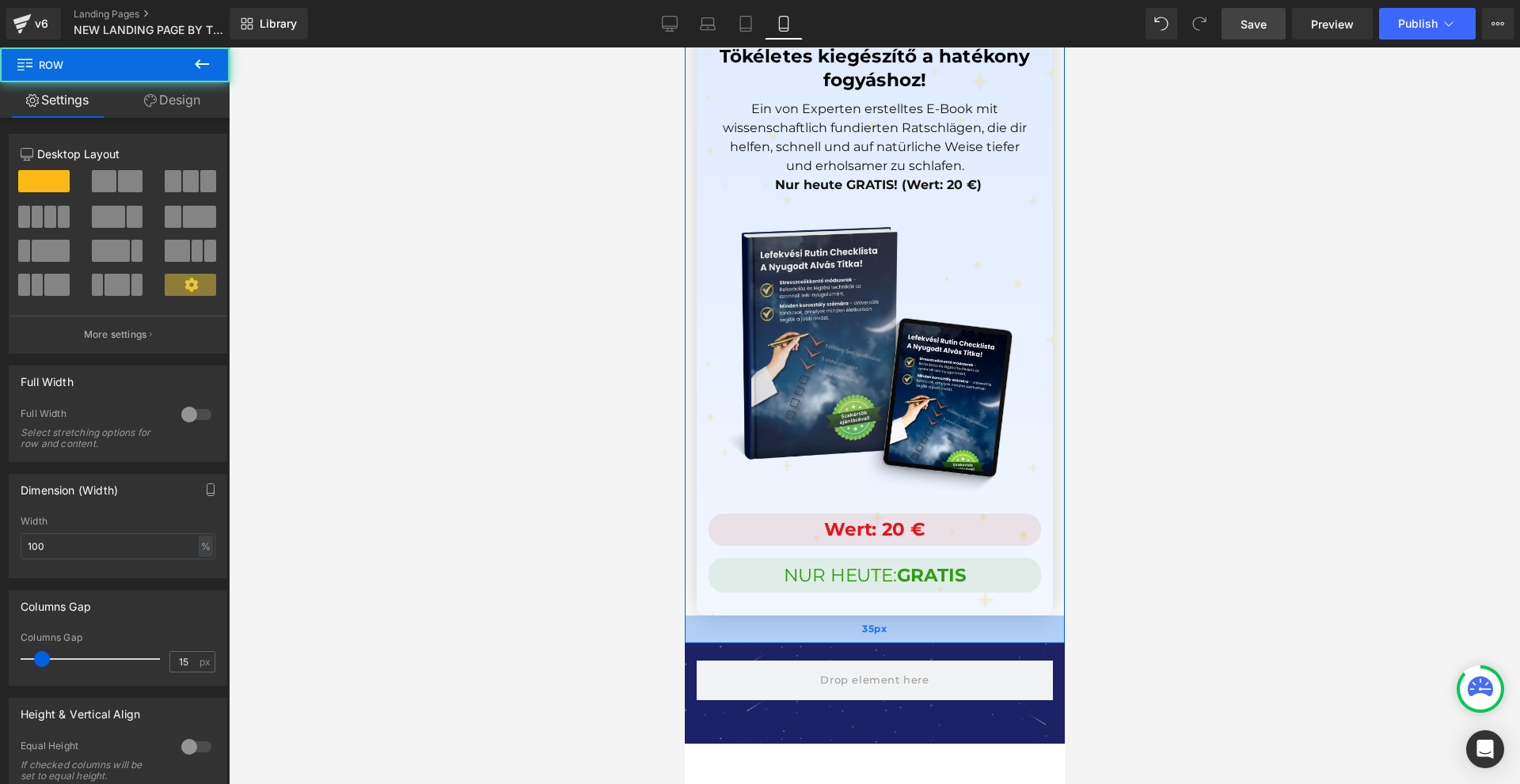
drag, startPoint x: 921, startPoint y: 426, endPoint x: 1823, endPoint y: 624, distance: 923.5
click at [921, 616] on div "35px" at bounding box center [874, 630] width 380 height 28
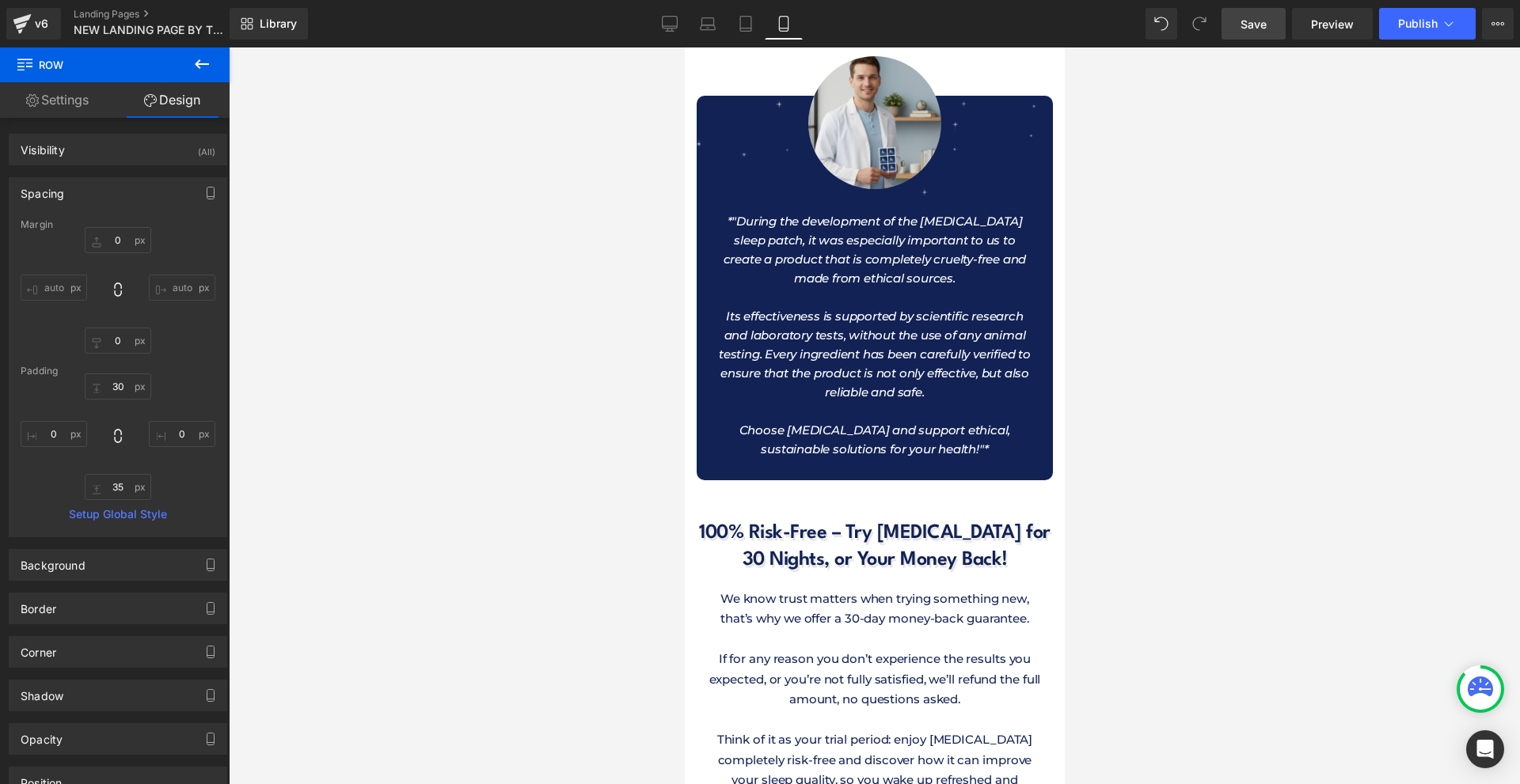
scroll to position [13148, 0]
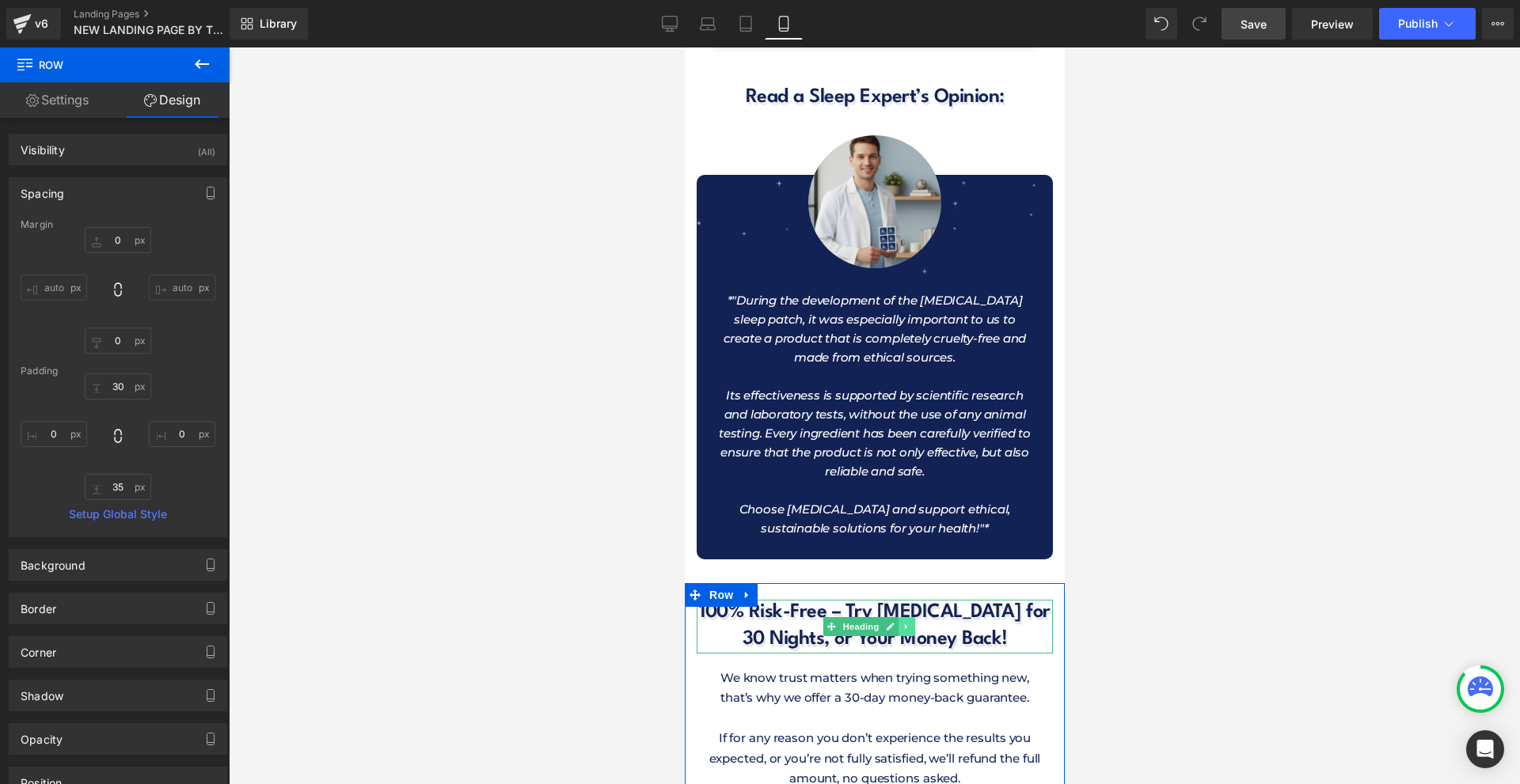
click at [908, 622] on icon at bounding box center [906, 627] width 8 height 9
click at [894, 622] on icon at bounding box center [897, 627] width 8 height 9
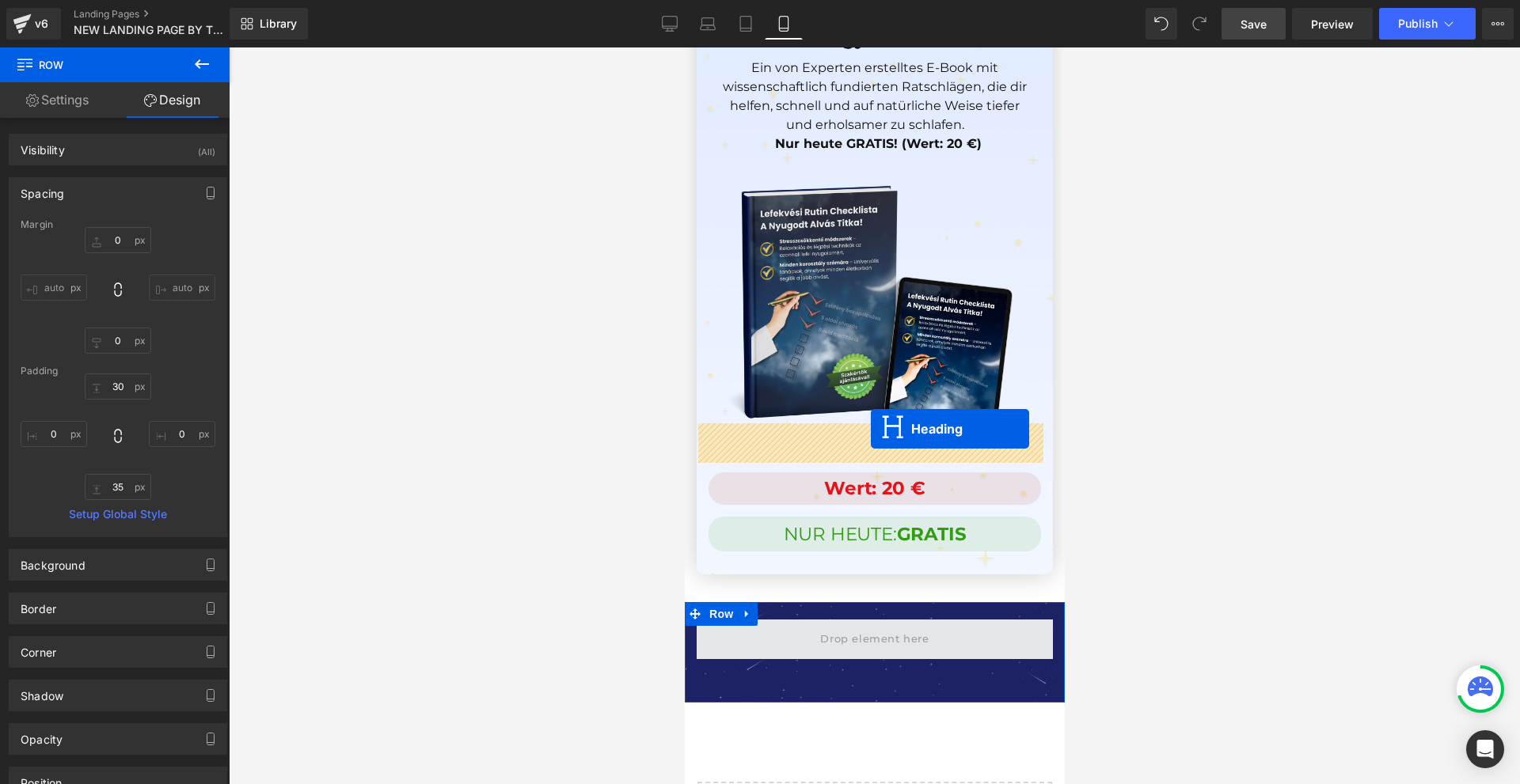
drag, startPoint x: 859, startPoint y: 514, endPoint x: 870, endPoint y: 429, distance: 85.7
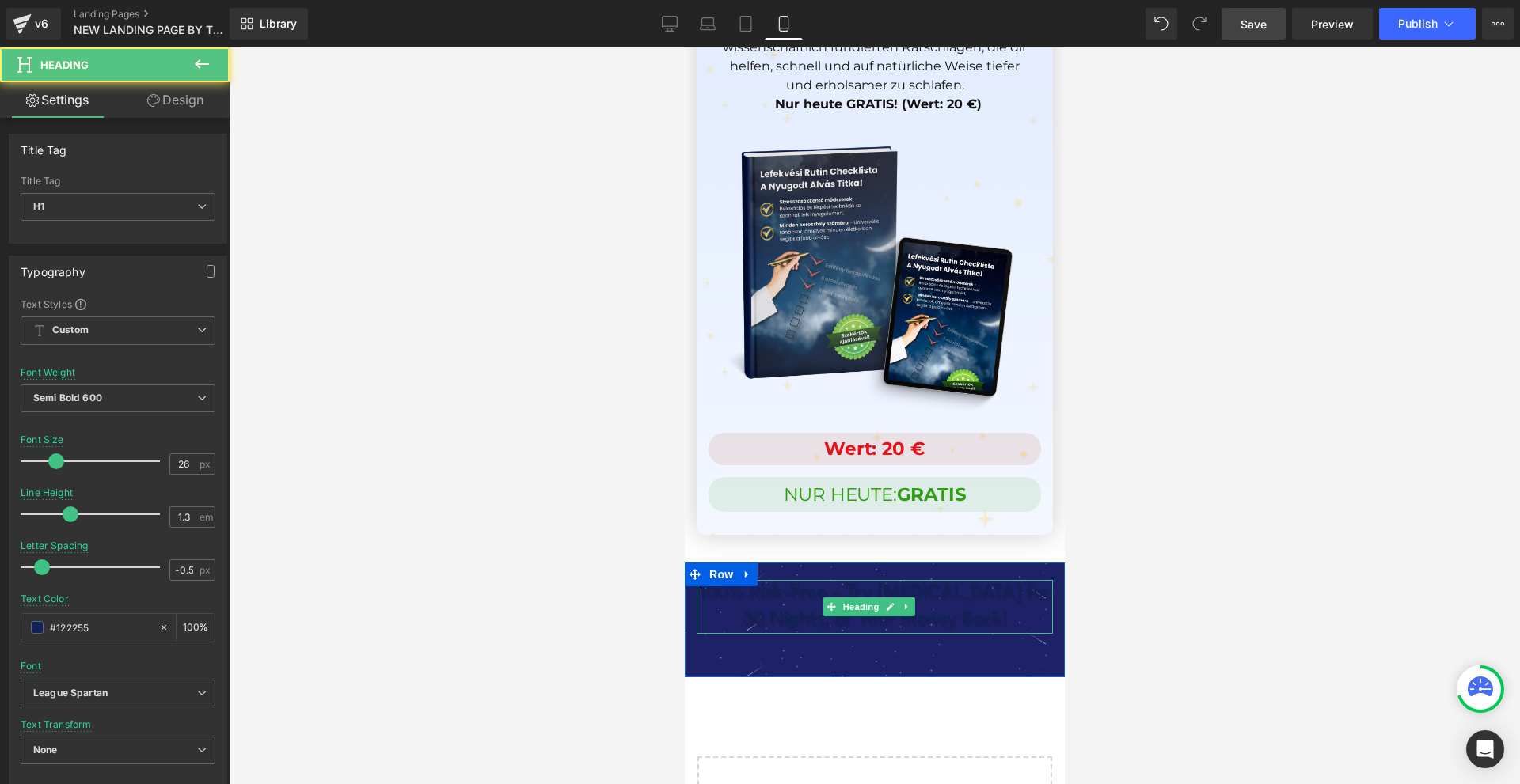
scroll to position [15247, 0]
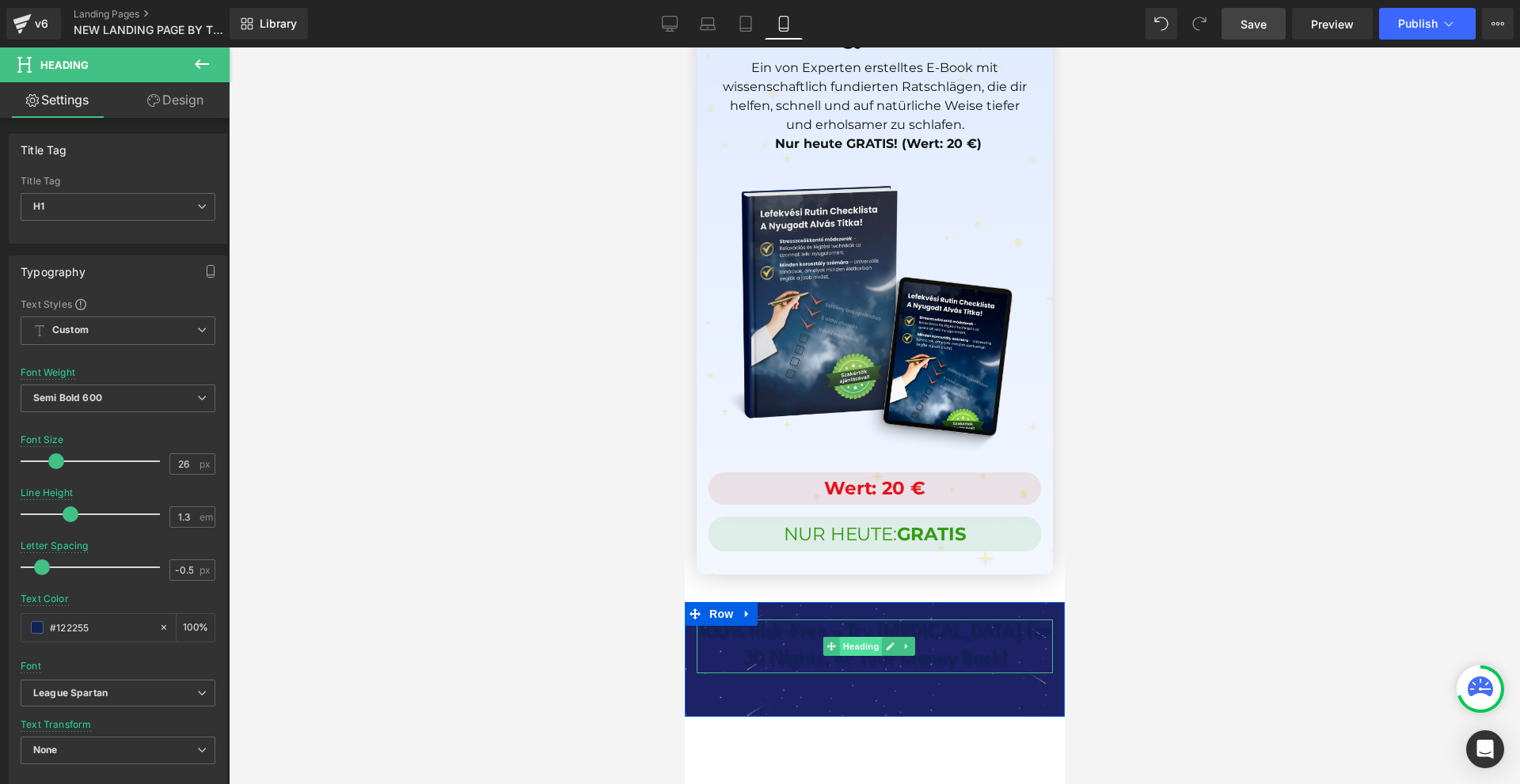
click at [856, 637] on span "Heading" at bounding box center [860, 646] width 43 height 19
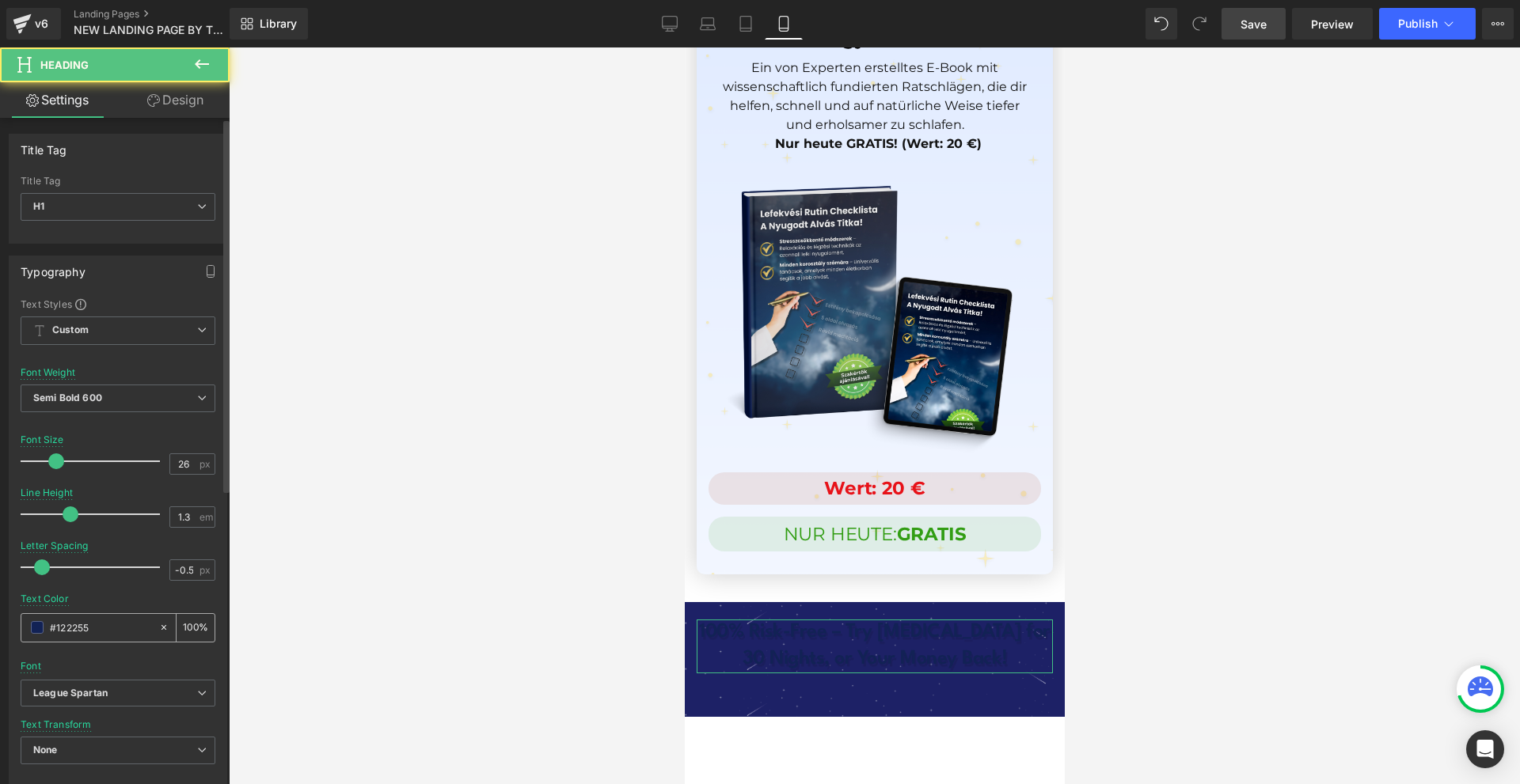
click at [36, 632] on span at bounding box center [37, 628] width 13 height 13
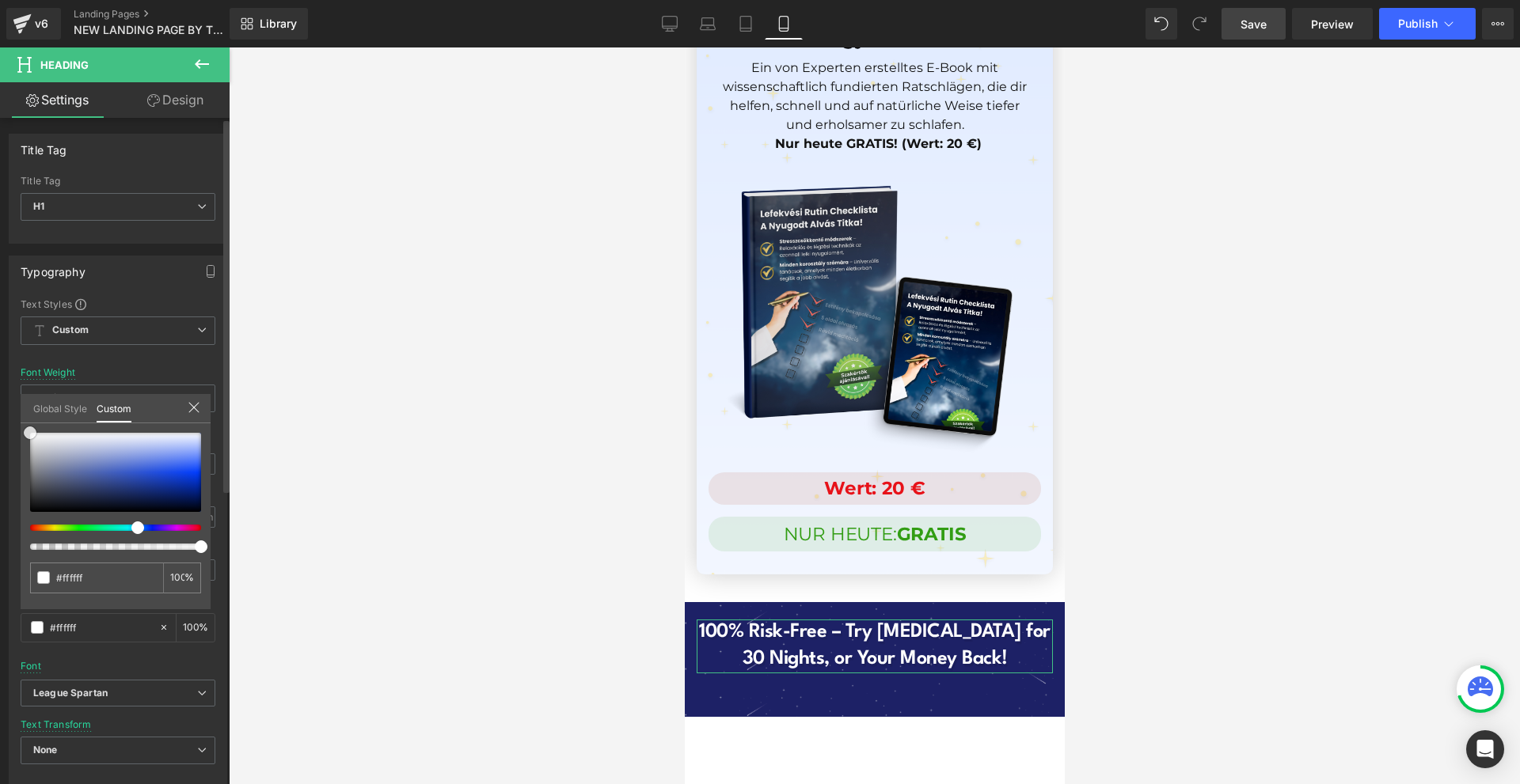
drag, startPoint x: 90, startPoint y: 482, endPoint x: 131, endPoint y: 315, distance: 172.0
click at [2, 296] on div "Typography Text Styles Custom Custom Setup Global Style Custom Setup Global Sty…" at bounding box center [118, 515] width 237 height 544
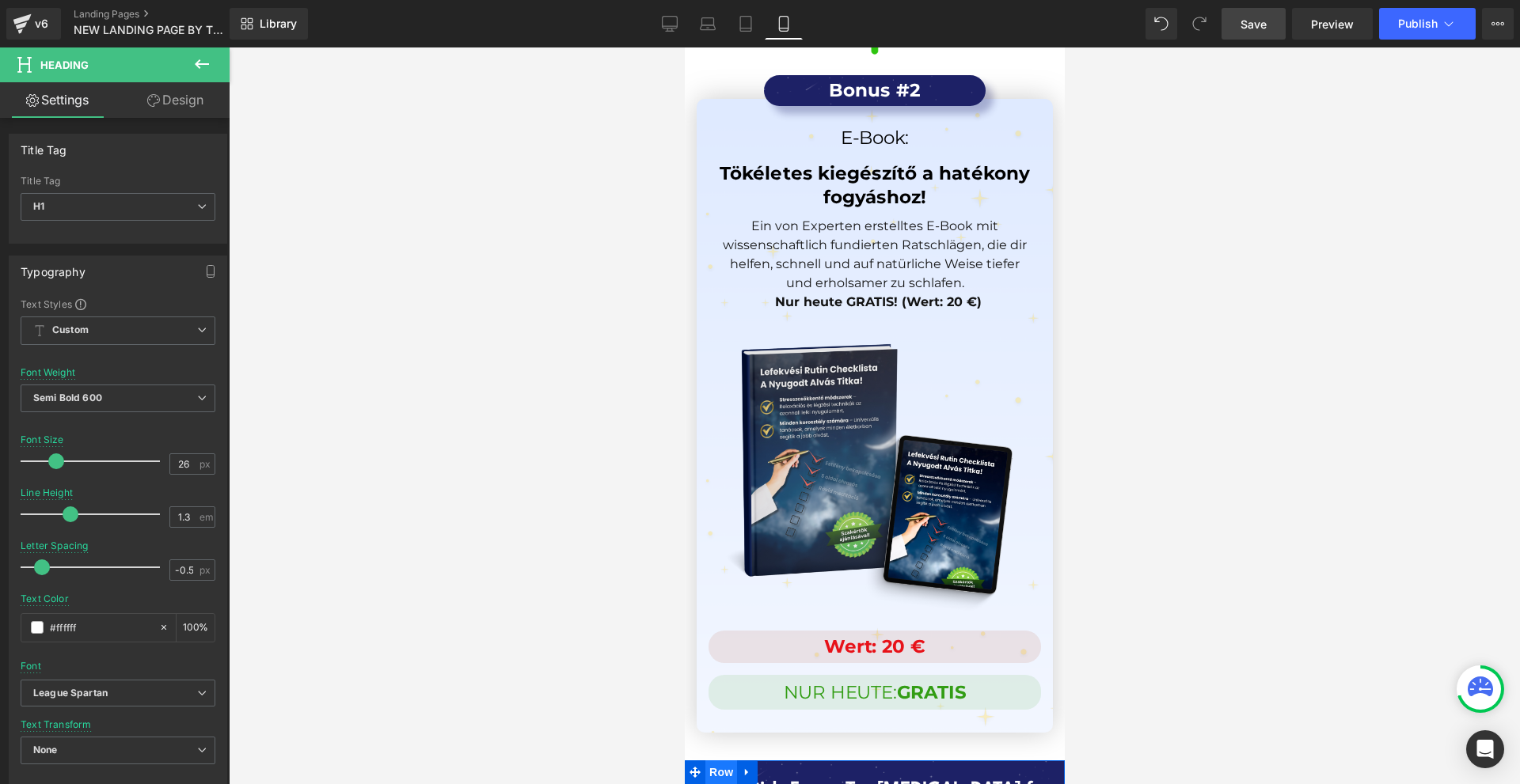
click at [723, 761] on span "Row" at bounding box center [721, 772] width 32 height 23
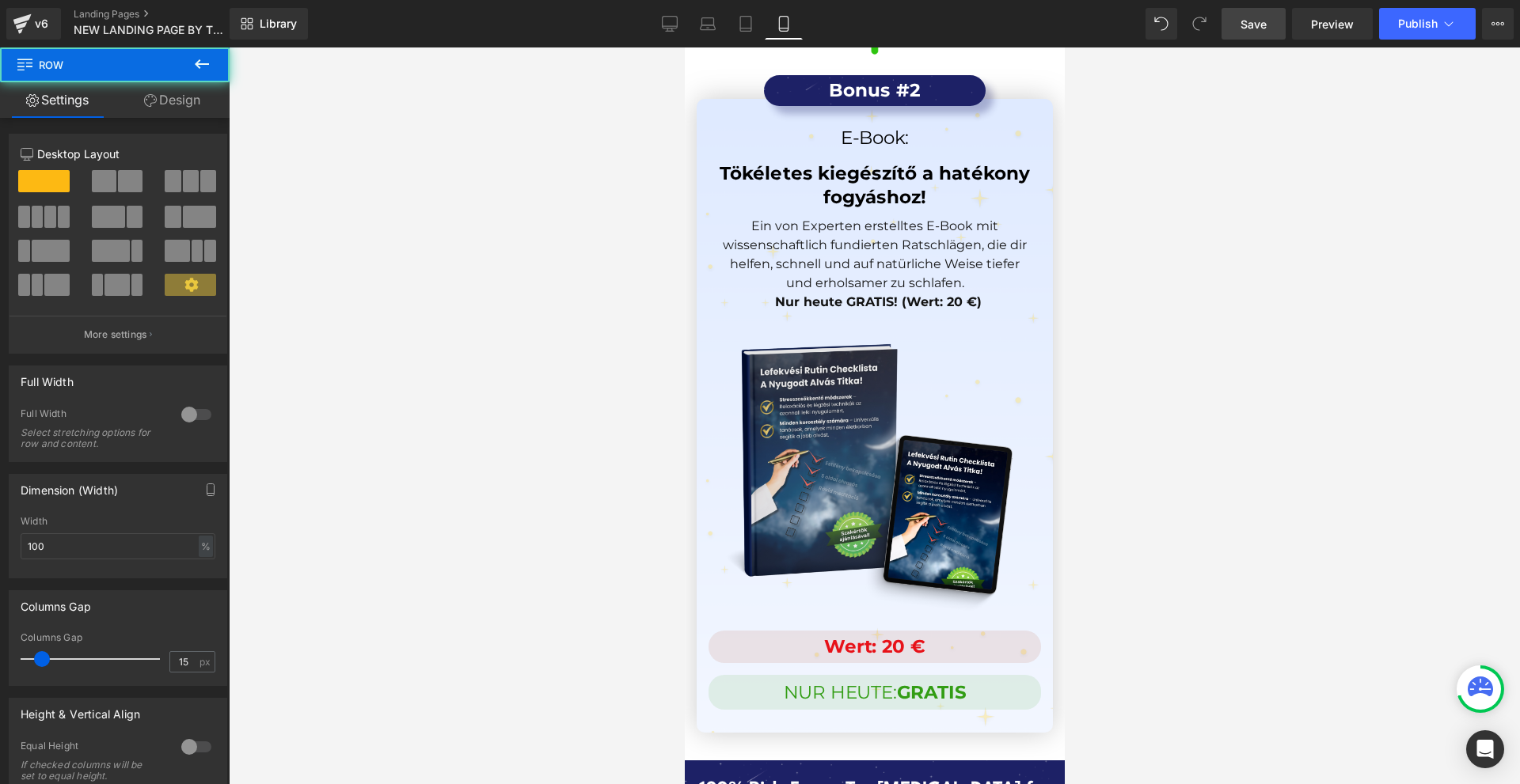
click at [223, 107] on link "Design" at bounding box center [172, 100] width 115 height 36
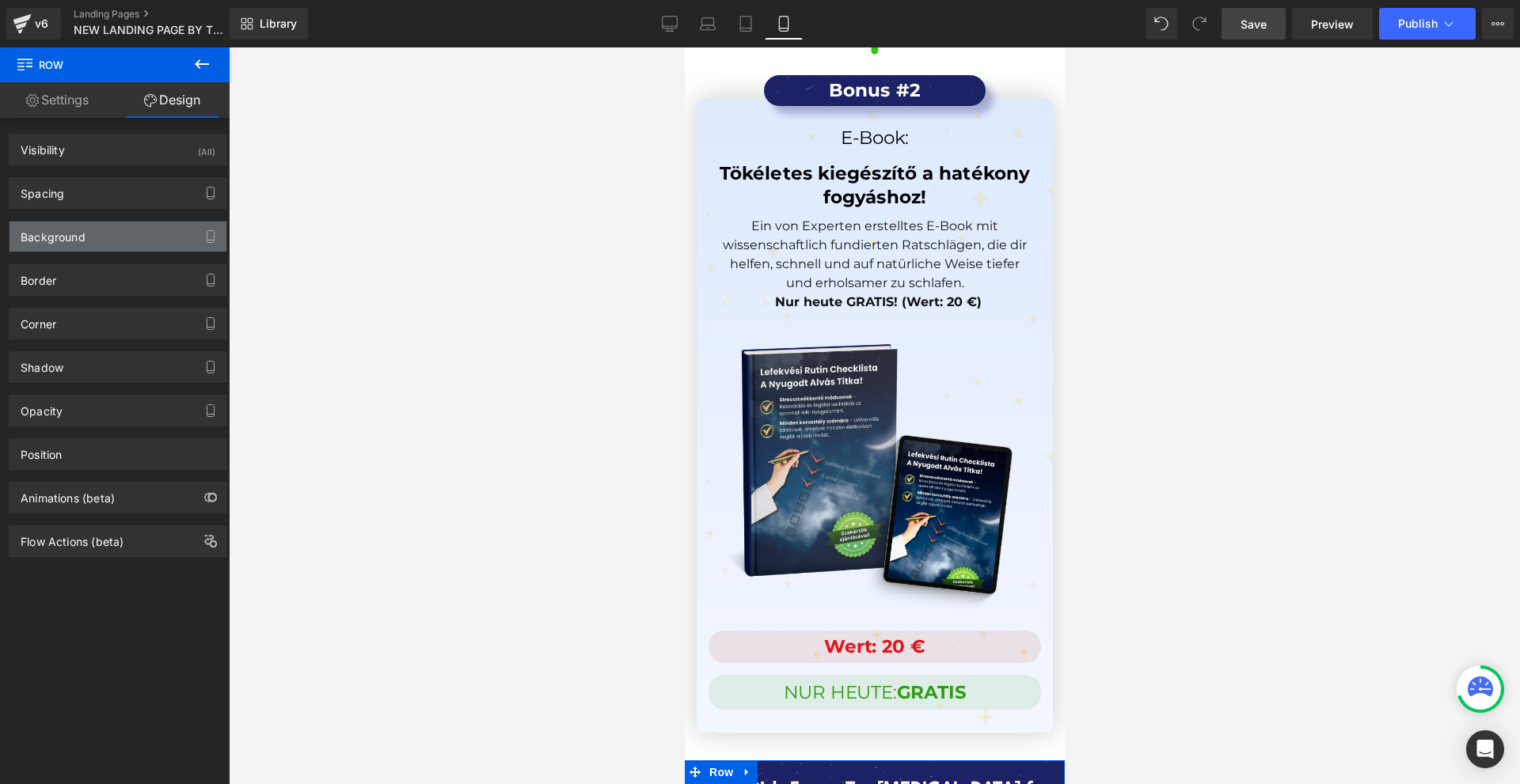
click at [110, 234] on div "Background" at bounding box center [118, 237] width 217 height 30
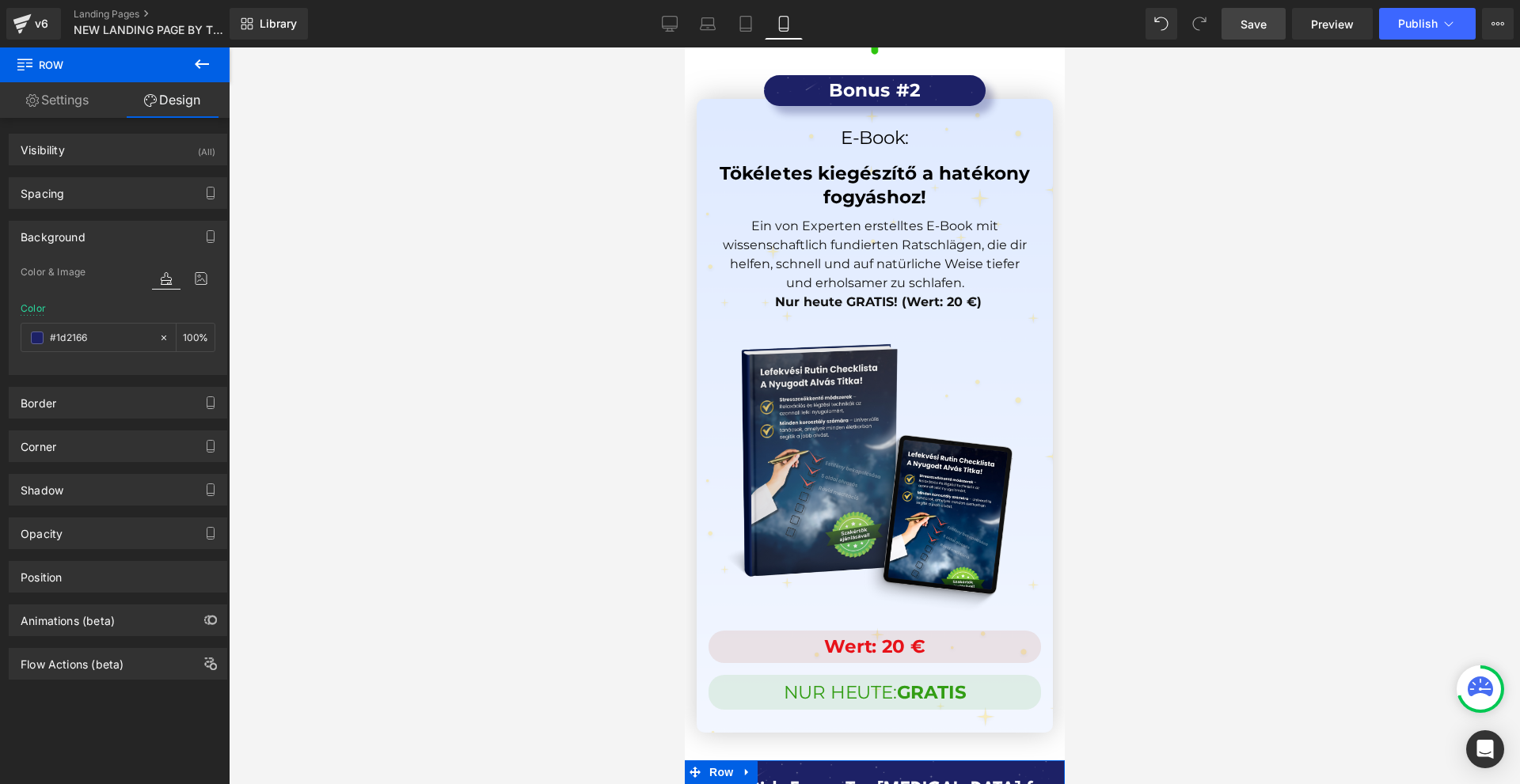
click at [197, 267] on div at bounding box center [183, 278] width 64 height 43
click at [196, 273] on icon at bounding box center [201, 279] width 28 height 21
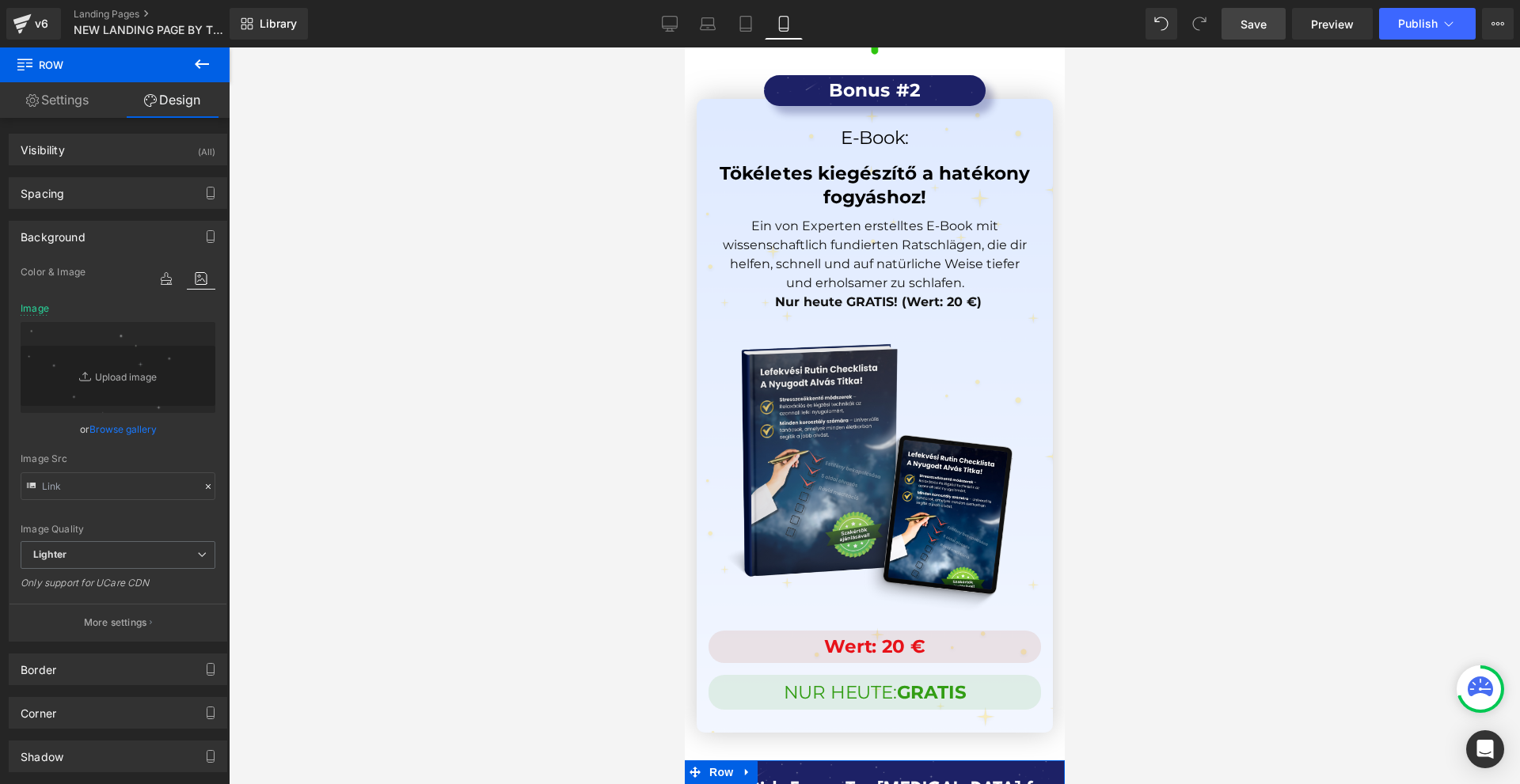
drag, startPoint x: 131, startPoint y: 616, endPoint x: 74, endPoint y: 415, distance: 208.9
click at [129, 616] on p "More settings" at bounding box center [116, 622] width 64 height 14
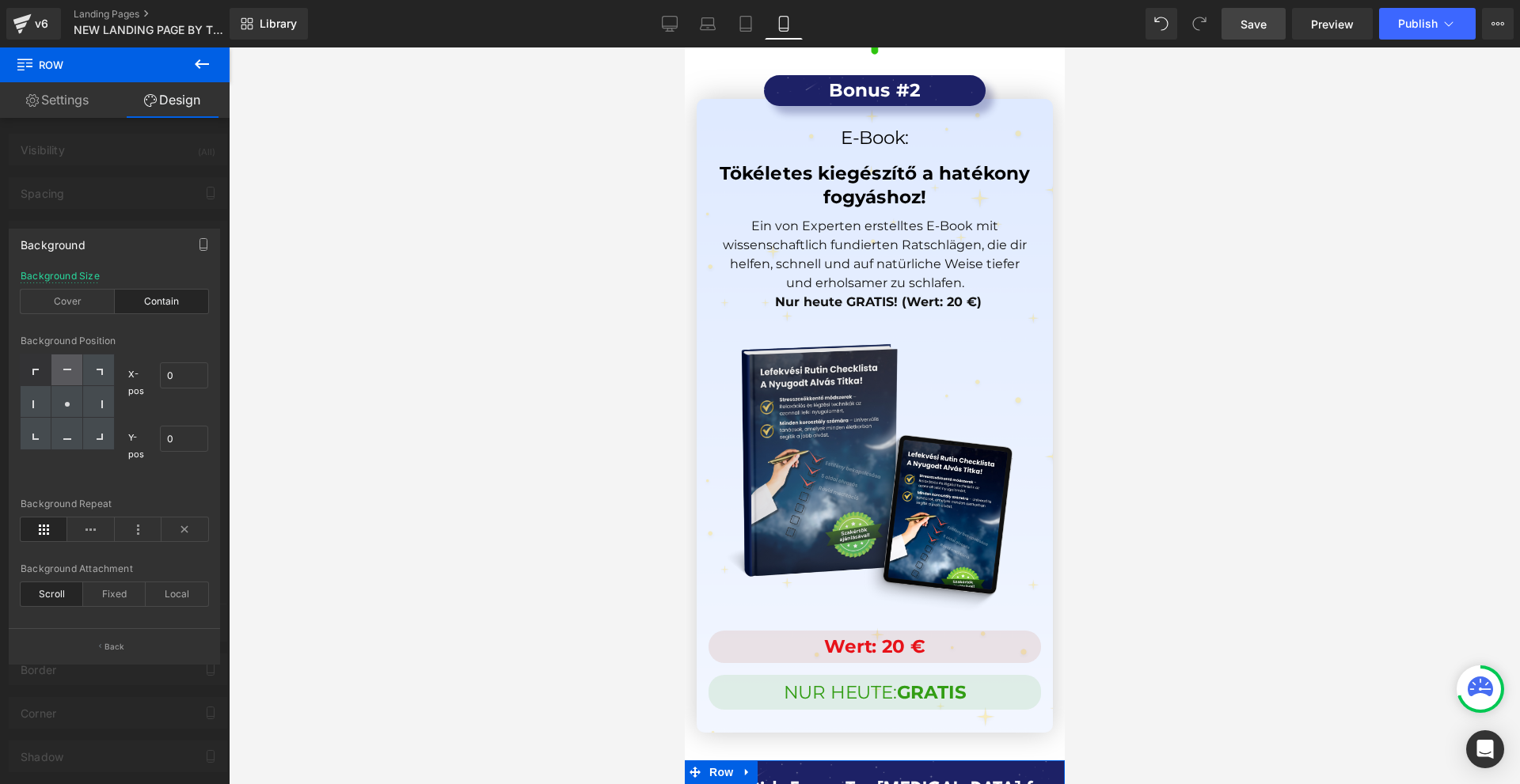
click at [75, 373] on div at bounding box center [66, 370] width 31 height 32
click at [81, 429] on div at bounding box center [66, 434] width 31 height 32
drag, startPoint x: 63, startPoint y: 433, endPoint x: 54, endPoint y: 403, distance: 31.3
click at [61, 430] on div at bounding box center [66, 434] width 31 height 32
click at [54, 403] on div at bounding box center [66, 402] width 31 height 32
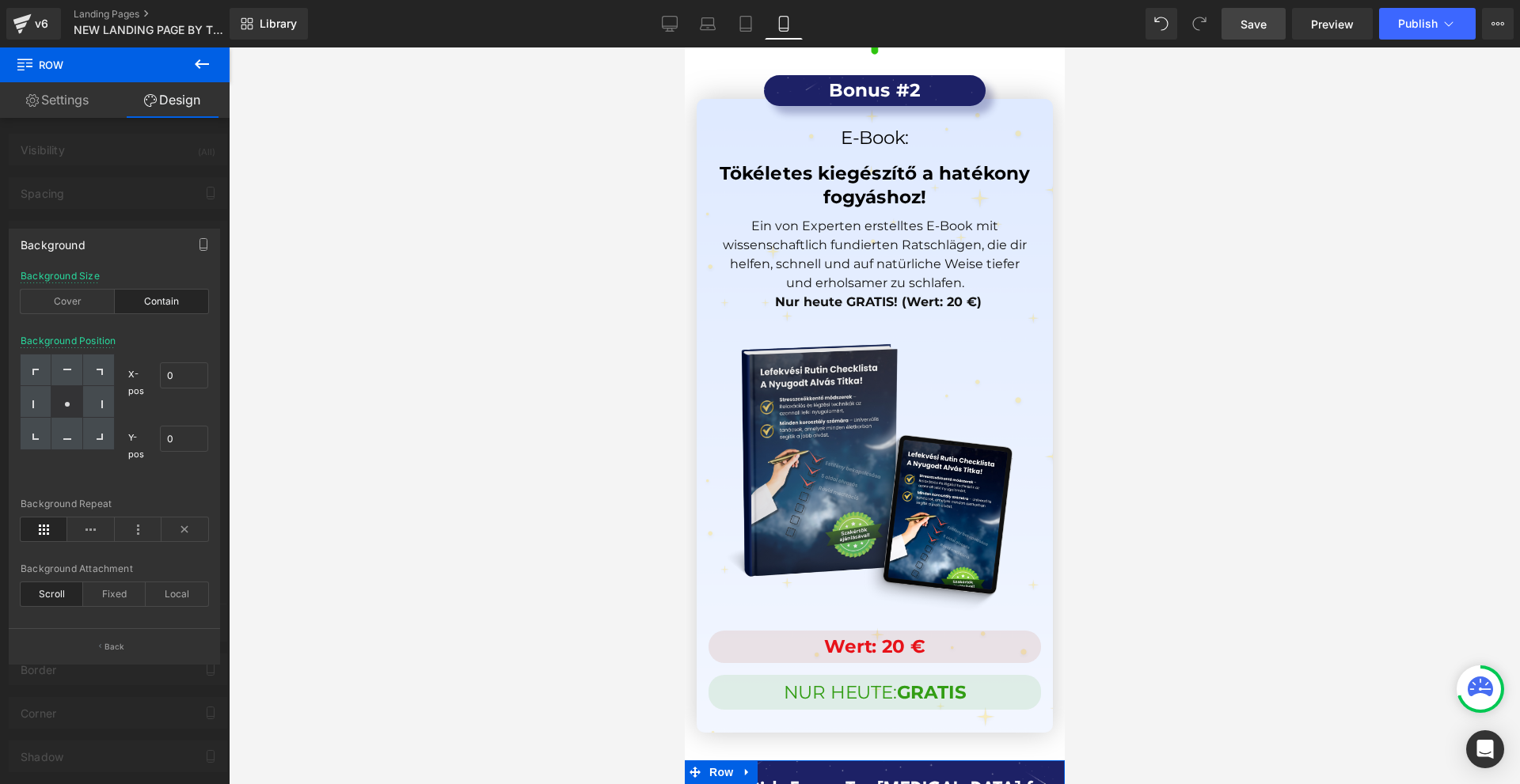
click at [55, 395] on div at bounding box center [66, 402] width 31 height 32
click at [94, 316] on div "Background Size Cover Contain" at bounding box center [114, 300] width 188 height 61
click at [90, 311] on div "Cover" at bounding box center [67, 301] width 95 height 23
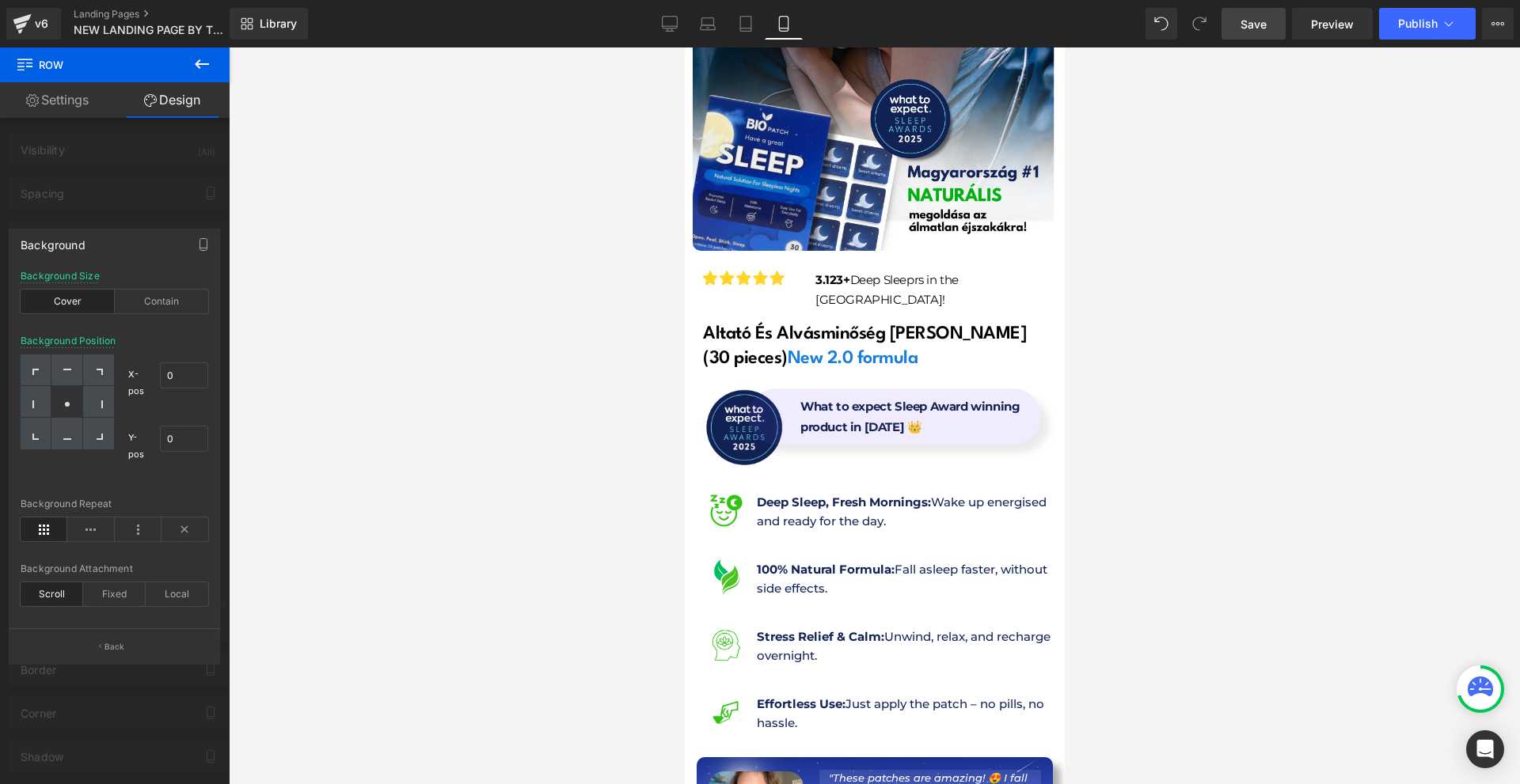
scroll to position [684, 0]
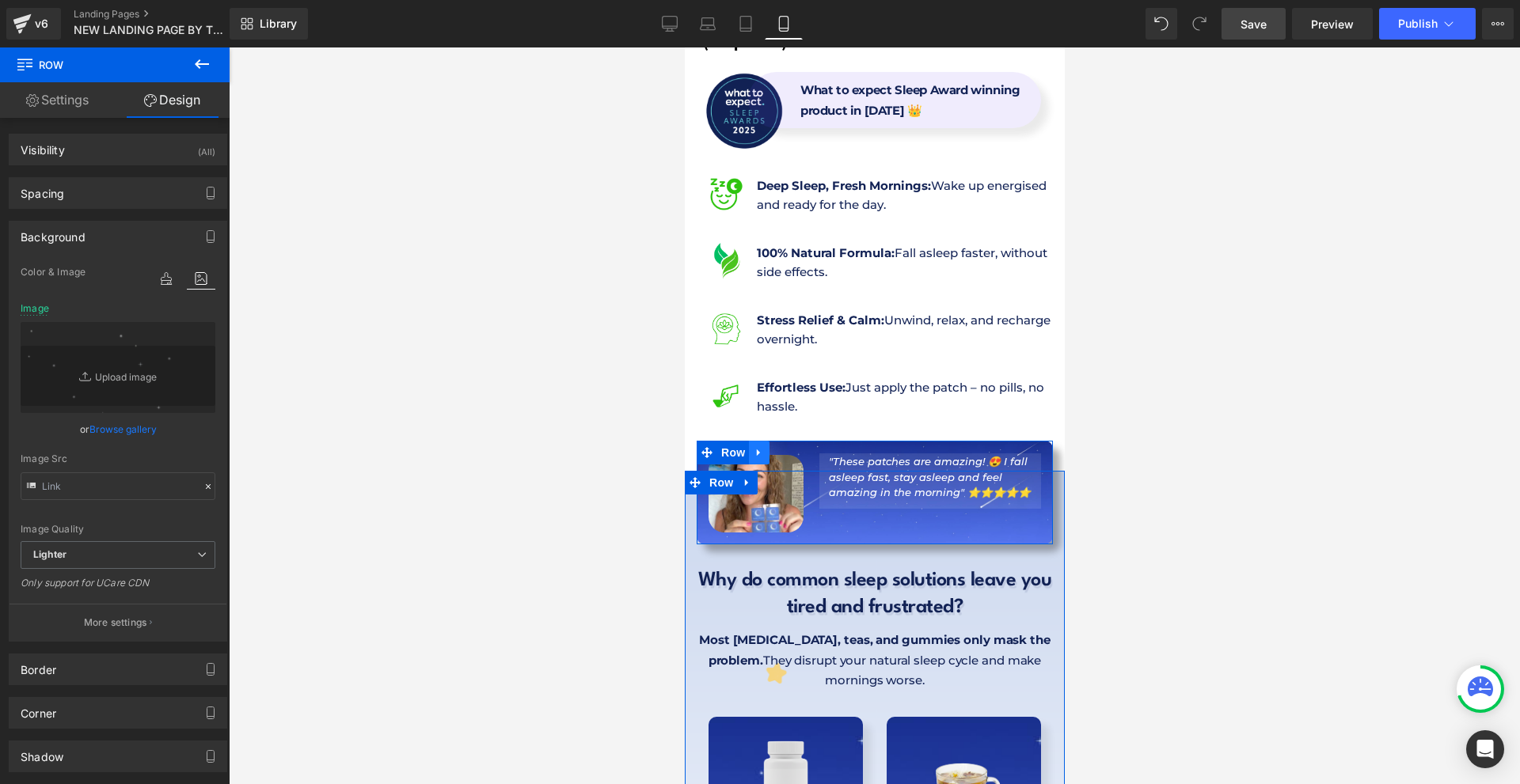
click at [764, 447] on icon at bounding box center [759, 453] width 11 height 12
click at [779, 447] on icon at bounding box center [780, 453] width 11 height 12
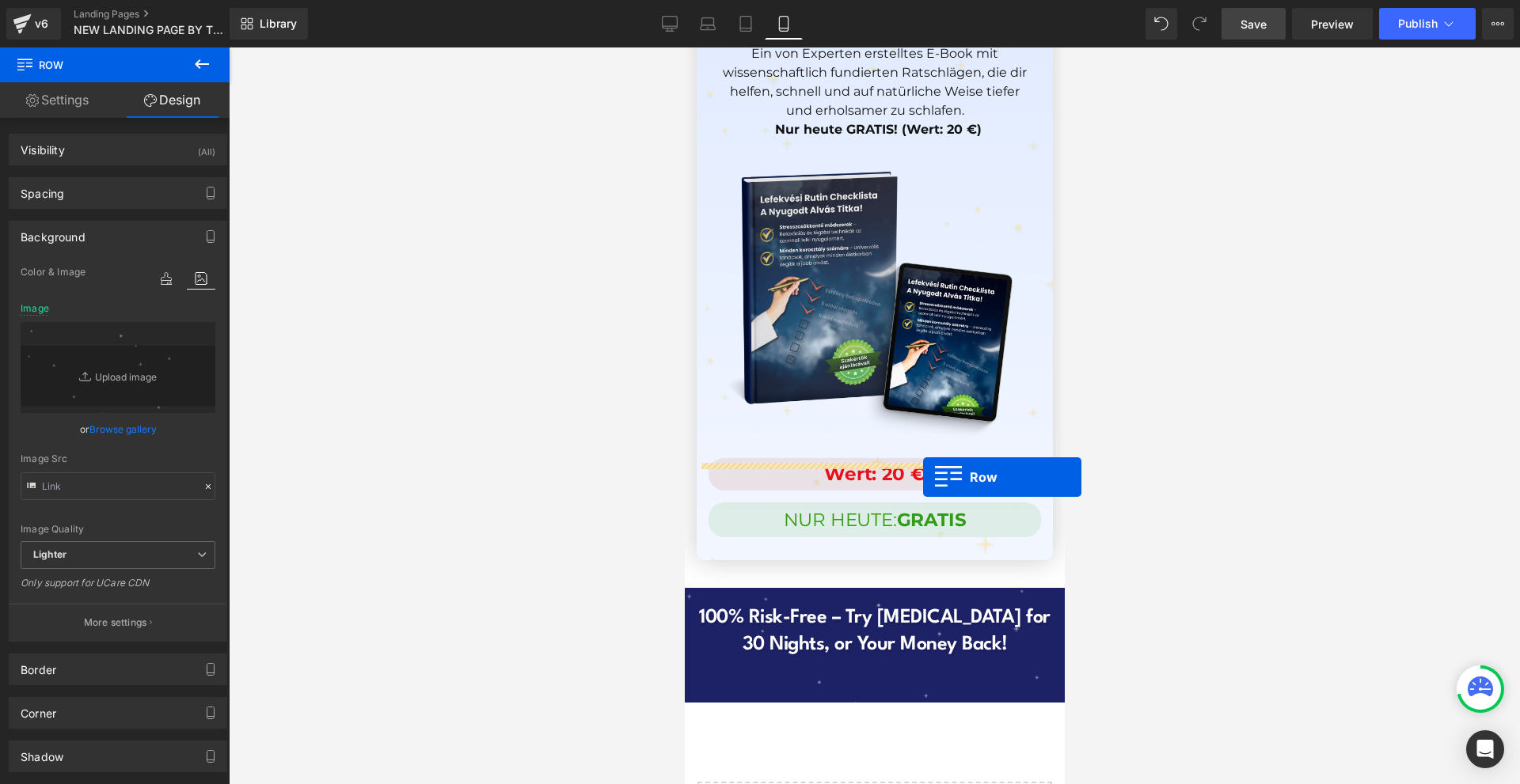
drag, startPoint x: 738, startPoint y: 474, endPoint x: 923, endPoint y: 477, distance: 185.0
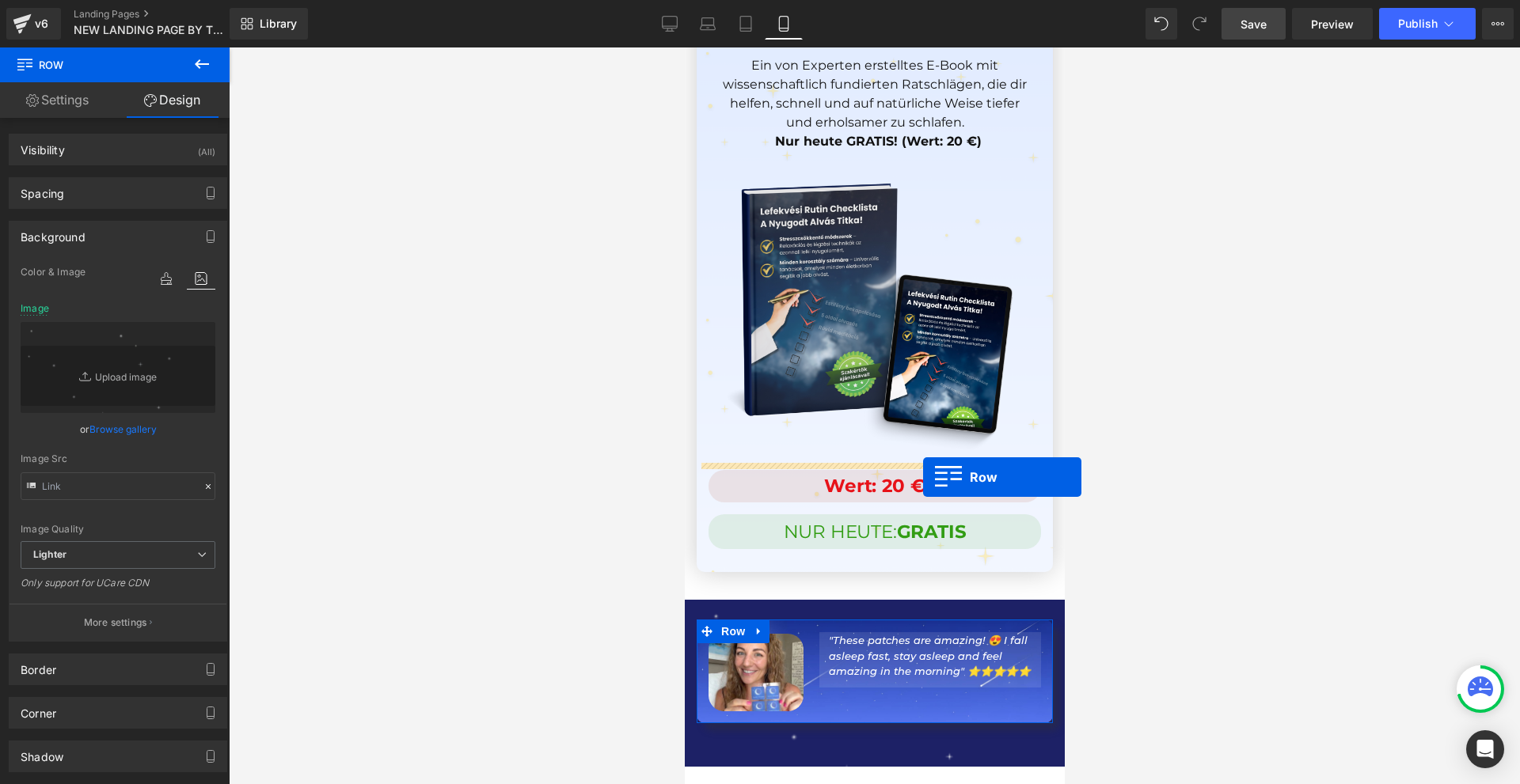
scroll to position [15262, 0]
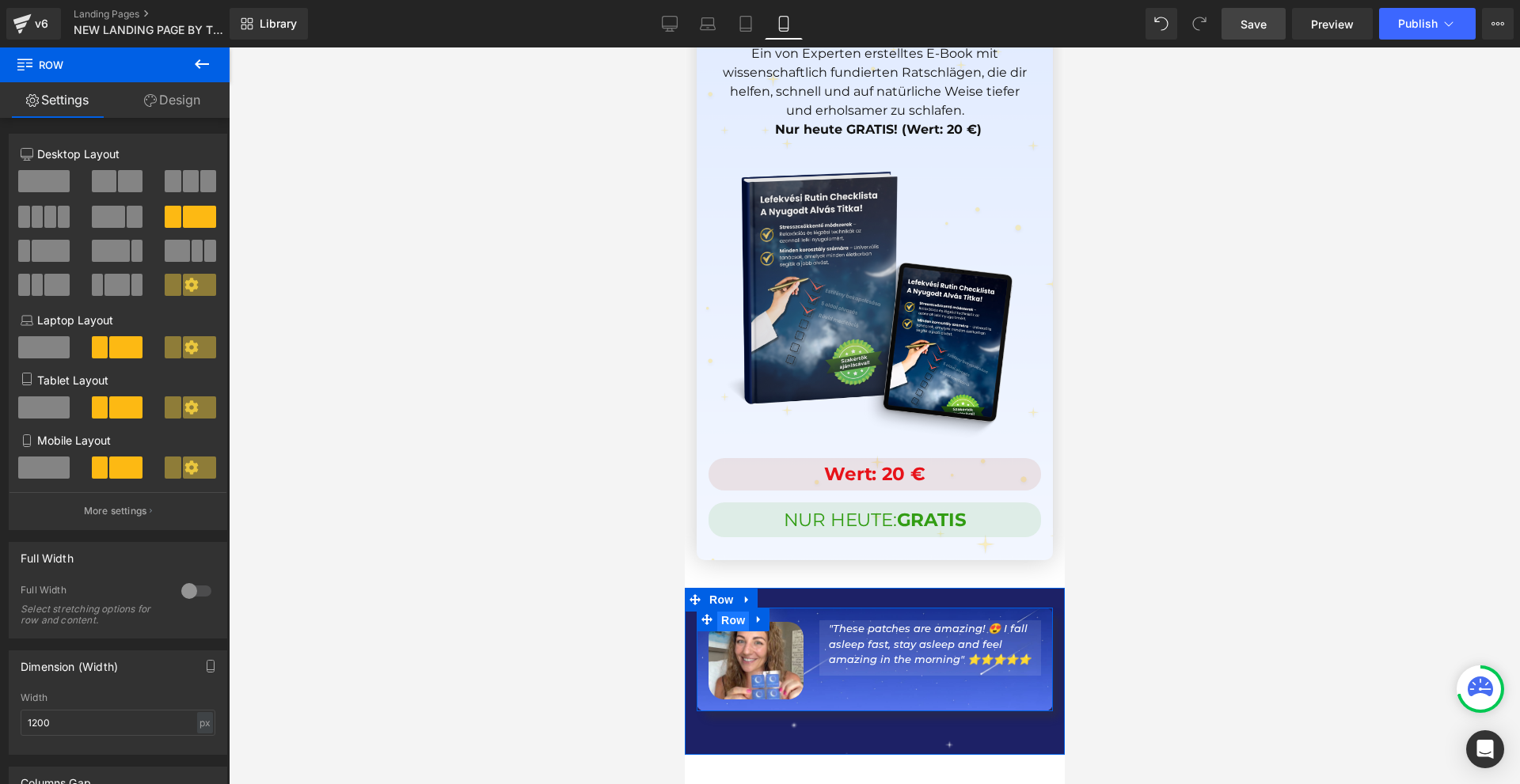
click at [728, 609] on span "Row" at bounding box center [733, 620] width 32 height 23
click at [169, 112] on link "Design" at bounding box center [172, 100] width 115 height 36
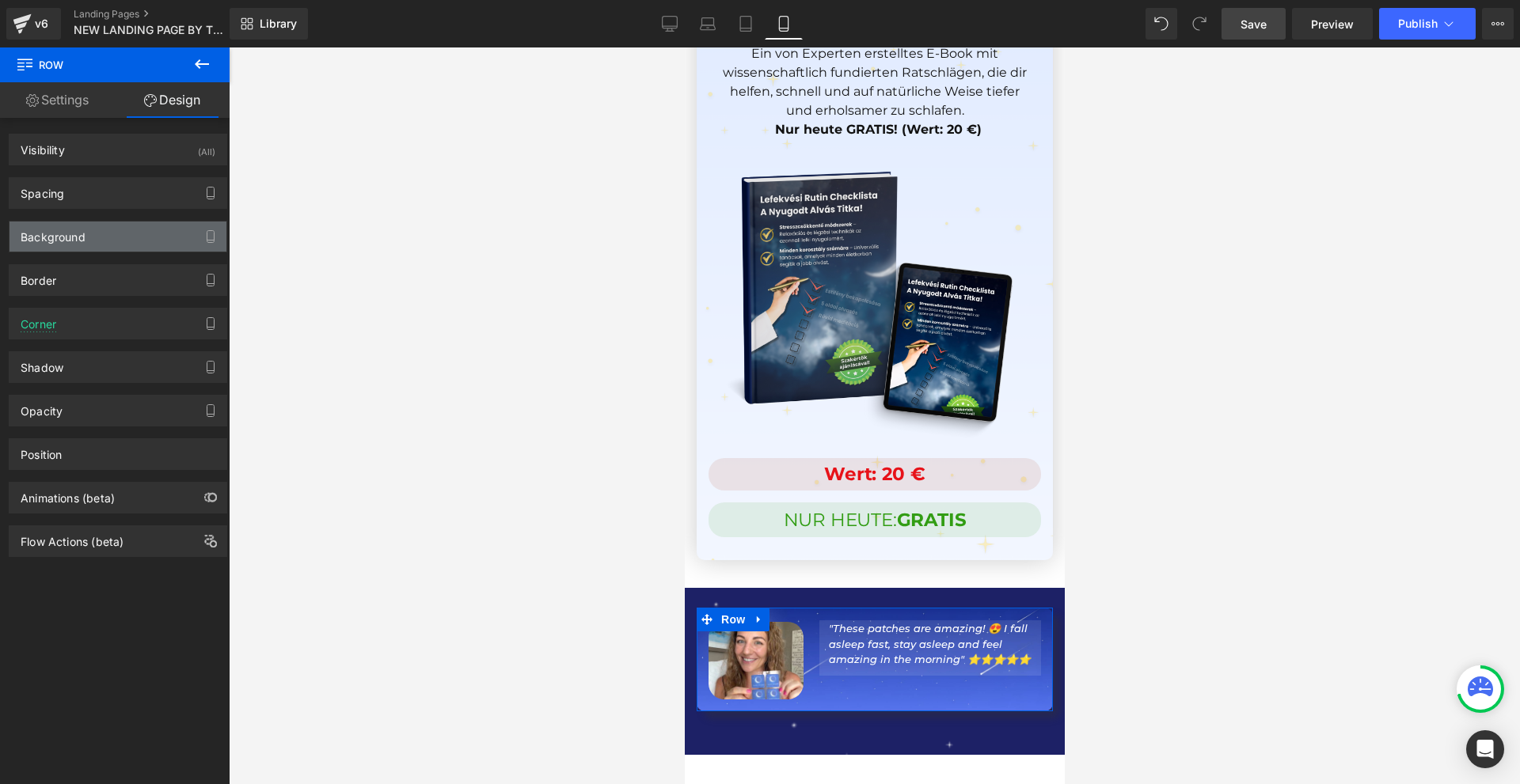
click at [95, 234] on div "Background" at bounding box center [118, 237] width 217 height 30
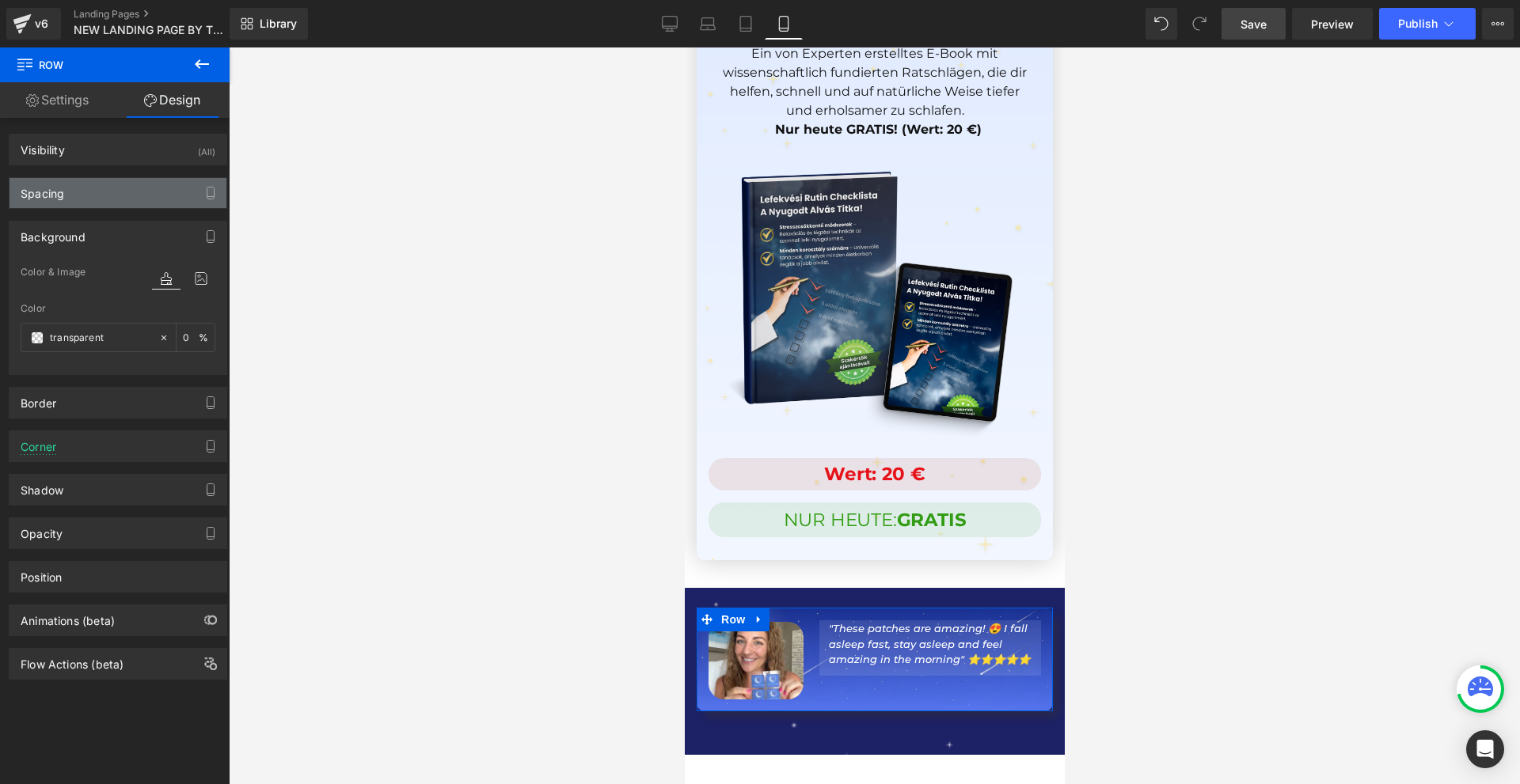
click at [139, 192] on div "Spacing" at bounding box center [118, 193] width 217 height 30
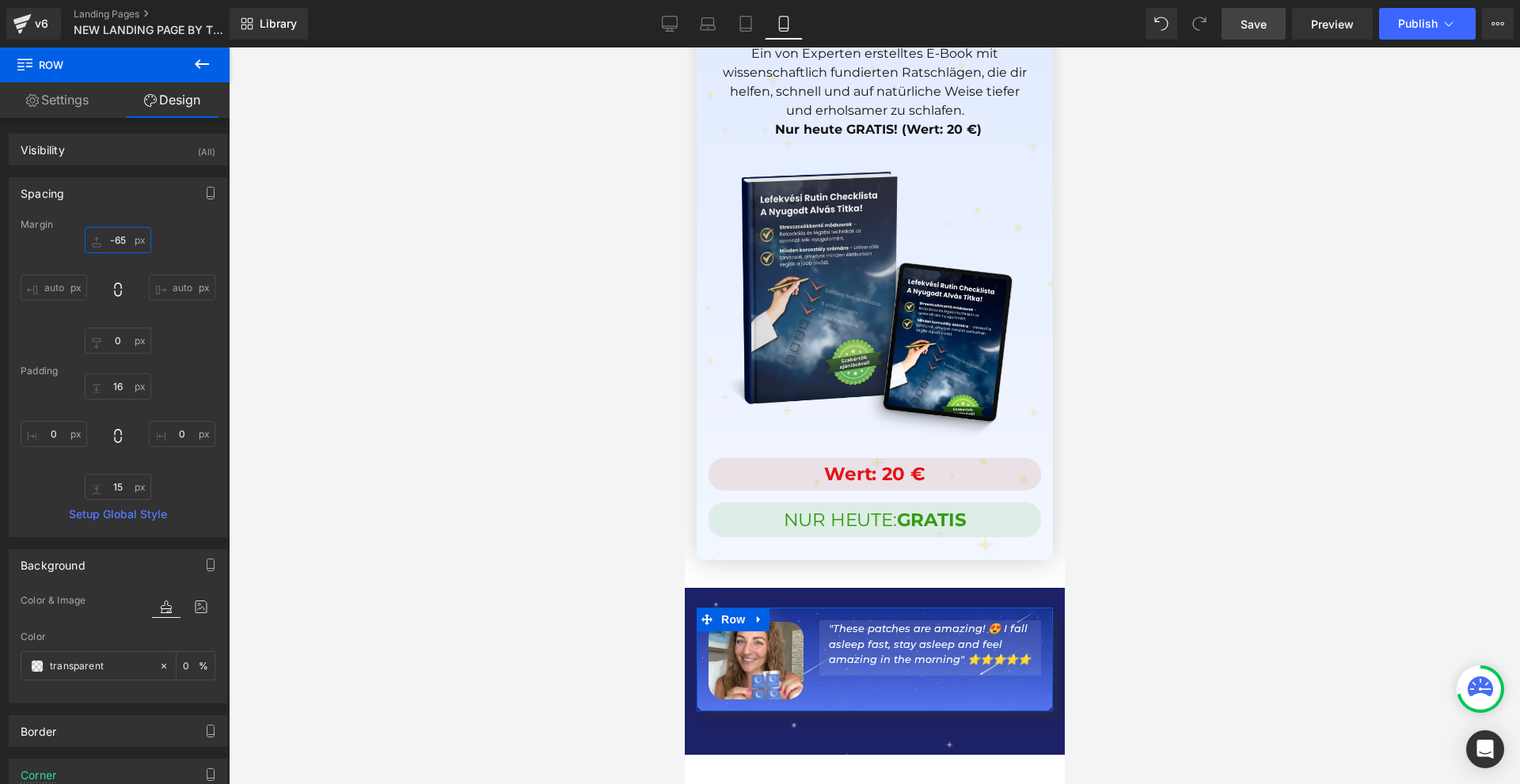
click at [126, 236] on input "text" at bounding box center [118, 240] width 66 height 26
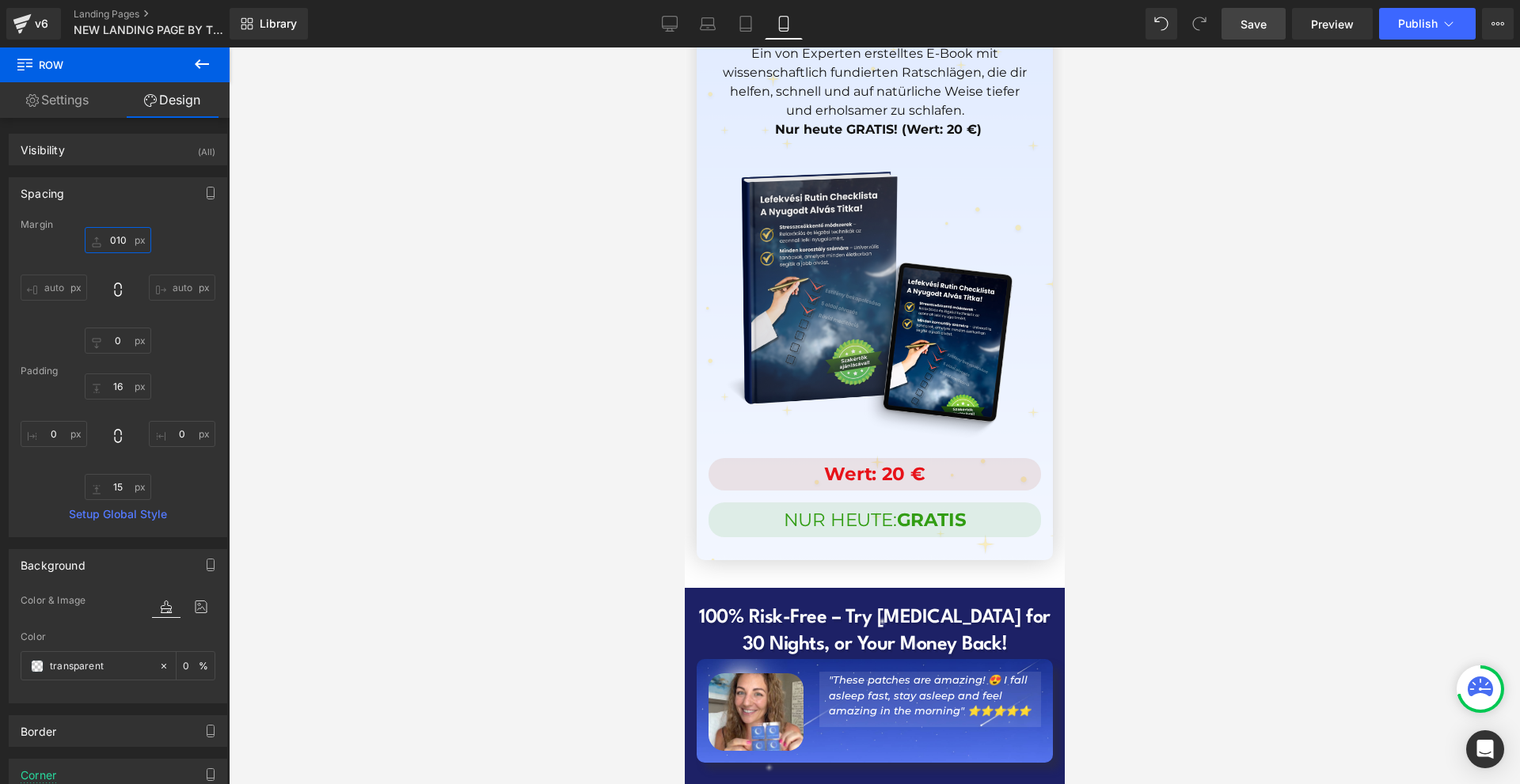
type input "10"
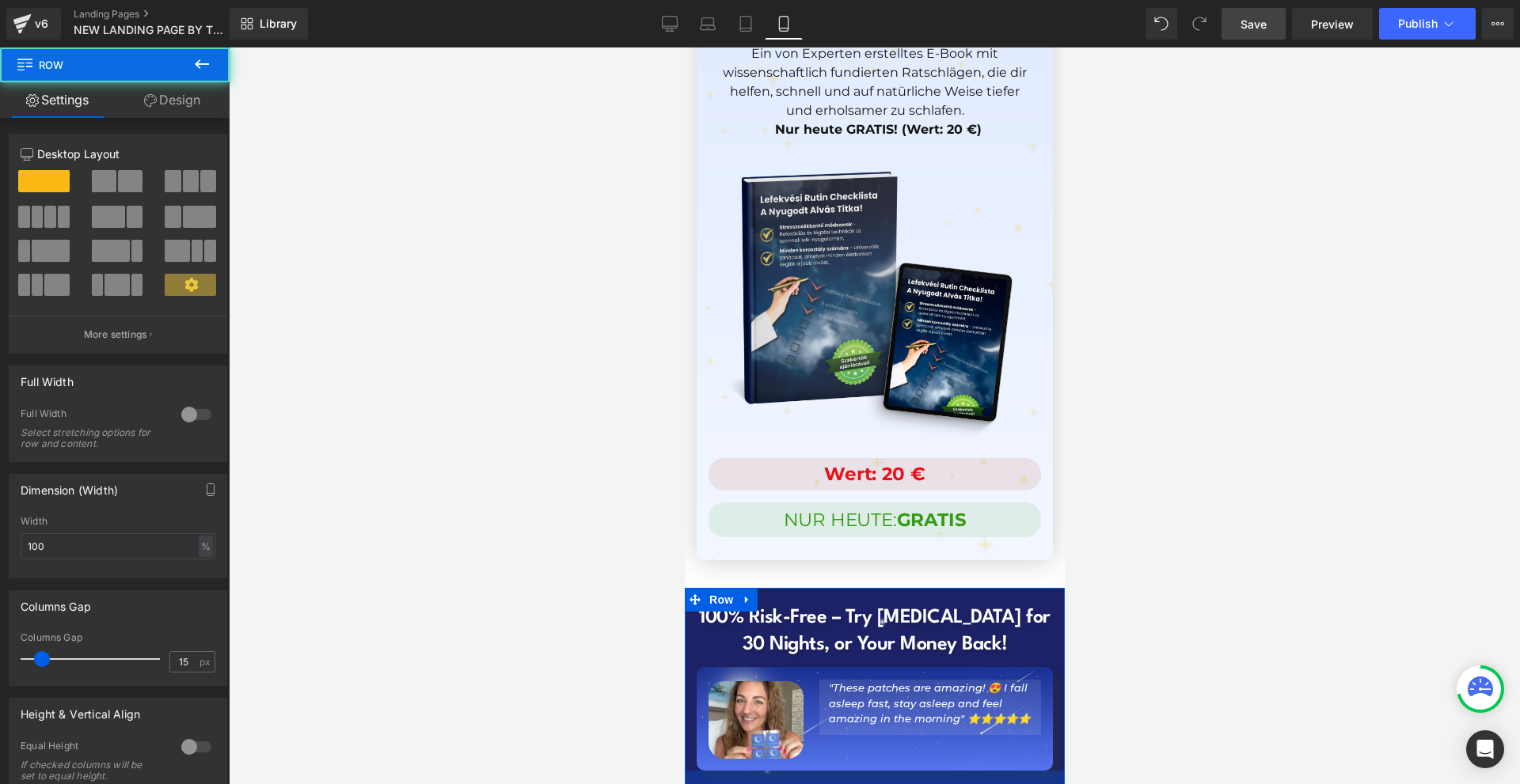
drag, startPoint x: 859, startPoint y: 592, endPoint x: 876, endPoint y: 584, distance: 18.8
click at [875, 782] on span "50px" at bounding box center [873, 791] width 25 height 18
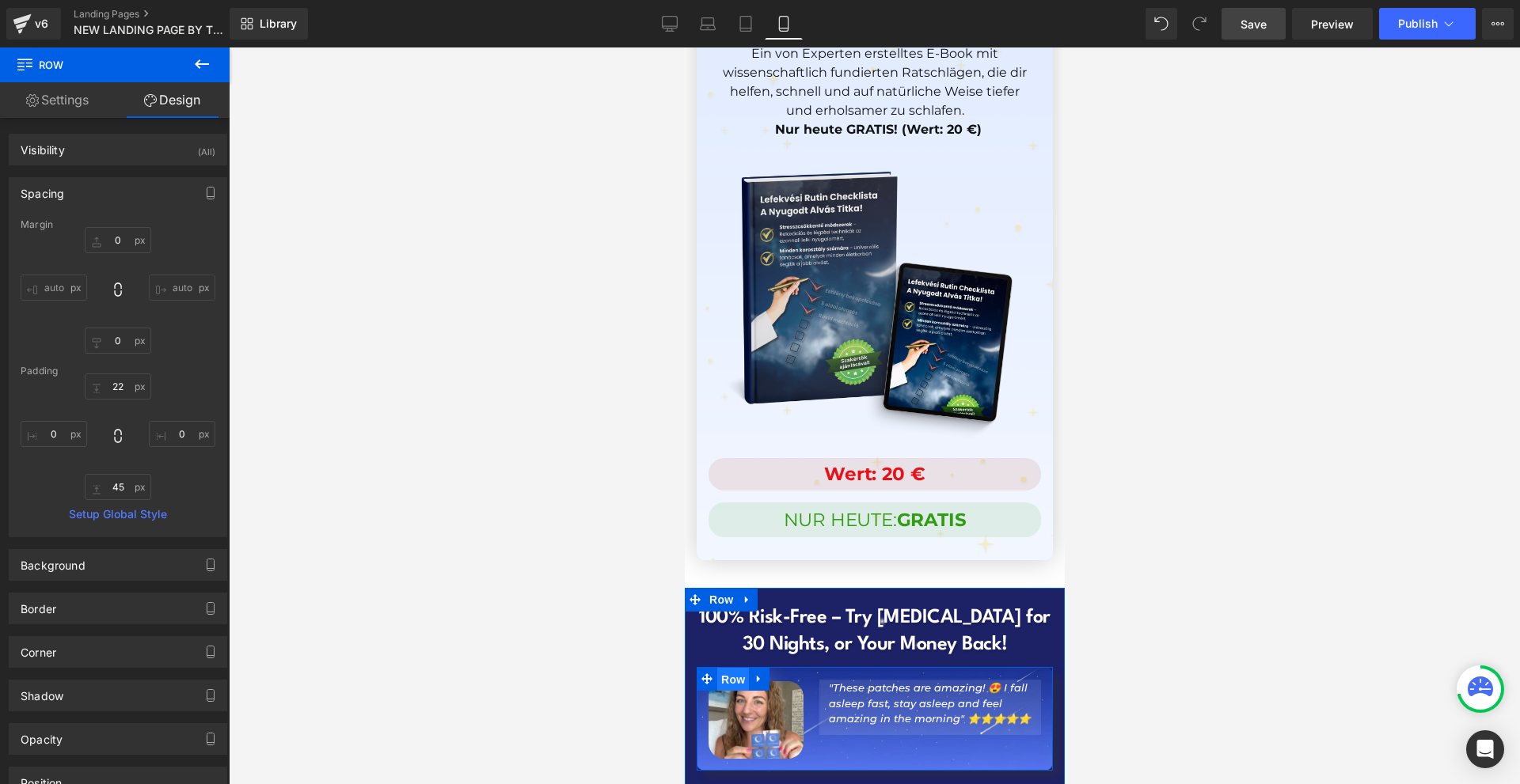
click at [727, 668] on span "Row" at bounding box center [733, 679] width 32 height 23
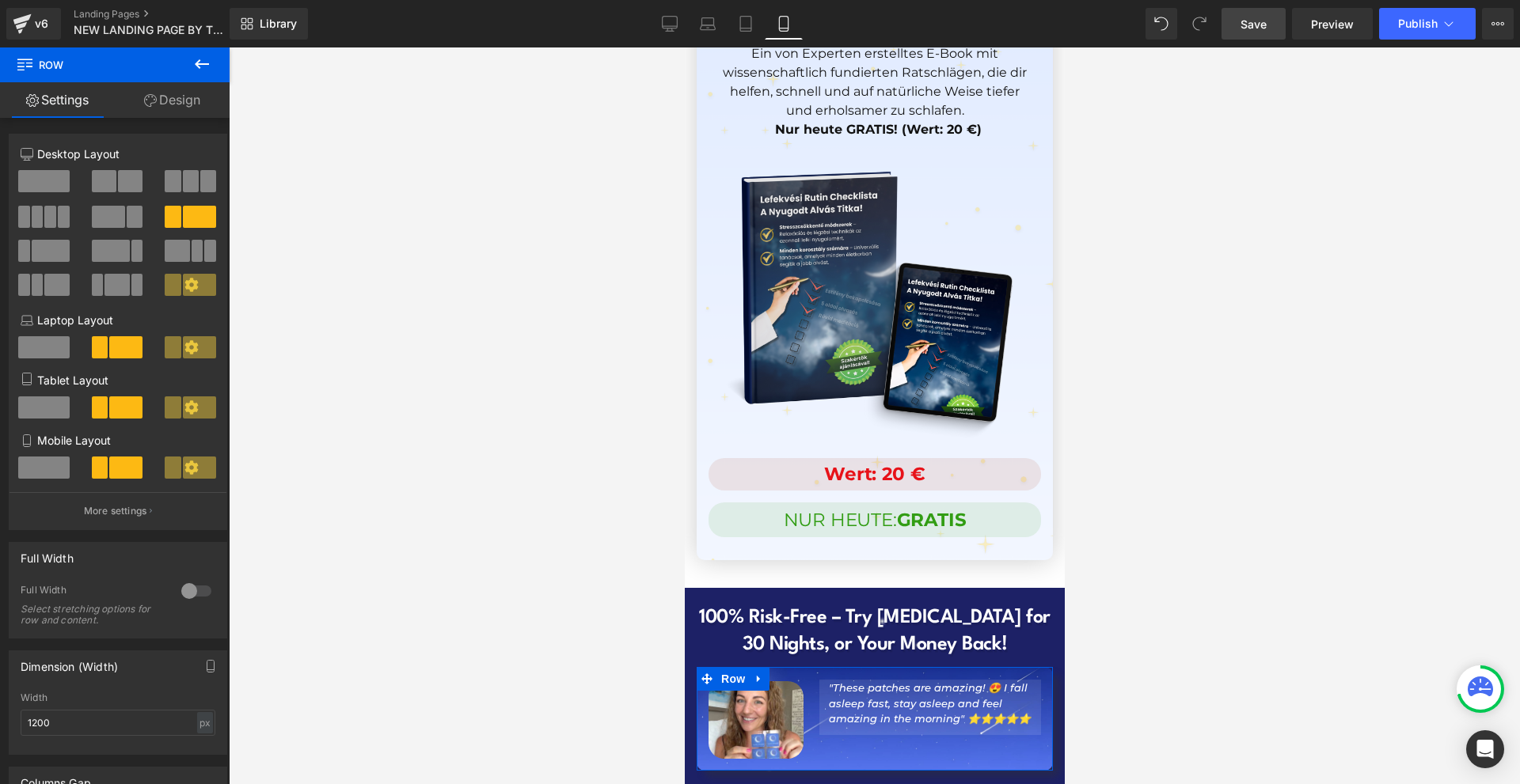
click at [155, 106] on link "Design" at bounding box center [172, 100] width 115 height 36
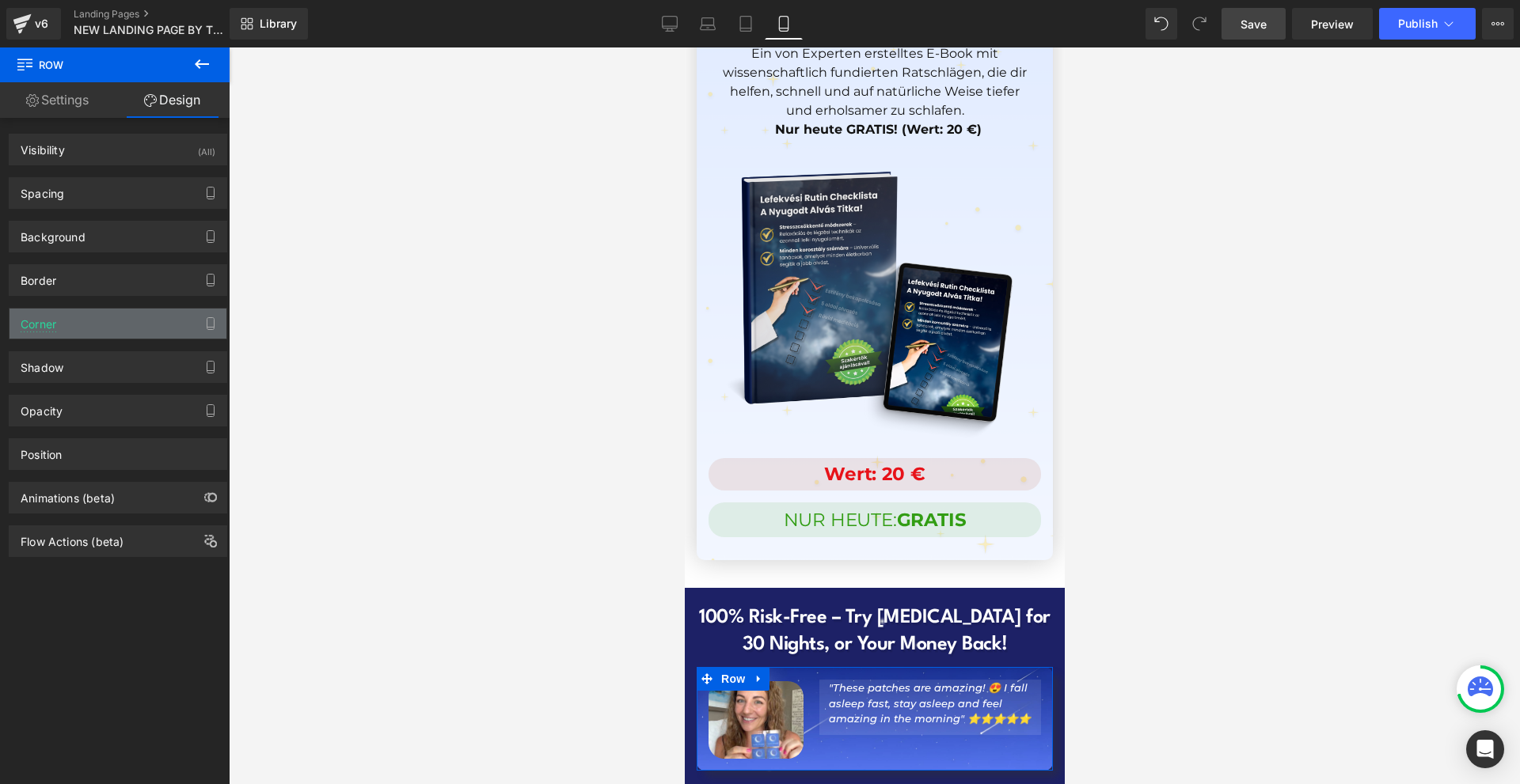
click at [85, 321] on div "Corner" at bounding box center [118, 324] width 217 height 30
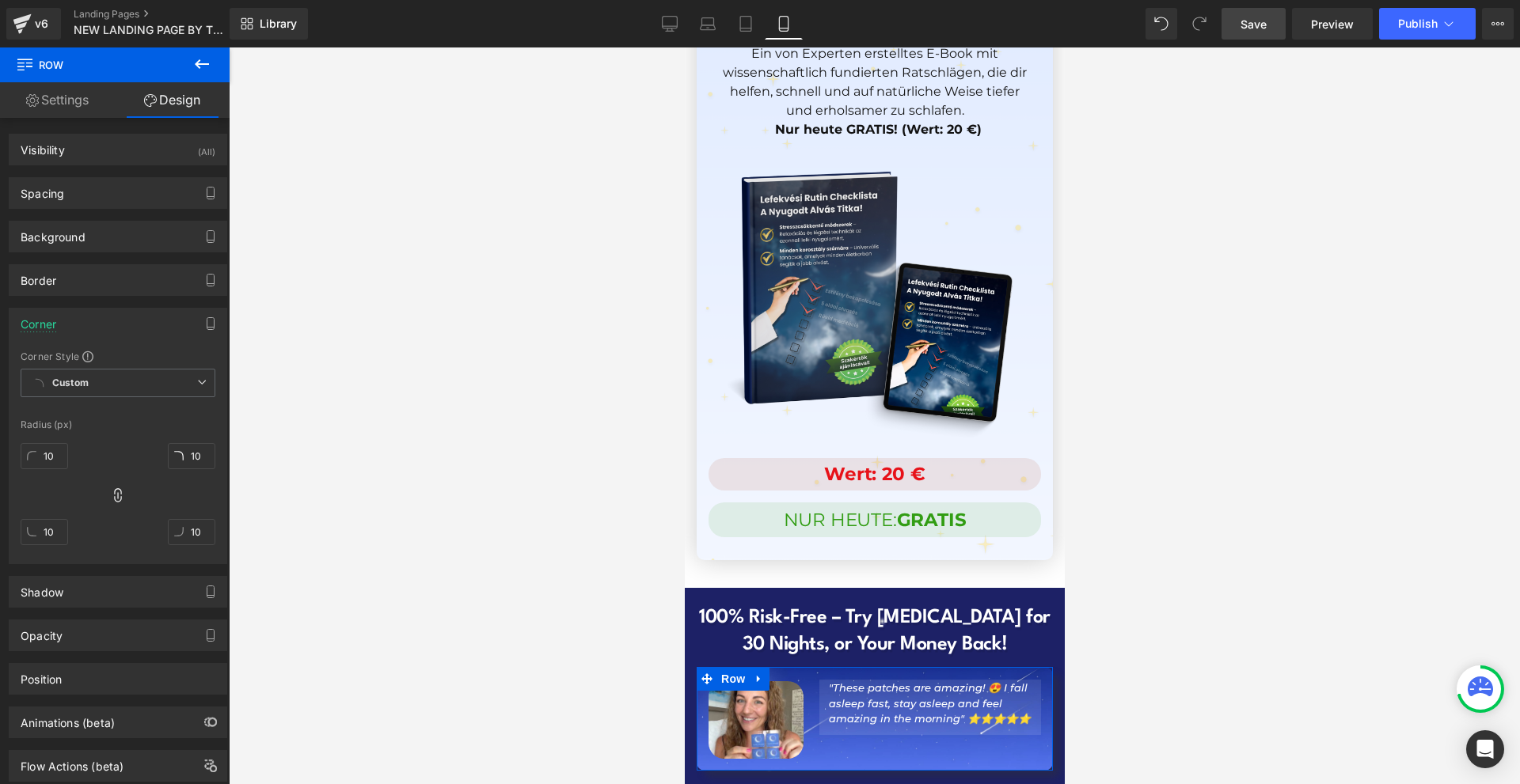
click at [75, 321] on div "Corner" at bounding box center [118, 324] width 217 height 30
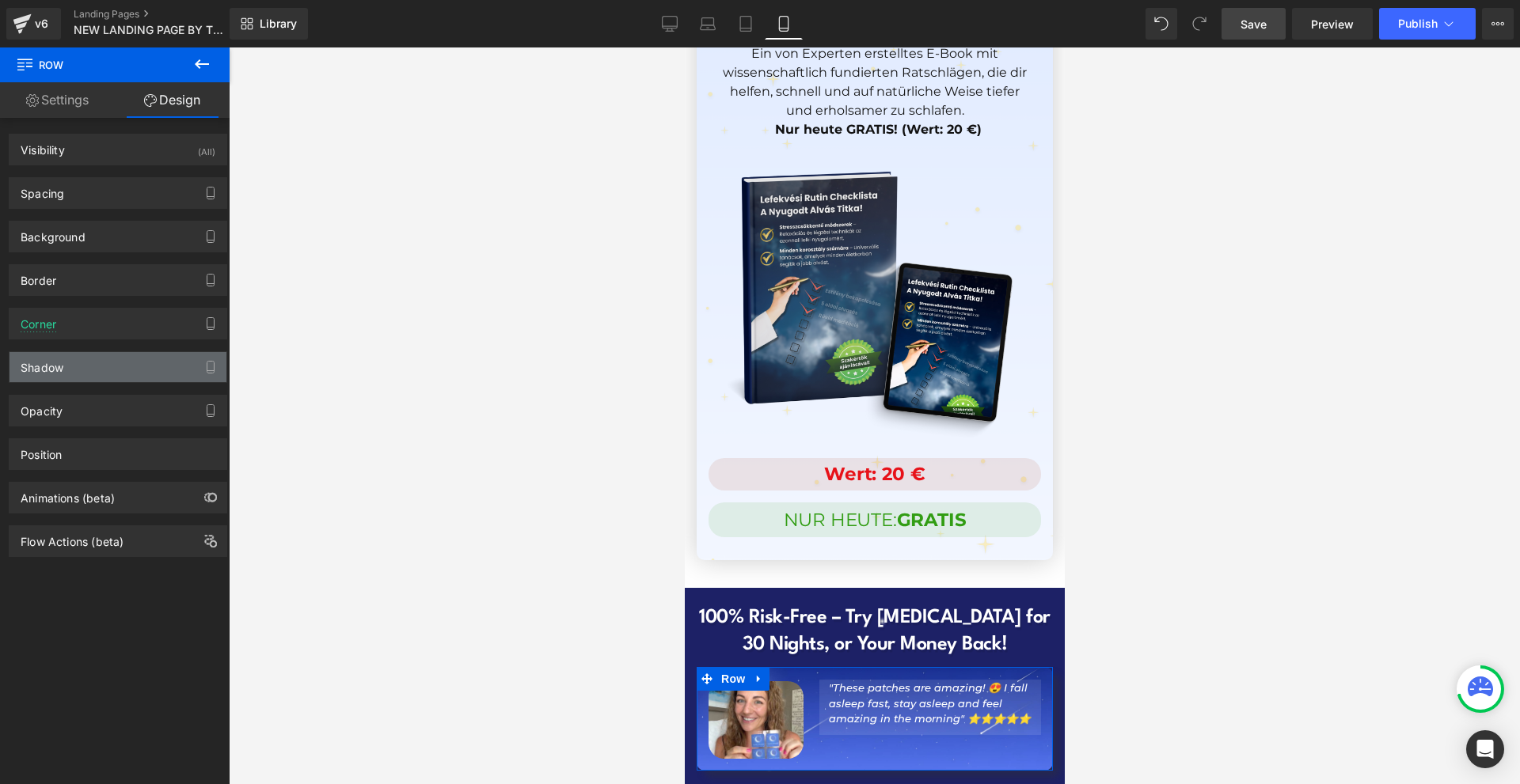
click at [106, 369] on div "Shadow" at bounding box center [118, 367] width 217 height 30
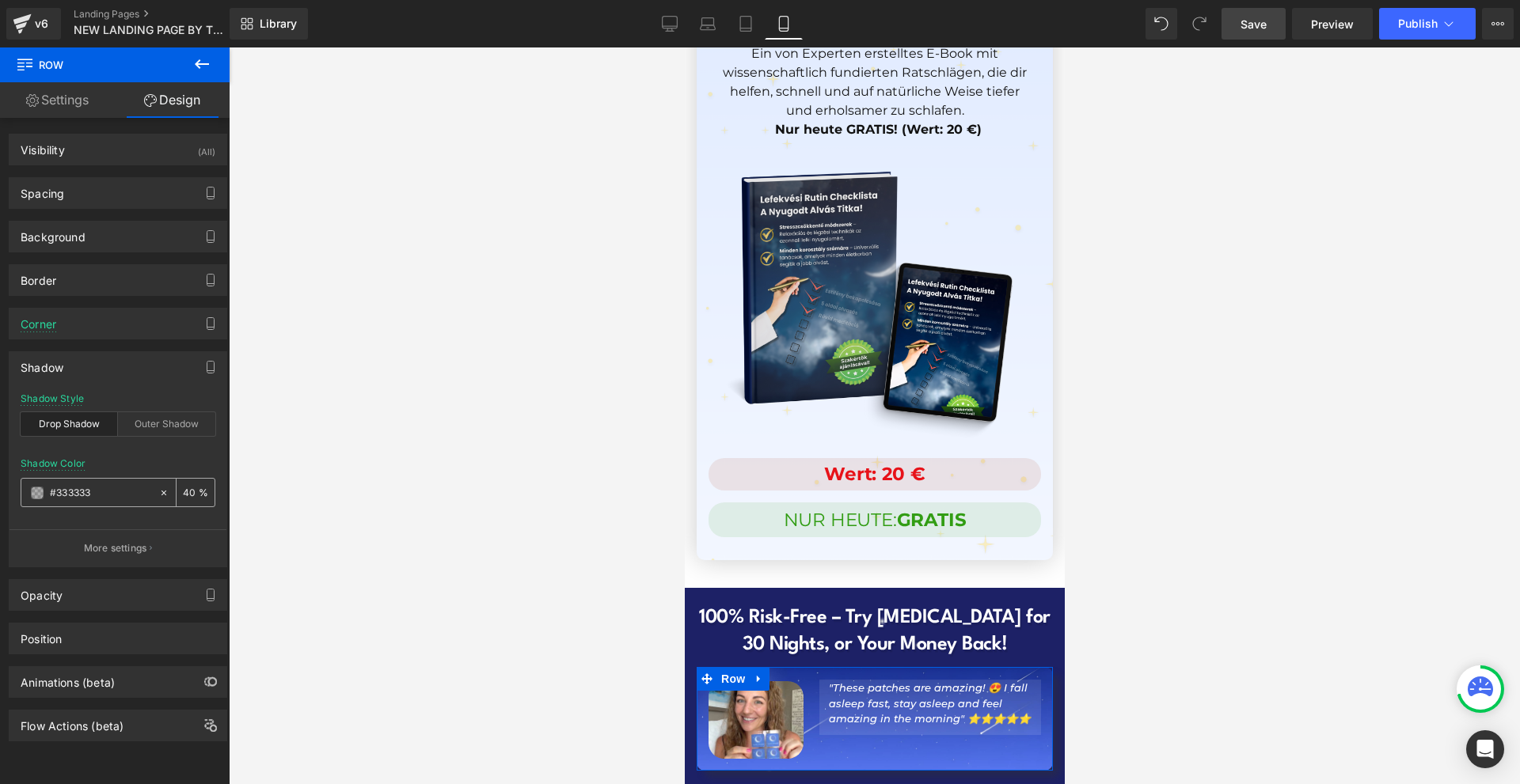
click at [34, 491] on span at bounding box center [37, 493] width 13 height 13
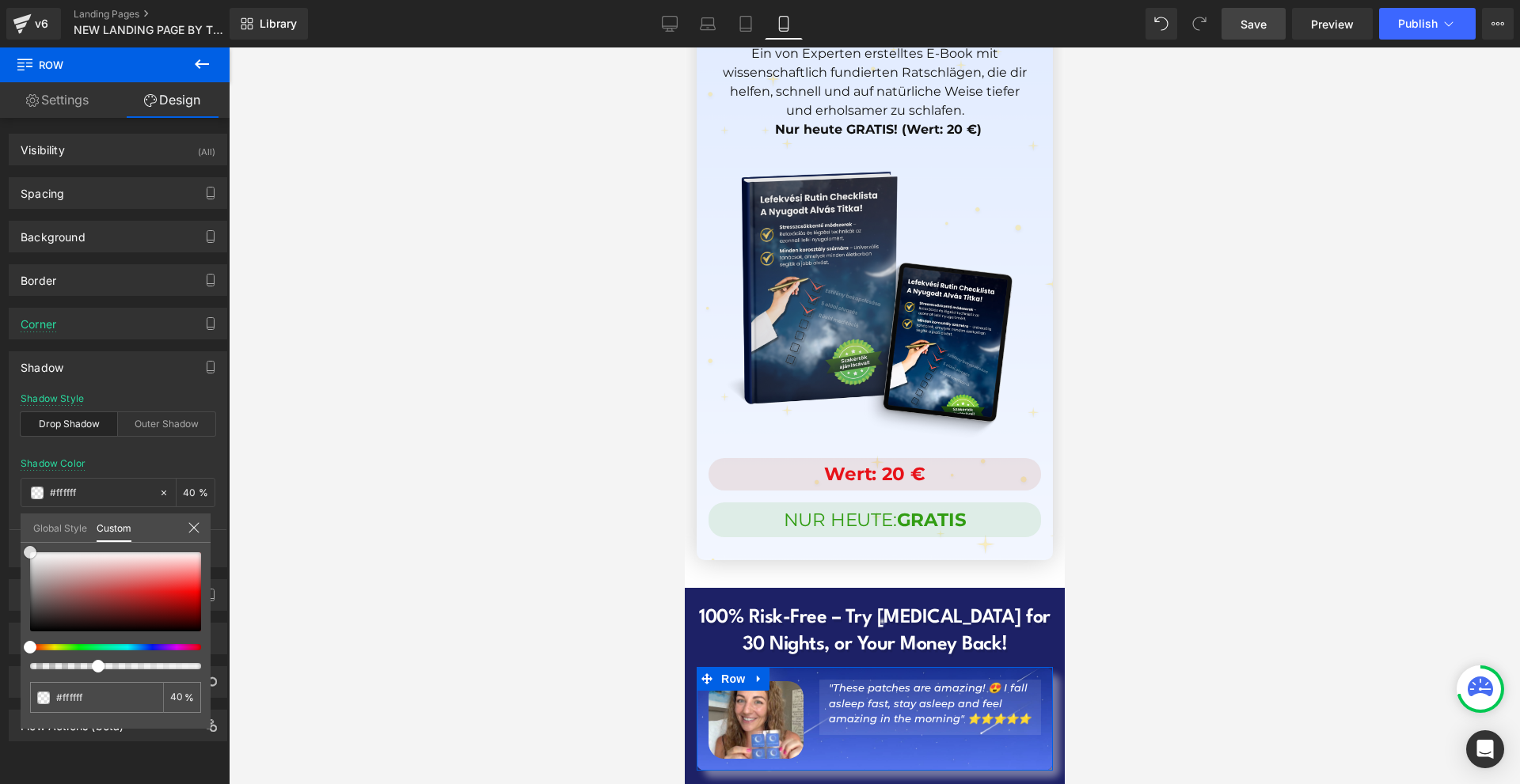
drag, startPoint x: 40, startPoint y: 588, endPoint x: 3, endPoint y: 493, distance: 102.0
click at [3, 495] on div "Shadow Shadow Style Drop Shadow Outer Shadow Shadow Color #333333 40 % More set…" at bounding box center [118, 454] width 237 height 228
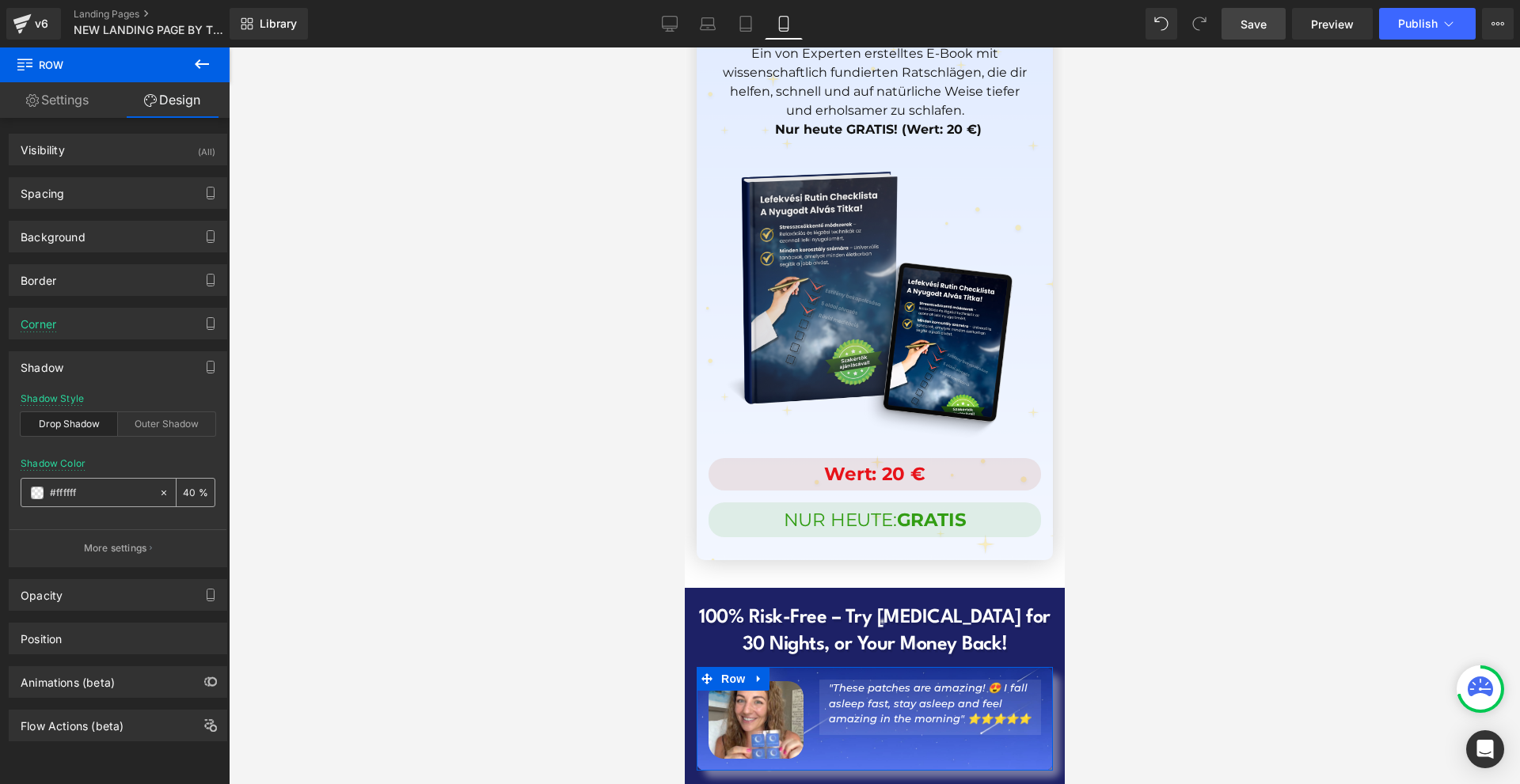
click at [183, 495] on input "40" at bounding box center [190, 492] width 16 height 18
type input "20"
drag, startPoint x: 44, startPoint y: 500, endPoint x: 34, endPoint y: 493, distance: 12.2
click at [42, 500] on div "#333333" at bounding box center [90, 493] width 137 height 28
click at [34, 493] on span at bounding box center [37, 493] width 13 height 13
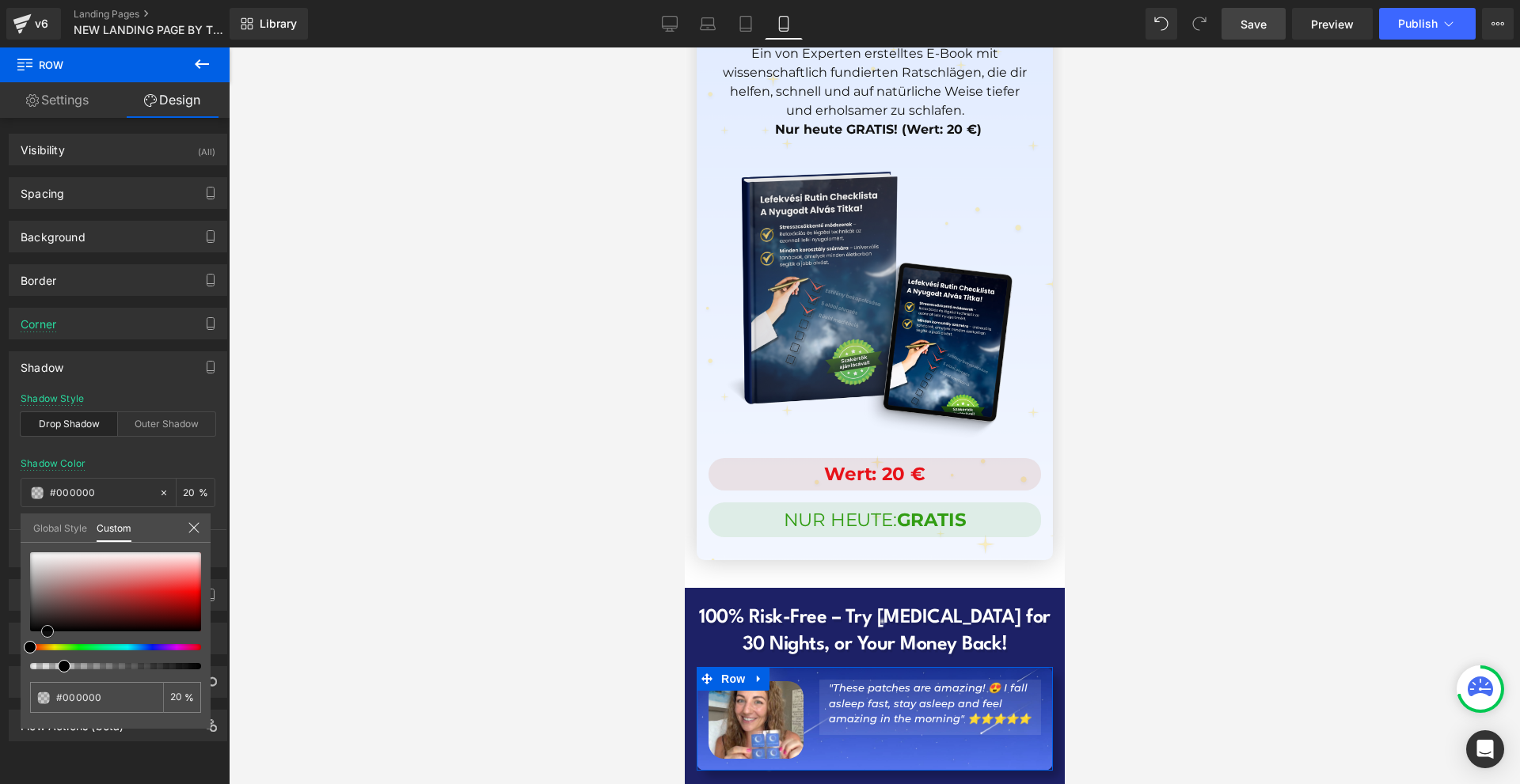
drag, startPoint x: 33, startPoint y: 551, endPoint x: 45, endPoint y: 636, distance: 85.8
click at [47, 643] on div at bounding box center [115, 611] width 171 height 117
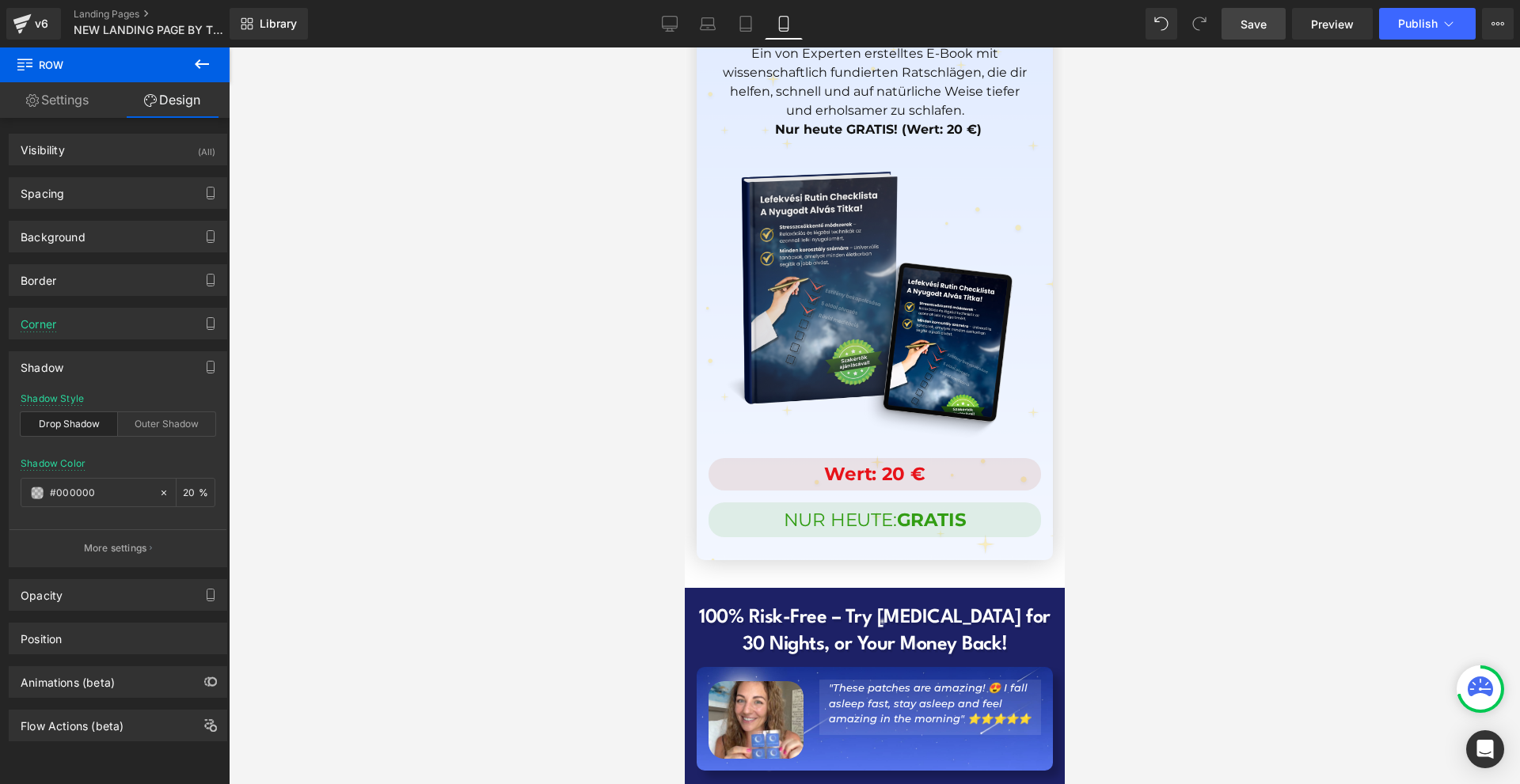
click at [734, 667] on span "Row" at bounding box center [733, 678] width 32 height 23
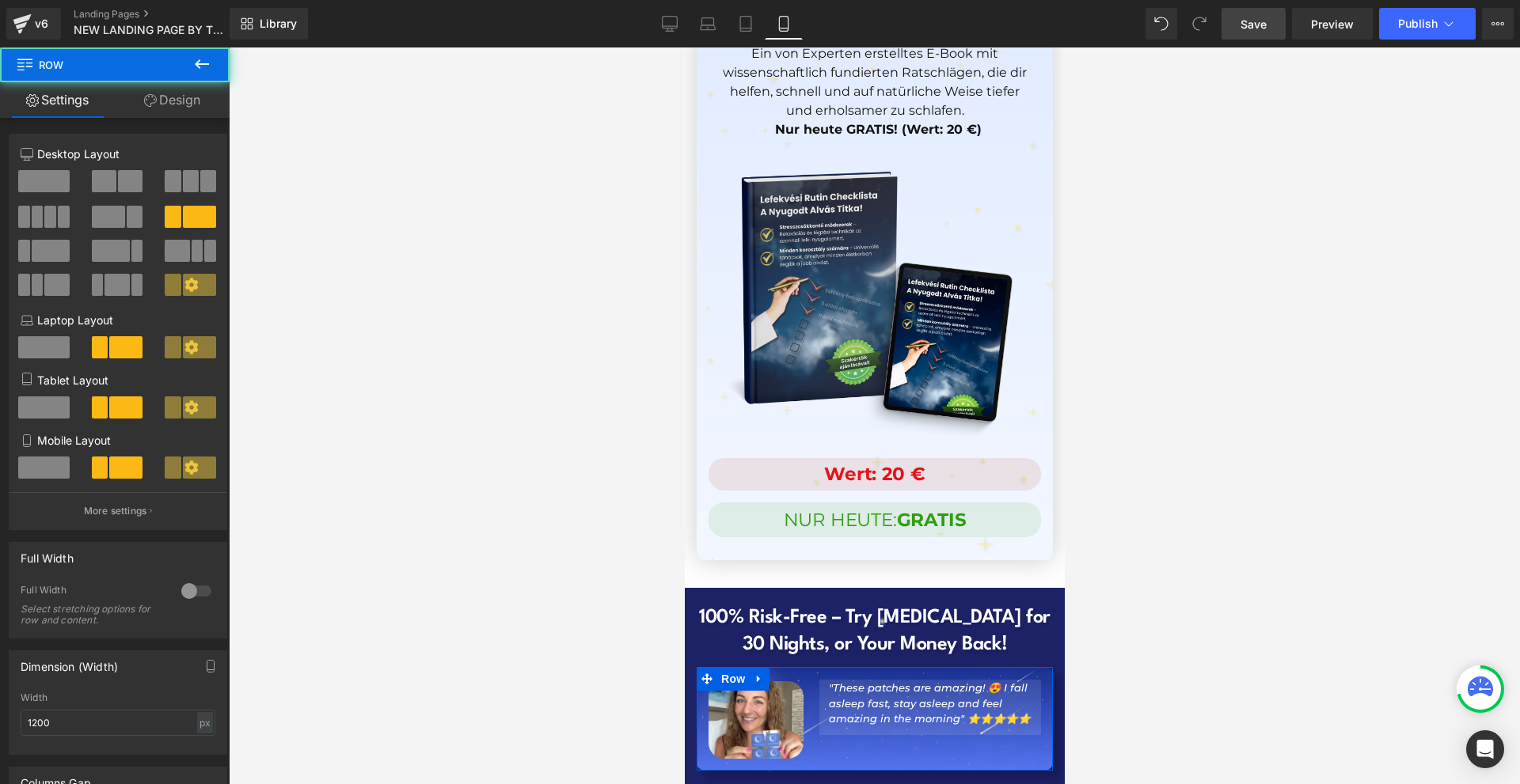
click at [192, 107] on link "Design" at bounding box center [172, 100] width 115 height 36
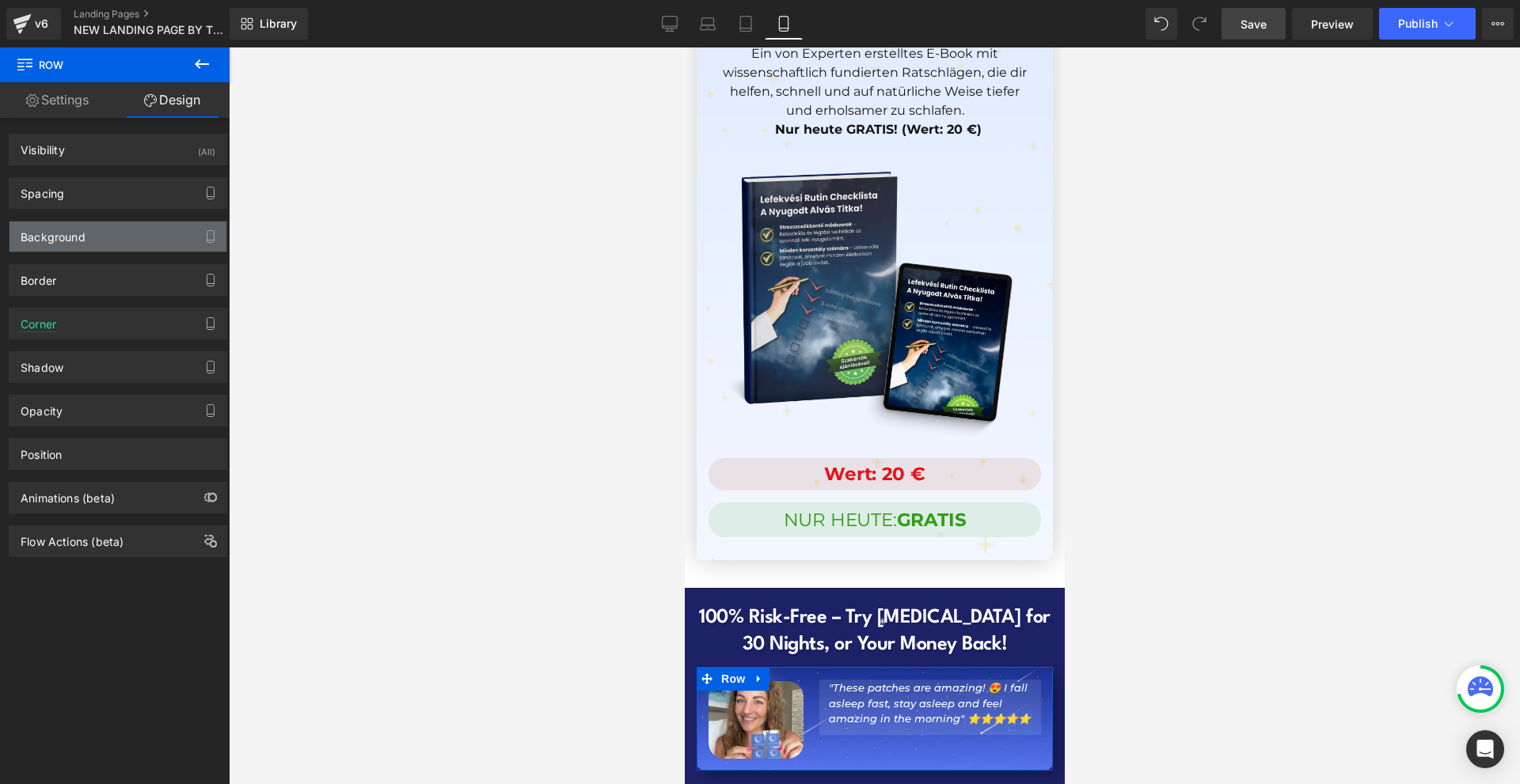
click at [80, 229] on div "Background" at bounding box center [52, 233] width 65 height 22
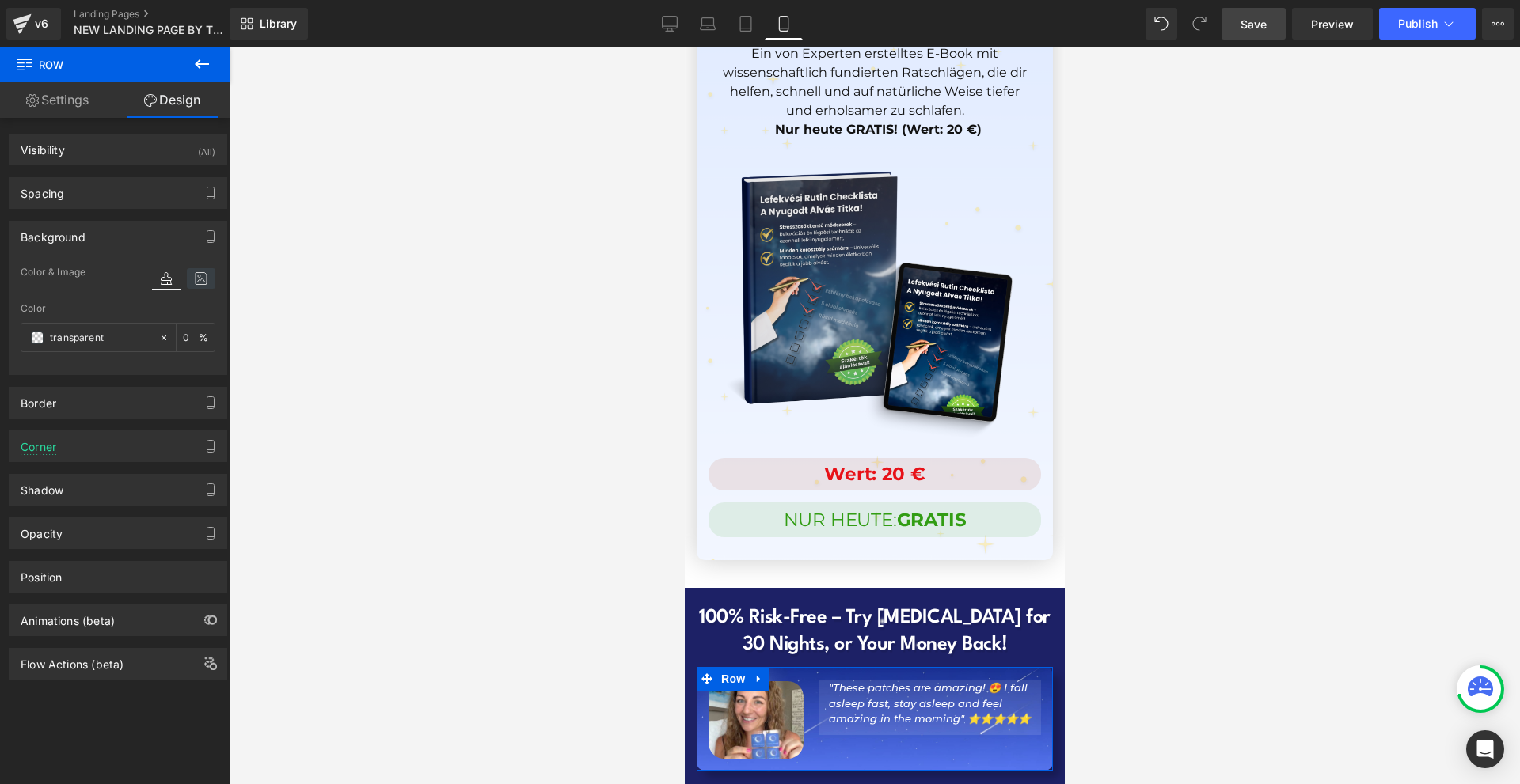
click at [195, 283] on icon at bounding box center [201, 279] width 28 height 21
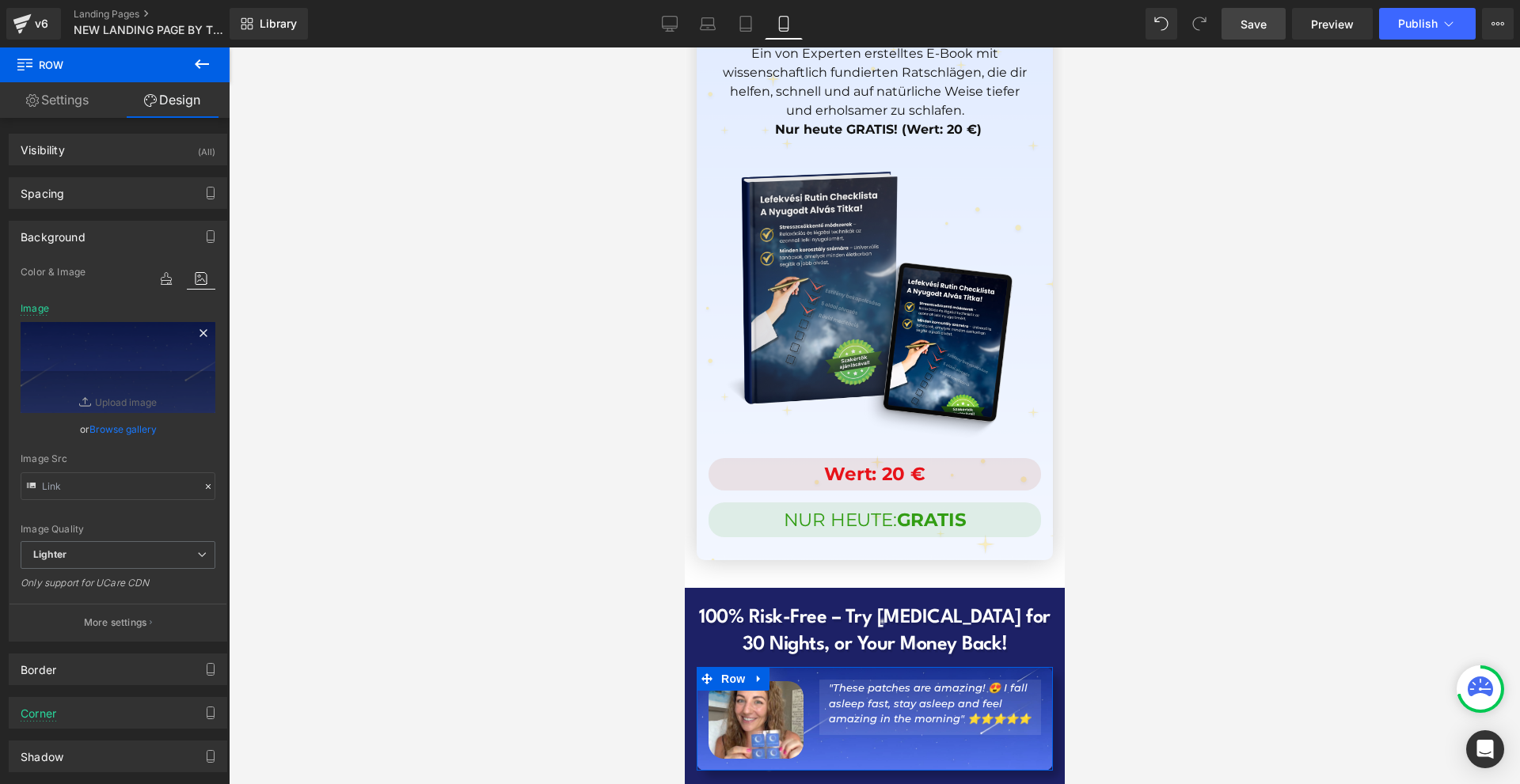
click at [199, 332] on icon at bounding box center [203, 333] width 19 height 19
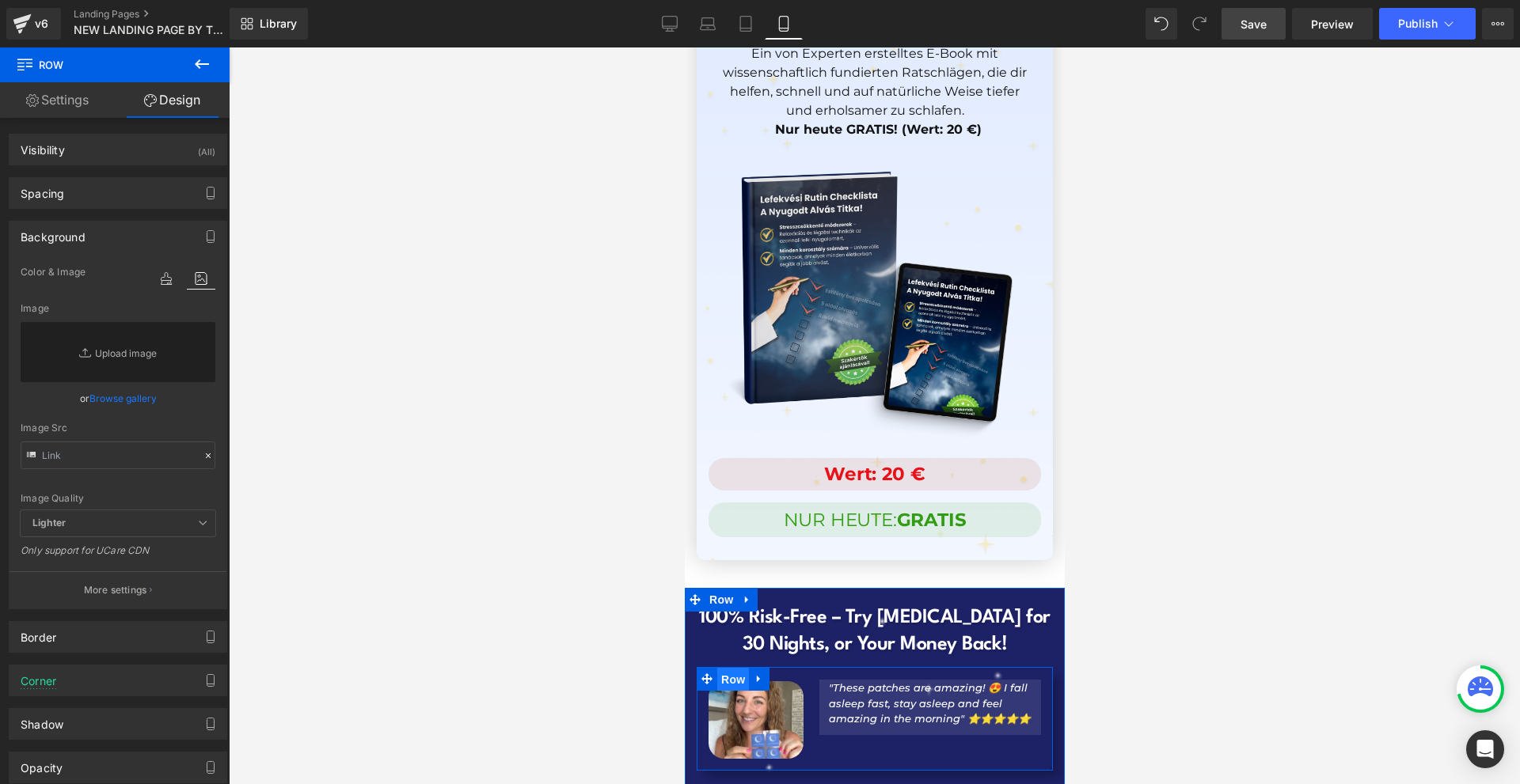
click at [723, 668] on span "Row" at bounding box center [733, 679] width 32 height 23
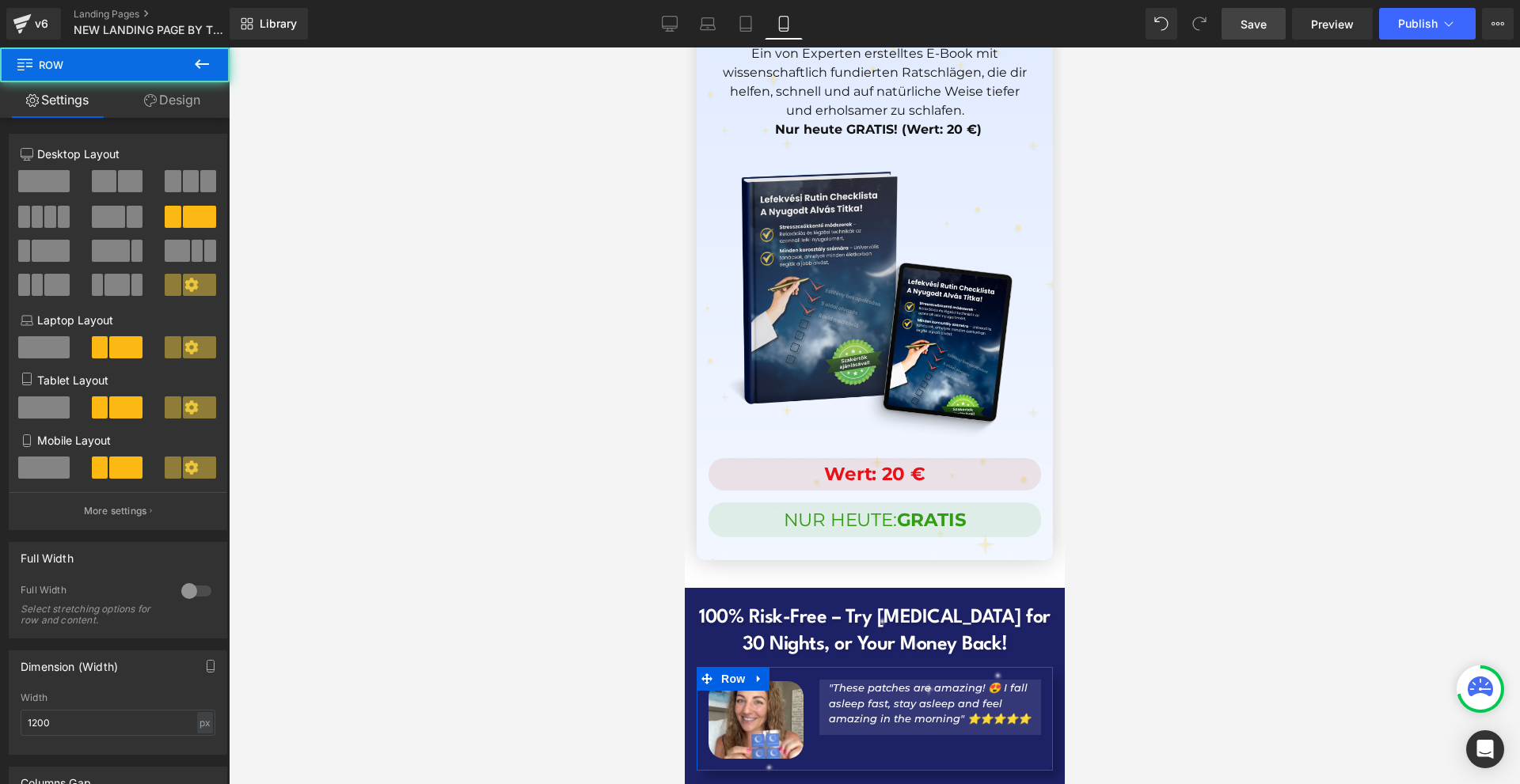
click at [168, 116] on link "Design" at bounding box center [172, 100] width 115 height 36
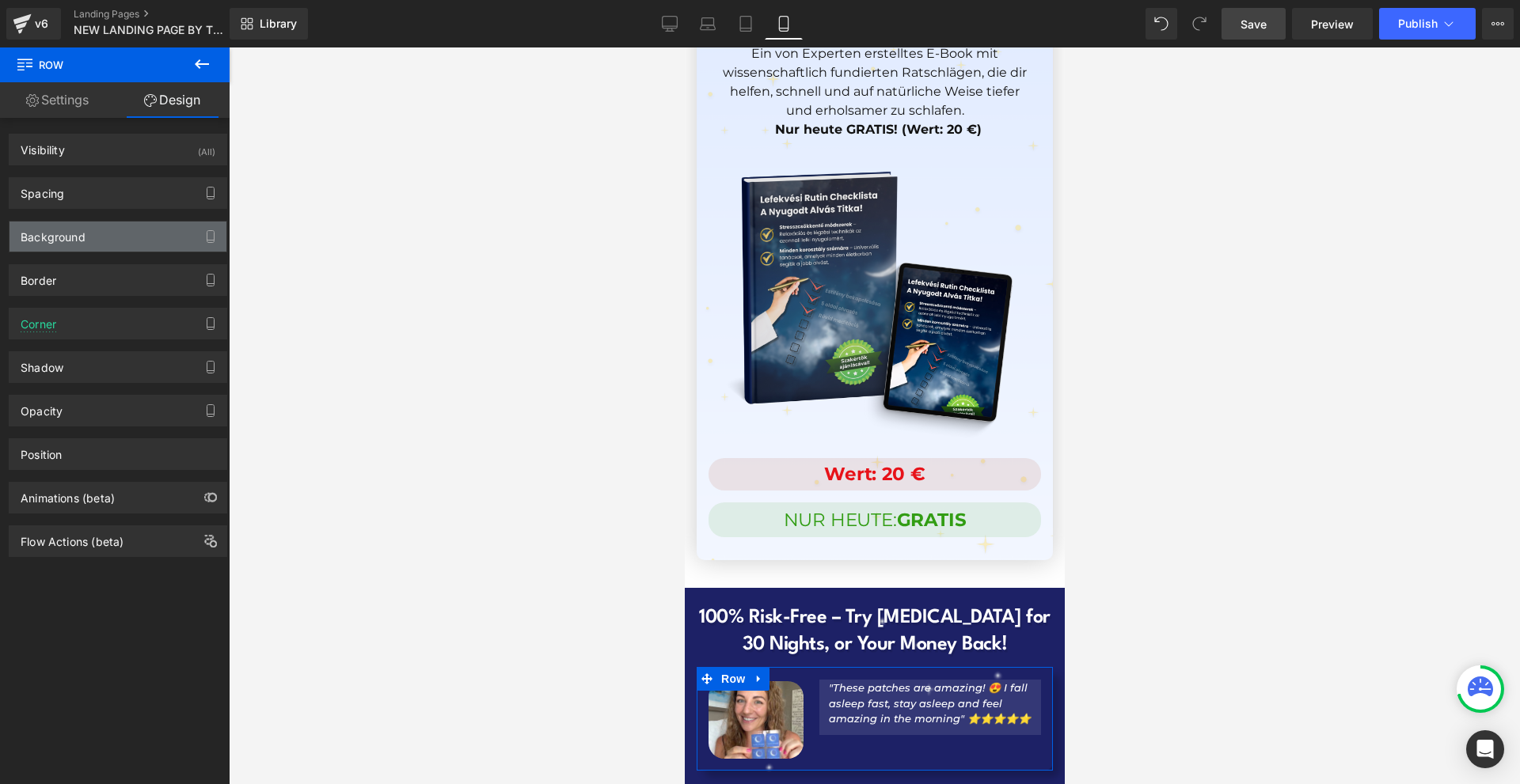
click at [94, 238] on div "Background" at bounding box center [118, 237] width 217 height 30
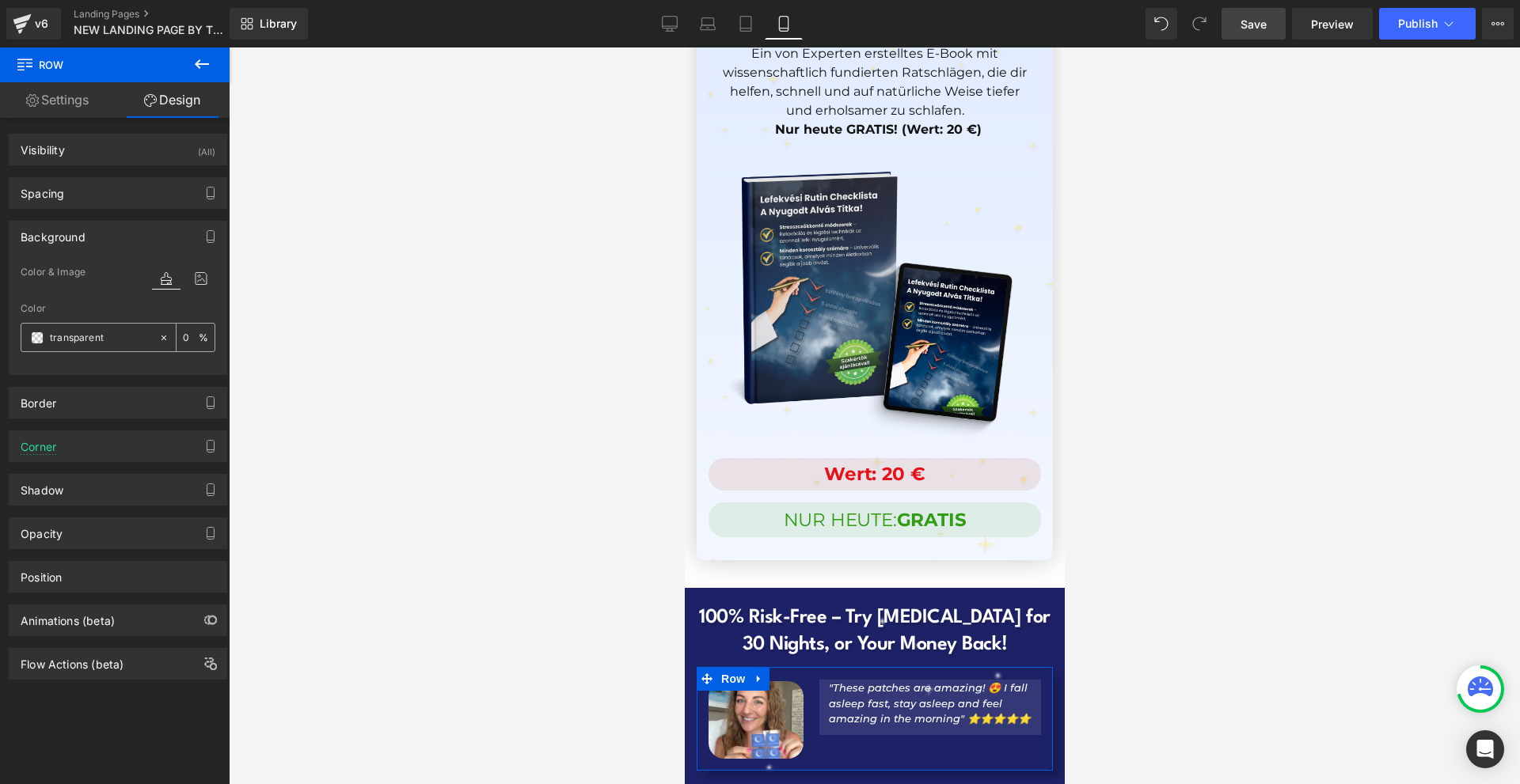
click at [38, 338] on span at bounding box center [37, 338] width 13 height 13
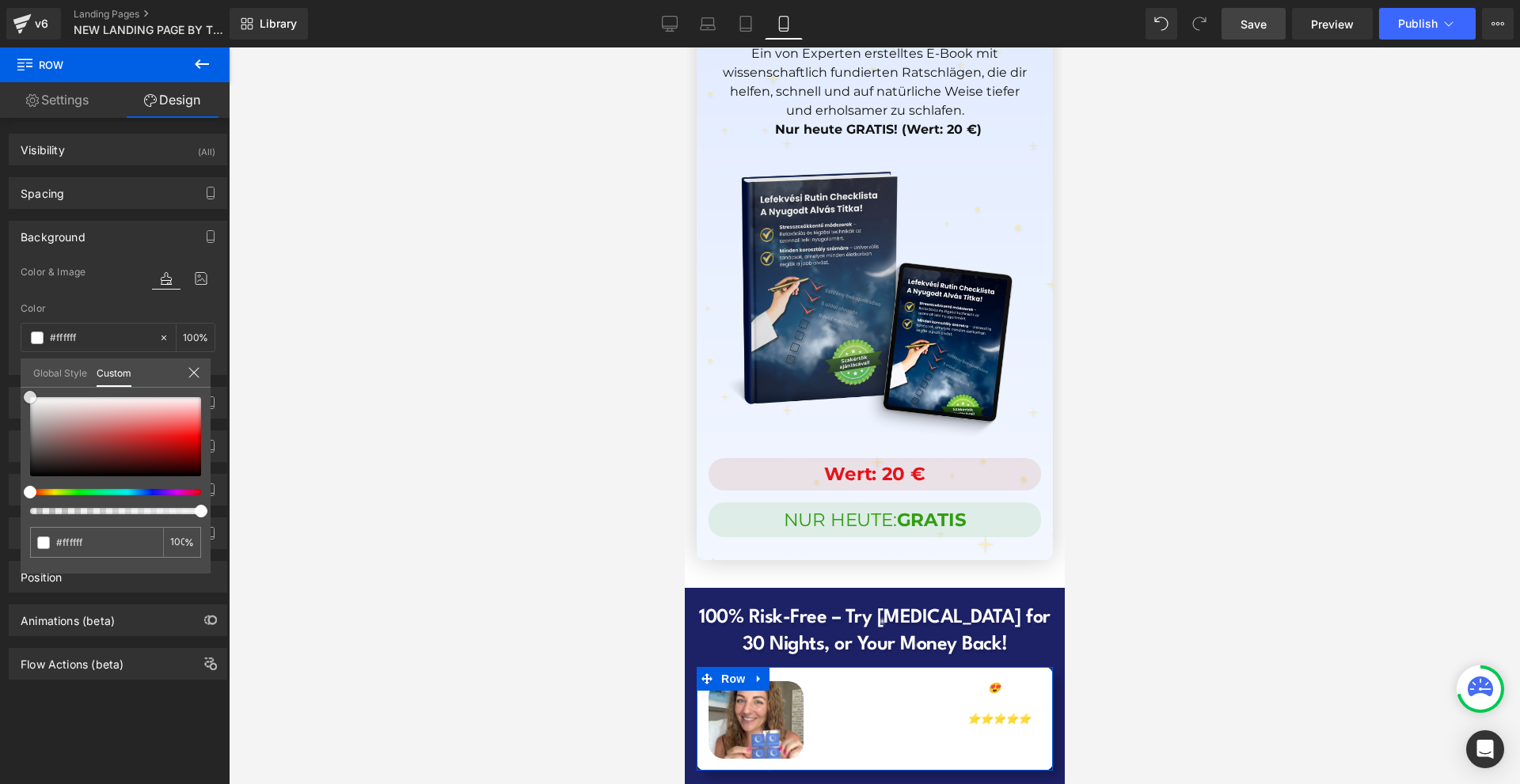
drag, startPoint x: 34, startPoint y: 409, endPoint x: 16, endPoint y: 357, distance: 55.0
click at [16, 357] on div "Background Color & Image color Color transparent 0 % Image Replace Image Upload…" at bounding box center [118, 292] width 237 height 167
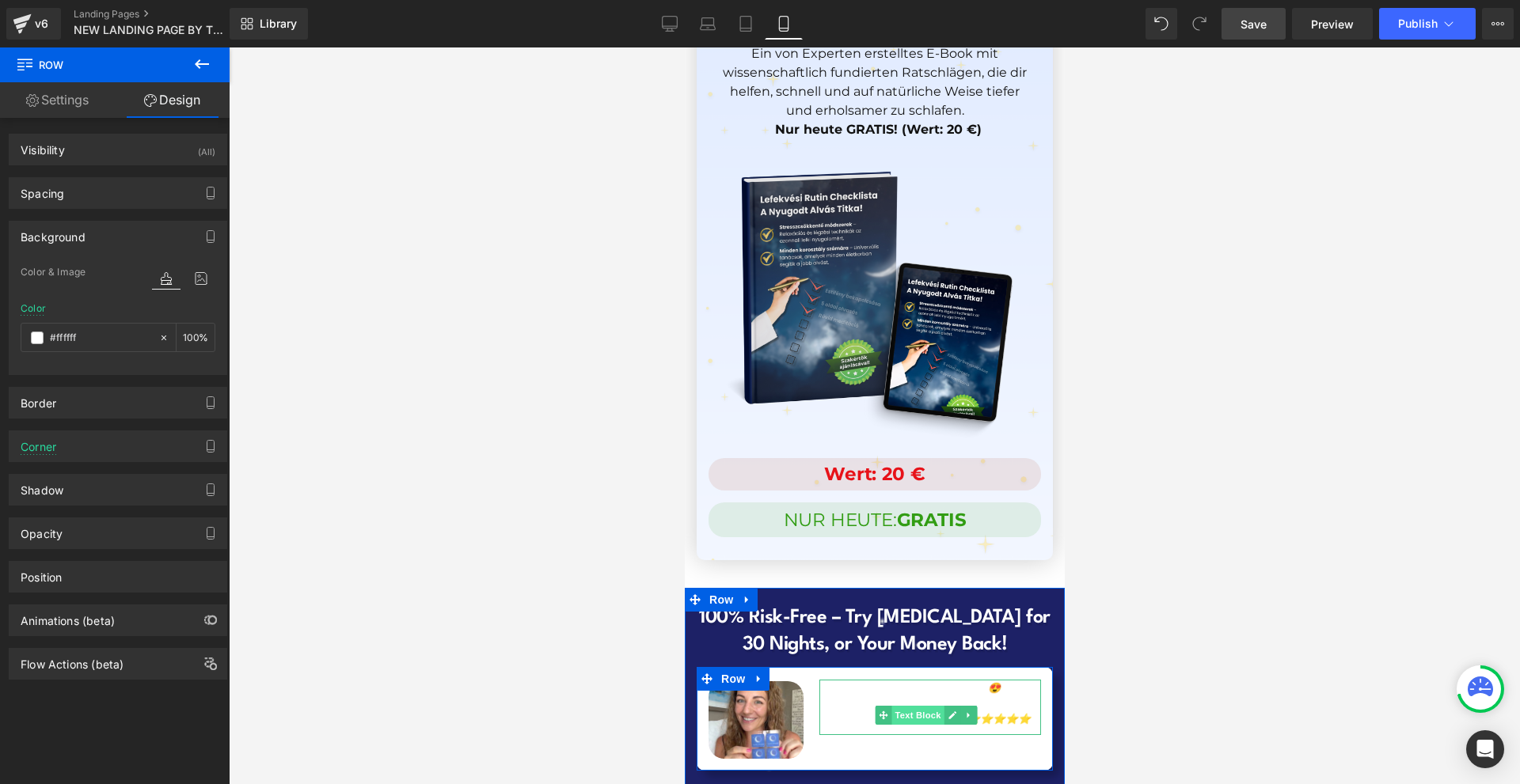
click at [916, 706] on span "Text Block" at bounding box center [917, 716] width 52 height 19
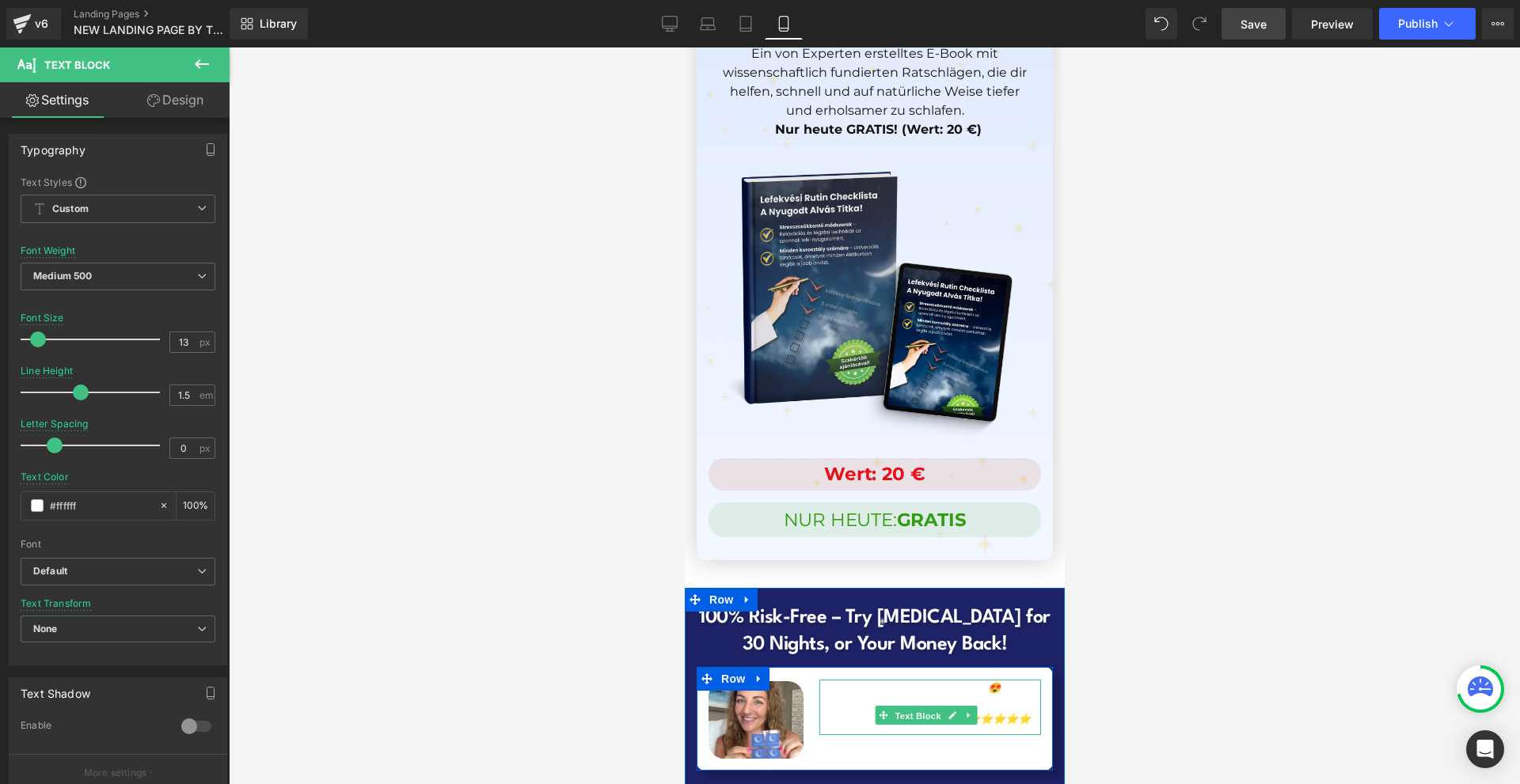
click at [891, 706] on span "Text Block" at bounding box center [917, 716] width 52 height 19
click at [856, 681] on p ""These patches are amazing! 😍 I fall asleep fast, stay asleep and feel amazing …" at bounding box center [930, 704] width 204 height 47
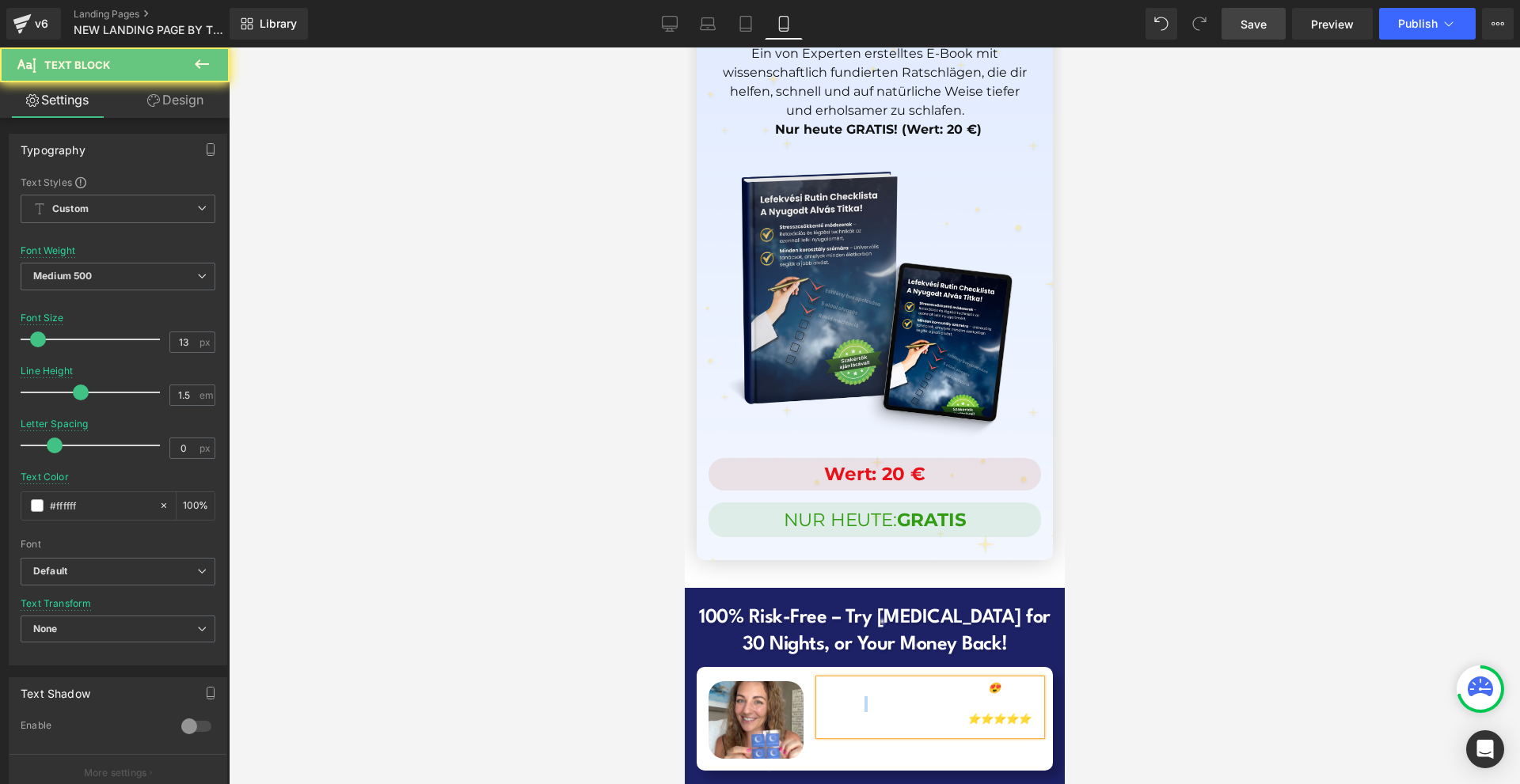
click at [856, 681] on p ""These patches are amazing! 😍 I fall asleep fast, stay asleep and feel amazing …" at bounding box center [930, 704] width 204 height 47
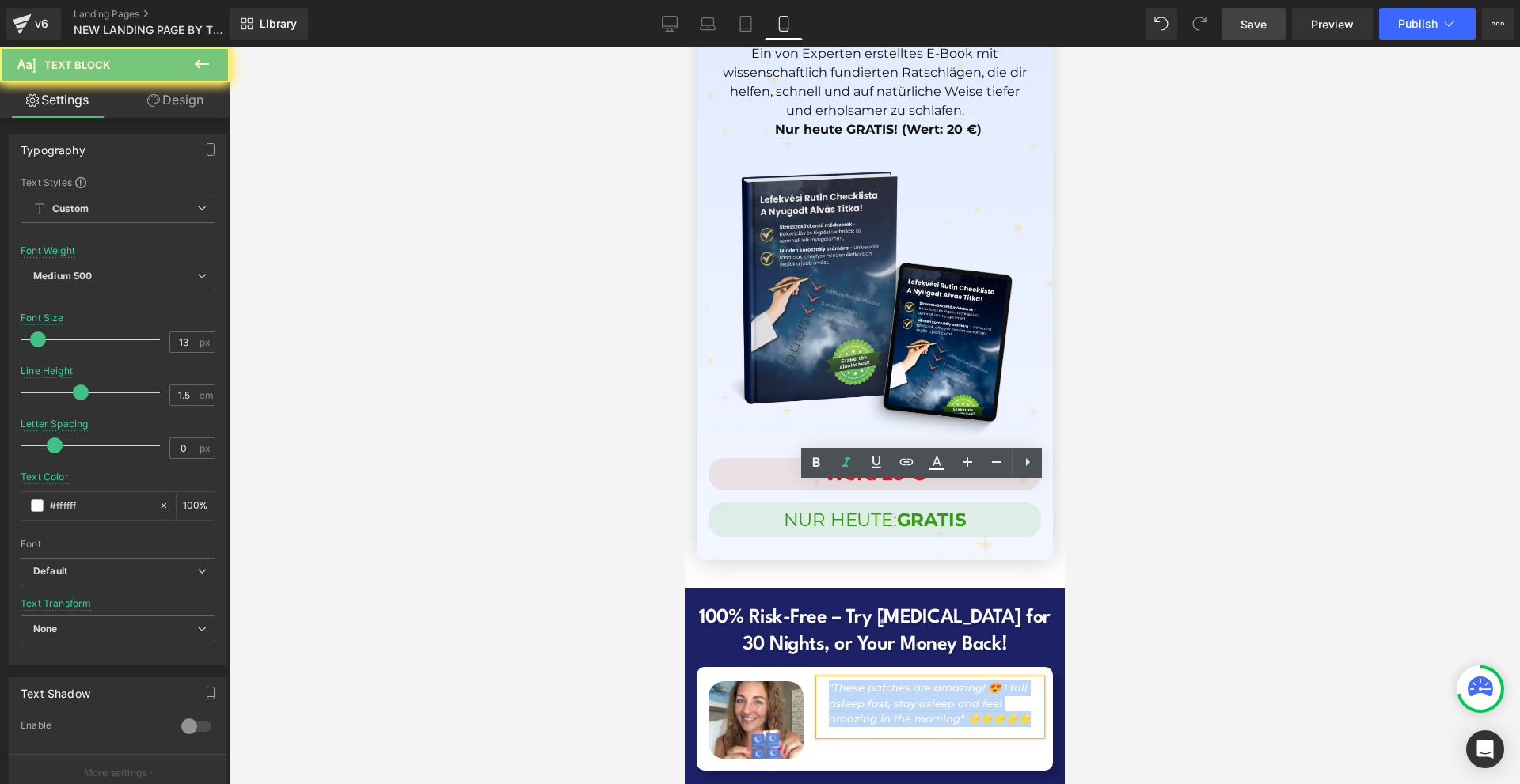
click at [856, 681] on p ""These patches are amazing! 😍 I fall asleep fast, stay asleep and feel amazing …" at bounding box center [930, 704] width 204 height 47
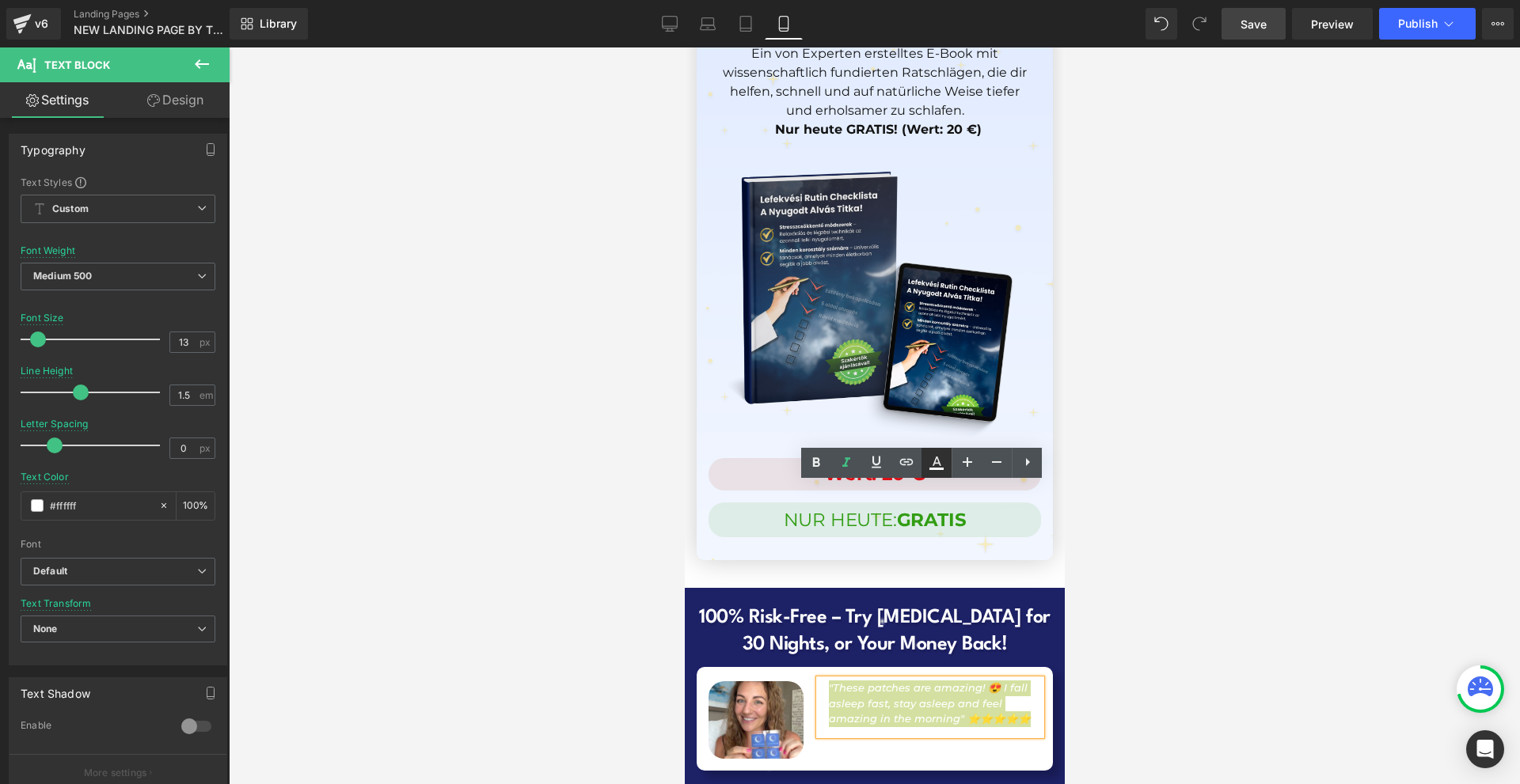
click at [941, 471] on icon at bounding box center [937, 463] width 19 height 19
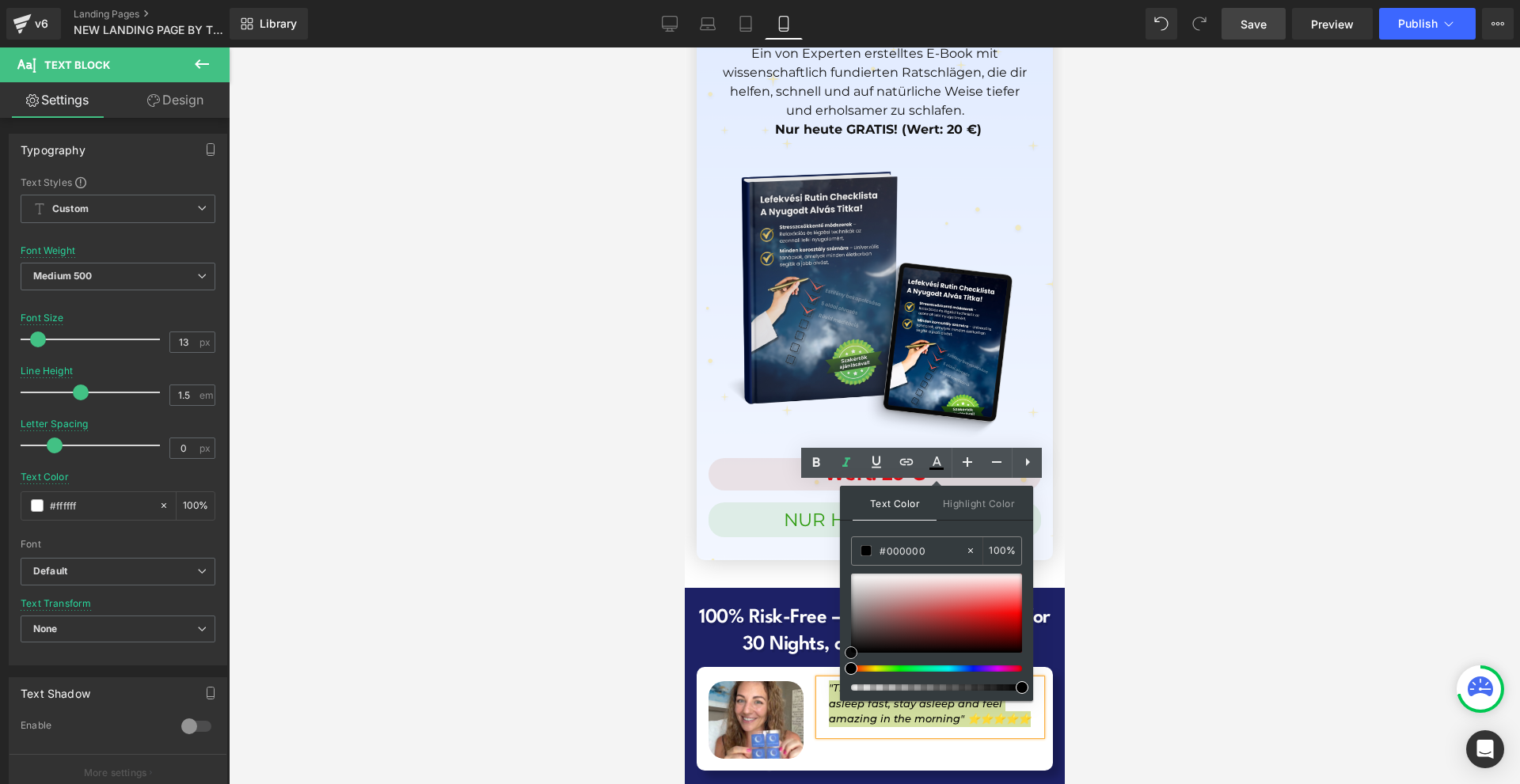
drag, startPoint x: 1586, startPoint y: 656, endPoint x: 832, endPoint y: 604, distance: 755.8
click at [821, 680] on div ""These patches are amazing! 😍 I fall asleep fast, stay asleep and feel amazing …" at bounding box center [929, 707] width 222 height 55
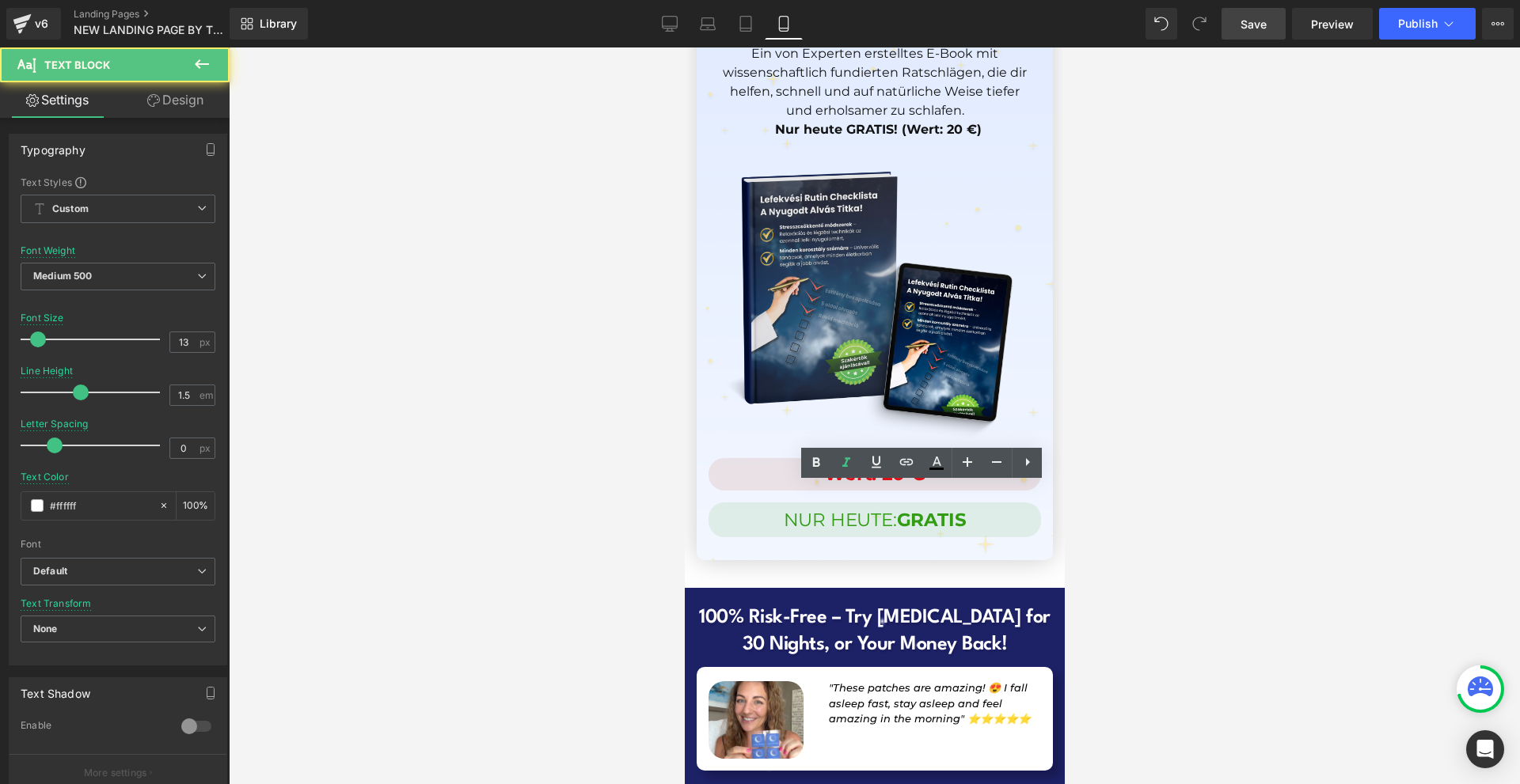
click at [1107, 558] on div at bounding box center [874, 416] width 1292 height 737
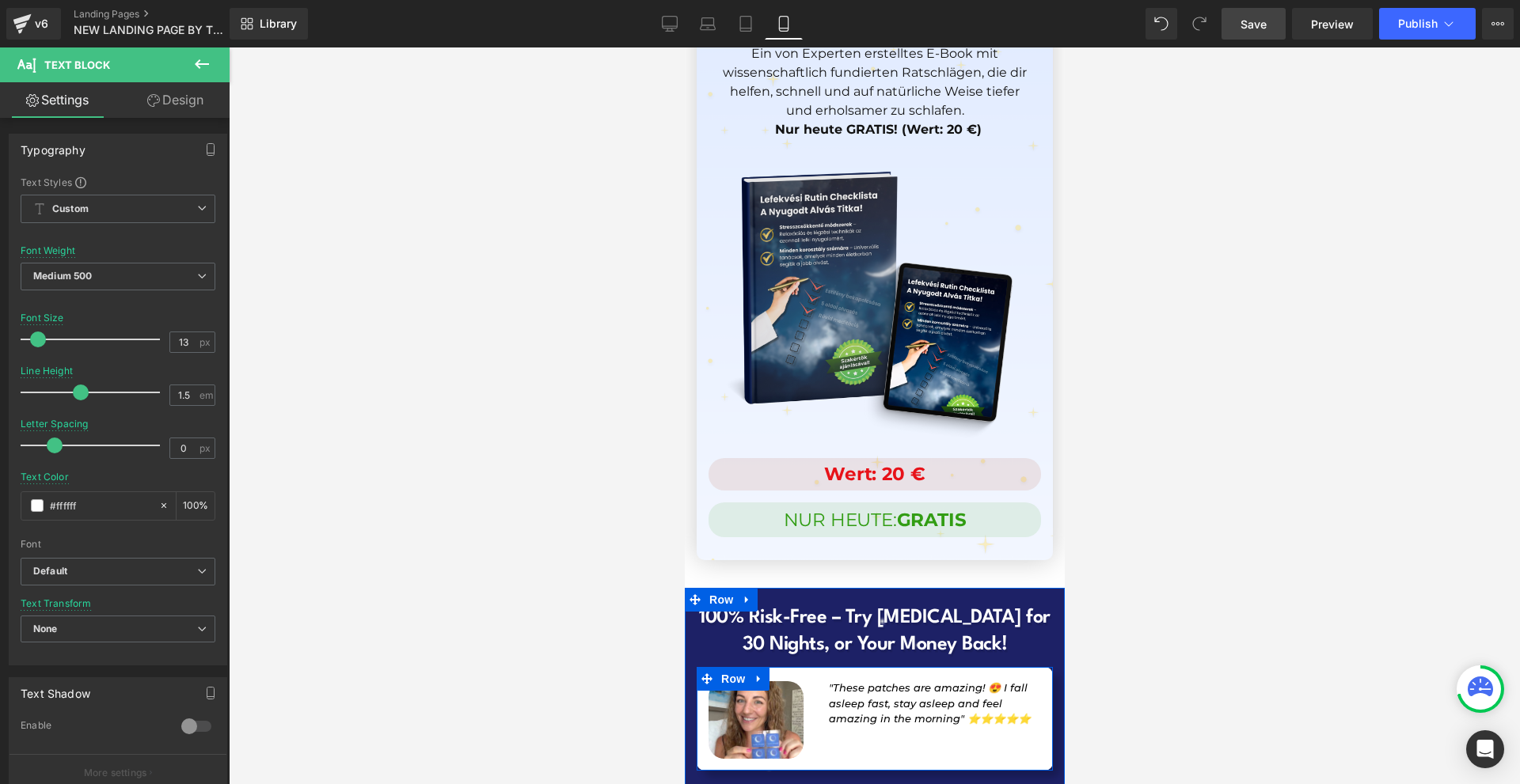
click at [893, 667] on div "Image "These patches are amazing! 😍 I fall asleep fast, stay asleep and feel am…" at bounding box center [874, 719] width 357 height 104
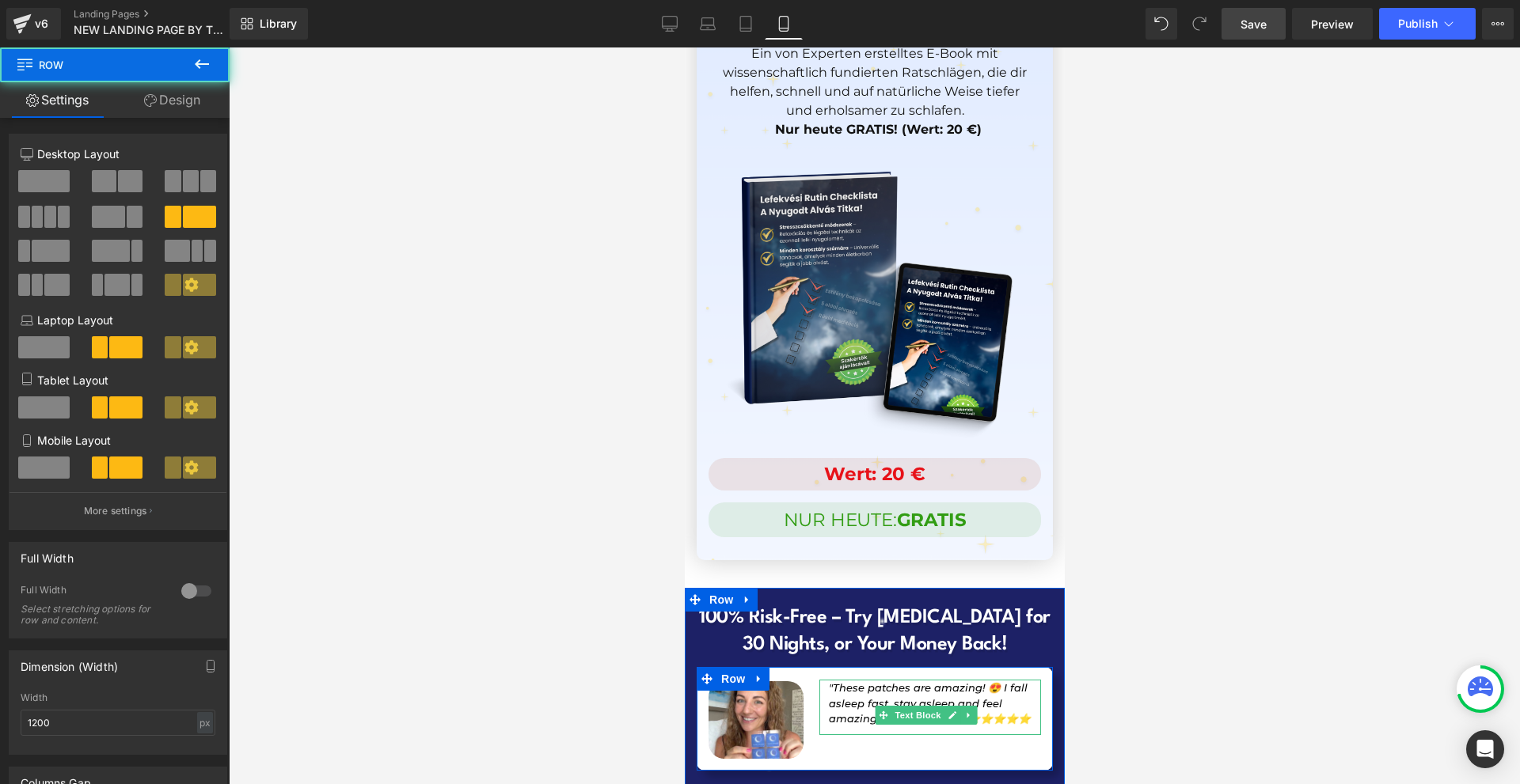
click at [910, 681] on p ""These patches are amazing! 😍 I fall asleep fast, stay asleep and feel amazing …" at bounding box center [930, 704] width 204 height 47
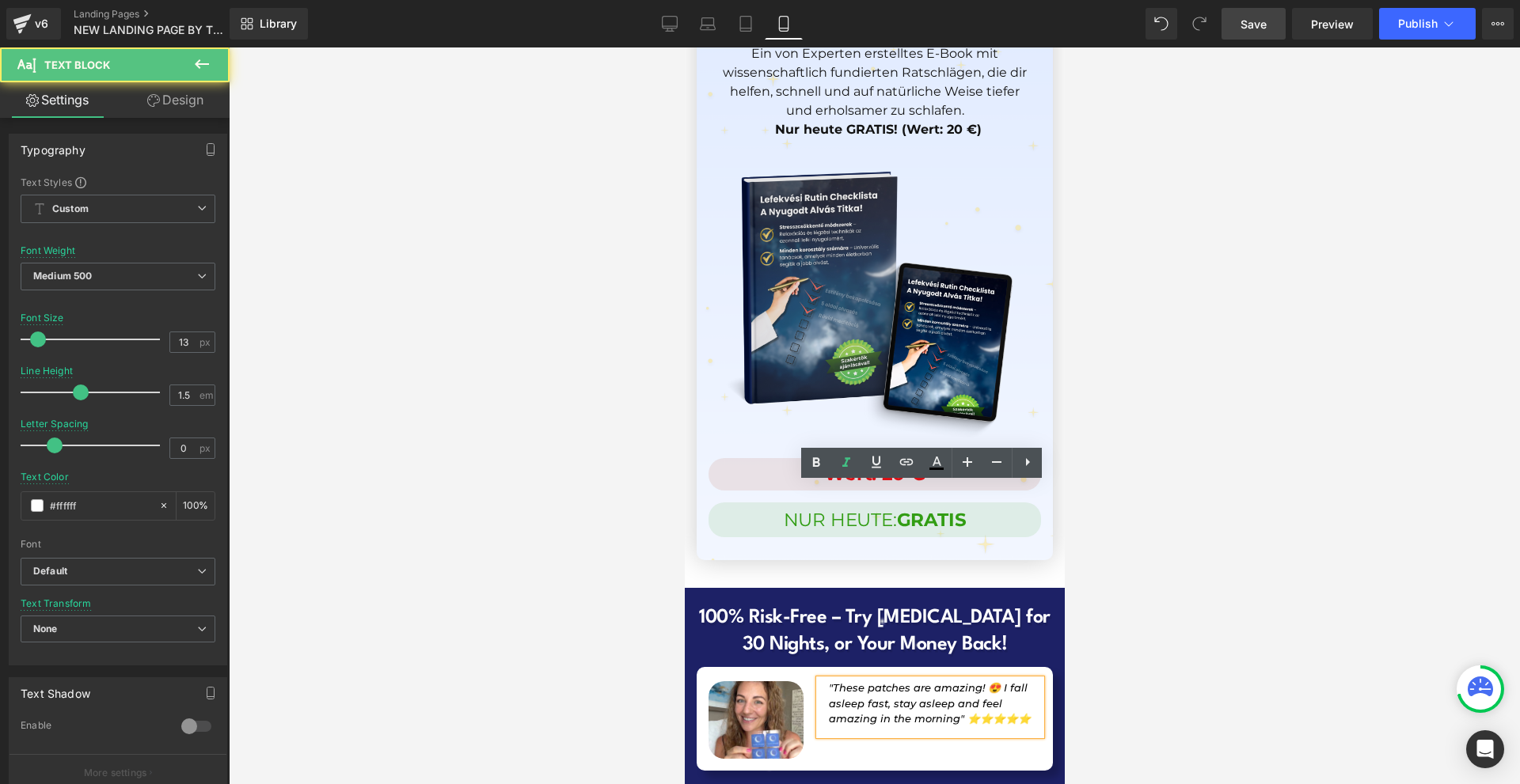
click at [896, 681] on p ""These patches are amazing! 😍 I fall asleep fast, stay asleep and feel amazing …" at bounding box center [930, 704] width 204 height 47
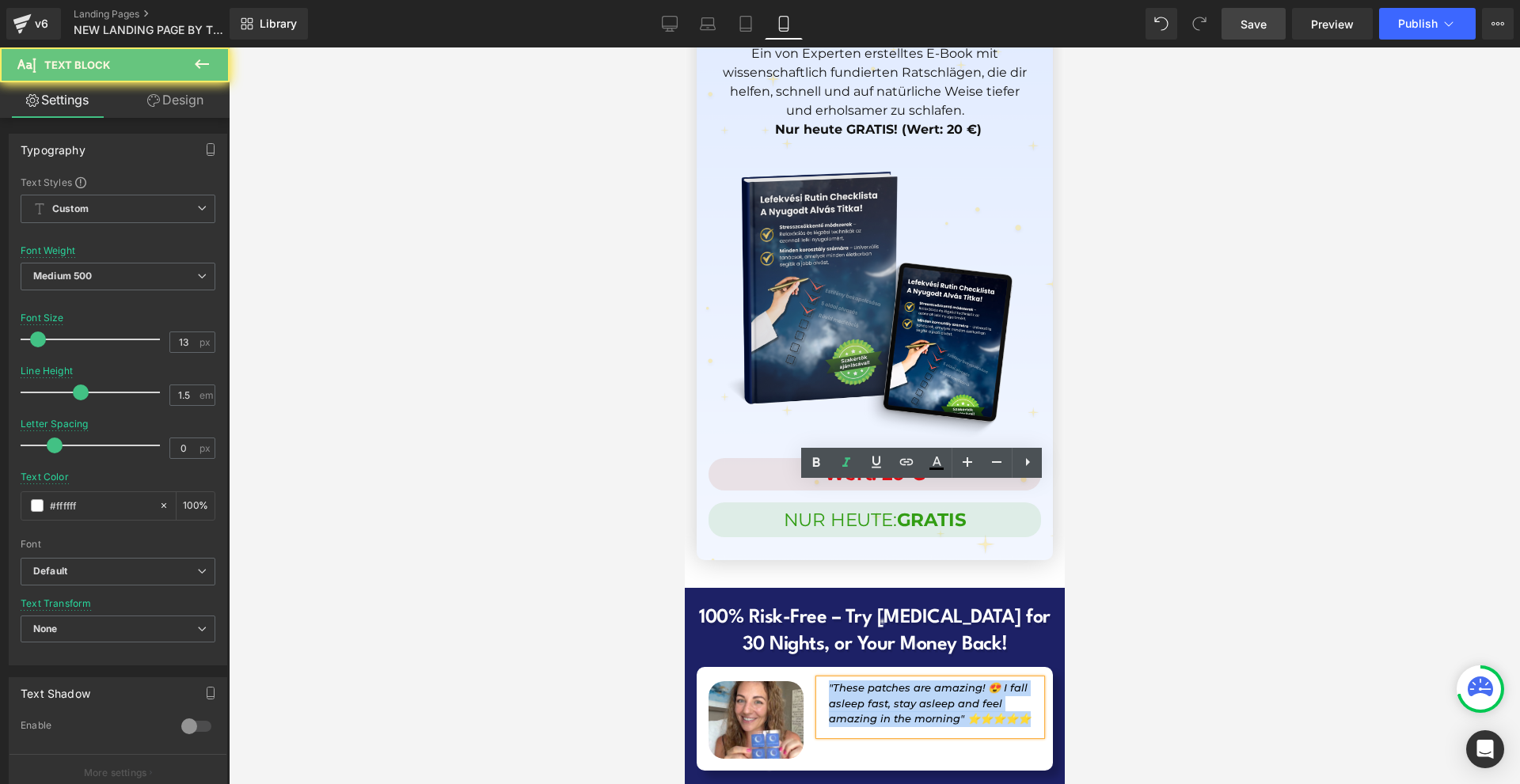
click at [896, 681] on p ""These patches are amazing! 😍 I fall asleep fast, stay asleep and feel amazing …" at bounding box center [930, 704] width 204 height 47
click at [946, 681] on p ""These patches are amazing! 😍 I fall asleep fast, stay asleep and feel amazing …" at bounding box center [930, 704] width 204 height 47
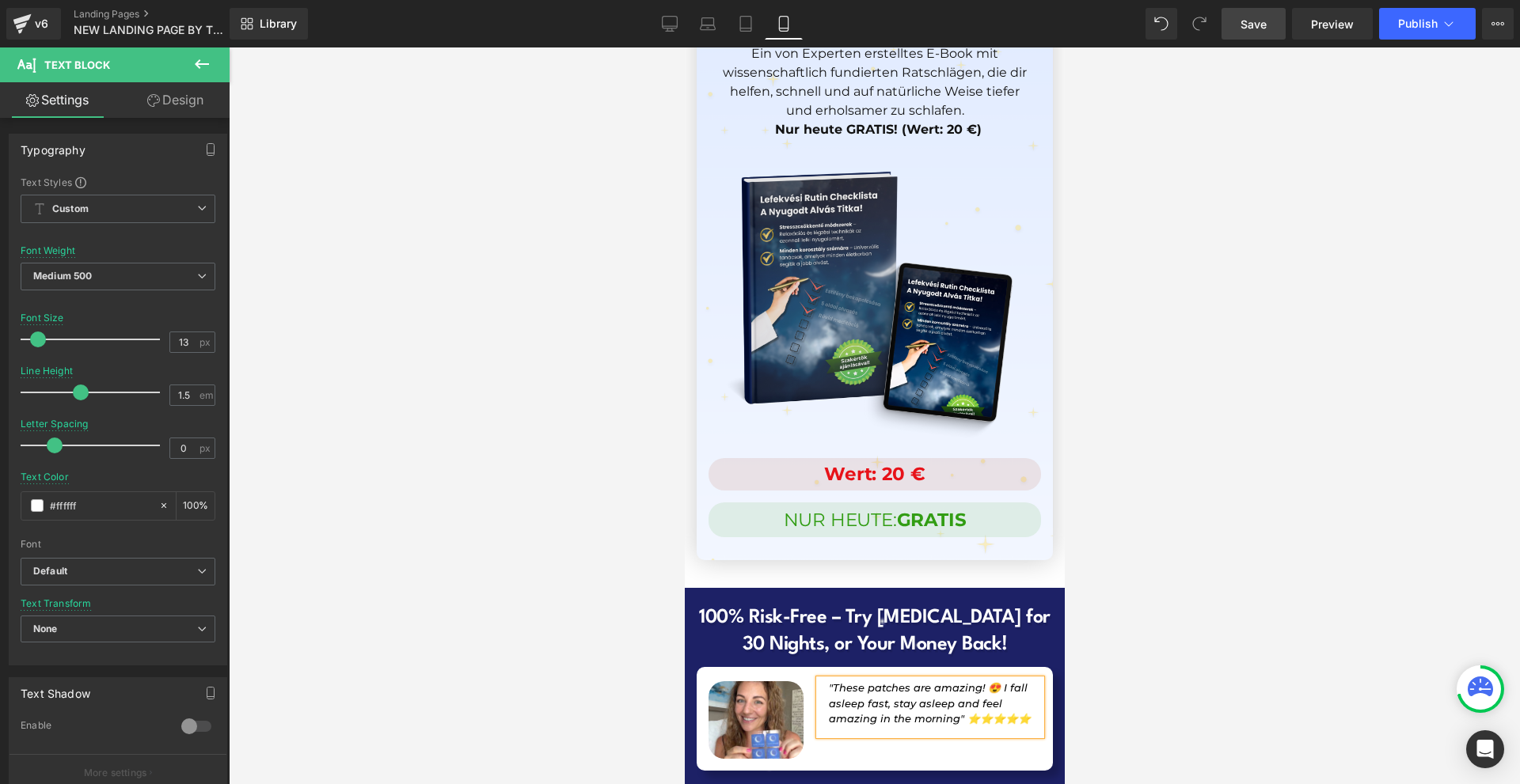
click at [1105, 549] on div at bounding box center [874, 416] width 1292 height 737
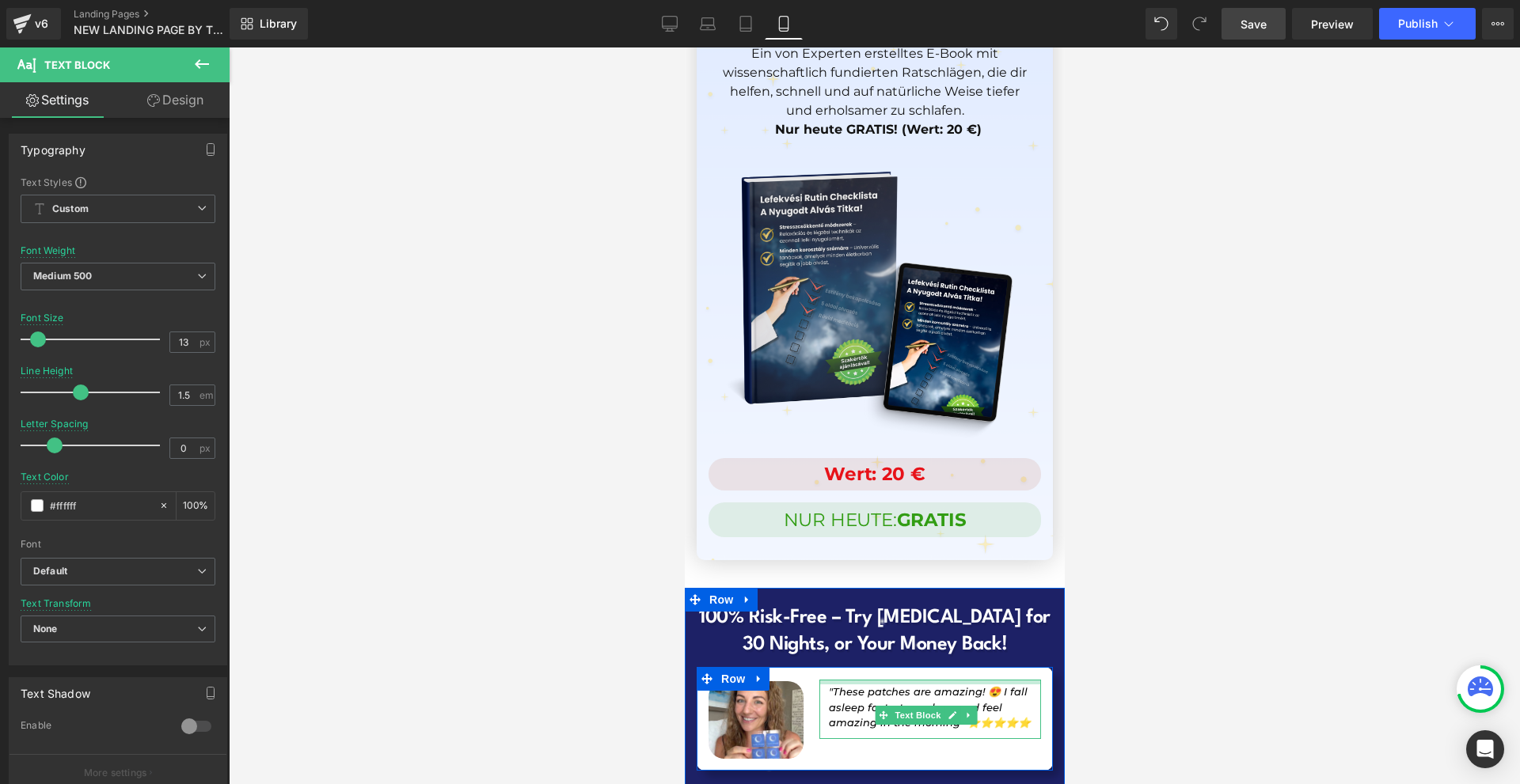
click at [867, 680] on div ""These patches are amazing! 😍 I fall asleep fast, stay asleep and feel amazing …" at bounding box center [929, 709] width 222 height 59
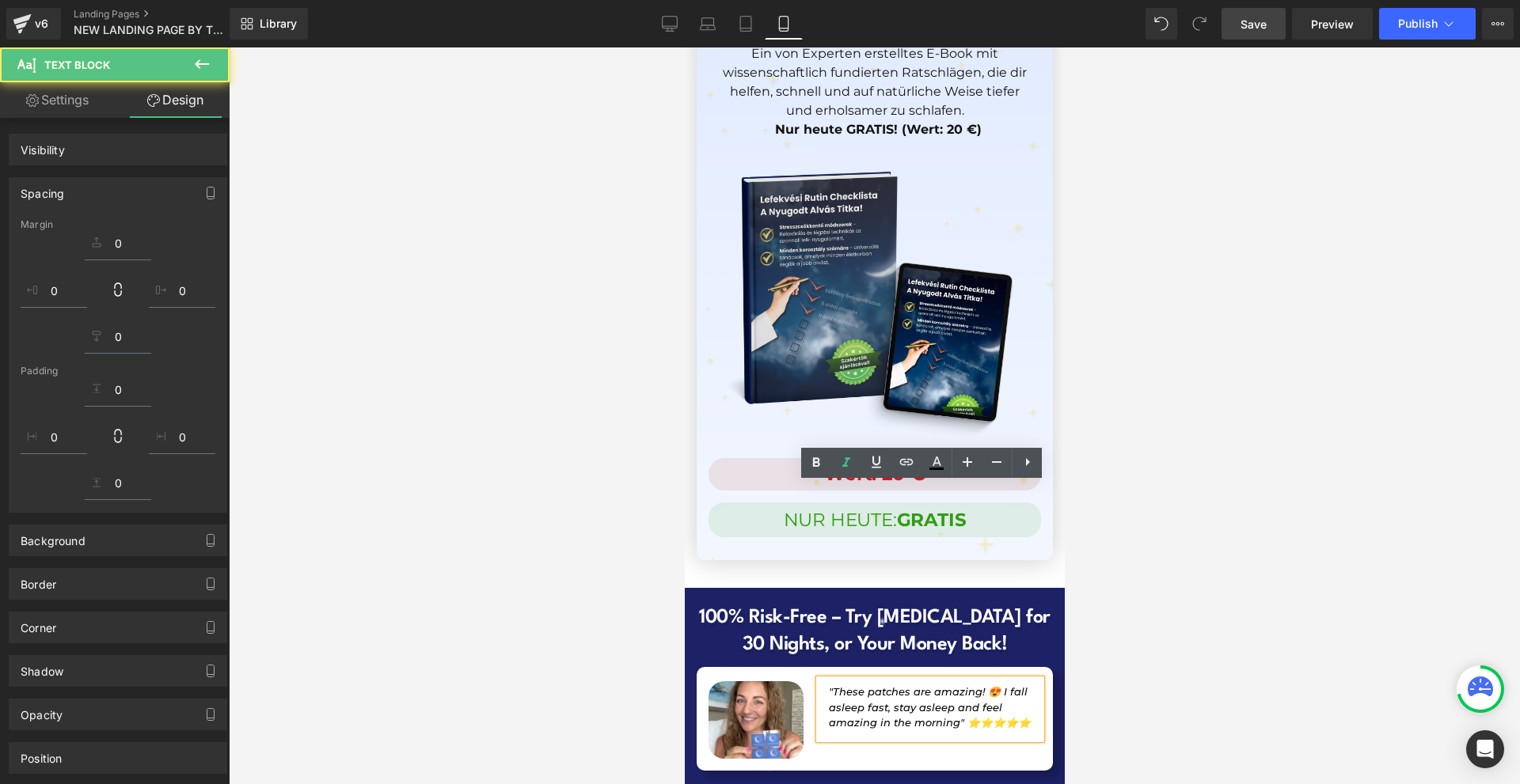
click at [1123, 526] on div at bounding box center [874, 416] width 1292 height 737
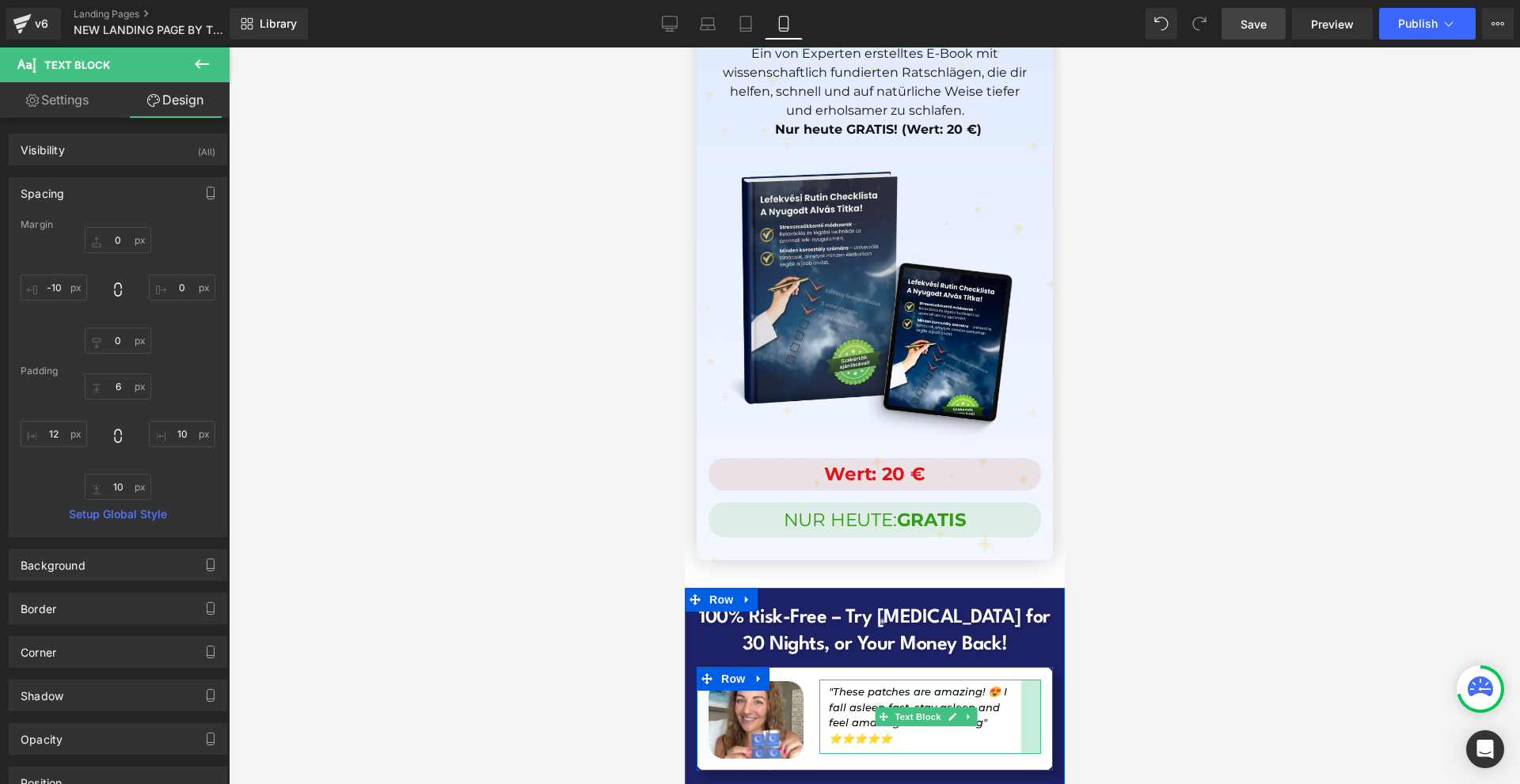
drag, startPoint x: 1024, startPoint y: 520, endPoint x: 1012, endPoint y: 520, distance: 12.0
click at [1020, 680] on div at bounding box center [1030, 718] width 20 height 75
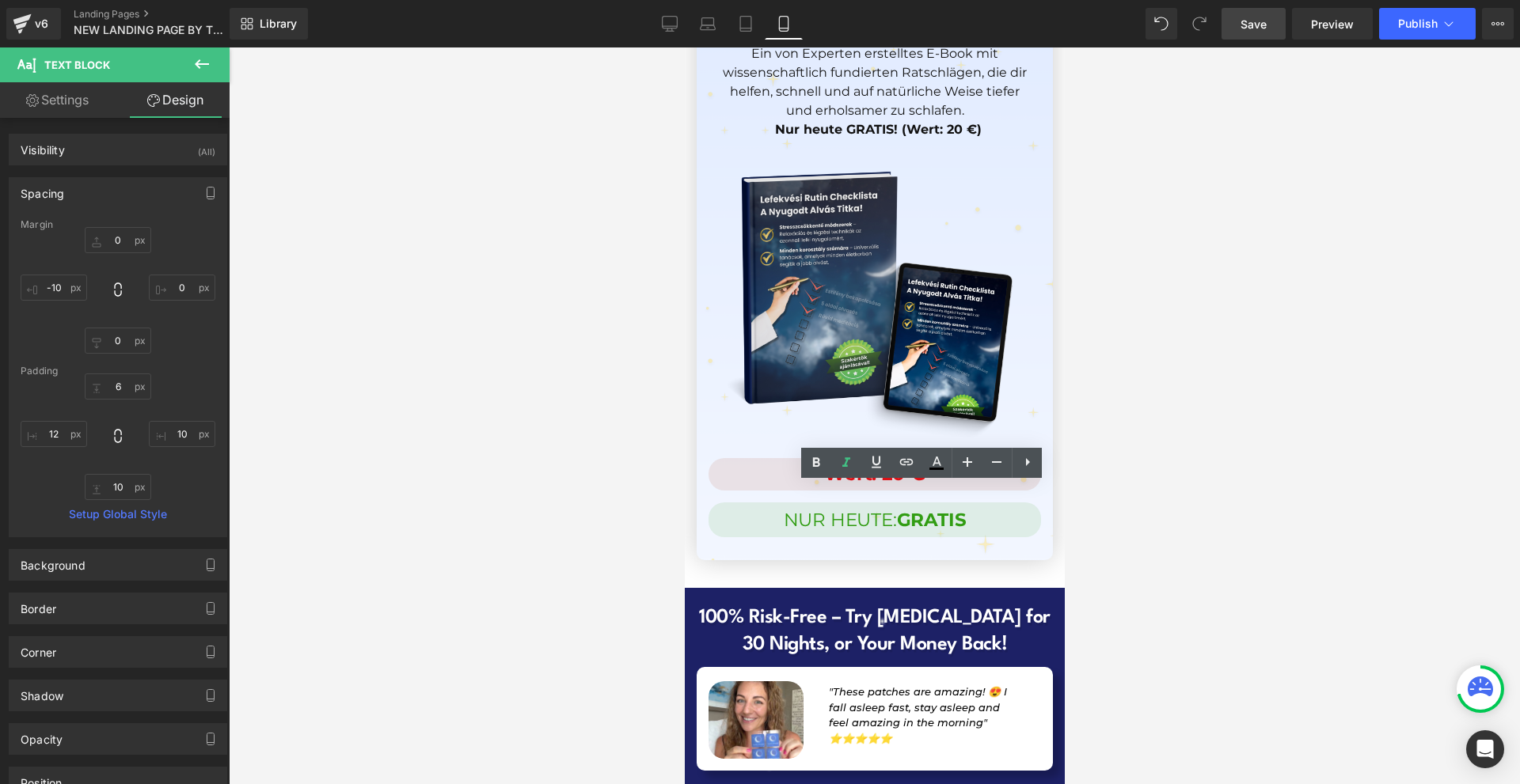
click at [1129, 535] on div at bounding box center [874, 416] width 1292 height 737
click at [896, 685] on p ""These patches are amazing! 😍 I fall asleep fast, stay asleep and feel amazing …" at bounding box center [925, 716] width 193 height 62
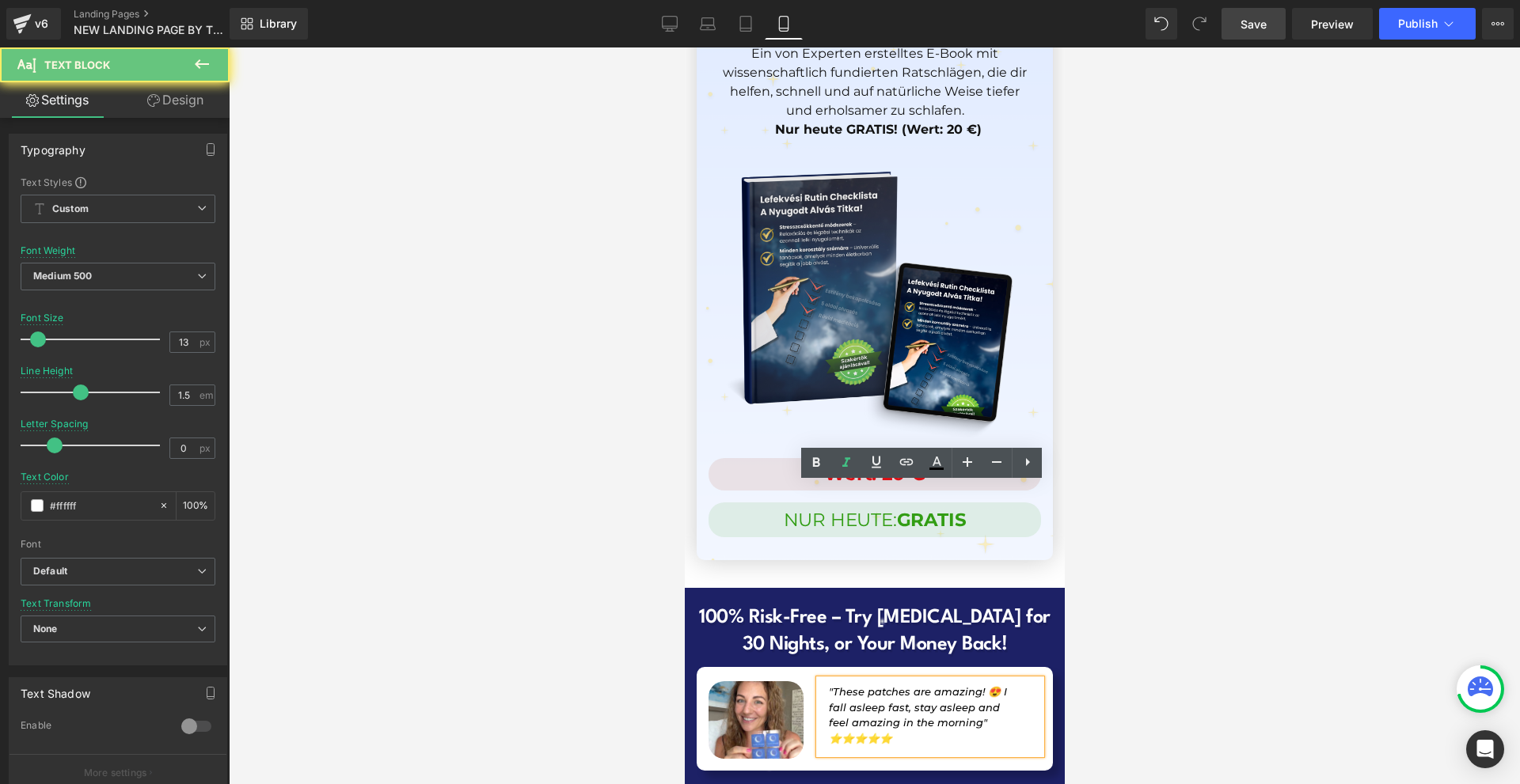
click at [896, 685] on p ""These patches are amazing! 😍 I fall asleep fast, stay asleep and feel amazing …" at bounding box center [925, 716] width 193 height 62
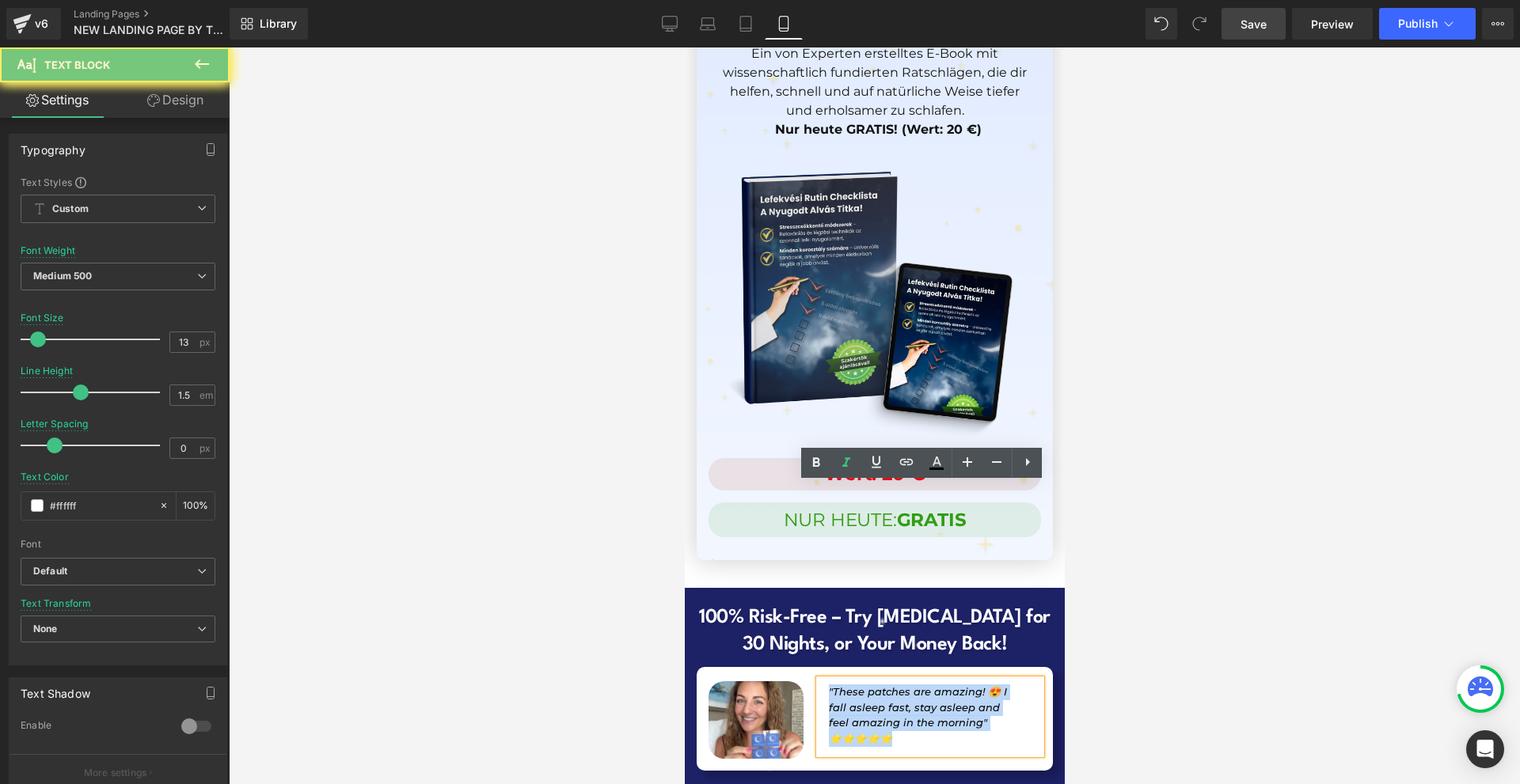
click at [911, 685] on p ""These patches are amazing! 😍 I fall asleep fast, stay asleep and feel amazing …" at bounding box center [925, 716] width 193 height 62
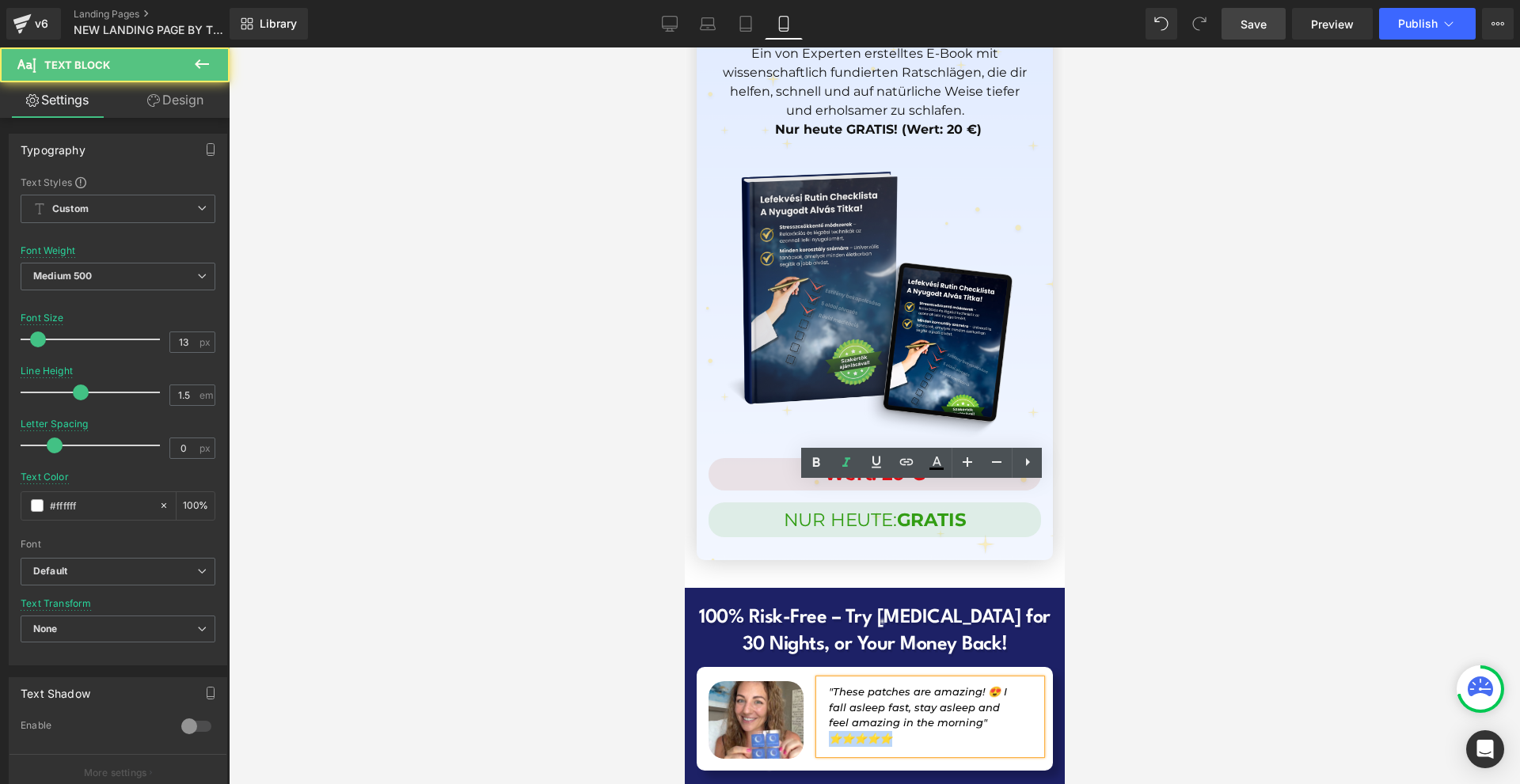
drag, startPoint x: 898, startPoint y: 543, endPoint x: 825, endPoint y: 541, distance: 73.0
click at [828, 685] on p ""These patches are amazing! 😍 I fall asleep fast, stay asleep and feel amazing …" at bounding box center [925, 716] width 193 height 62
click at [811, 667] on div "Image "These patches are amazing! 😍 I fall asleep fast, stay asleep and feel am…" at bounding box center [874, 719] width 357 height 104
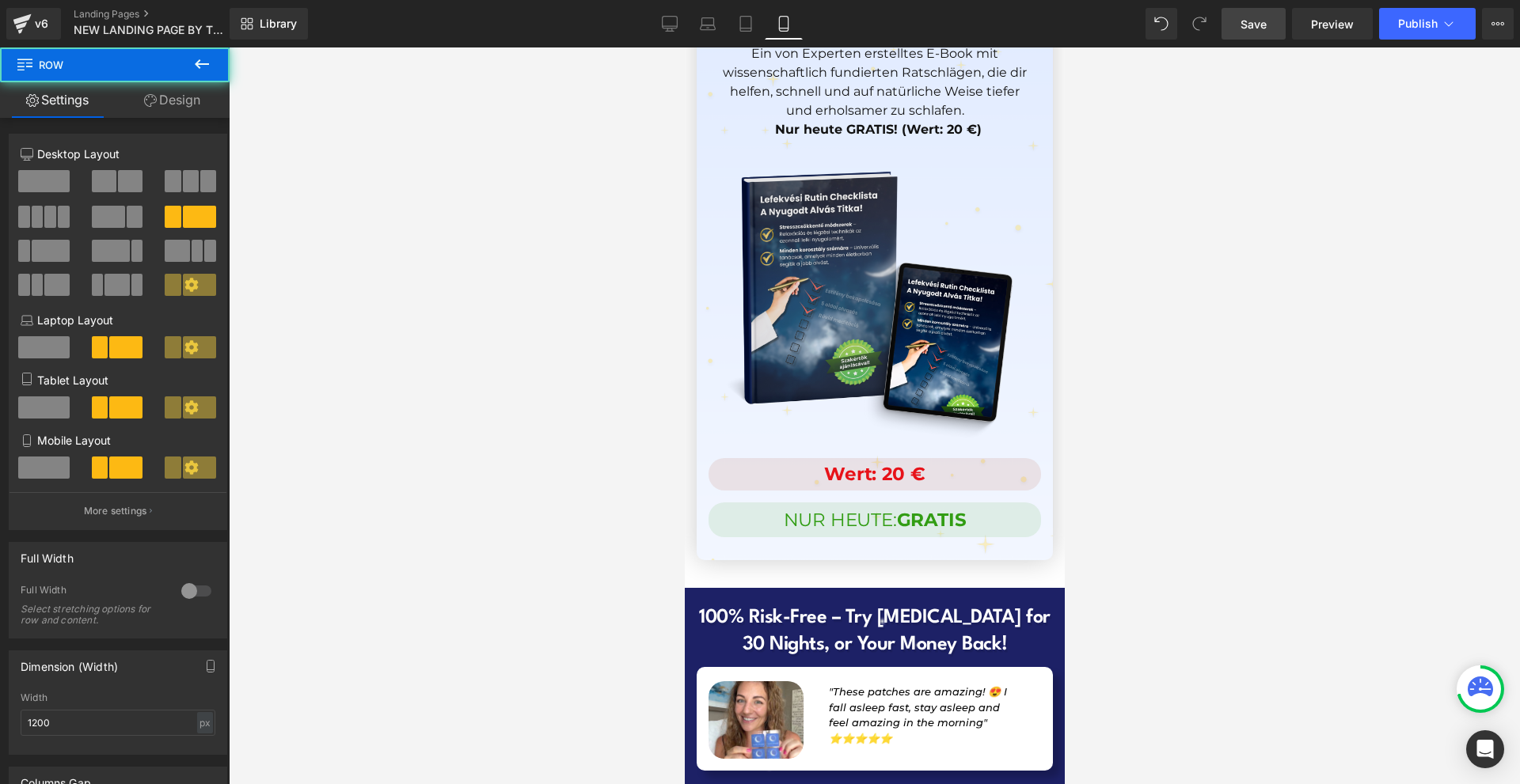
click at [941, 685] on p ""These patches are amazing! 😍 I fall asleep fast, stay asleep and feel amazing …" at bounding box center [925, 716] width 193 height 62
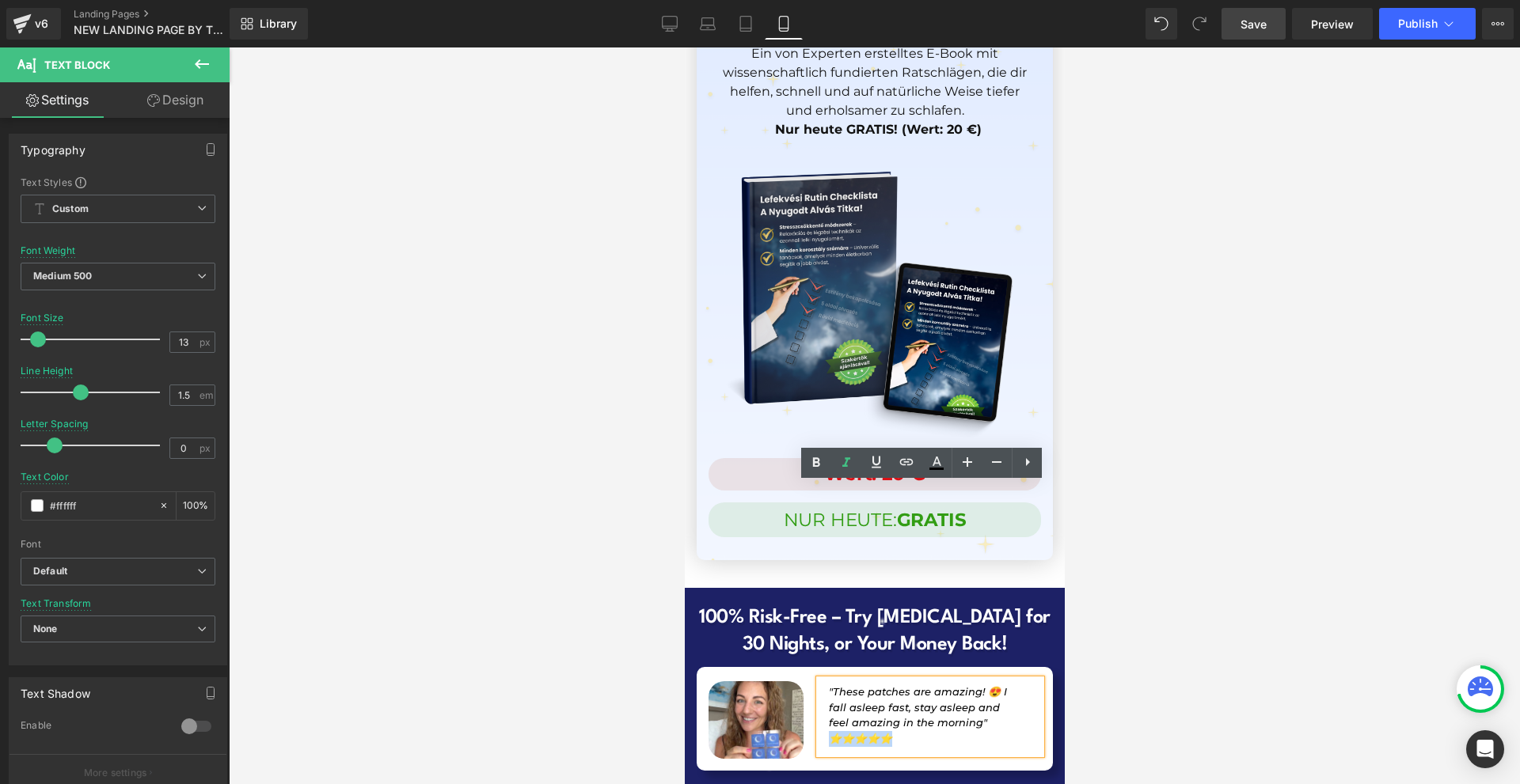
drag, startPoint x: 919, startPoint y: 543, endPoint x: 824, endPoint y: 539, distance: 95.1
click at [828, 685] on p ""These patches are amazing! 😍 I fall asleep fast, stay asleep and feel amazing …" at bounding box center [925, 716] width 193 height 62
click at [823, 463] on icon at bounding box center [816, 463] width 19 height 19
click at [1182, 507] on div at bounding box center [874, 416] width 1292 height 737
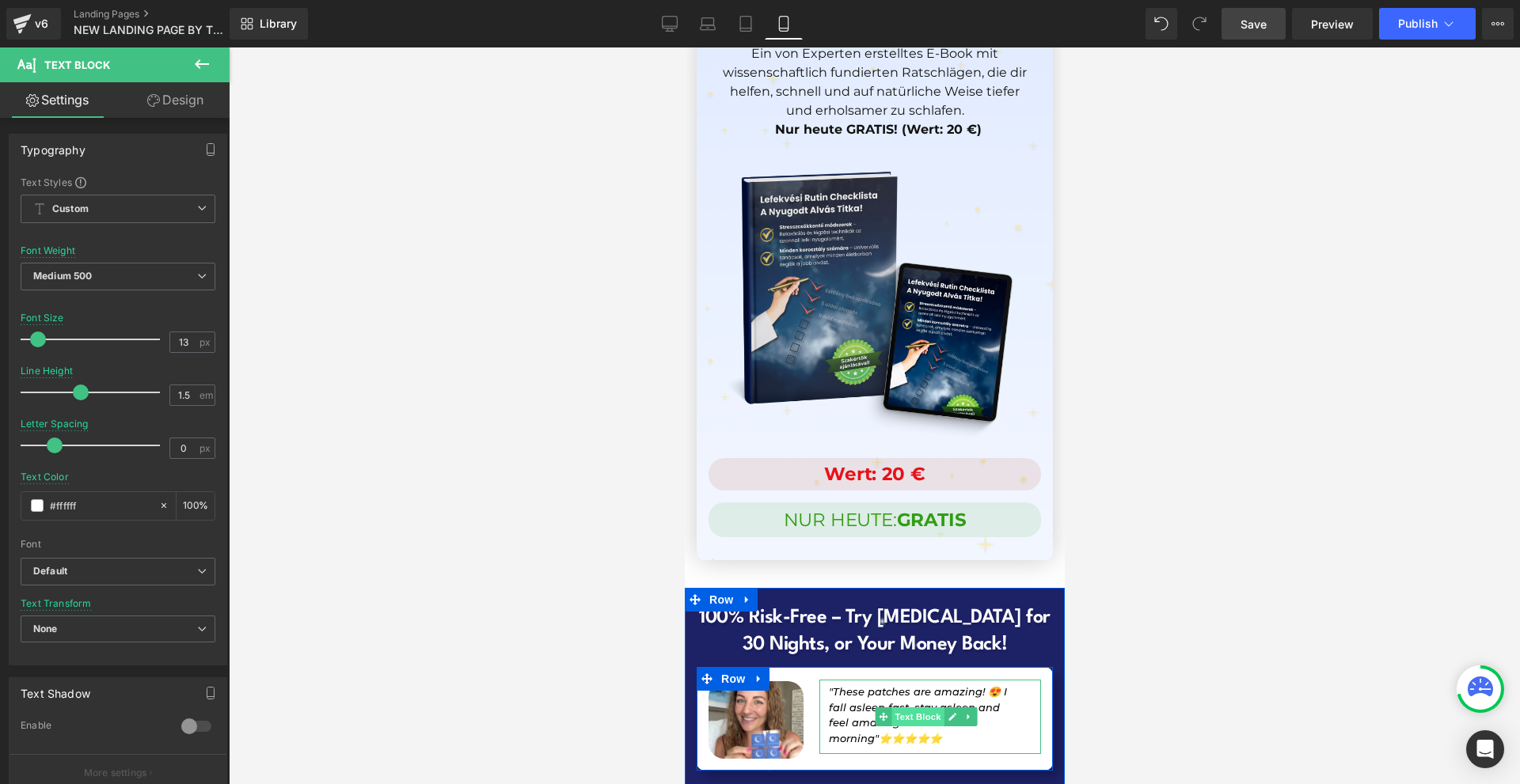
click at [891, 707] on span "Text Block" at bounding box center [917, 717] width 52 height 19
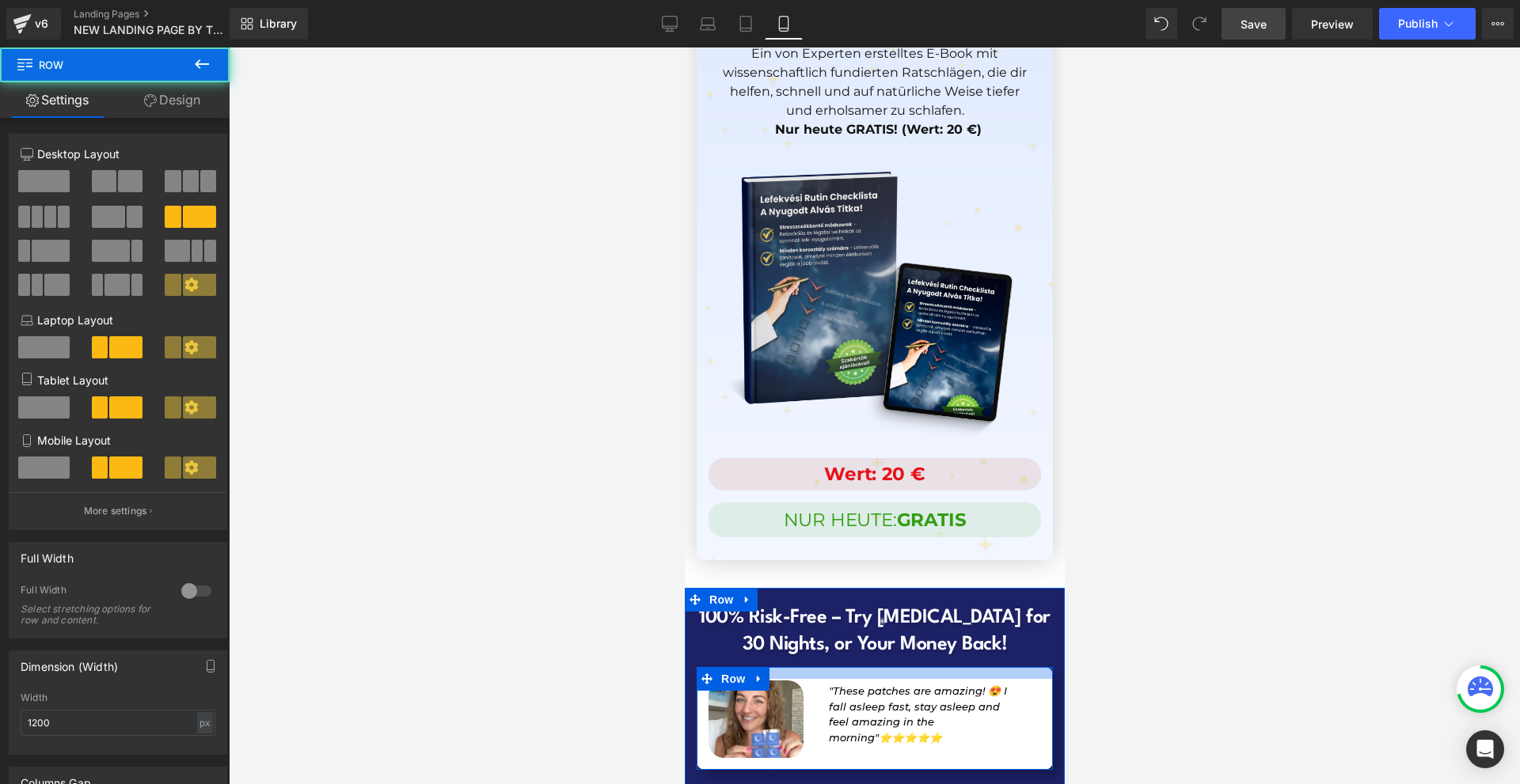
click at [787, 667] on div at bounding box center [874, 673] width 357 height 12
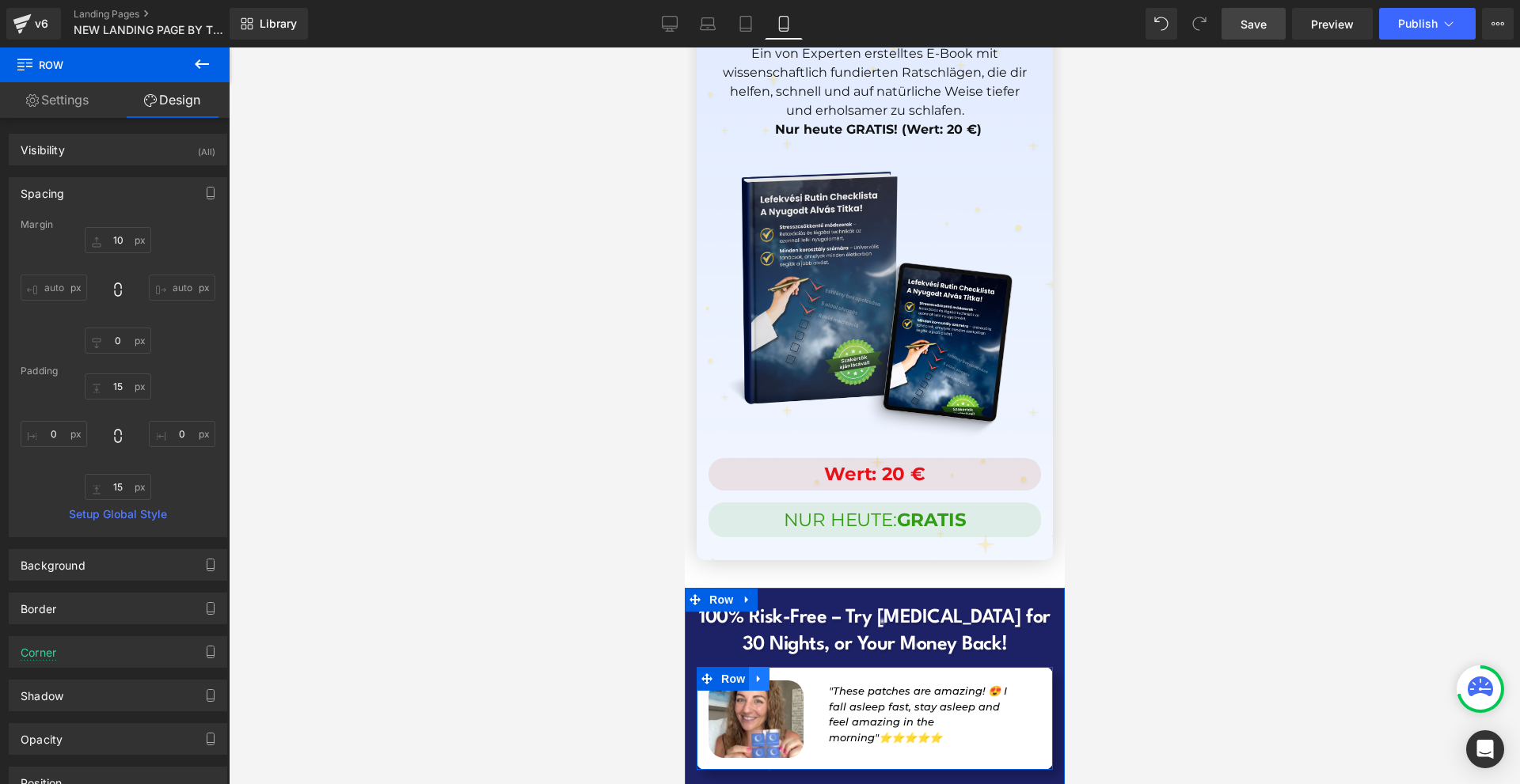
click at [758, 674] on icon at bounding box center [759, 679] width 11 height 12
click at [771, 667] on link at bounding box center [779, 678] width 21 height 23
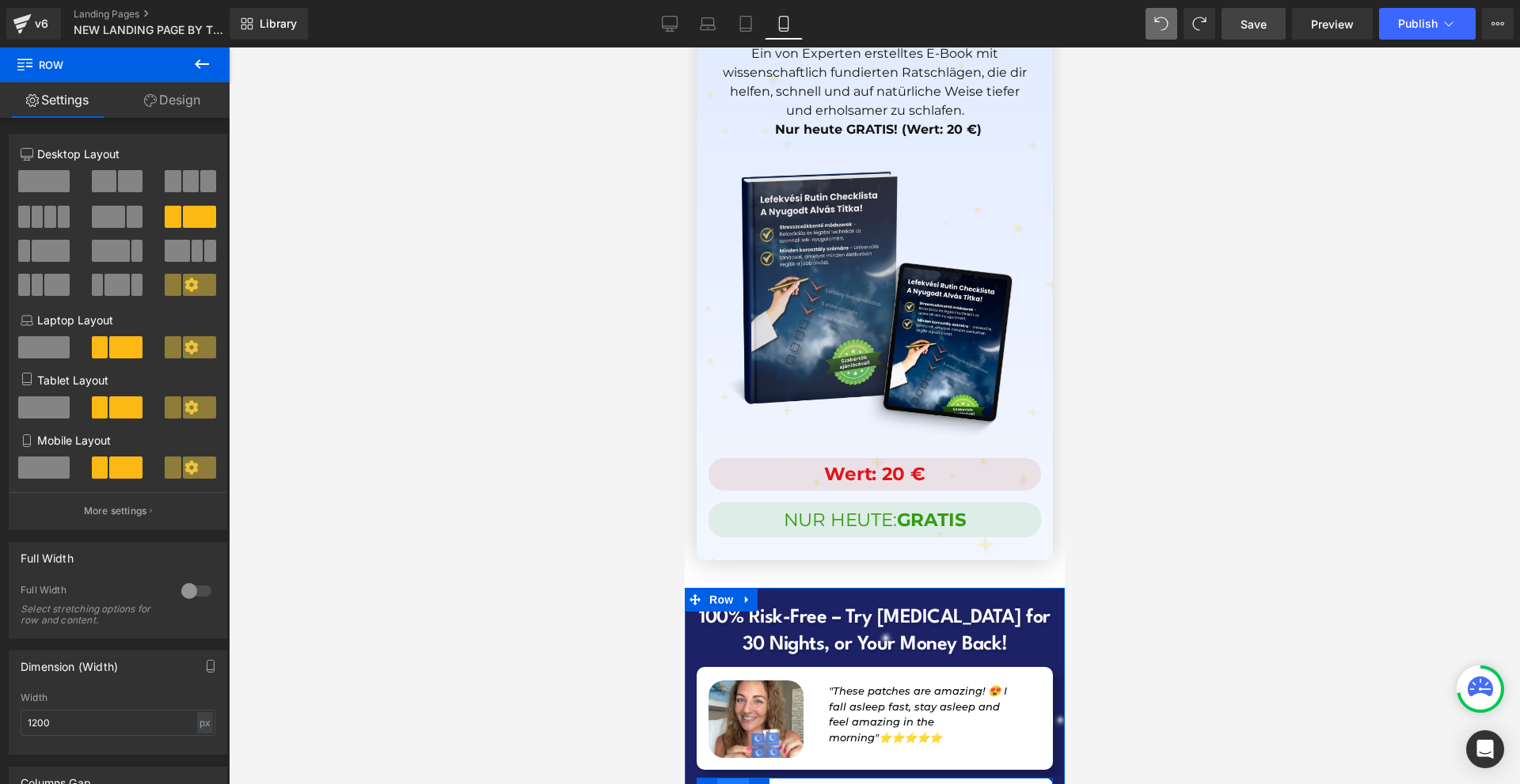
drag, startPoint x: 740, startPoint y: 590, endPoint x: 1314, endPoint y: 568, distance: 574.4
click at [740, 778] on span "Row" at bounding box center [733, 790] width 32 height 23
click at [191, 99] on link "Design" at bounding box center [172, 100] width 115 height 36
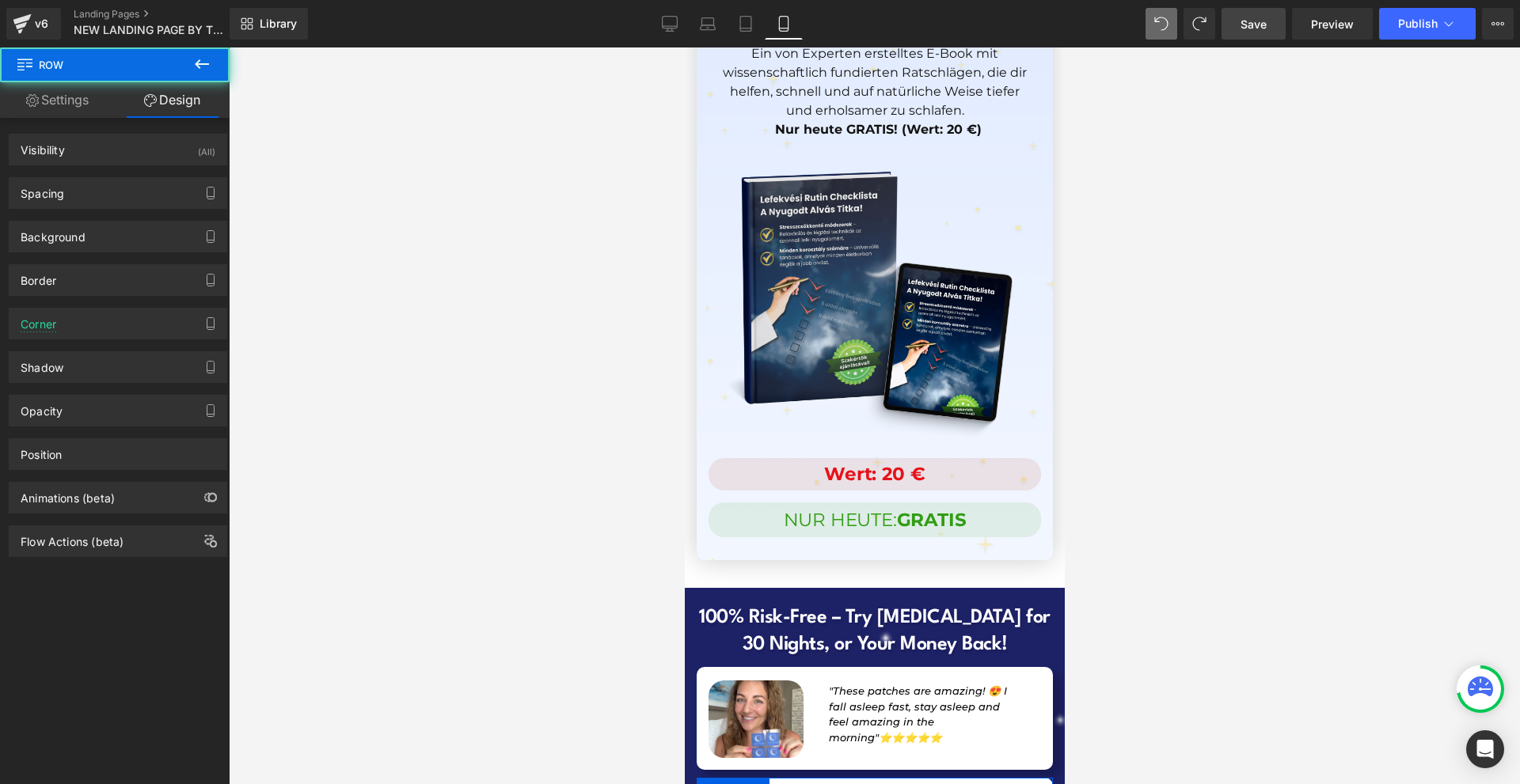
click at [133, 208] on div "Spacing [GEOGRAPHIC_DATA] 10 auto 0 auto [GEOGRAPHIC_DATA] 15 0 15 0 Setup Glob…" at bounding box center [117, 194] width 218 height 32
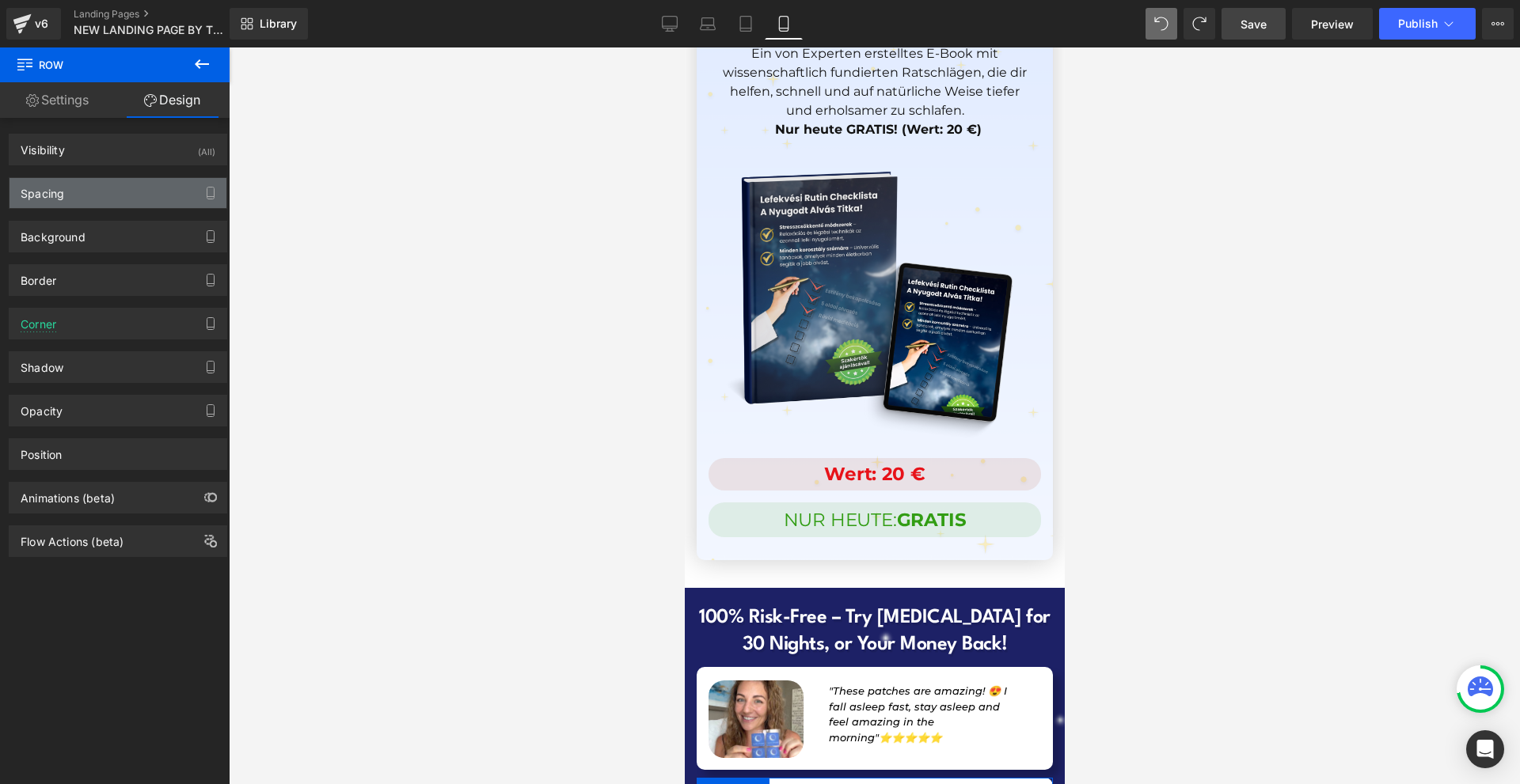
click at [126, 193] on div "Spacing" at bounding box center [118, 193] width 217 height 30
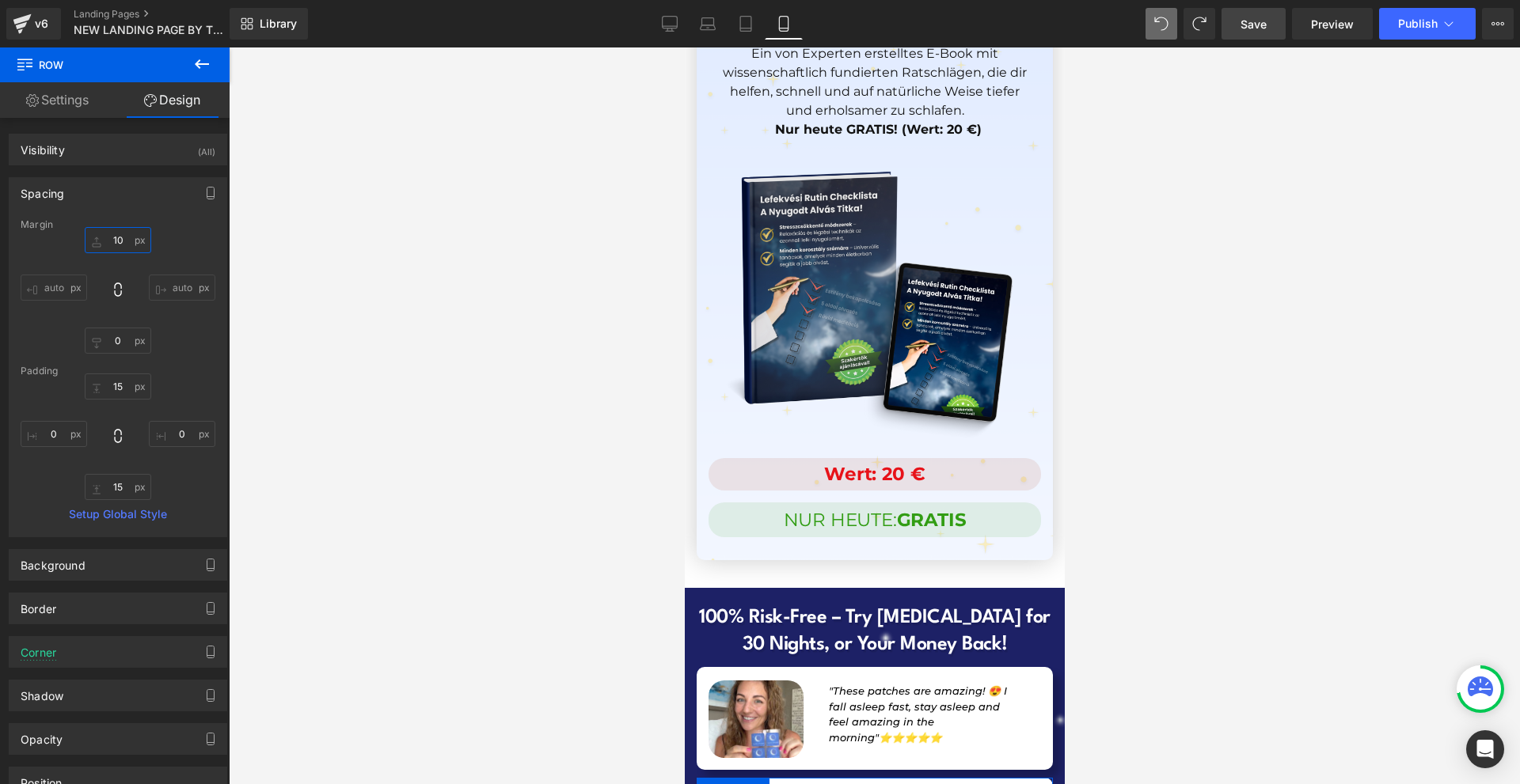
click at [114, 237] on input "10" at bounding box center [118, 240] width 66 height 26
type input "20"
click at [757, 784] on icon at bounding box center [759, 798] width 11 height 12
click at [774, 784] on icon at bounding box center [780, 798] width 11 height 11
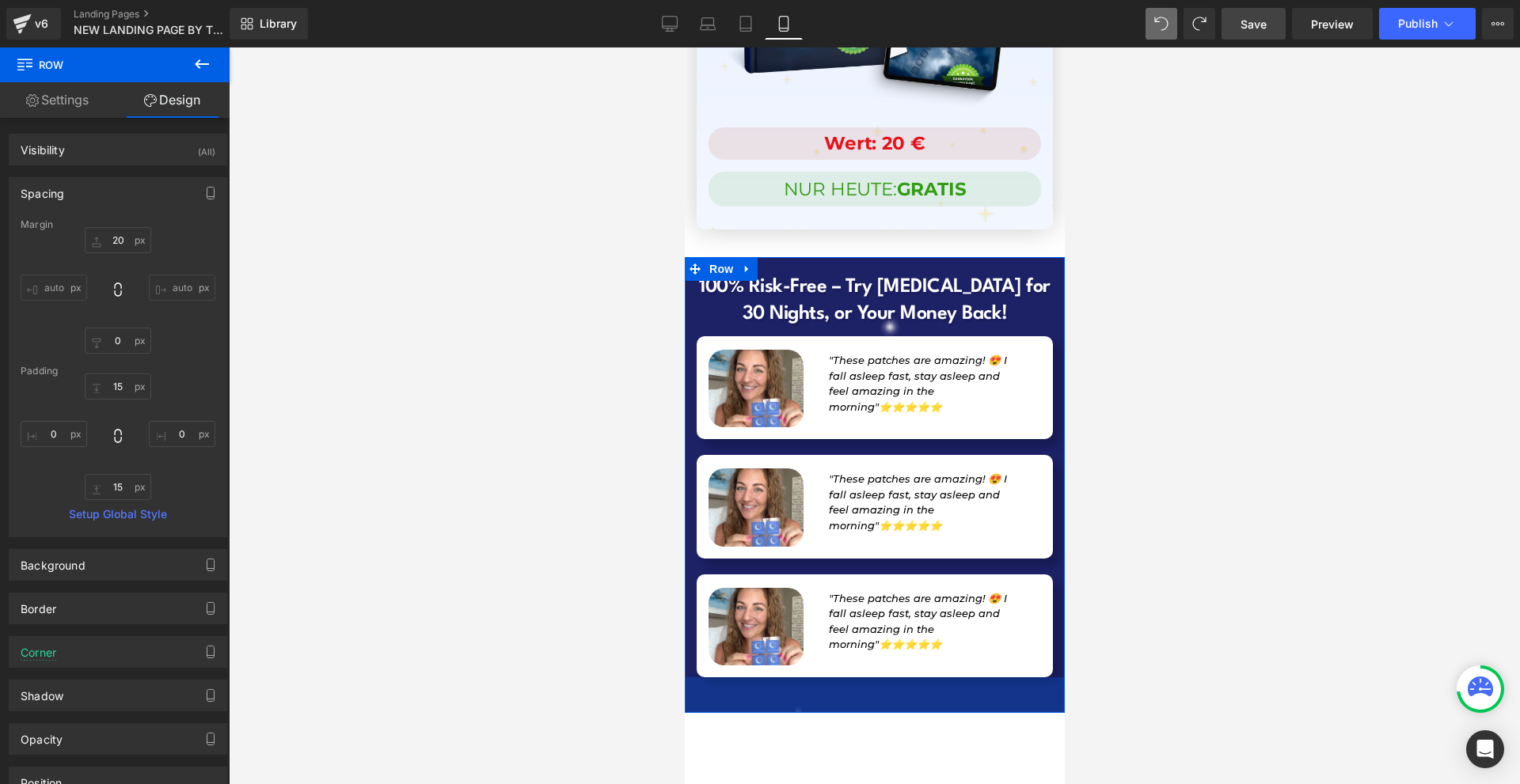
scroll to position [15276, 0]
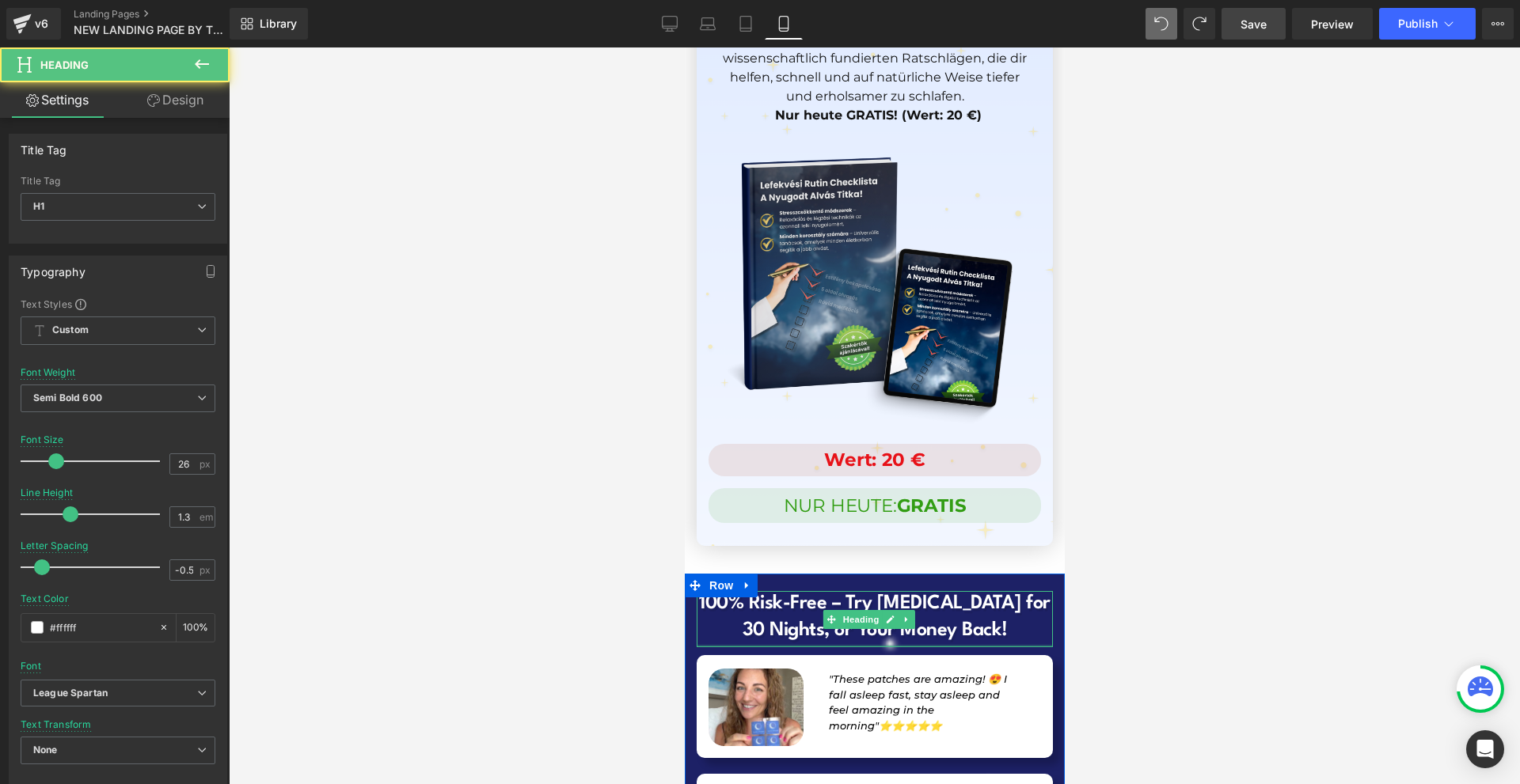
click at [973, 645] on div at bounding box center [874, 646] width 357 height 3
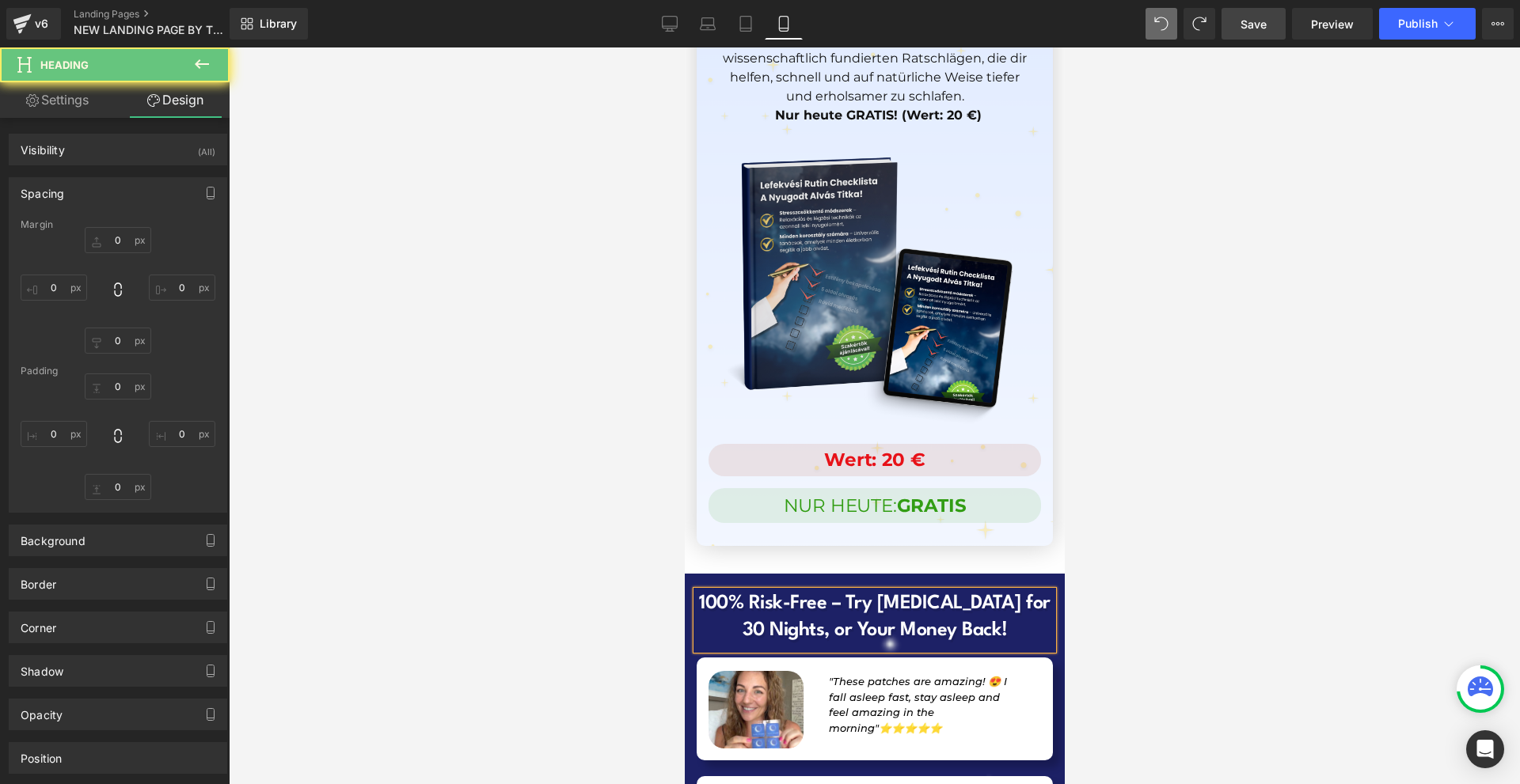
click at [1171, 477] on div at bounding box center [874, 416] width 1292 height 737
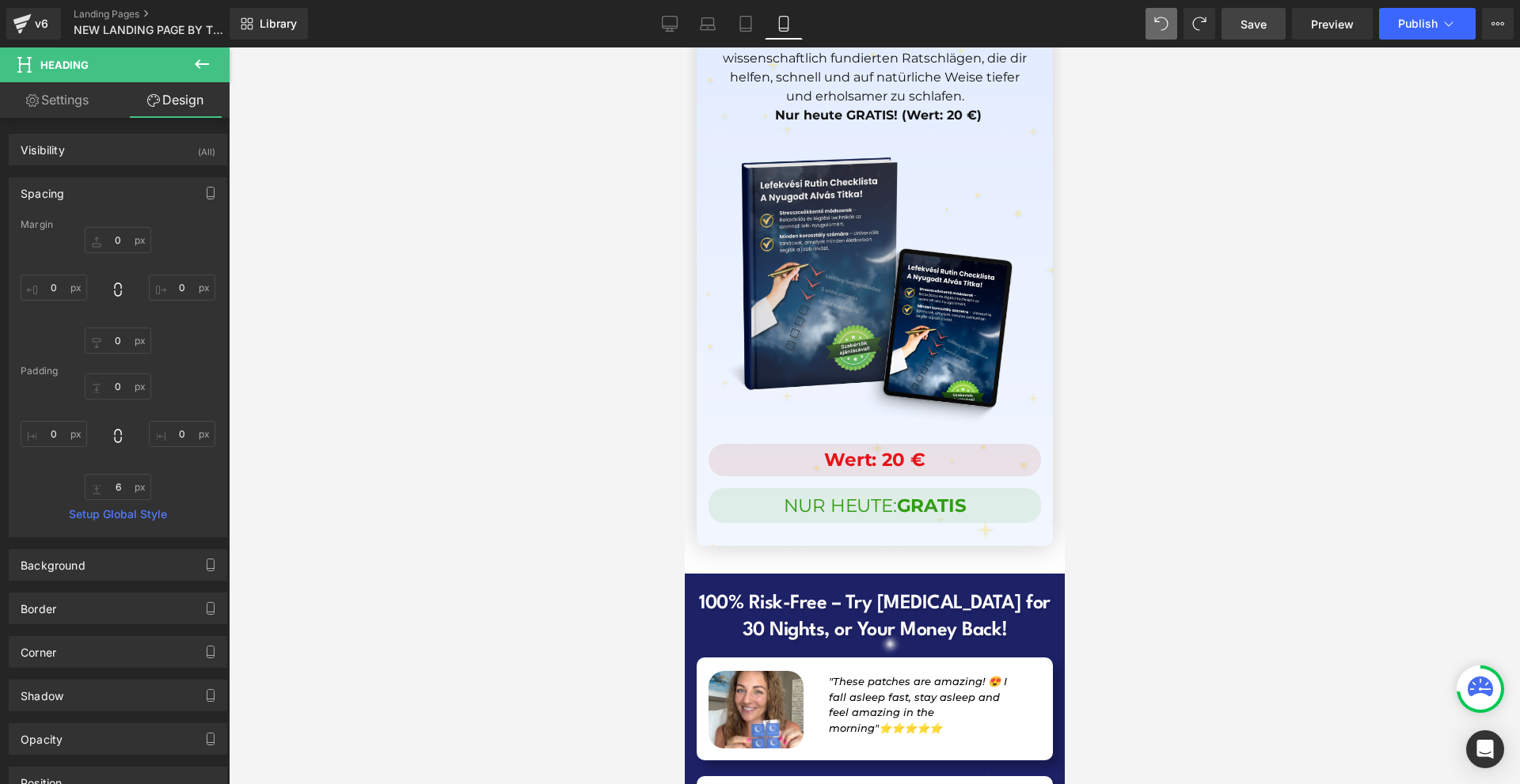
click at [1172, 474] on div at bounding box center [874, 416] width 1292 height 737
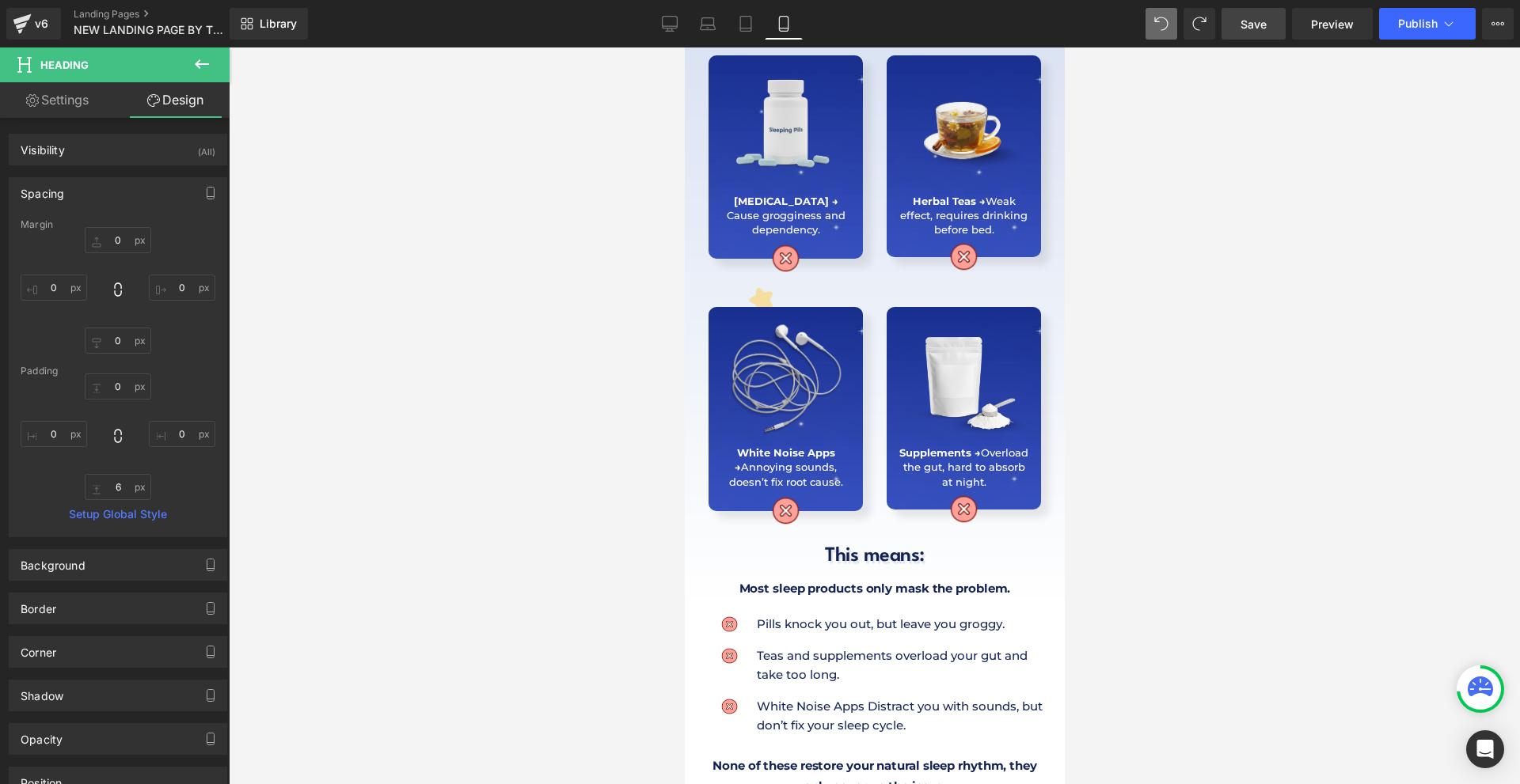
scroll to position [0, 0]
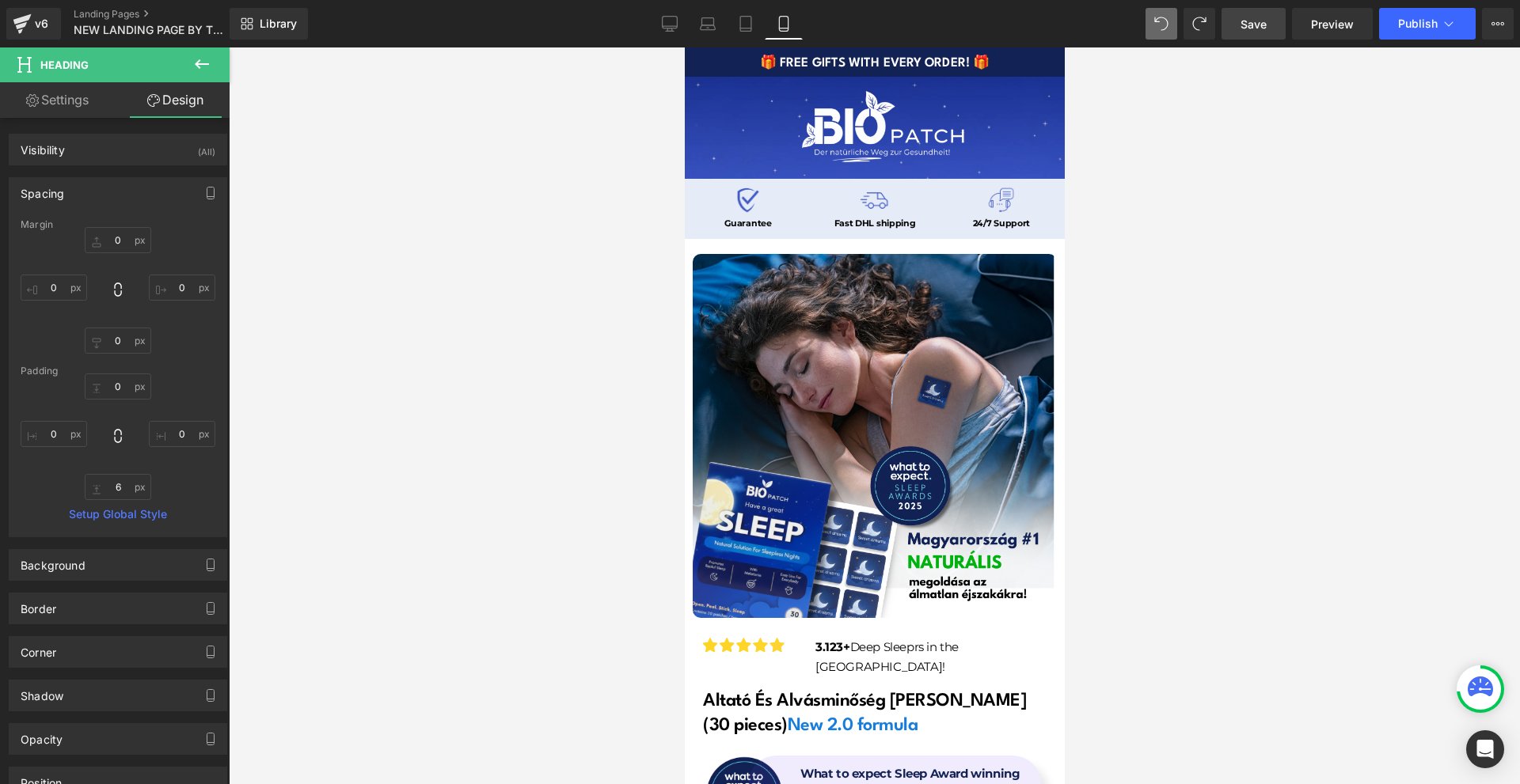
click at [1269, 36] on link "Save" at bounding box center [1253, 23] width 65 height 32
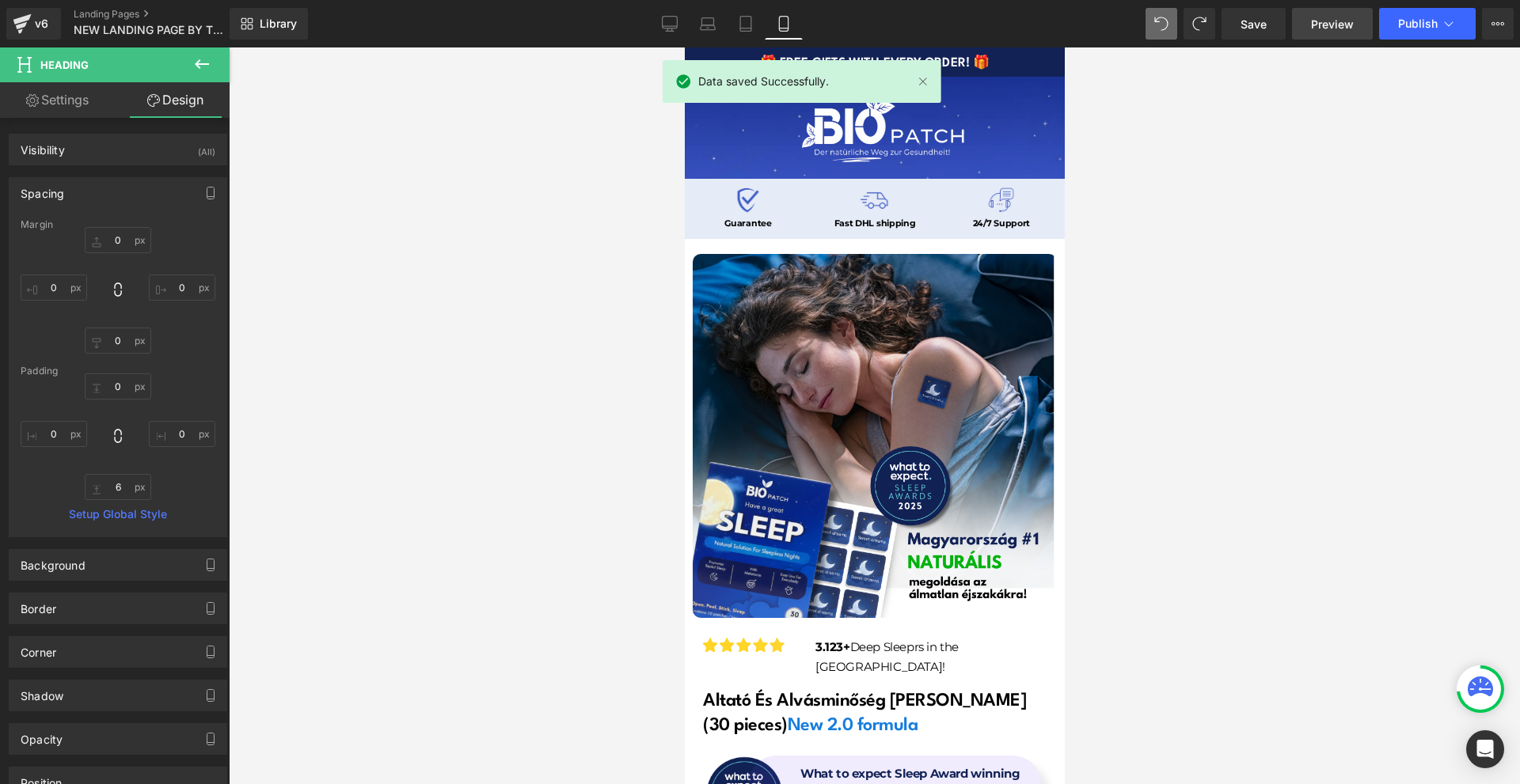
click at [1327, 30] on span "Preview" at bounding box center [1333, 24] width 43 height 17
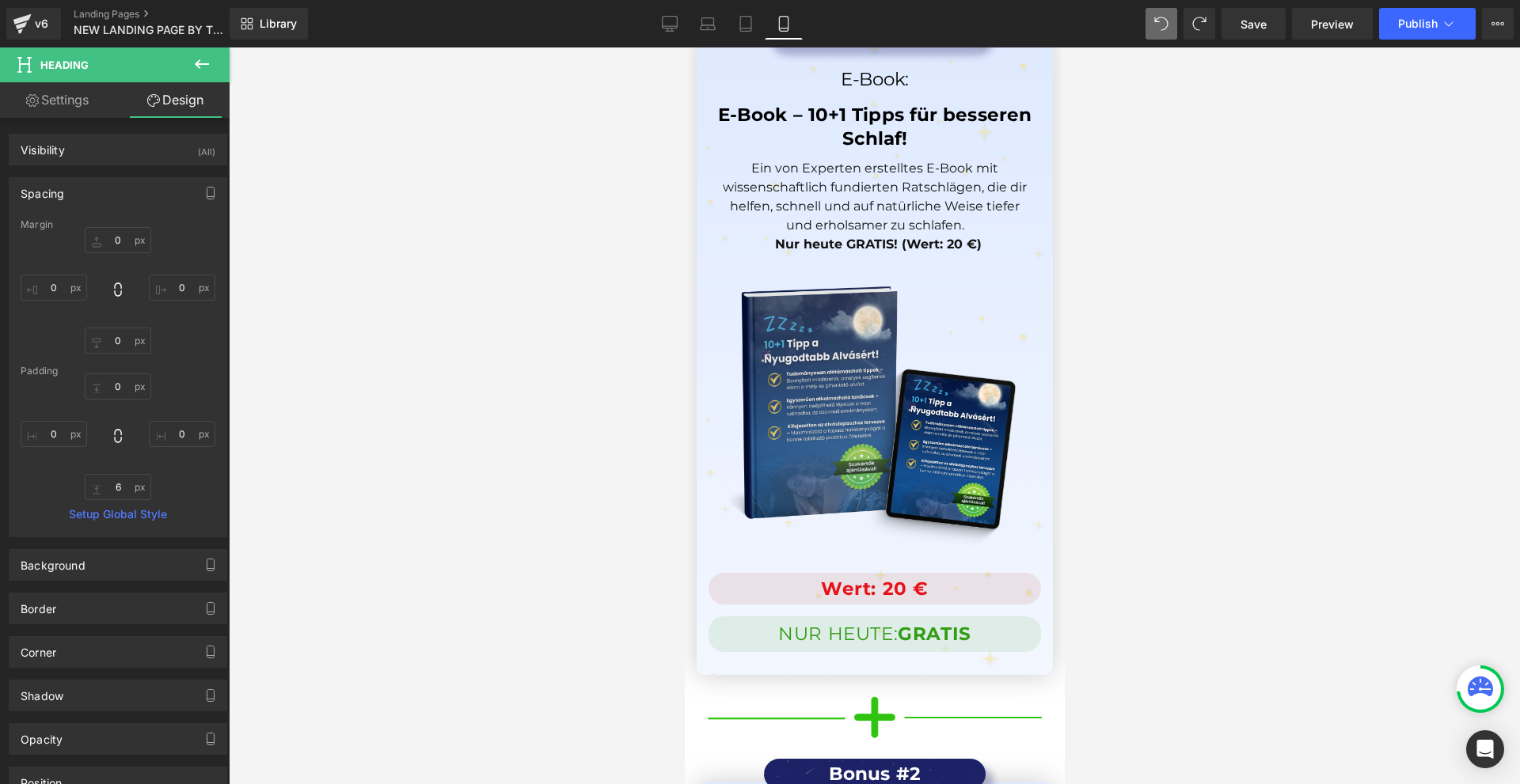
scroll to position [14642, 0]
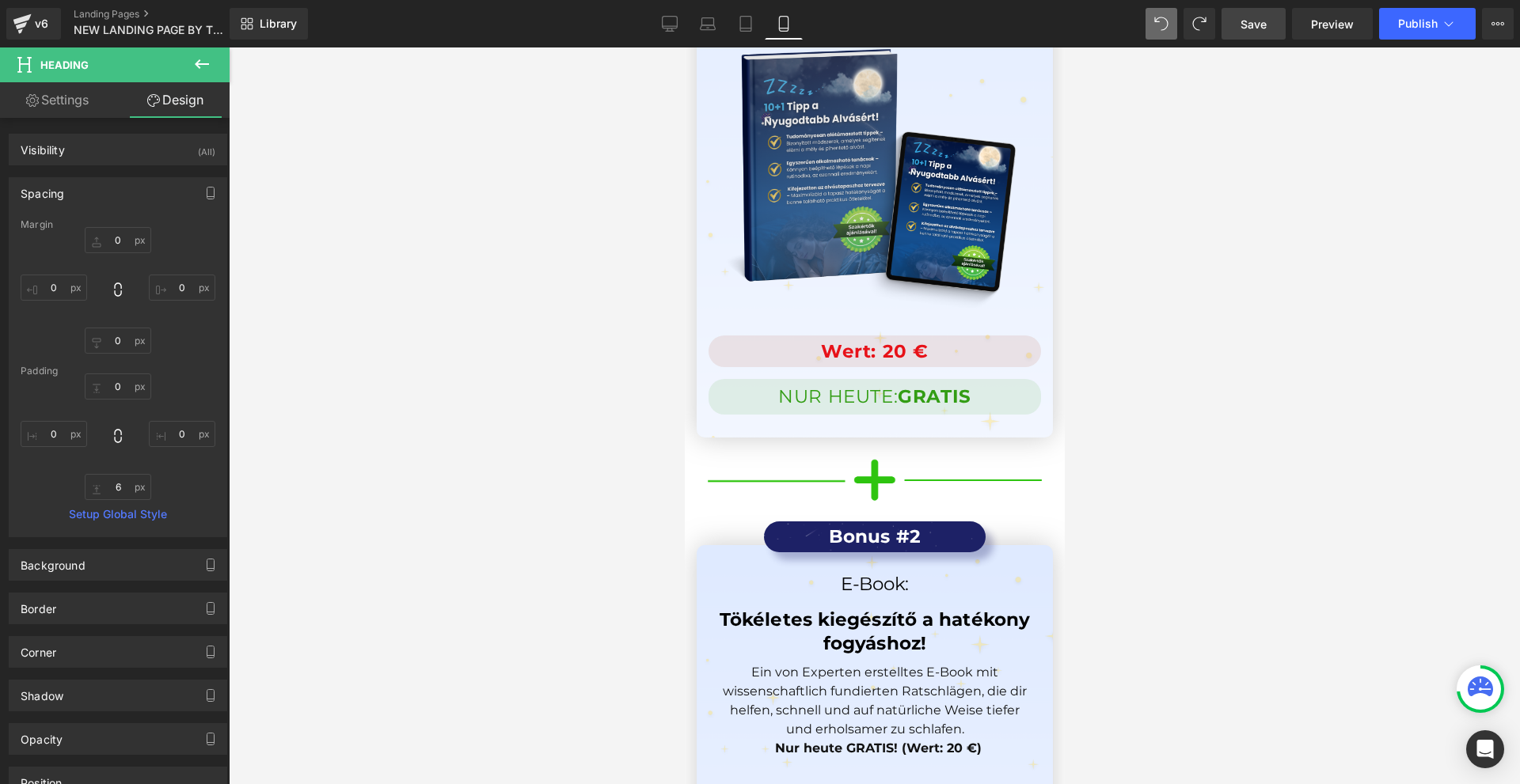
click at [1281, 28] on link "Save" at bounding box center [1253, 23] width 65 height 32
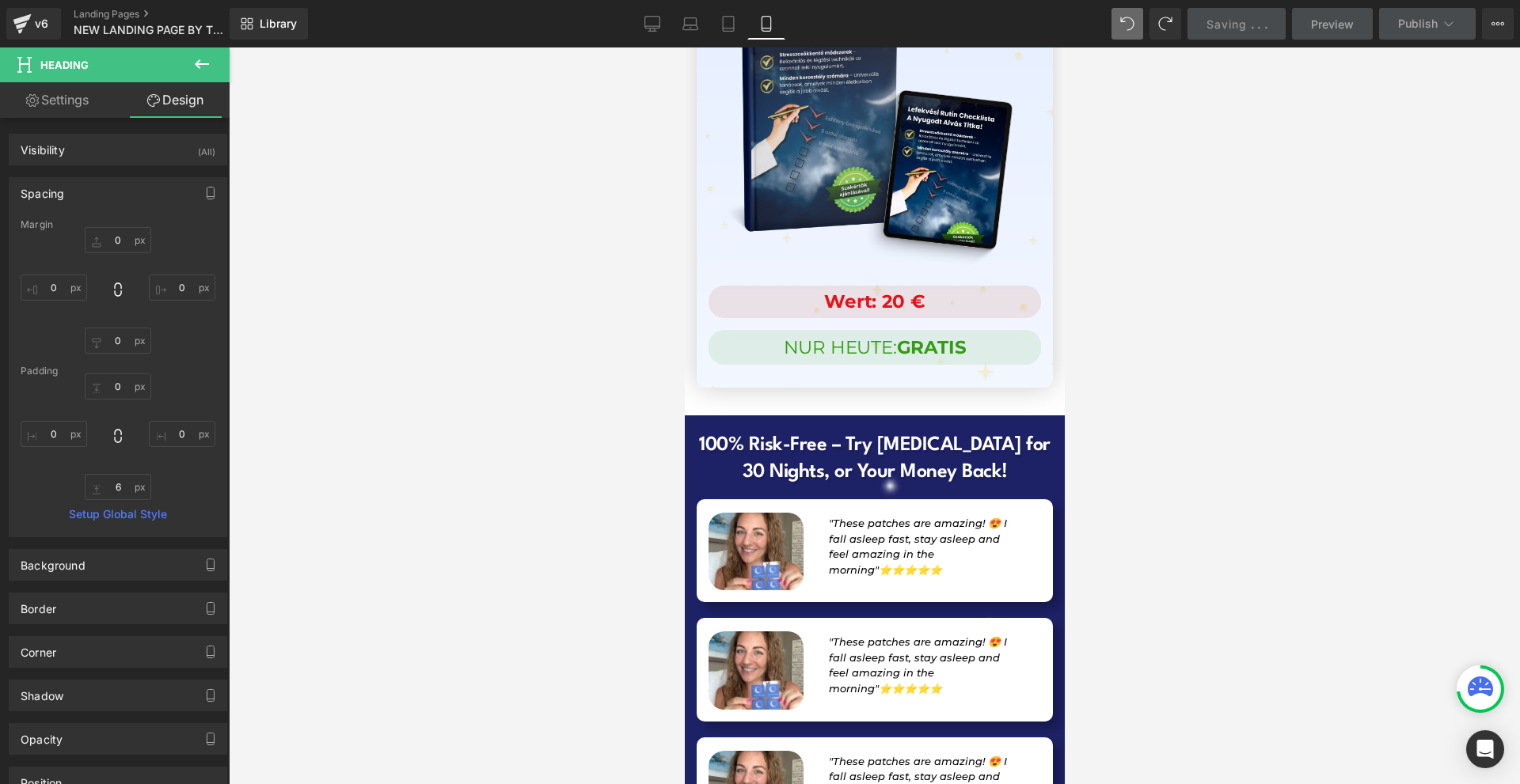
scroll to position [15597, 0]
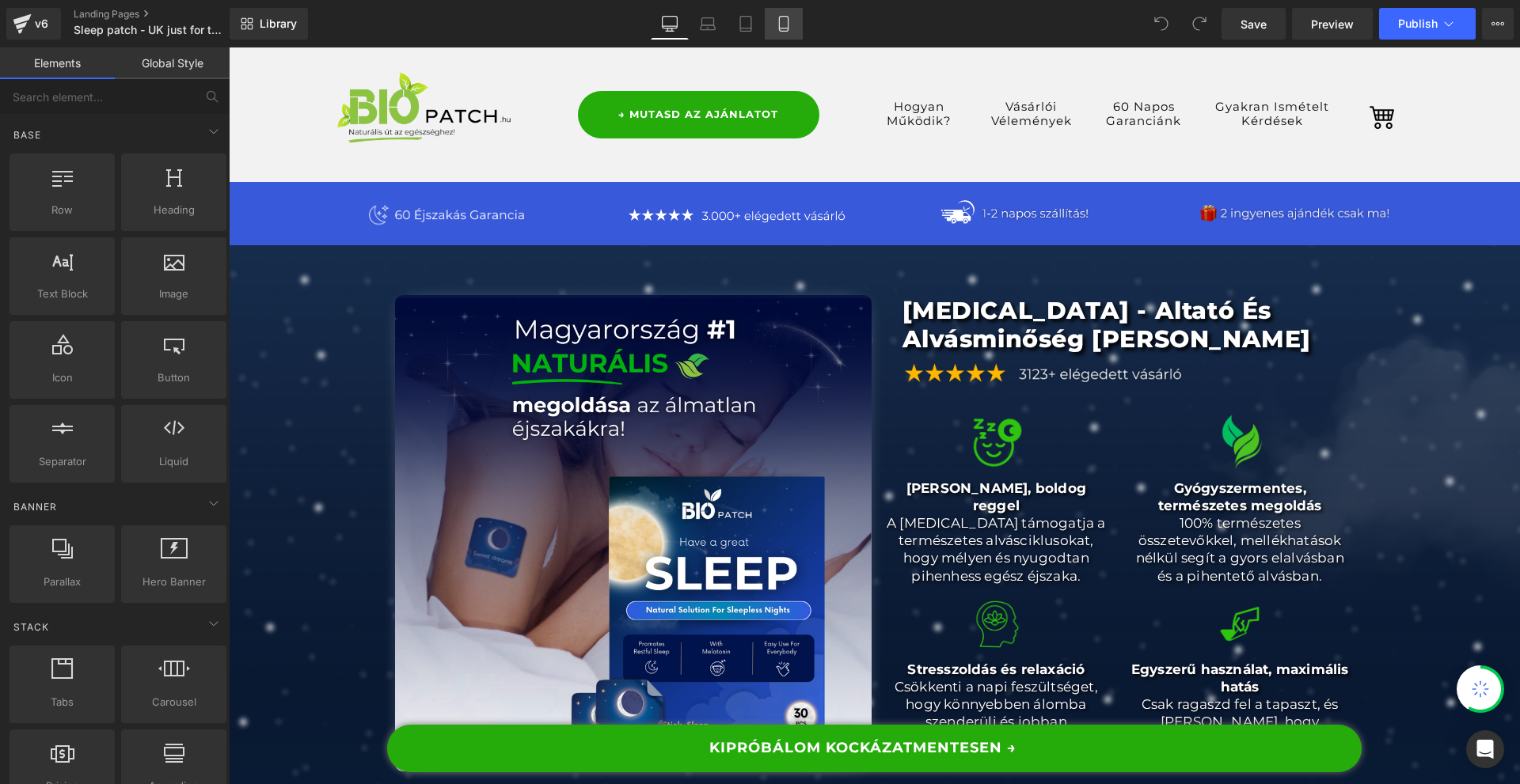
click at [779, 25] on icon at bounding box center [783, 23] width 16 height 16
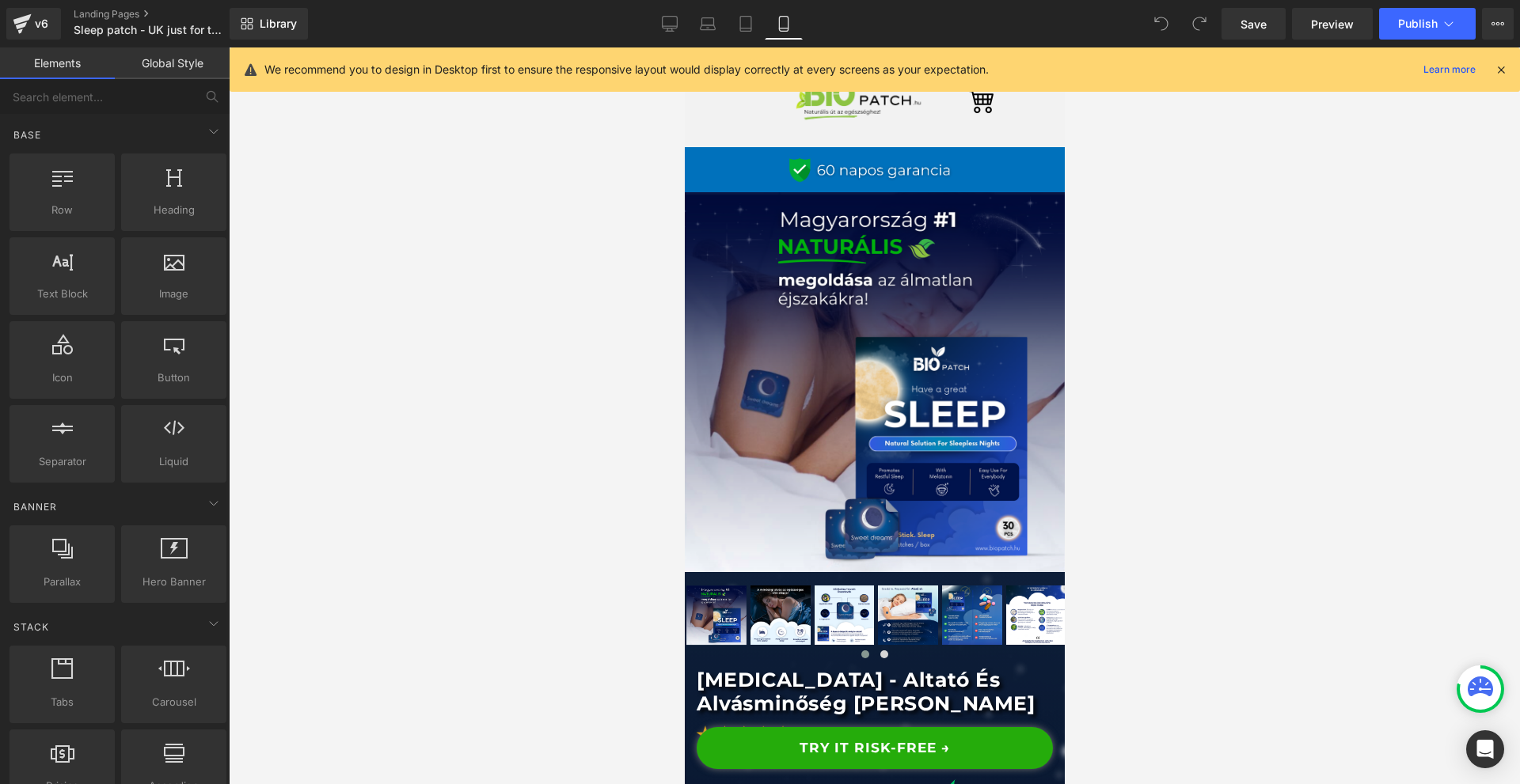
click at [1500, 69] on icon at bounding box center [1500, 69] width 14 height 14
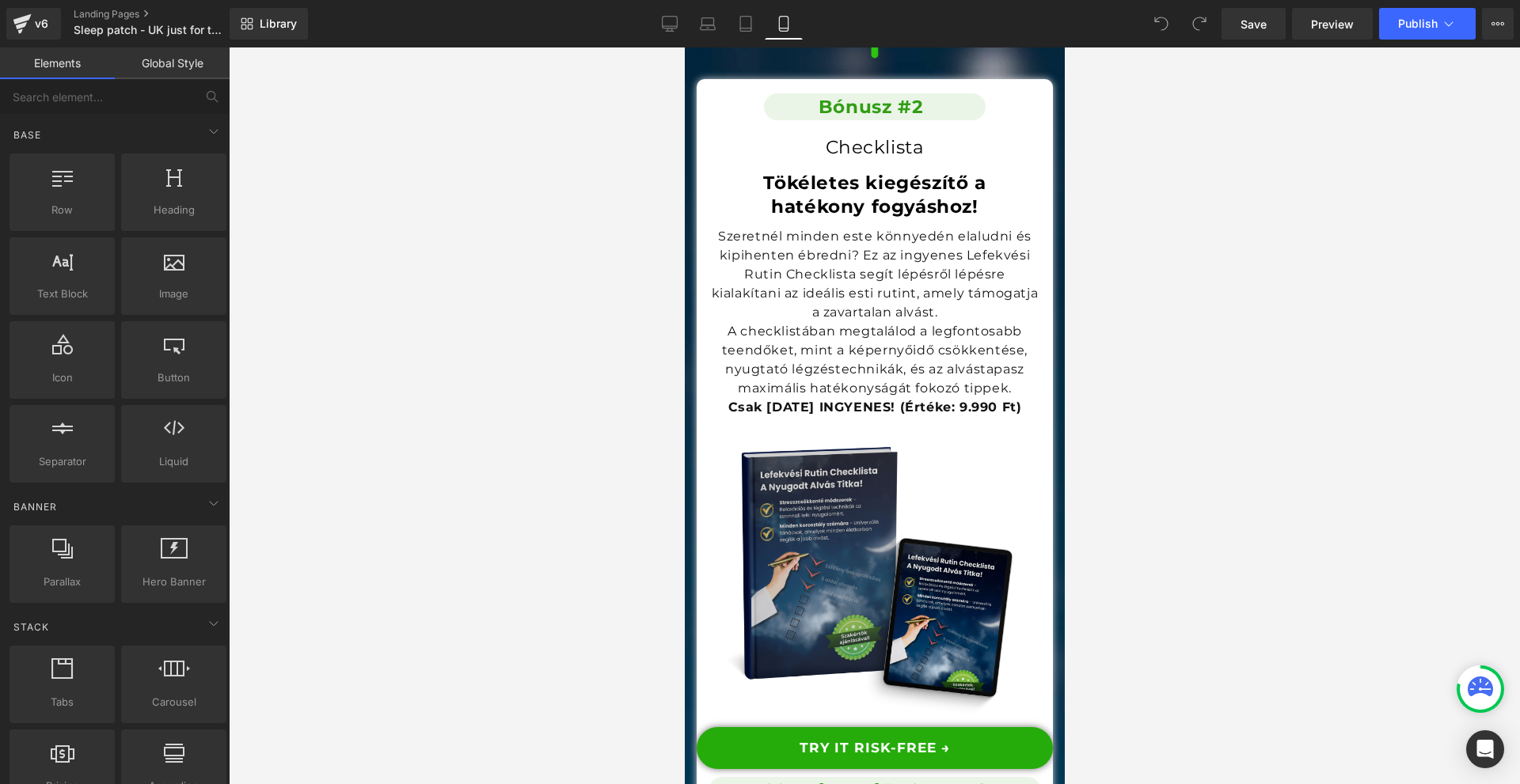
scroll to position [17096, 0]
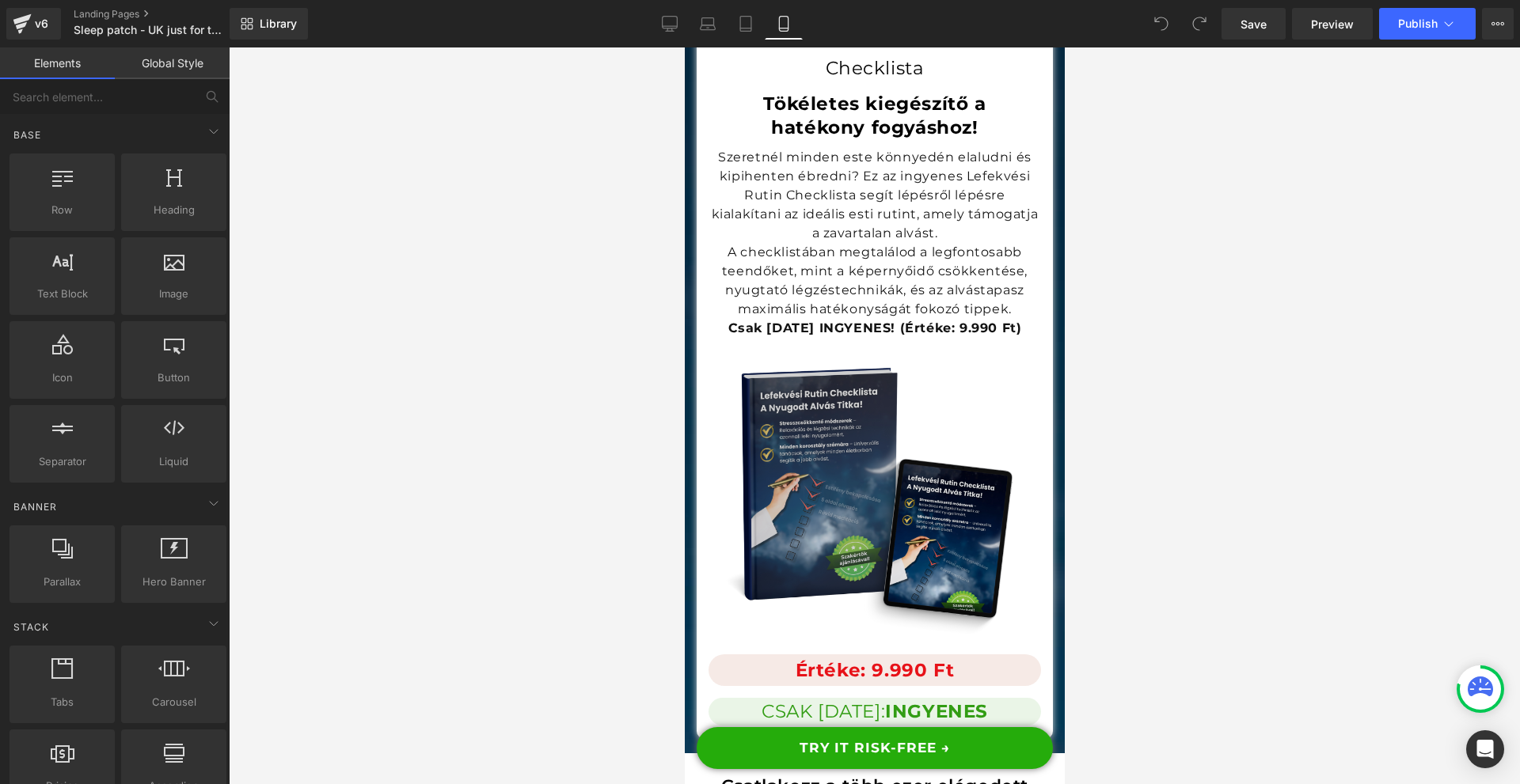
click at [856, 337] on img at bounding box center [873, 487] width 332 height 332
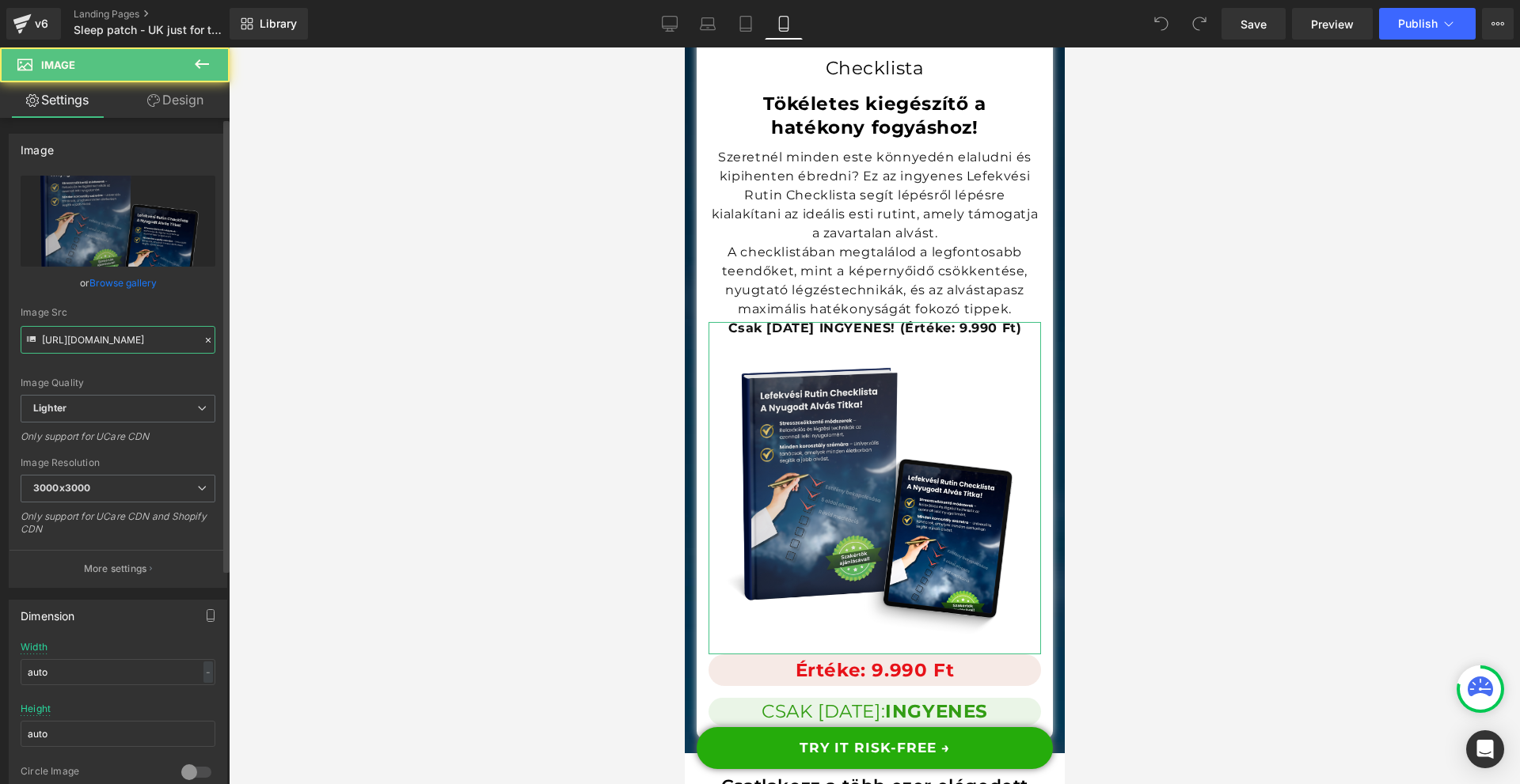
click at [90, 347] on input "[URL][DOMAIN_NAME]" at bounding box center [118, 341] width 195 height 28
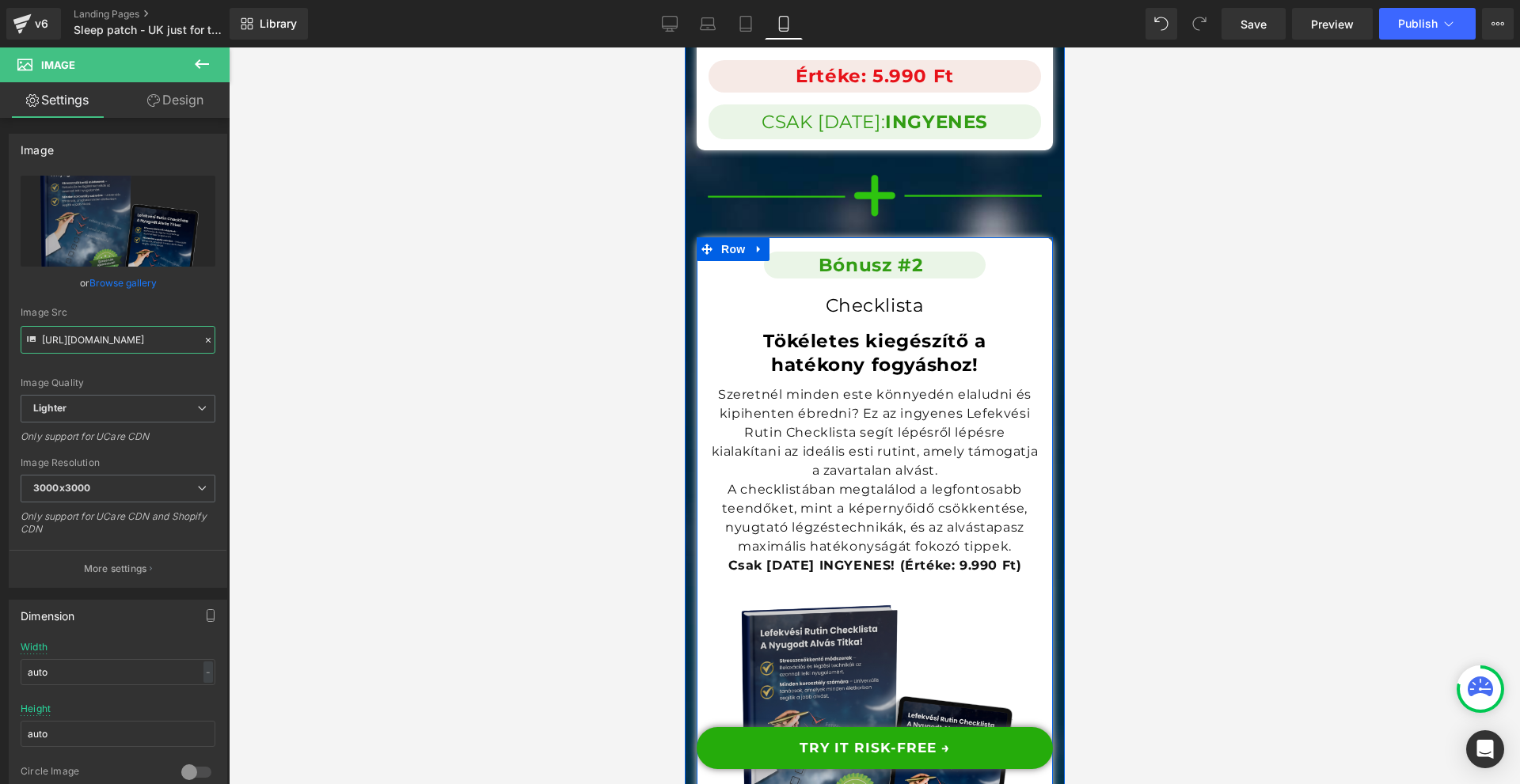
scroll to position [16701, 0]
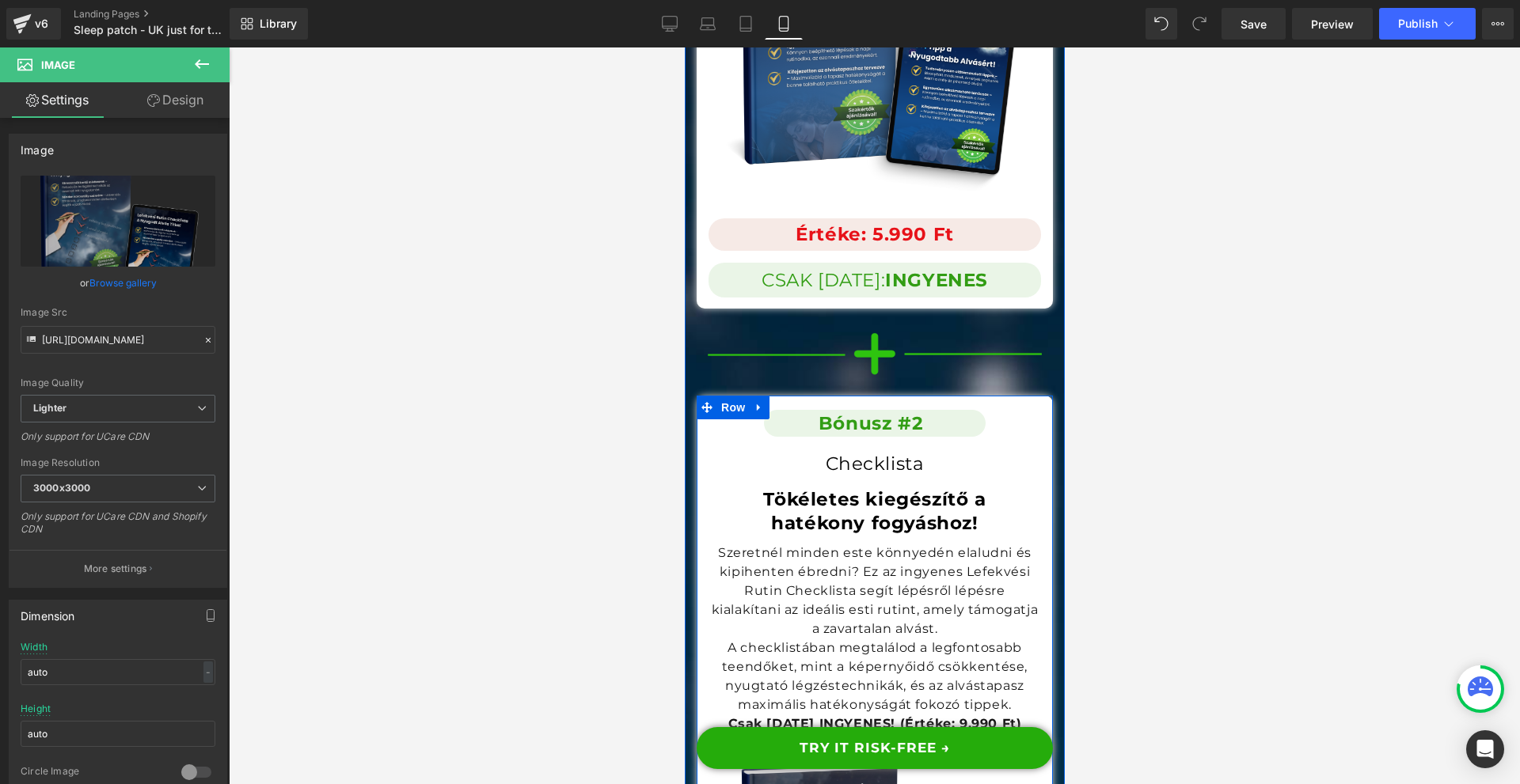
click at [760, 488] on h1 "Tökéletes kiegészítő a hatékony fogyáshoz!" at bounding box center [874, 512] width 316 height 48
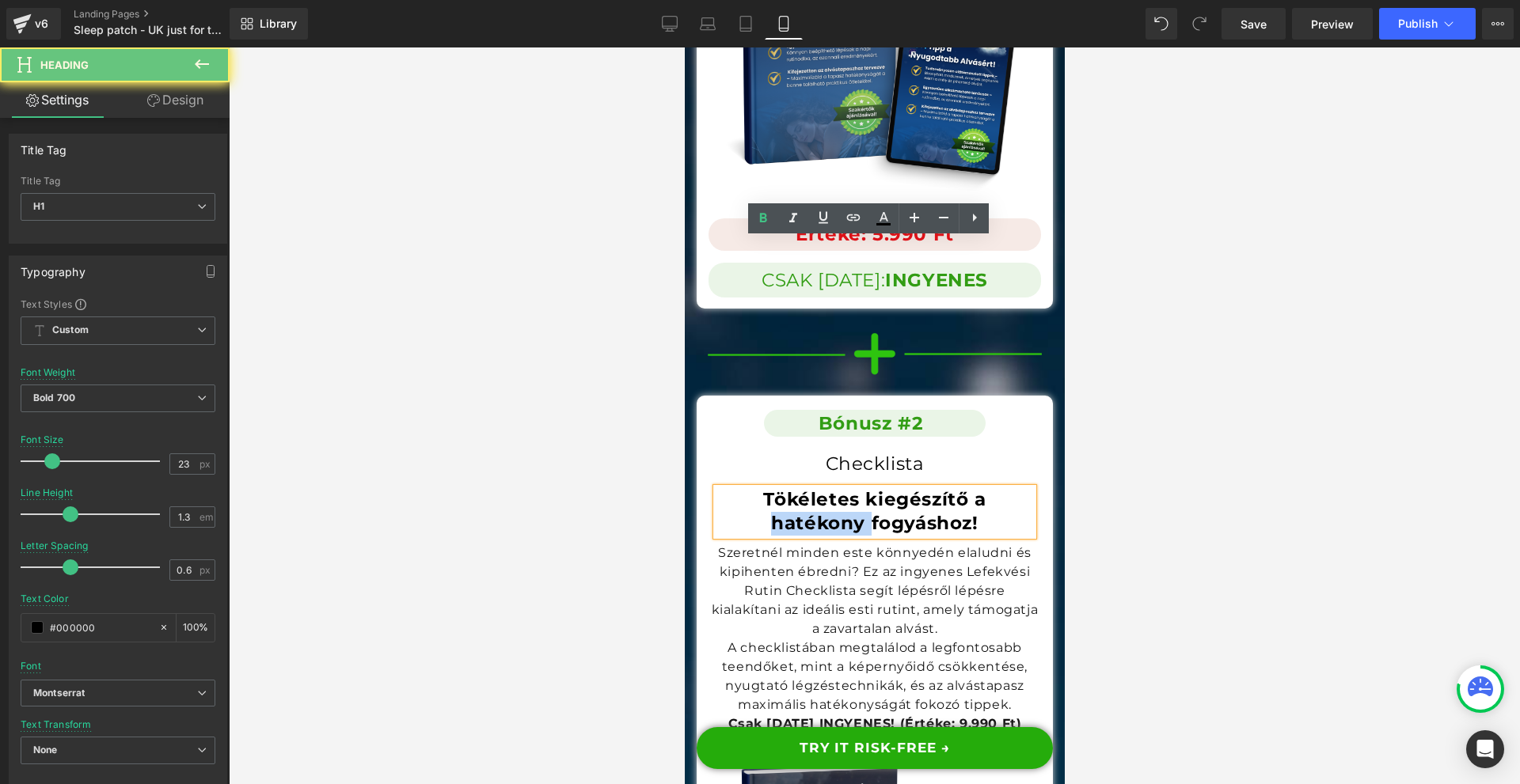
click at [760, 488] on h1 "Tökéletes kiegészítő a hatékony fogyáshoz!" at bounding box center [874, 512] width 316 height 48
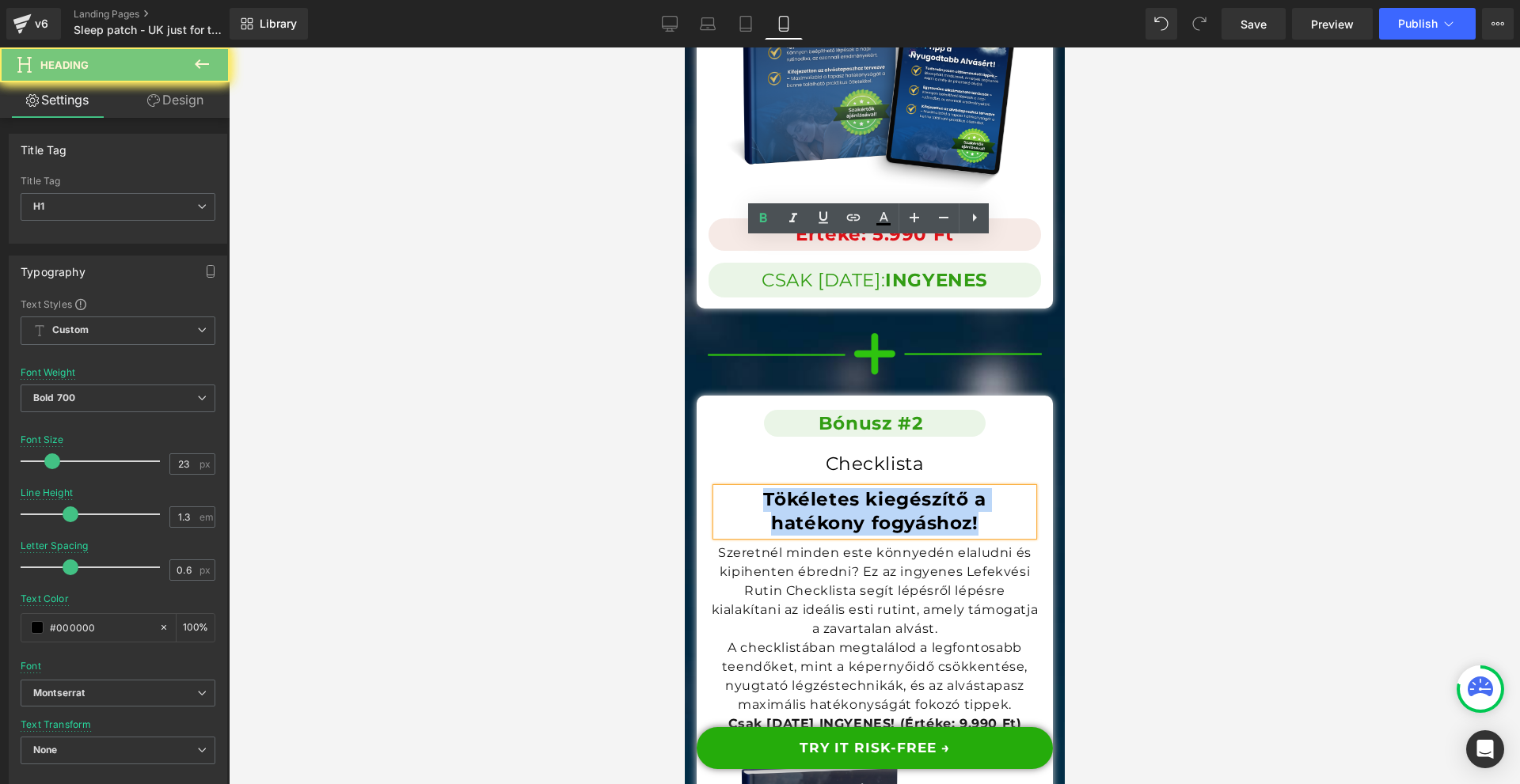
click at [760, 488] on h1 "Tökéletes kiegészítő a hatékony fogyáshoz!" at bounding box center [874, 512] width 316 height 48
copy h1 "Tökéletes kiegészítő a hatékony fogyáshoz!"
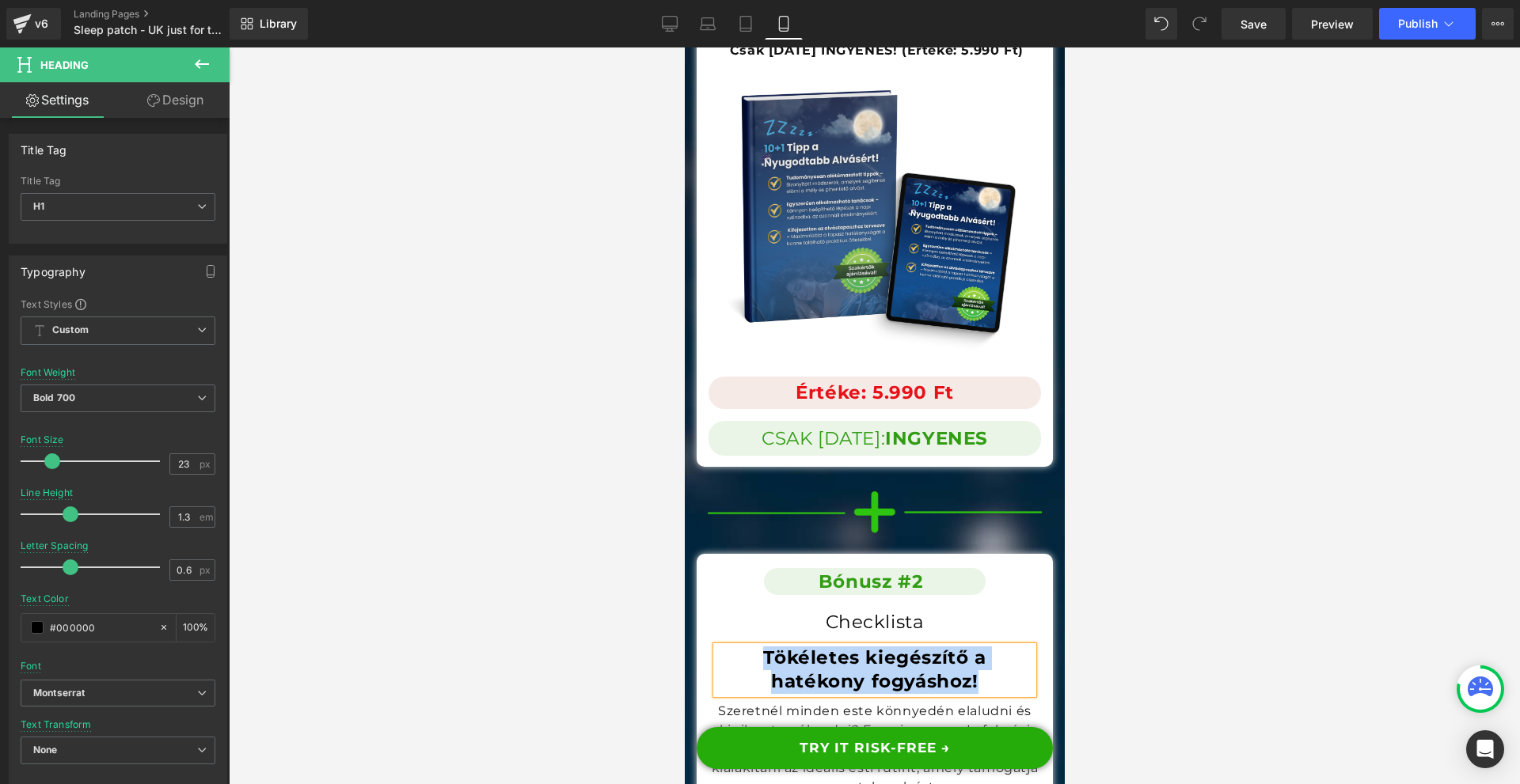
scroll to position [16463, 0]
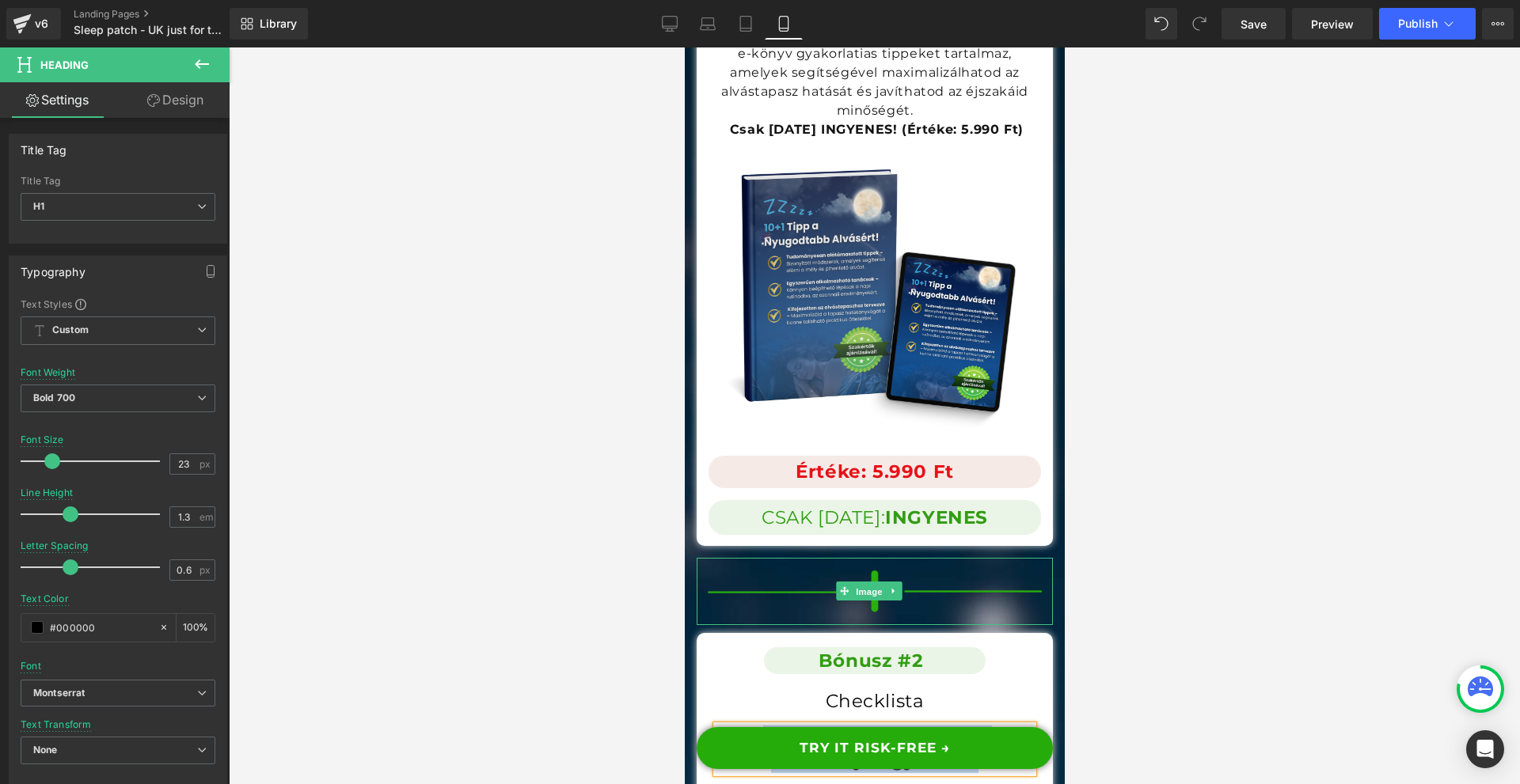
click at [855, 583] on span "Image" at bounding box center [869, 592] width 34 height 19
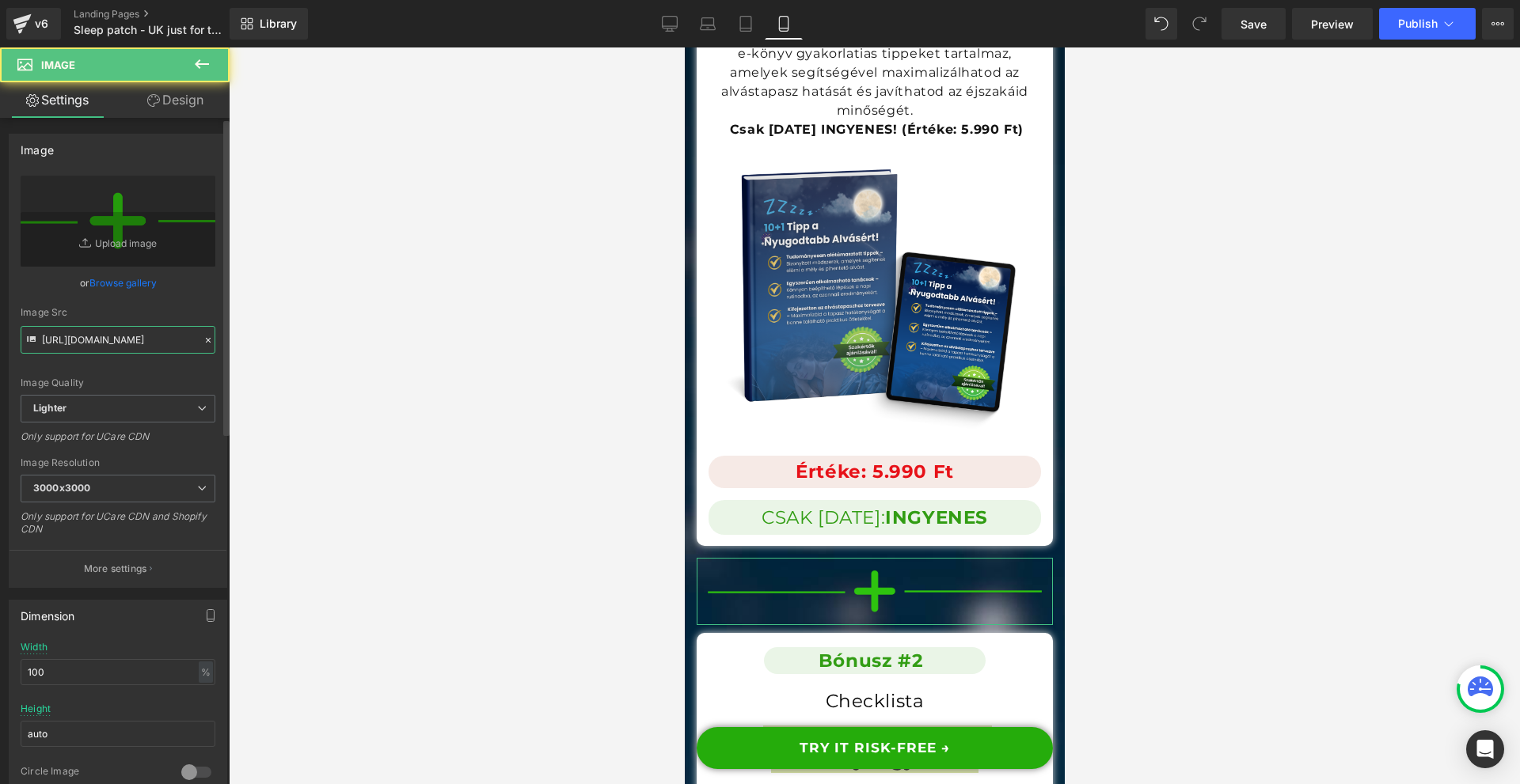
click at [100, 335] on input "[URL][DOMAIN_NAME]" at bounding box center [118, 341] width 195 height 28
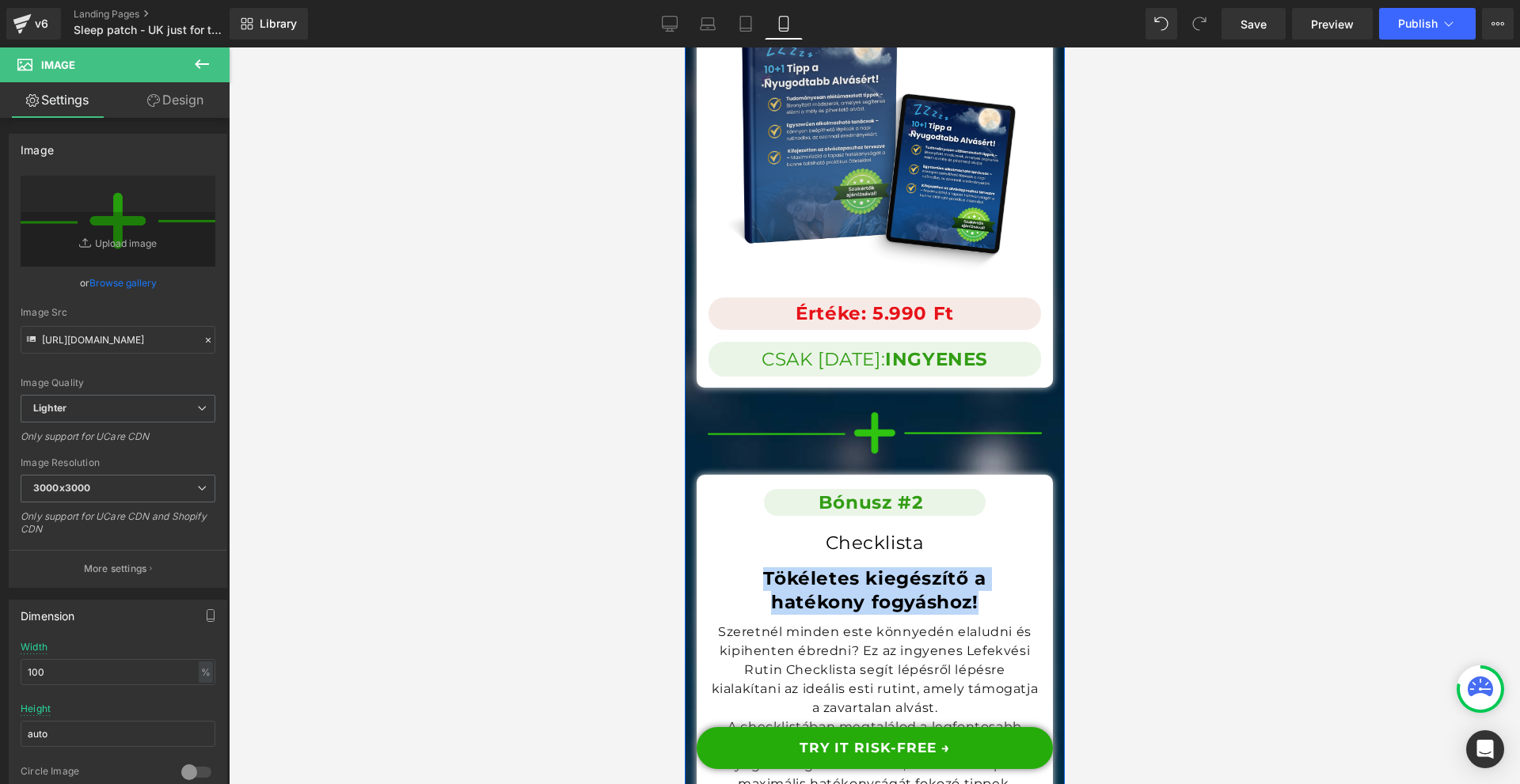
click at [813, 623] on p "Szeretnél minden este könnyedén elaludni és kipihenten ébredni? Ez az ingyenes …" at bounding box center [873, 671] width 332 height 95
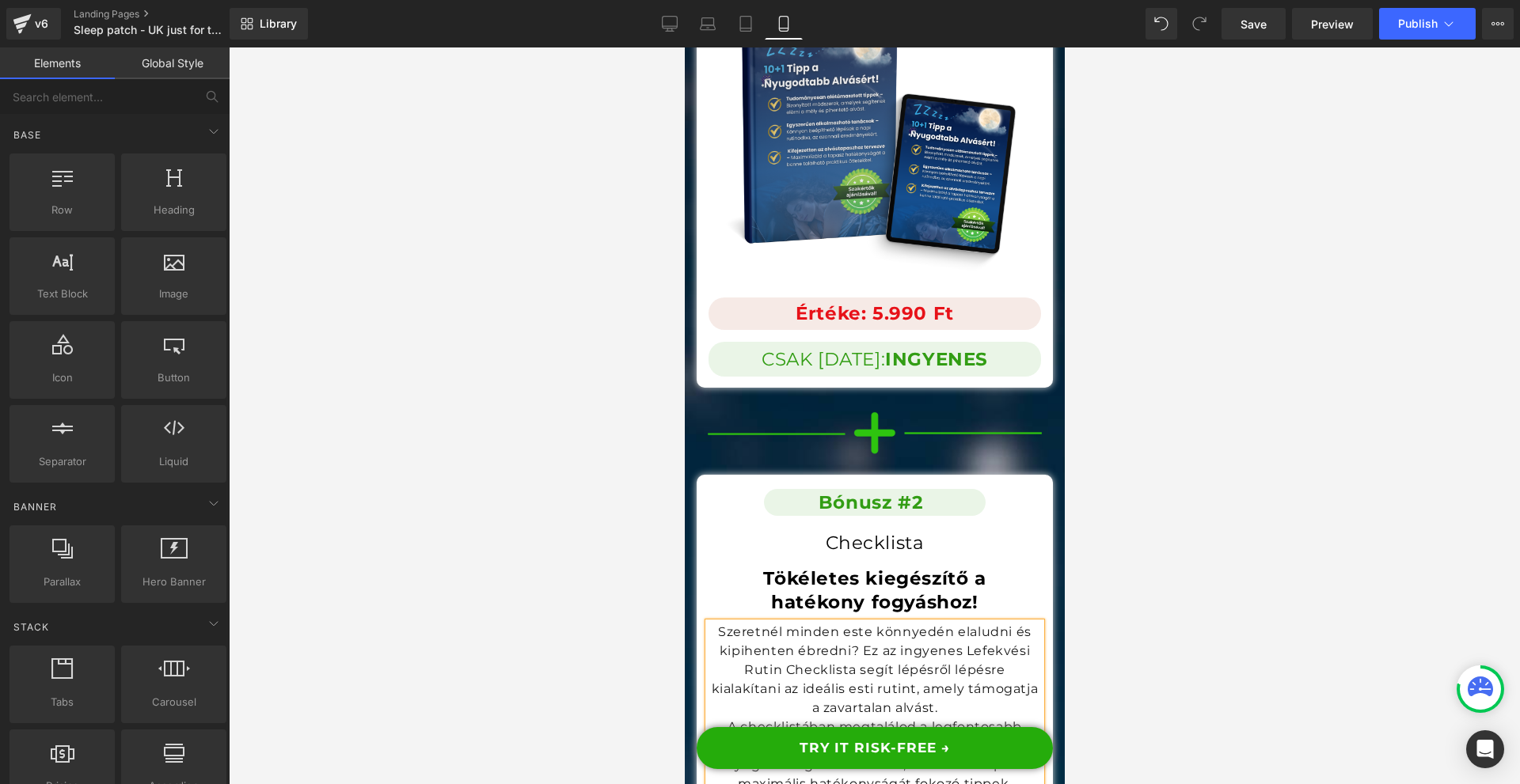
click at [1202, 504] on div at bounding box center [874, 416] width 1292 height 737
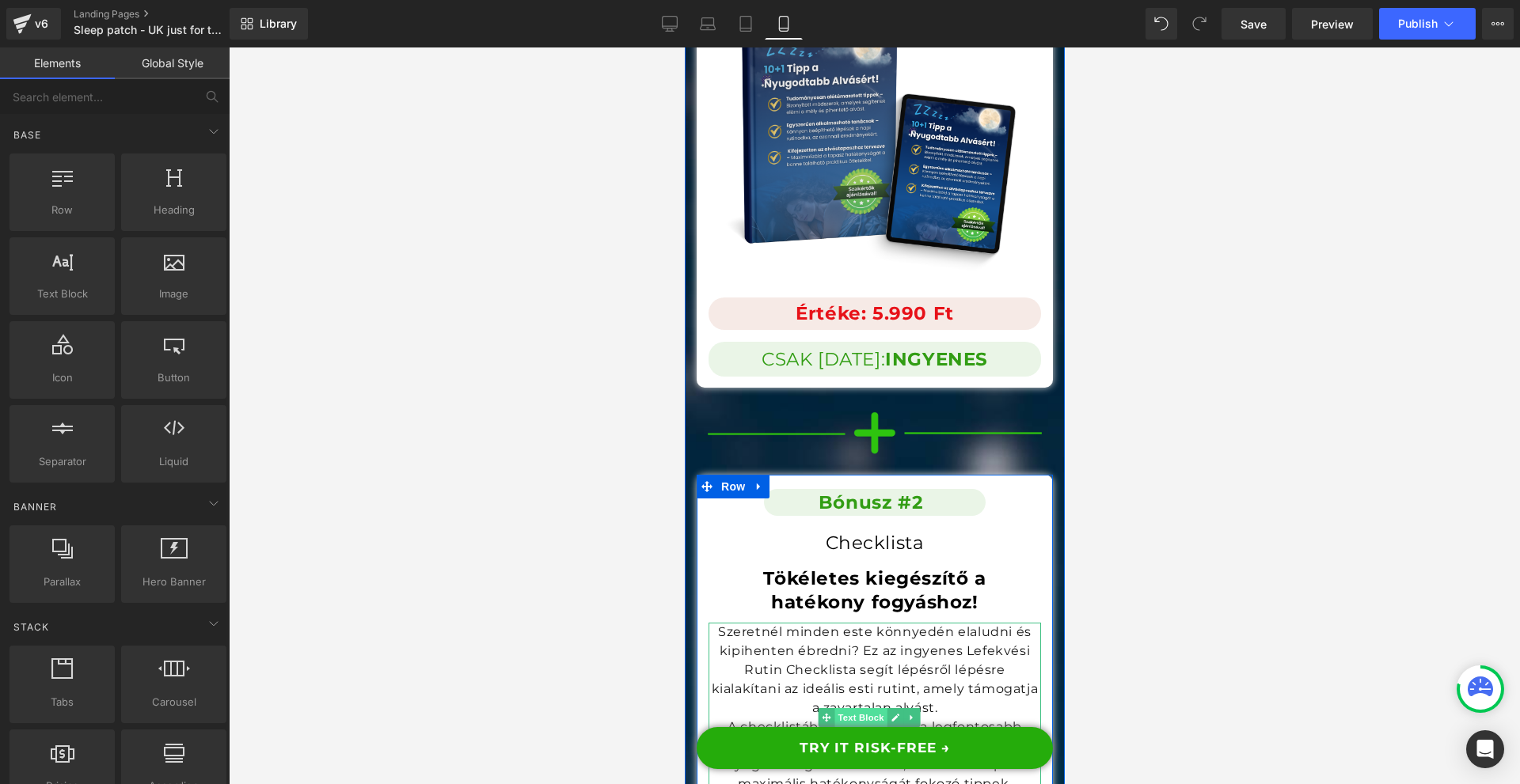
click at [861, 708] on span "Text Block" at bounding box center [860, 718] width 52 height 19
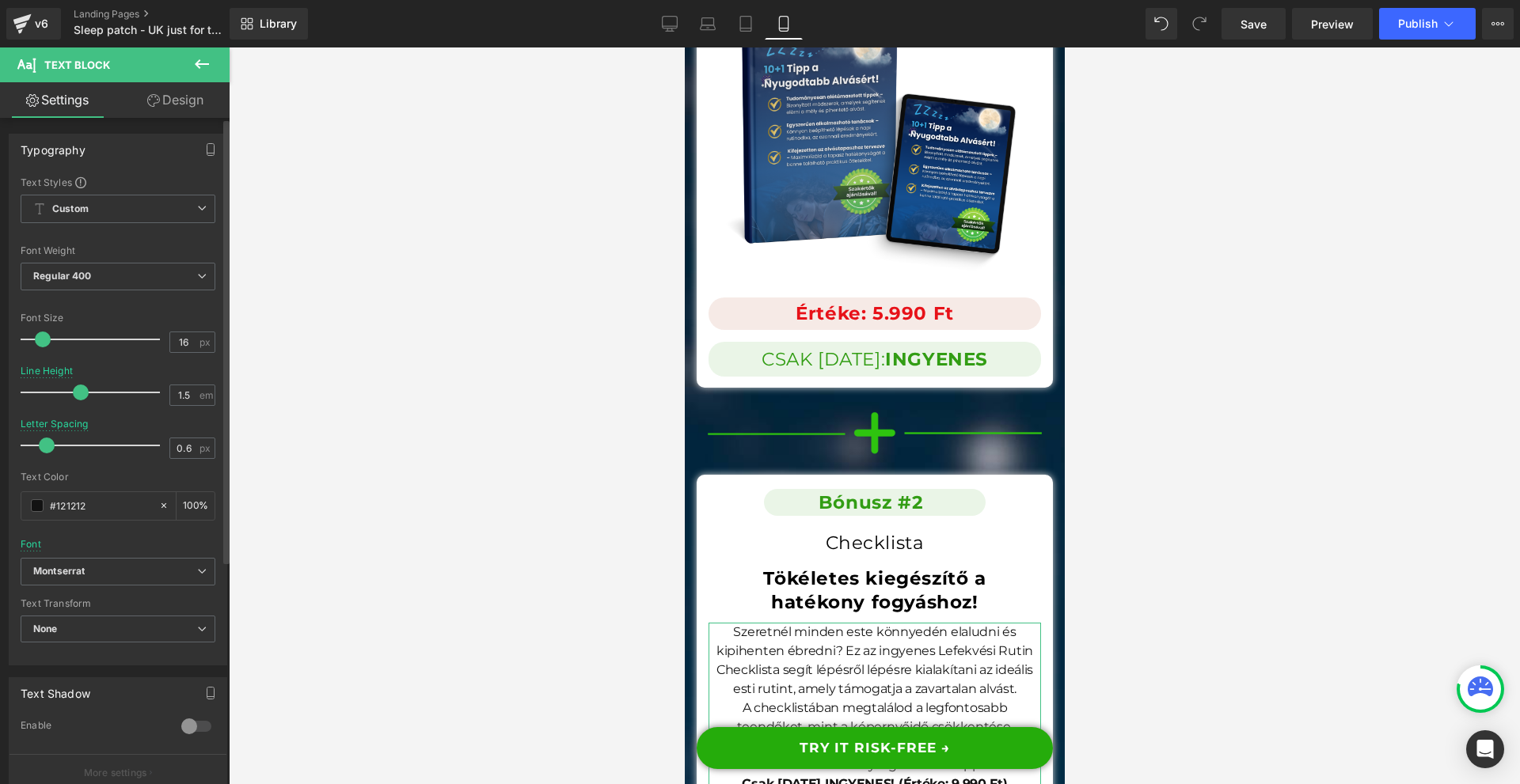
drag, startPoint x: 66, startPoint y: 446, endPoint x: 44, endPoint y: 439, distance: 23.1
click at [45, 440] on span at bounding box center [46, 445] width 16 height 16
click at [45, 446] on span at bounding box center [46, 445] width 16 height 16
drag, startPoint x: 43, startPoint y: 444, endPoint x: 436, endPoint y: 433, distance: 393.2
click at [46, 444] on span at bounding box center [50, 445] width 16 height 16
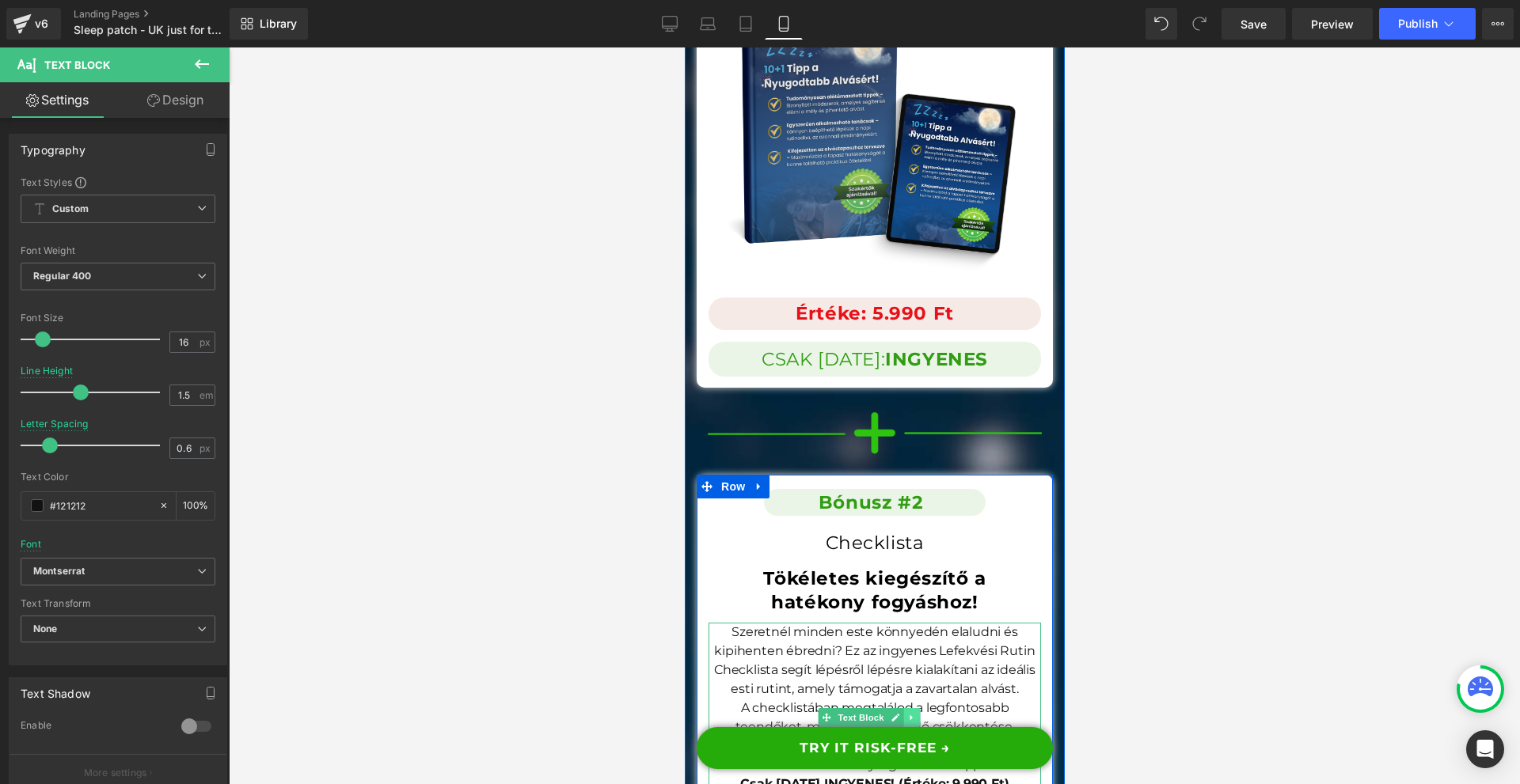
click at [911, 713] on icon at bounding box center [911, 718] width 8 height 9
click at [959, 623] on p "Szeretnél minden este könnyedén elaludni és kipihenten ébredni? Ez az ingyenes …" at bounding box center [873, 661] width 332 height 76
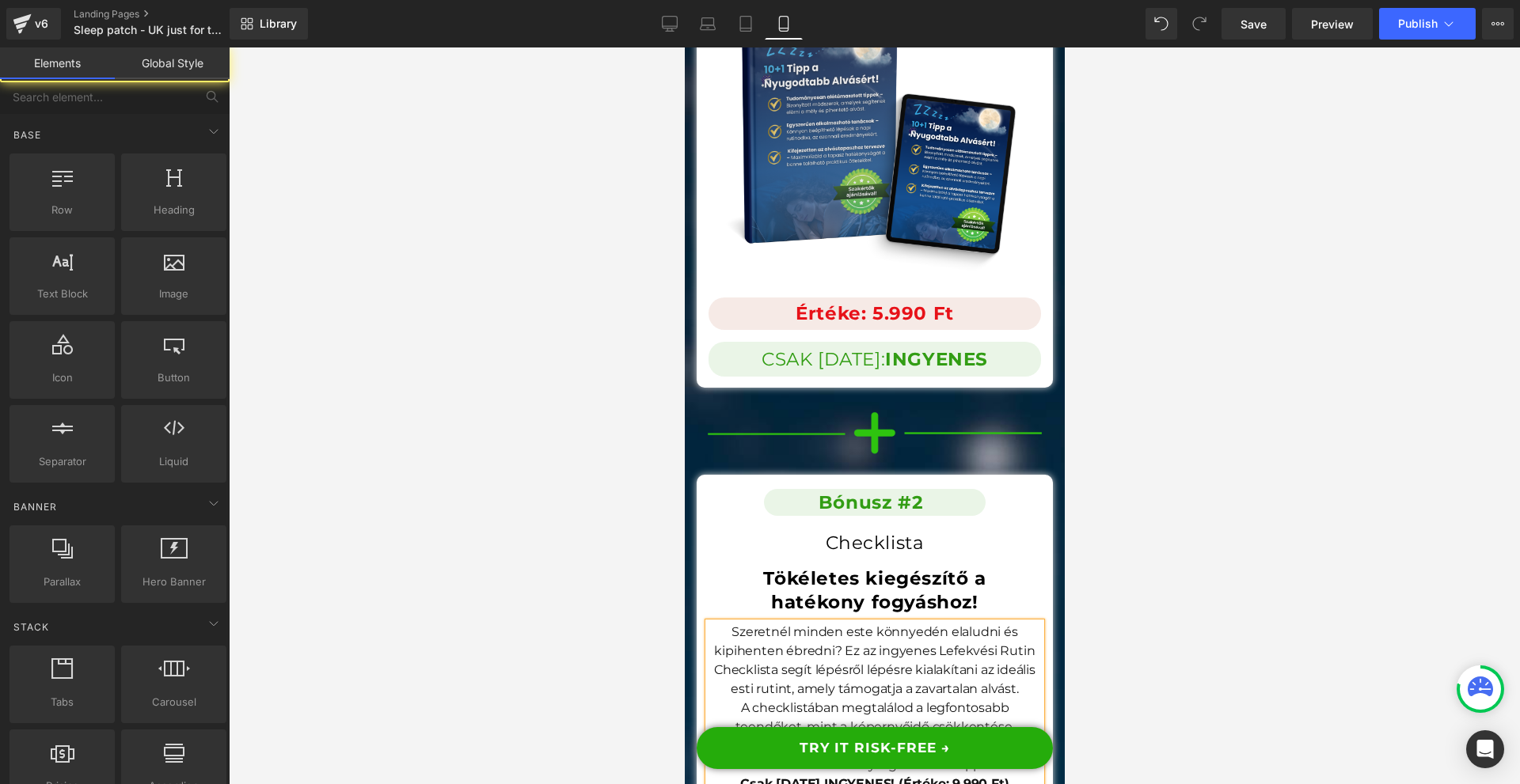
click at [1208, 460] on div at bounding box center [874, 416] width 1292 height 737
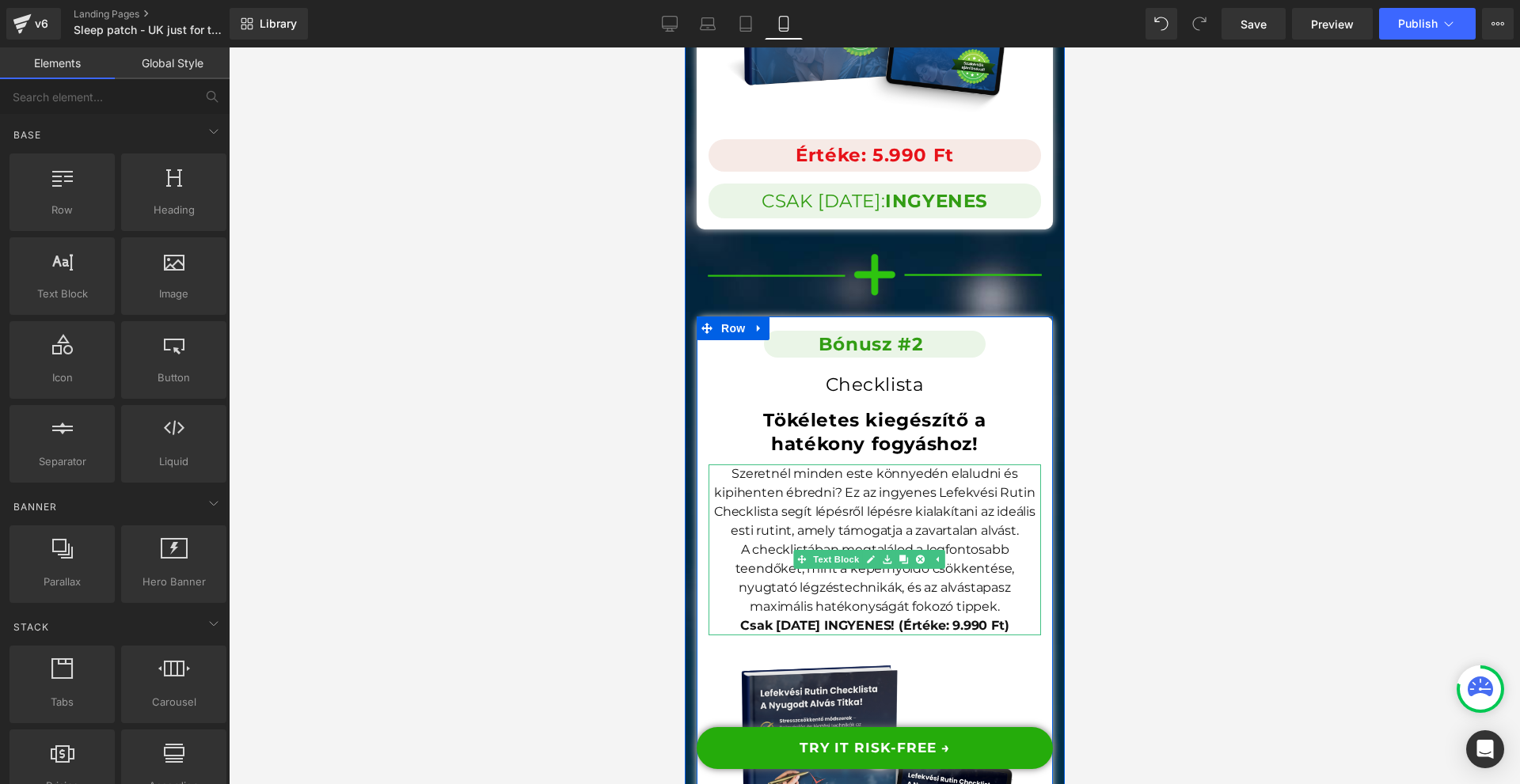
scroll to position [16859, 0]
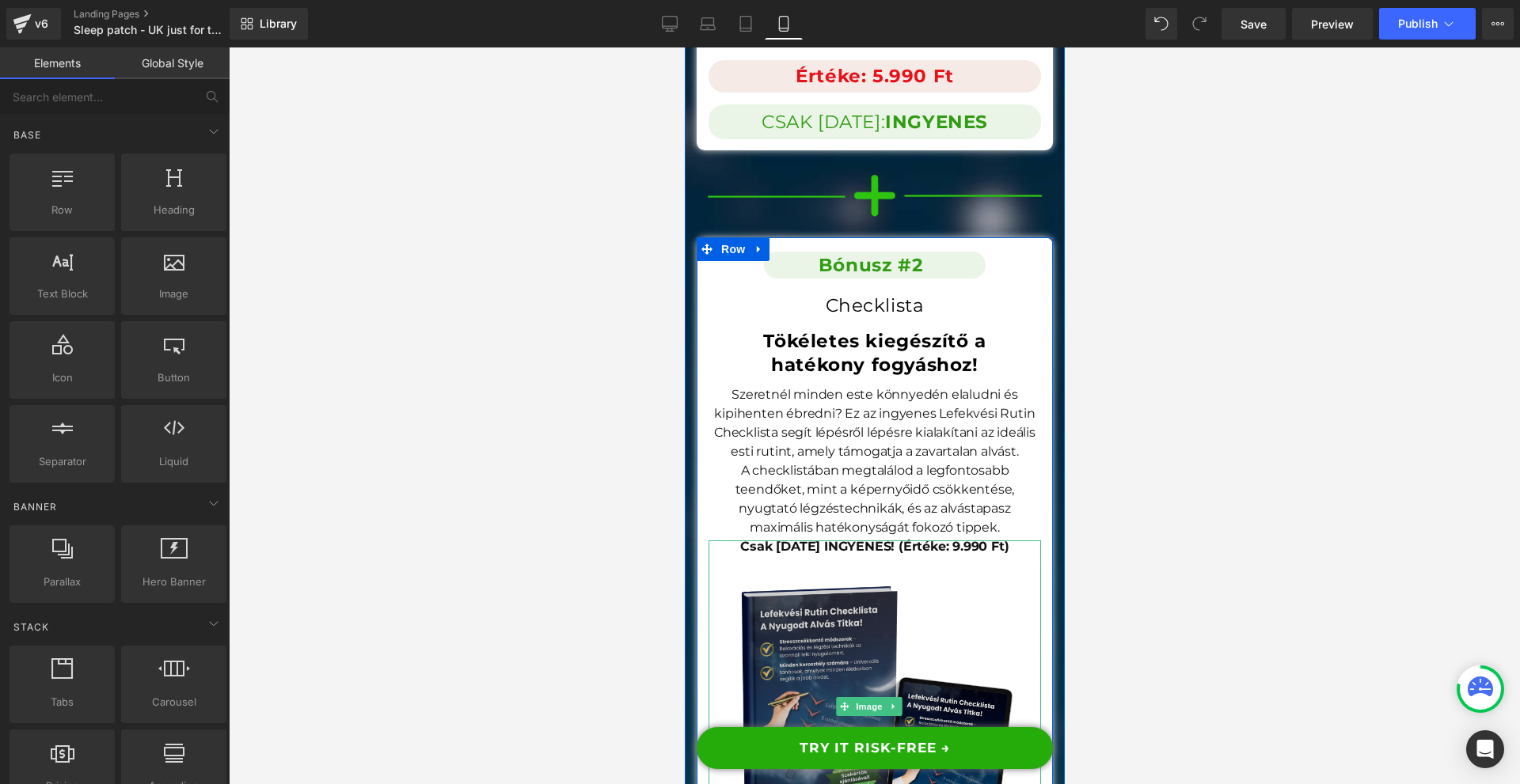
click at [874, 541] on img at bounding box center [873, 706] width 332 height 332
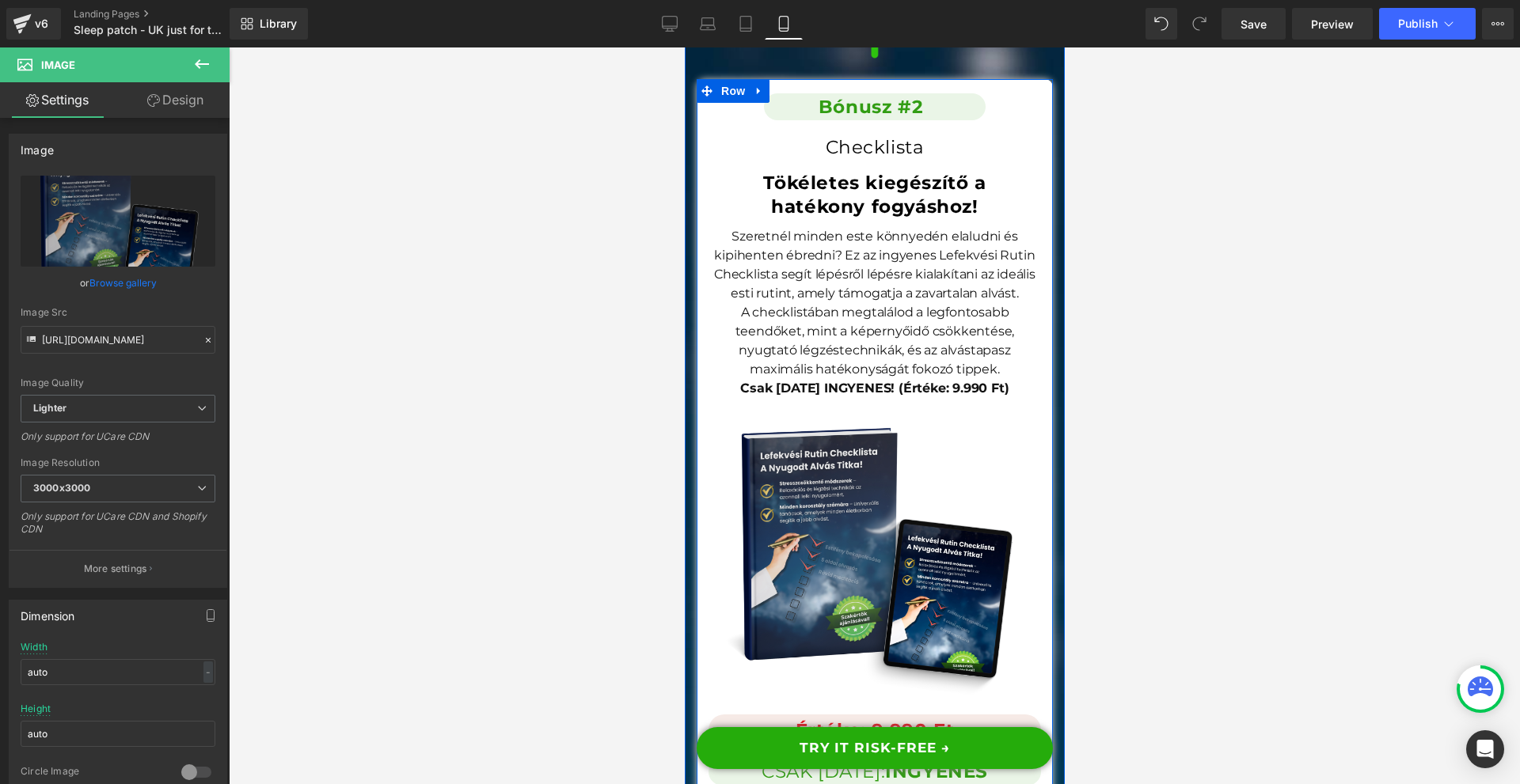
scroll to position [17096, 0]
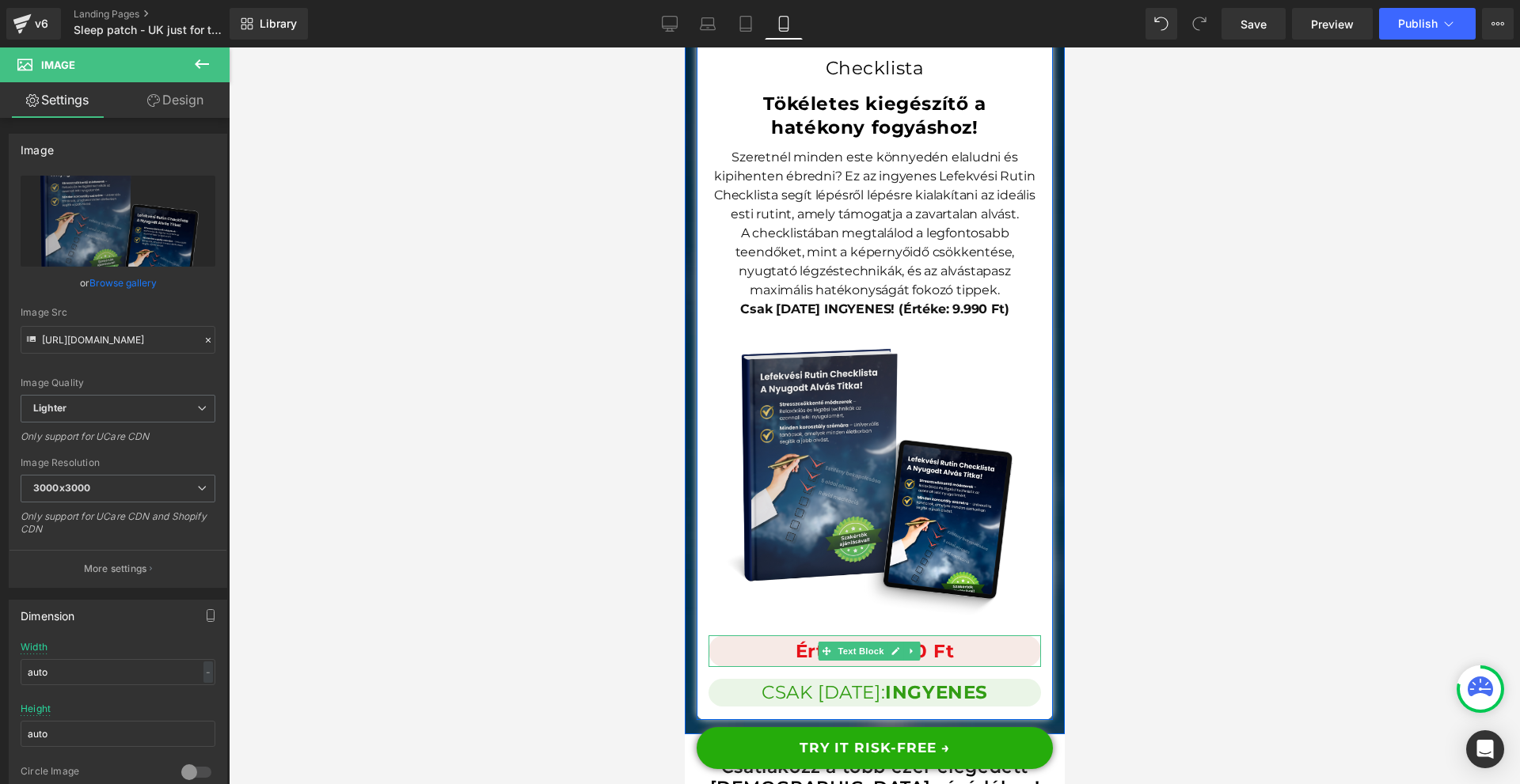
click at [954, 638] on p "Értéke: 9.990 Ft" at bounding box center [873, 652] width 332 height 28
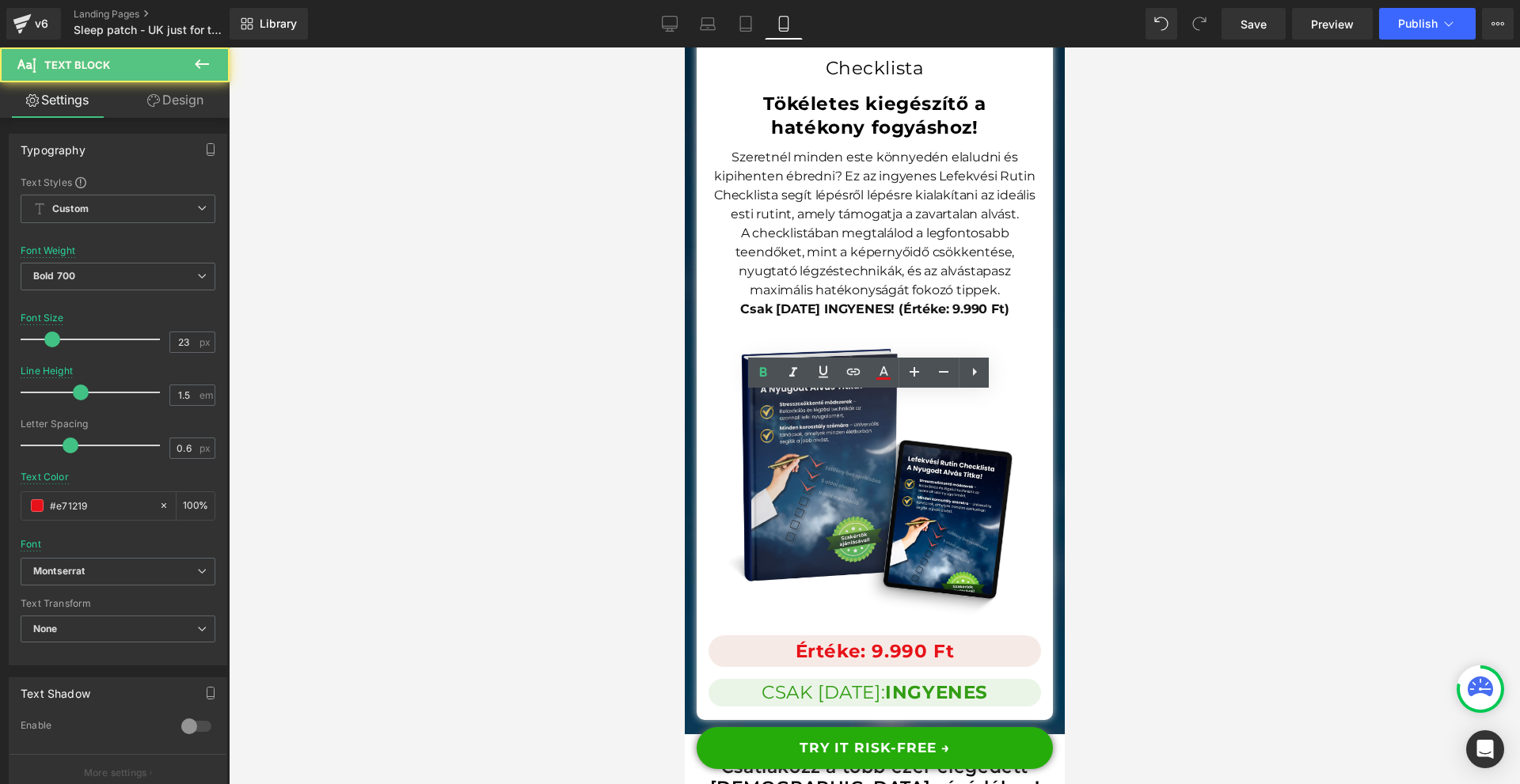
click at [1137, 431] on div at bounding box center [874, 416] width 1292 height 737
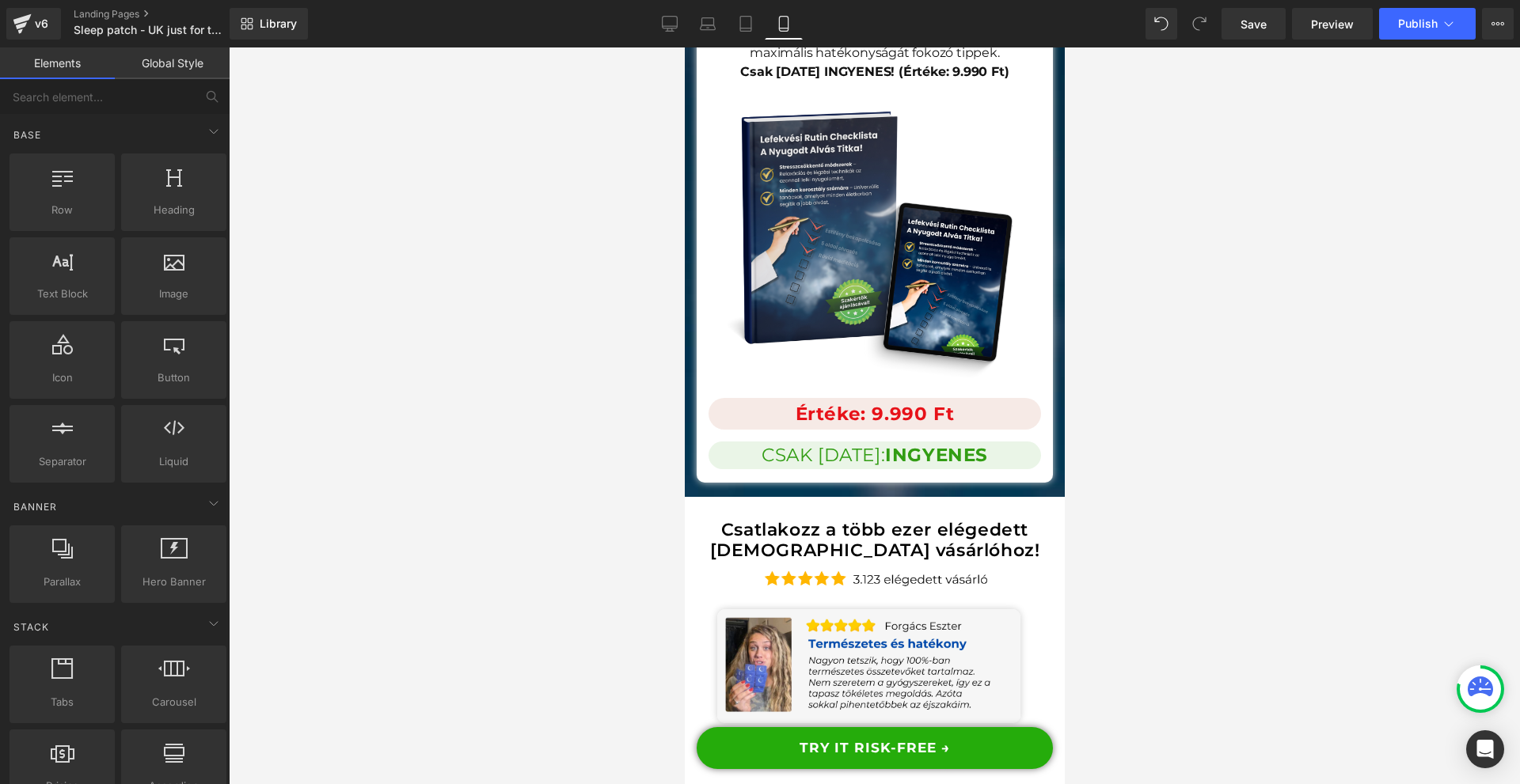
scroll to position [17413, 0]
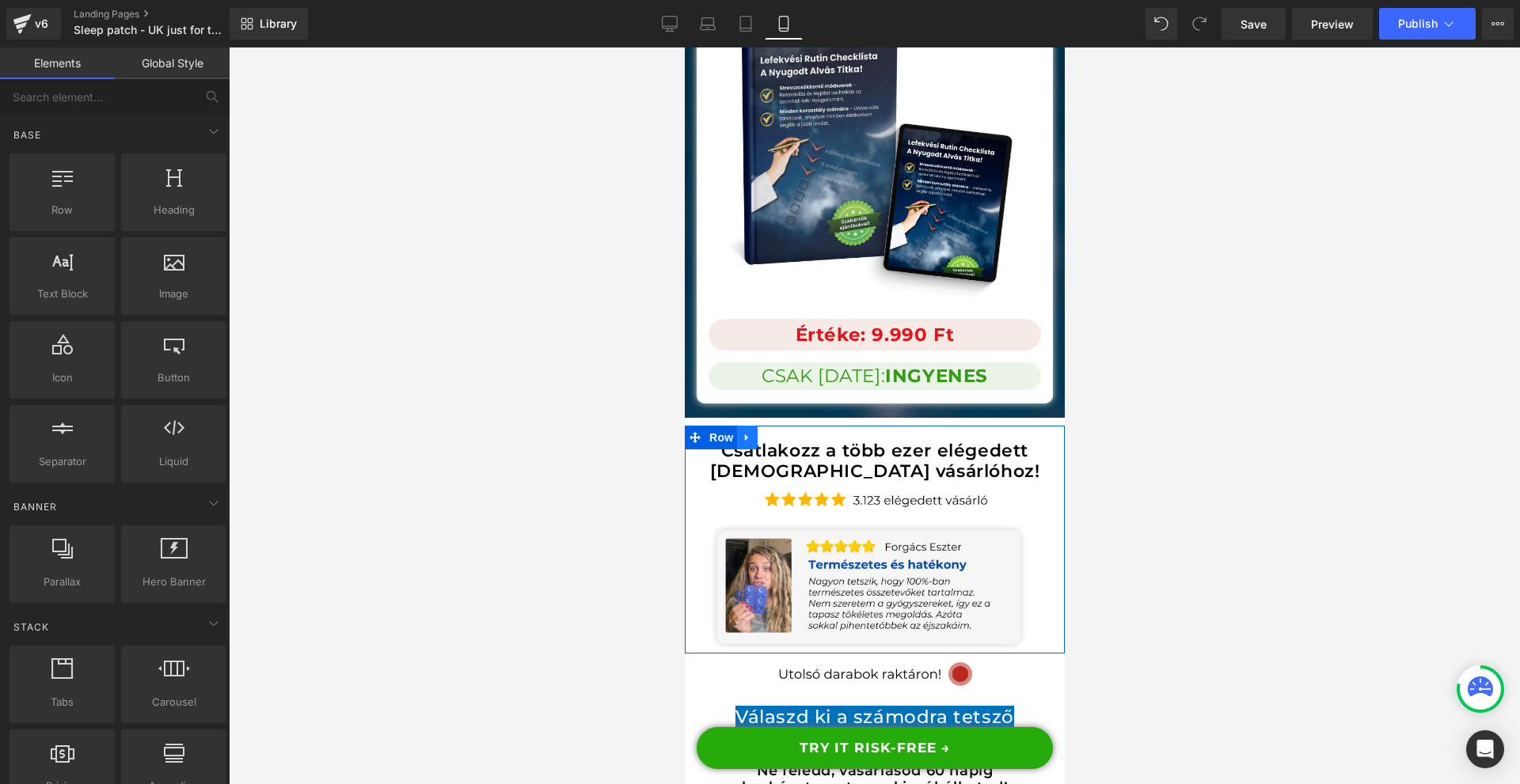
click at [746, 434] on icon at bounding box center [745, 438] width 3 height 7
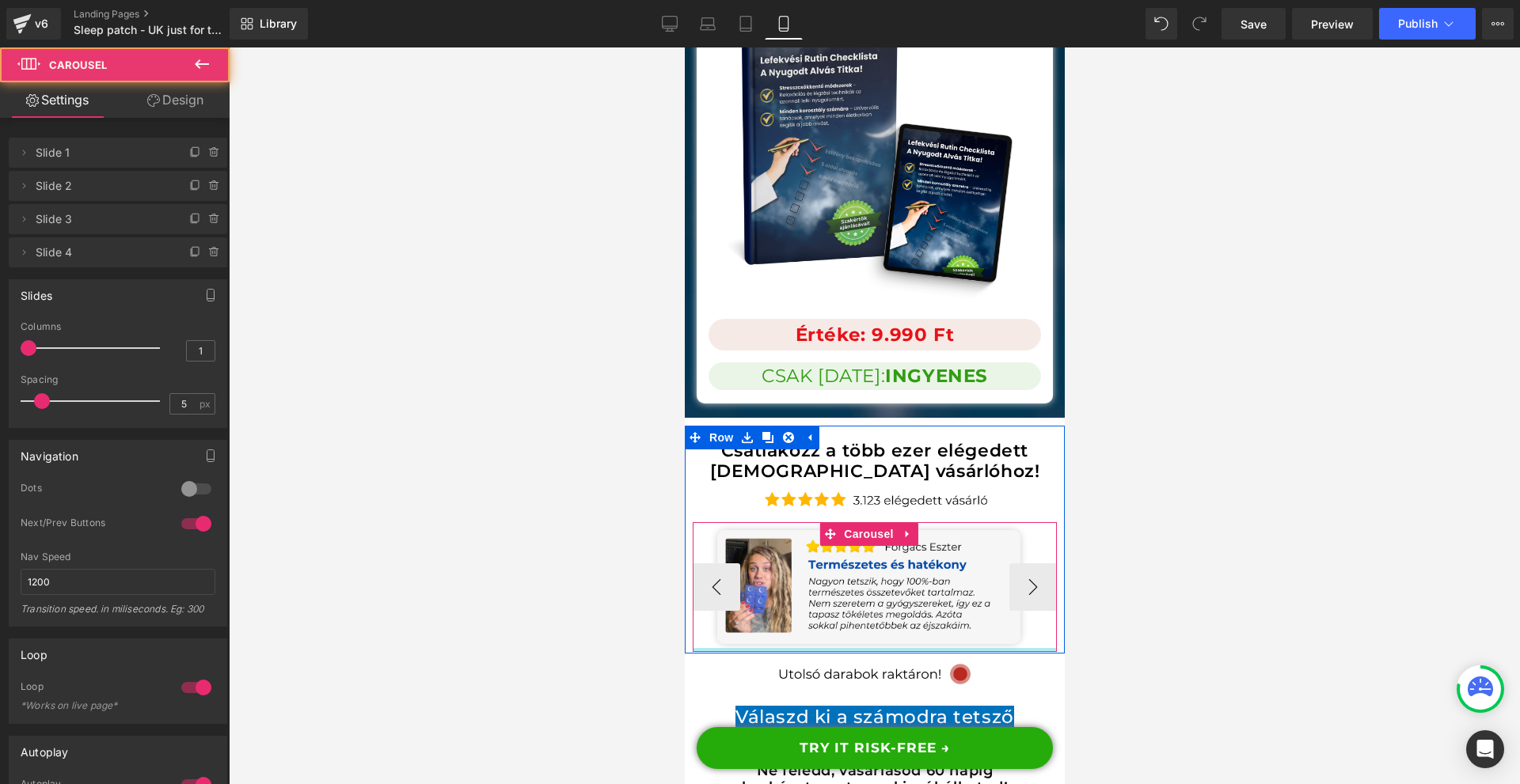
click at [768, 648] on div at bounding box center [873, 650] width 364 height 4
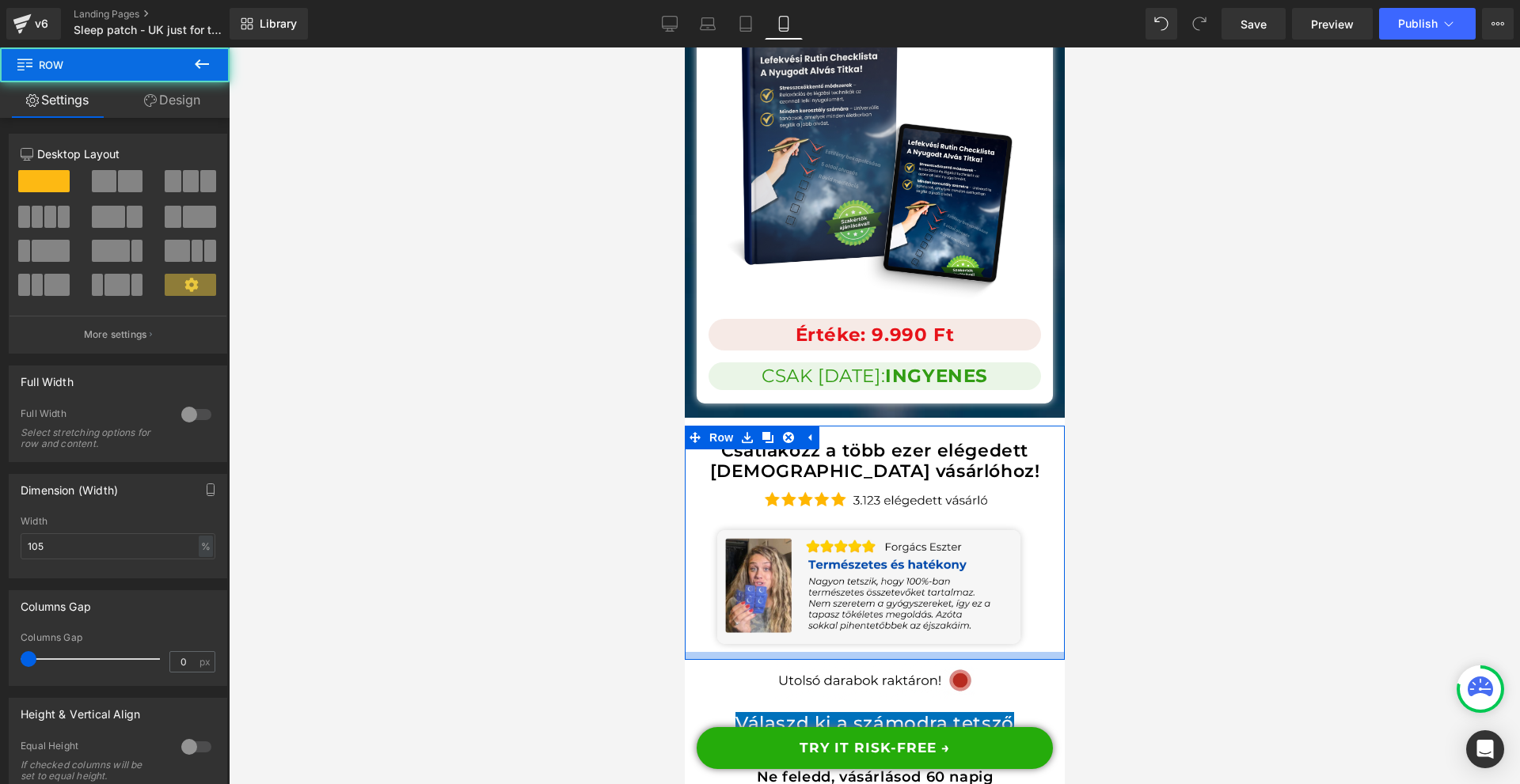
click at [759, 652] on div at bounding box center [874, 656] width 380 height 7
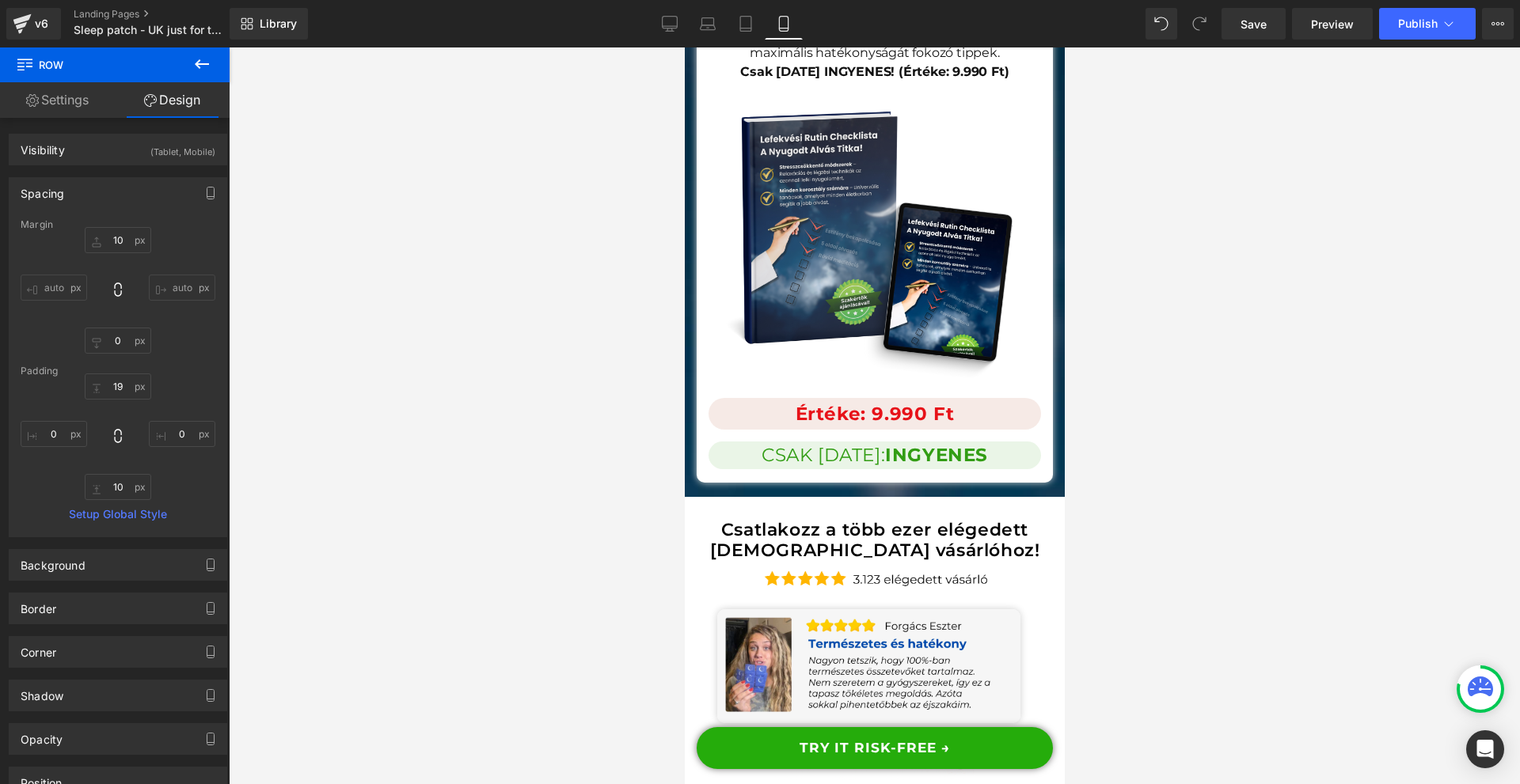
scroll to position [17255, 0]
